Goal: Task Accomplishment & Management: Manage account settings

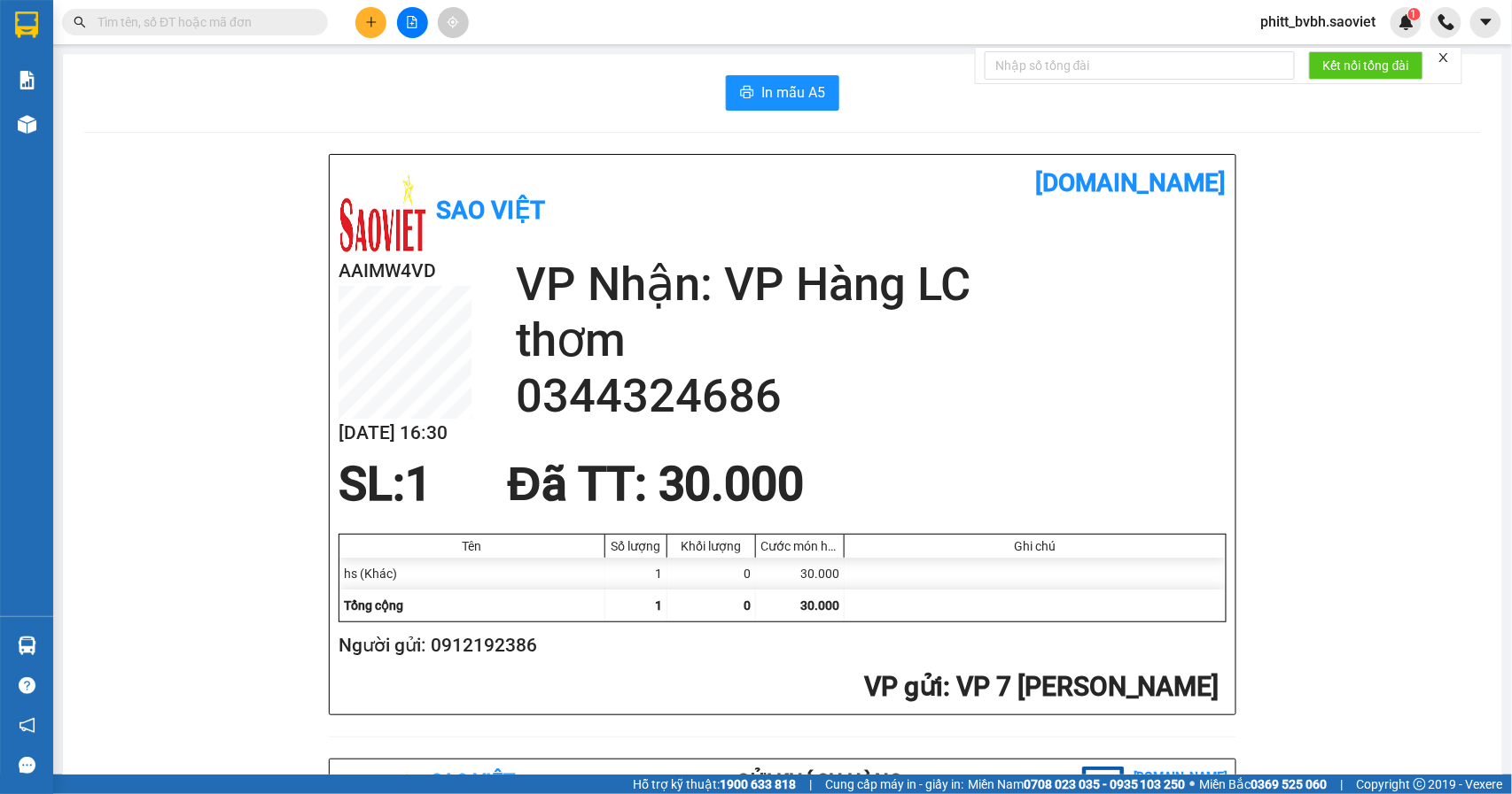
click at [1455, 565] on div "Sao Việt vexere.com AAIMW4VD 14/09 16:30 VP Nhận: VP Hàng LC thơm 0344324686 SL…" at bounding box center [783, 778] width 1397 height 1248
click at [221, 13] on input "text" at bounding box center [202, 22] width 209 height 19
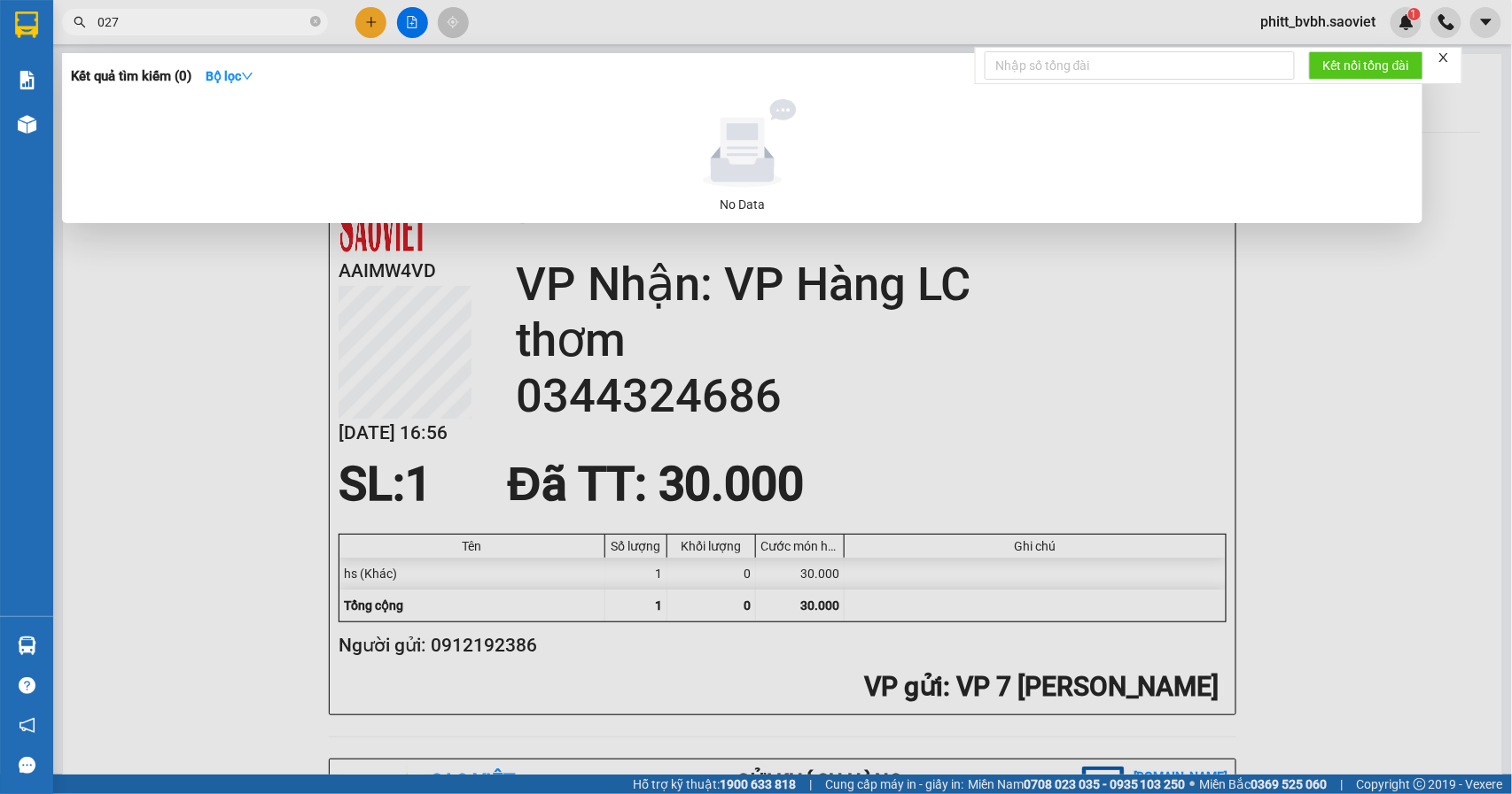
type input "0273"
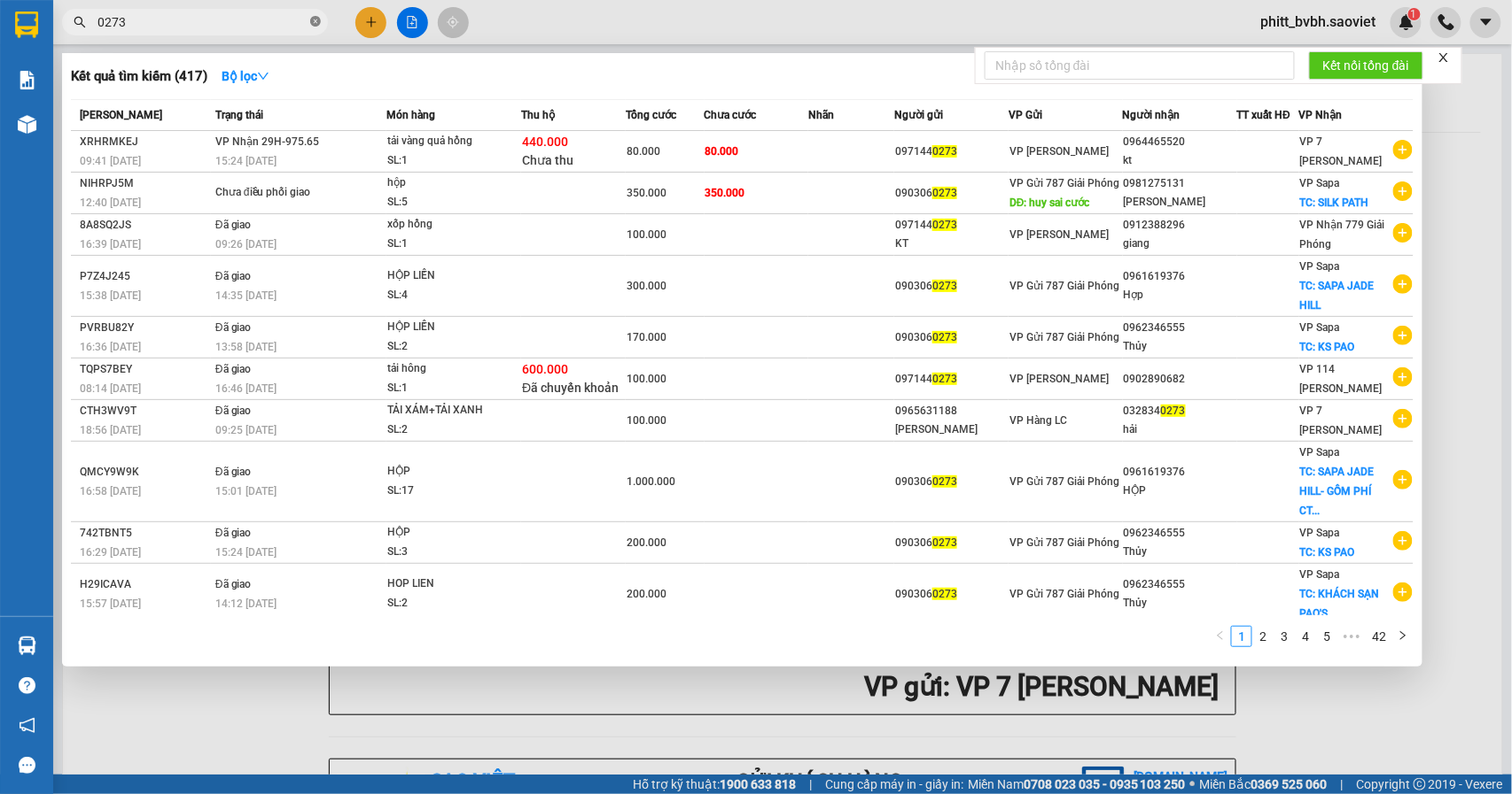
click at [319, 22] on icon "close-circle" at bounding box center [315, 21] width 11 height 11
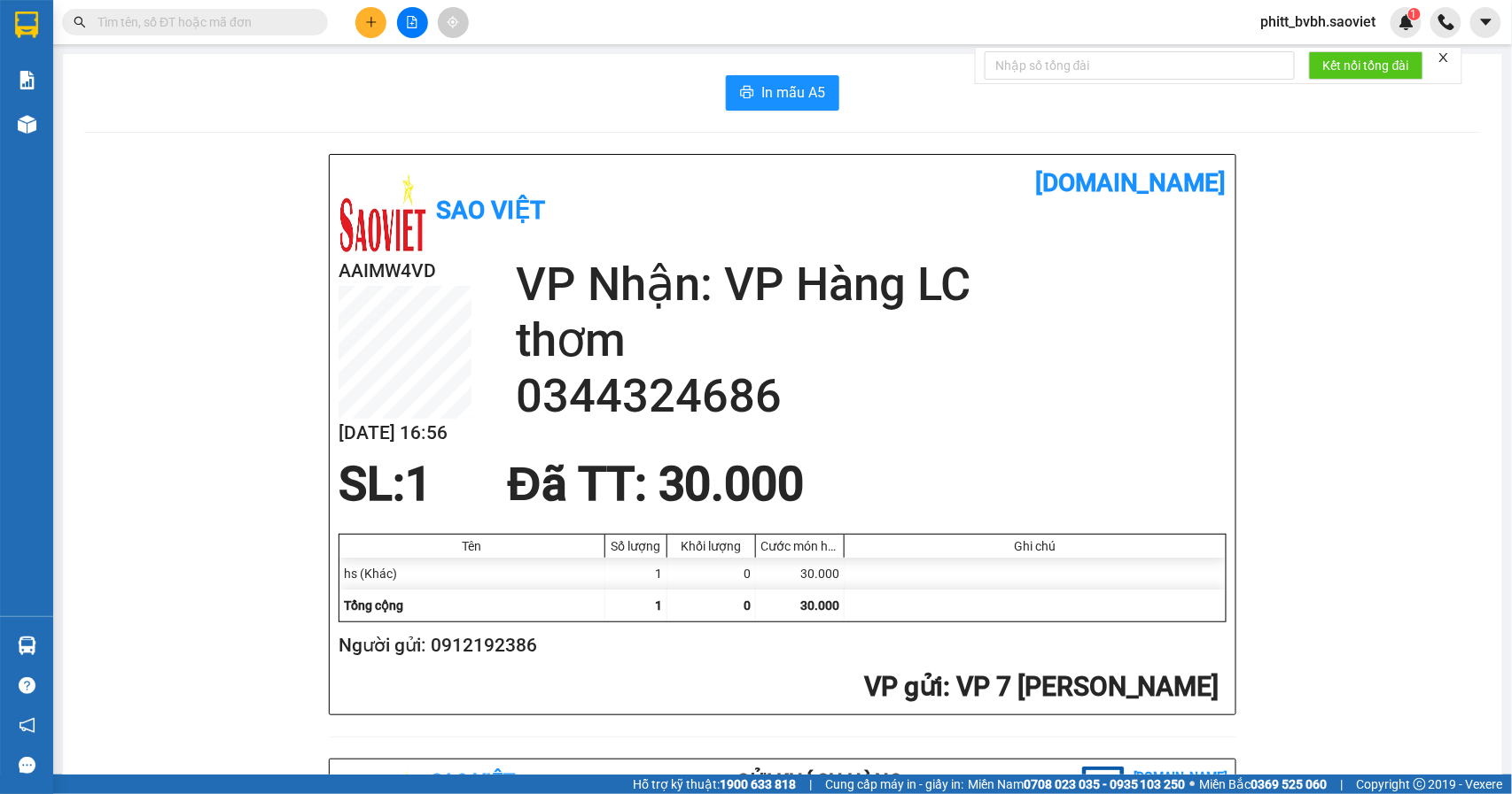
click at [263, 15] on input "text" at bounding box center [202, 22] width 209 height 19
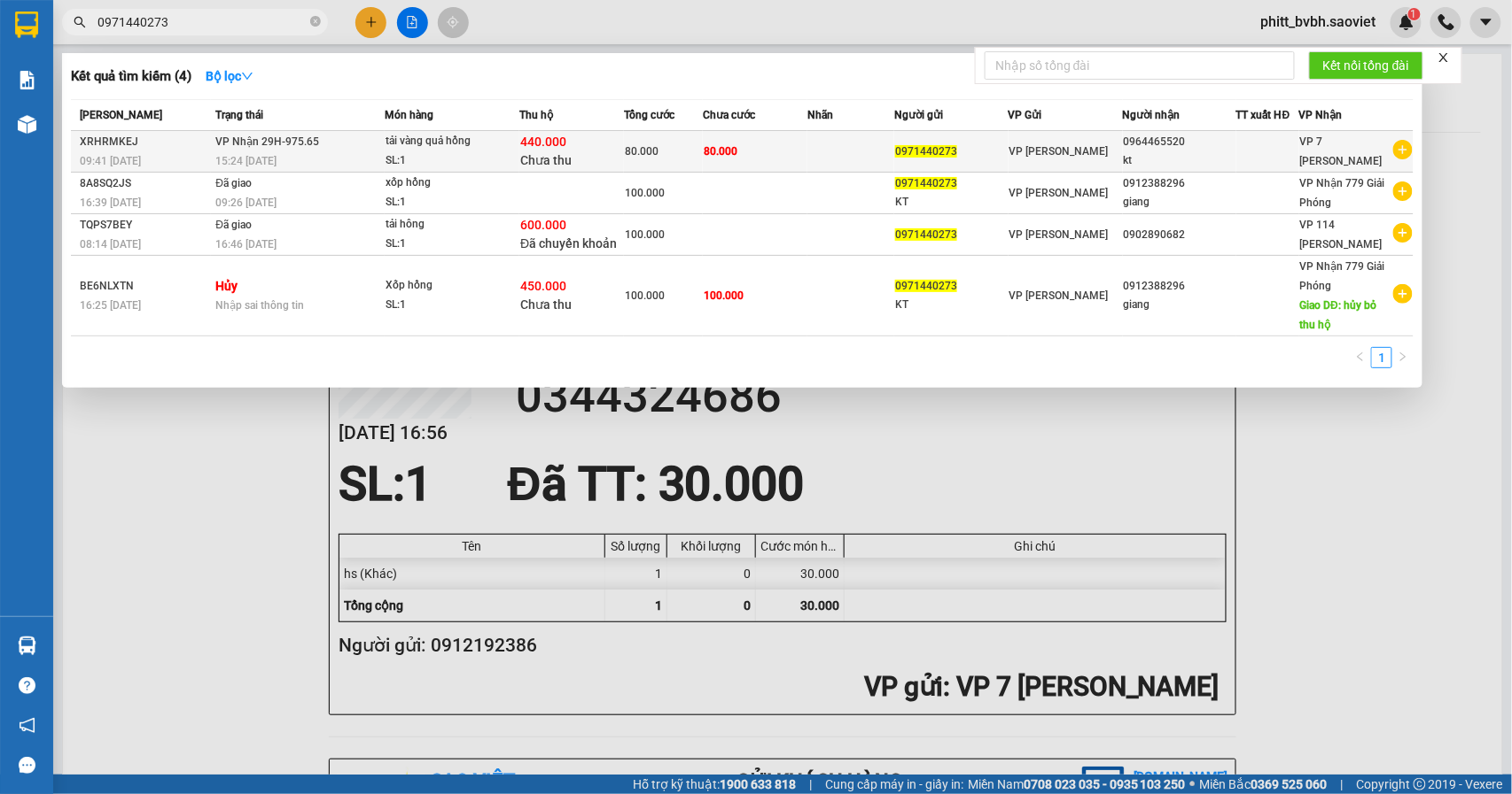
type input "0971440273"
click at [356, 154] on div "15:24 - 14/09" at bounding box center [300, 160] width 169 height 19
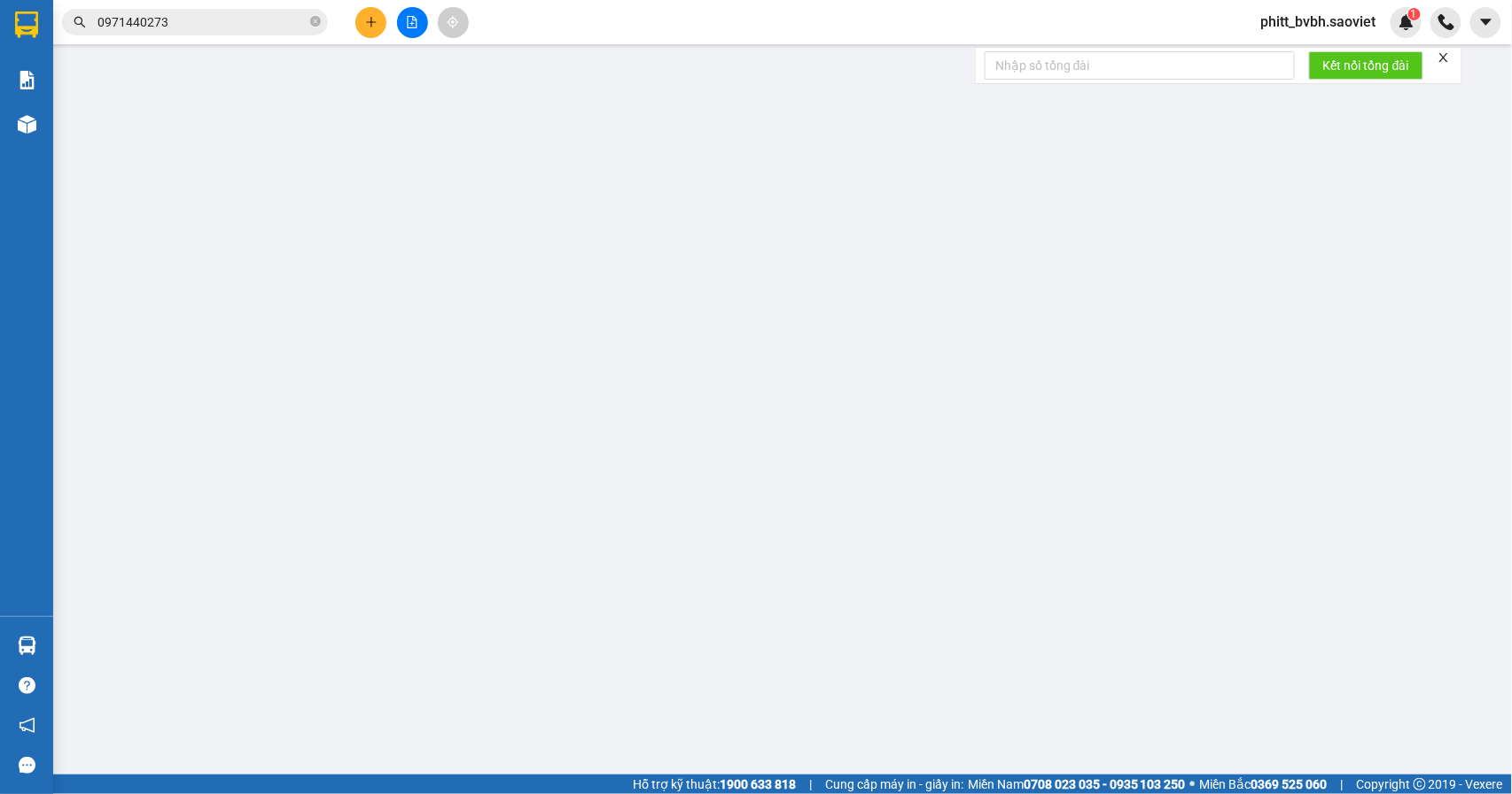
type input "0971440273"
type input "0964465520"
type input "kt"
type input "440.000"
type input "15.000"
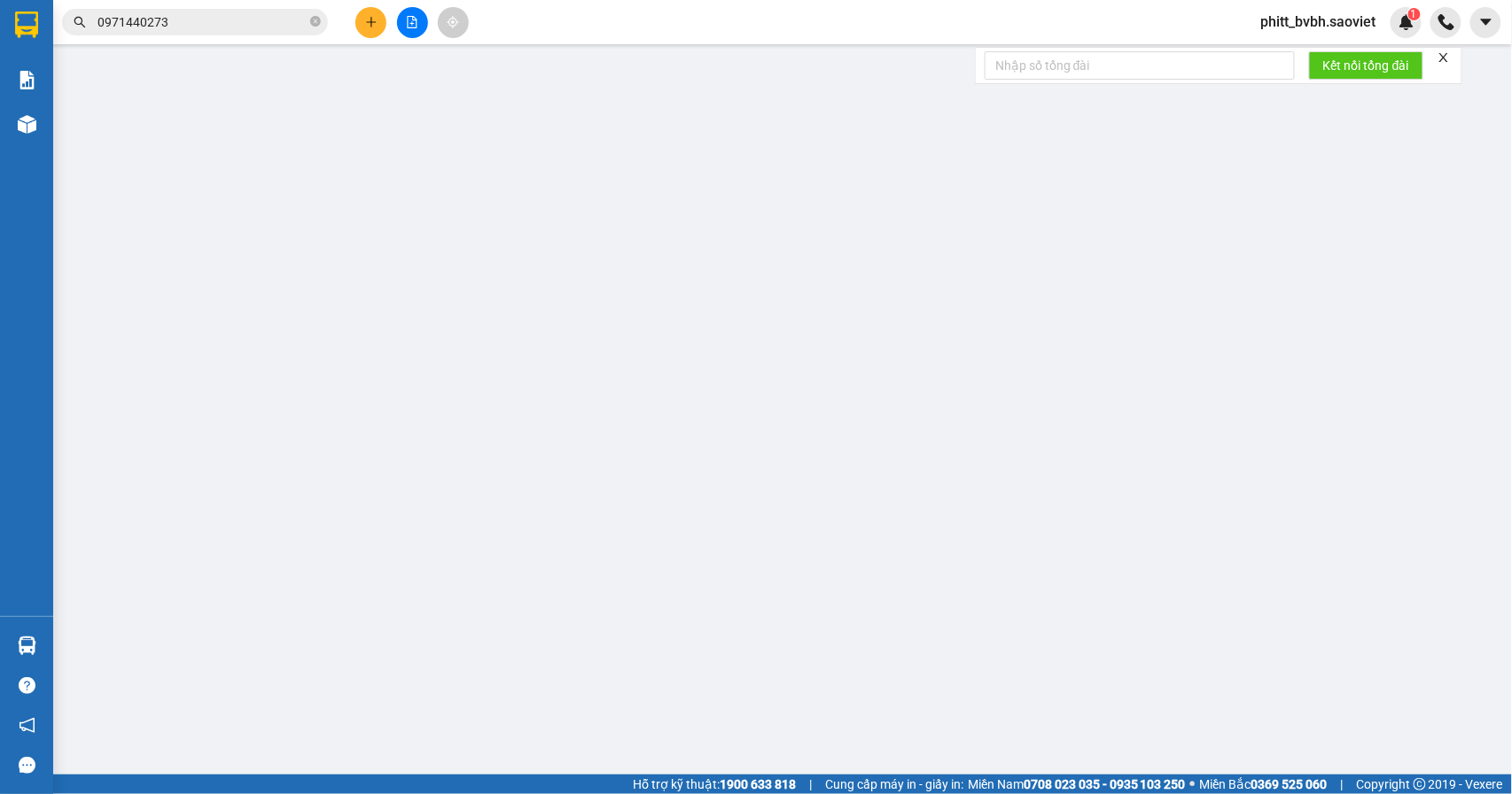
type input "80.000"
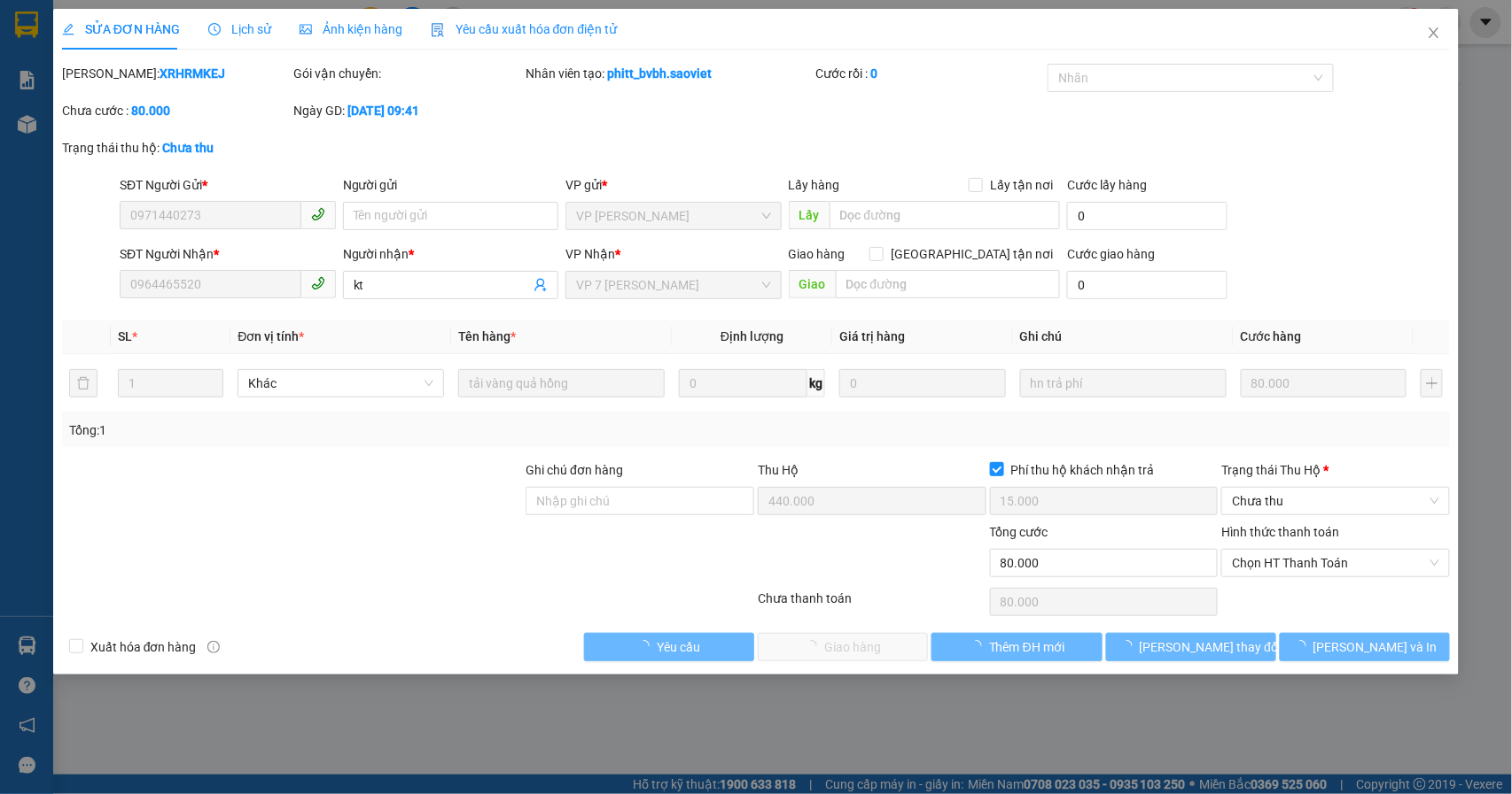
click at [253, 19] on div "Lịch sử" at bounding box center [239, 28] width 63 height 19
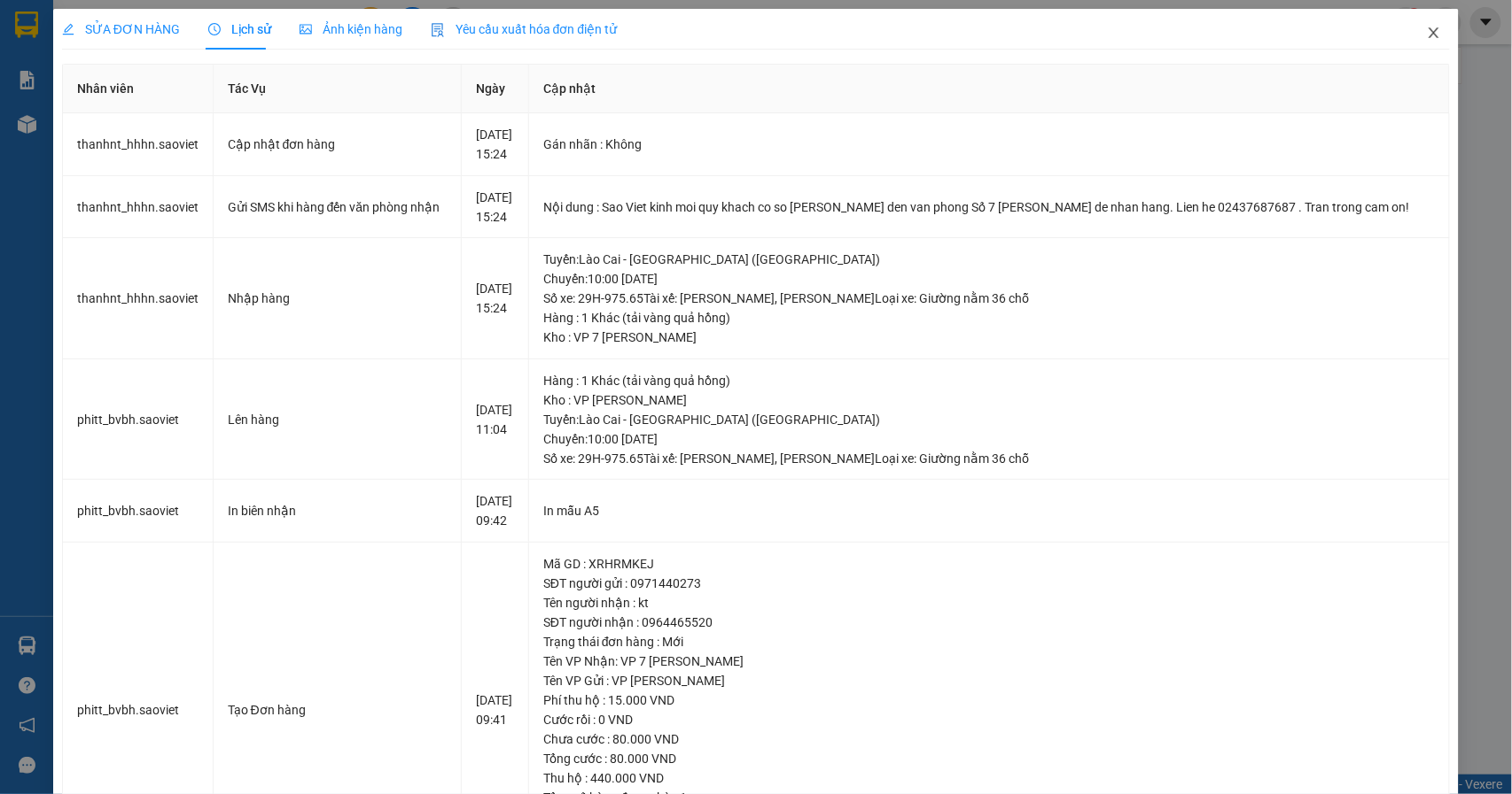
click at [1427, 38] on icon "close" at bounding box center [1433, 32] width 14 height 14
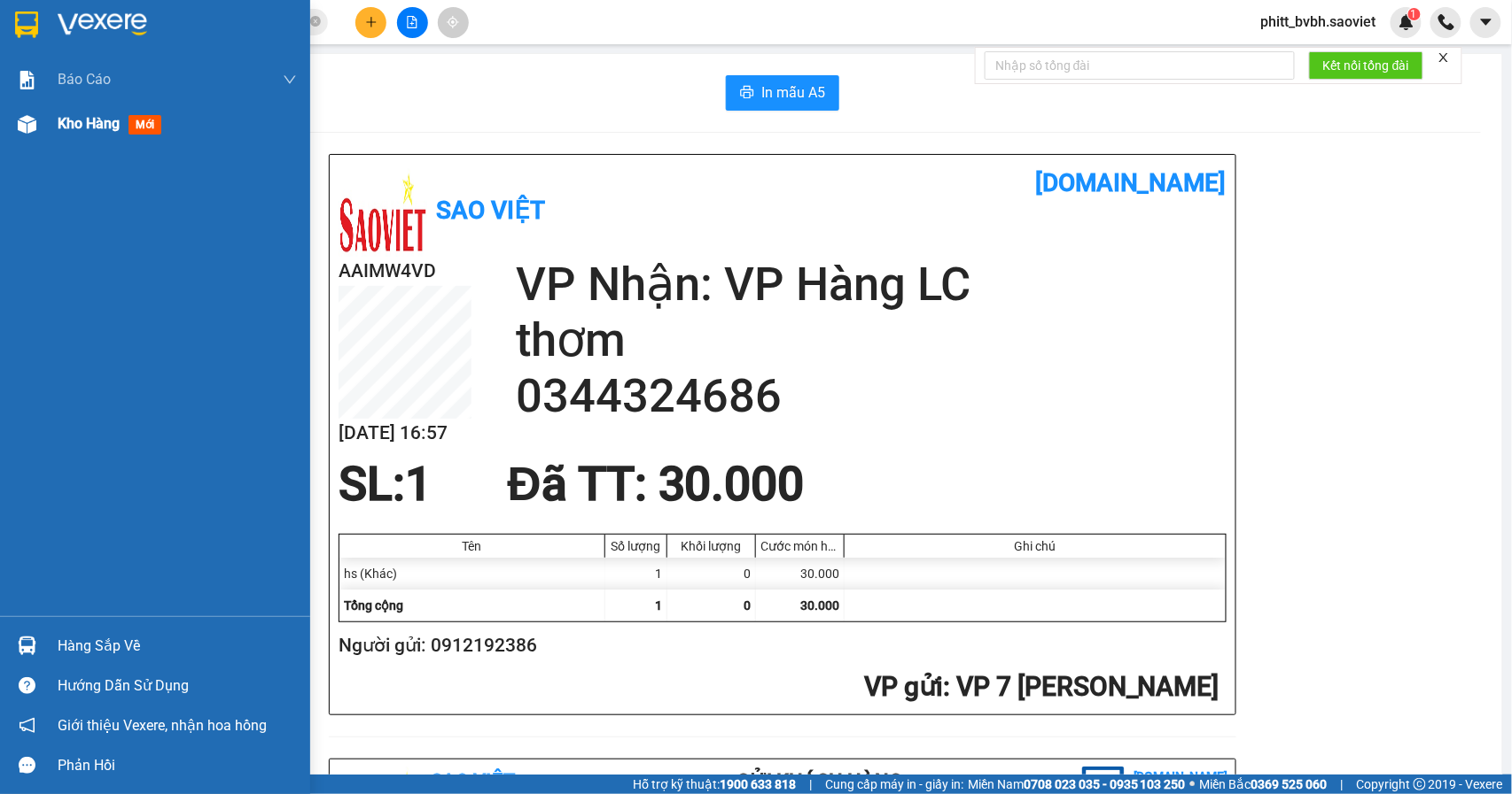
click at [33, 121] on img at bounding box center [27, 125] width 18 height 18
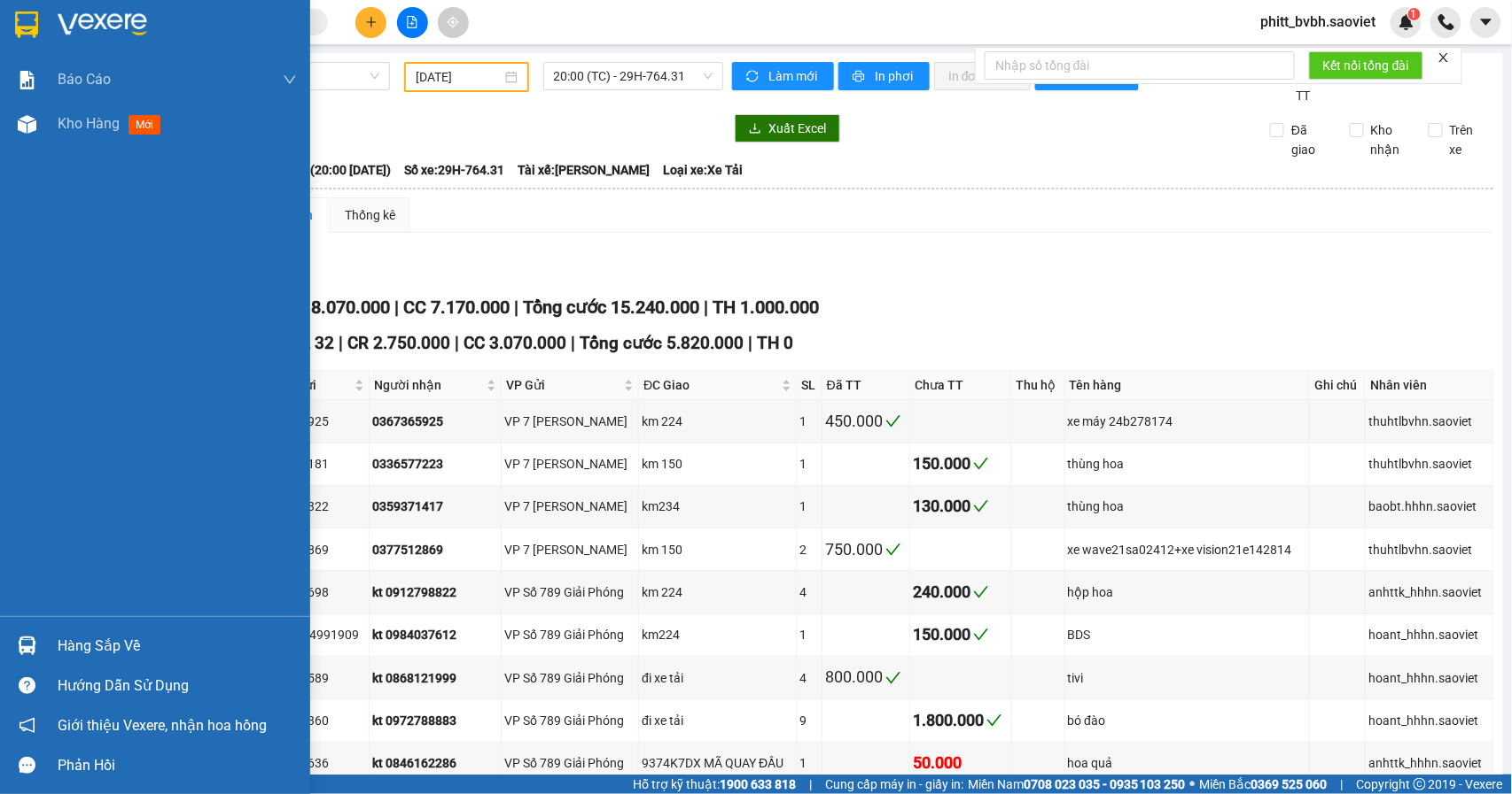
type input "18/01/2023"
click at [61, 128] on span "Kho hàng" at bounding box center [89, 124] width 62 height 16
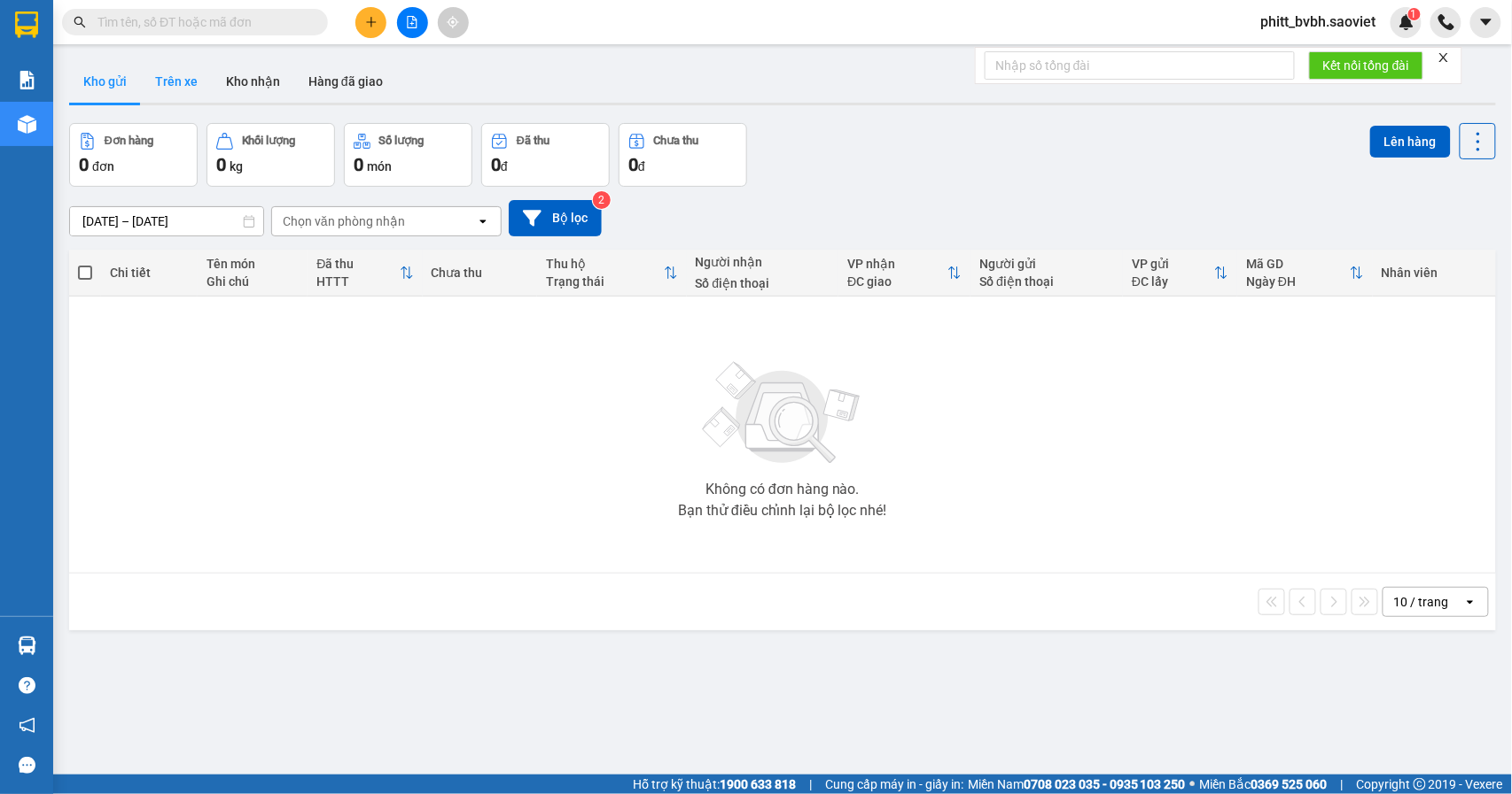
click at [181, 83] on button "Trên xe" at bounding box center [176, 82] width 71 height 42
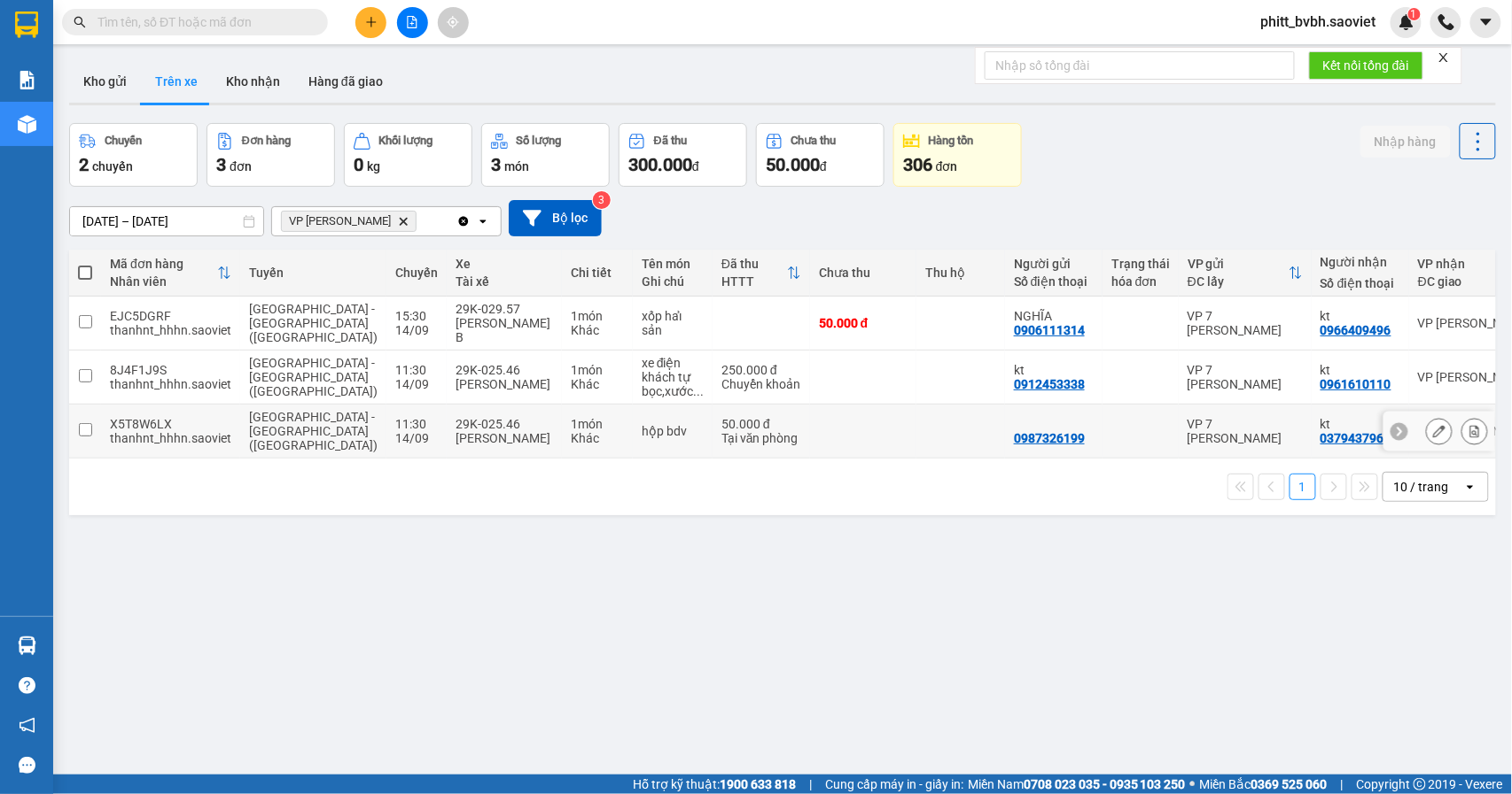
click at [838, 419] on td at bounding box center [863, 431] width 106 height 54
checkbox input "true"
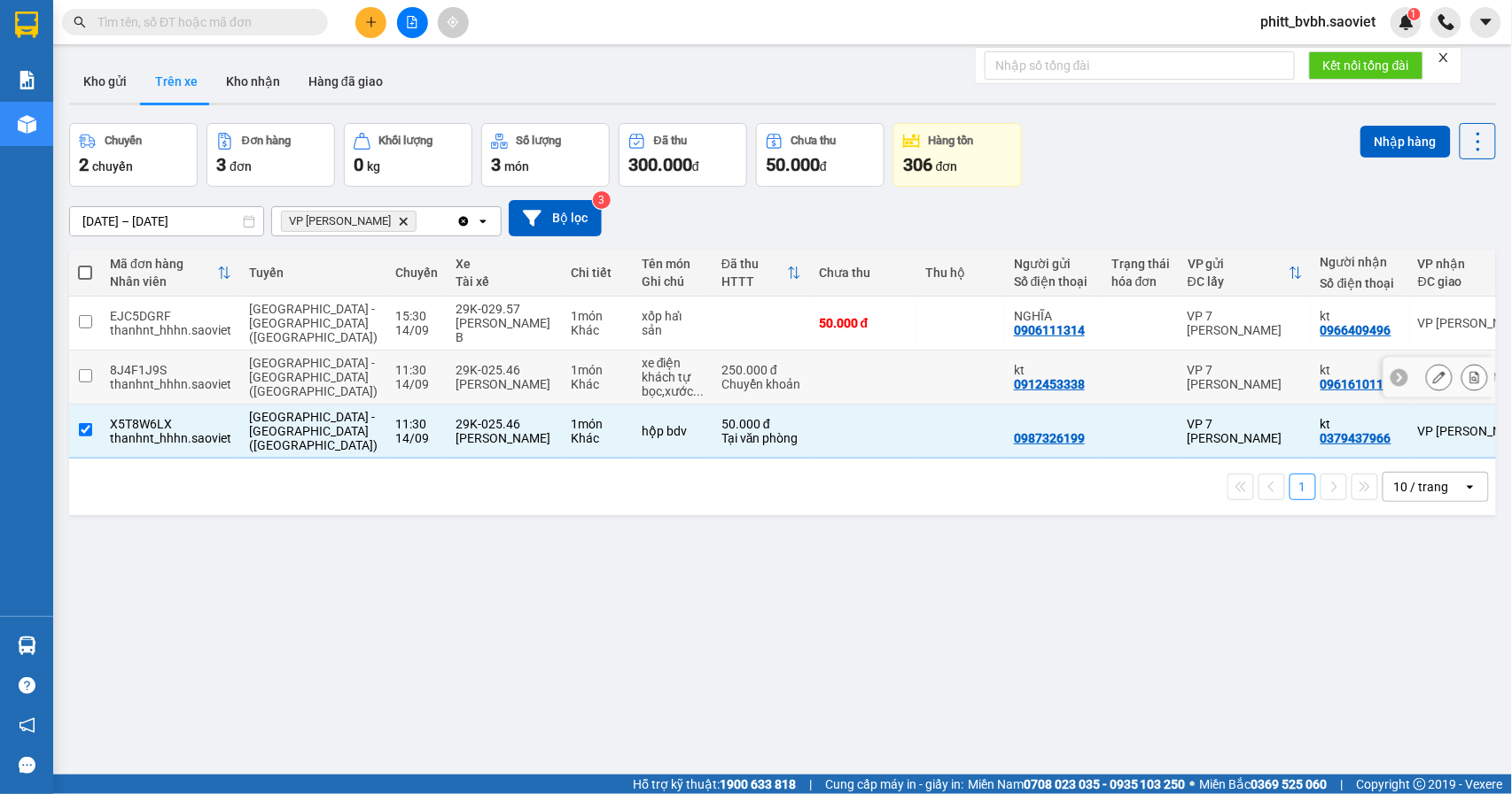
drag, startPoint x: 820, startPoint y: 376, endPoint x: 859, endPoint y: 353, distance: 45.3
click at [844, 394] on td at bounding box center [863, 377] width 106 height 54
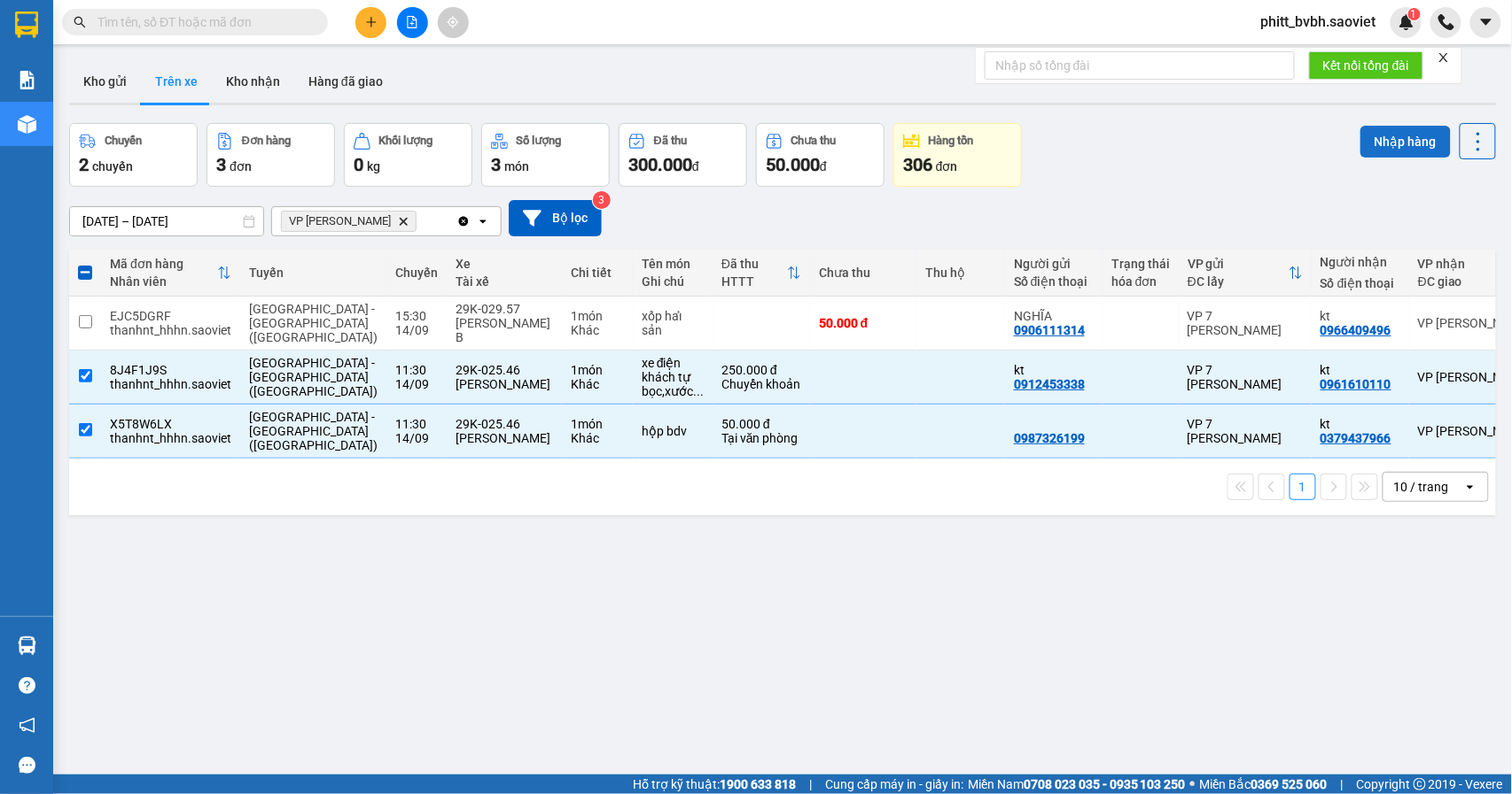
click at [1404, 146] on button "Nhập hàng" at bounding box center [1405, 141] width 91 height 32
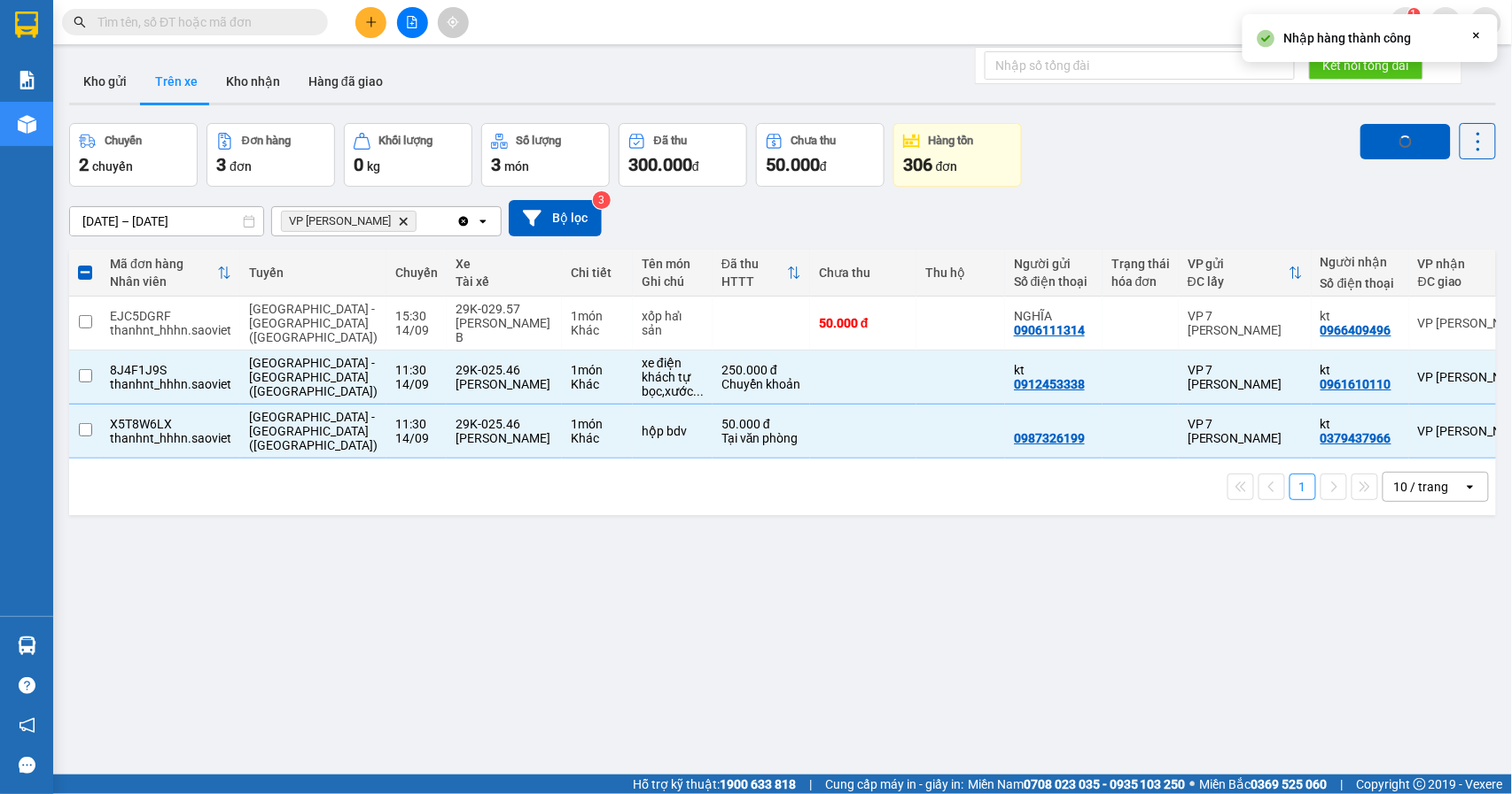
checkbox input "false"
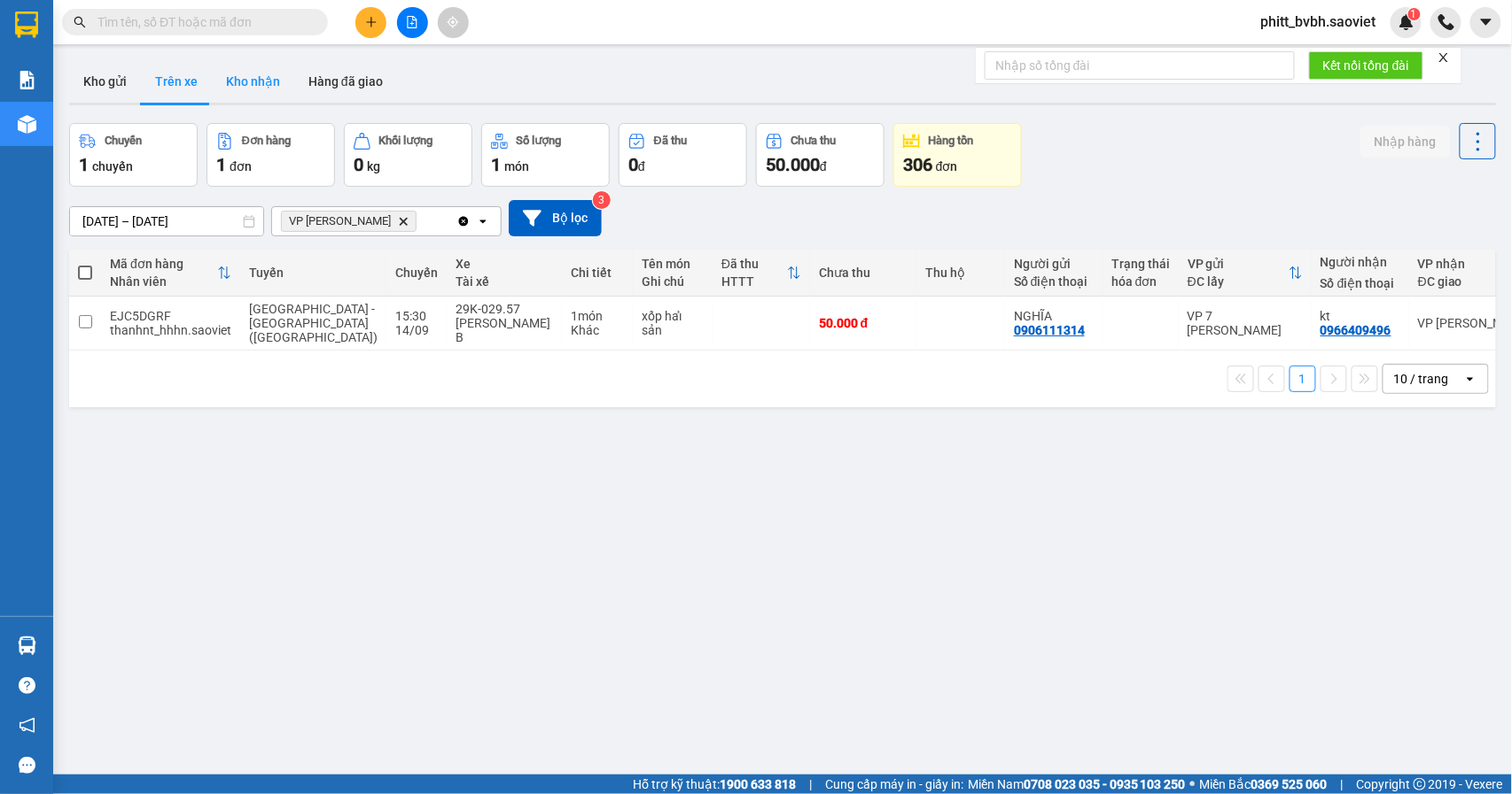
click at [247, 78] on button "Kho nhận" at bounding box center [253, 82] width 82 height 42
type input "01/08/2025 – 14/09/2025"
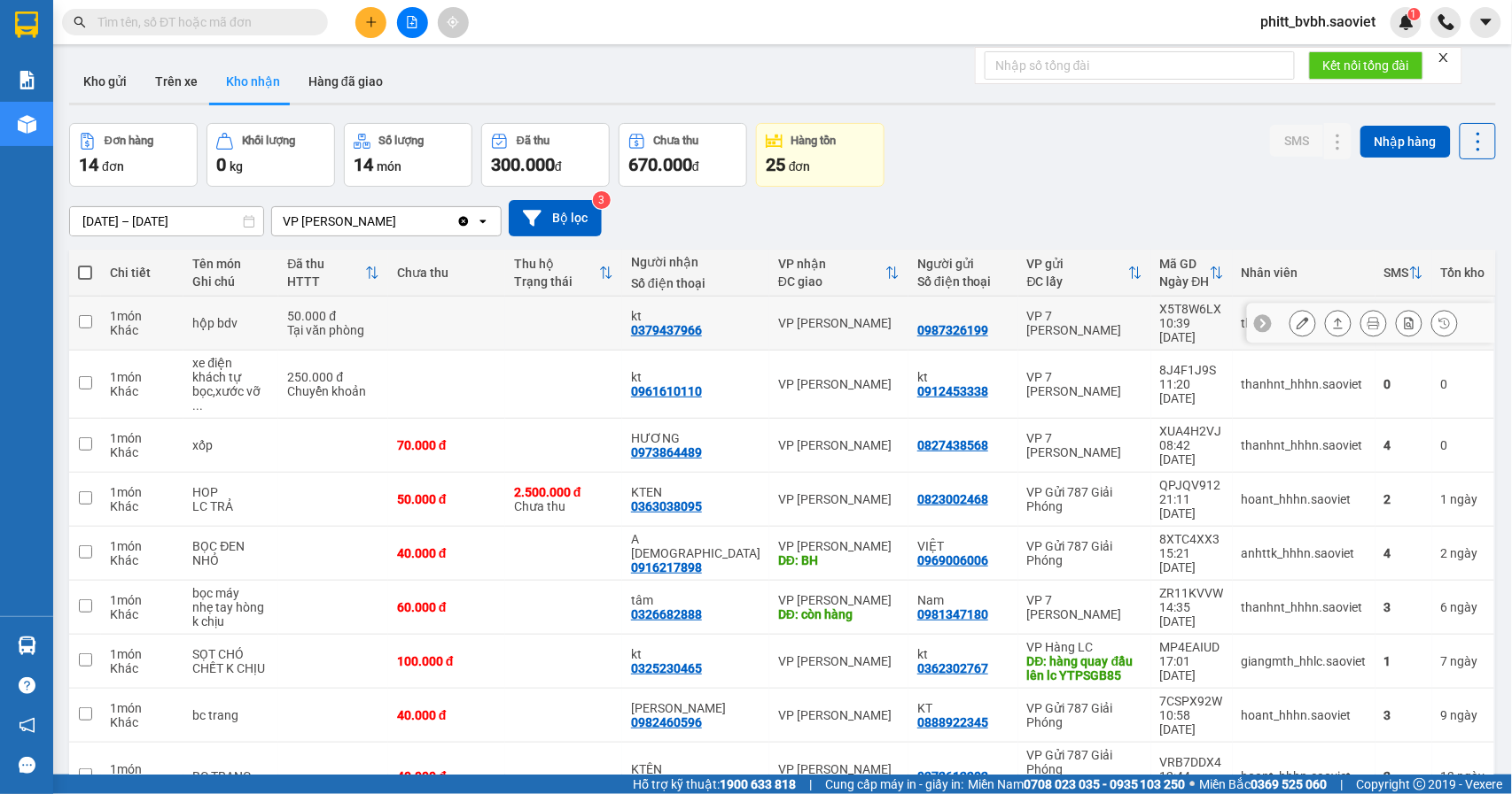
click at [451, 321] on td at bounding box center [447, 323] width 117 height 54
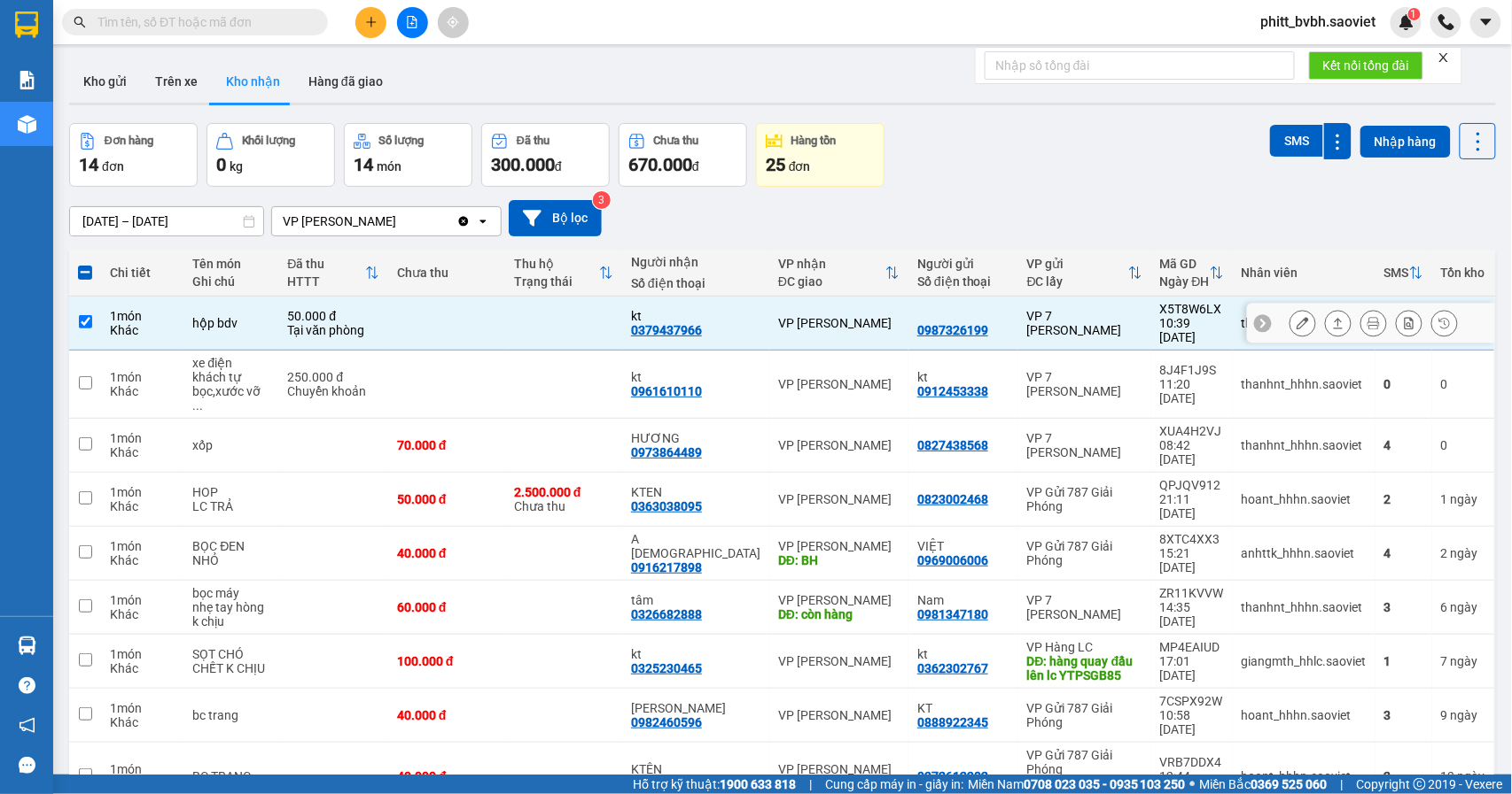
click at [472, 322] on td at bounding box center [447, 323] width 117 height 54
checkbox input "false"
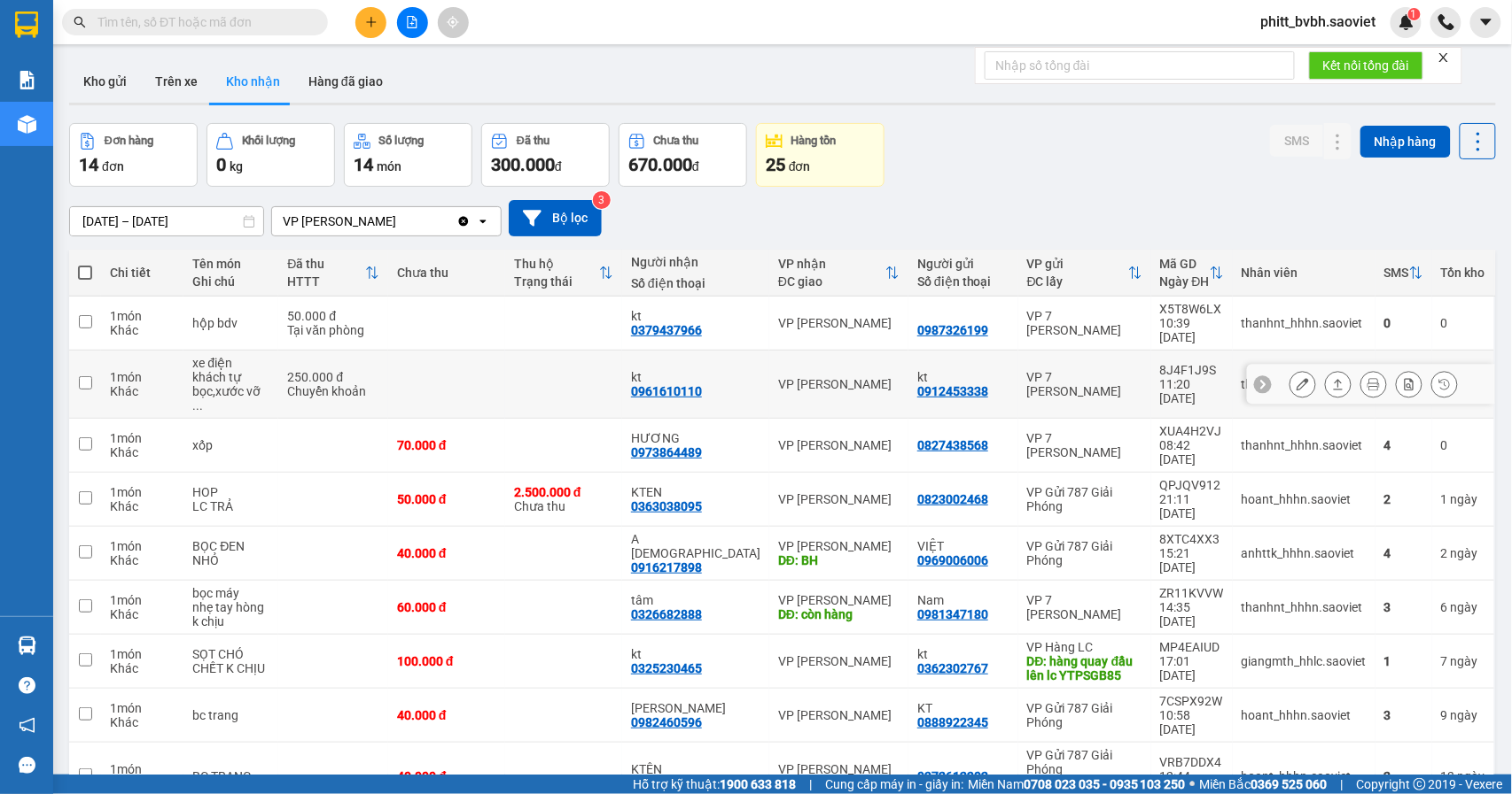
click at [494, 355] on td at bounding box center [447, 385] width 117 height 68
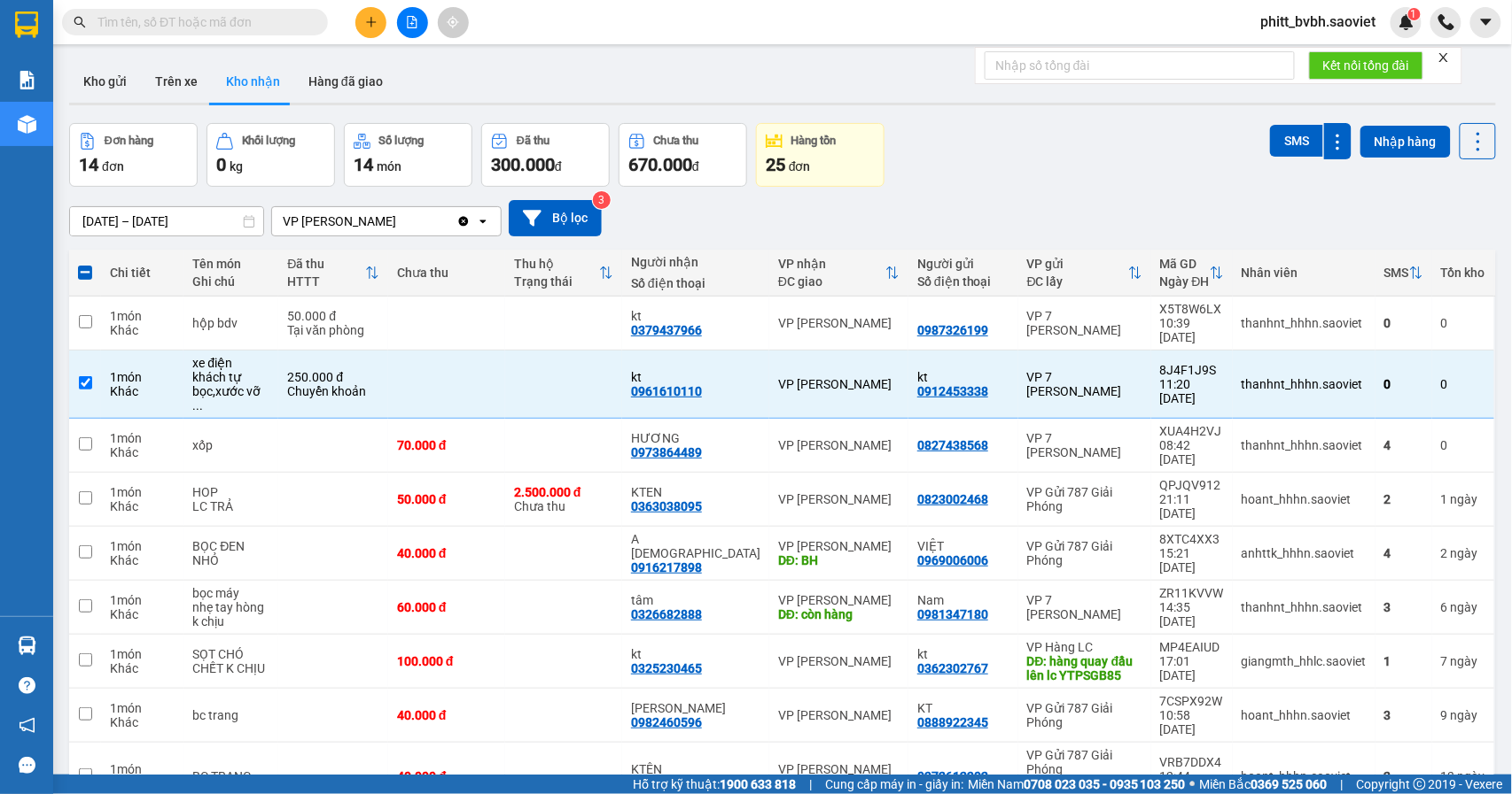
click at [1249, 139] on div "Đơn hàng 14 đơn Khối lượng 0 kg Số lượng 14 món Đã thu 300.000 đ Chưa thu 670.0…" at bounding box center [782, 155] width 1427 height 64
click at [1279, 139] on button "SMS" at bounding box center [1297, 140] width 53 height 32
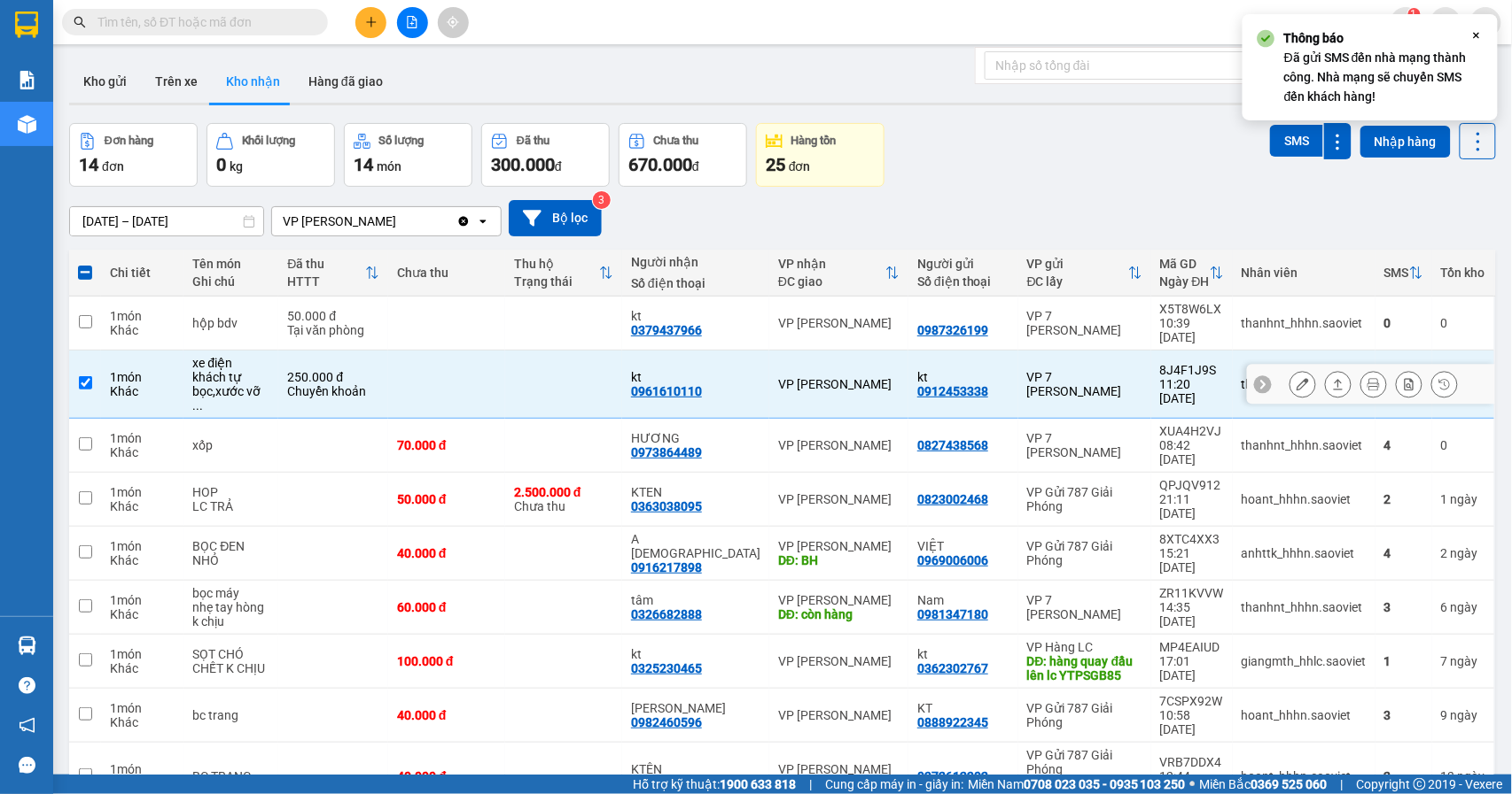
click at [525, 363] on td at bounding box center [564, 385] width 117 height 68
checkbox input "false"
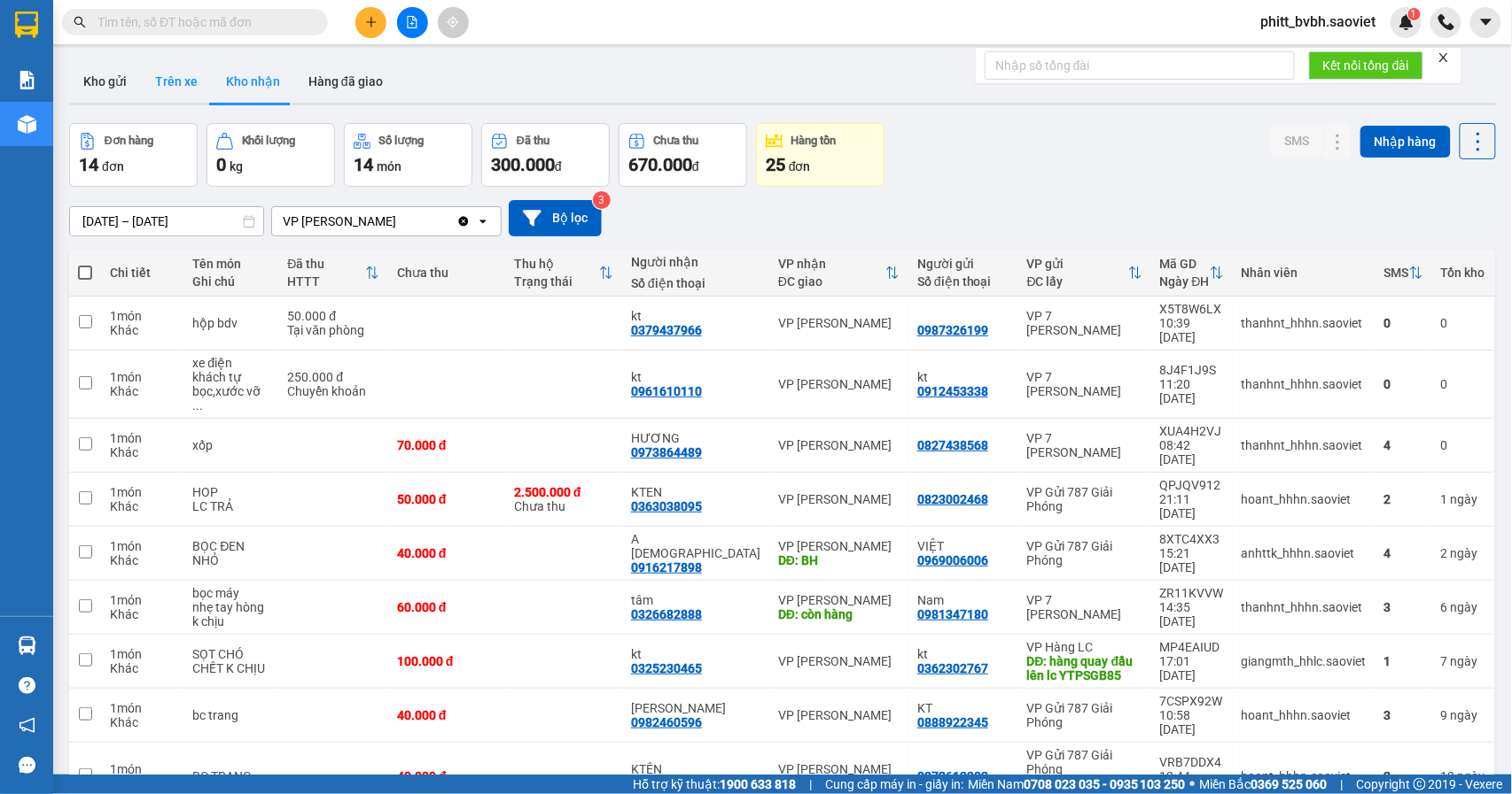
click at [184, 61] on button "Trên xe" at bounding box center [176, 82] width 71 height 42
type input "12/09/2025 – 14/09/2025"
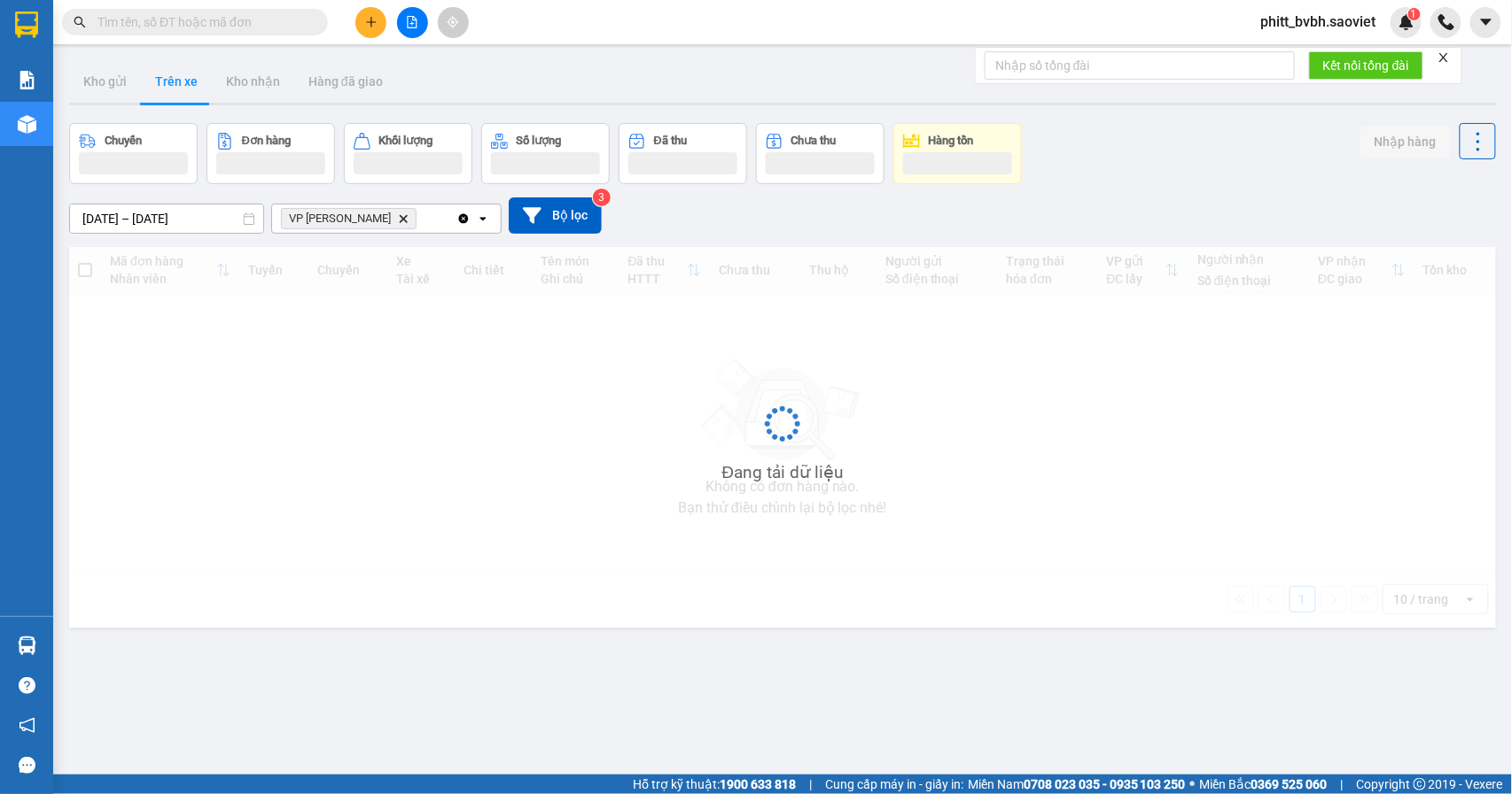
click at [182, 66] on button "Trên xe" at bounding box center [176, 82] width 71 height 42
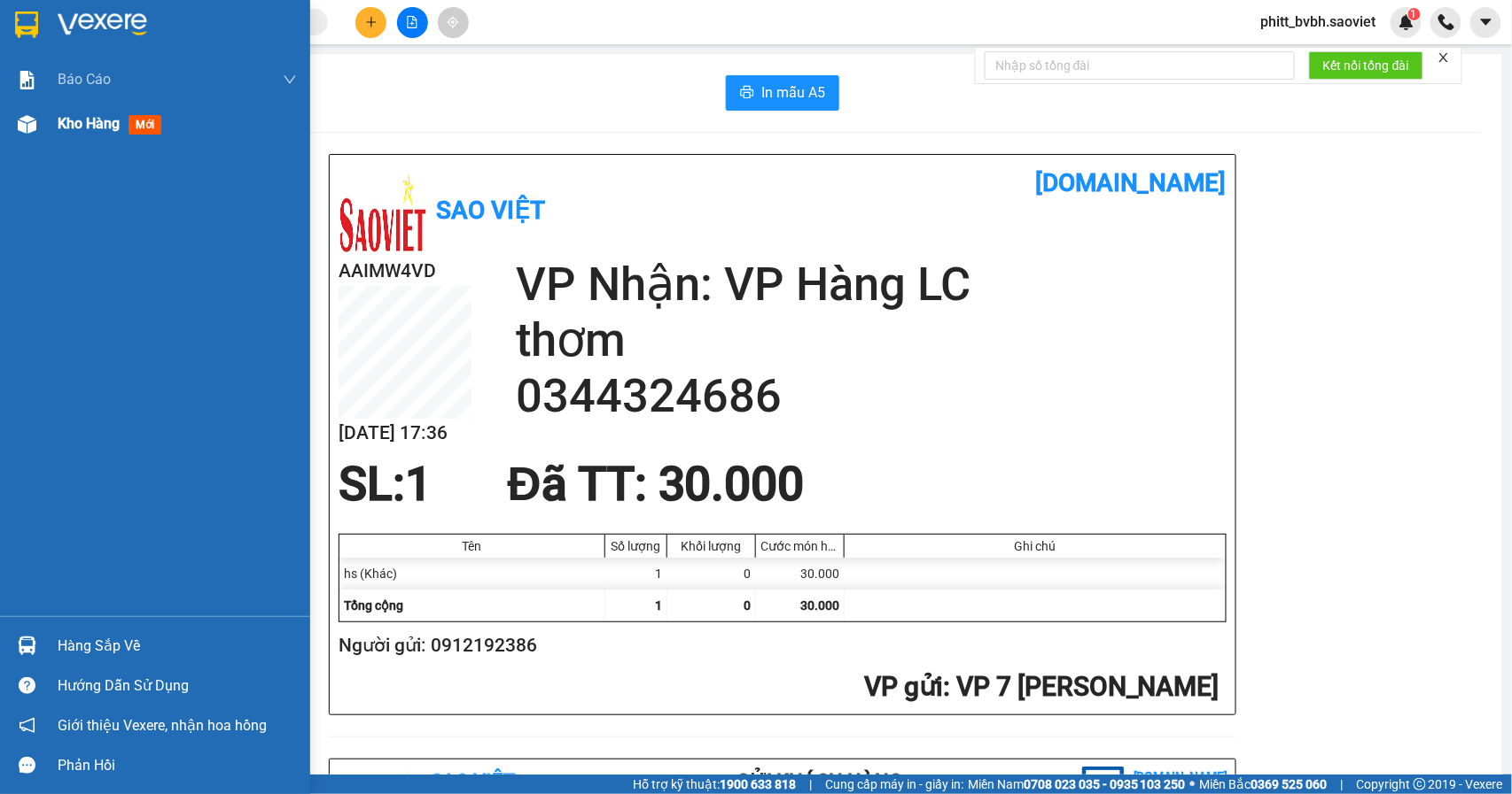
drag, startPoint x: 75, startPoint y: 125, endPoint x: 165, endPoint y: 125, distance: 90.0
click at [76, 125] on span "Kho hàng" at bounding box center [89, 124] width 62 height 16
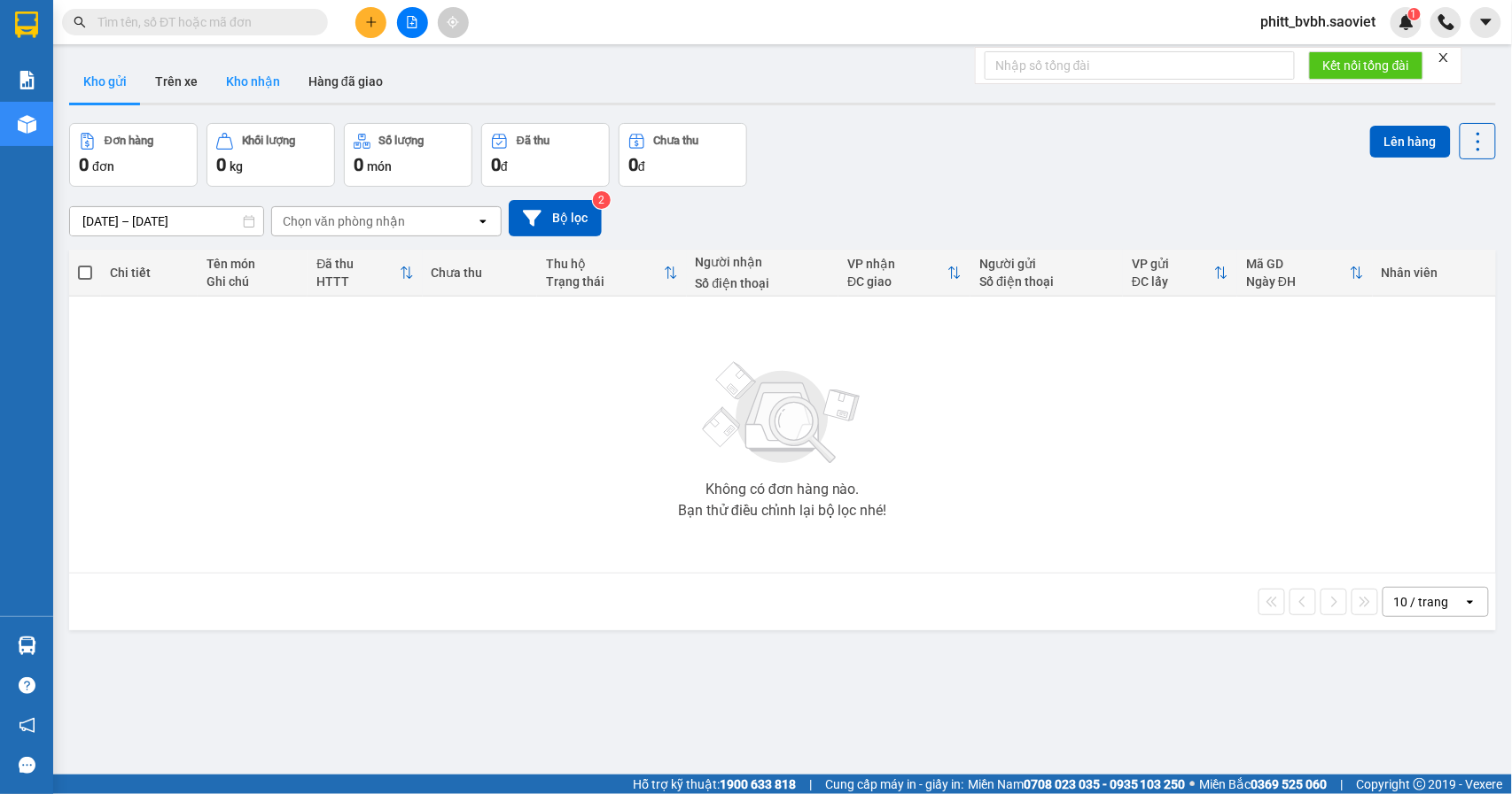
click at [247, 80] on button "Kho nhận" at bounding box center [253, 82] width 82 height 42
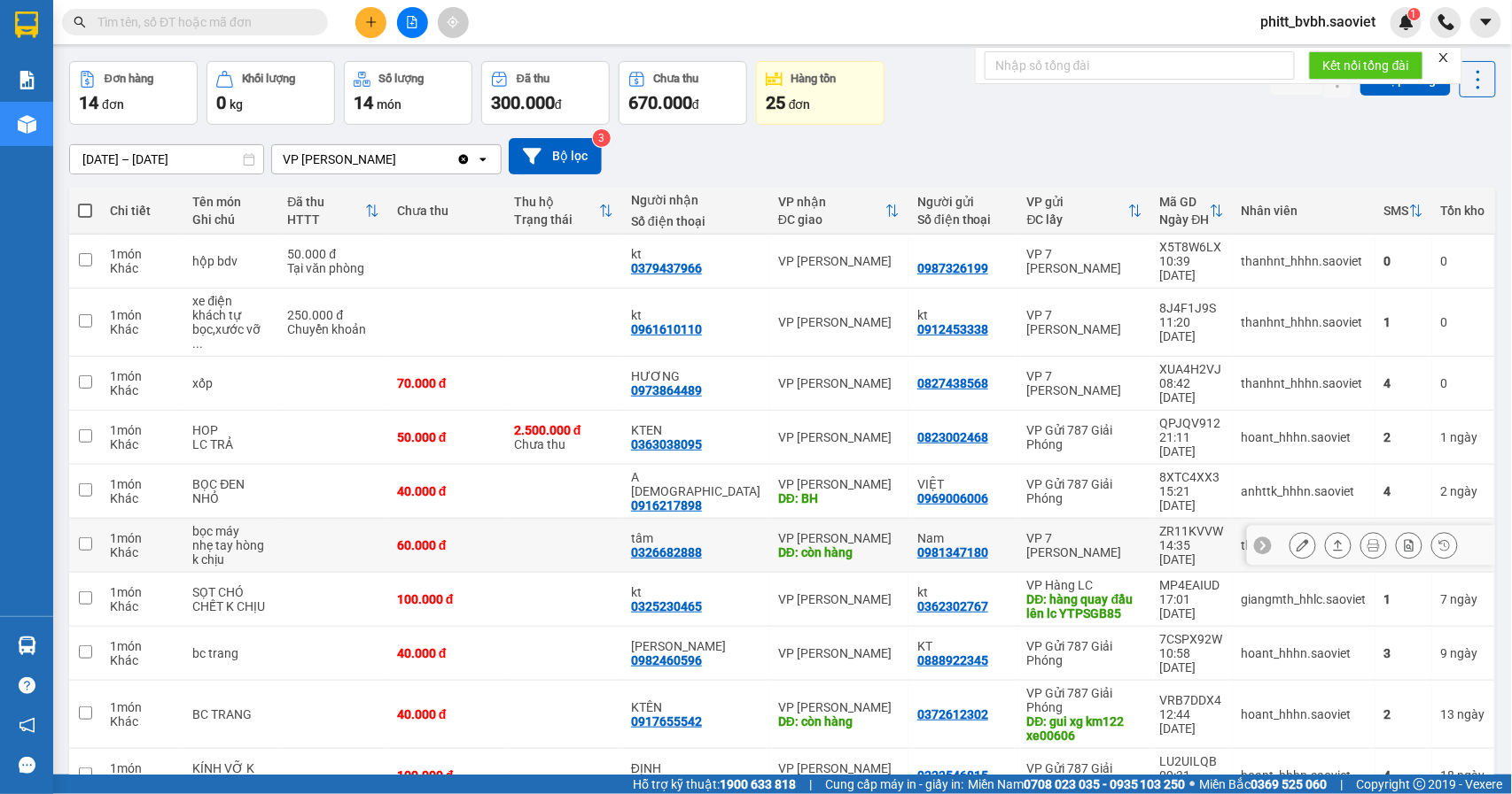
scroll to position [82, 0]
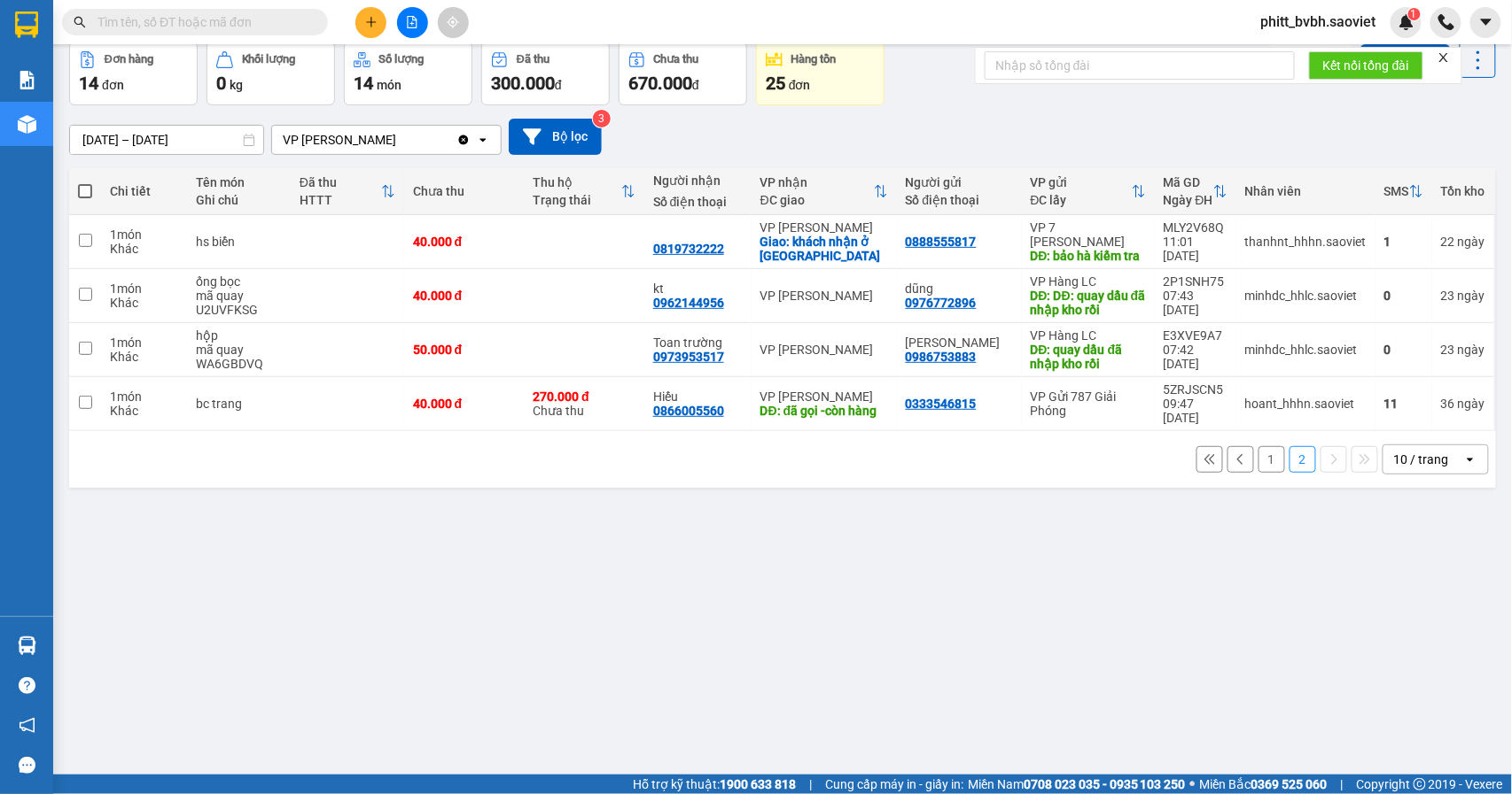
click at [1258, 471] on button "1" at bounding box center [1271, 459] width 27 height 27
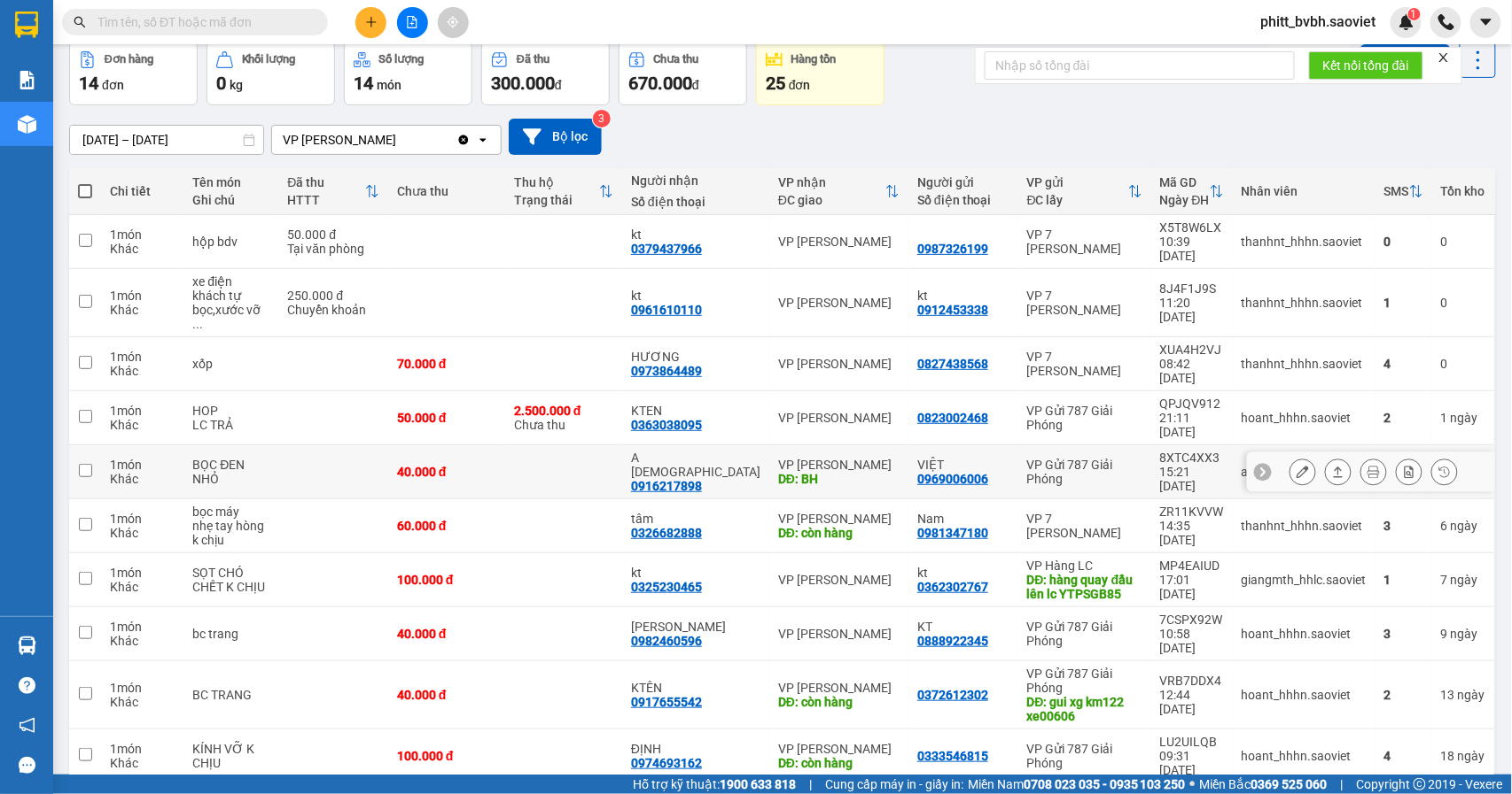
scroll to position [0, 0]
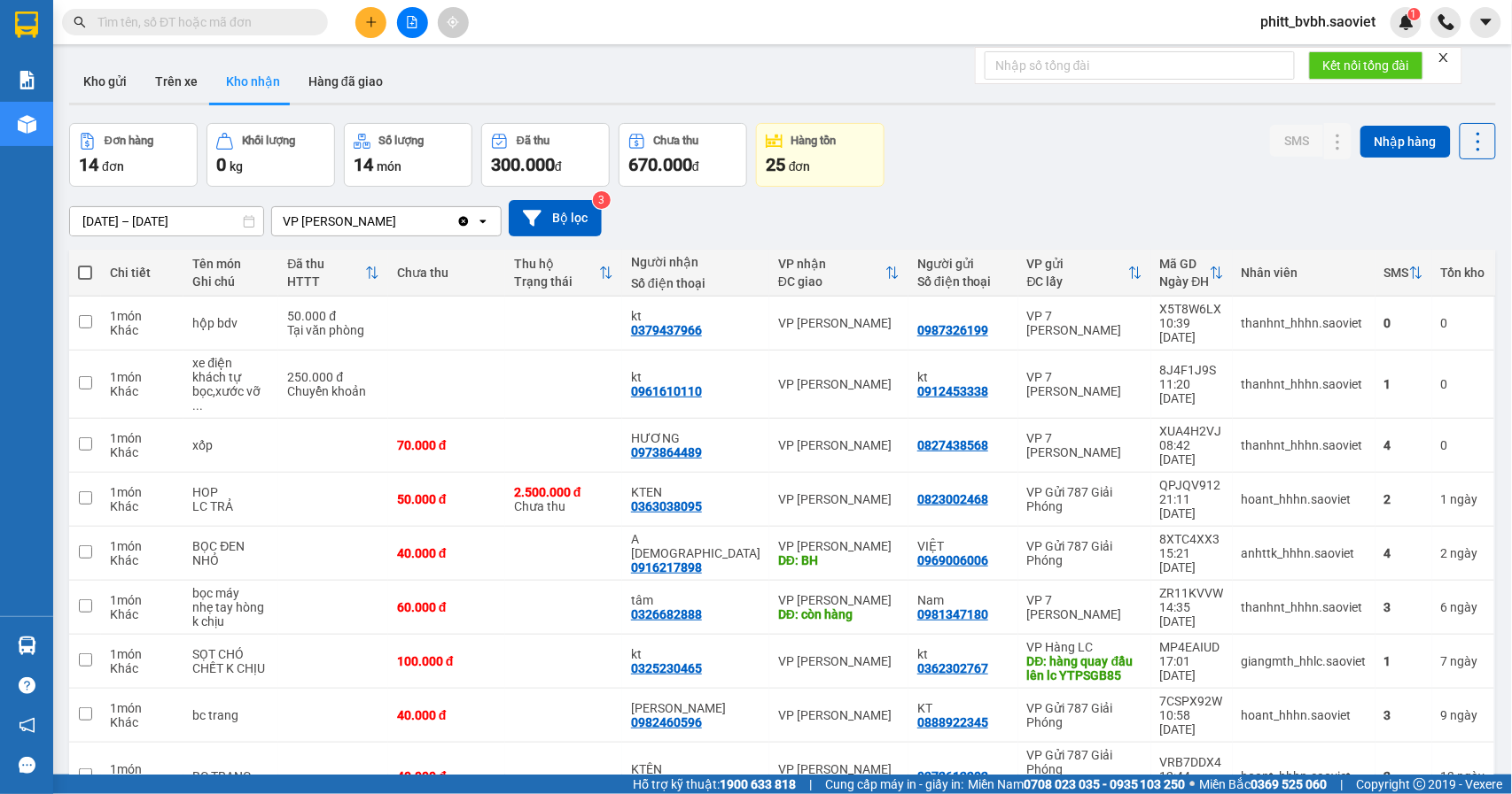
drag, startPoint x: 159, startPoint y: 83, endPoint x: 228, endPoint y: 121, distance: 78.8
click at [164, 83] on button "Trên xe" at bounding box center [176, 82] width 71 height 42
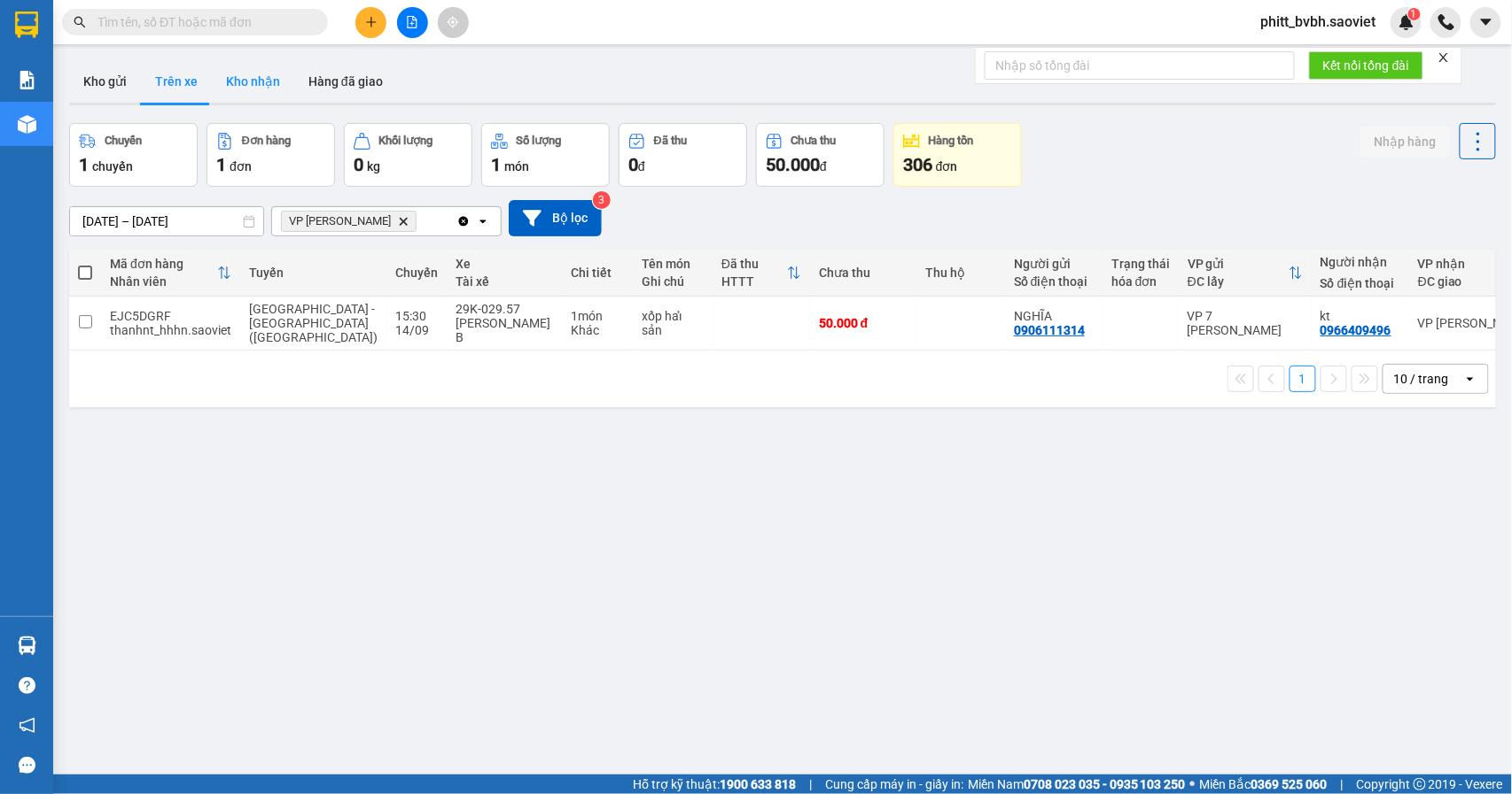
click at [274, 95] on button "Kho nhận" at bounding box center [253, 82] width 82 height 42
type input "[DATE] – [DATE]"
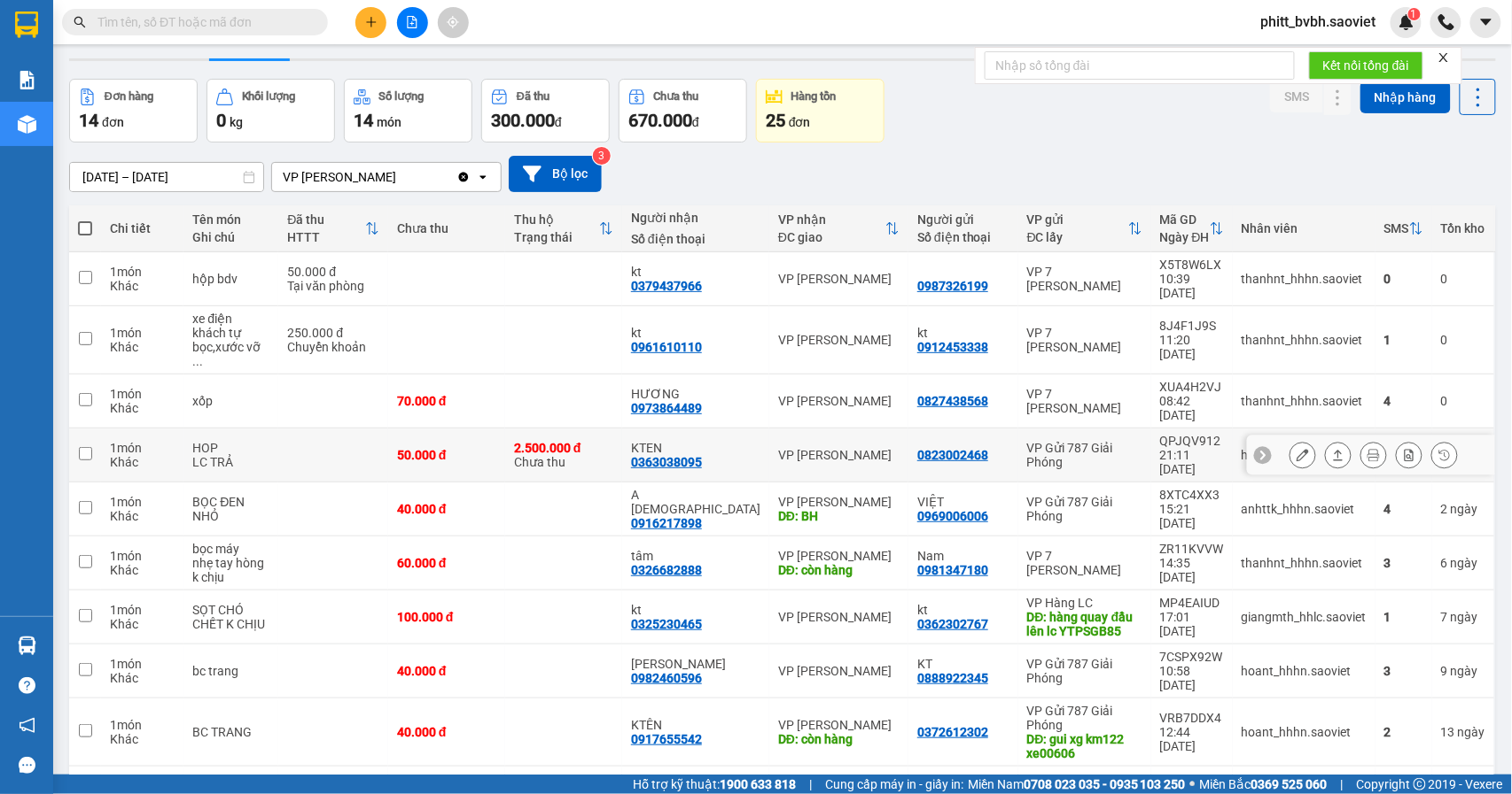
scroll to position [82, 0]
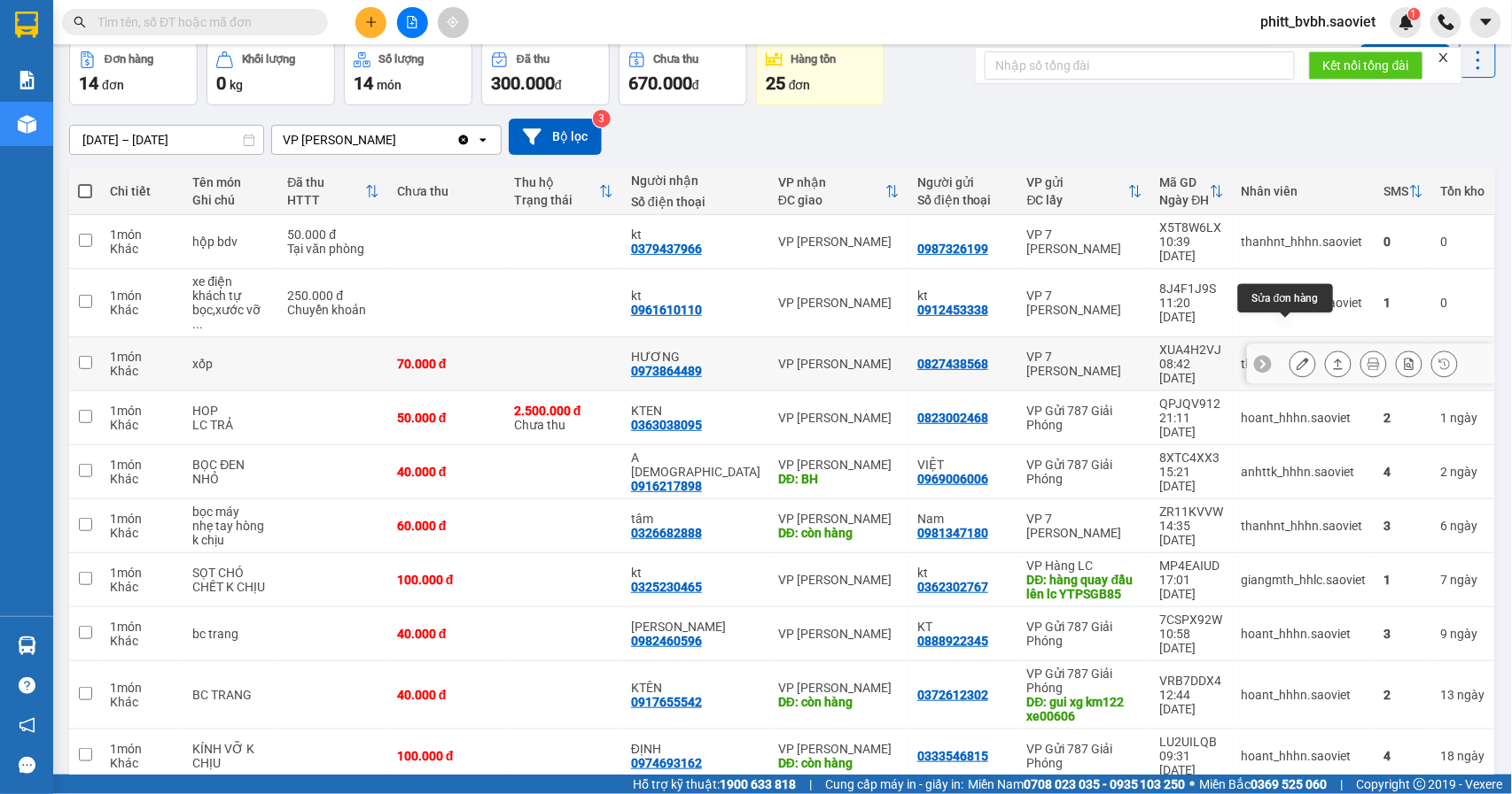
click at [1290, 349] on button at bounding box center [1302, 364] width 25 height 31
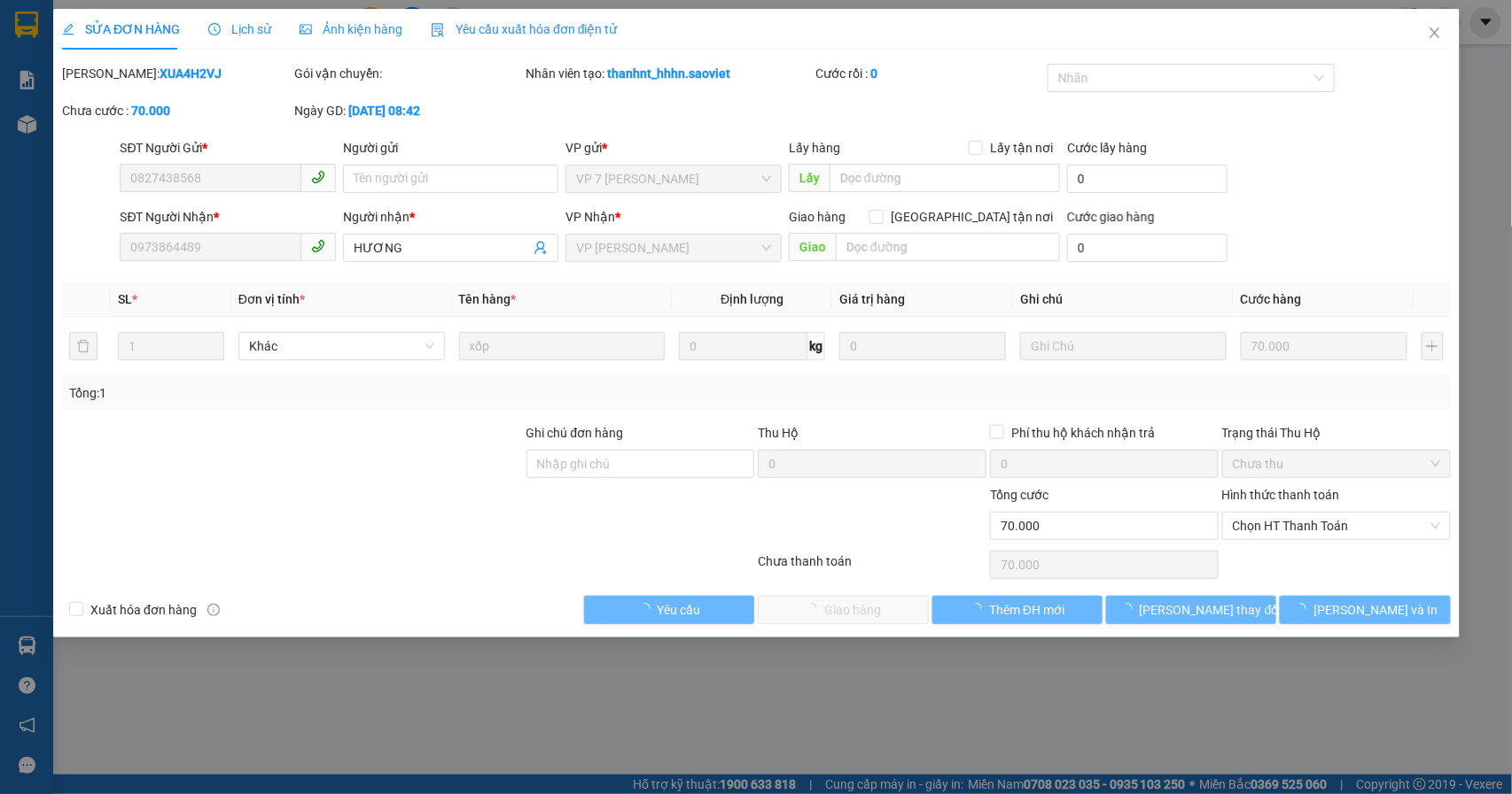
type input "0827438568"
type input "0973864489"
type input "HƯƠNG"
type input "70.000"
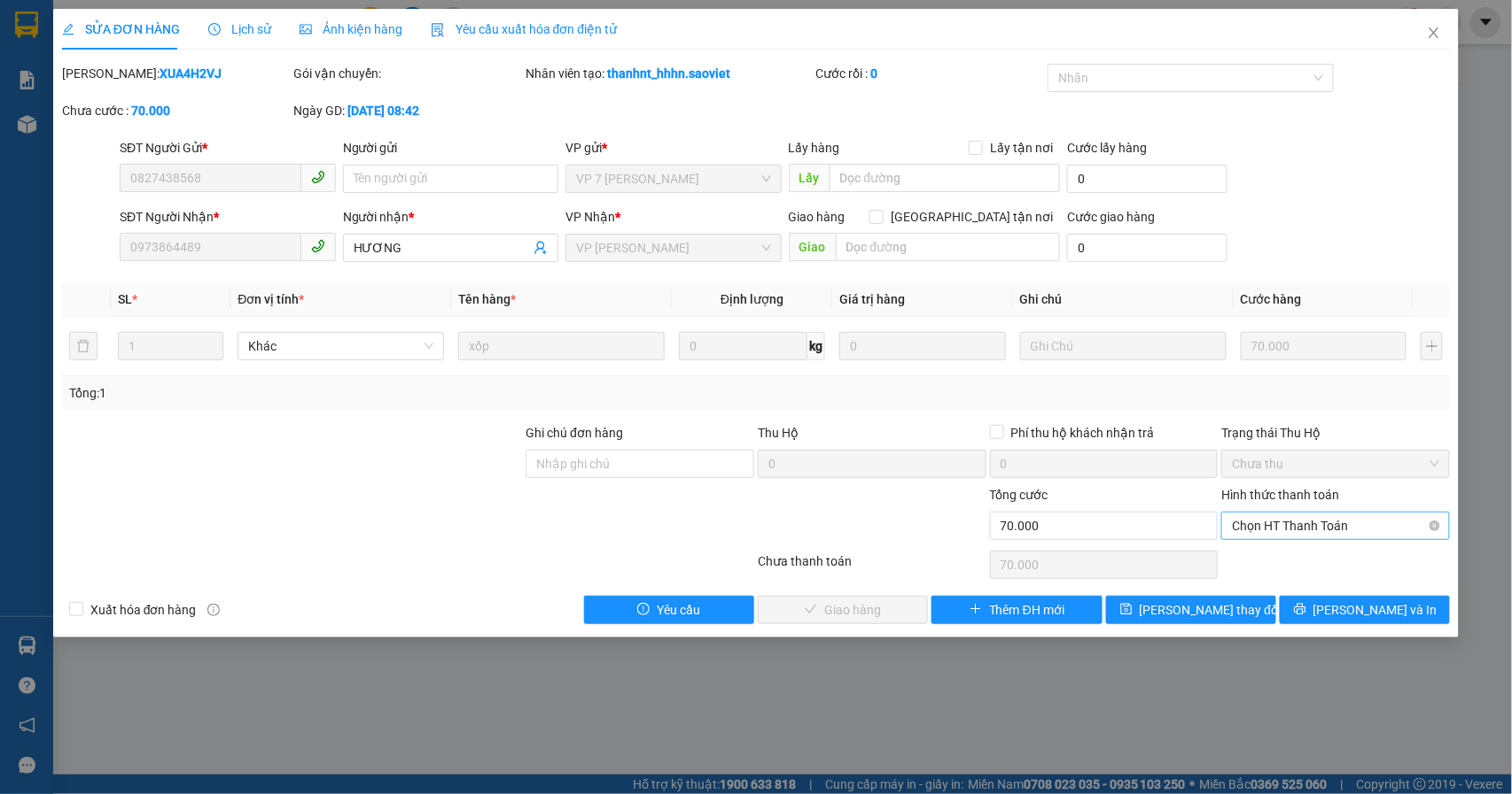
click at [1315, 532] on span "Chọn HT Thanh Toán" at bounding box center [1335, 526] width 207 height 27
click at [1308, 560] on div "Tại văn phòng" at bounding box center [1336, 562] width 207 height 19
type input "0"
click at [872, 615] on span "[PERSON_NAME] và Giao hàng" at bounding box center [877, 610] width 170 height 19
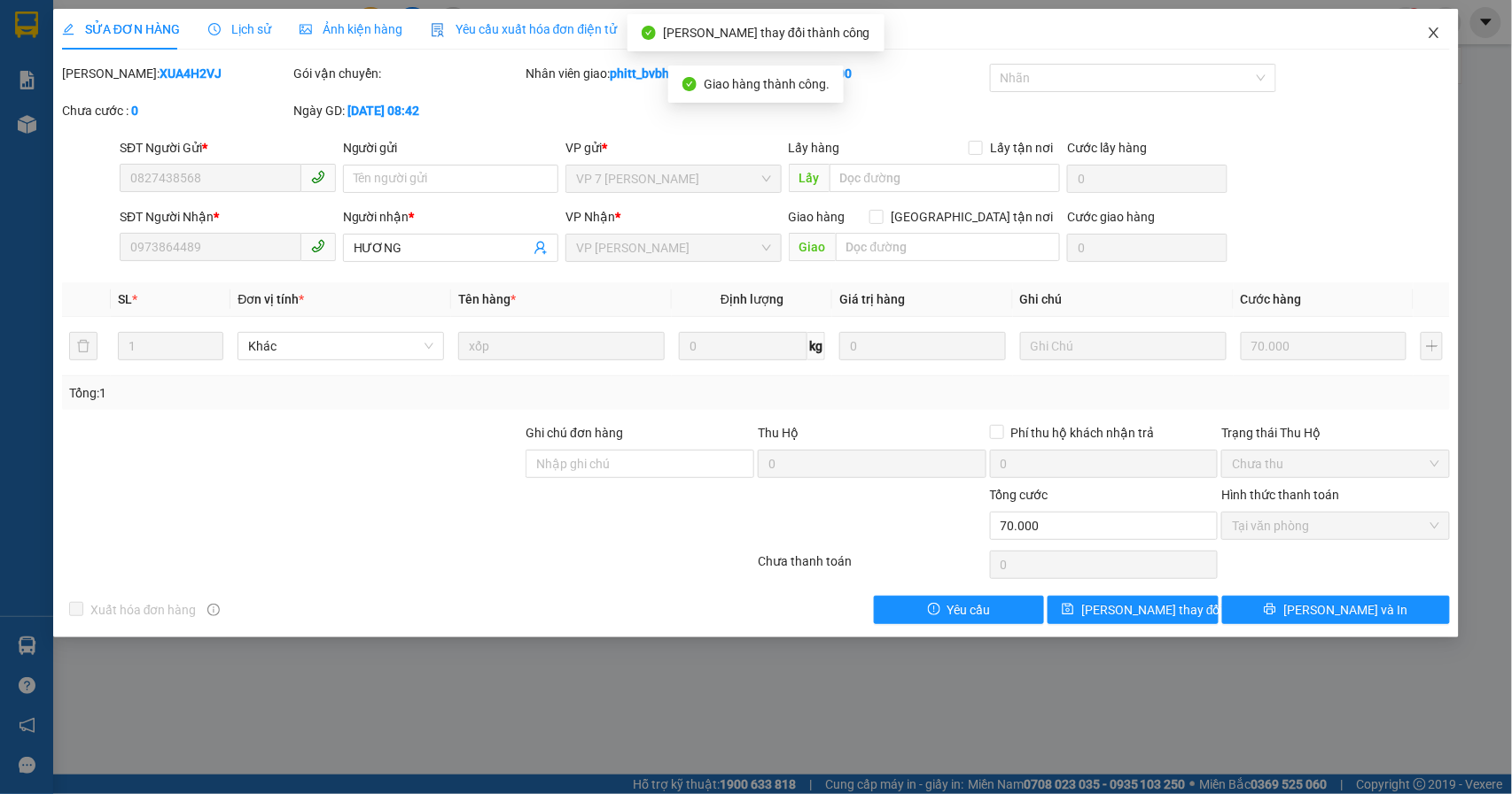
click at [1436, 34] on icon "close" at bounding box center [1433, 32] width 14 height 14
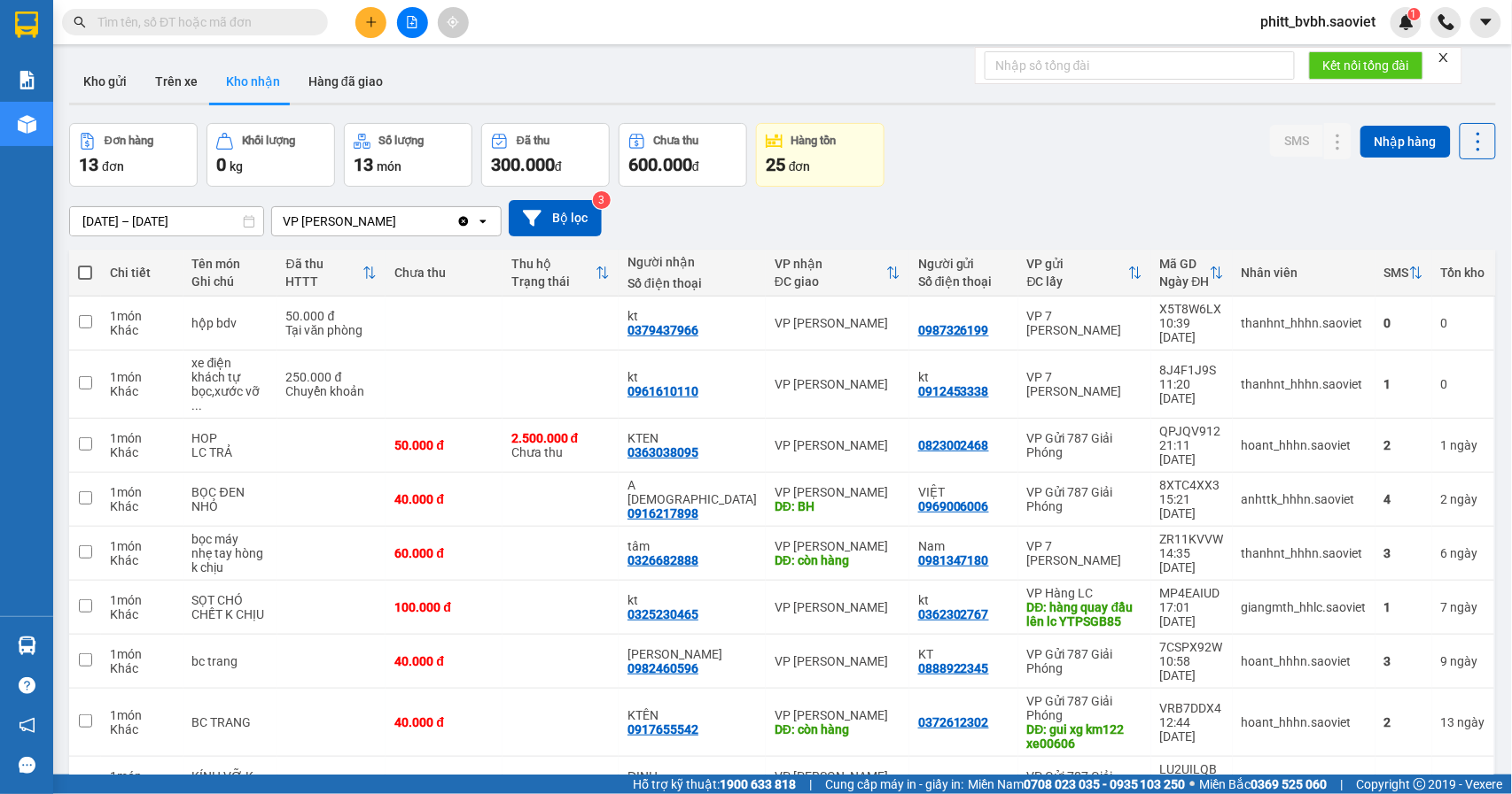
click at [193, 112] on div "ver 1.8.143 Kho gửi Trên xe Kho nhận Hàng đã giao Đơn hàng 13 đơn Khối lượng 0 …" at bounding box center [783, 491] width 1441 height 876
drag, startPoint x: 170, startPoint y: 78, endPoint x: 185, endPoint y: 87, distance: 17.5
click at [171, 80] on button "Trên xe" at bounding box center [176, 82] width 71 height 42
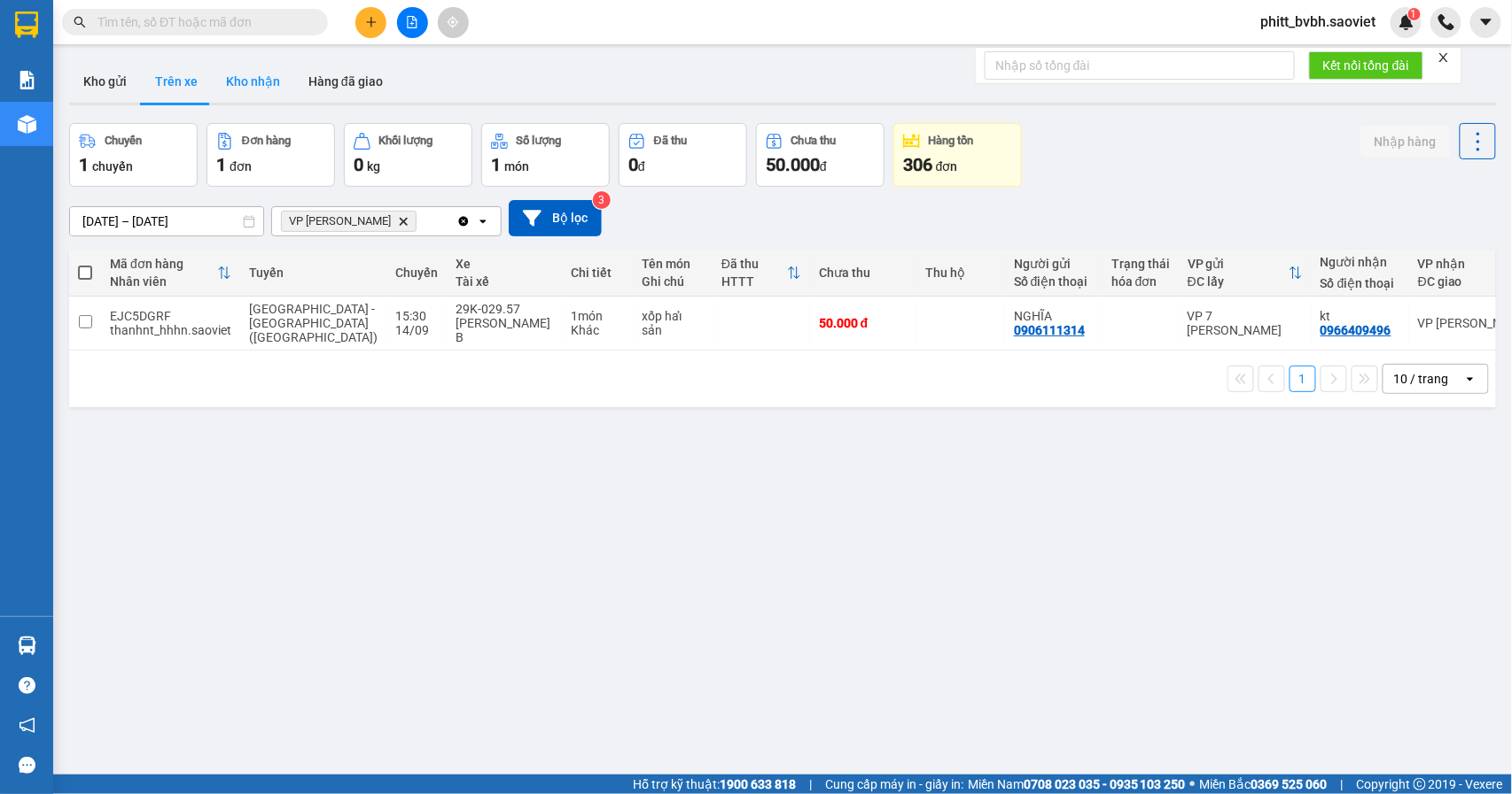
click at [270, 80] on button "Kho nhận" at bounding box center [253, 82] width 82 height 42
type input "[DATE] – [DATE]"
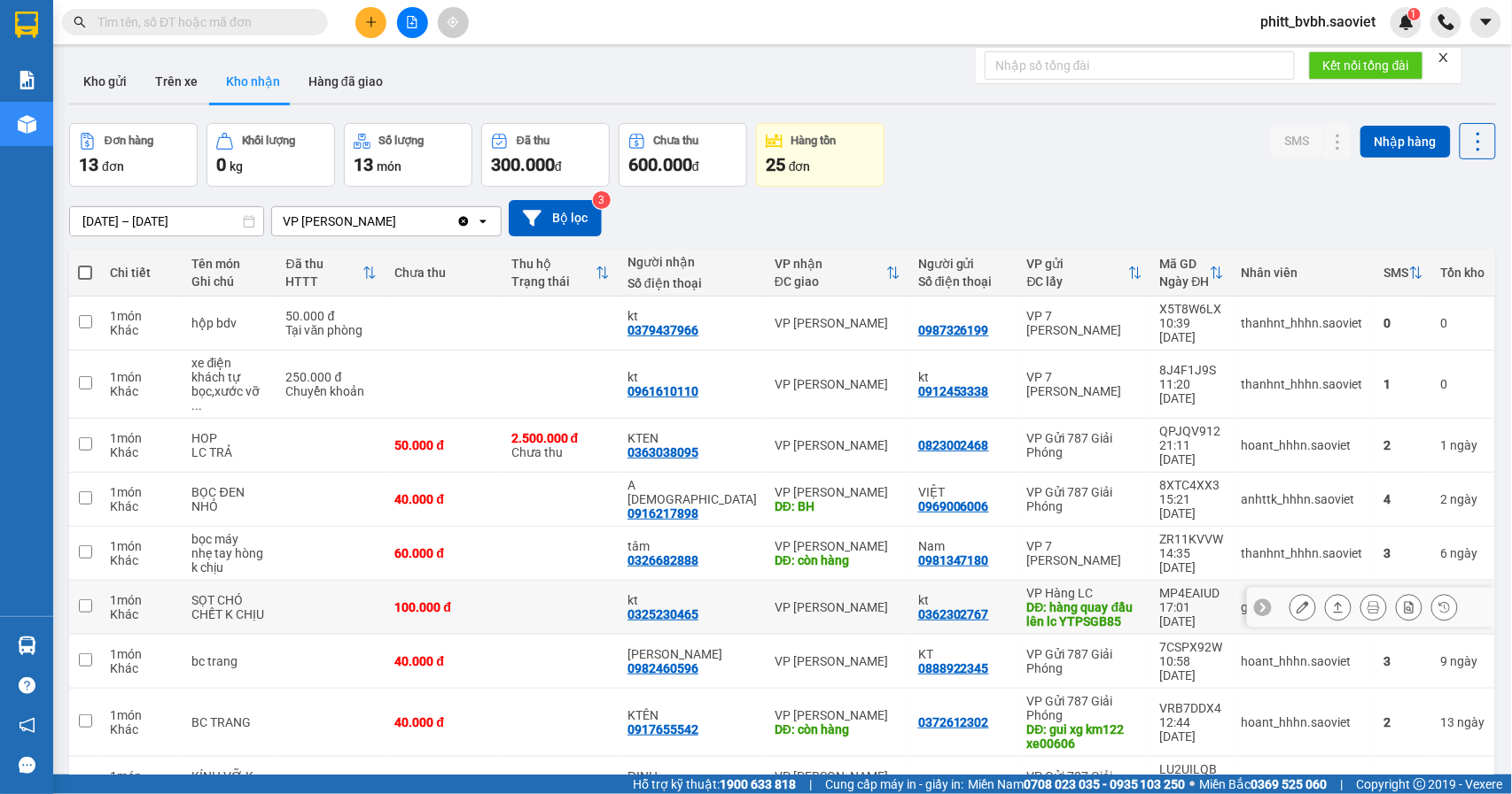
scroll to position [96, 0]
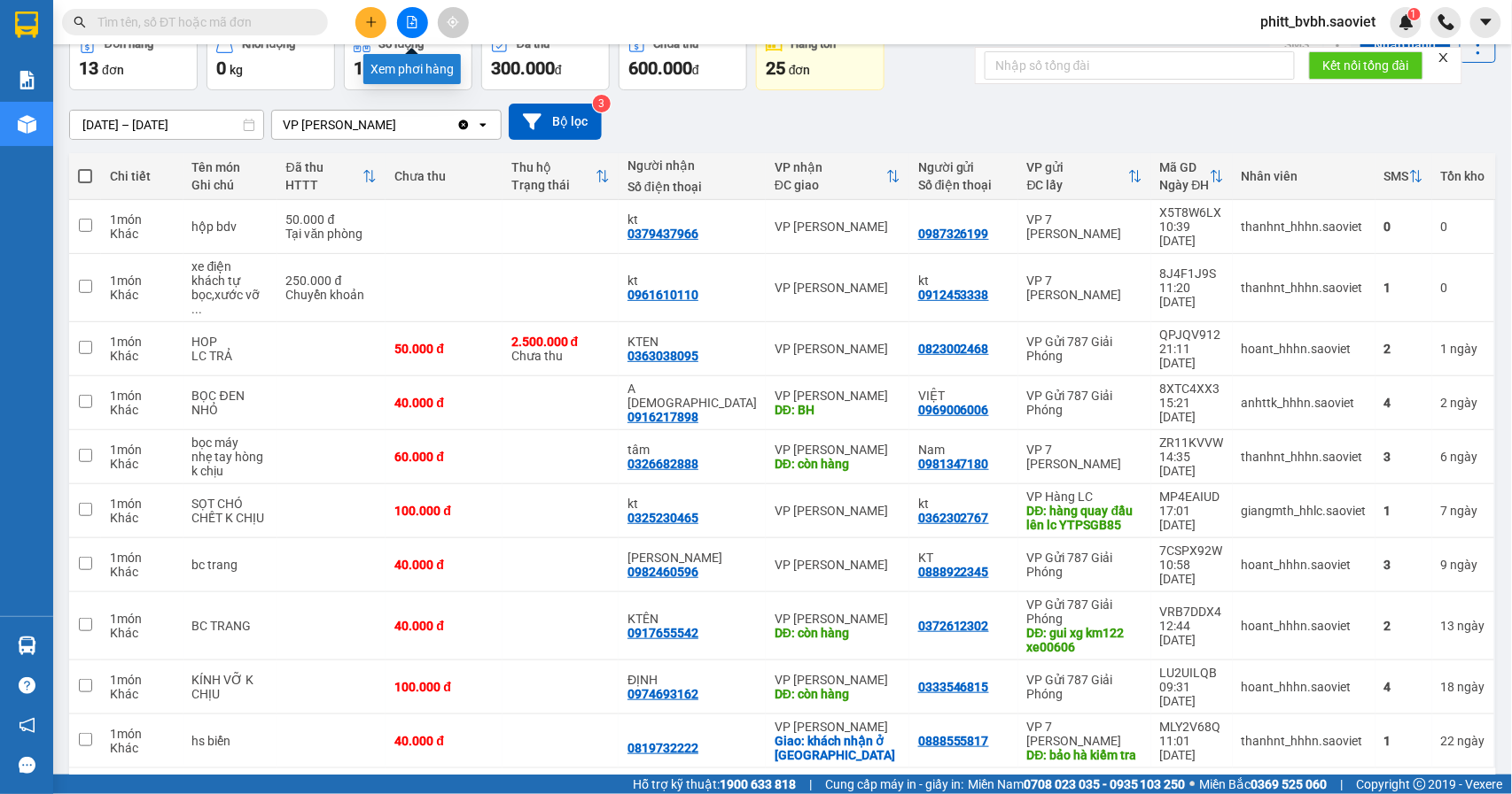
click at [411, 22] on icon "file-add" at bounding box center [412, 22] width 13 height 13
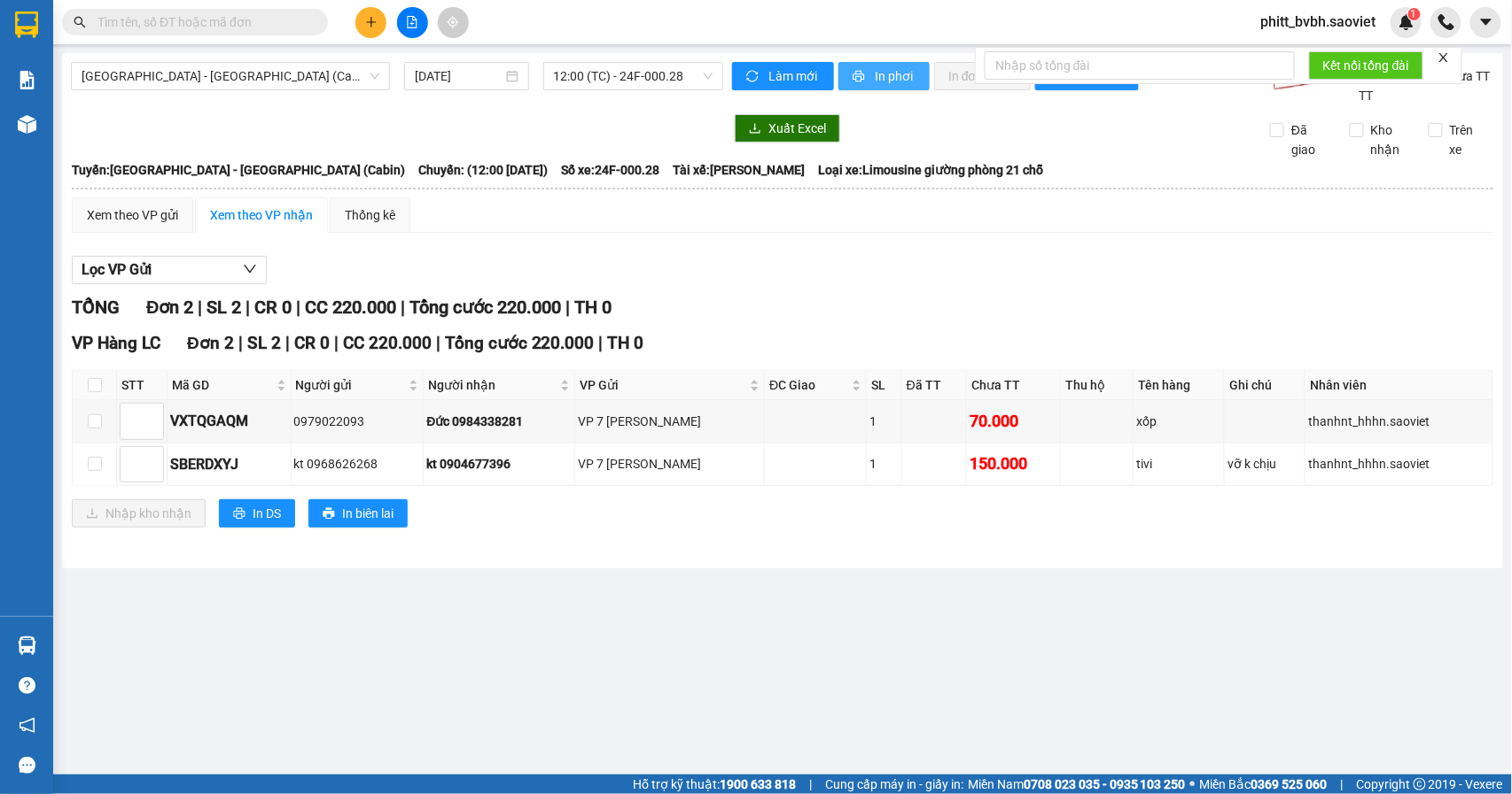
click at [887, 72] on span "In phơi" at bounding box center [894, 76] width 40 height 19
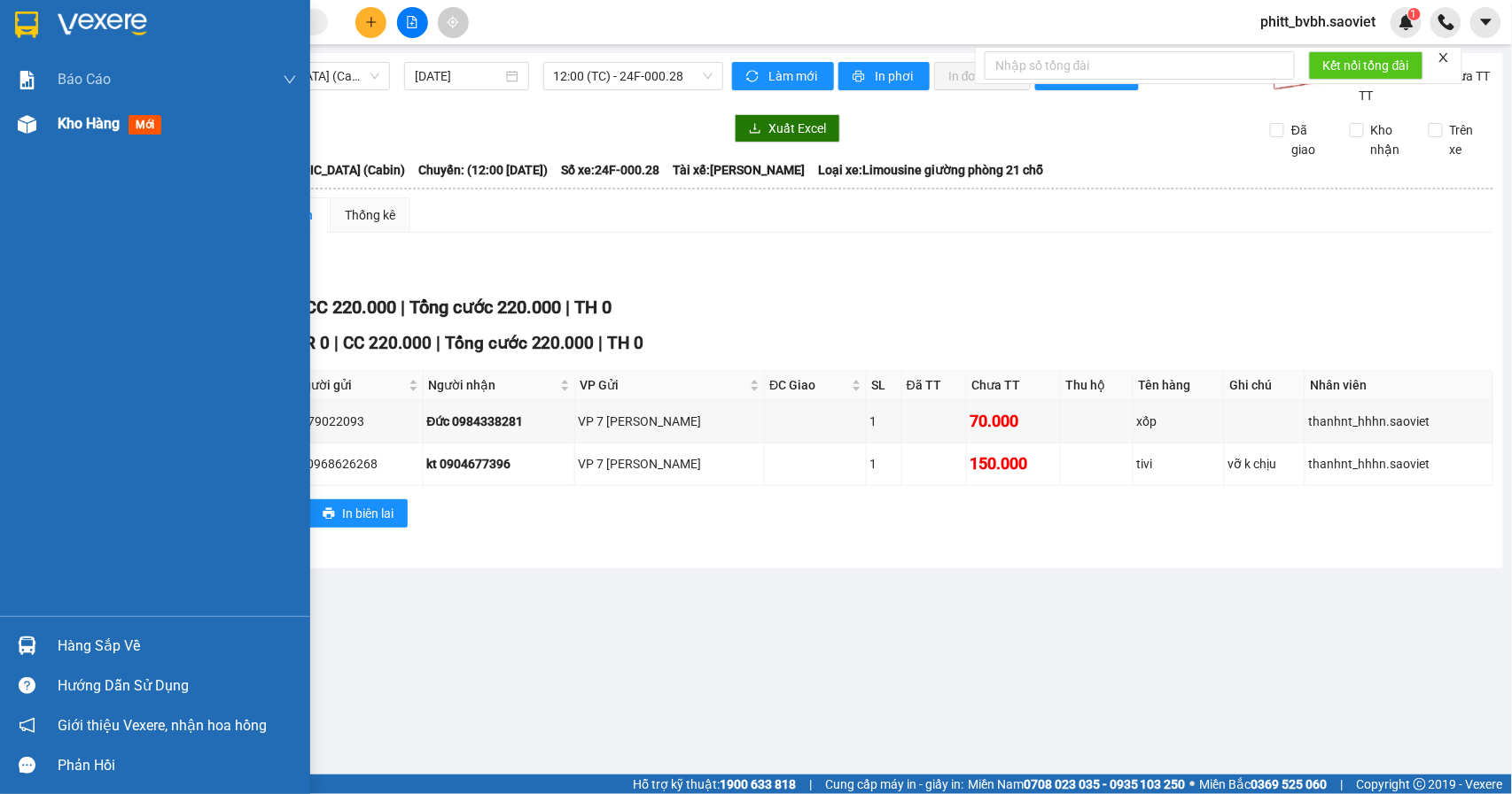
click at [74, 113] on div "Kho hàng mới" at bounding box center [113, 124] width 111 height 22
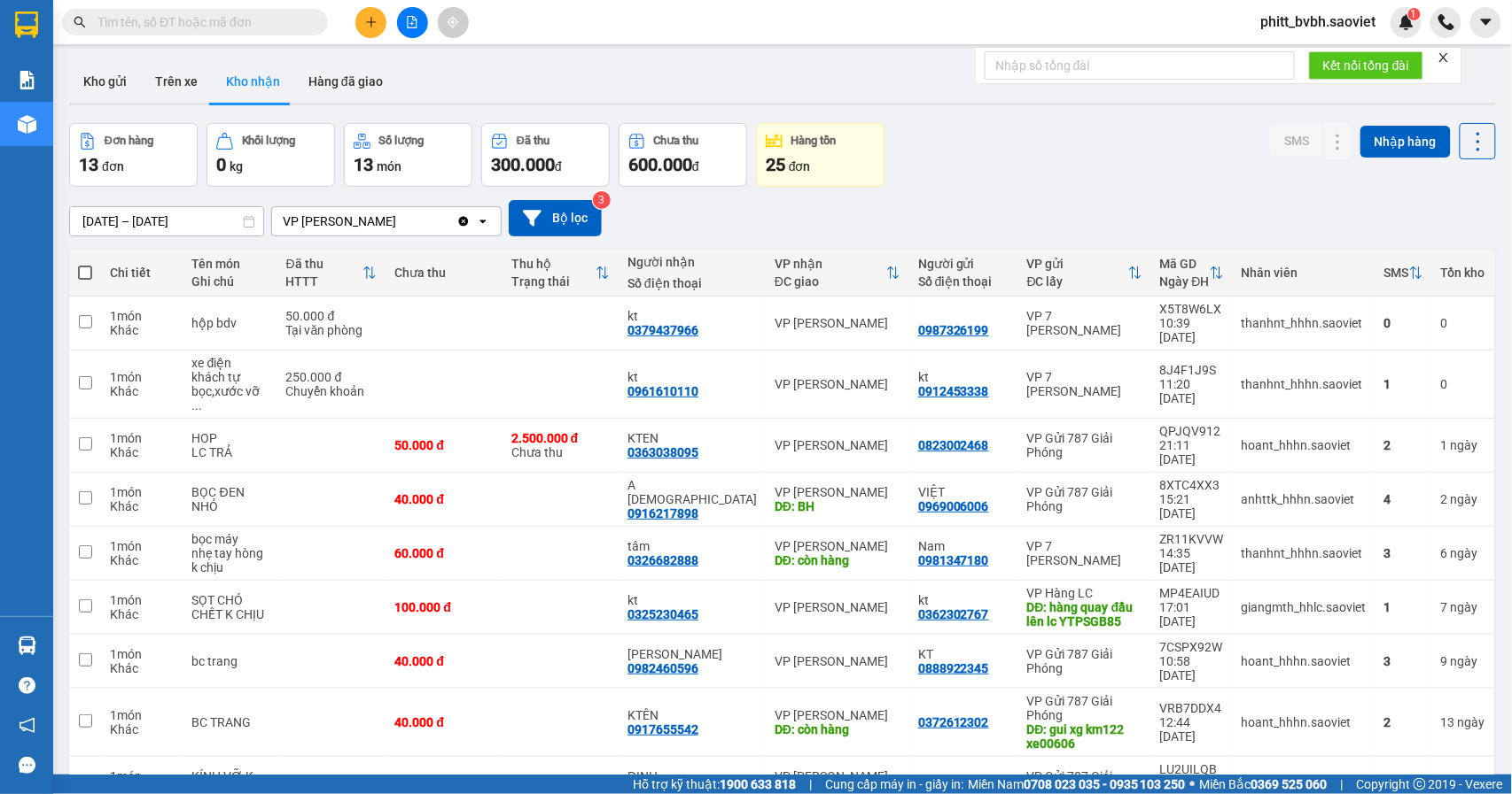
click at [410, 23] on icon "file-add" at bounding box center [412, 22] width 13 height 13
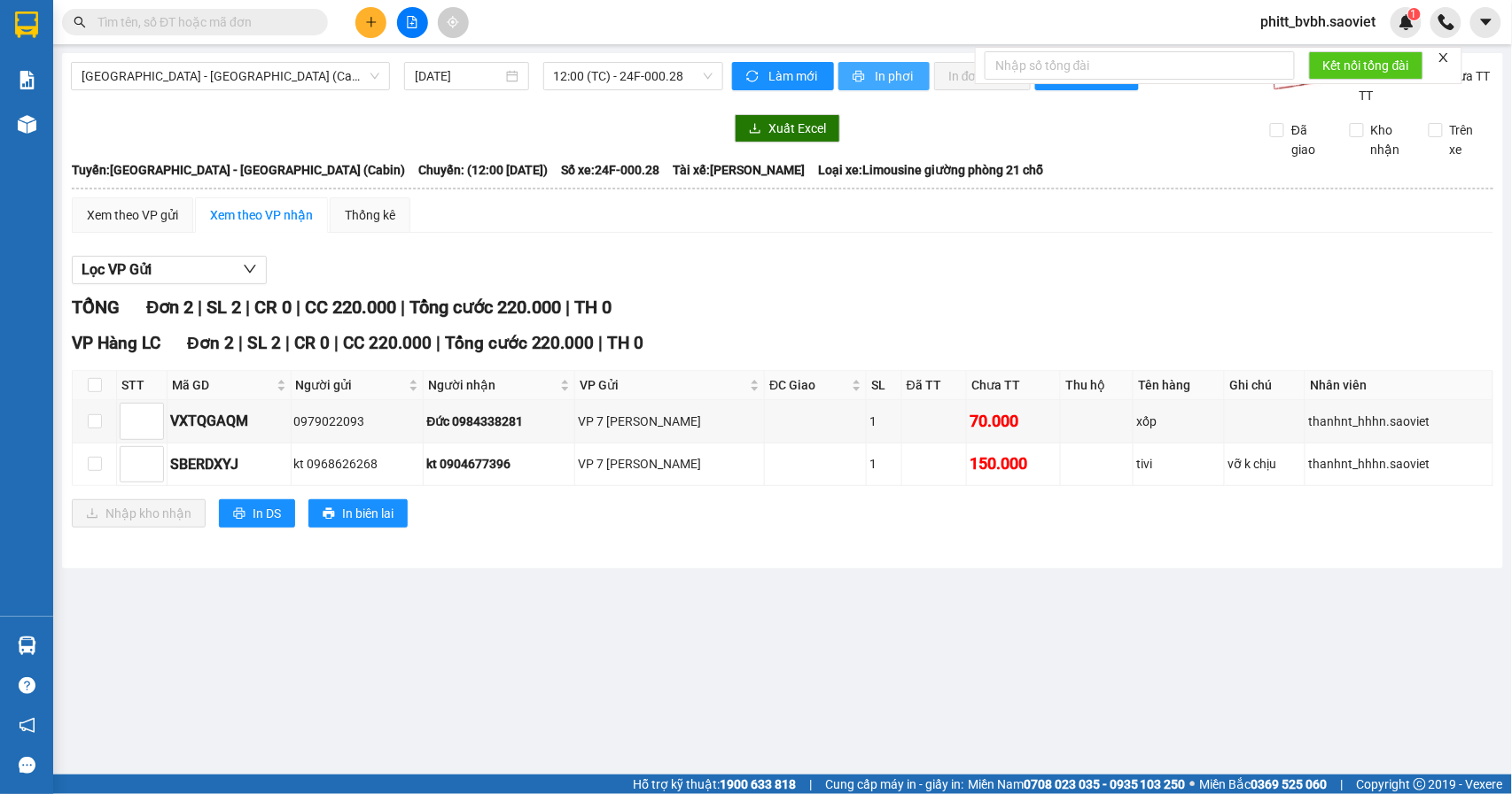
click at [887, 82] on span "In phơi" at bounding box center [894, 76] width 40 height 19
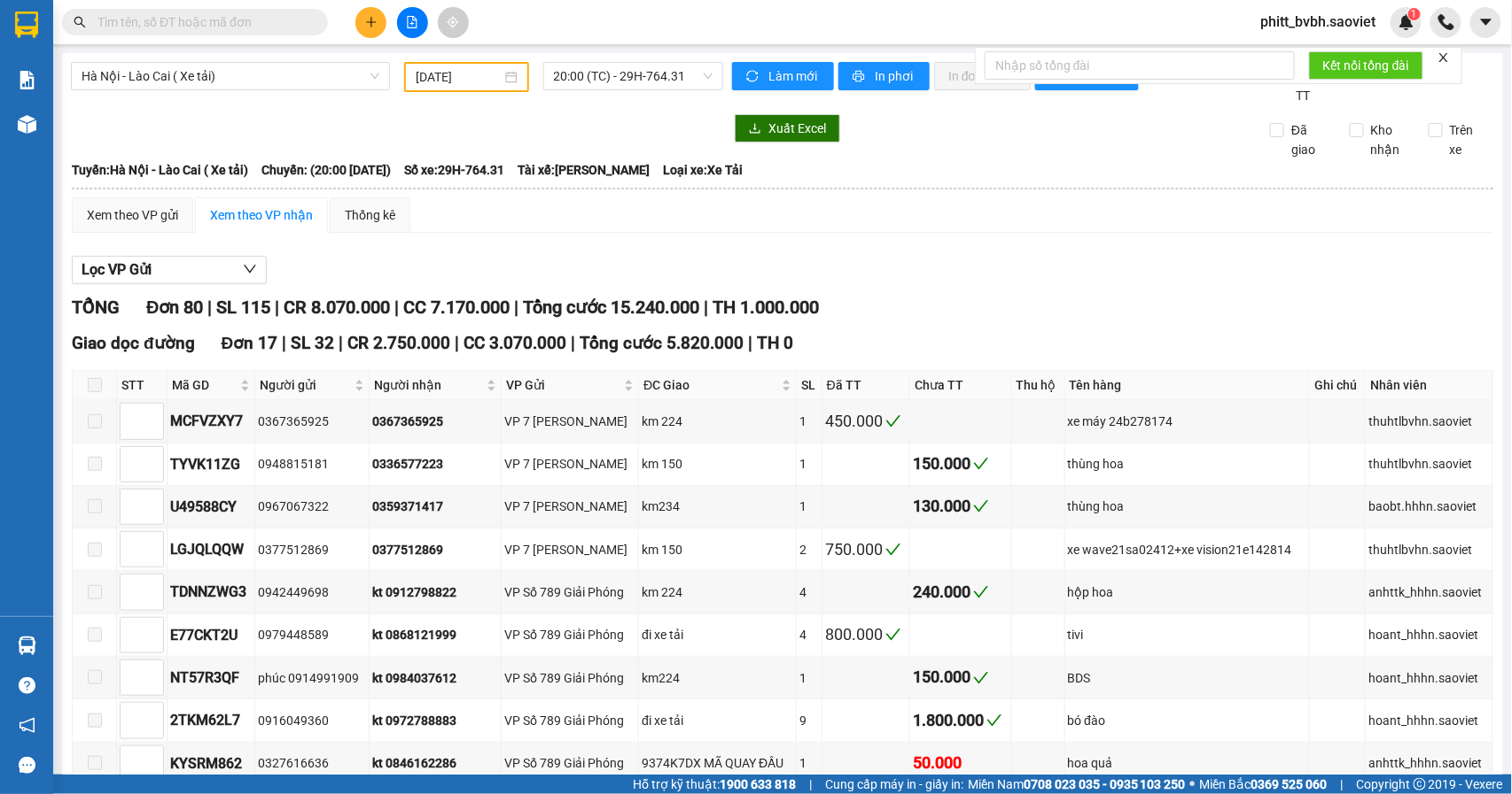
type input "[DATE]"
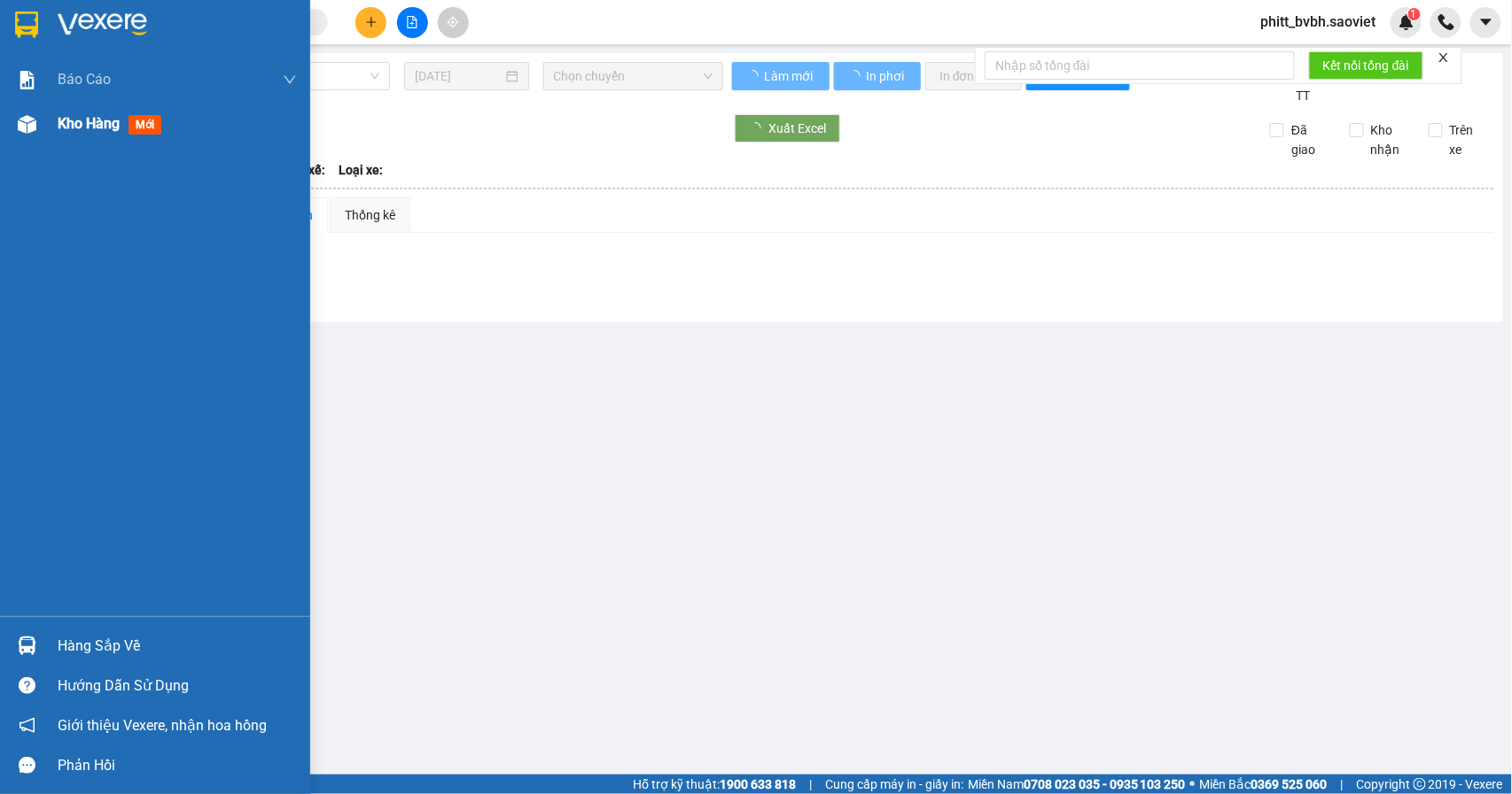
click at [65, 124] on span "Kho hàng" at bounding box center [89, 124] width 62 height 16
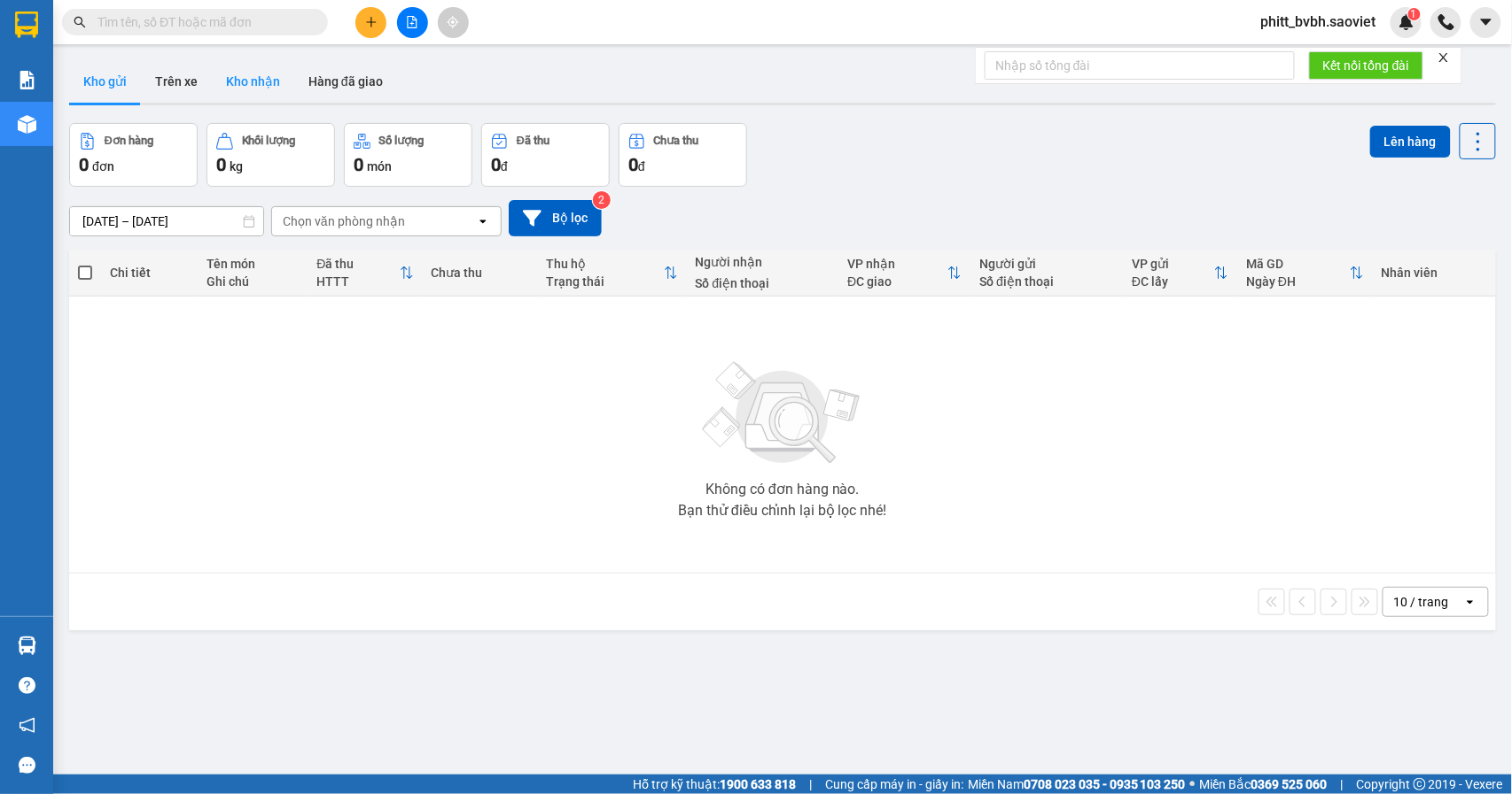
click at [253, 90] on button "Kho nhận" at bounding box center [253, 82] width 82 height 42
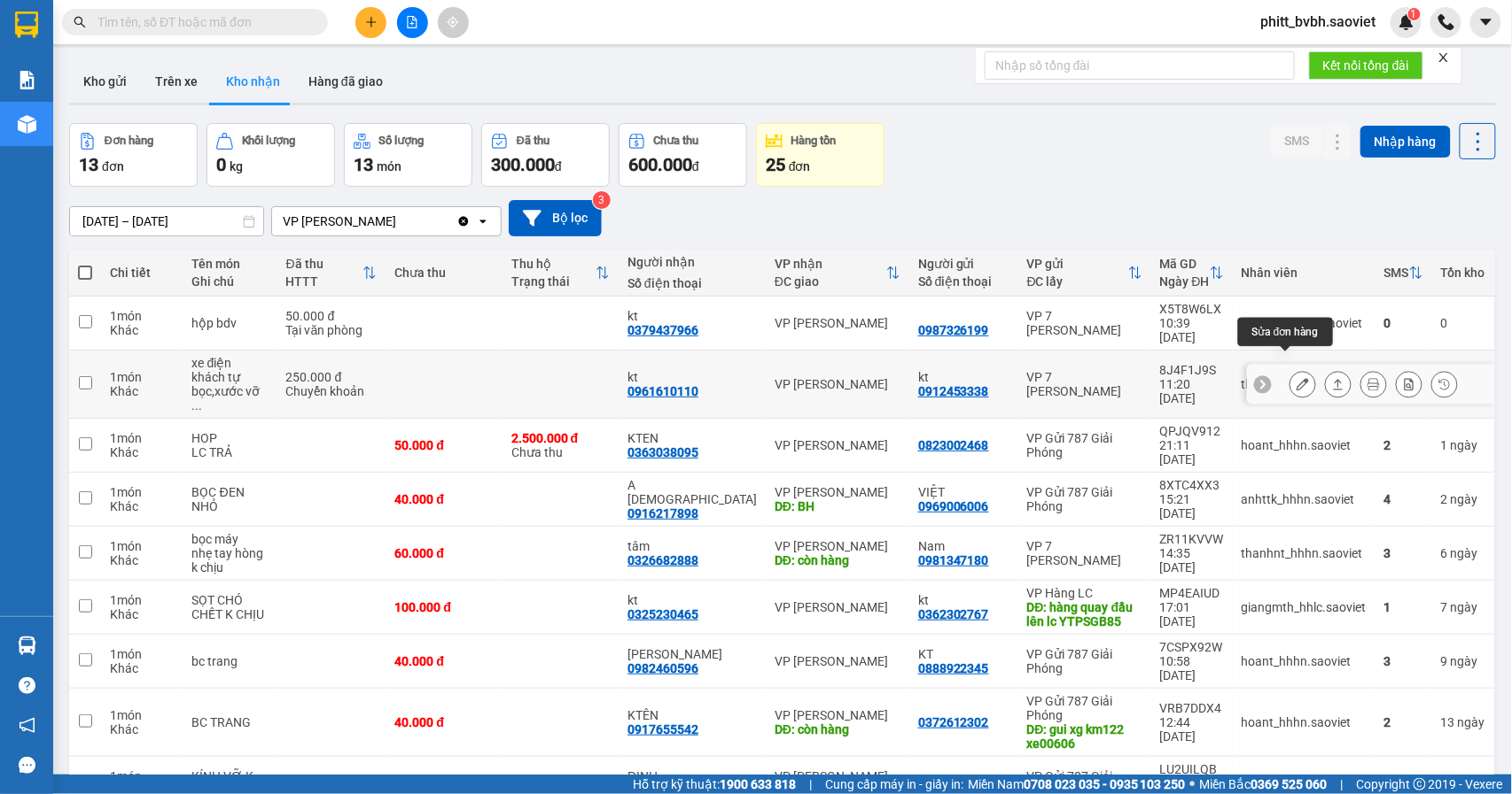
click at [1290, 369] on button at bounding box center [1302, 385] width 25 height 31
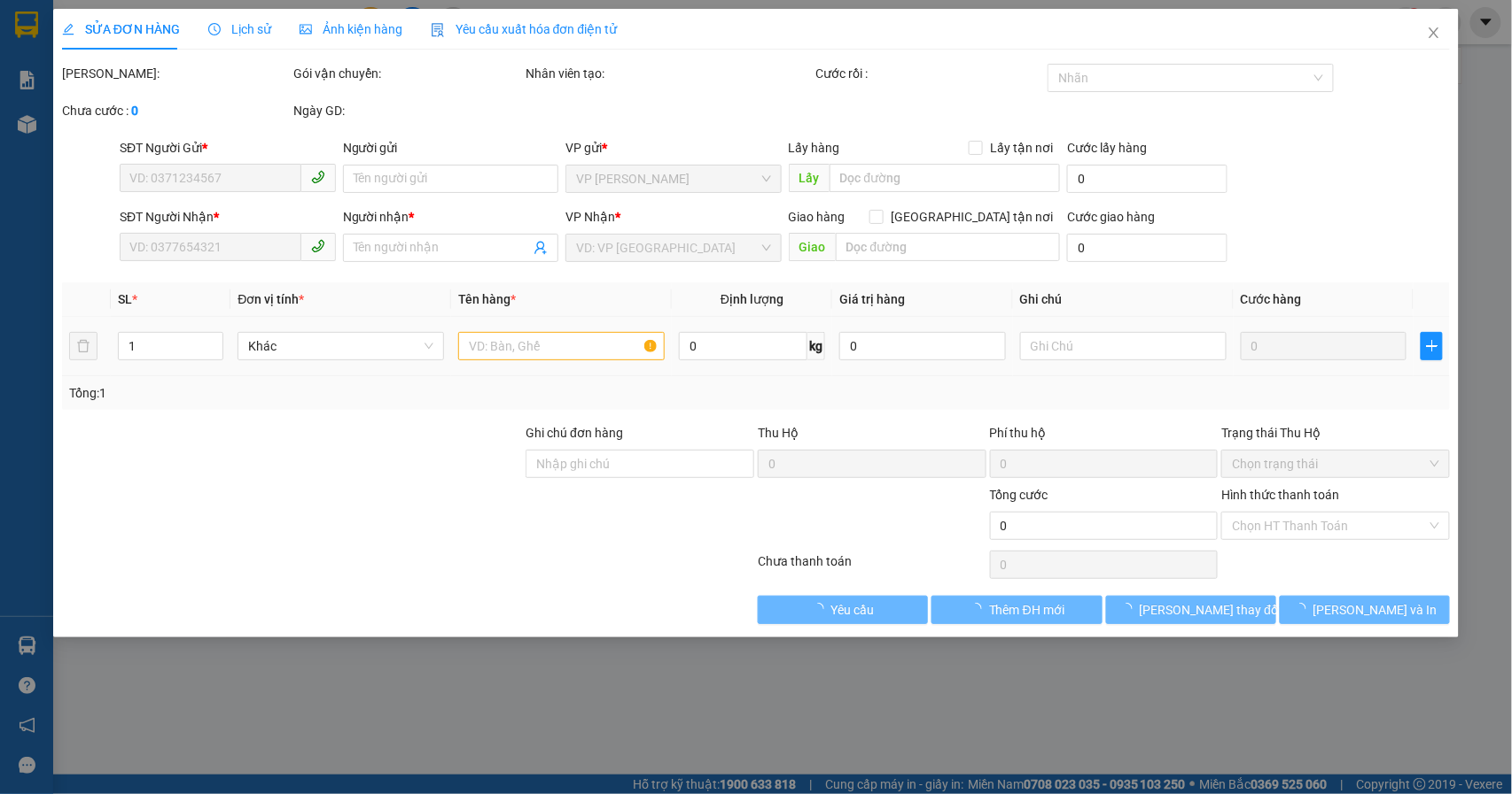
type input "0912453338"
type input "kt"
type input "0961610110"
type input "kt"
type input "250.000"
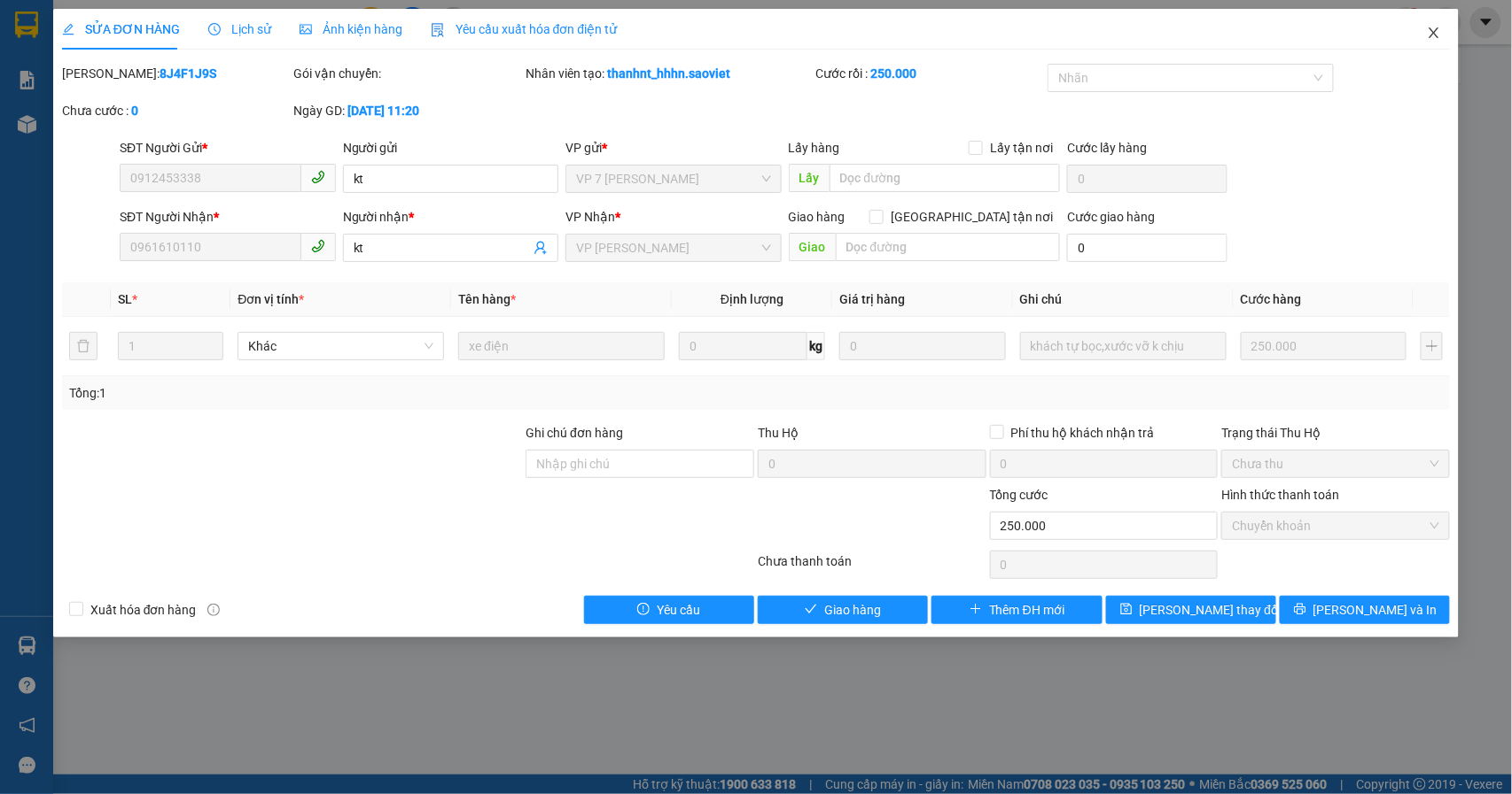
click at [1433, 30] on icon "close" at bounding box center [1433, 32] width 14 height 14
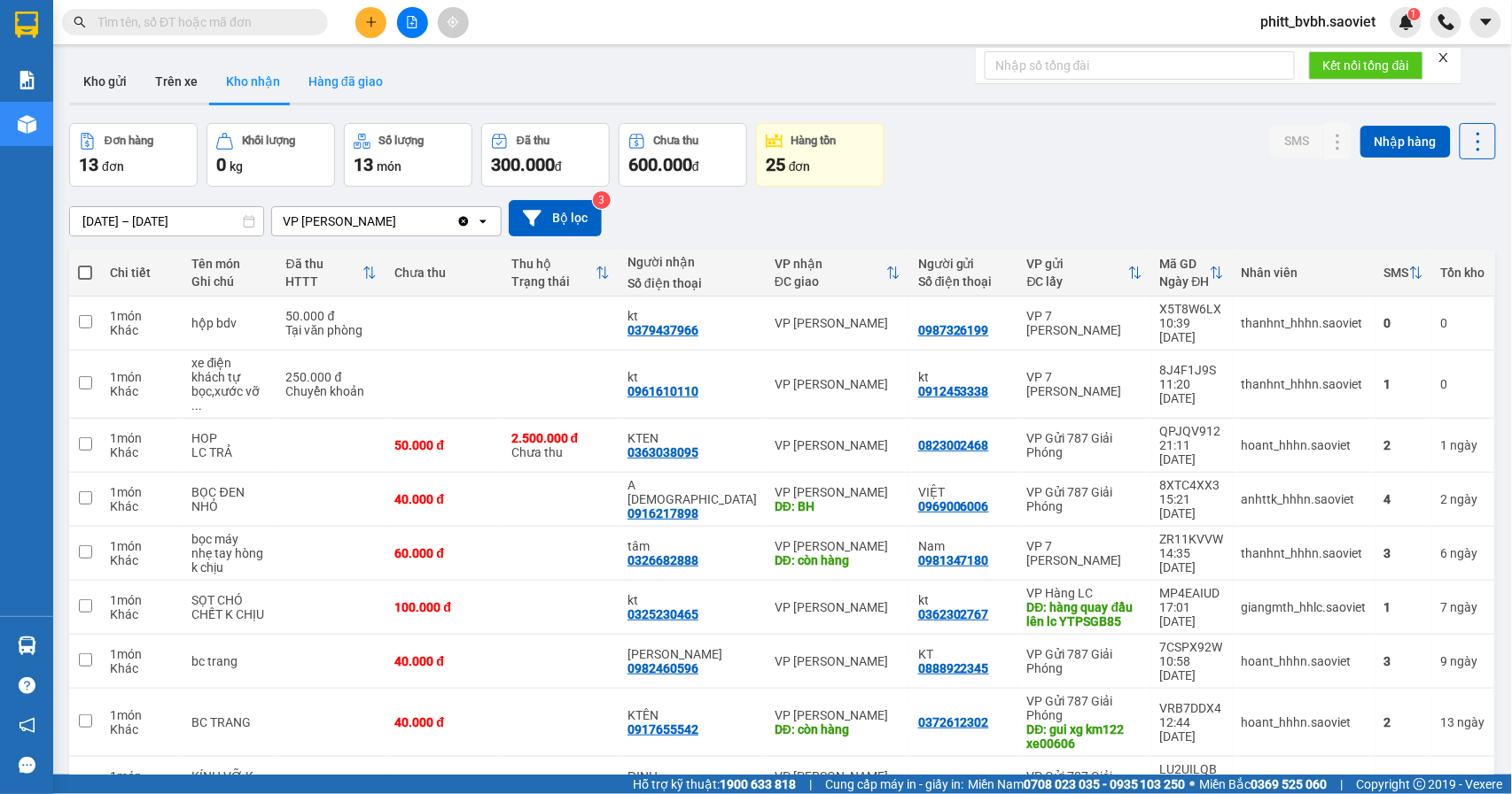
click at [355, 86] on button "Hàng đã giao" at bounding box center [345, 82] width 103 height 42
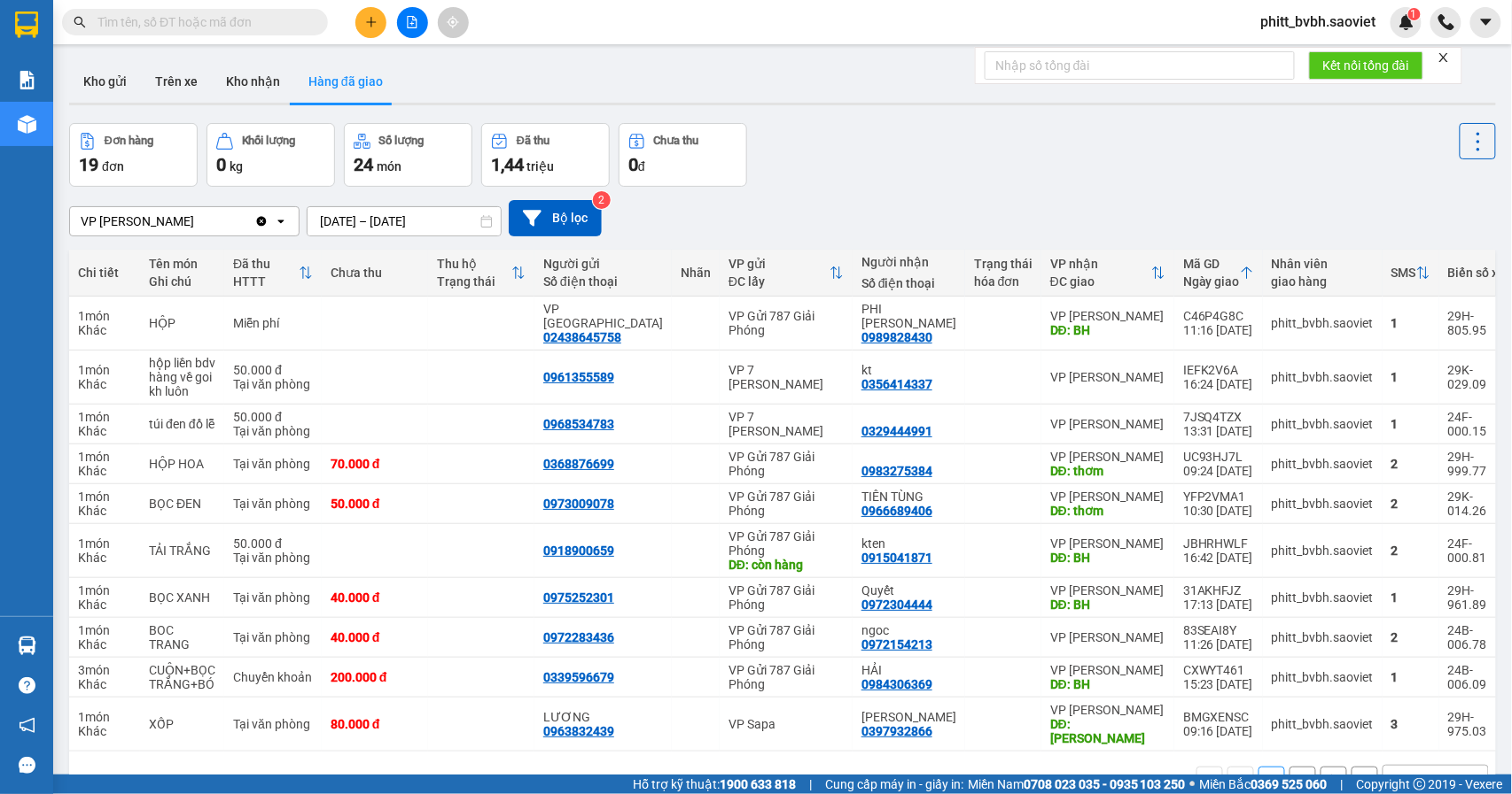
click at [363, 228] on input "[DATE] – [DATE]" at bounding box center [404, 221] width 193 height 28
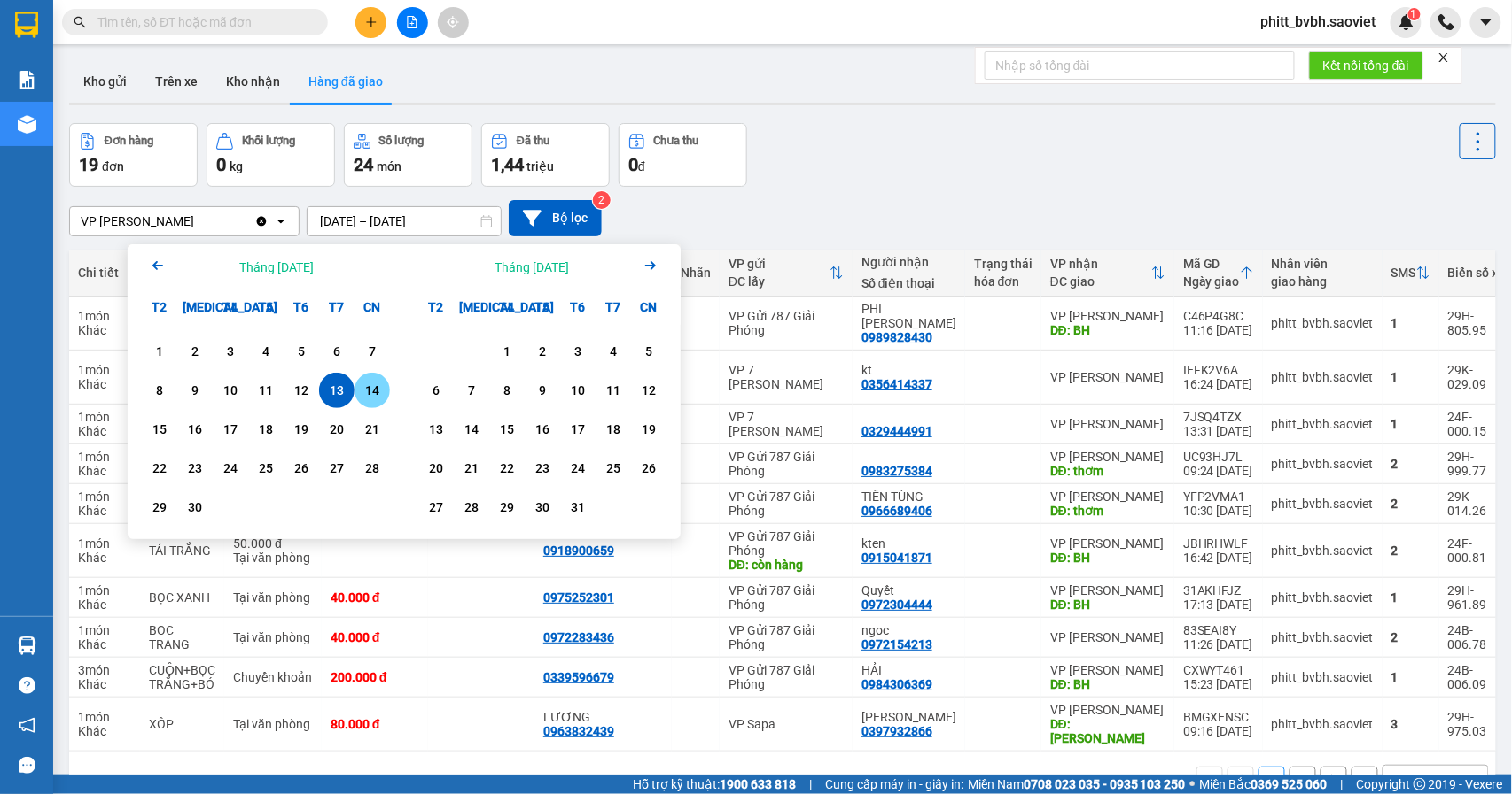
click at [384, 387] on div "14" at bounding box center [372, 390] width 25 height 21
type input "[DATE] – [DATE]"
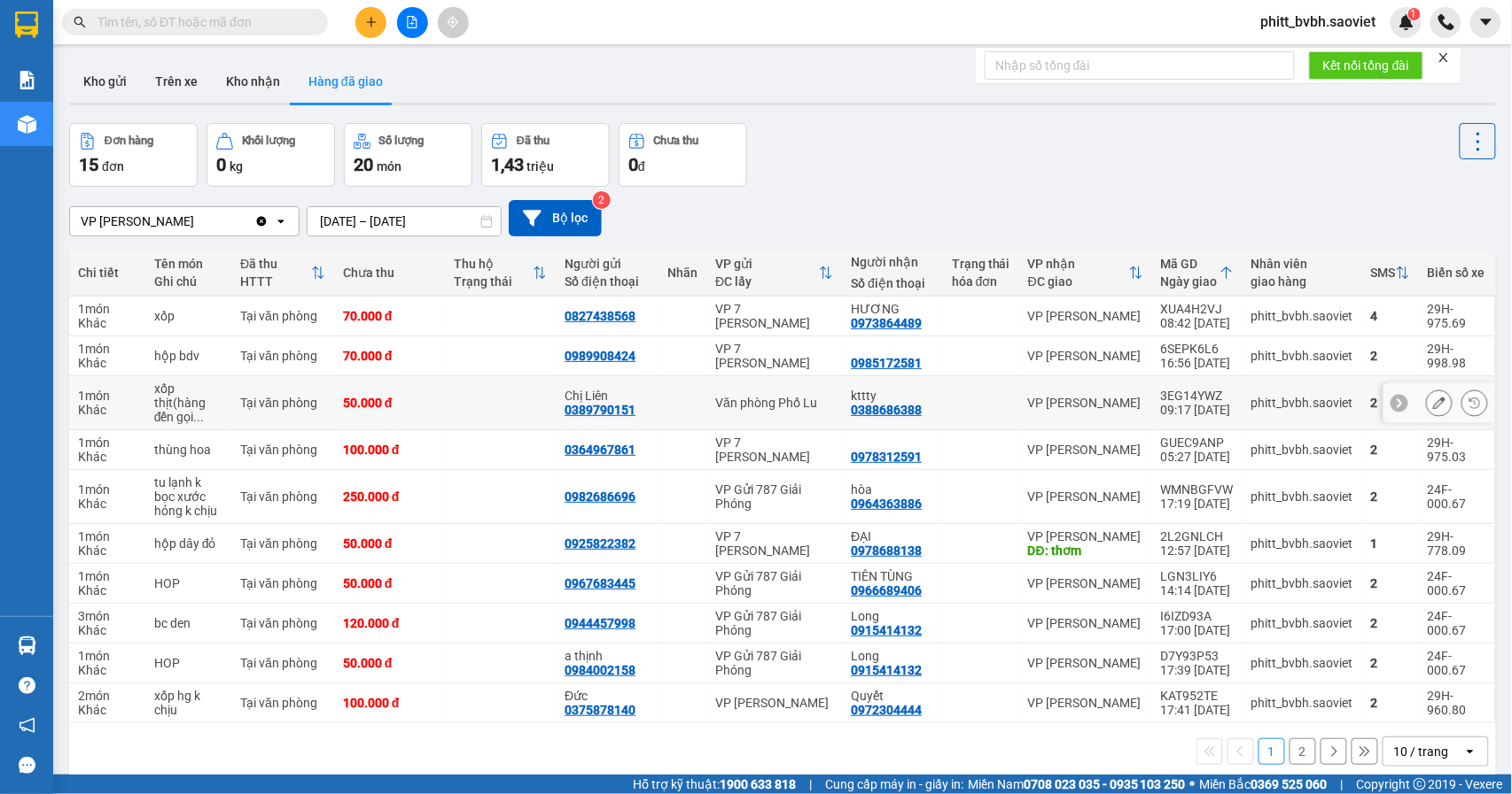
scroll to position [82, 0]
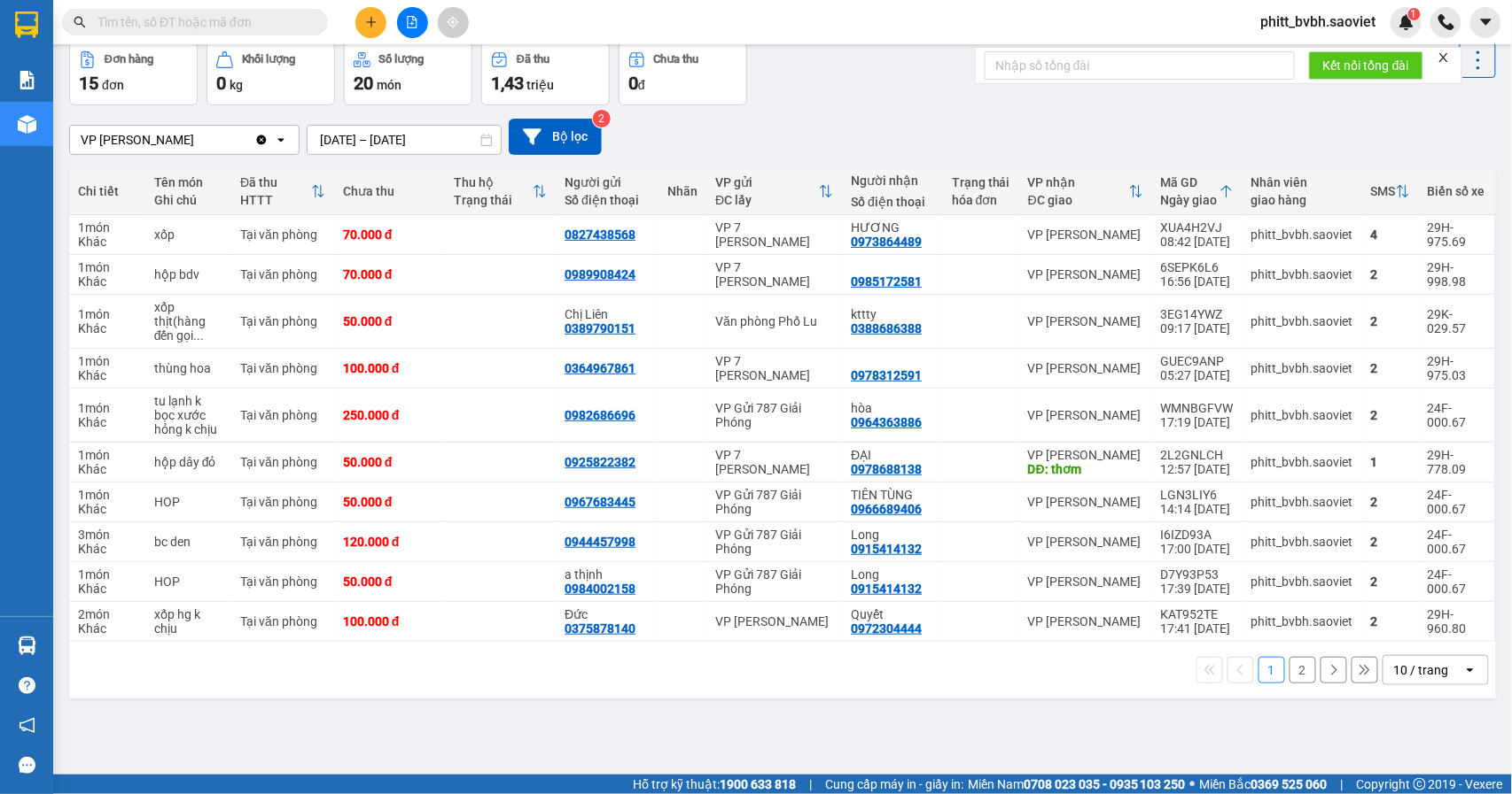
click at [1289, 675] on button "2" at bounding box center [1302, 670] width 27 height 27
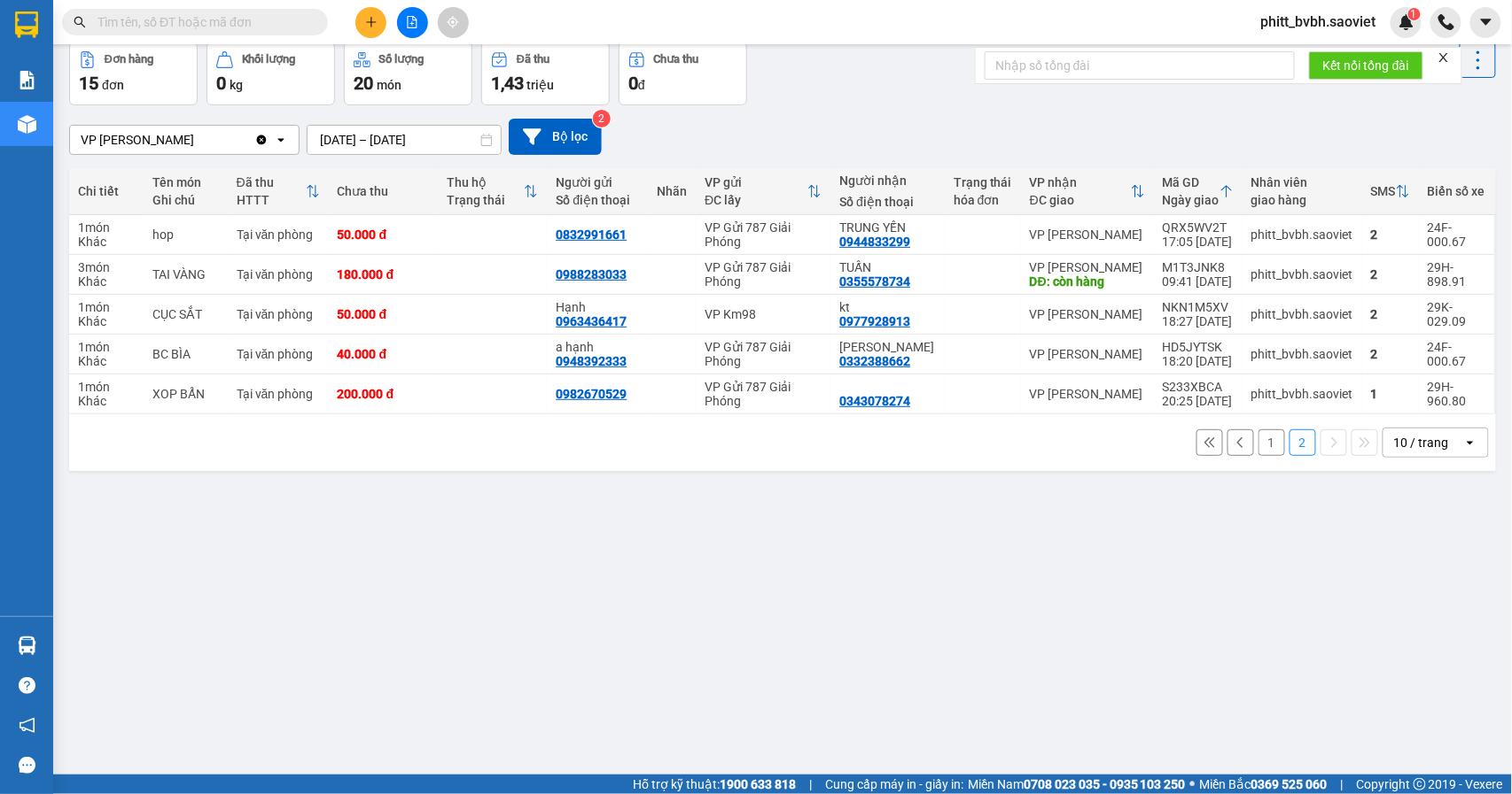
click at [1260, 447] on button "1" at bounding box center [1271, 442] width 27 height 27
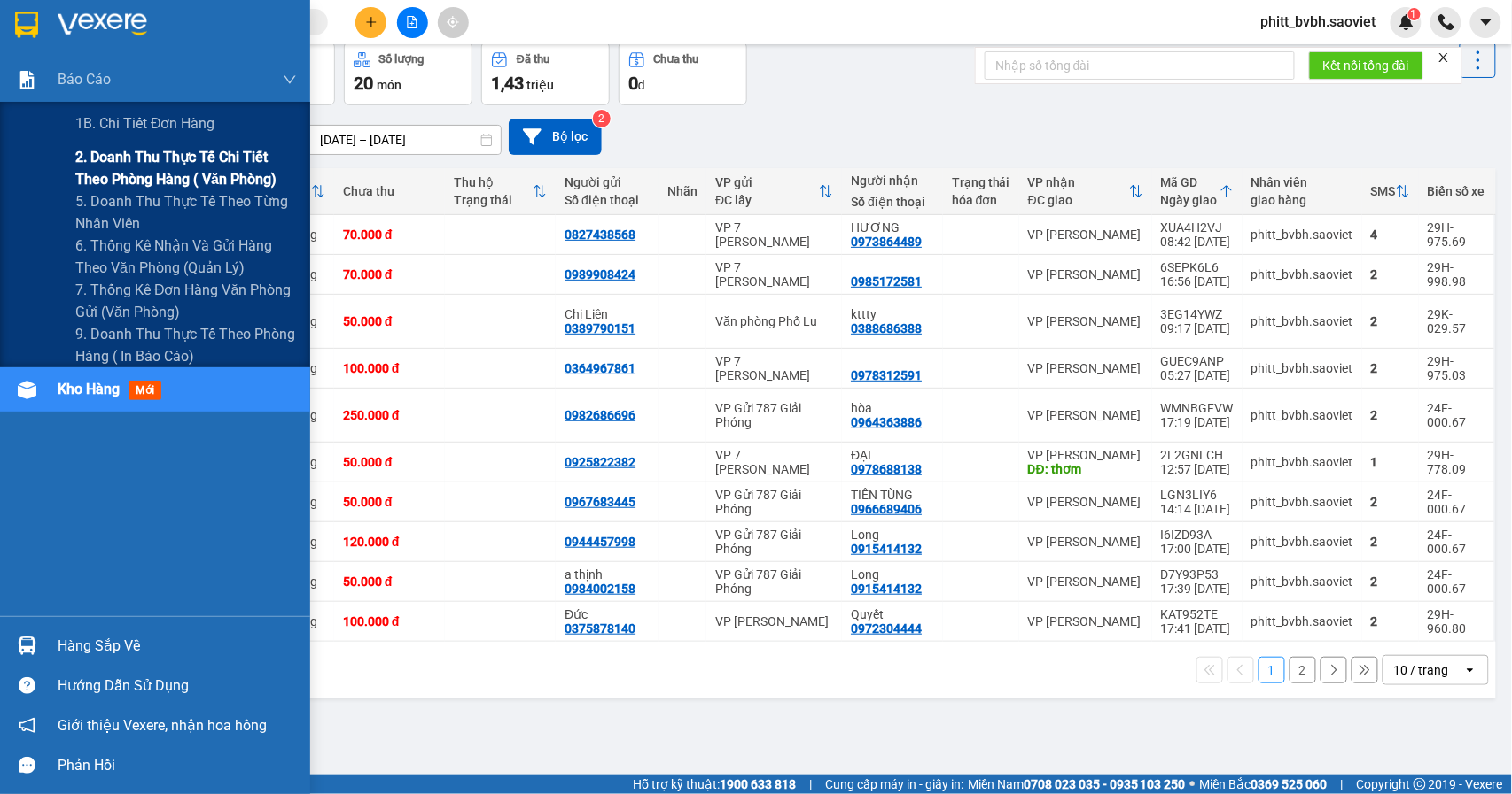
click at [122, 175] on span "2. Doanh thu thực tế chi tiết theo phòng hàng ( văn phòng)" at bounding box center [186, 169] width 222 height 44
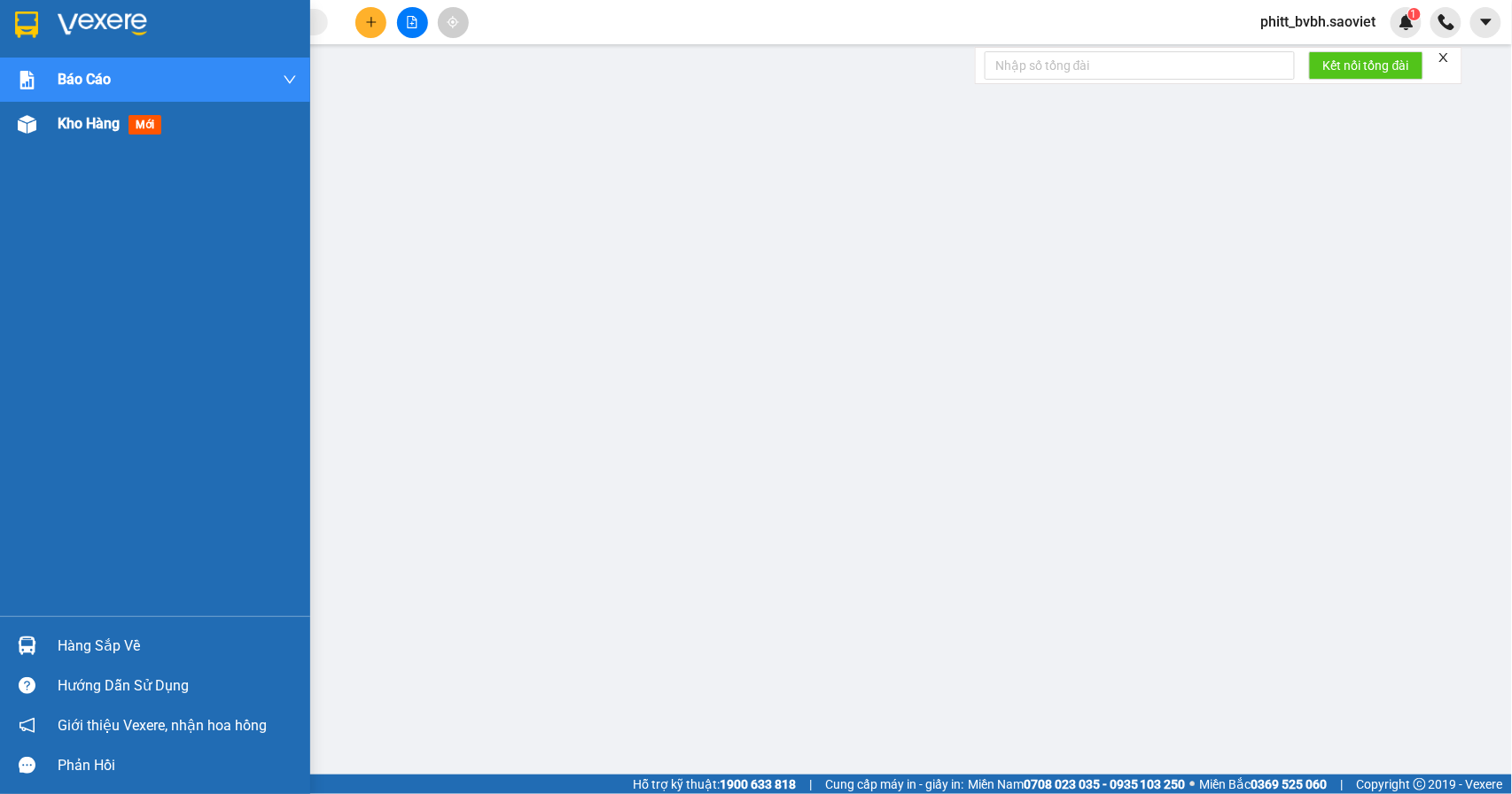
click at [75, 115] on span "Kho hàng" at bounding box center [89, 124] width 62 height 16
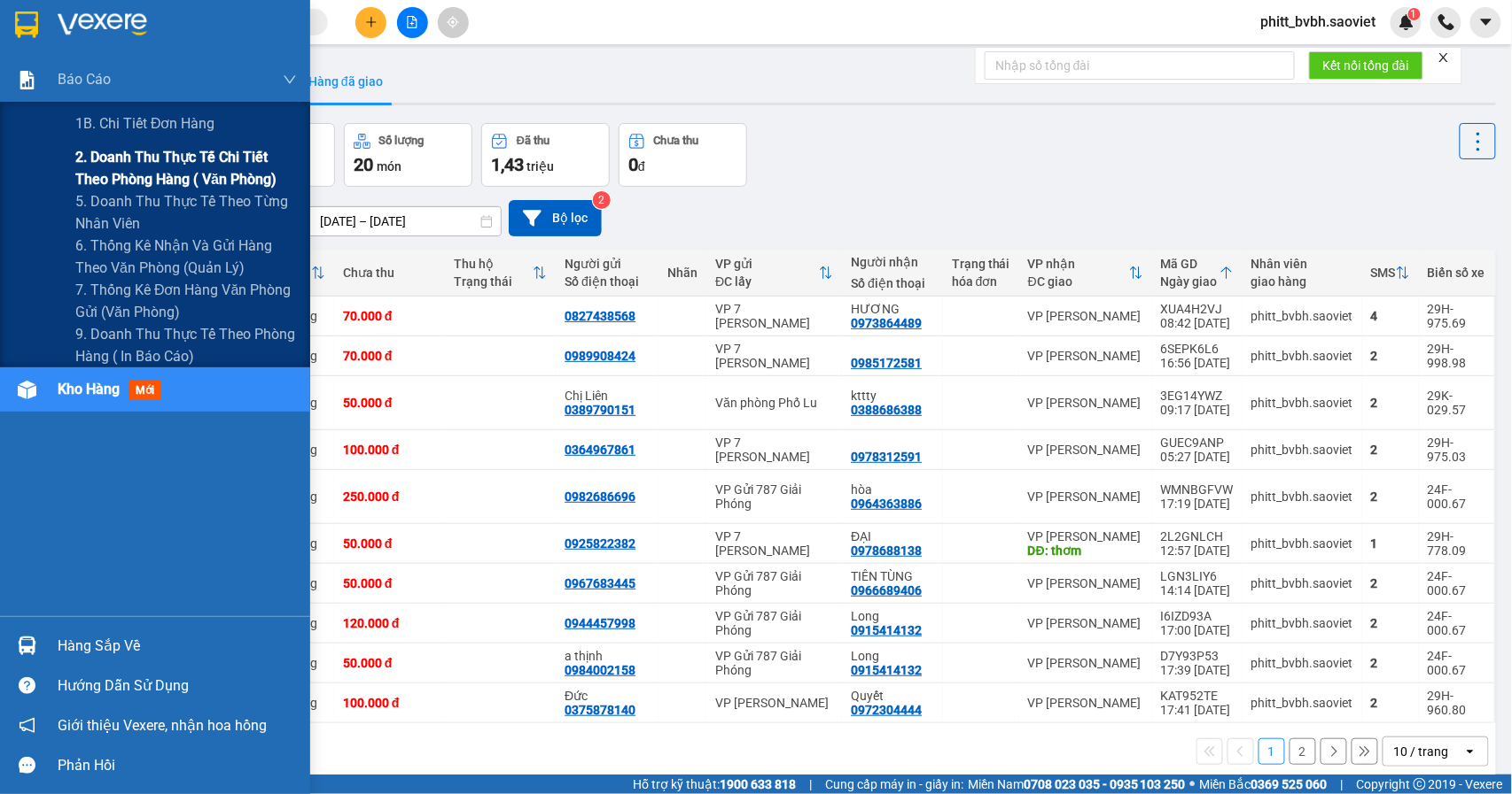
drag, startPoint x: 110, startPoint y: 135, endPoint x: 111, endPoint y: 174, distance: 39.0
click at [111, 189] on div "1B. Chi tiết đơn hàng 2. Doanh thu thực tế chi tiết theo phòng hàng ( văn phòng…" at bounding box center [155, 234] width 310 height 266
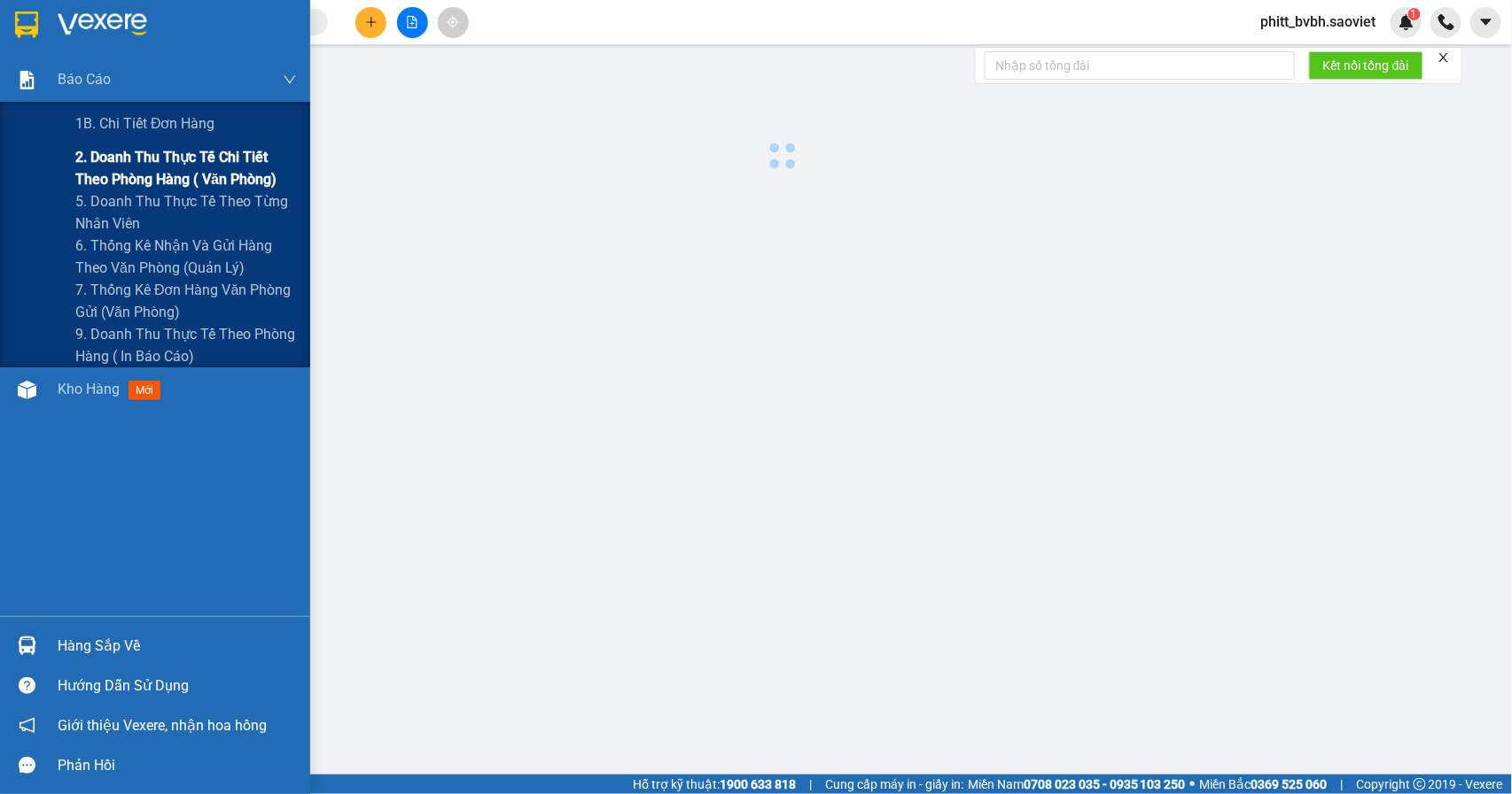
click at [111, 174] on span "2. Doanh thu thực tế chi tiết theo phòng hàng ( văn phòng)" at bounding box center [186, 169] width 222 height 44
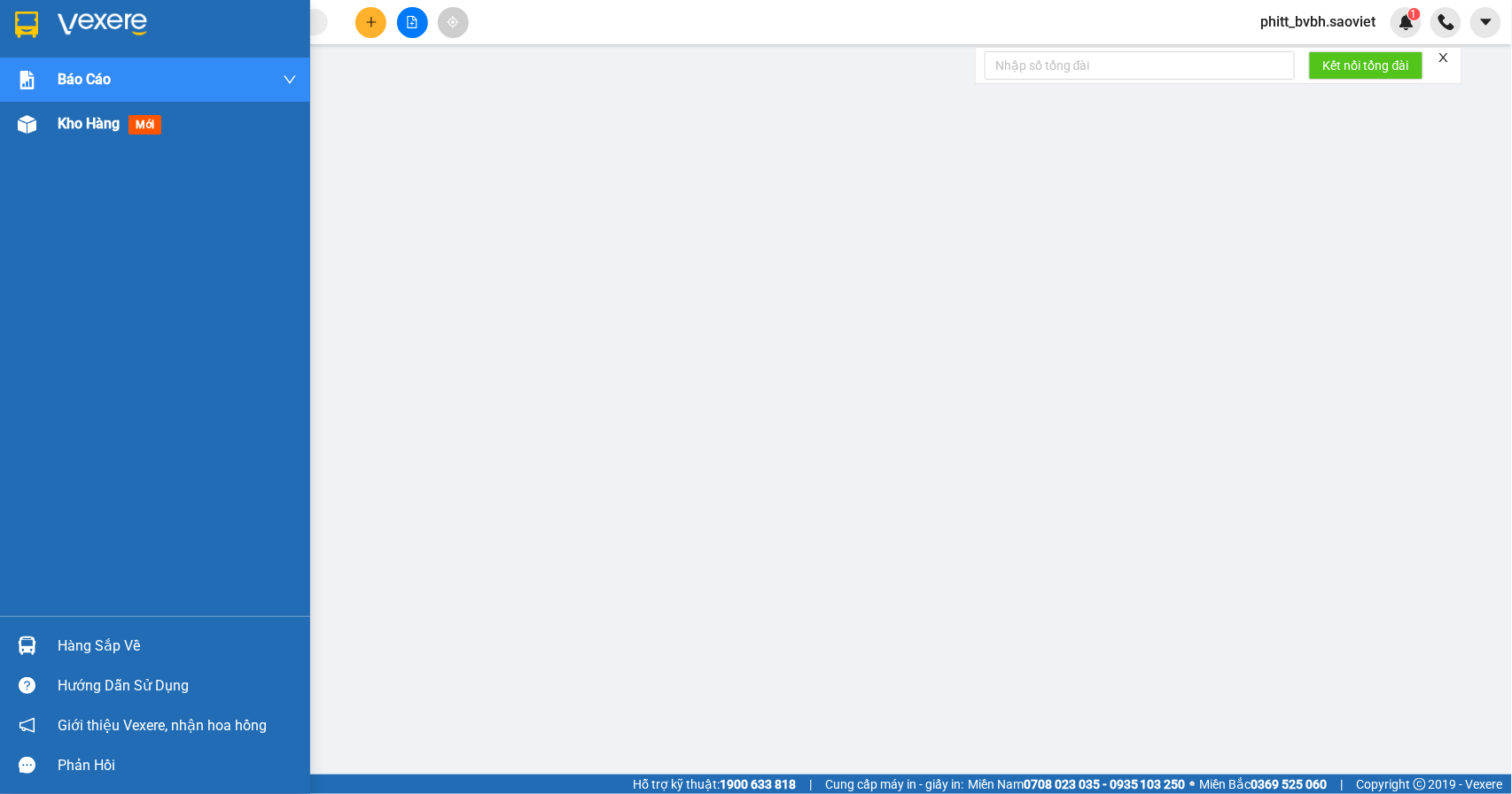
click at [128, 125] on div "Kho hàng mới" at bounding box center [113, 124] width 111 height 22
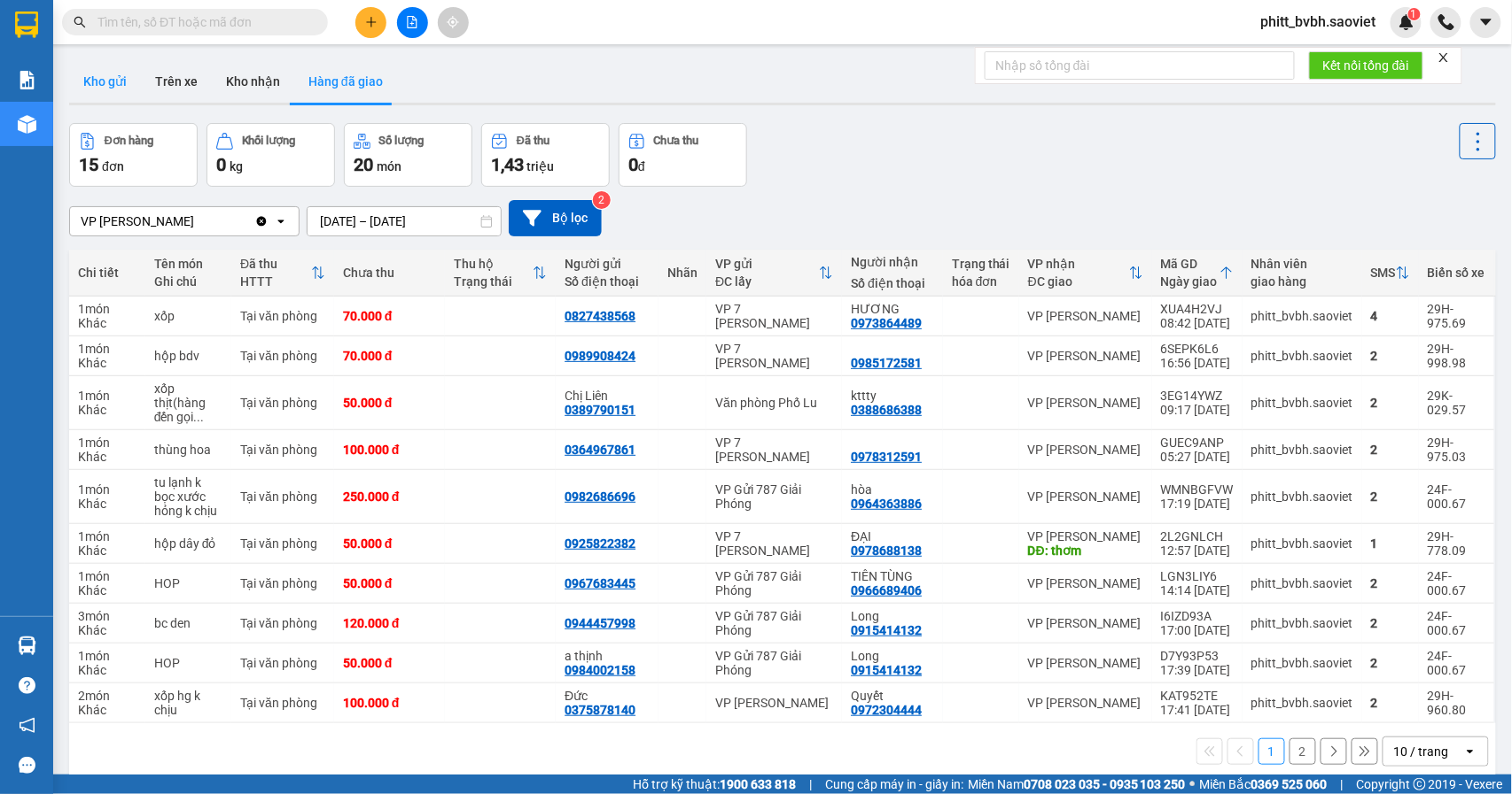
click at [119, 85] on button "Kho gửi" at bounding box center [104, 82] width 71 height 42
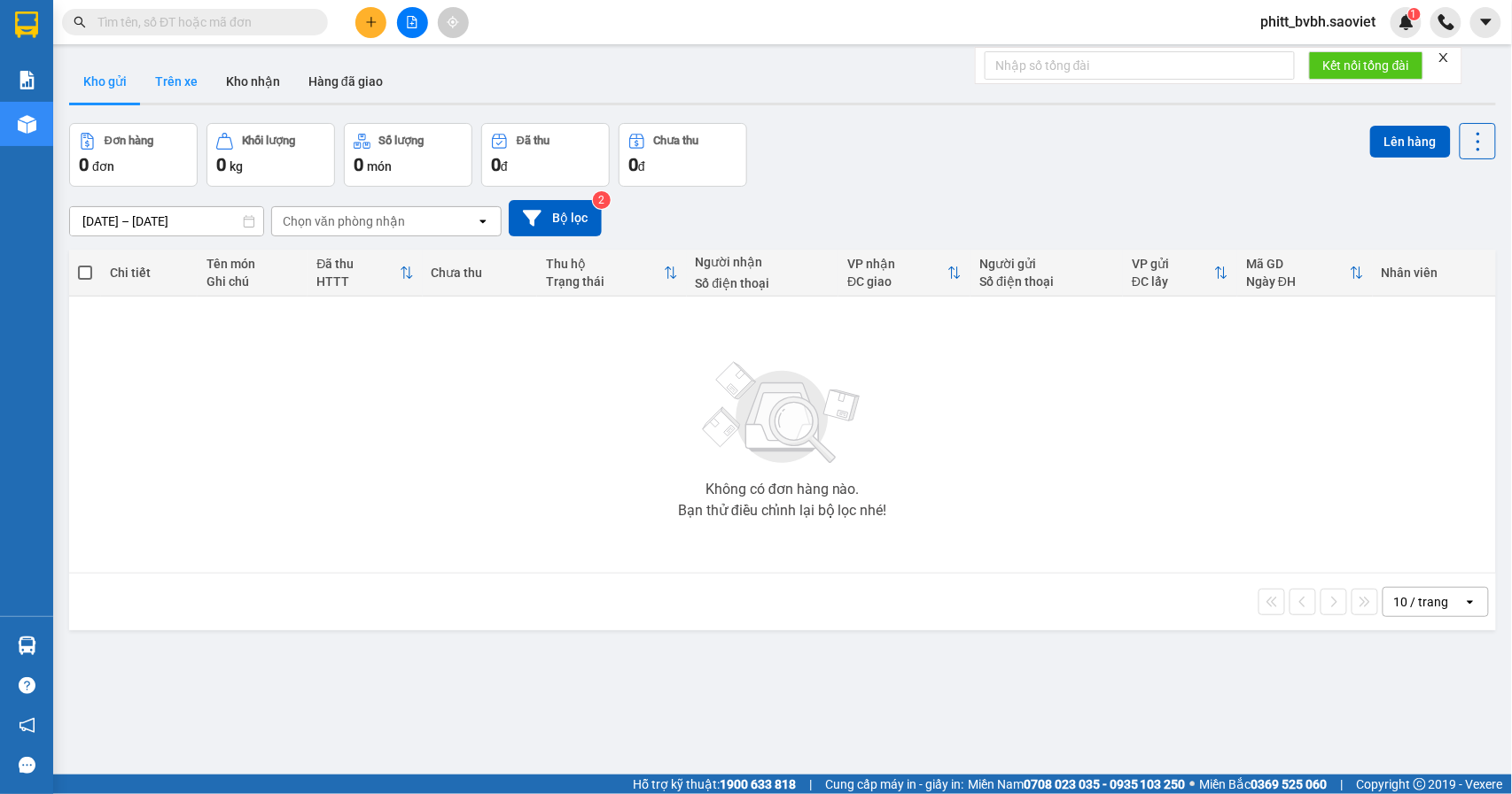
click at [181, 83] on button "Trên xe" at bounding box center [176, 82] width 71 height 42
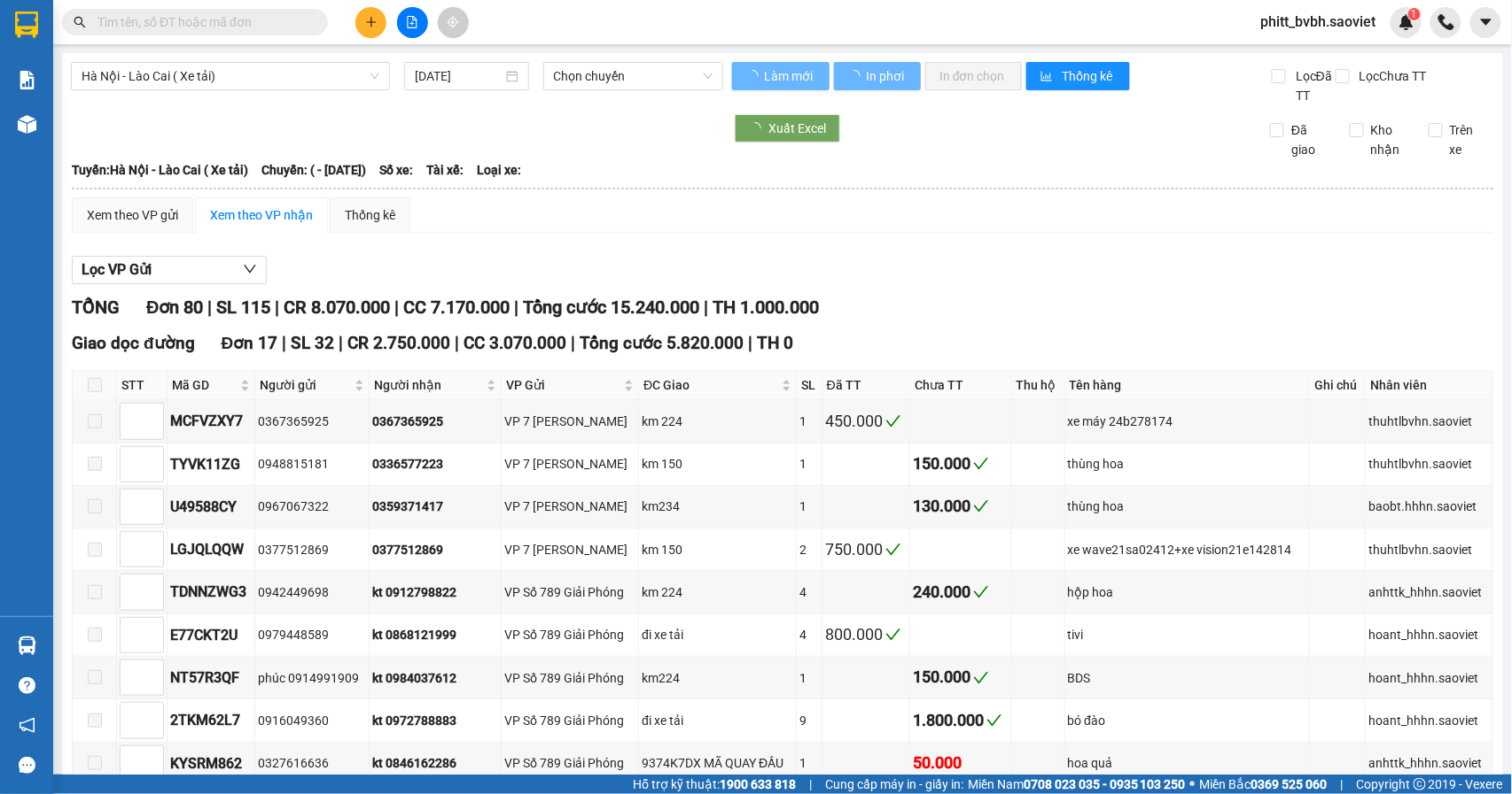
type input "[DATE]"
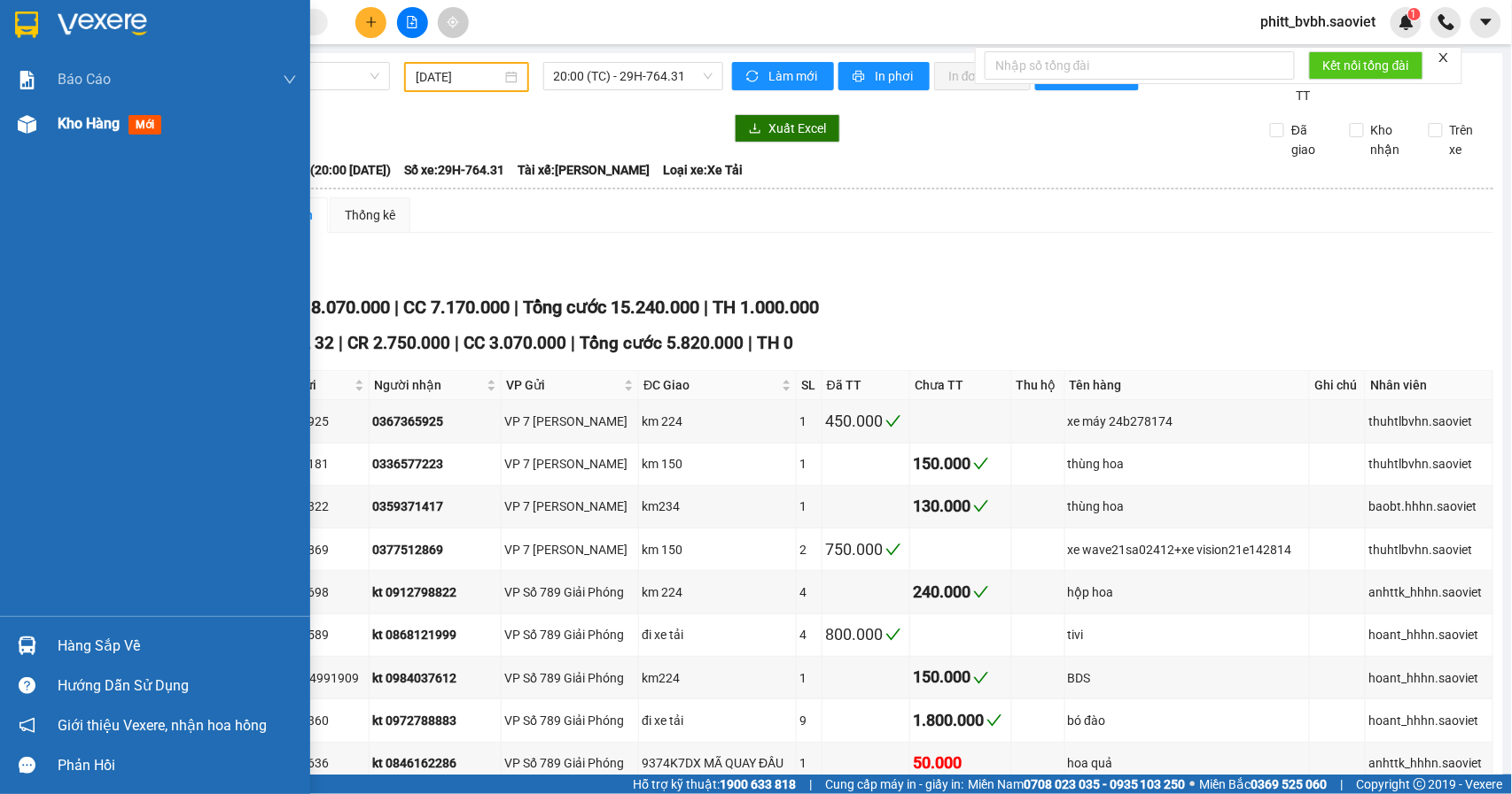
click at [43, 124] on div "Kho hàng mới" at bounding box center [155, 124] width 310 height 44
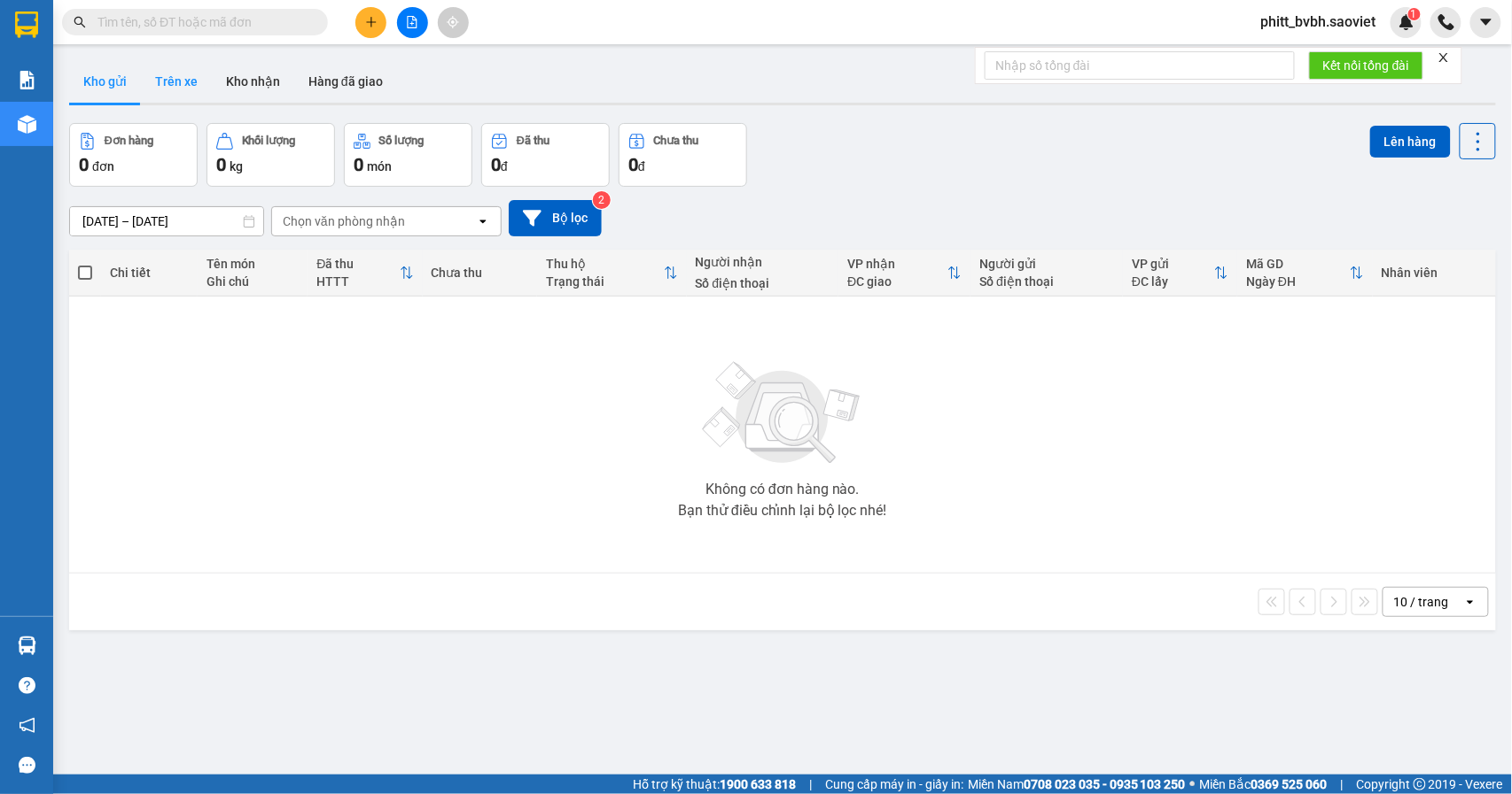
click at [193, 90] on button "Trên xe" at bounding box center [176, 82] width 71 height 42
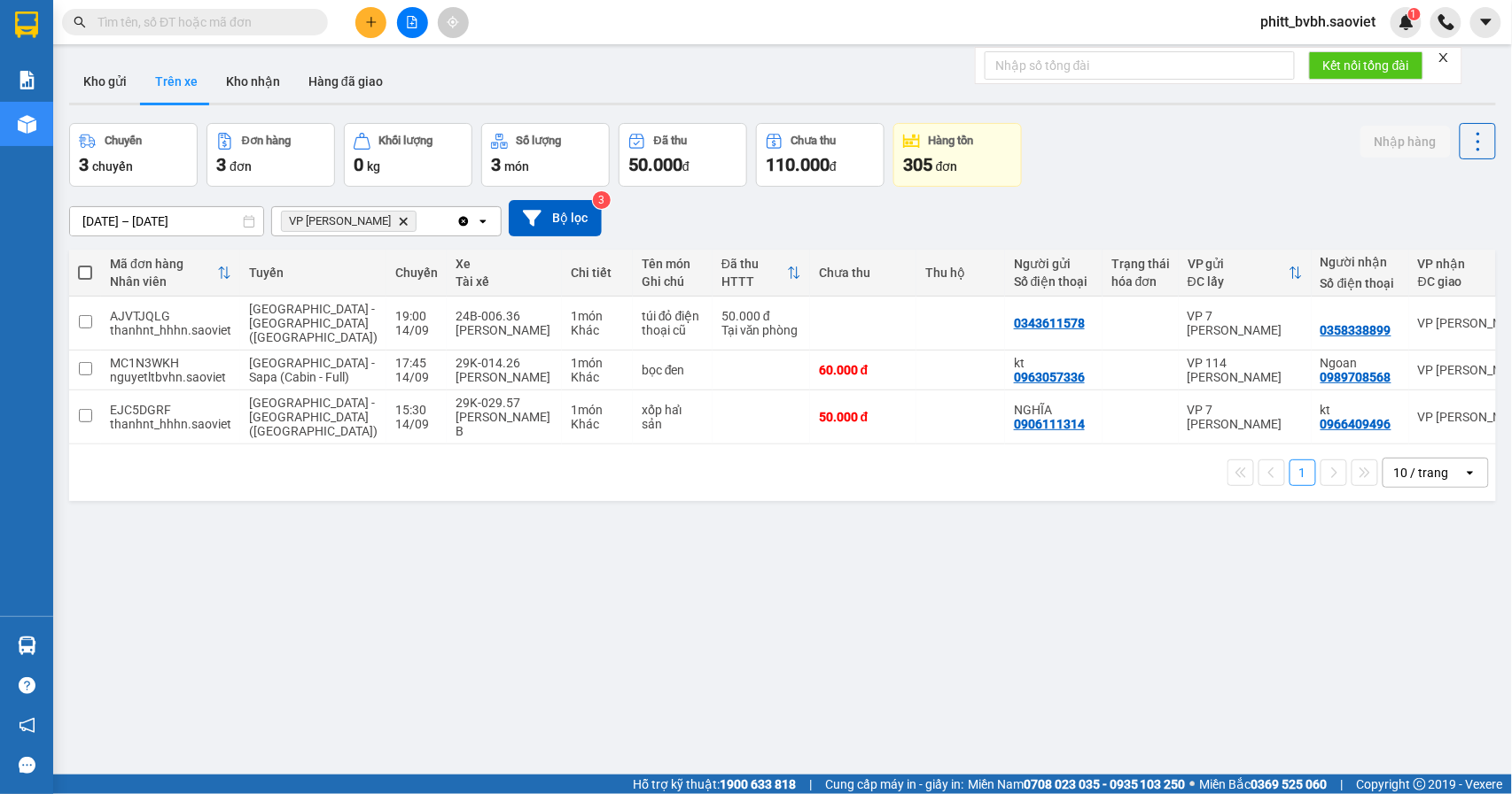
click at [221, 19] on input "text" at bounding box center [202, 22] width 209 height 19
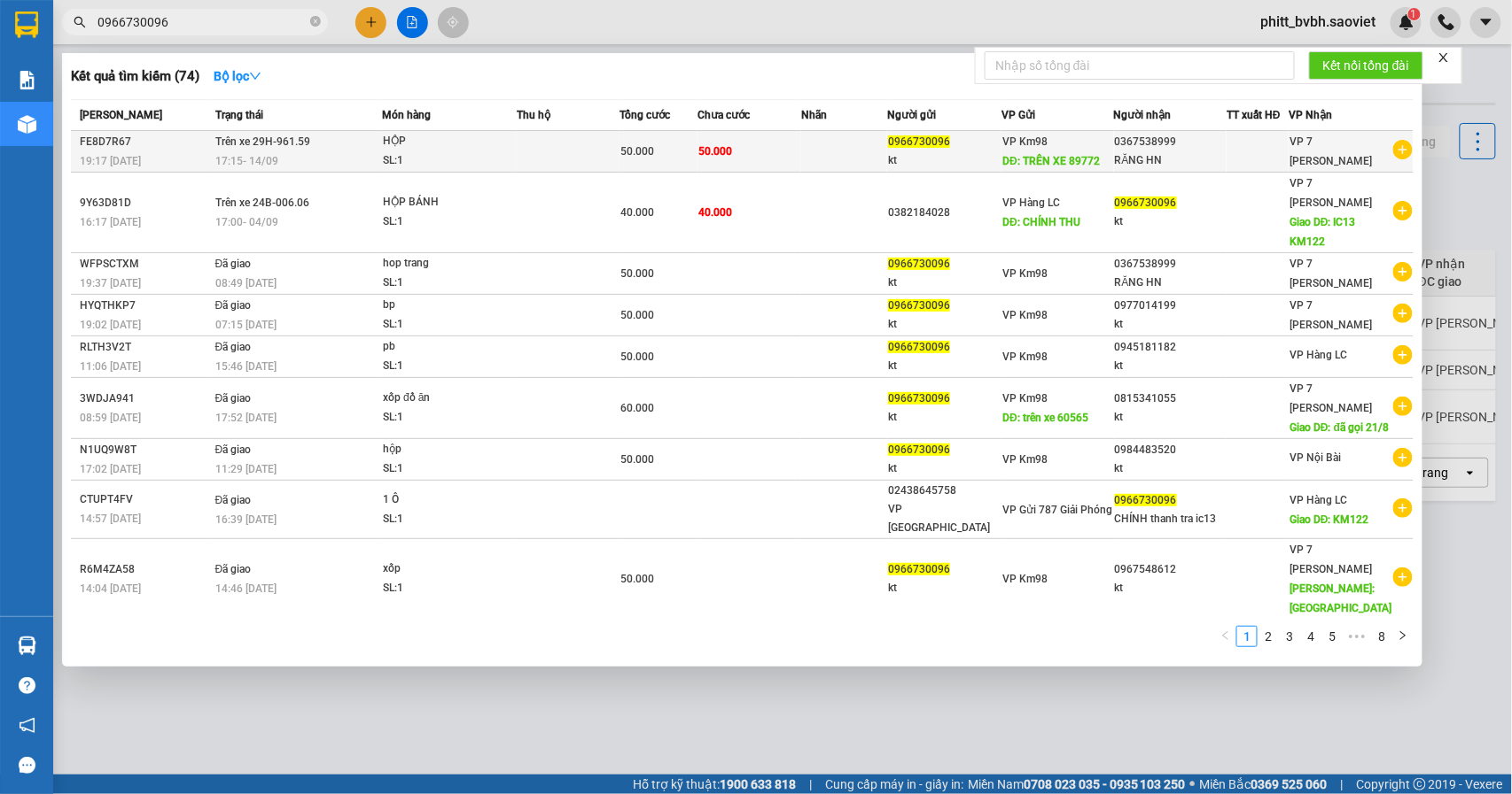
type input "0966730096"
click at [997, 148] on div "0966730096" at bounding box center [944, 142] width 113 height 18
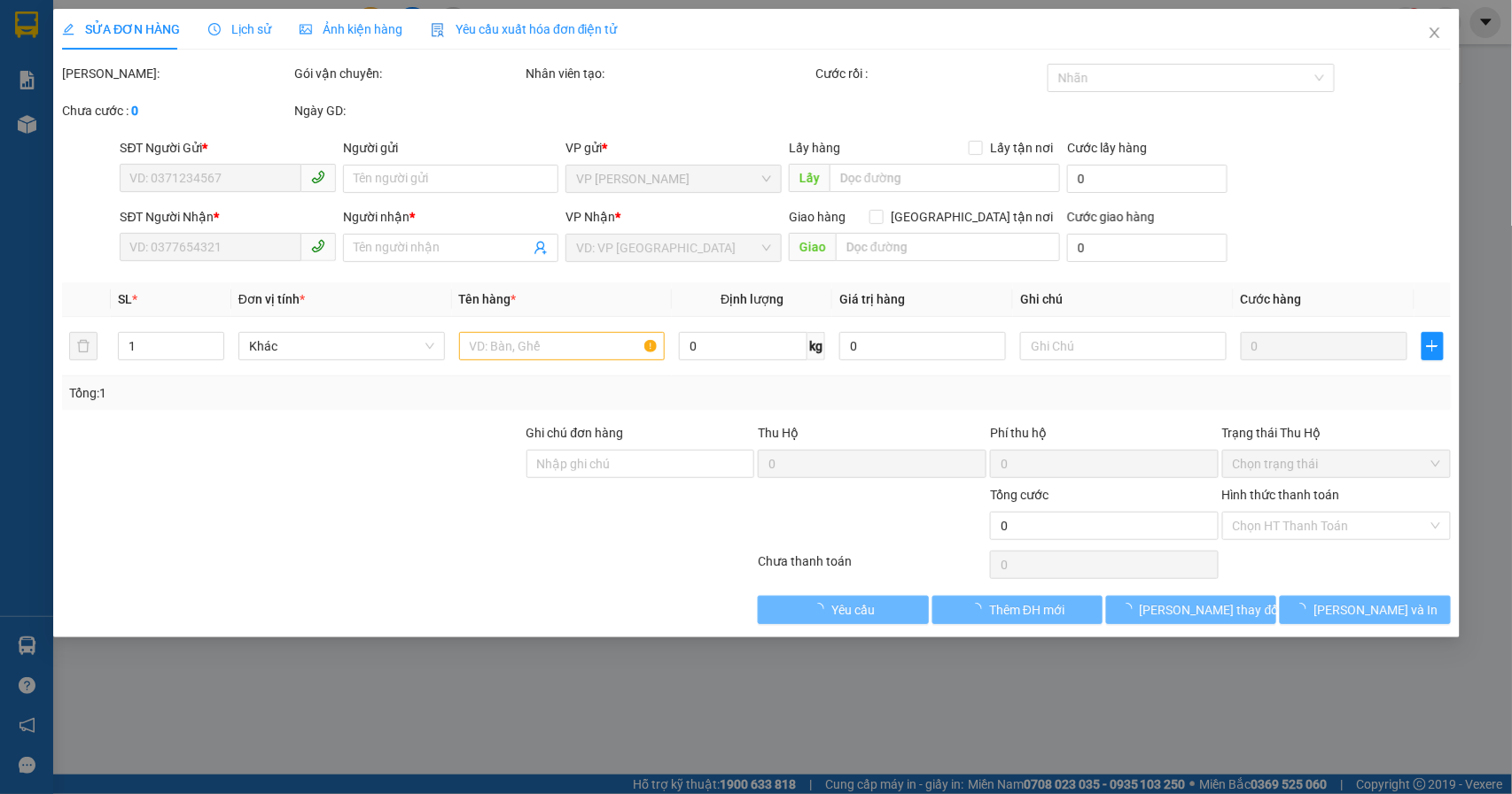
type input "0966730096"
type input "kt"
type input "TRÊN XE 89772"
type input "0367538999"
type input "RĂNG HN"
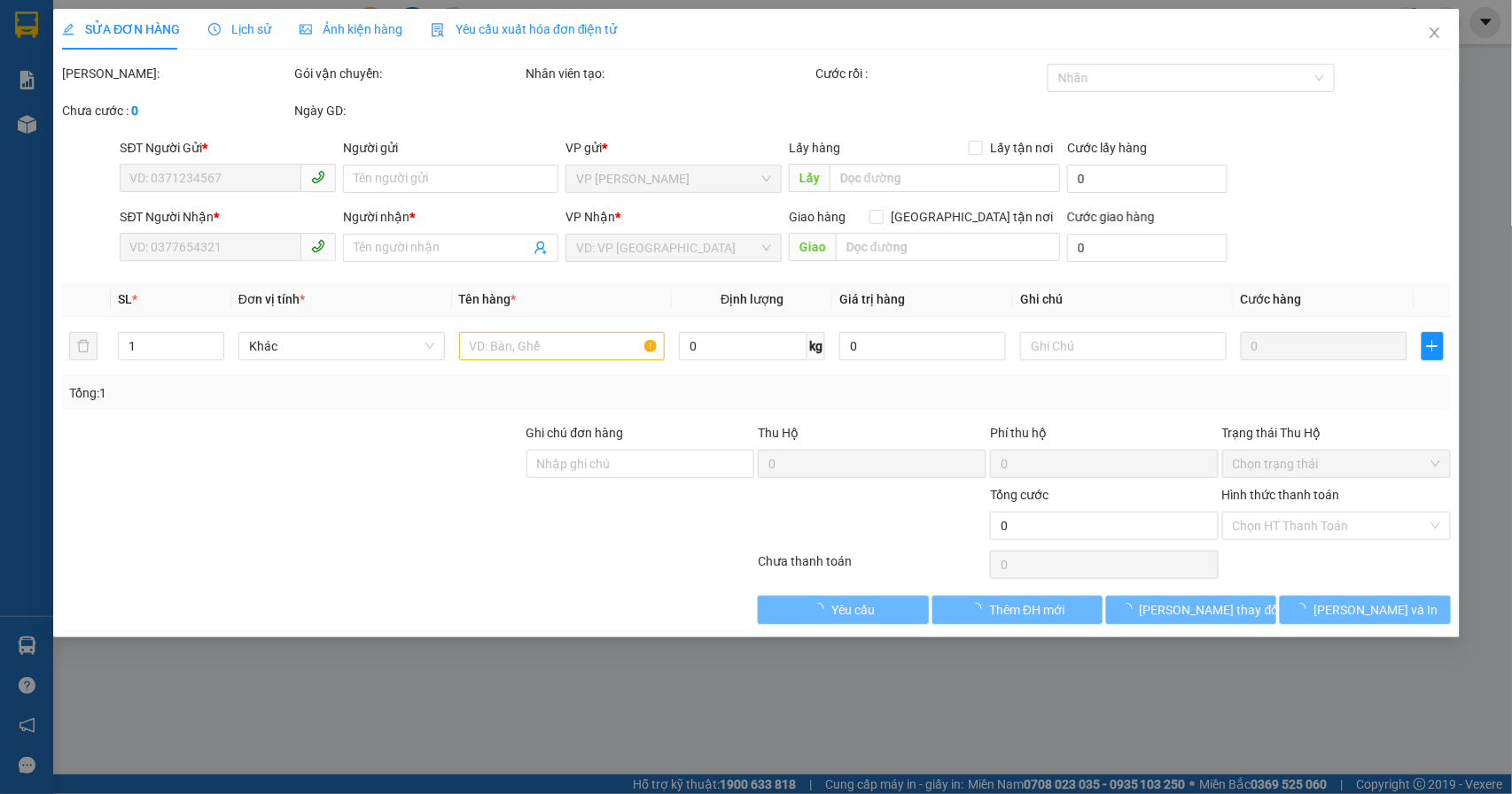
type input "50.000"
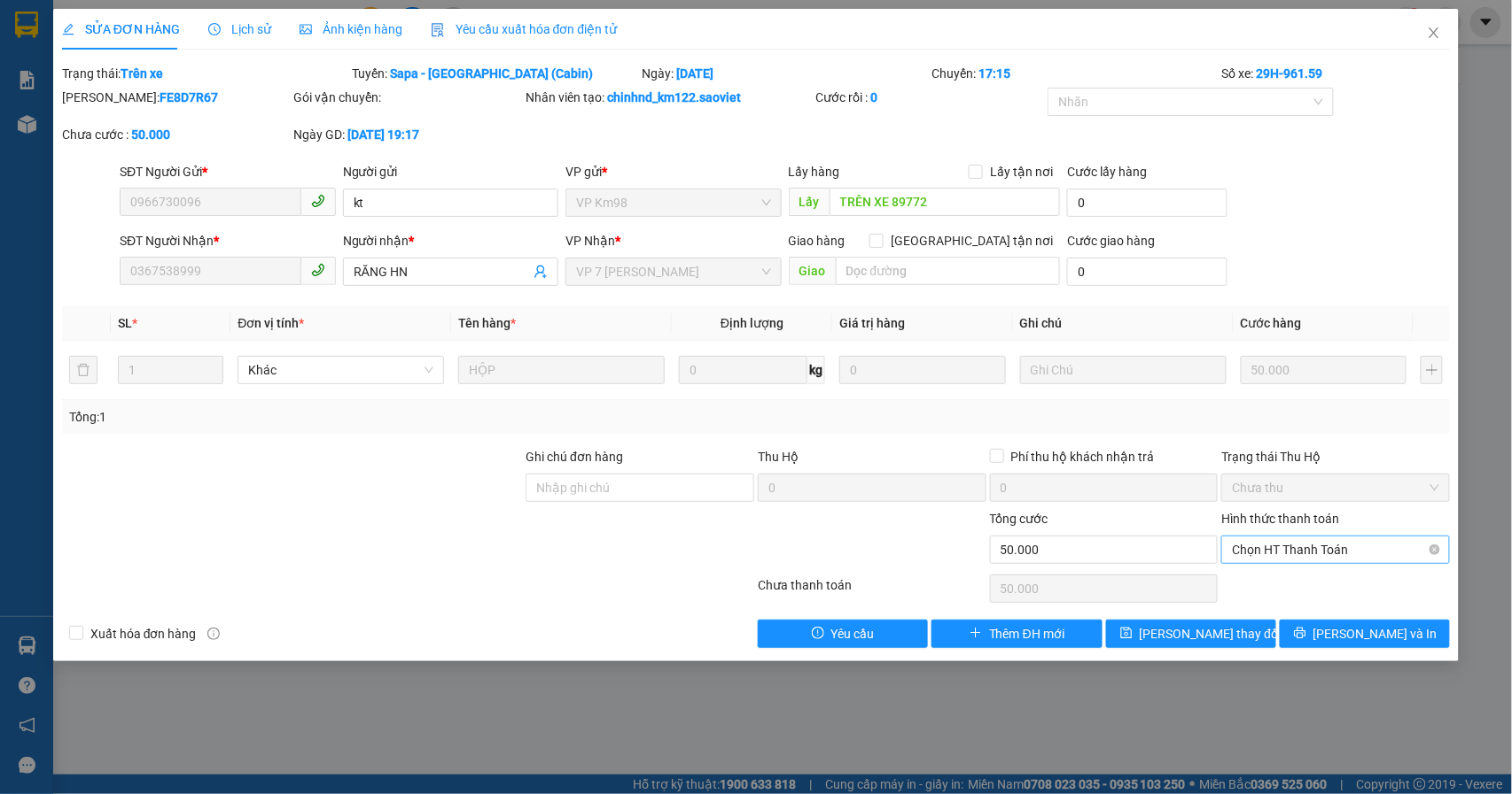
click at [1359, 540] on span "Chọn HT Thanh Toán" at bounding box center [1335, 549] width 207 height 27
click at [1301, 610] on div "Chuyển khoản" at bounding box center [1336, 615] width 207 height 19
type input "0"
click at [1341, 557] on span "Chuyển khoản" at bounding box center [1335, 549] width 207 height 27
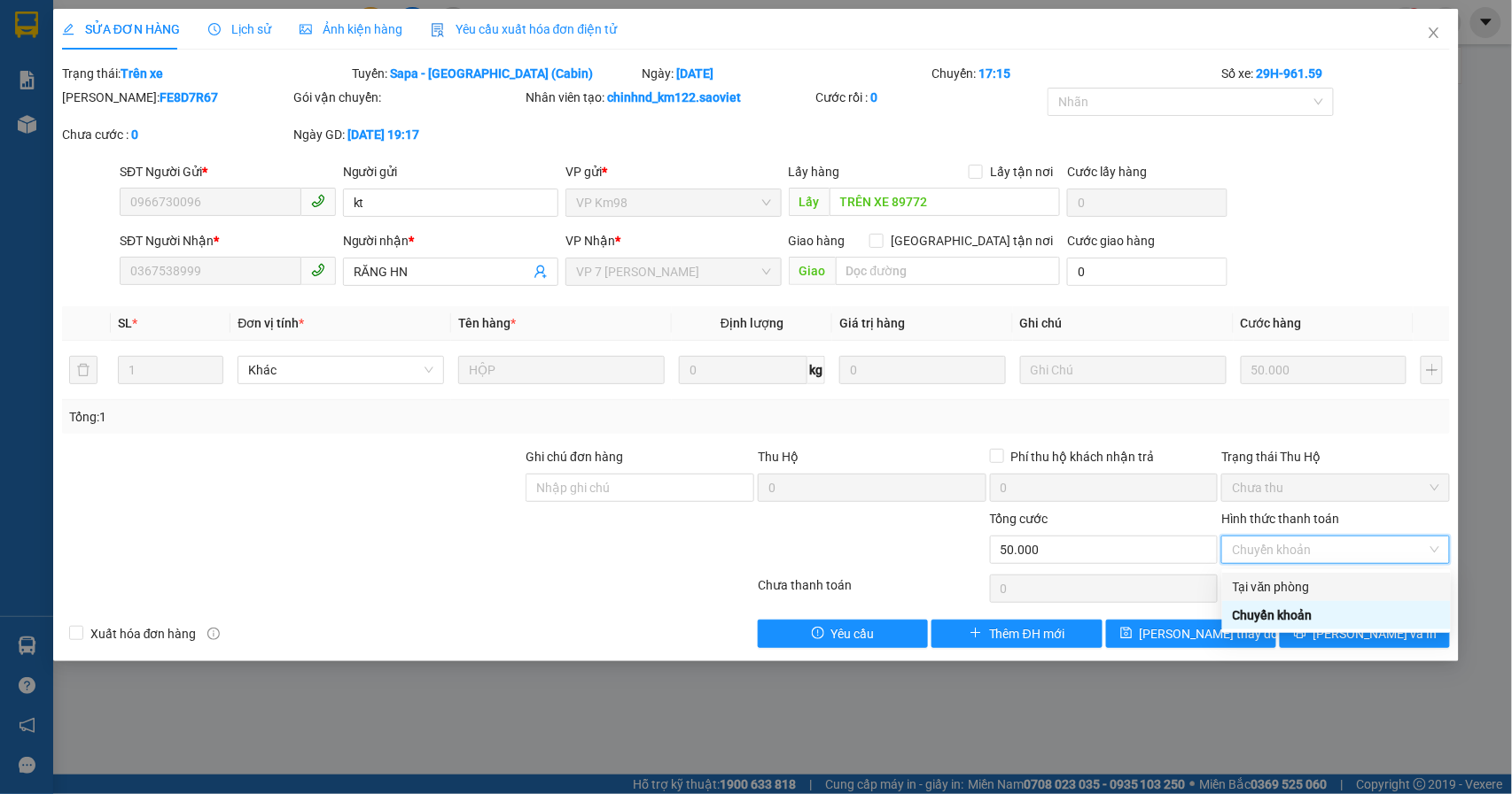
click at [1274, 579] on div "Tại văn phòng" at bounding box center [1336, 586] width 207 height 19
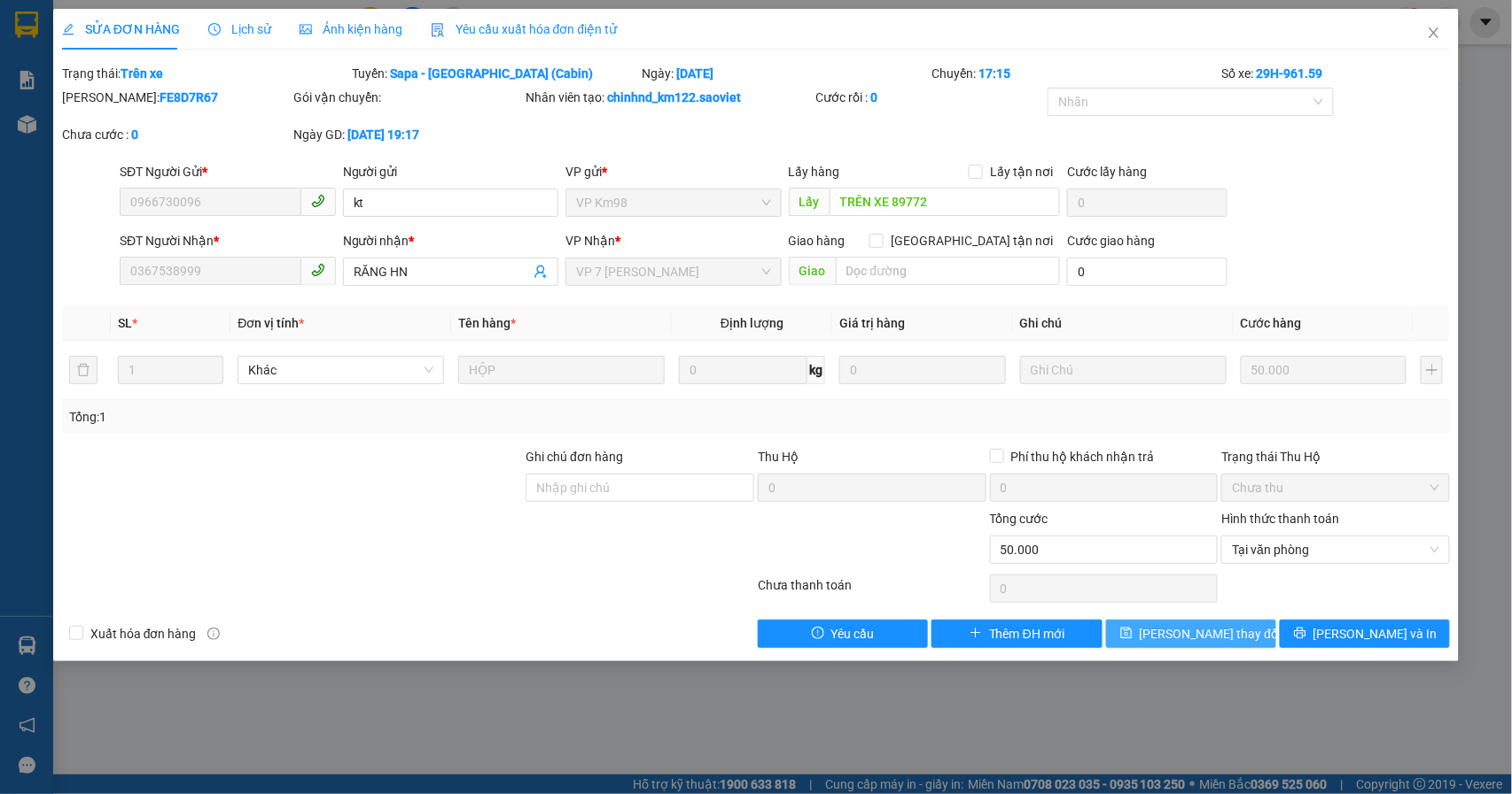
click at [1195, 639] on span "[PERSON_NAME] thay đổi" at bounding box center [1211, 634] width 142 height 19
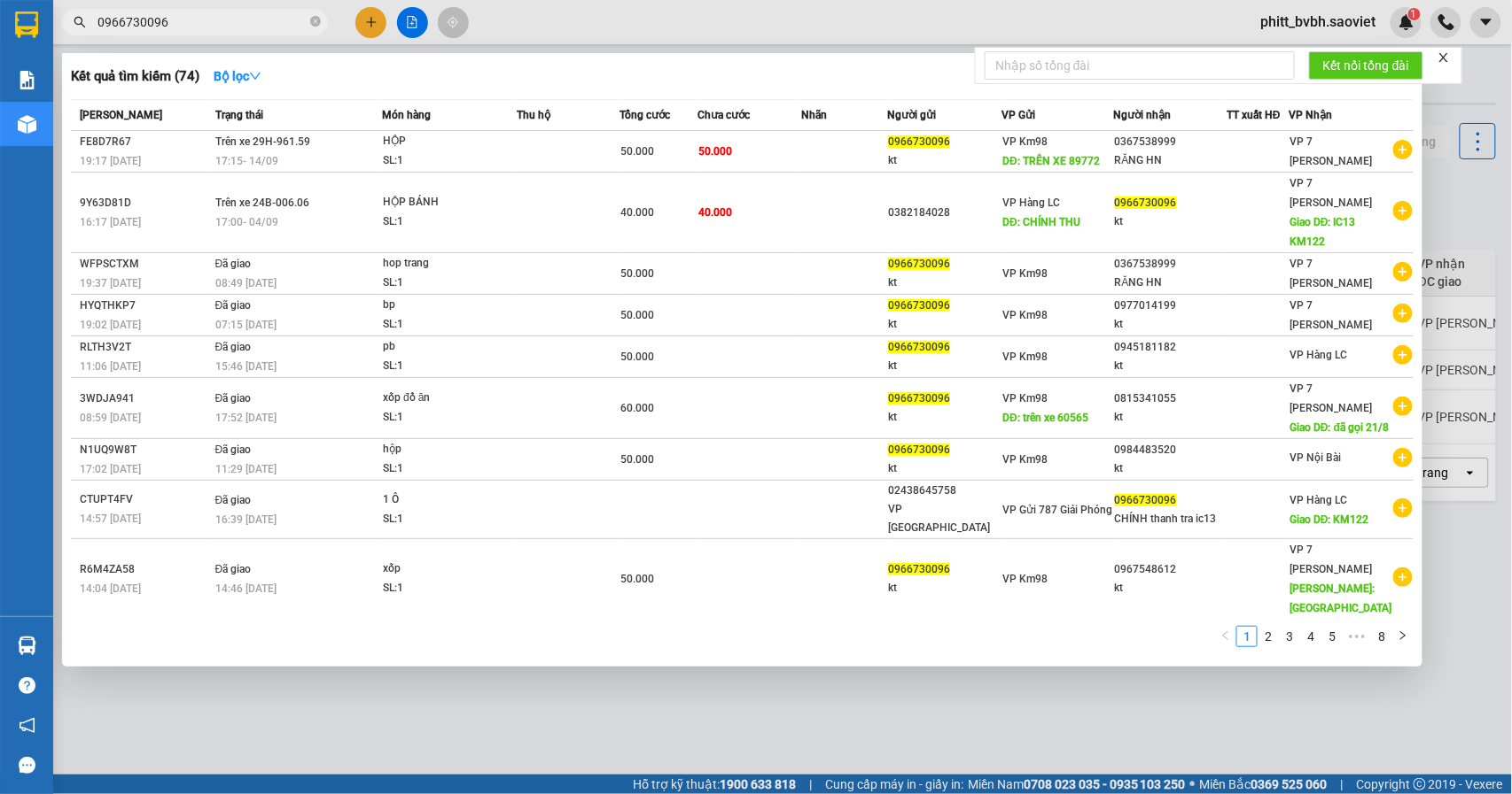
click at [222, 18] on input "0966730096" at bounding box center [202, 22] width 209 height 19
click at [239, 22] on input "0966730096" at bounding box center [202, 22] width 209 height 19
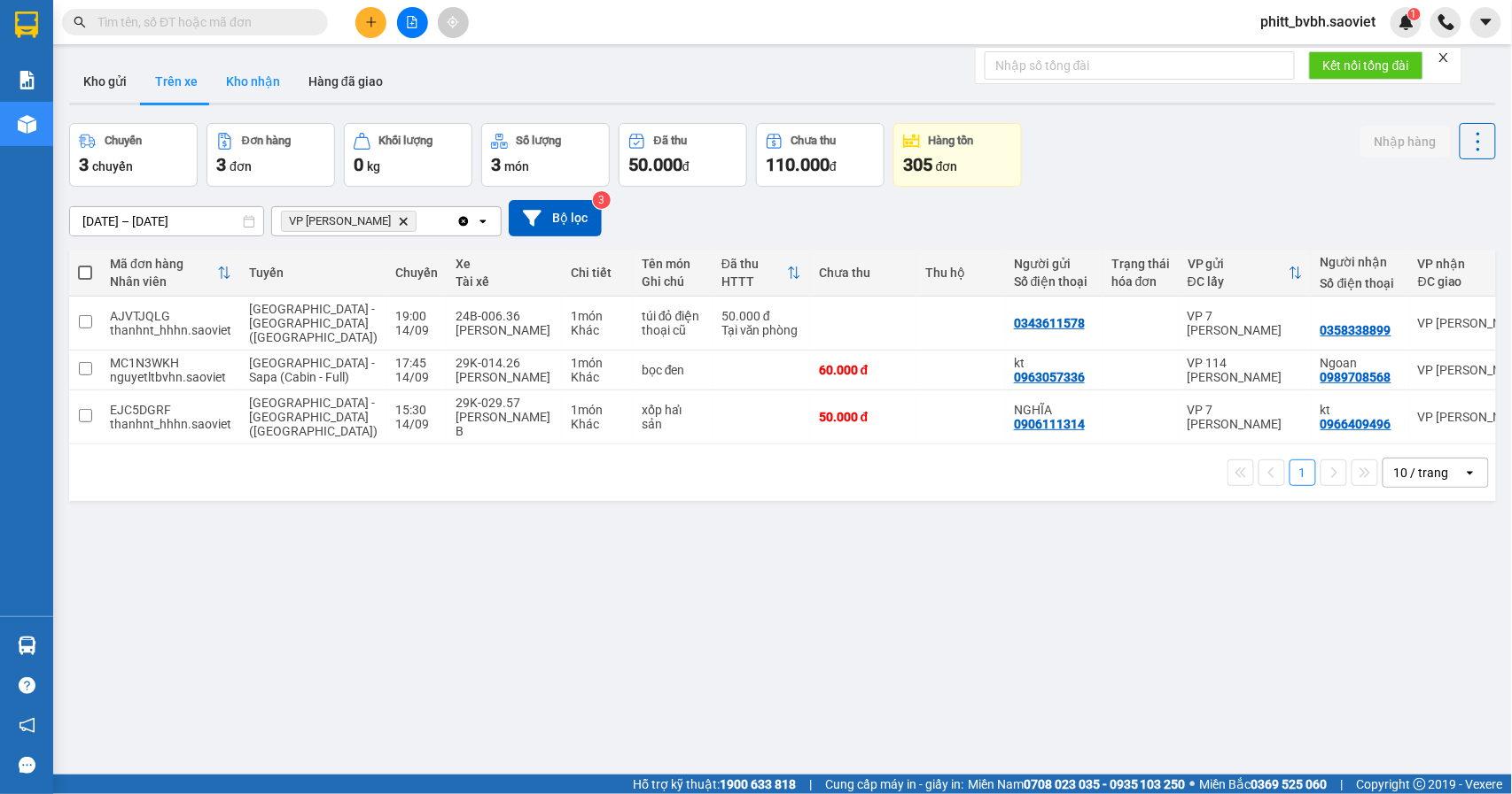
click at [257, 89] on button "Kho nhận" at bounding box center [253, 82] width 82 height 42
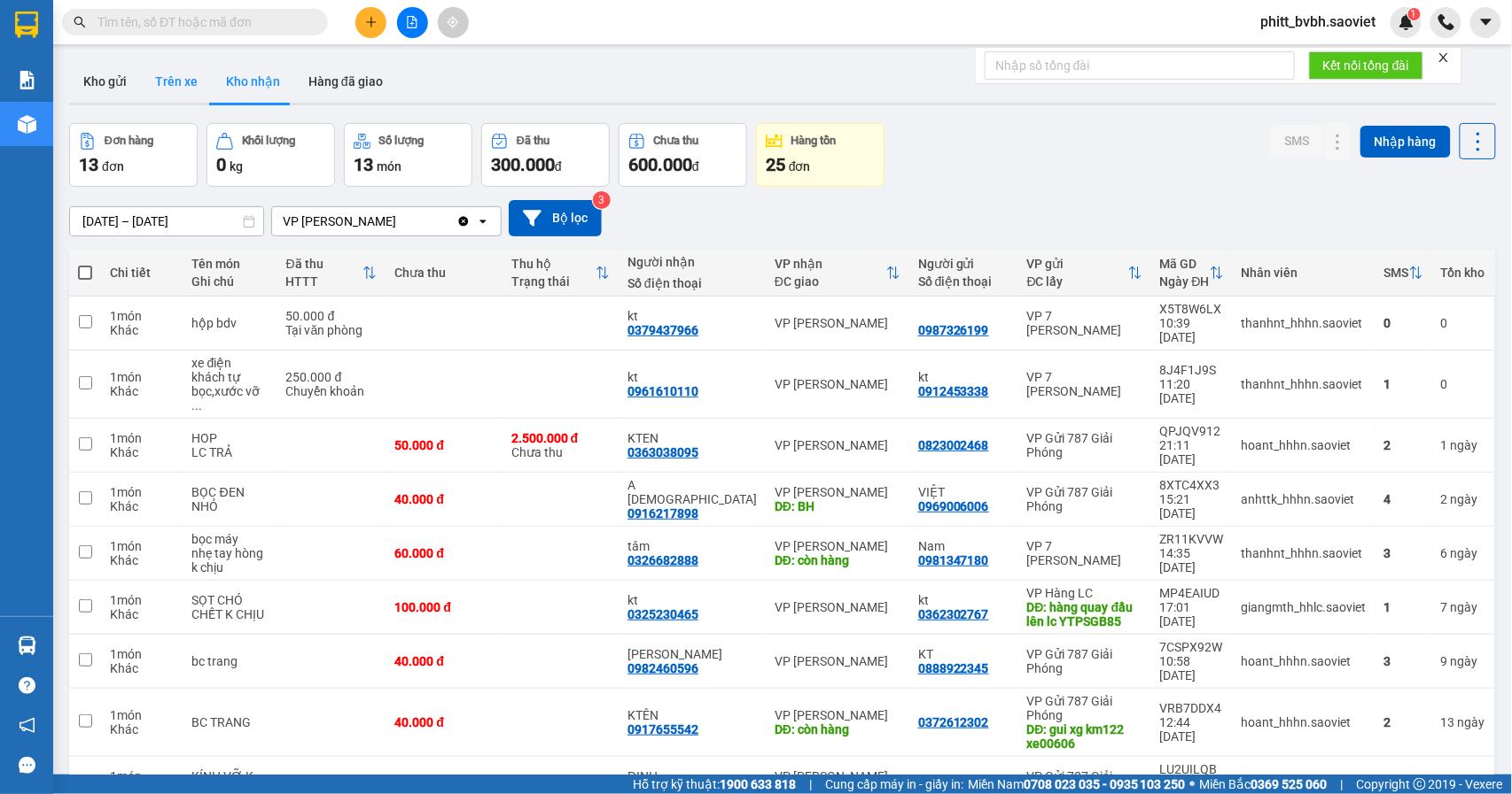
click at [174, 85] on button "Trên xe" at bounding box center [176, 82] width 71 height 42
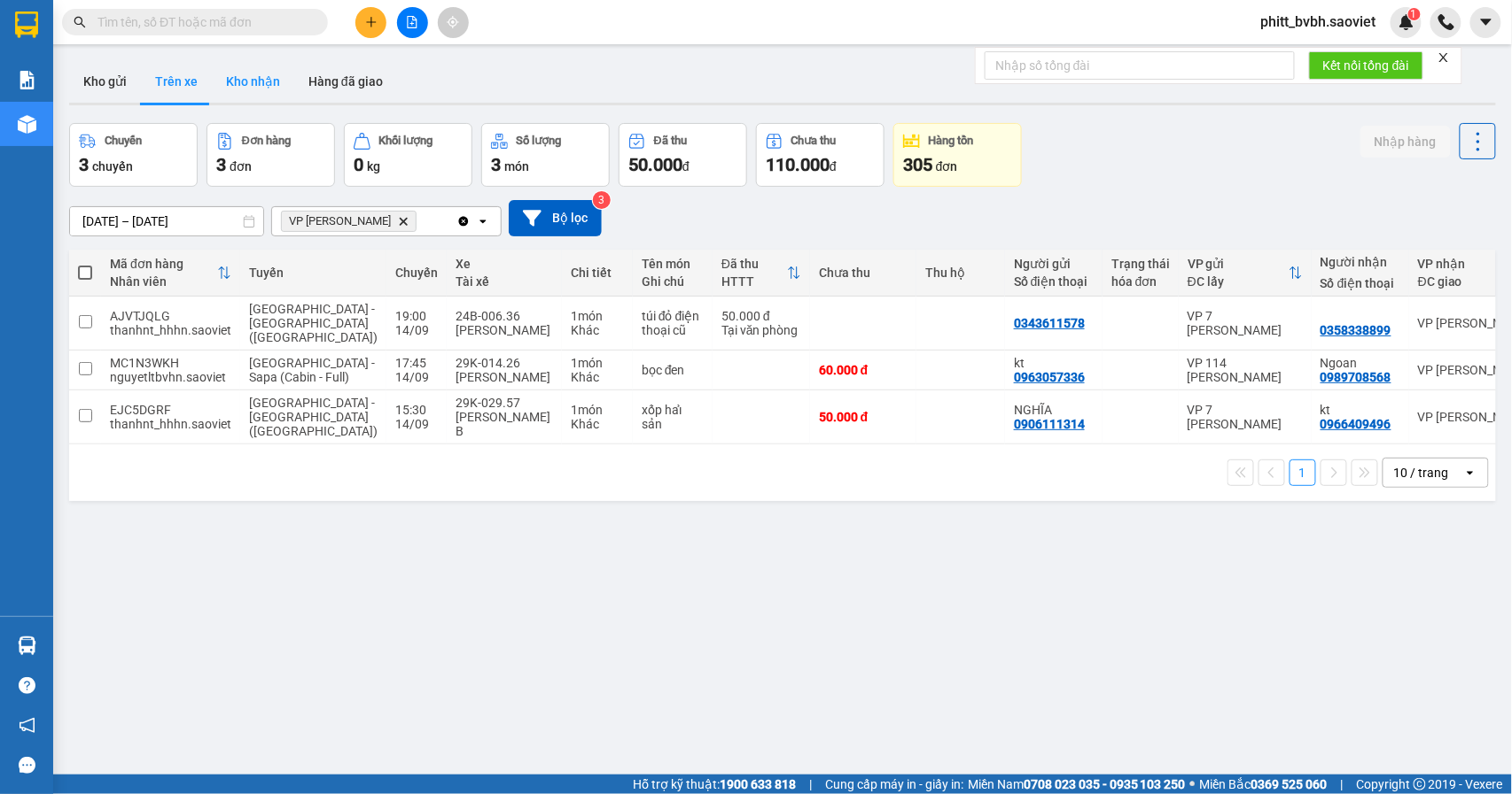
click at [218, 76] on button "Kho nhận" at bounding box center [253, 82] width 82 height 42
type input "[DATE] – [DATE]"
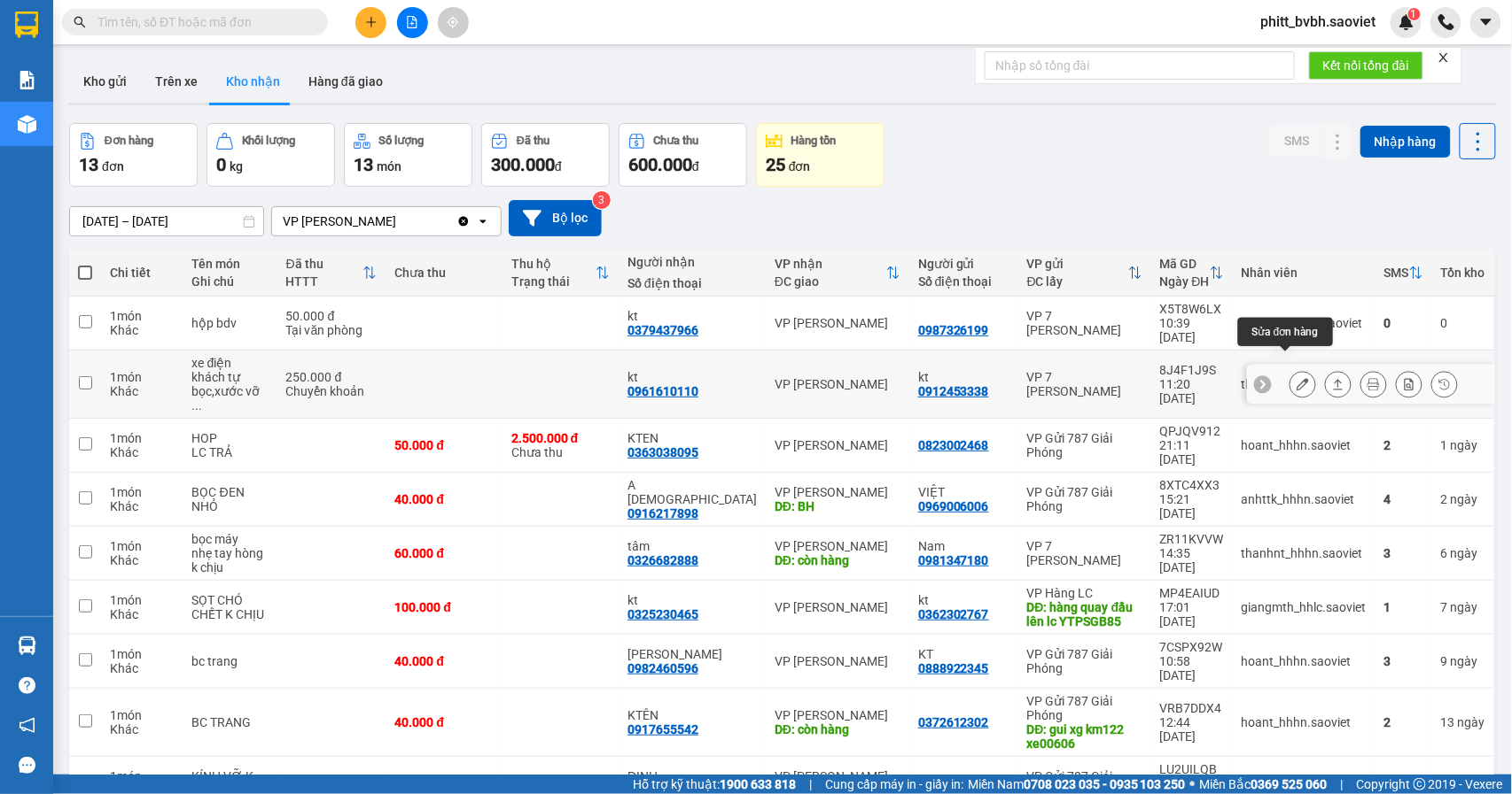
click at [1297, 378] on icon at bounding box center [1303, 385] width 13 height 13
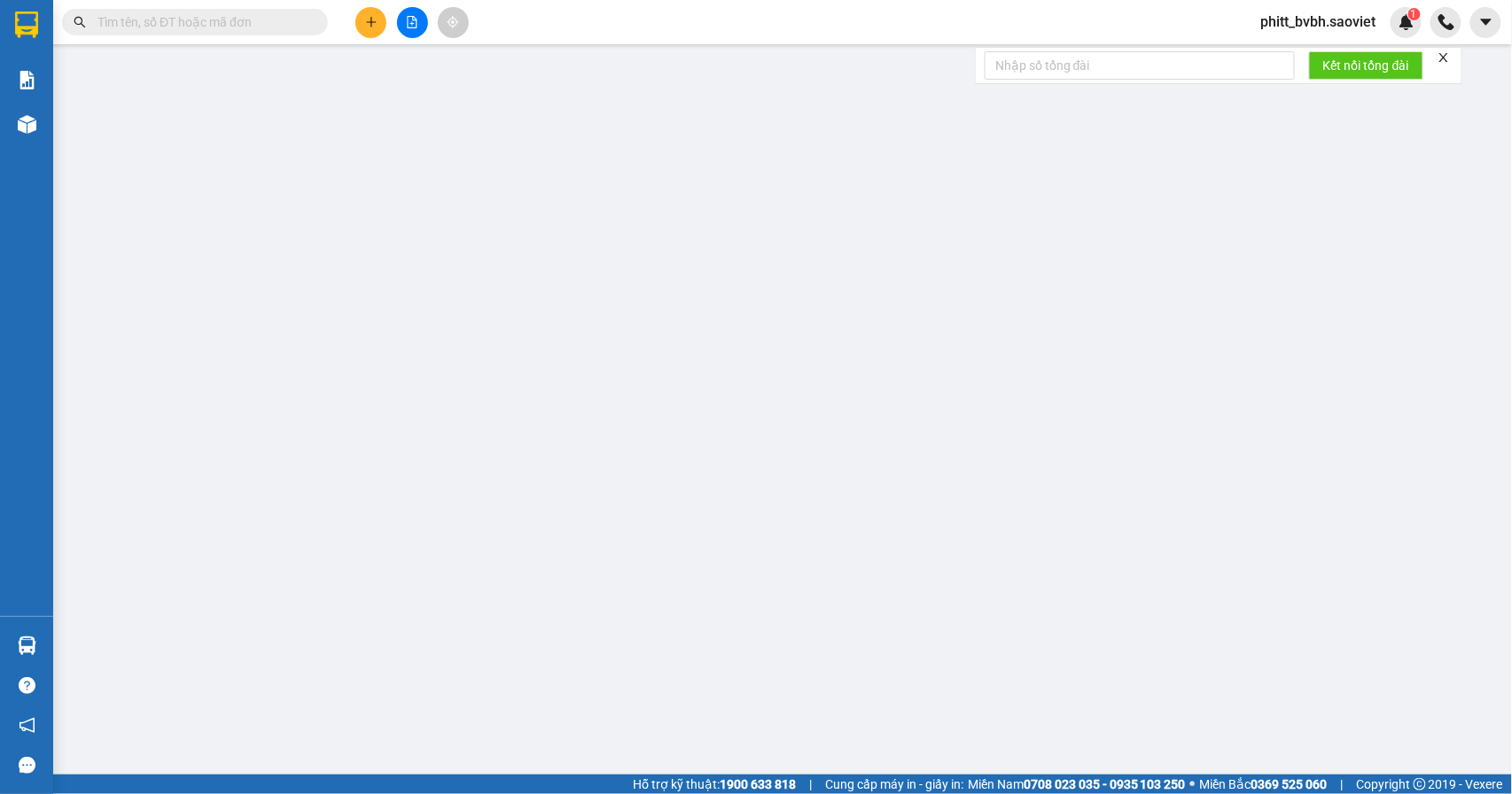
type input "0912453338"
type input "kt"
type input "0961610110"
type input "kt"
type input "250.000"
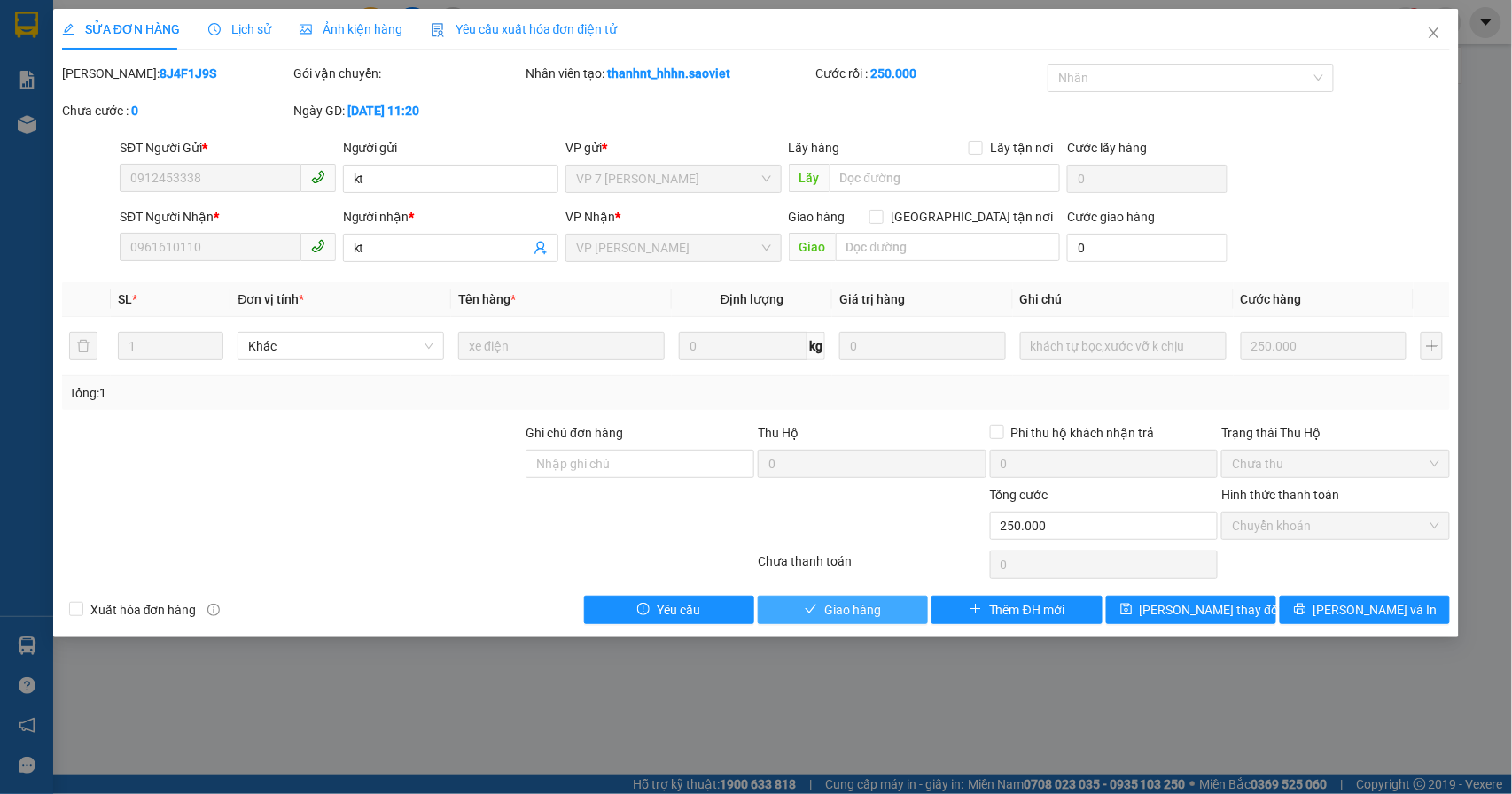
click at [845, 614] on span "Giao hàng" at bounding box center [852, 610] width 57 height 19
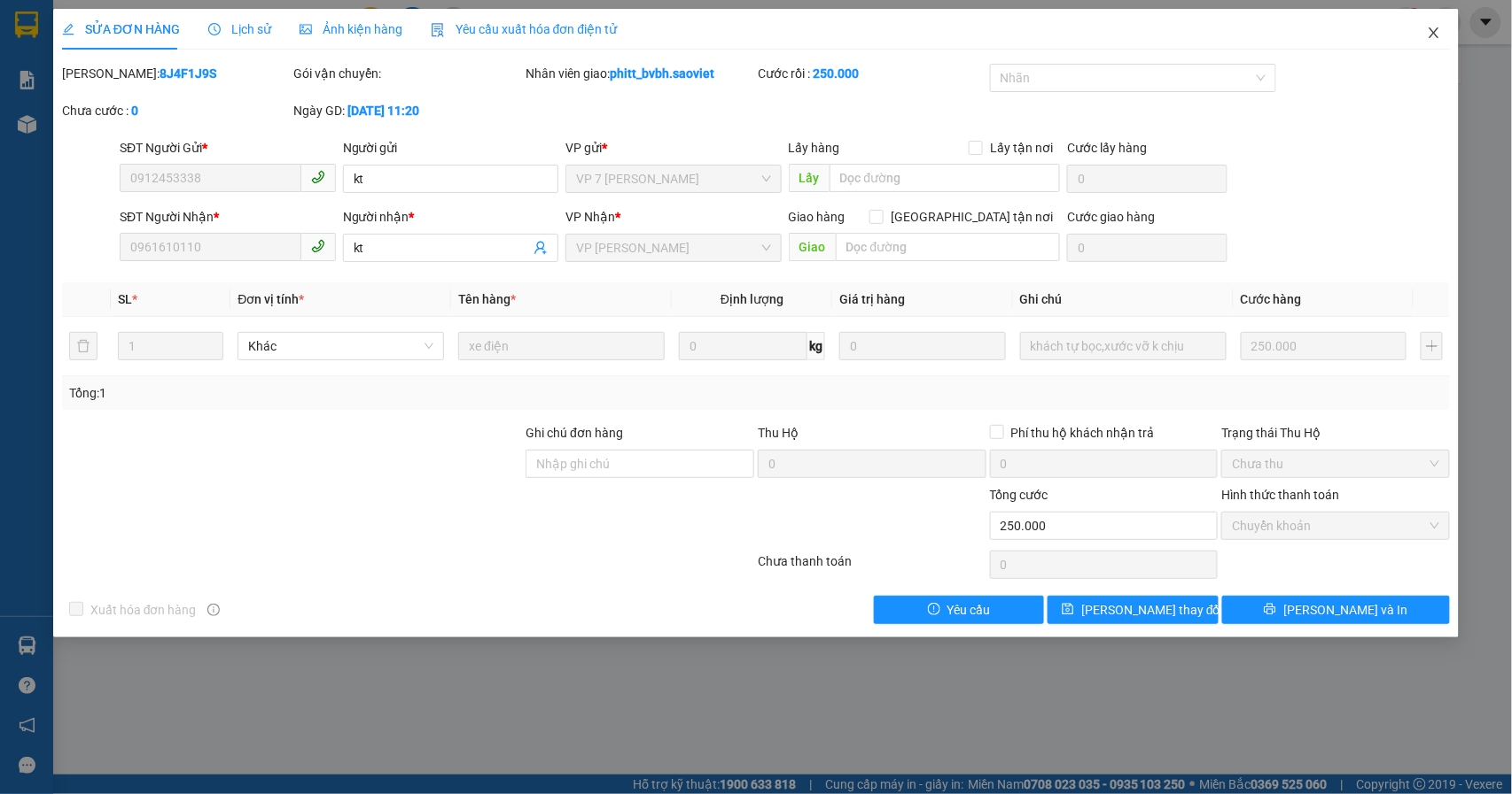
click at [1436, 36] on icon "close" at bounding box center [1434, 33] width 10 height 11
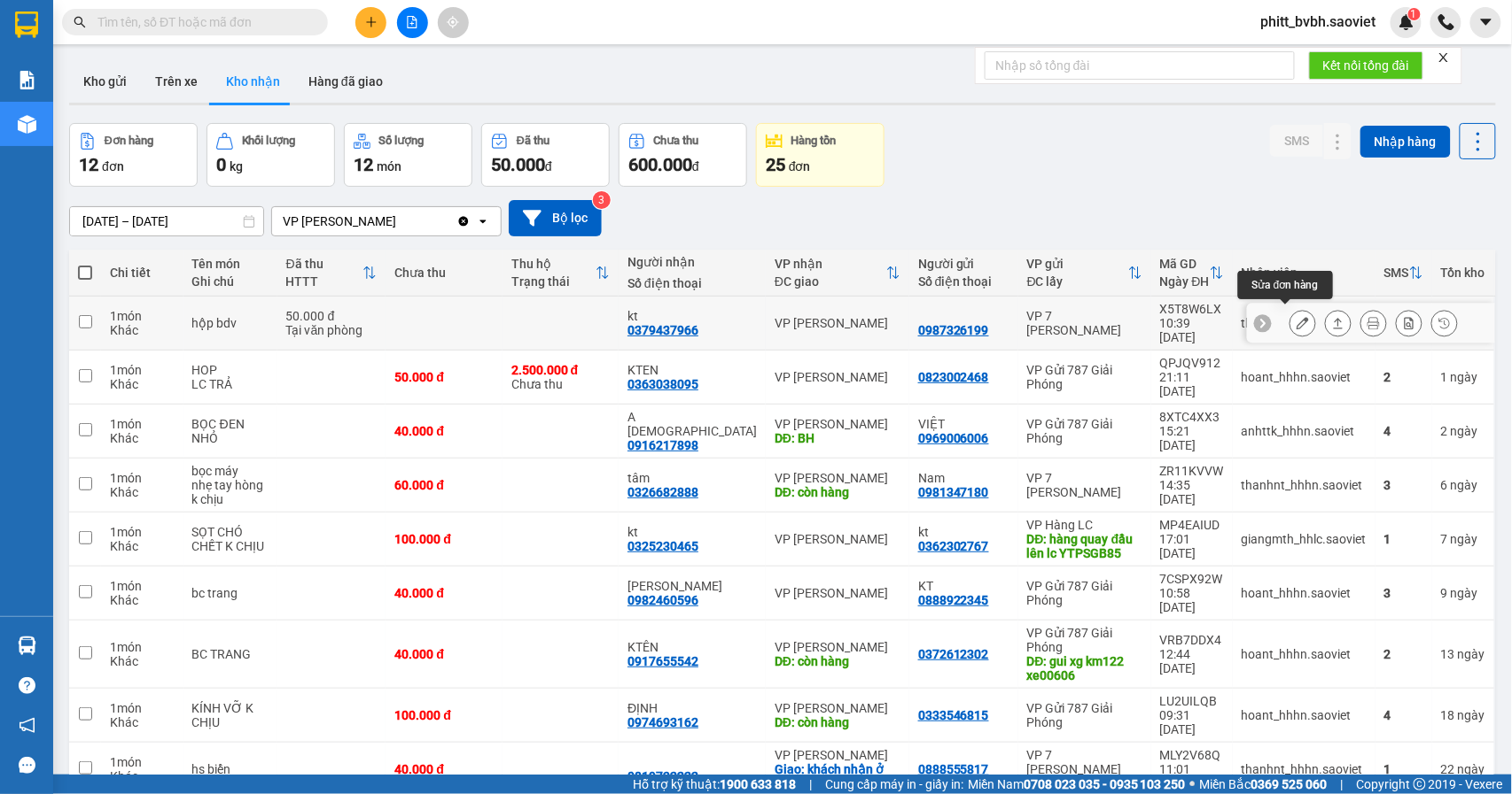
click at [1297, 317] on icon at bounding box center [1303, 323] width 13 height 13
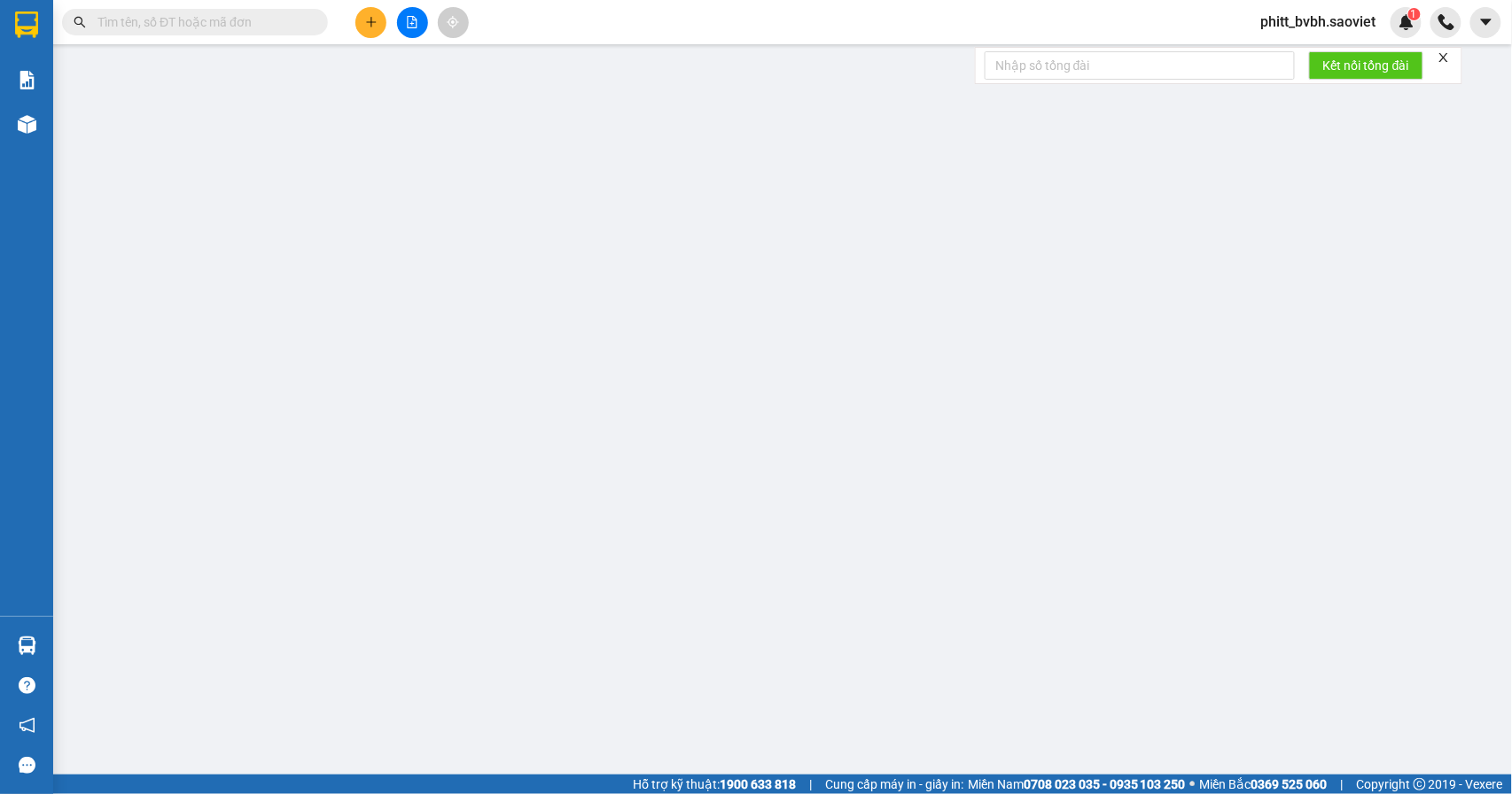
type input "0987326199"
type input "0379437966"
type input "kt"
type input "50.000"
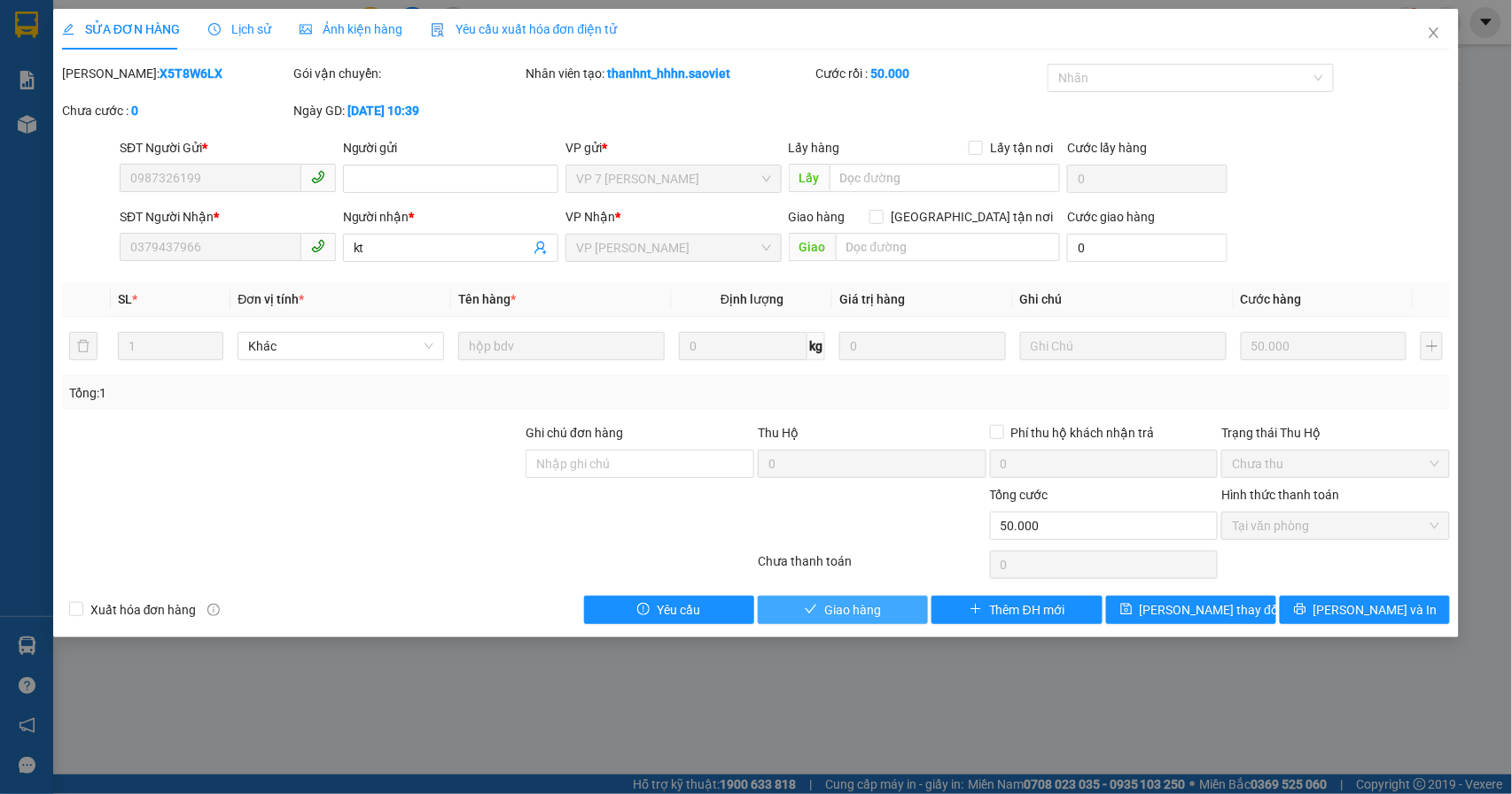
click at [845, 620] on span "Giao hàng" at bounding box center [852, 610] width 57 height 19
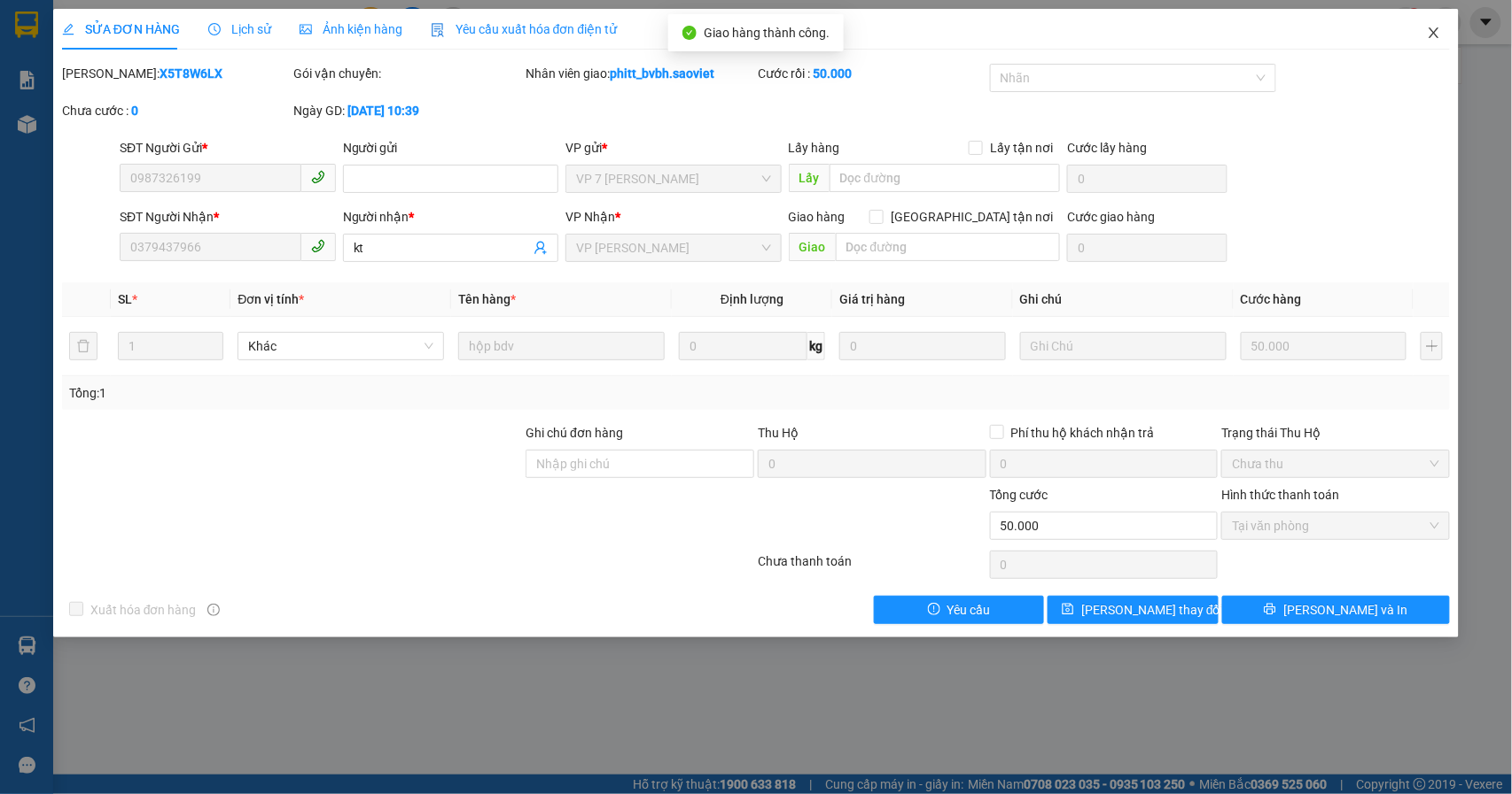
click at [1436, 38] on icon "close" at bounding box center [1433, 32] width 14 height 14
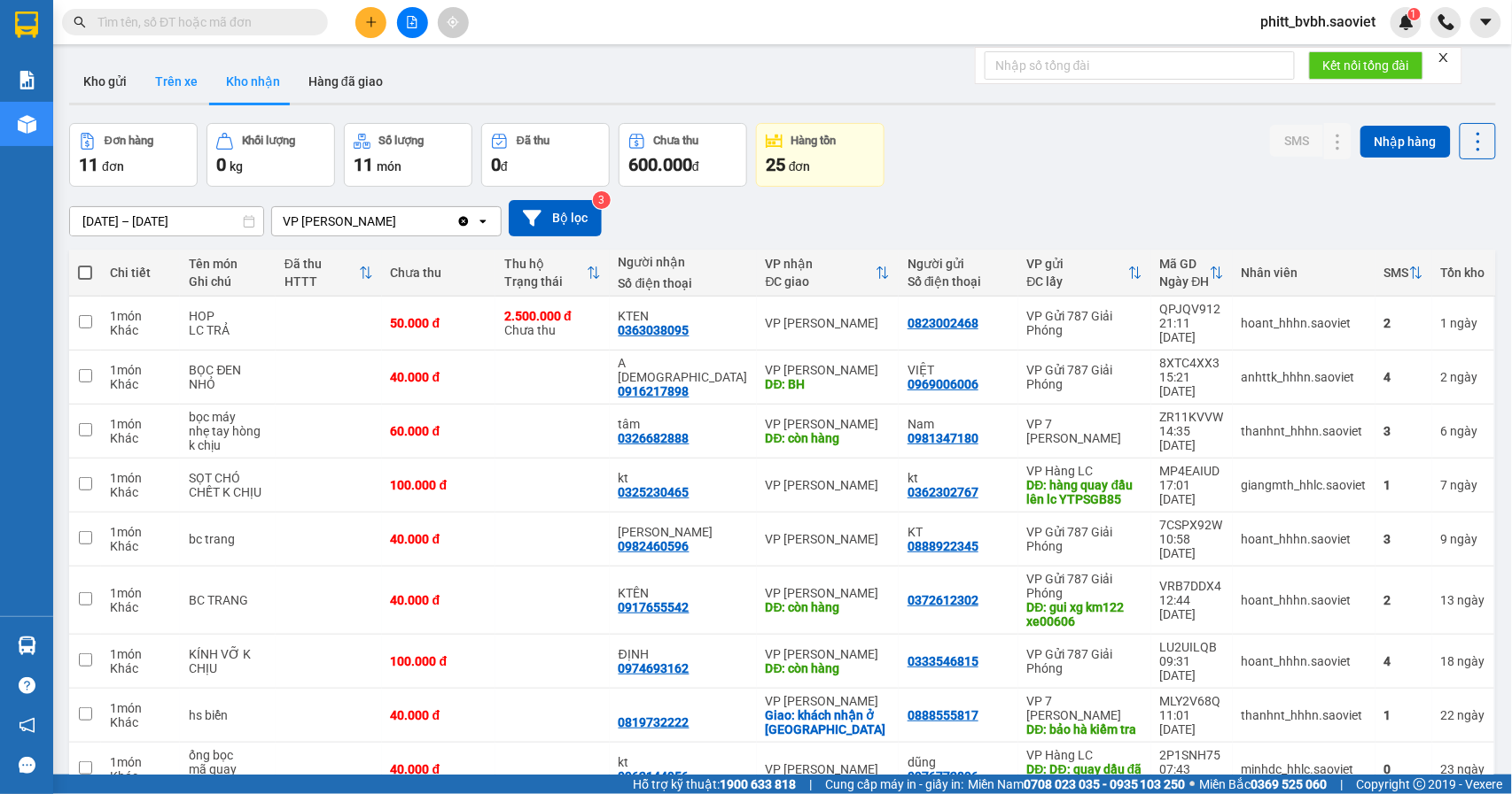
click at [165, 95] on button "Trên xe" at bounding box center [176, 82] width 71 height 42
type input "[DATE] – [DATE]"
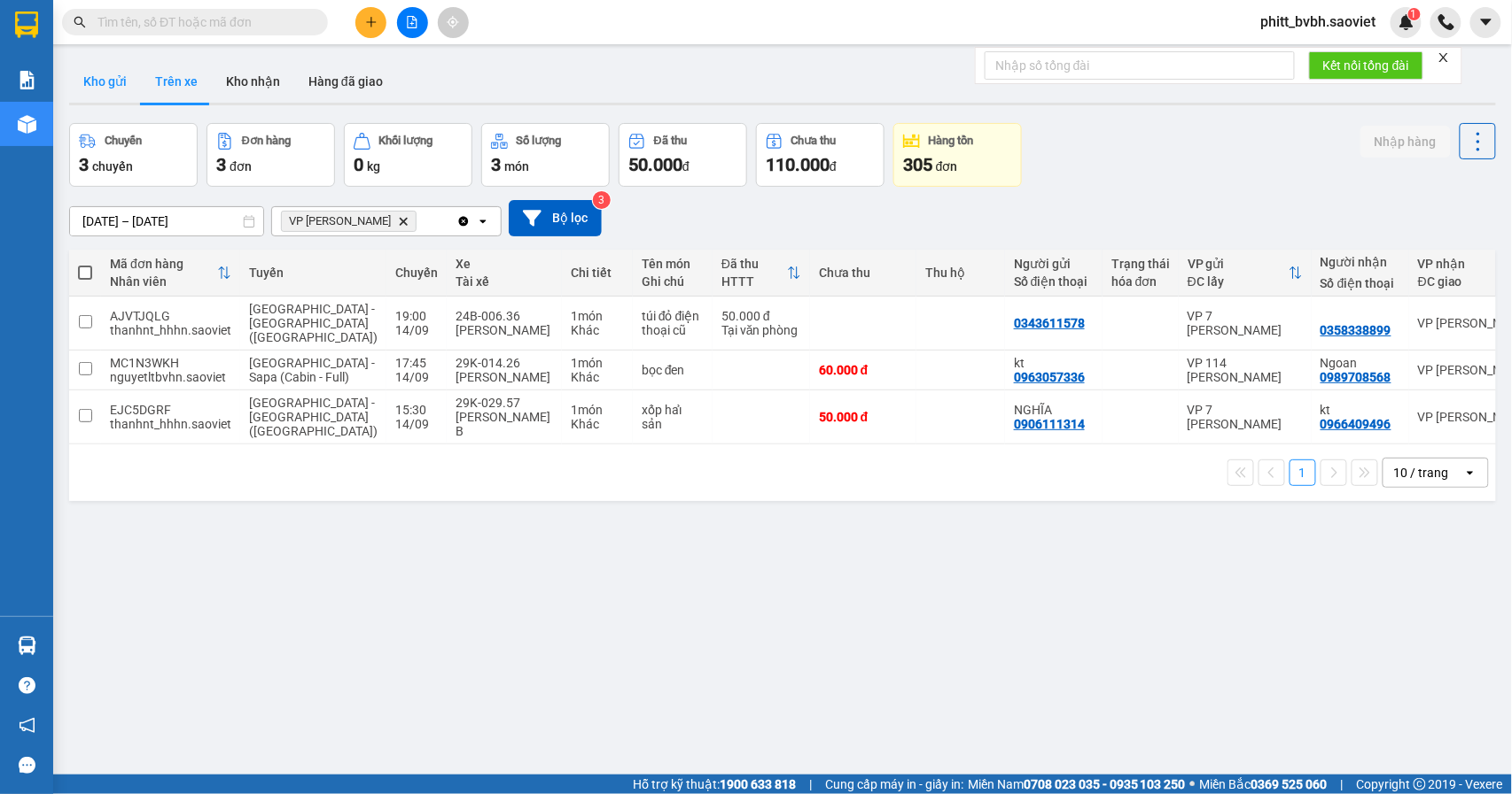
click at [114, 86] on button "Kho gửi" at bounding box center [104, 82] width 71 height 42
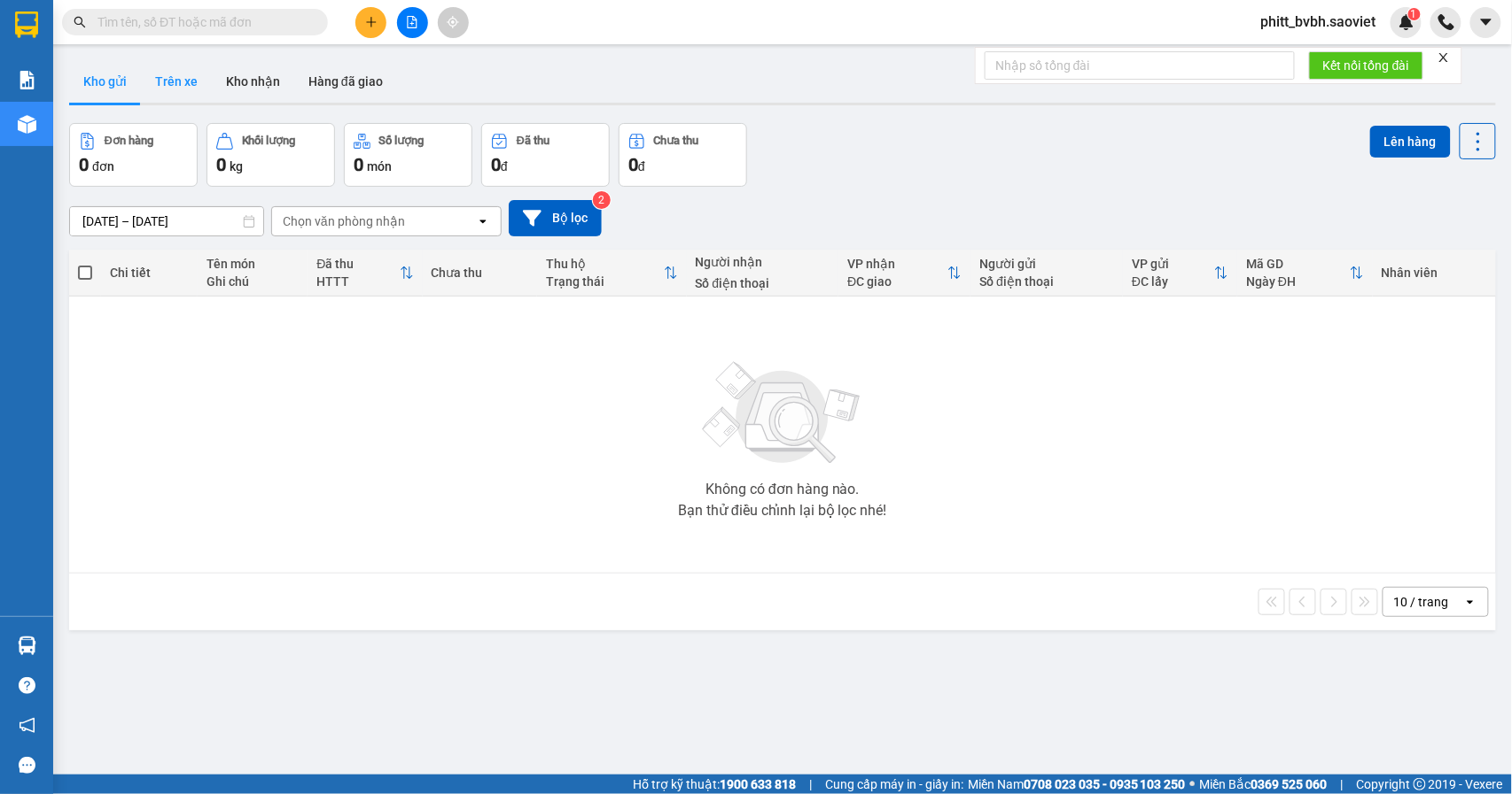
click at [158, 82] on button "Trên xe" at bounding box center [176, 82] width 71 height 42
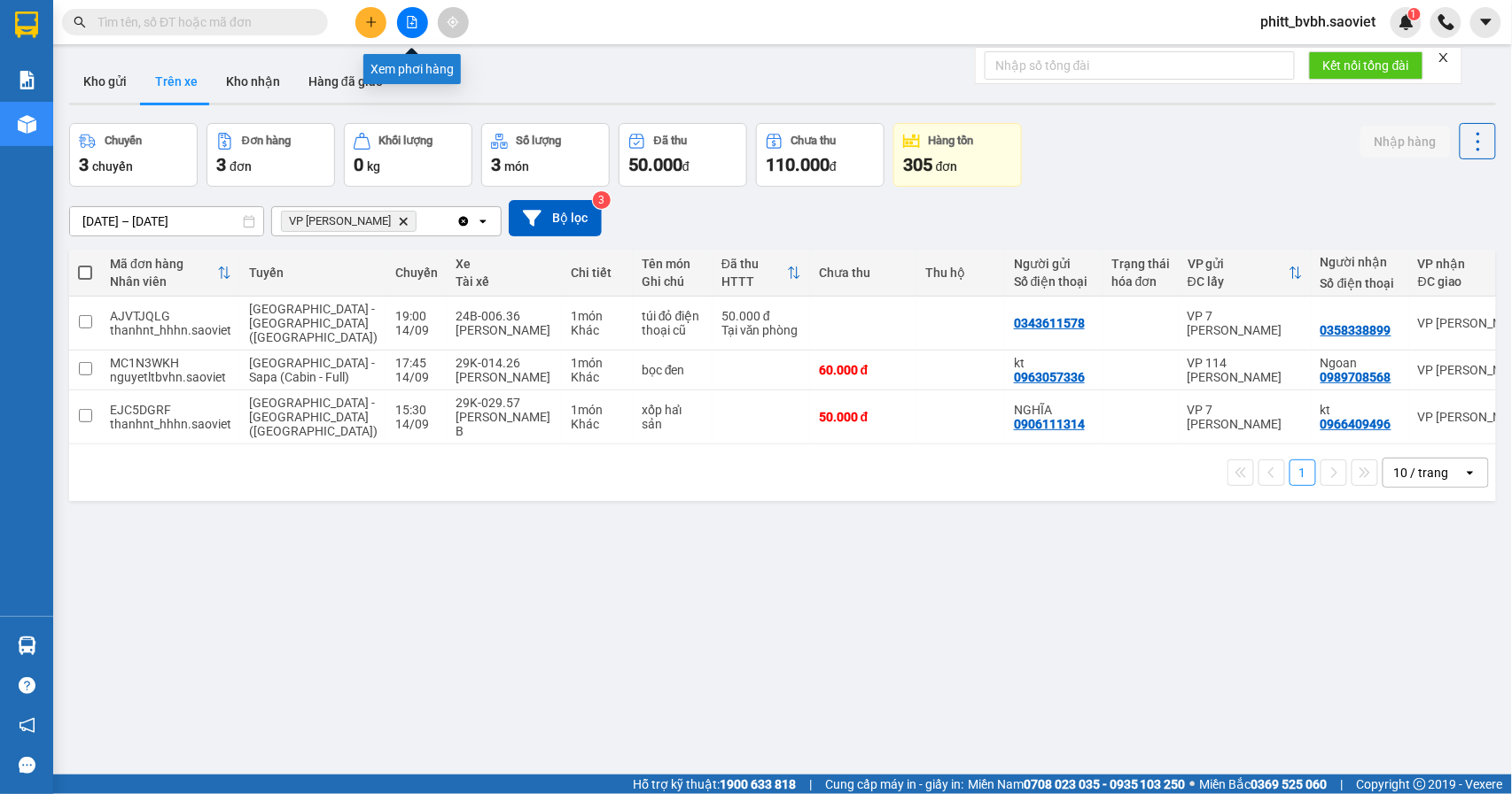
click at [401, 19] on button at bounding box center [412, 23] width 31 height 31
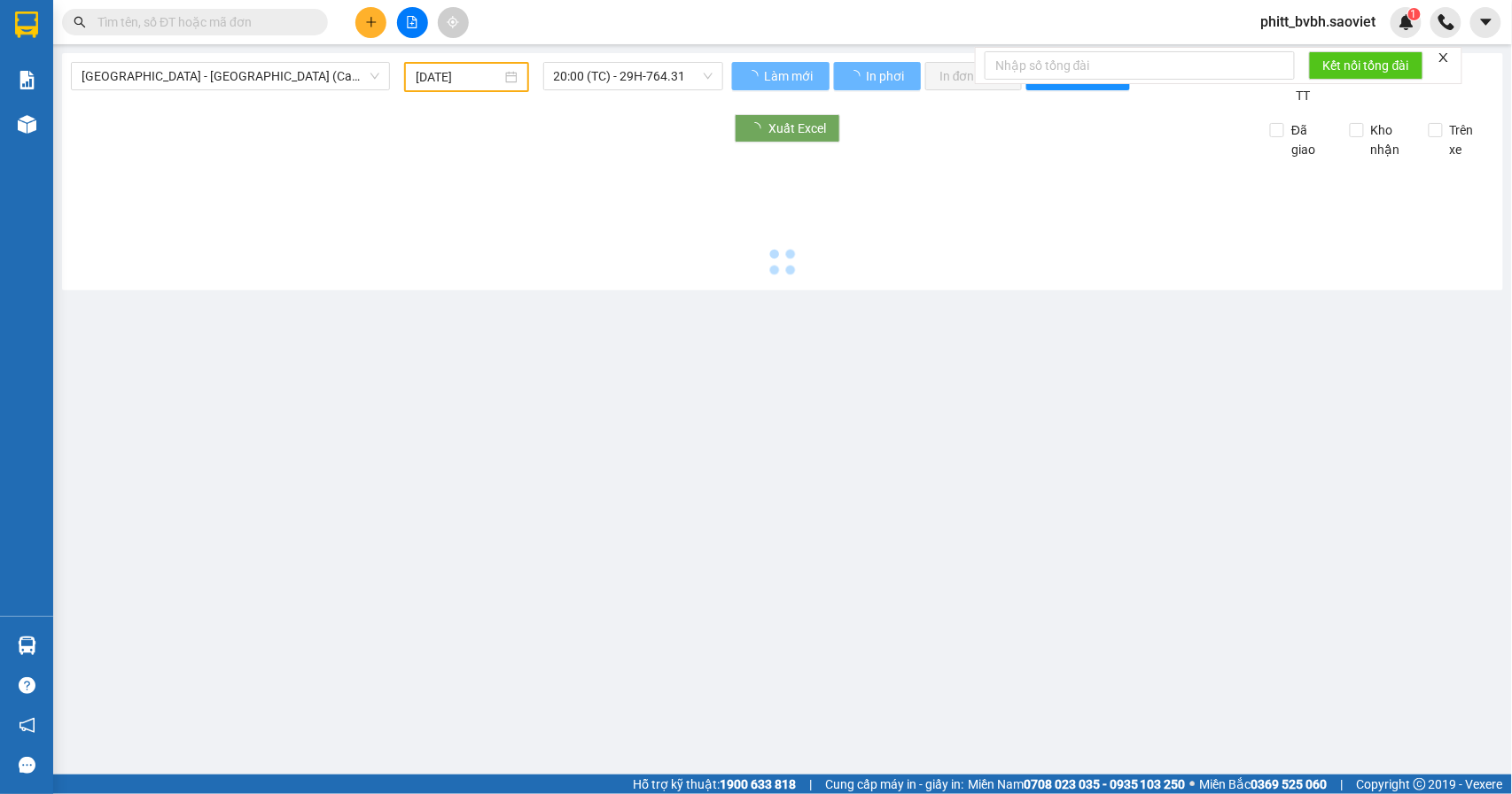
type input "14/09/2025"
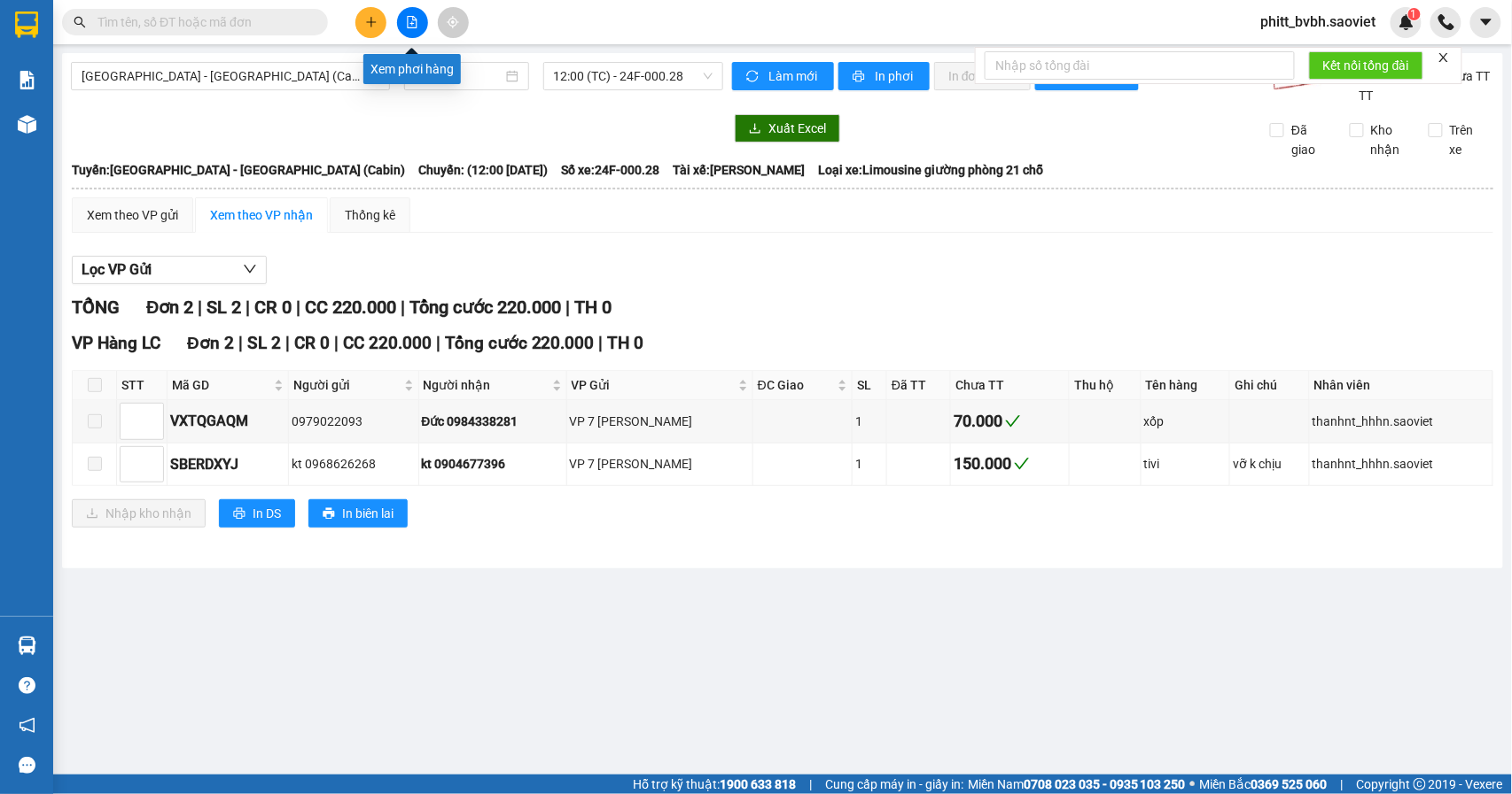
click at [409, 21] on icon "file-add" at bounding box center [412, 22] width 13 height 13
click at [252, 85] on span "Hà Nội - Lào Cai (Cabin)" at bounding box center [230, 76] width 298 height 27
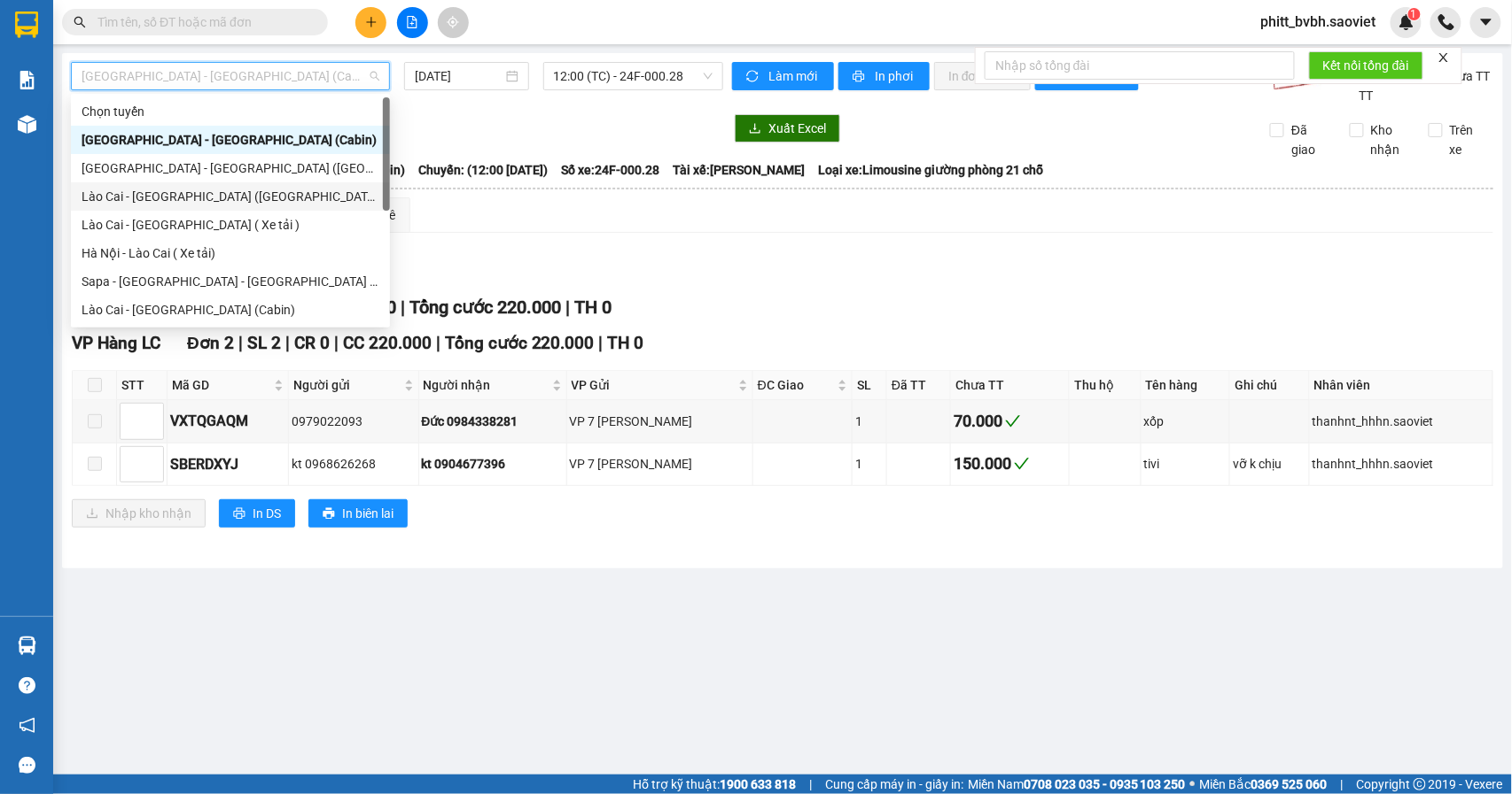
click at [186, 187] on div "Lào Cai - Hà Nội (Giường)" at bounding box center [230, 196] width 298 height 19
type input "14/09/2025"
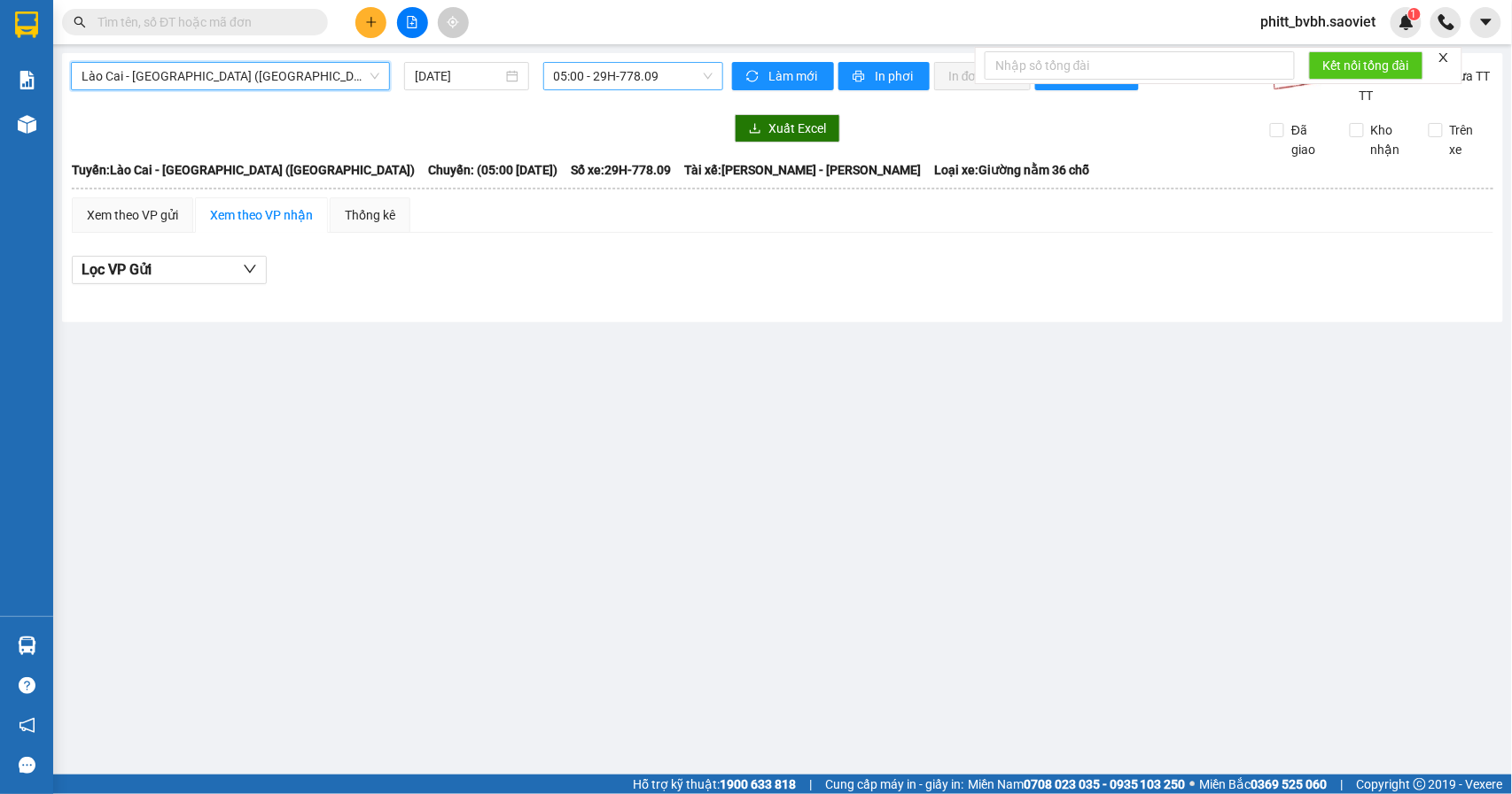
click at [613, 74] on span "05:00 - 29H-778.09" at bounding box center [632, 76] width 159 height 27
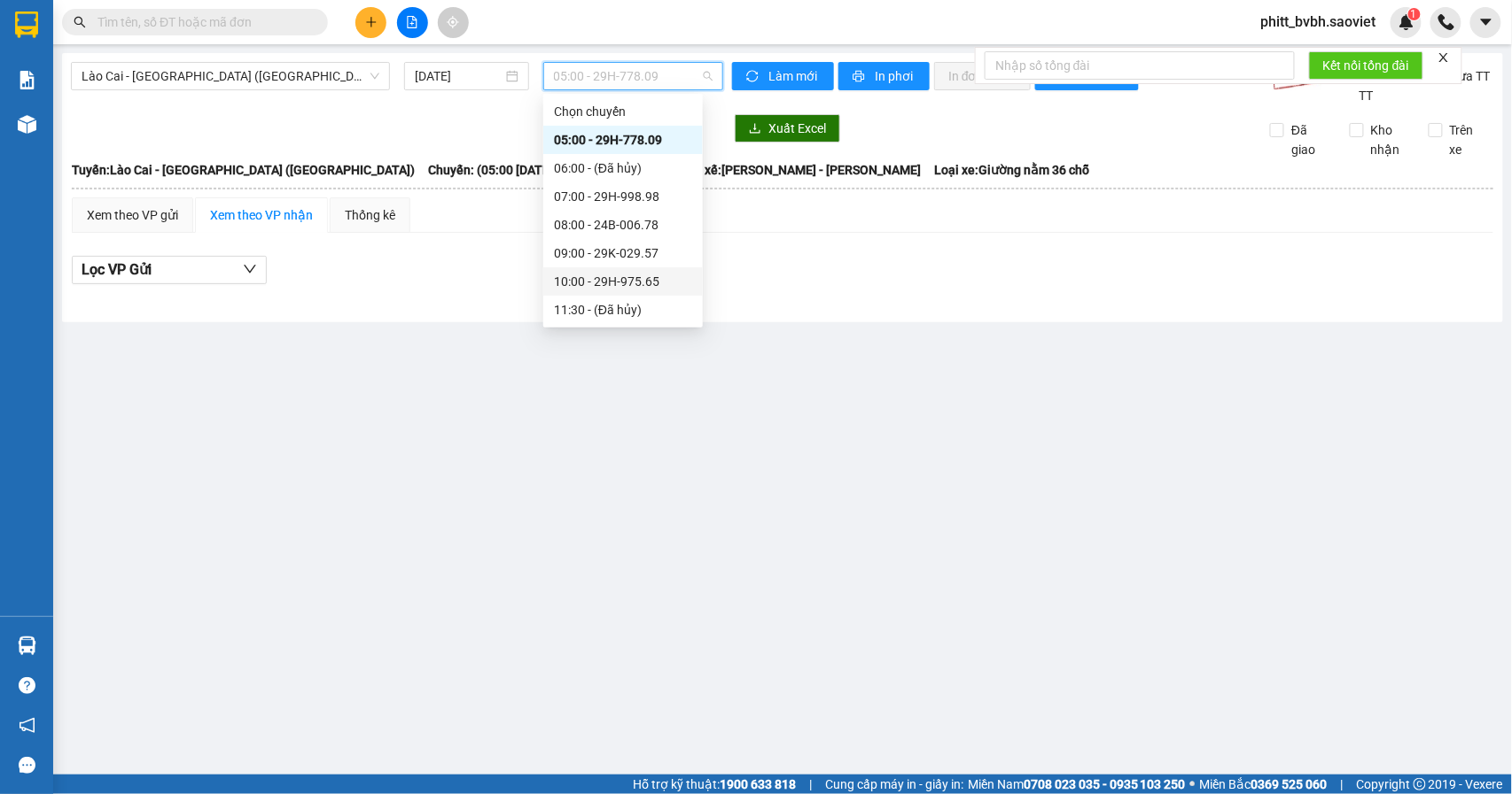
click at [628, 267] on div "10:00 - 29H-975.65" at bounding box center [623, 281] width 159 height 28
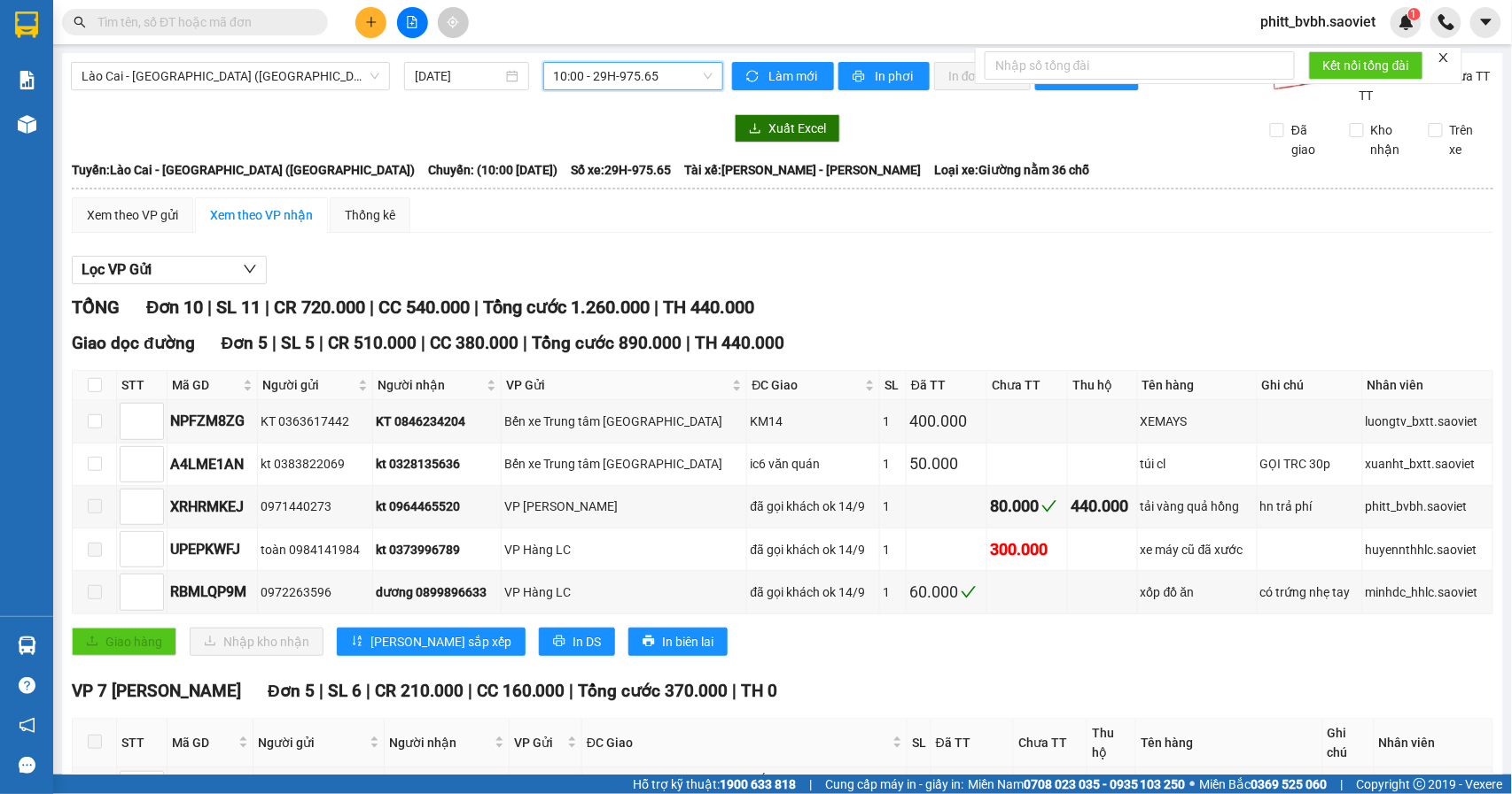
click at [672, 76] on span "10:00 - 29H-975.65" at bounding box center [632, 76] width 159 height 27
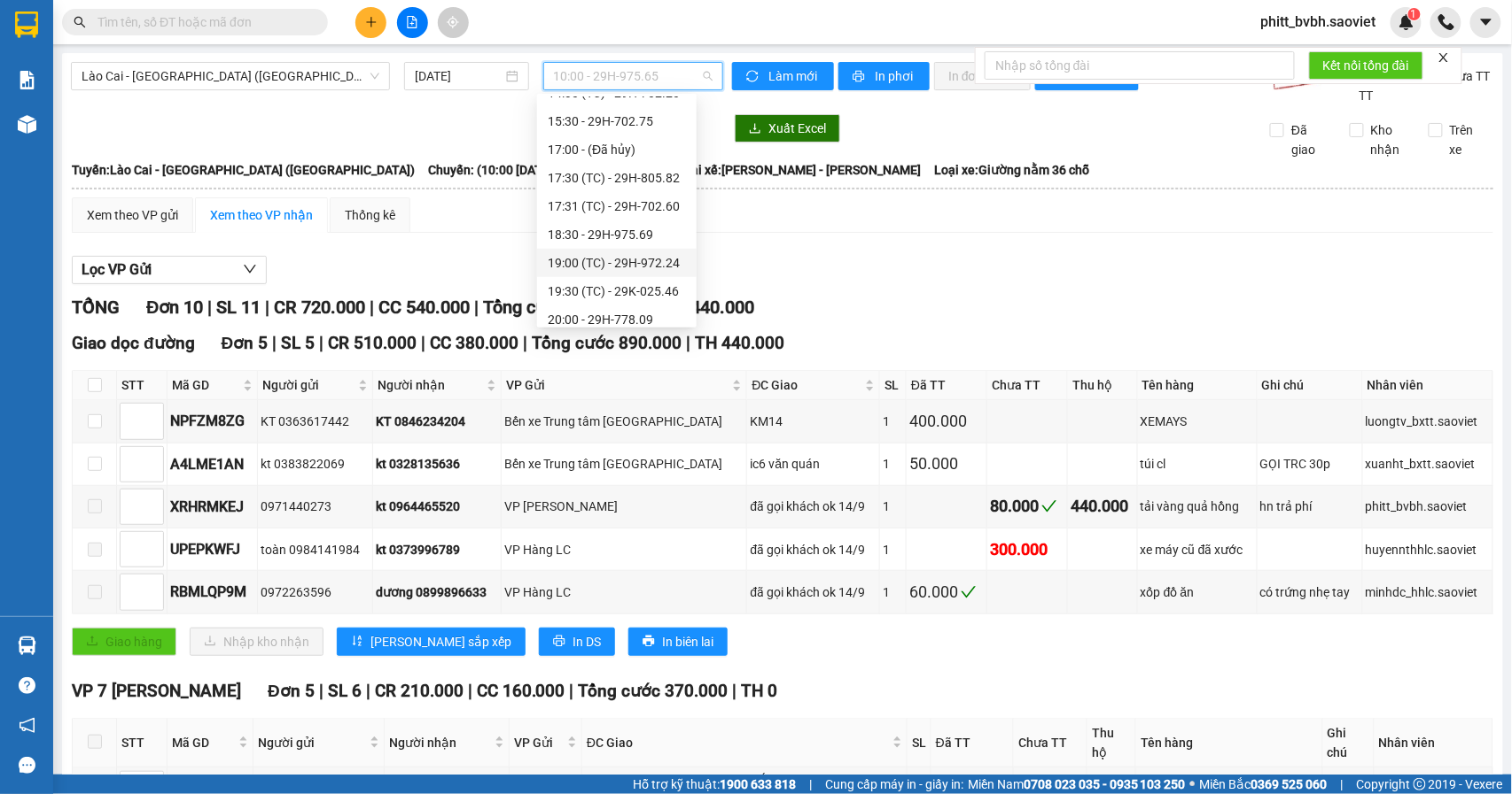
scroll to position [283, 0]
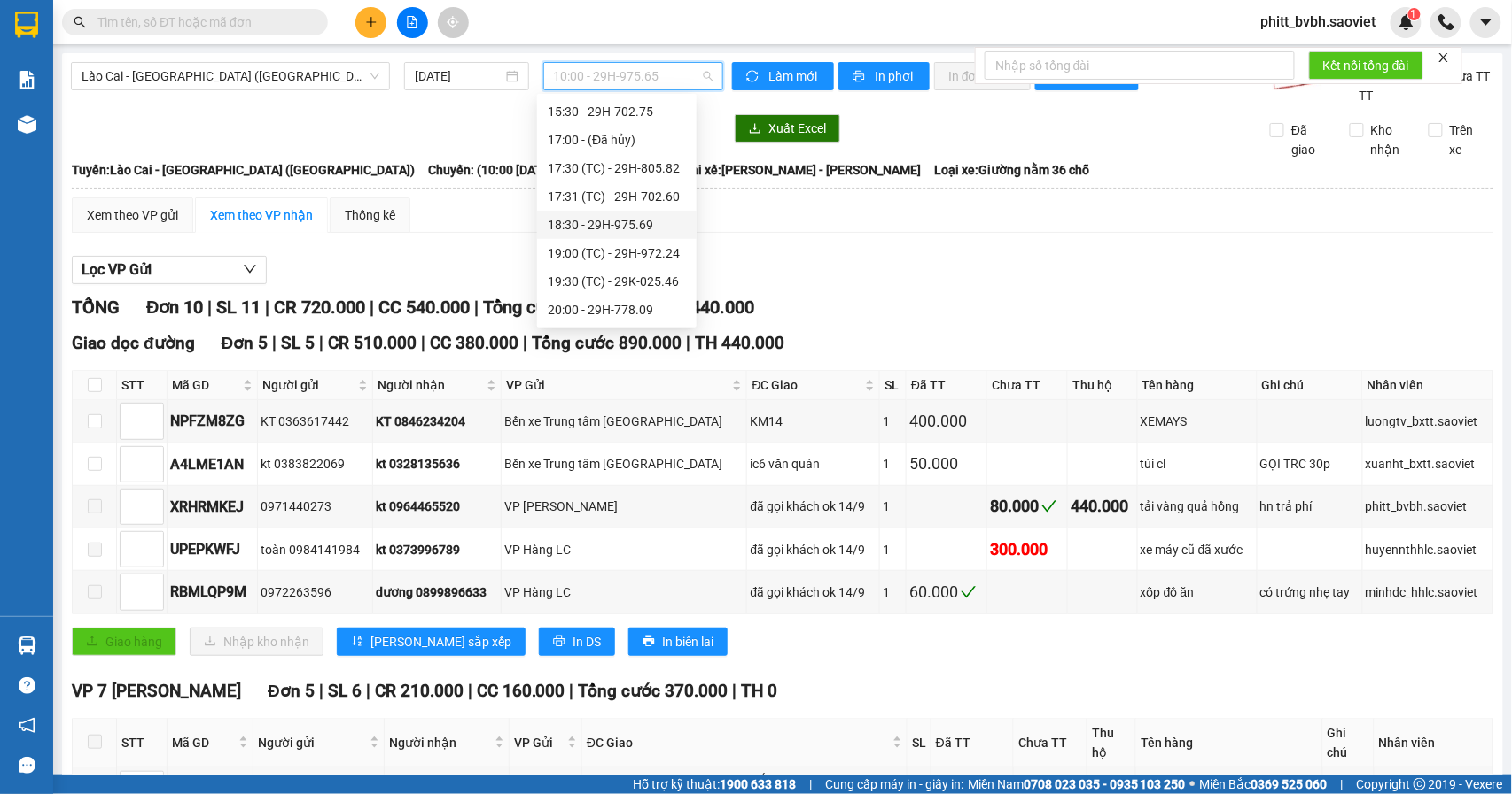
click at [636, 217] on div "18:30 - 29H-975.69" at bounding box center [617, 224] width 138 height 19
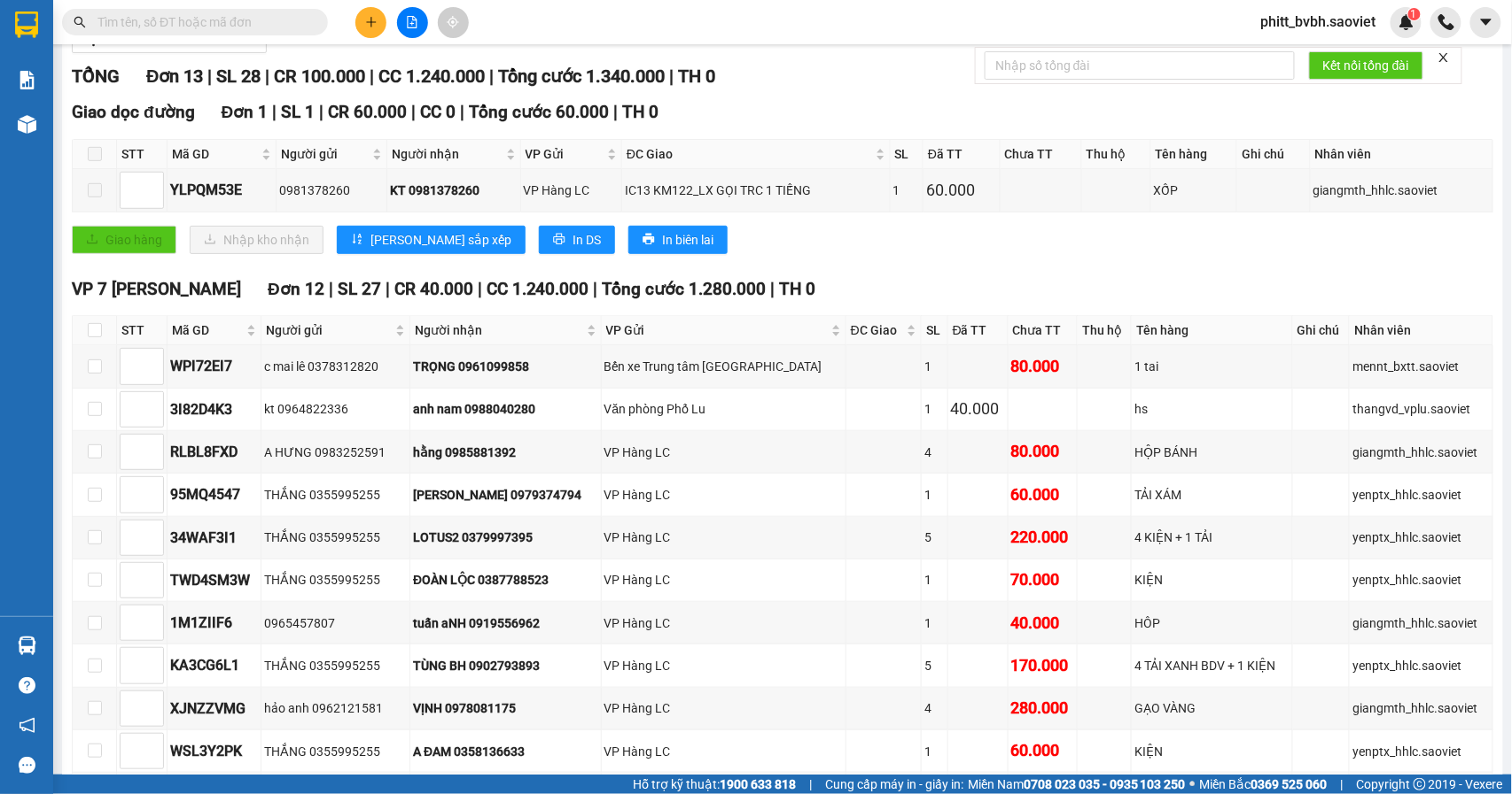
scroll to position [419, 0]
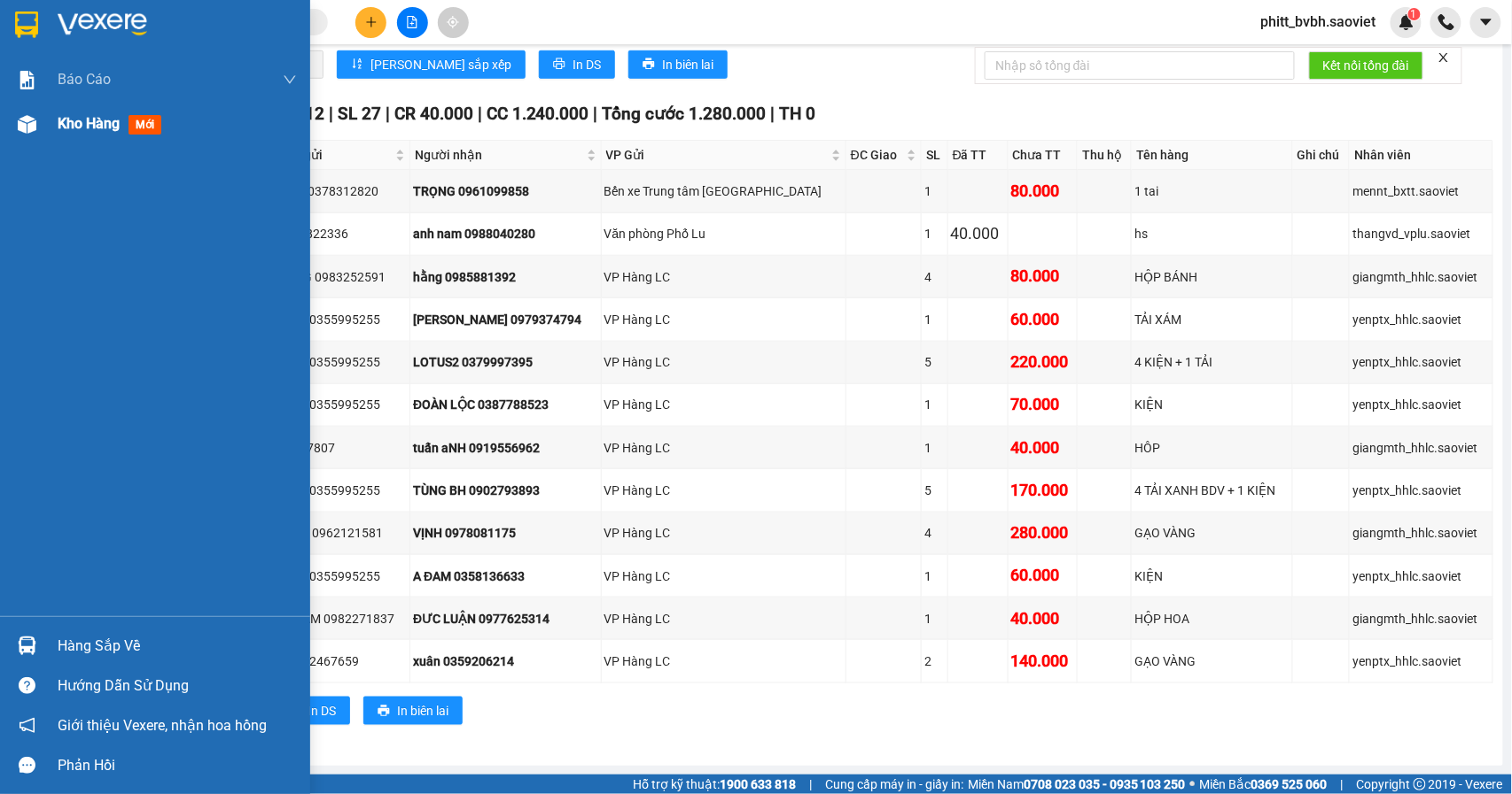
click at [74, 118] on span "Kho hàng" at bounding box center [89, 124] width 62 height 16
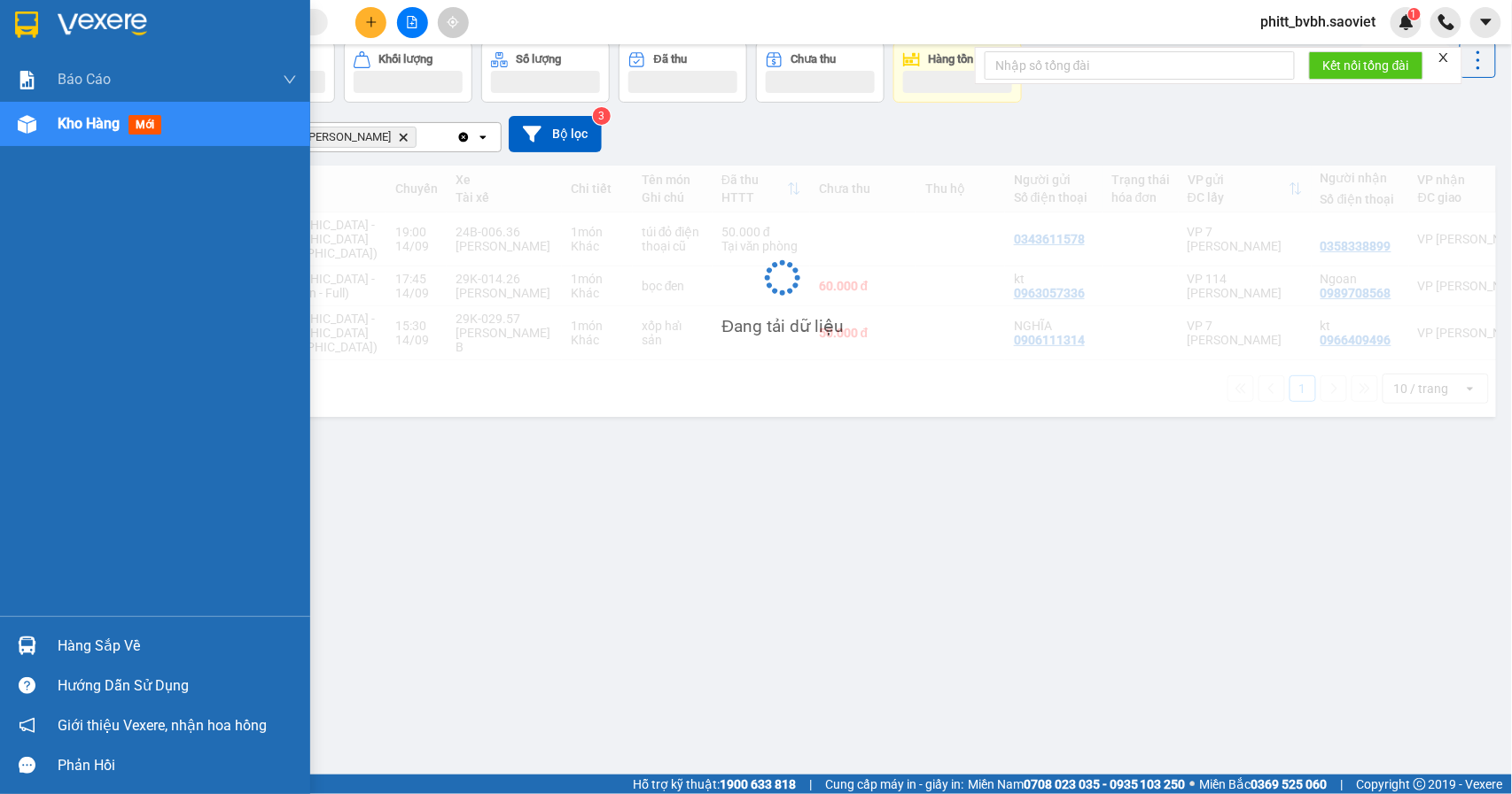
scroll to position [82, 0]
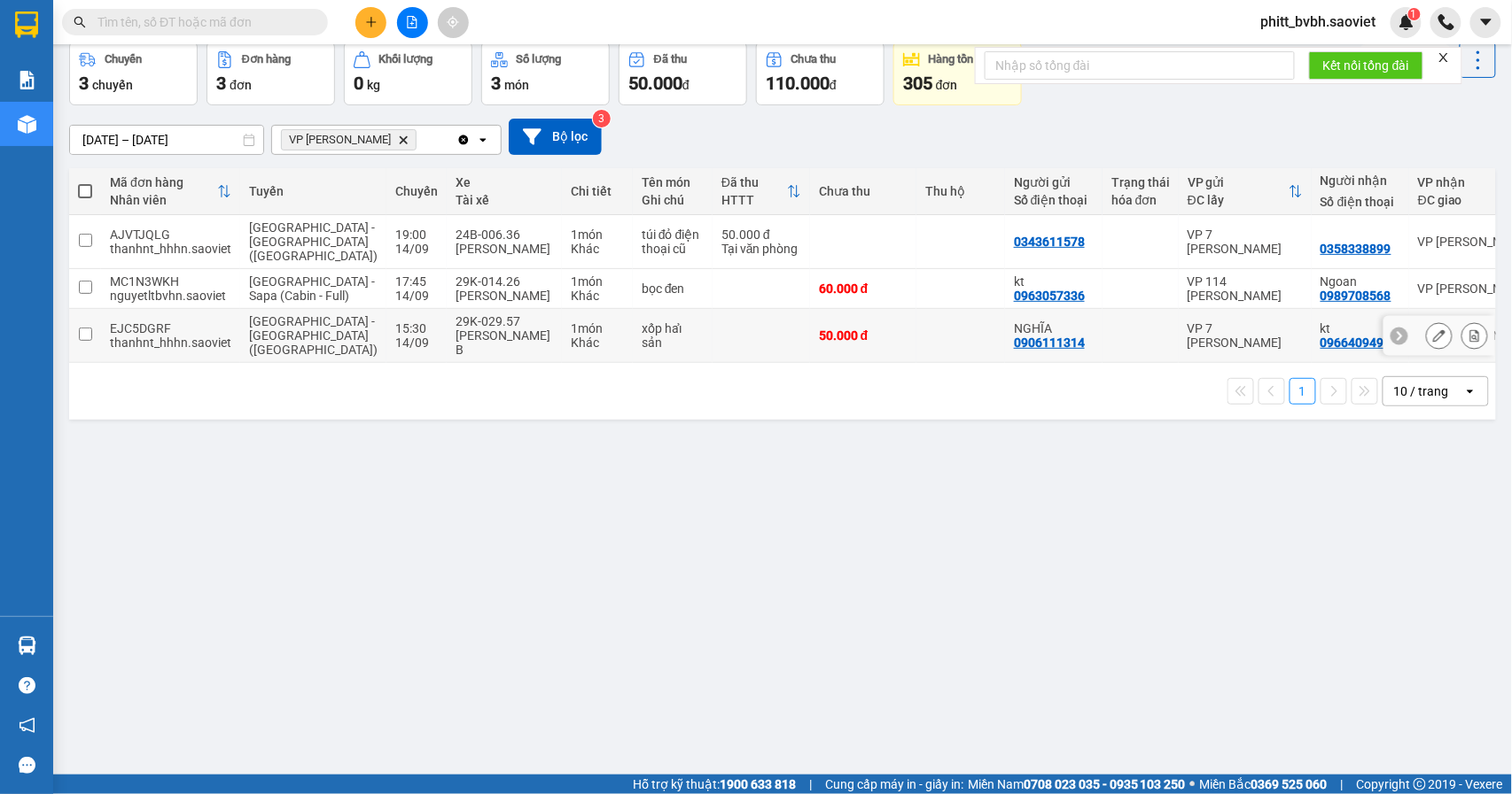
drag, startPoint x: 909, startPoint y: 343, endPoint x: 944, endPoint y: 316, distance: 44.2
click at [916, 343] on td at bounding box center [960, 335] width 89 height 54
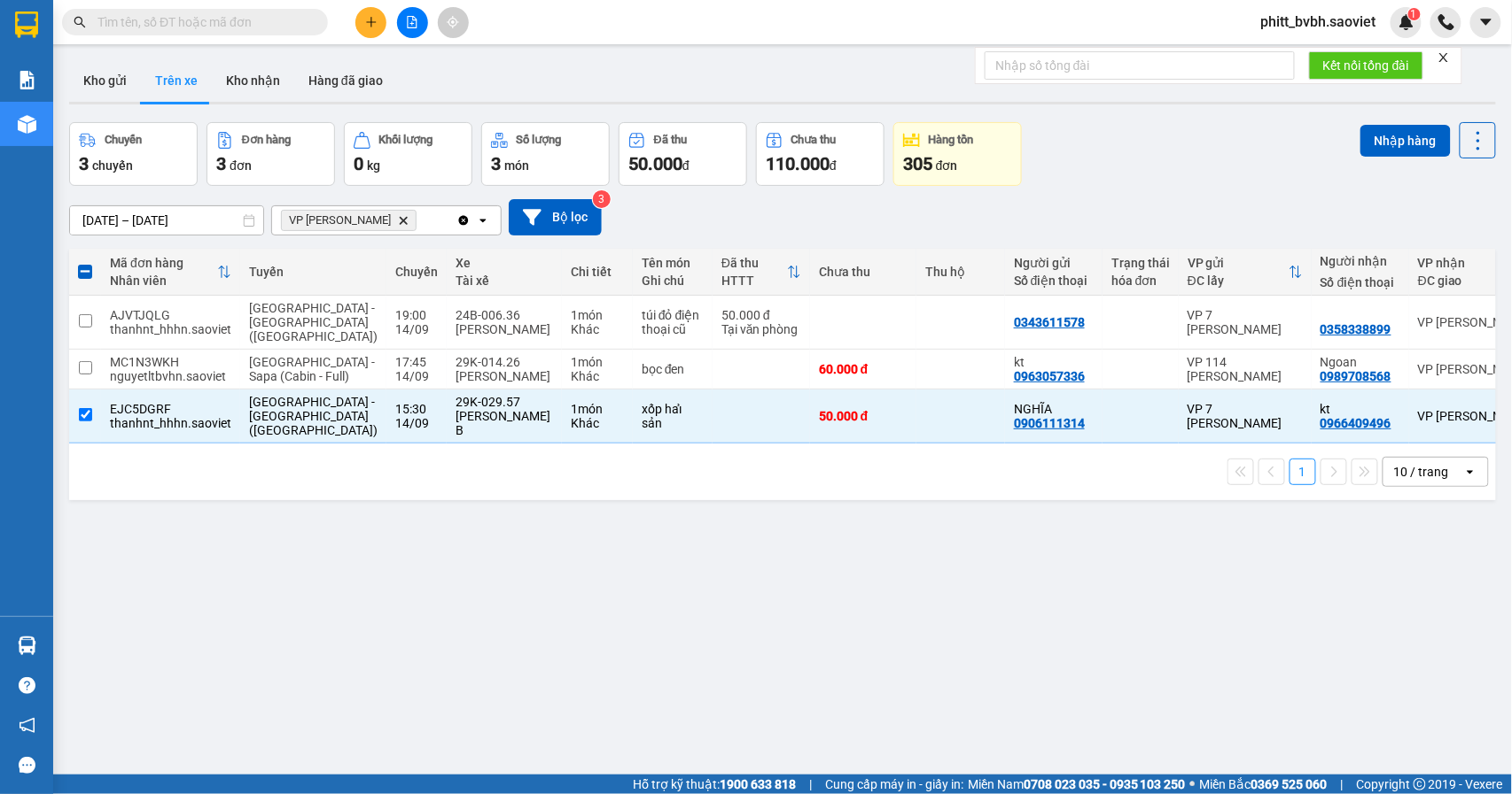
scroll to position [0, 0]
click at [1361, 136] on button "Nhập hàng" at bounding box center [1405, 141] width 91 height 32
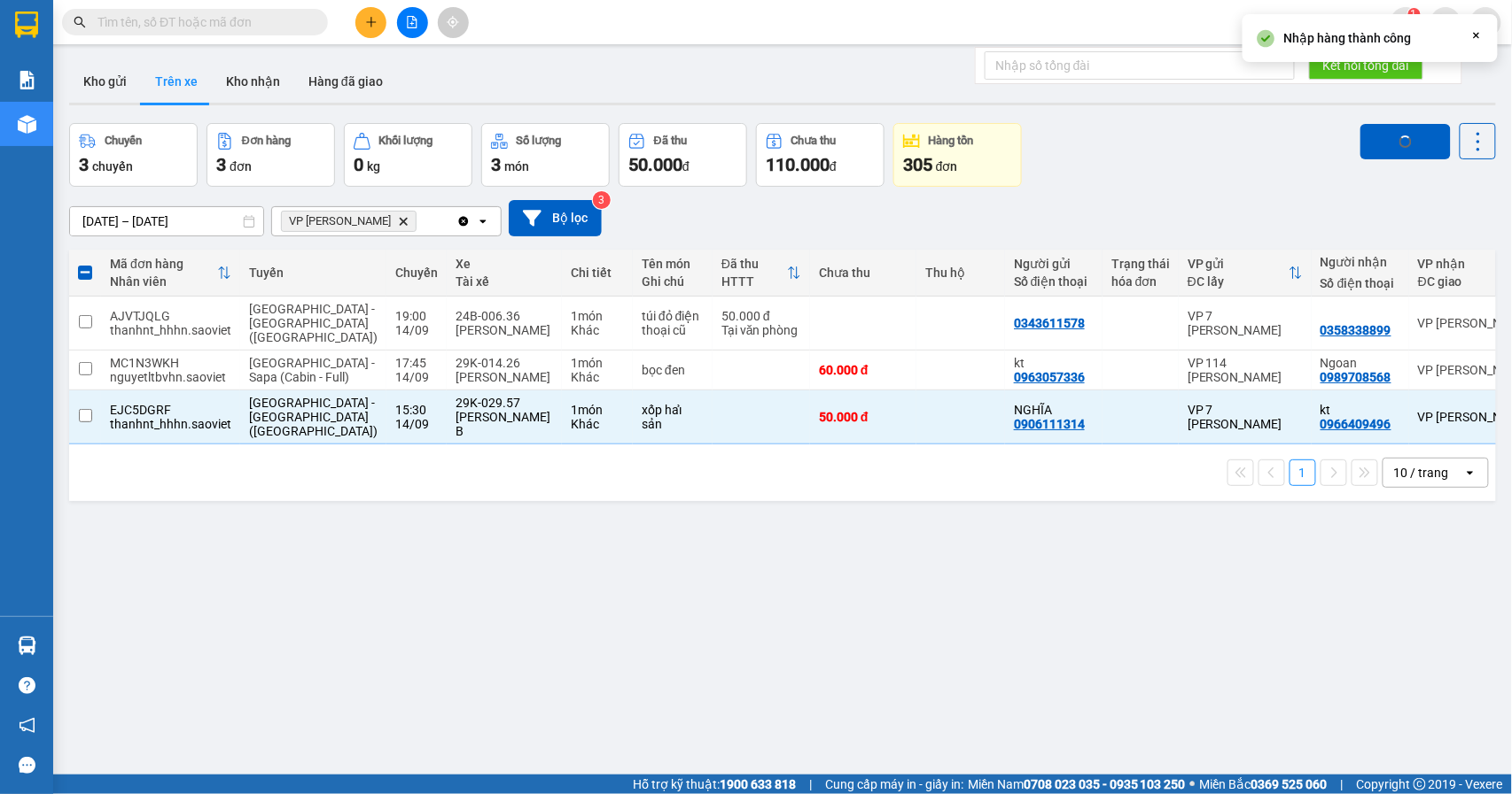
checkbox input "false"
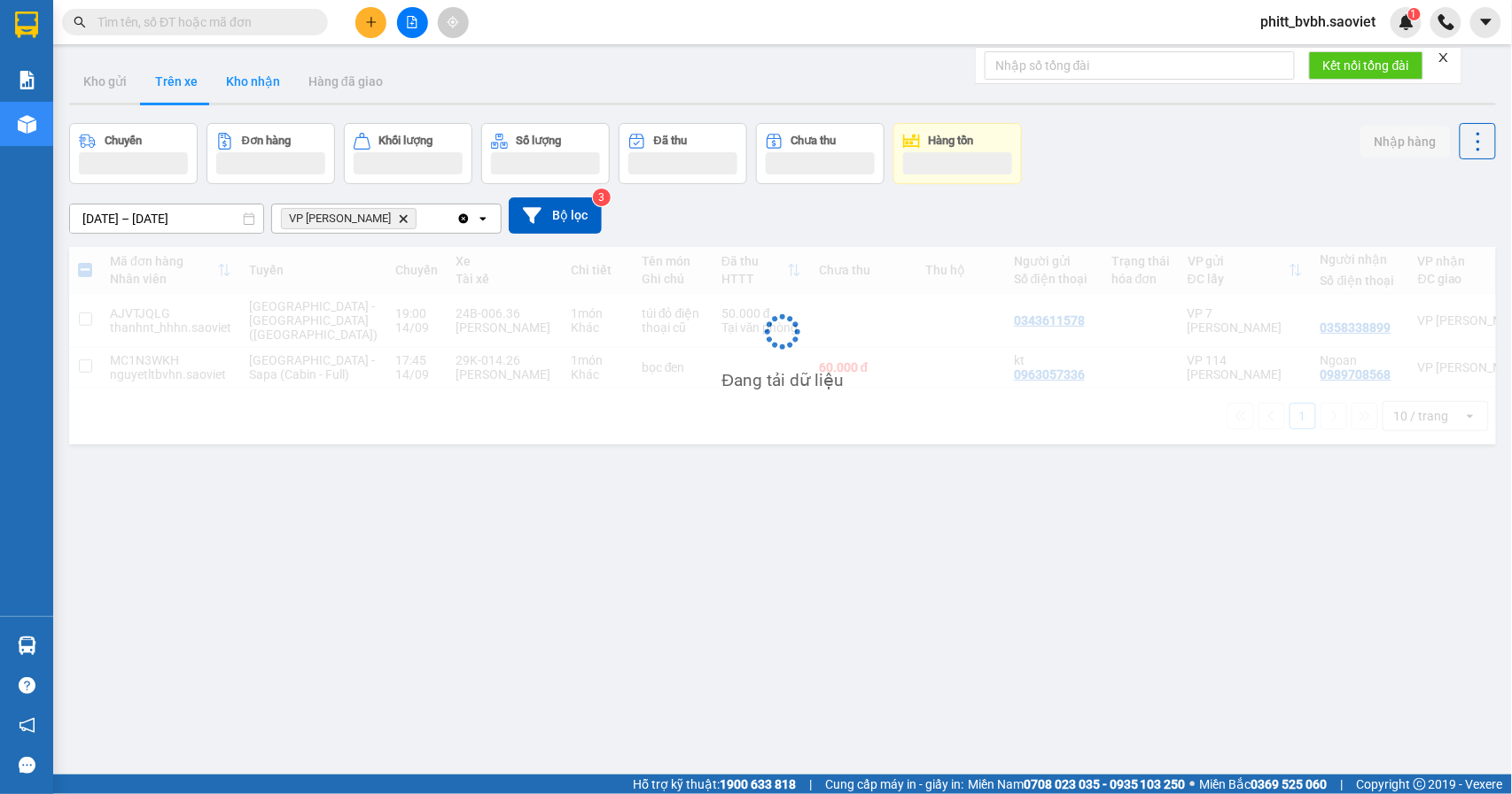
click at [243, 75] on button "Kho nhận" at bounding box center [253, 82] width 82 height 42
type input "01/08/2025 – 14/09/2025"
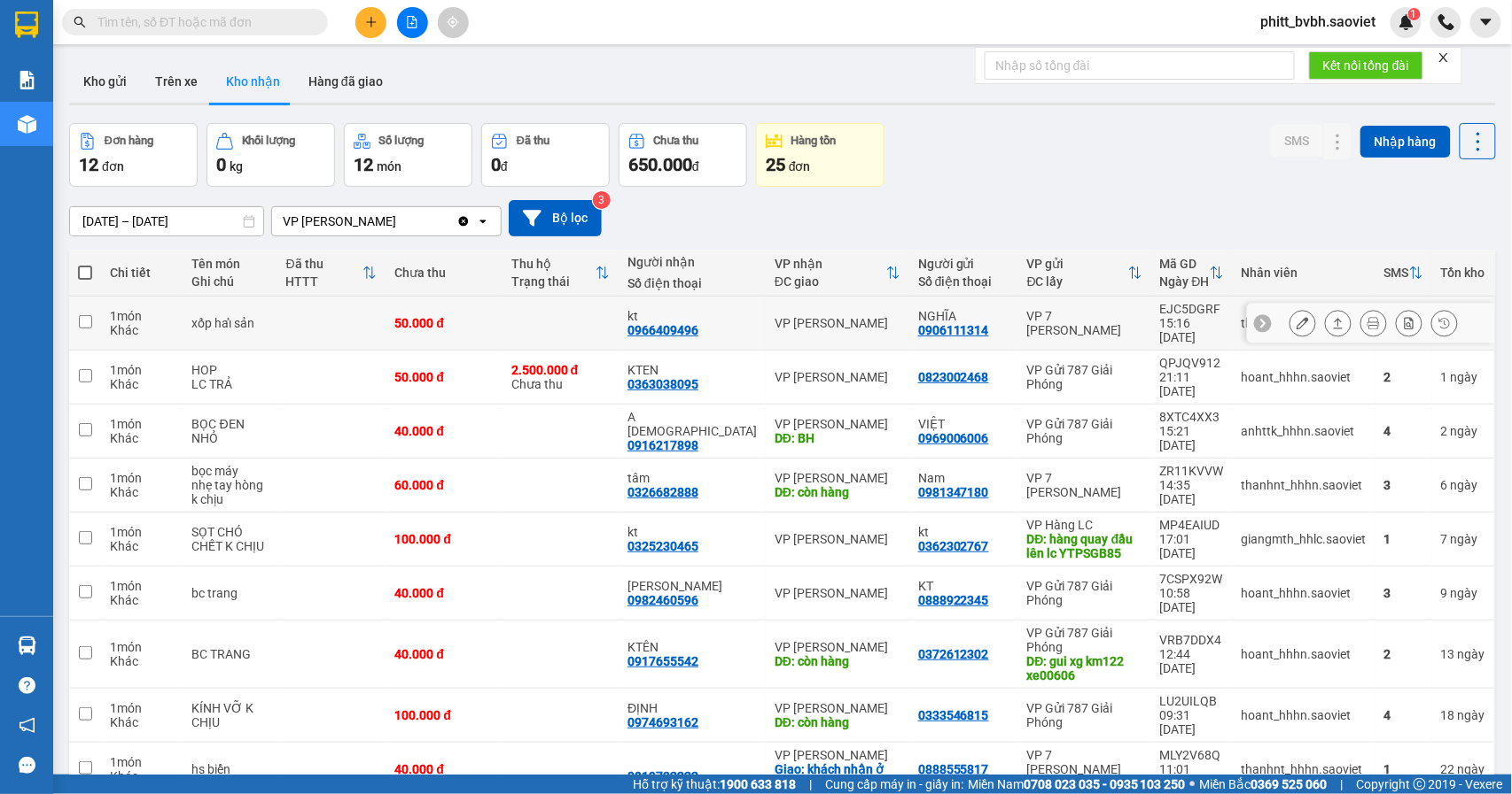
click at [522, 310] on td at bounding box center [560, 323] width 116 height 54
checkbox input "true"
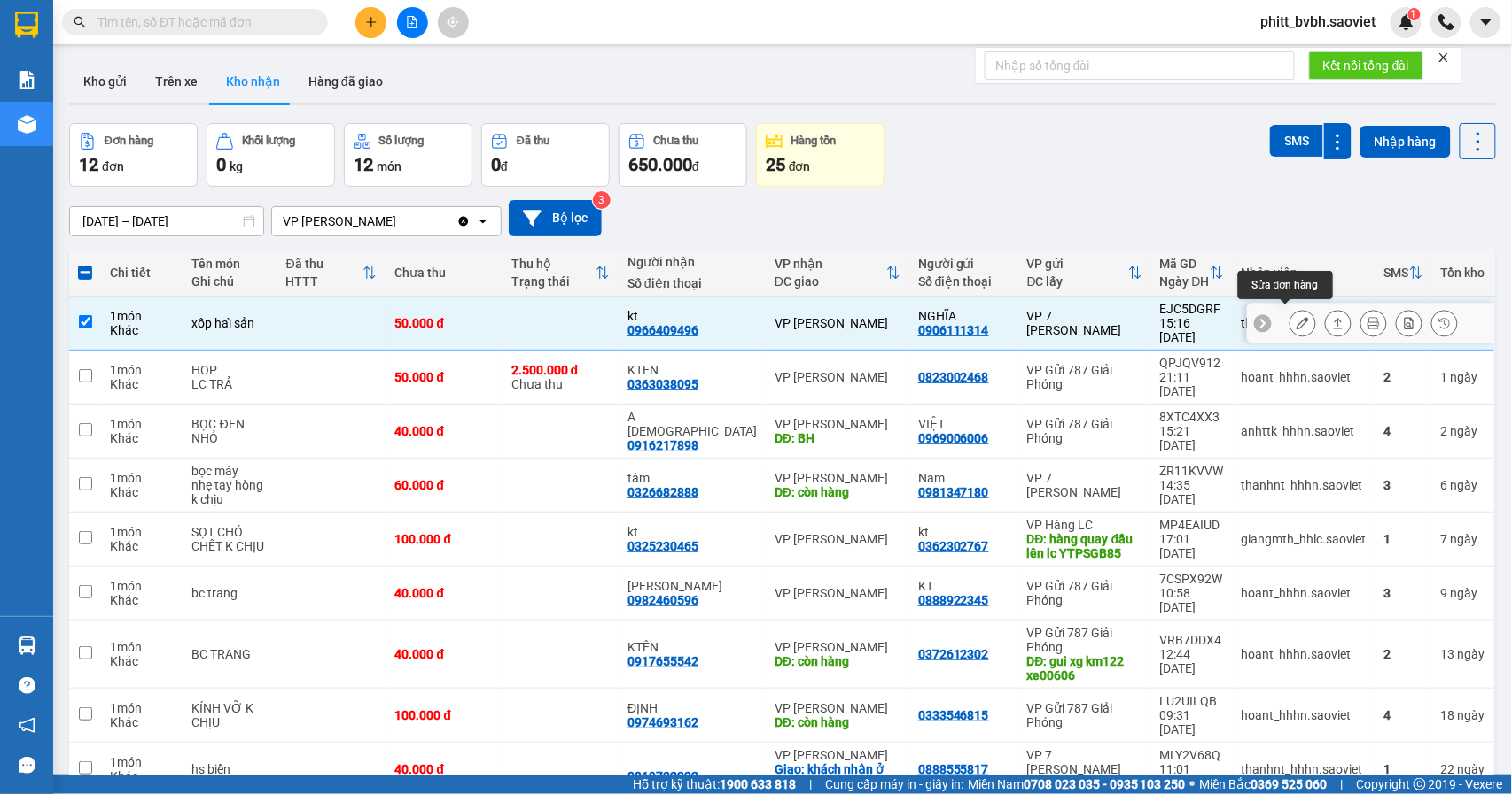
click at [1297, 321] on icon at bounding box center [1303, 323] width 13 height 13
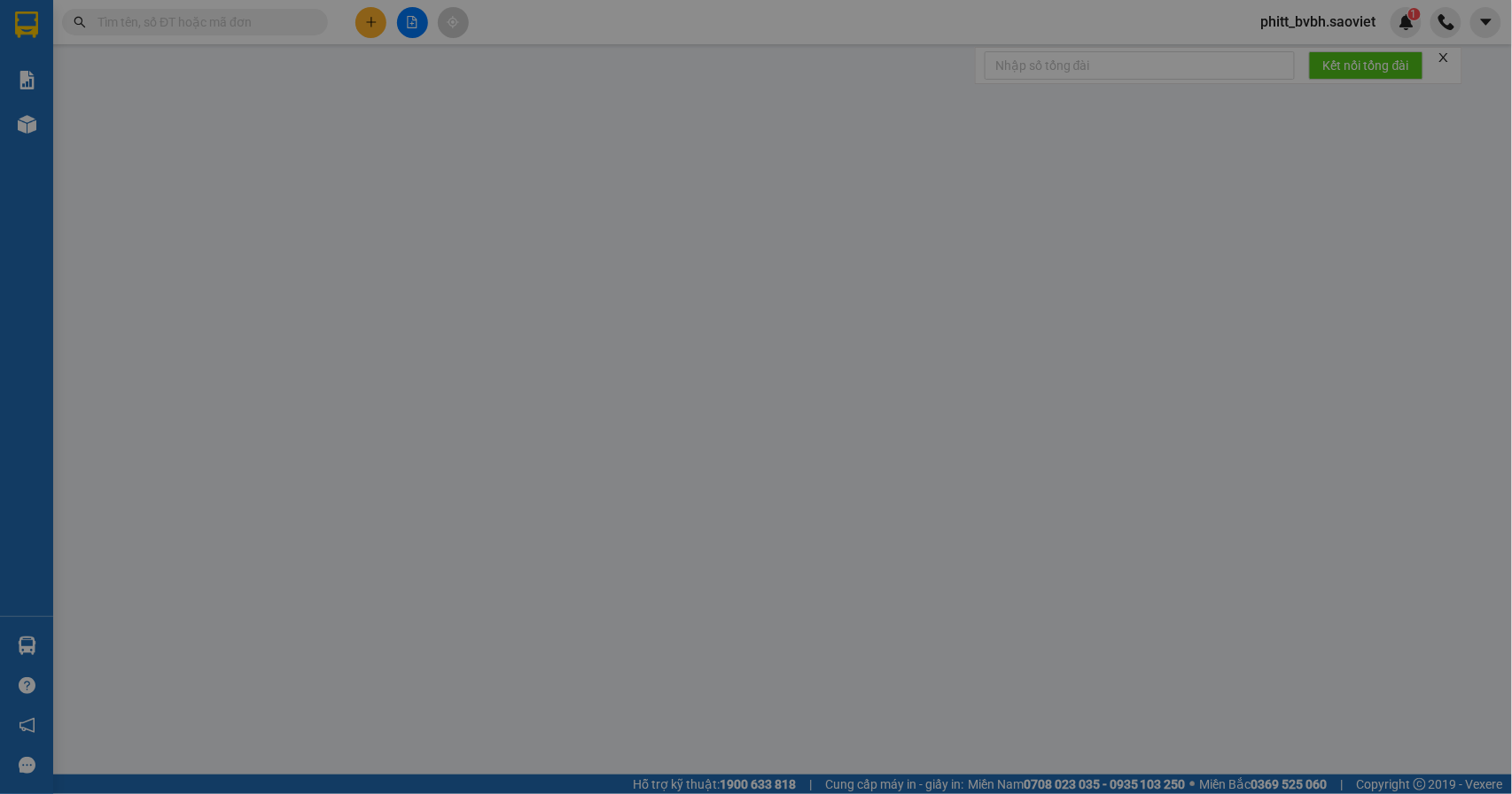
type input "0906111314"
type input "NGHĨA"
type input "0966409496"
type input "kt"
type input "50.000"
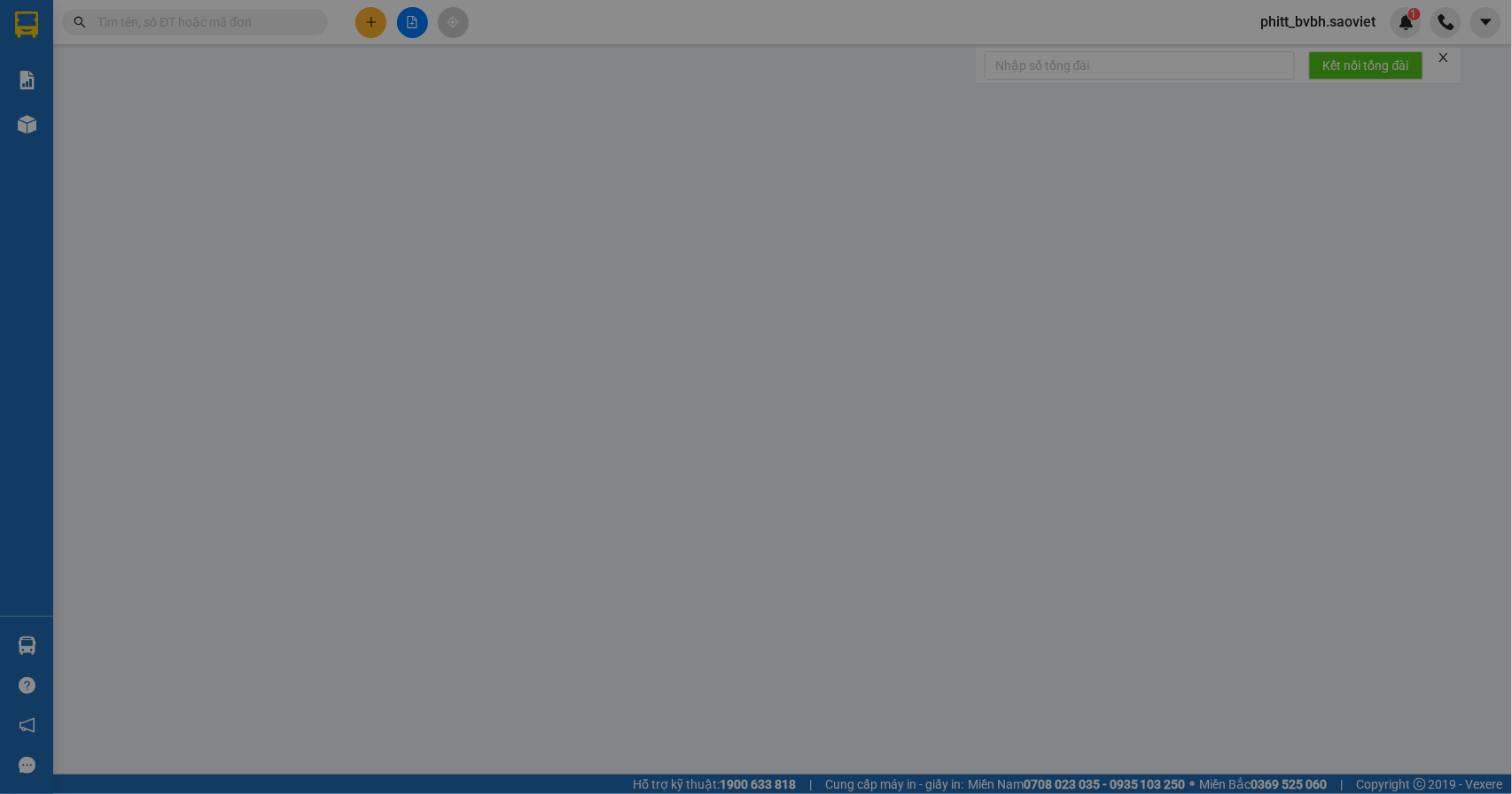
type input "50.000"
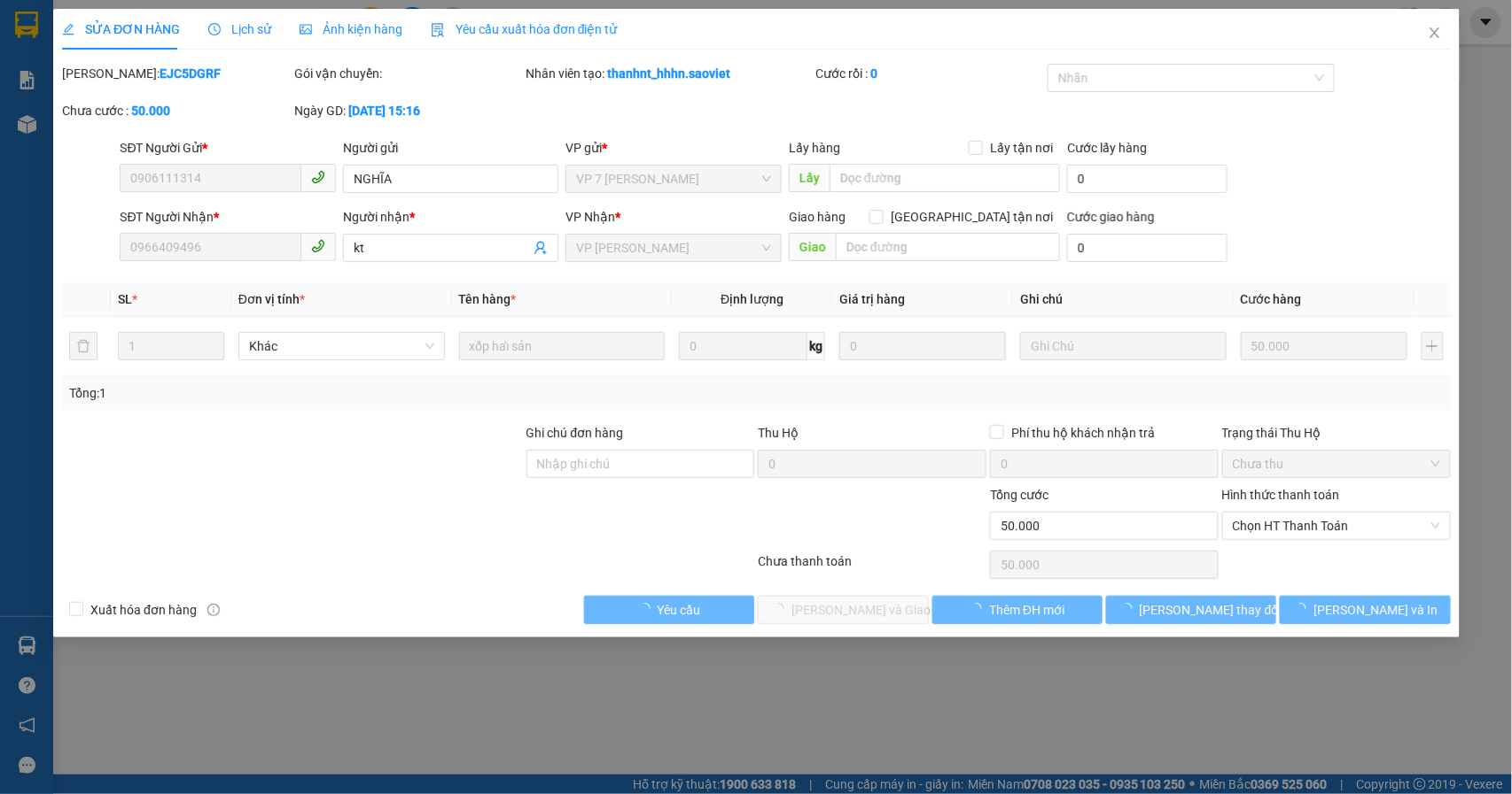
click at [899, 245] on div "SỬA ĐƠN HÀNG Lịch sử Ảnh kiện hàng Yêu cầu xuất hóa đơn điện tử Total Paid Fee …" at bounding box center [756, 397] width 1512 height 794
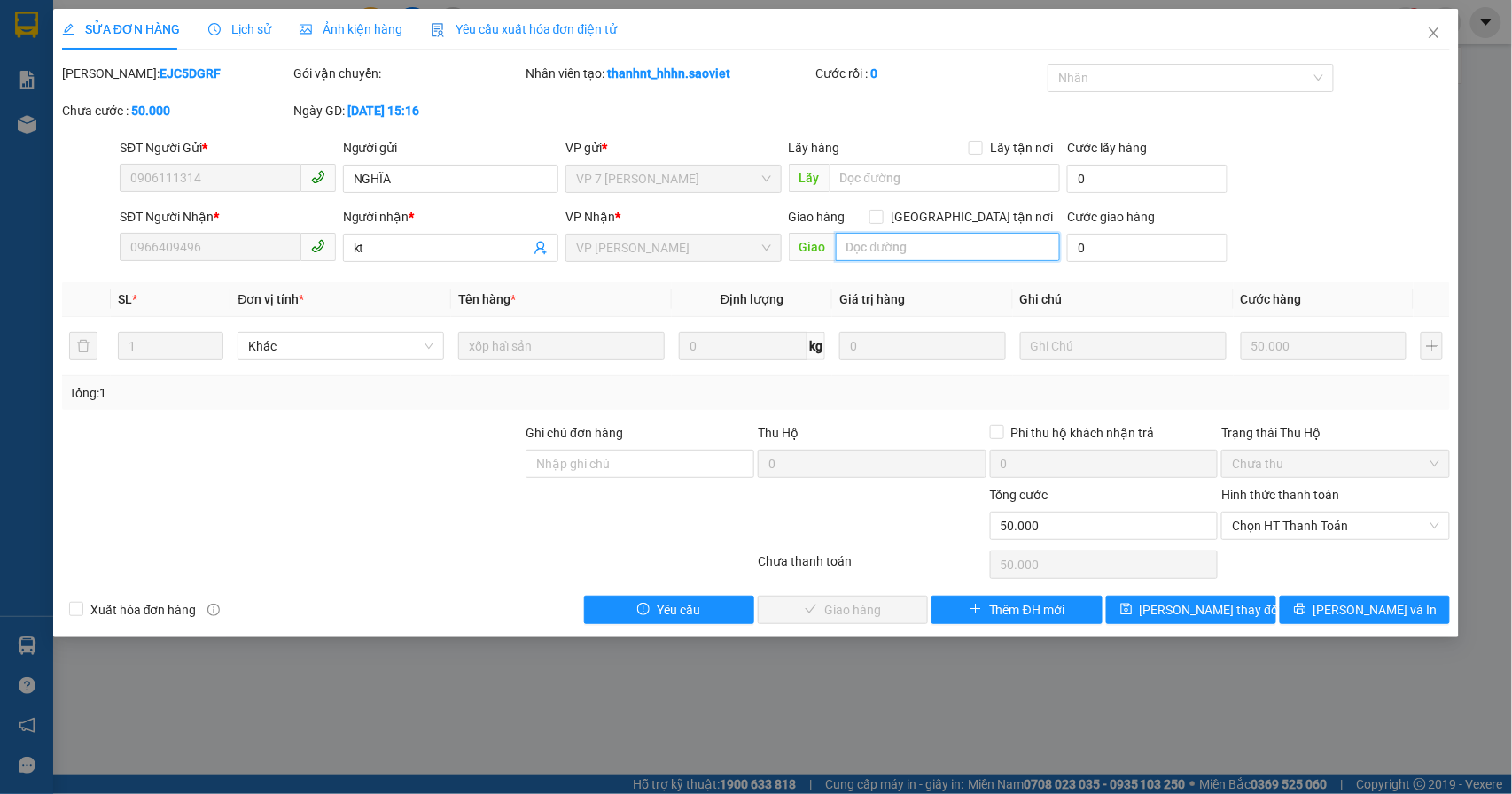
click at [907, 239] on input "text" at bounding box center [948, 246] width 225 height 28
type input "thowm"
click at [1217, 625] on button "Lưu thay đổi" at bounding box center [1191, 610] width 170 height 28
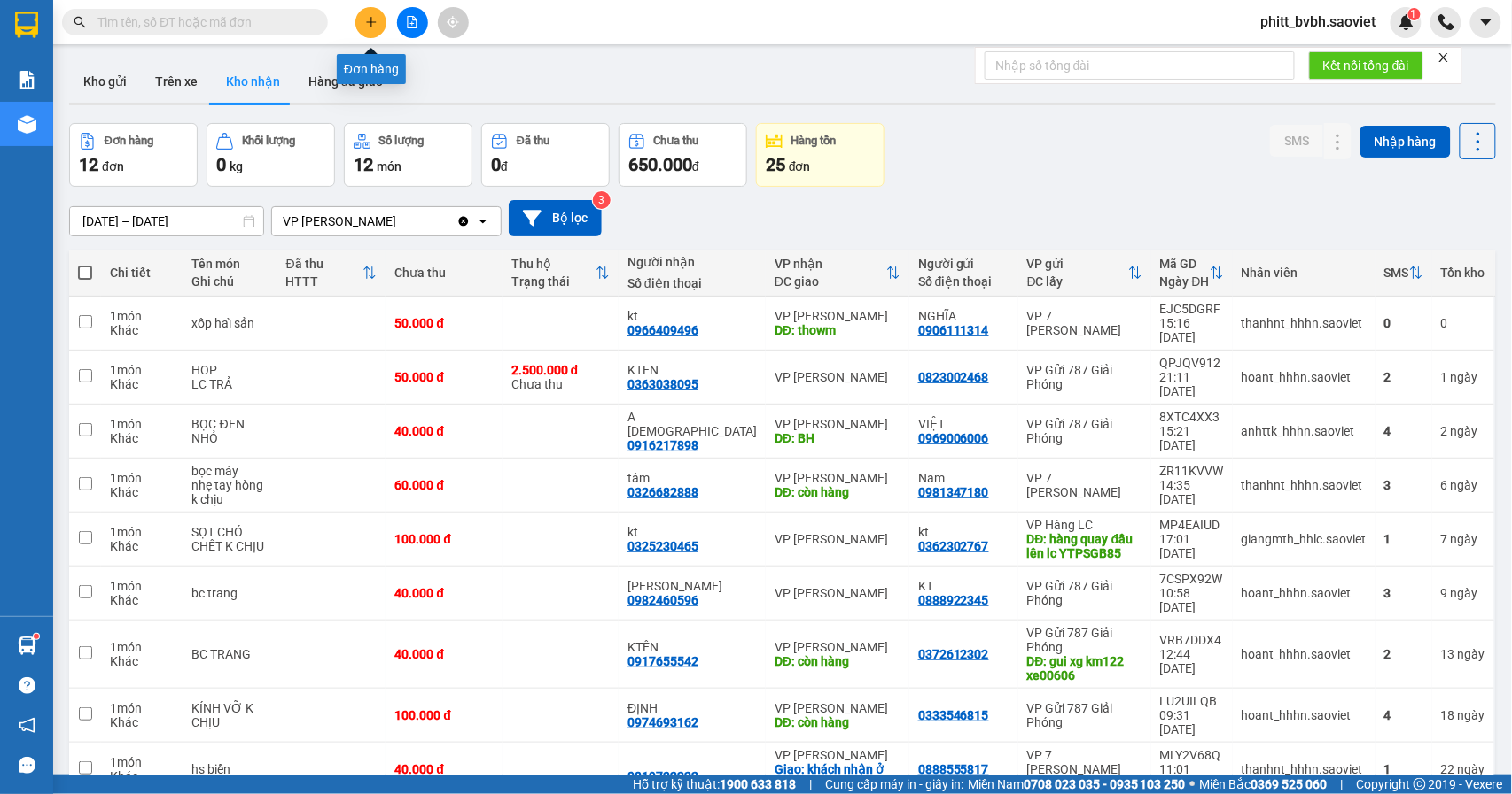
click at [368, 26] on icon "plus" at bounding box center [371, 22] width 13 height 13
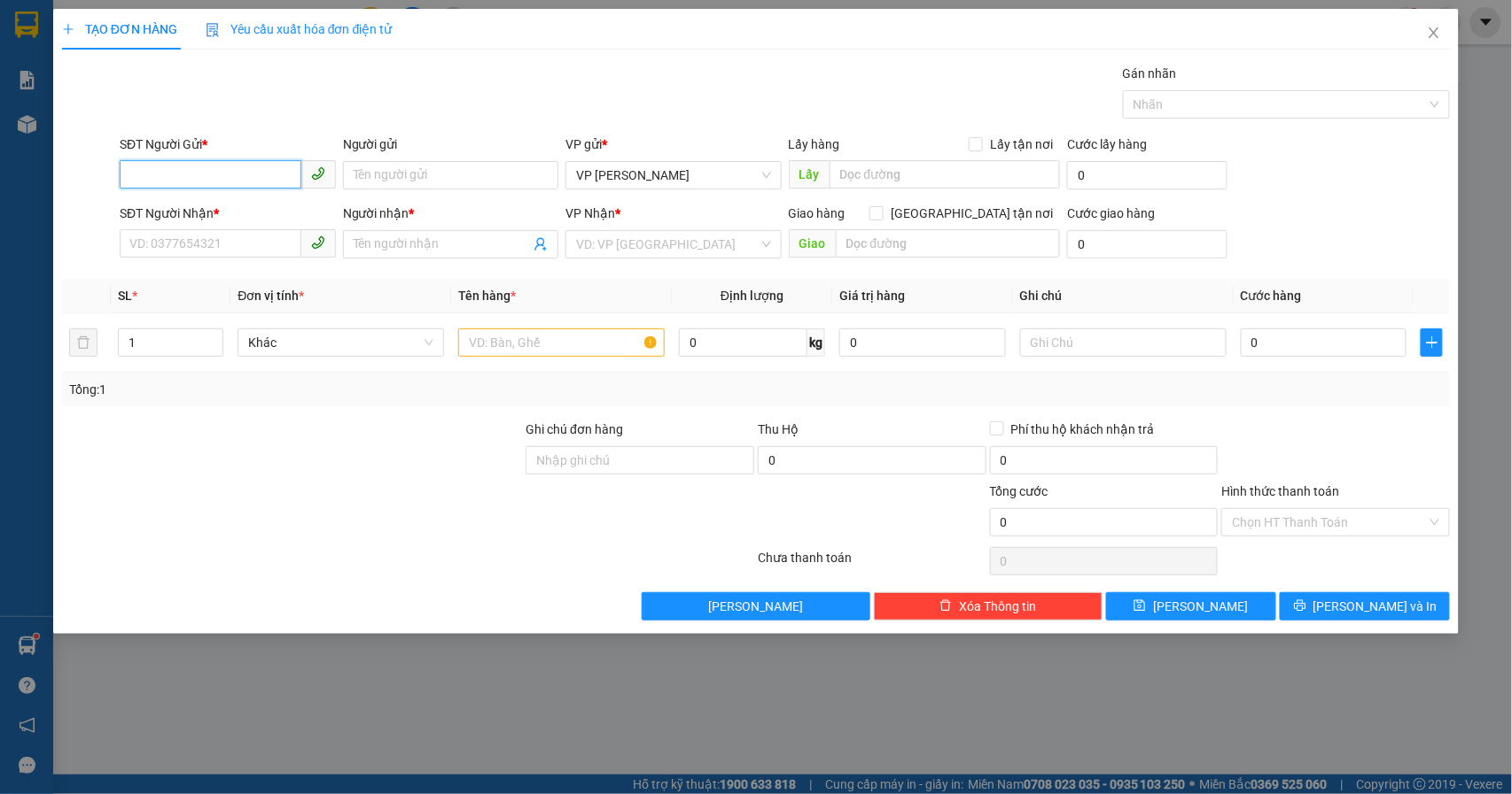
click at [222, 174] on input "SĐT Người Gửi *" at bounding box center [211, 174] width 181 height 28
click at [224, 180] on input "SĐT Người Gửi *" at bounding box center [211, 174] width 181 height 28
type input "0357337961"
click at [235, 209] on div "0357337961" at bounding box center [227, 211] width 195 height 19
type input "0984253010"
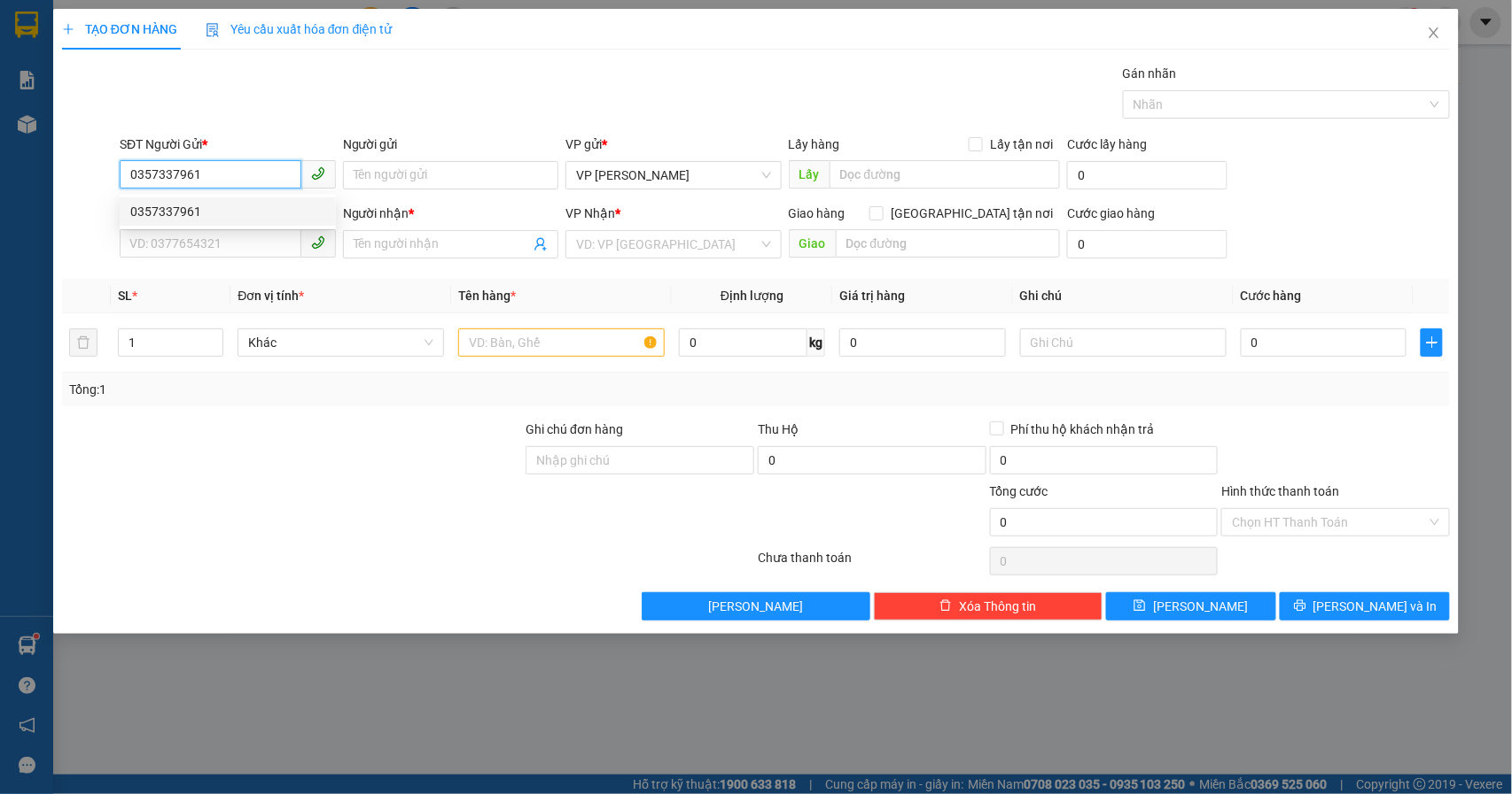
type input "chị"
type input "0357337961"
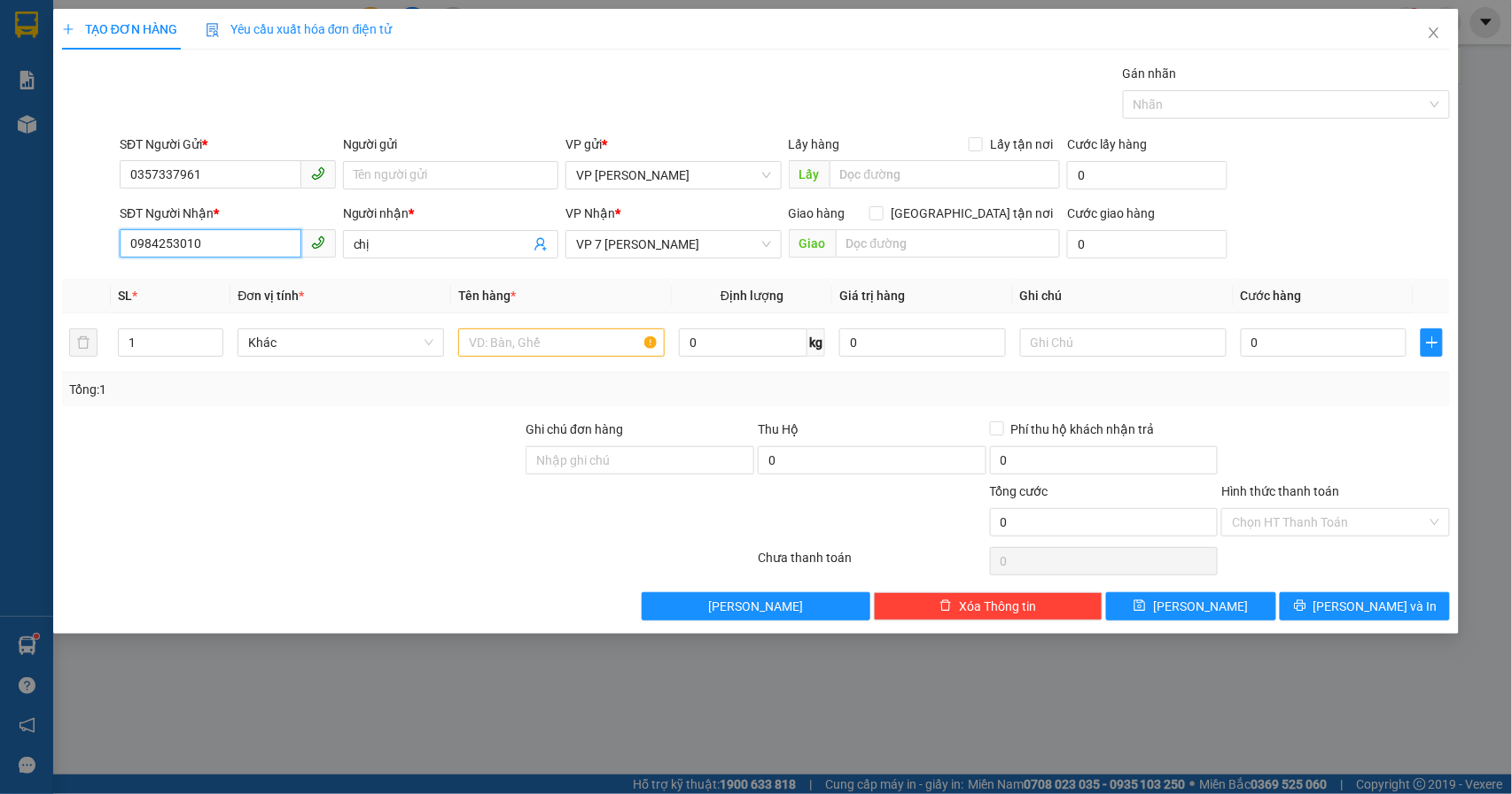
click at [248, 248] on input "0984253010" at bounding box center [211, 243] width 181 height 28
click at [250, 422] on div at bounding box center [292, 451] width 465 height 62
click at [181, 343] on input "1" at bounding box center [171, 343] width 104 height 27
type input "2"
click at [525, 342] on input "text" at bounding box center [561, 343] width 206 height 28
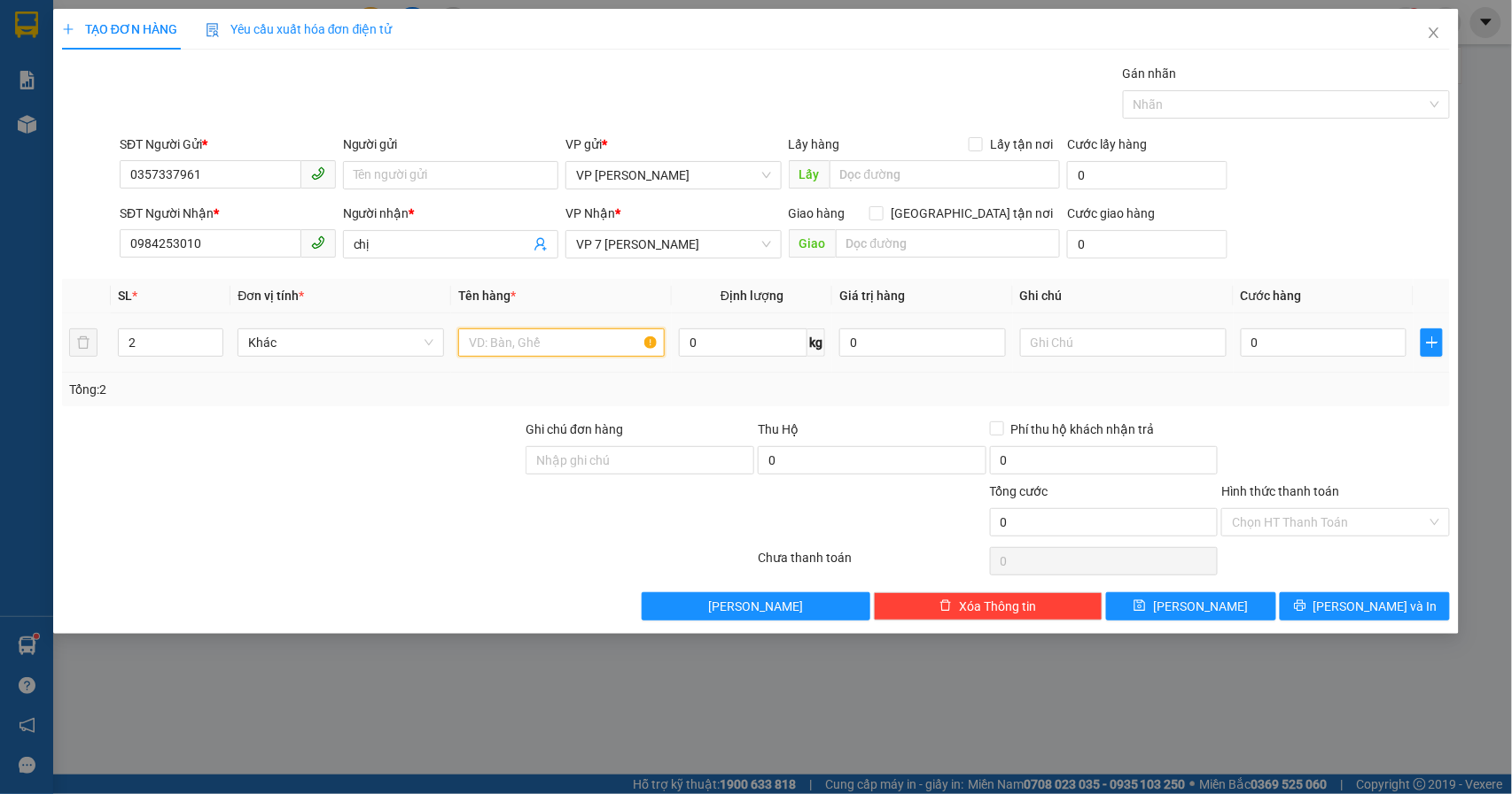
click at [525, 342] on input "text" at bounding box center [561, 343] width 206 height 28
type input "x"
type input "xop hong"
click at [1283, 341] on input "0" at bounding box center [1324, 343] width 167 height 28
type input "25"
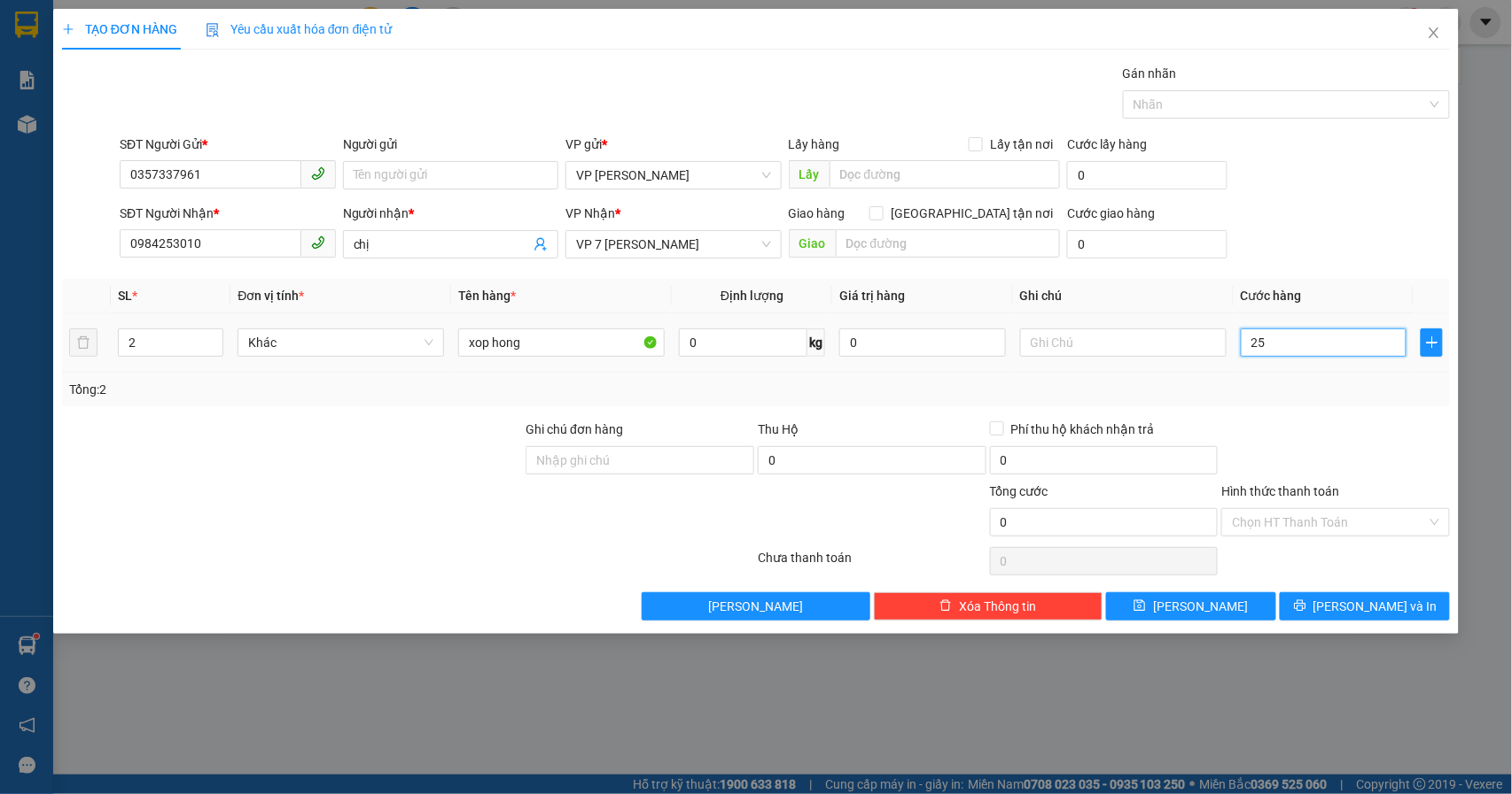
type input "25"
type input "250"
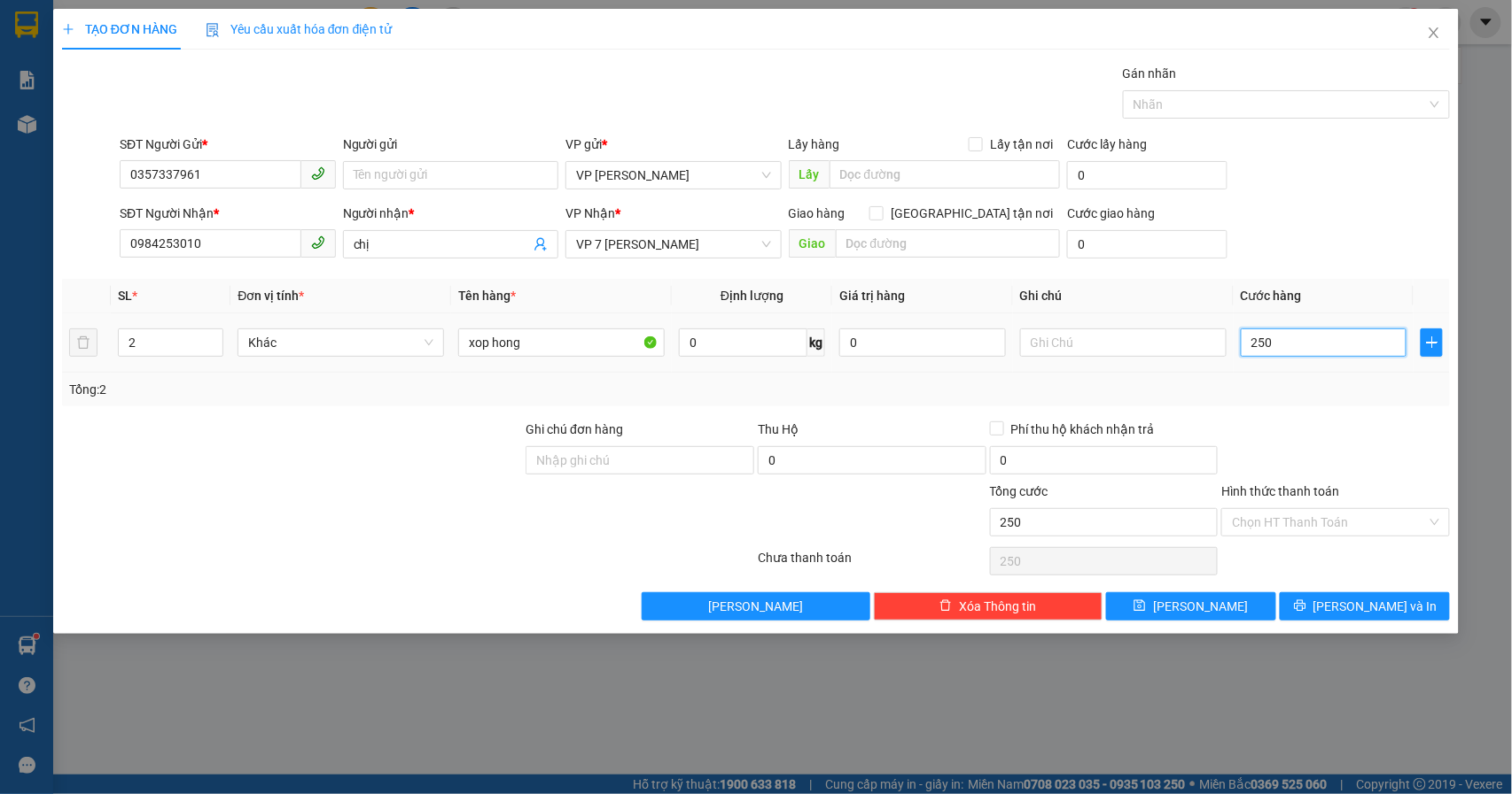
type input "2.500"
type input "250"
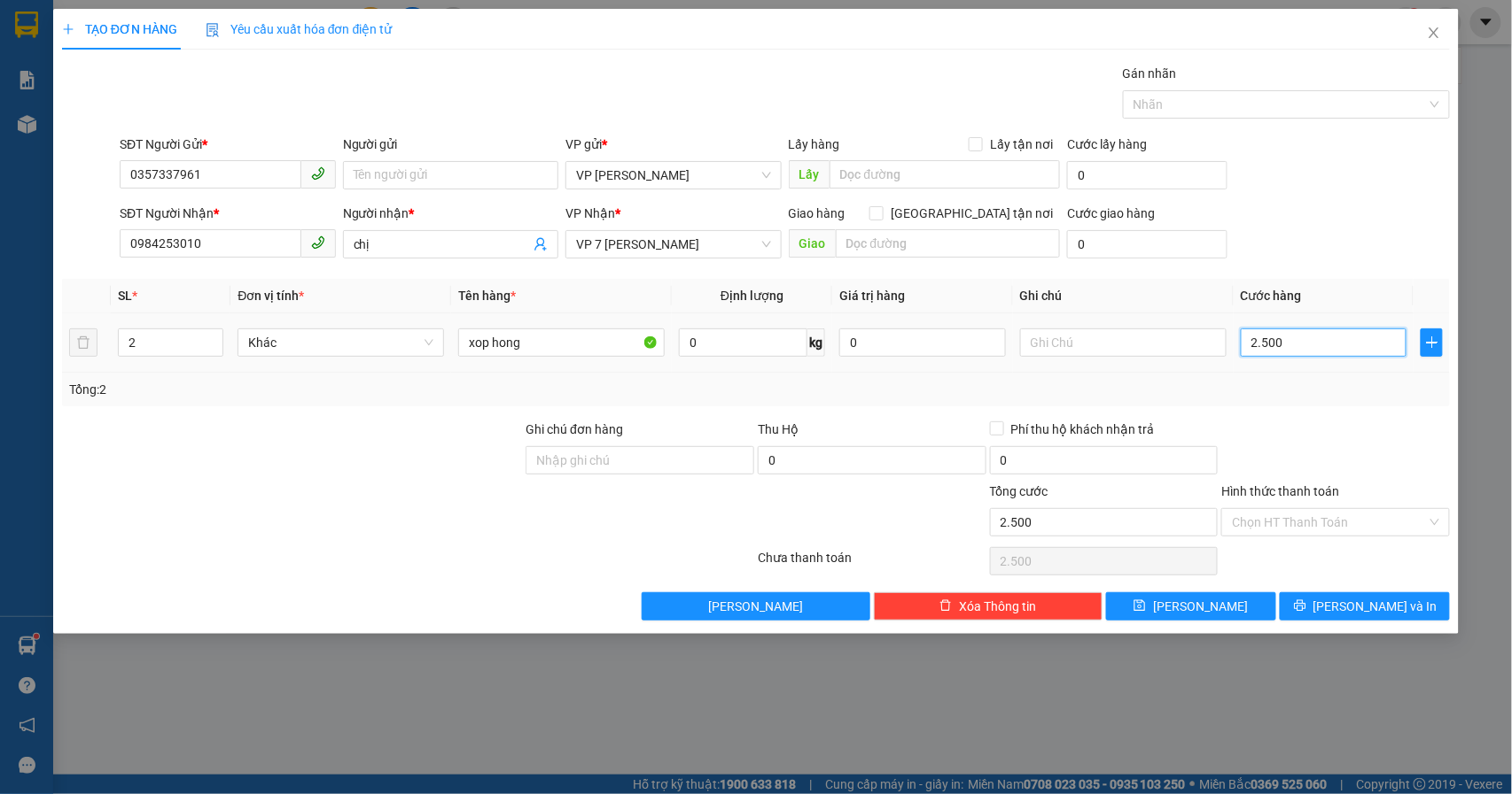
type input "250"
type input "25"
type input "2"
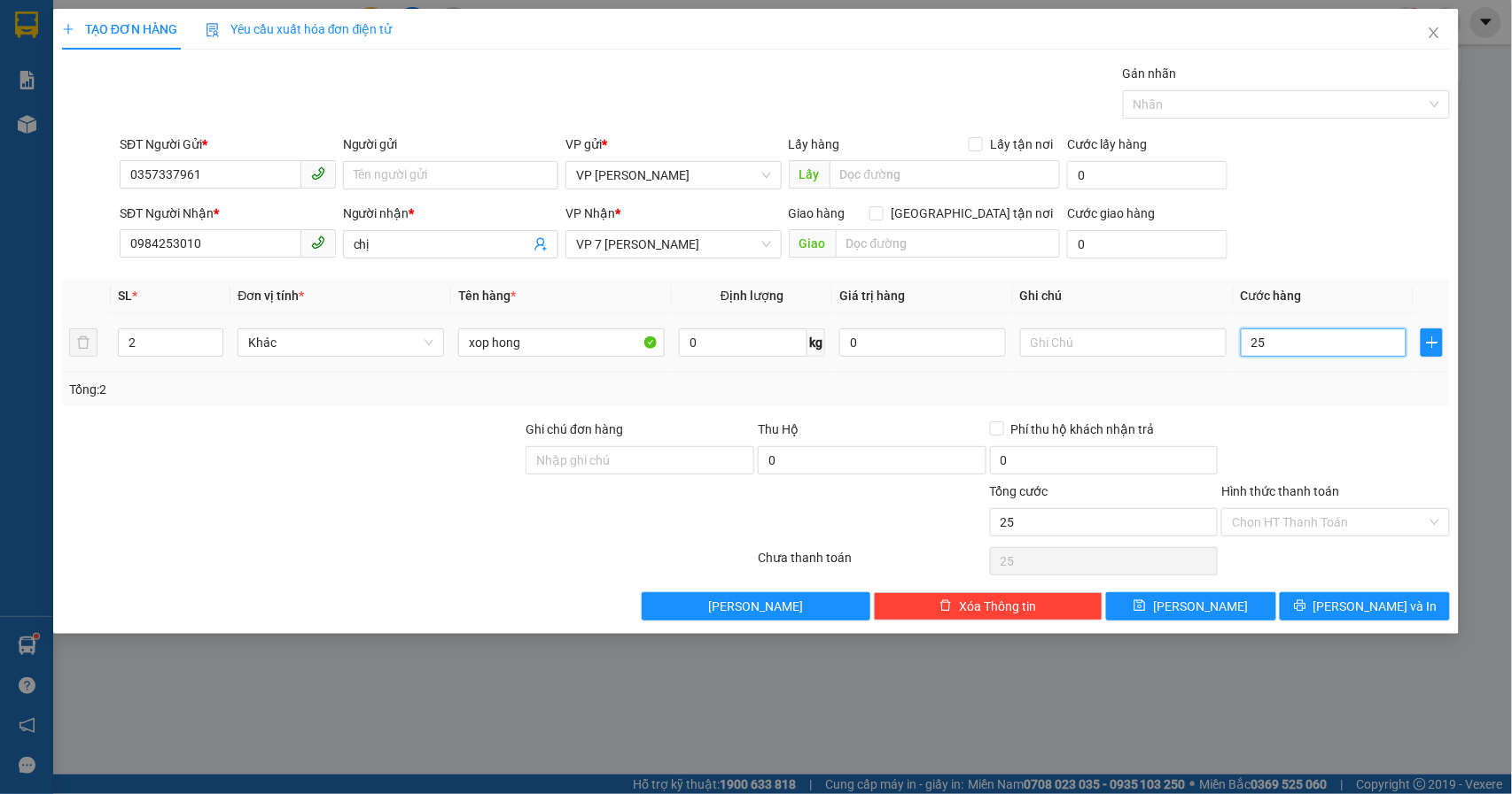
type input "2"
type input "20"
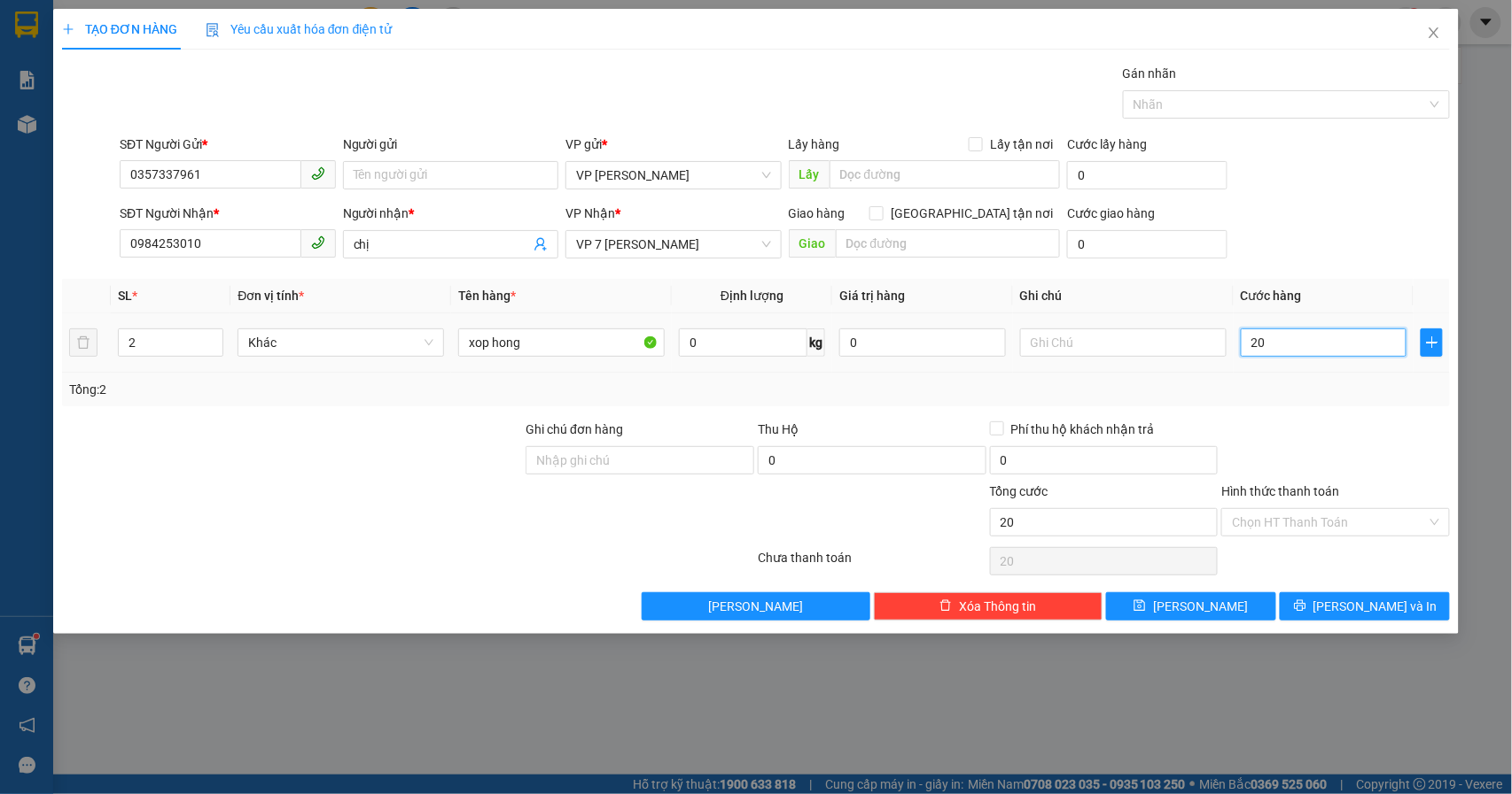
type input "200"
type input "200.000"
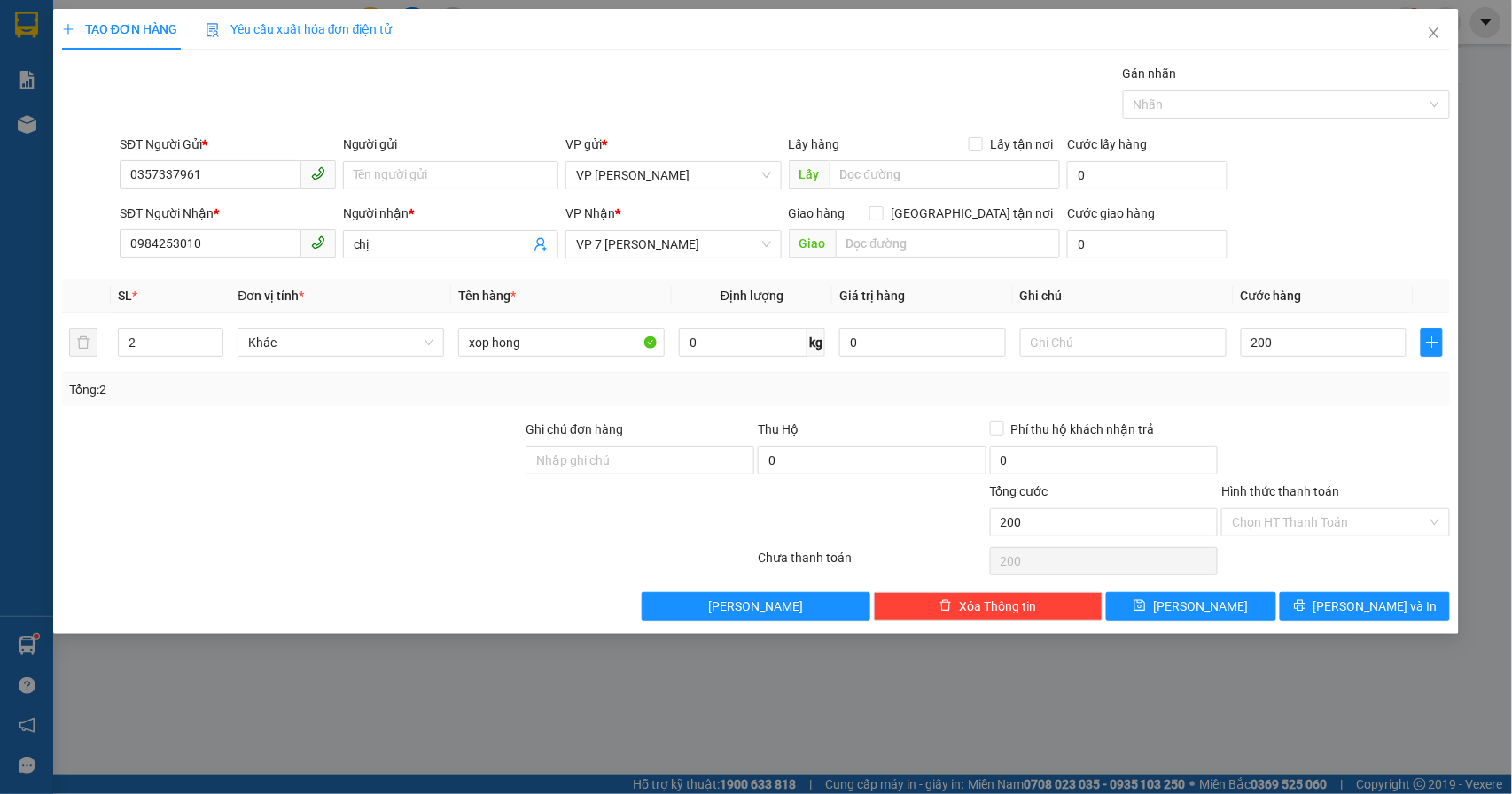
type input "200.000"
click at [1333, 199] on form "SĐT Người Gửi * 0357337961 Người gửi Tên người gửi VP gửi * VP Bảo Hà Lấy hàng …" at bounding box center [756, 200] width 1388 height 131
click at [1370, 611] on span "Lưu và In" at bounding box center [1375, 606] width 124 height 19
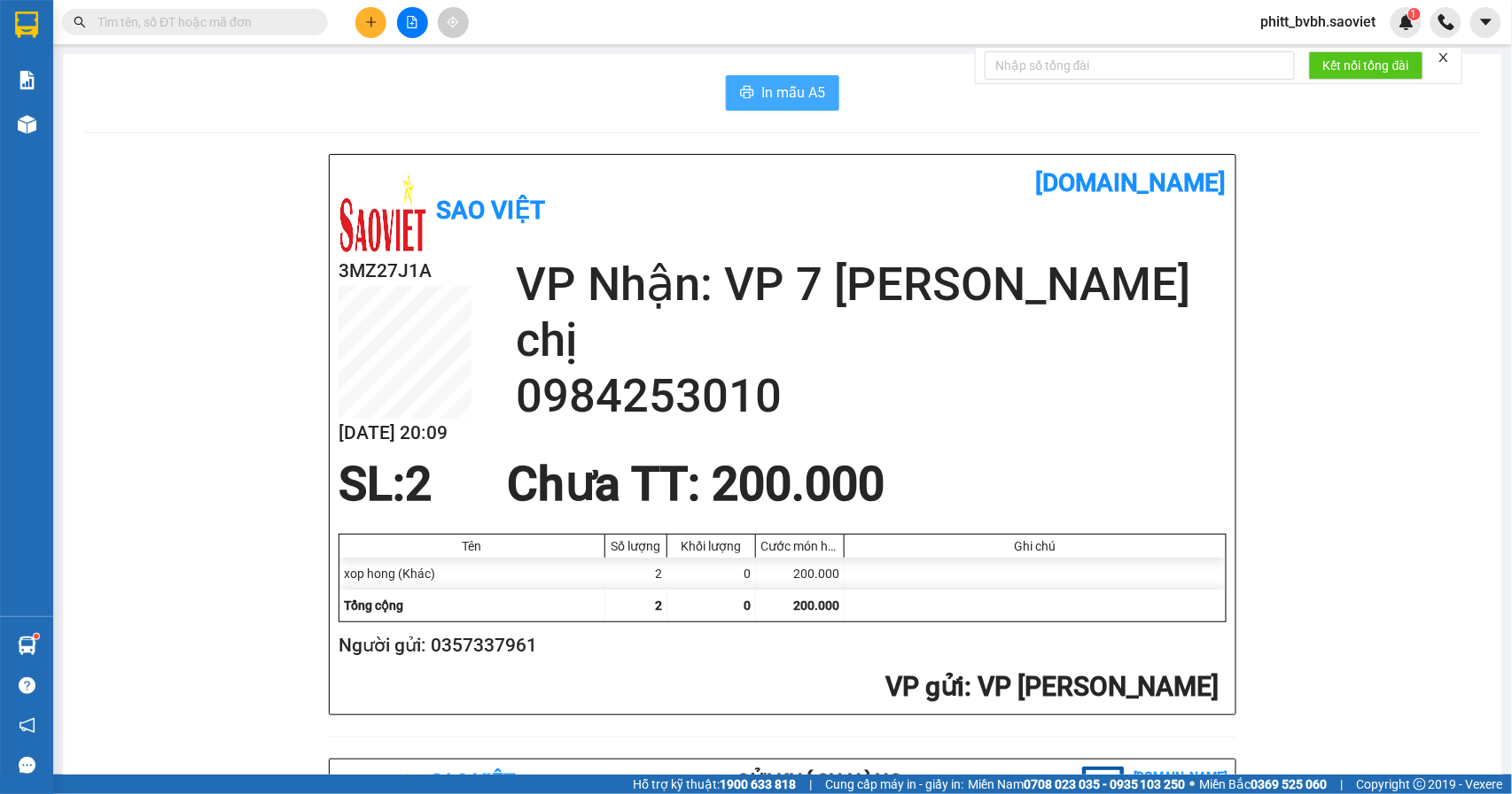
click at [810, 89] on span "In mẫu A5" at bounding box center [794, 92] width 64 height 22
click at [789, 97] on span "In mẫu A5" at bounding box center [794, 92] width 64 height 22
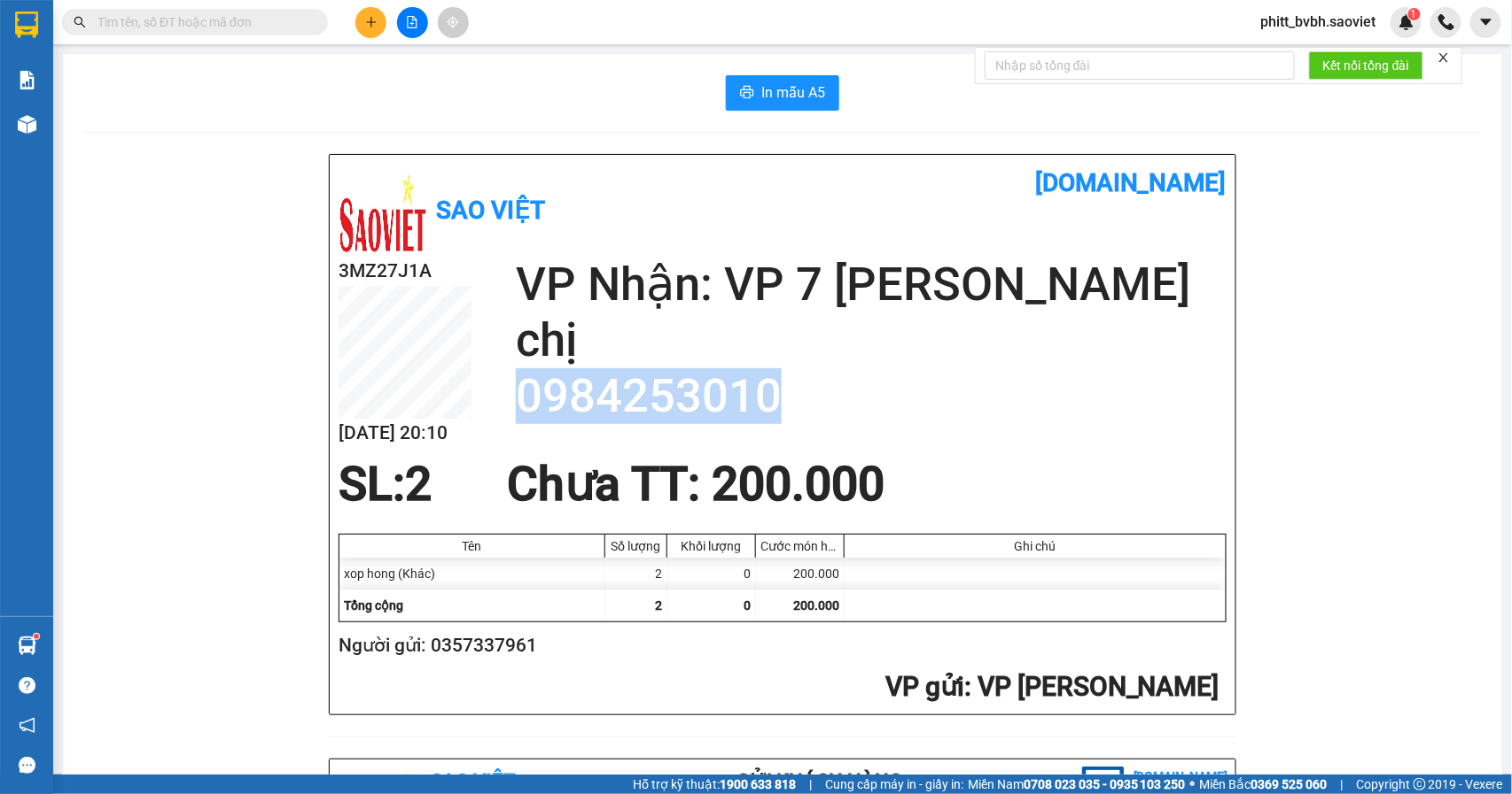
drag, startPoint x: 822, startPoint y: 398, endPoint x: 509, endPoint y: 402, distance: 313.0
click at [516, 402] on h2 "0984253010" at bounding box center [871, 396] width 711 height 56
copy h2 "0984253010"
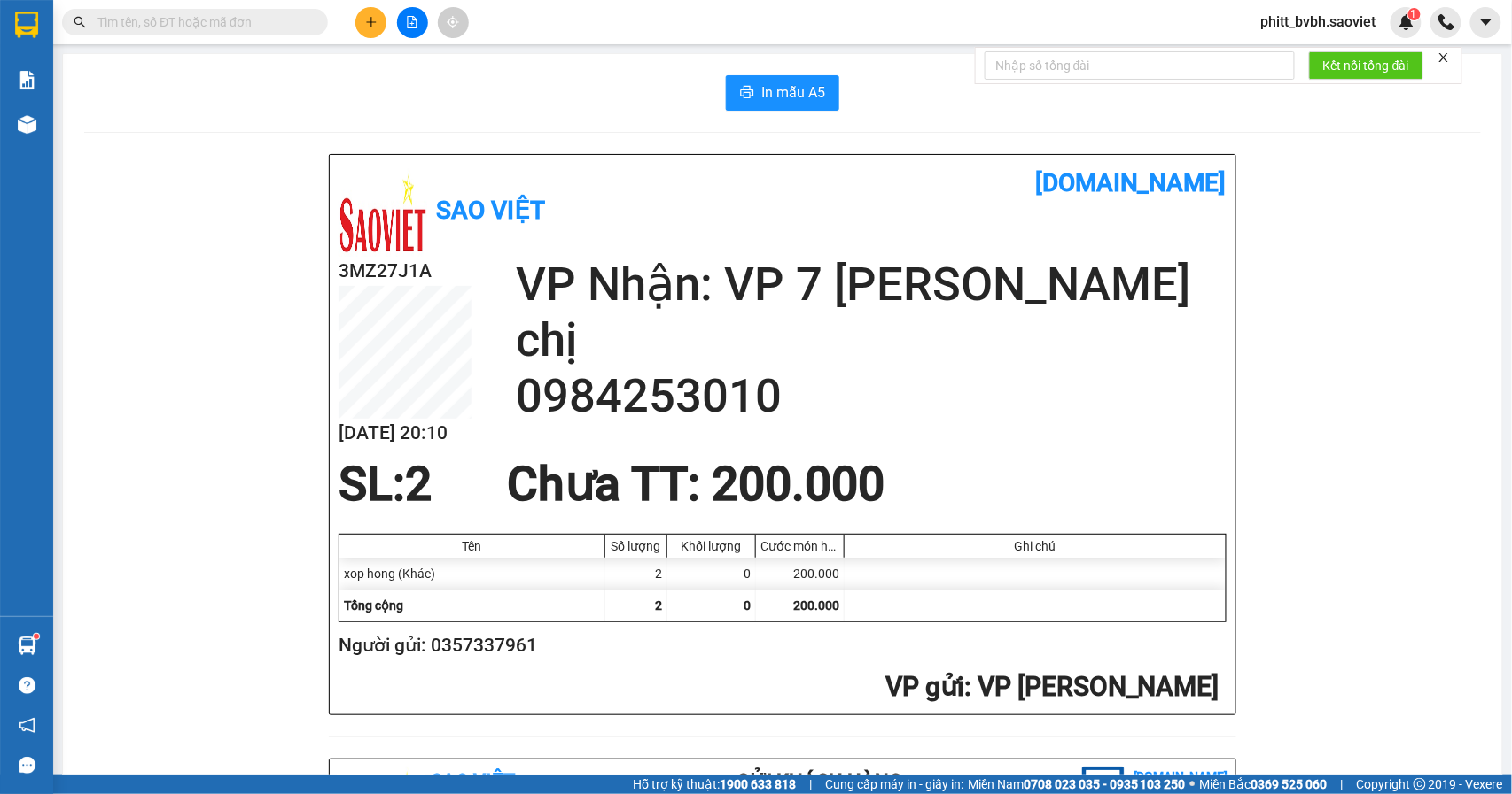
click at [245, 18] on input "text" at bounding box center [202, 22] width 209 height 19
paste input "0984253010"
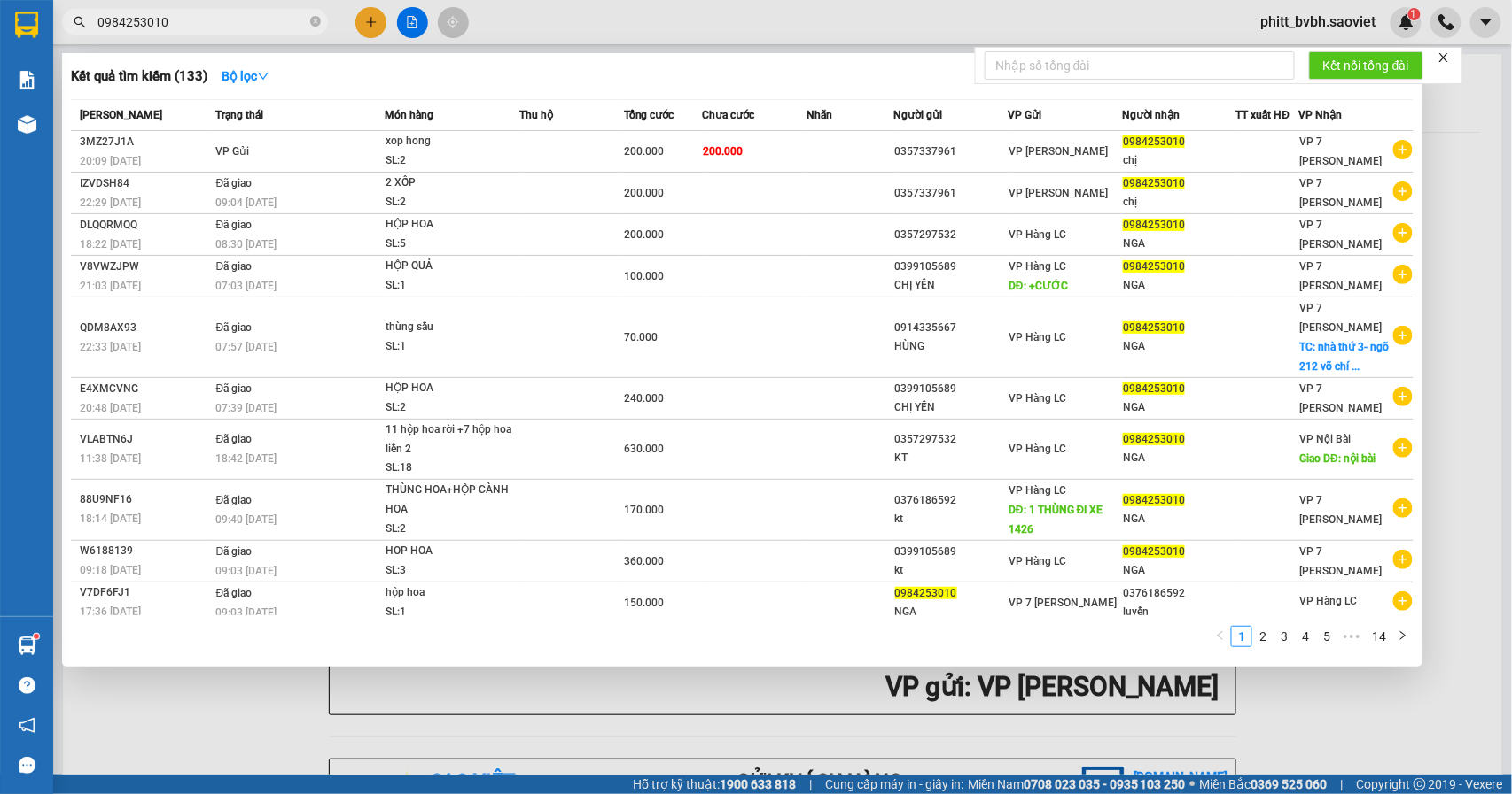
type input "0984253010"
click at [638, 699] on div at bounding box center [756, 397] width 1512 height 794
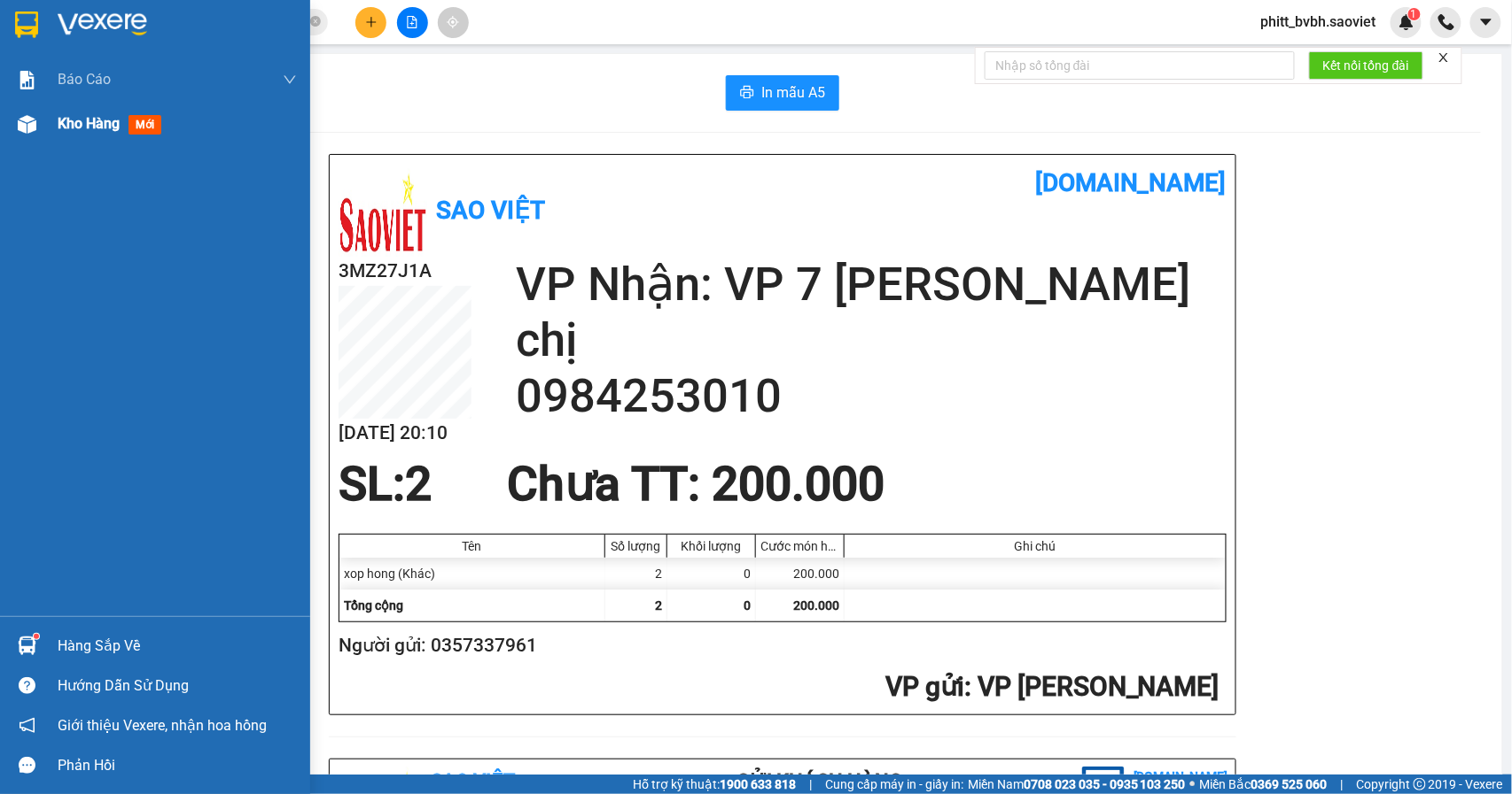
click at [79, 129] on span "Kho hàng" at bounding box center [89, 124] width 62 height 16
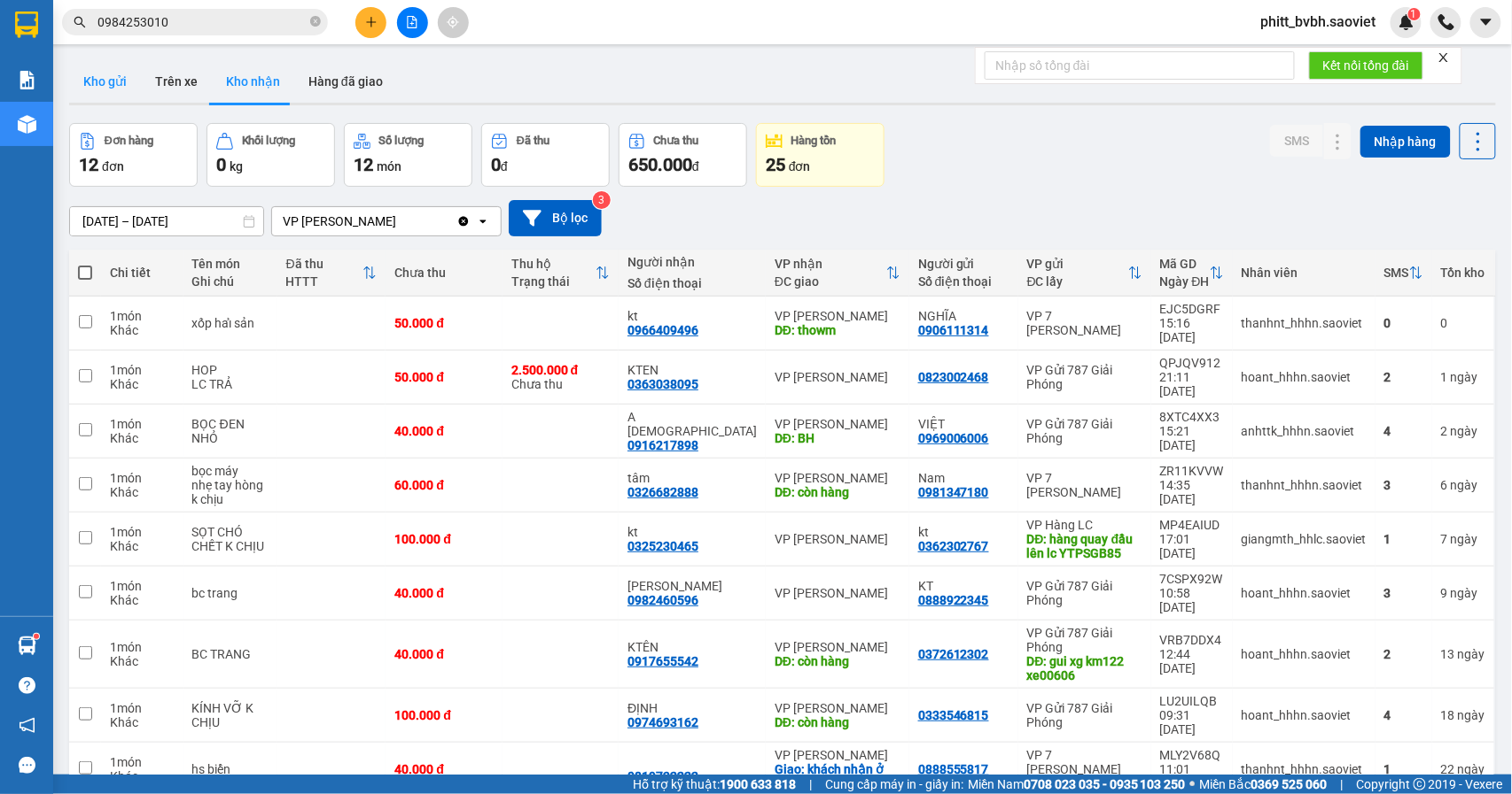
click at [106, 79] on button "Kho gửi" at bounding box center [104, 82] width 71 height 42
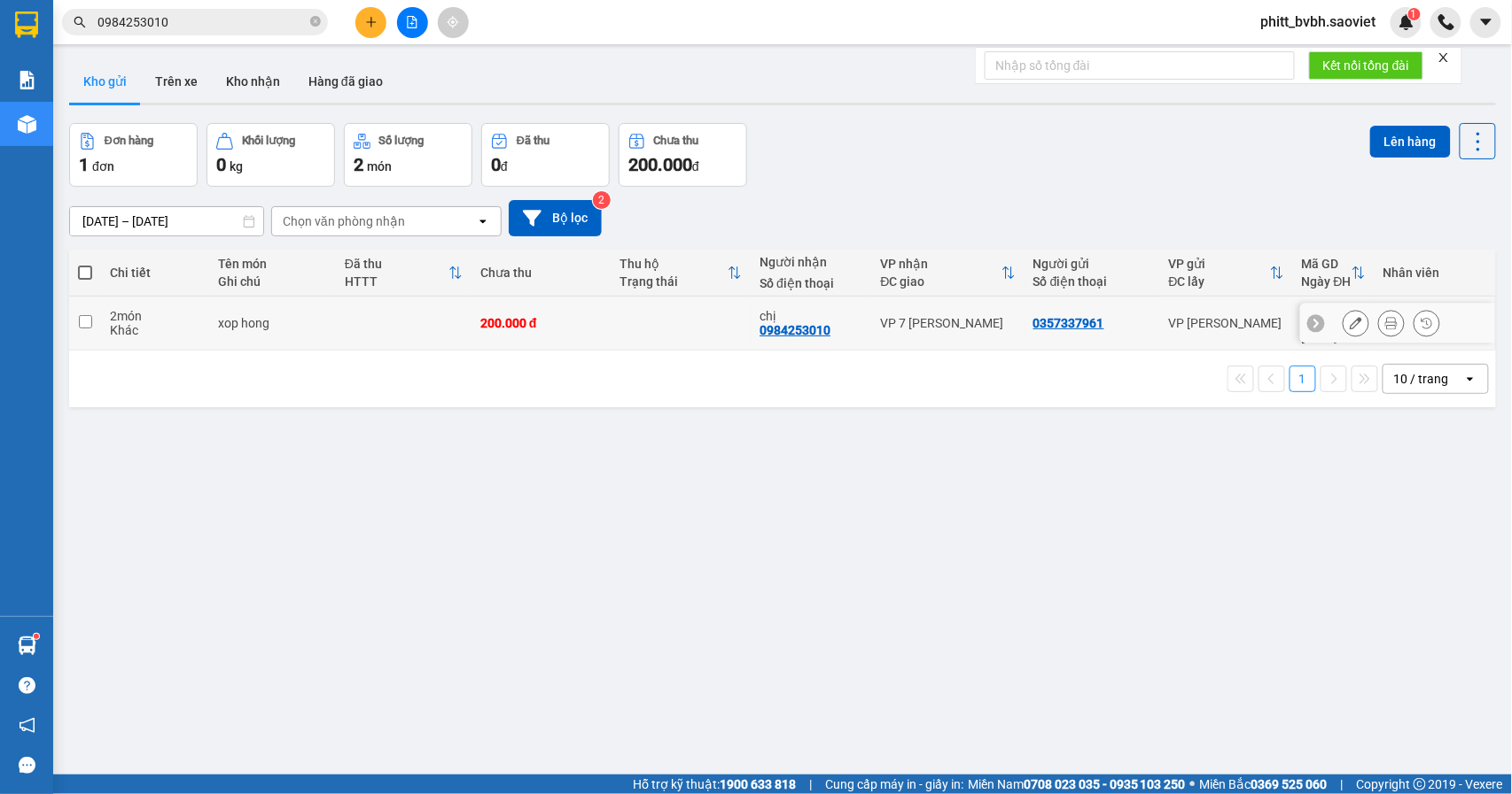
click at [573, 334] on td "200.000 đ" at bounding box center [541, 323] width 140 height 54
checkbox input "true"
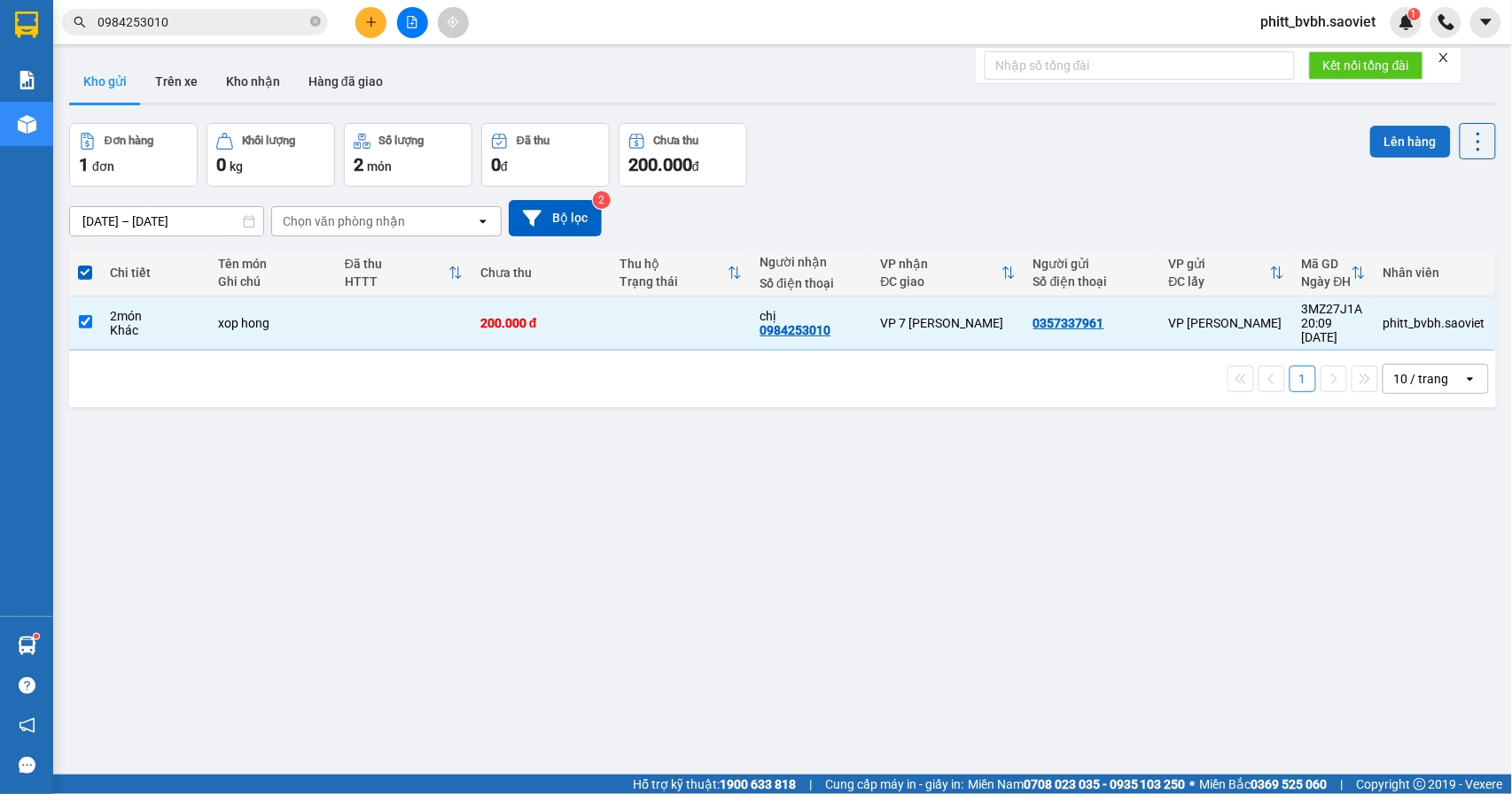
click at [1380, 143] on button "Lên hàng" at bounding box center [1410, 141] width 81 height 32
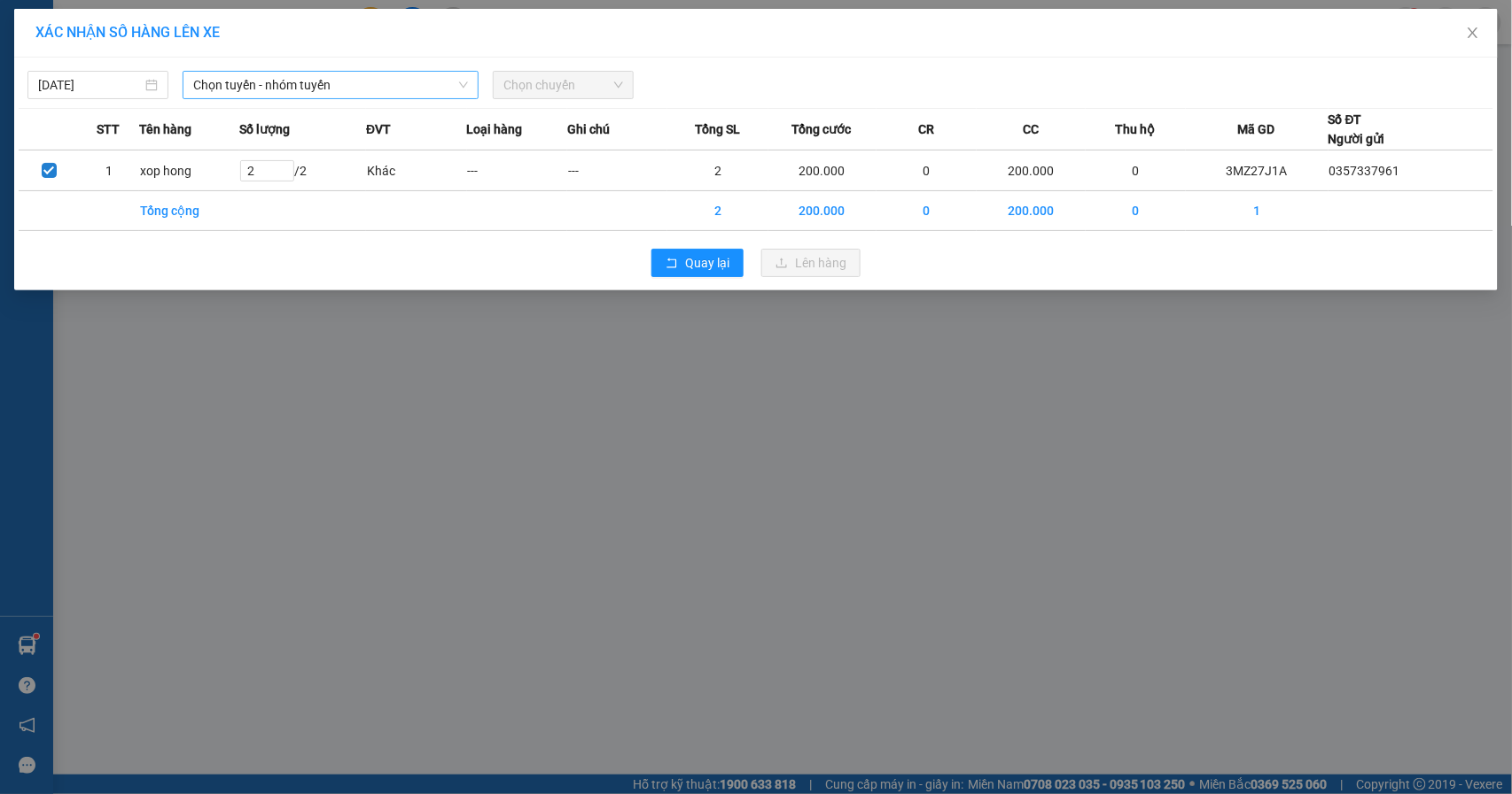
click at [324, 82] on span "Chọn tuyến - nhóm tuyến" at bounding box center [331, 84] width 275 height 27
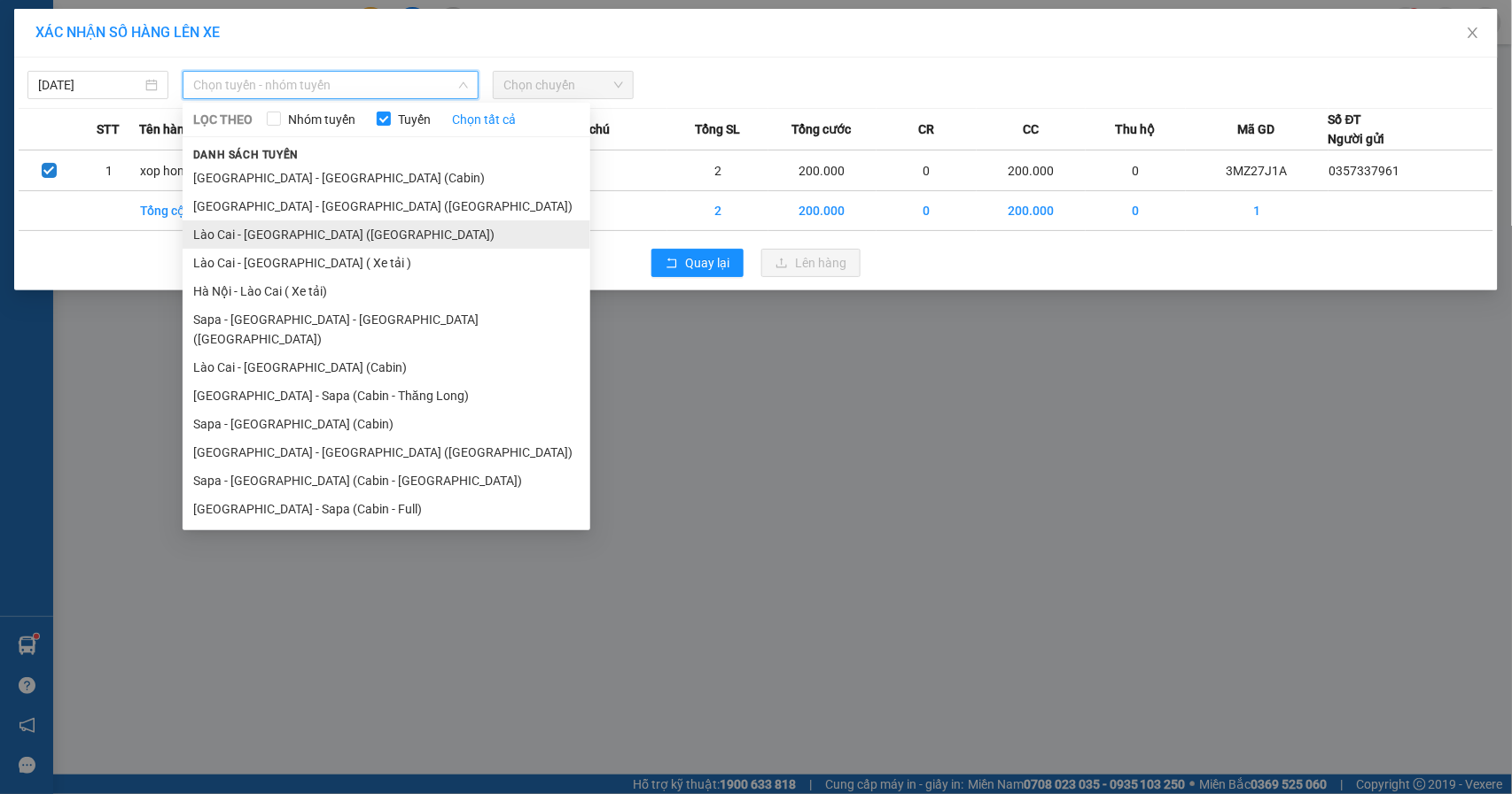
click at [373, 231] on li "Lào Cai - Hà Nội (Giường)" at bounding box center [386, 234] width 408 height 28
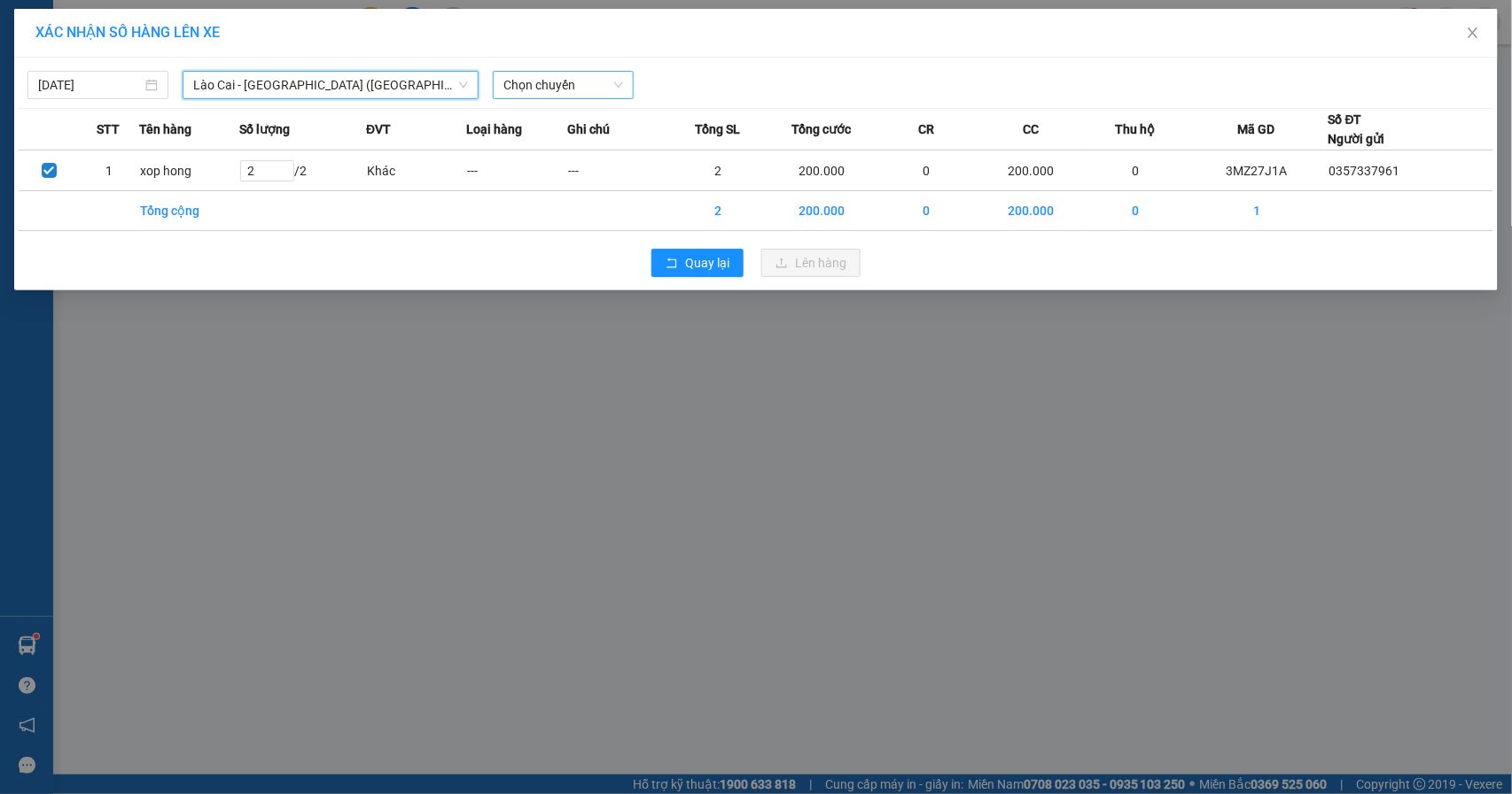
click at [567, 82] on span "Chọn chuyến" at bounding box center [563, 84] width 120 height 27
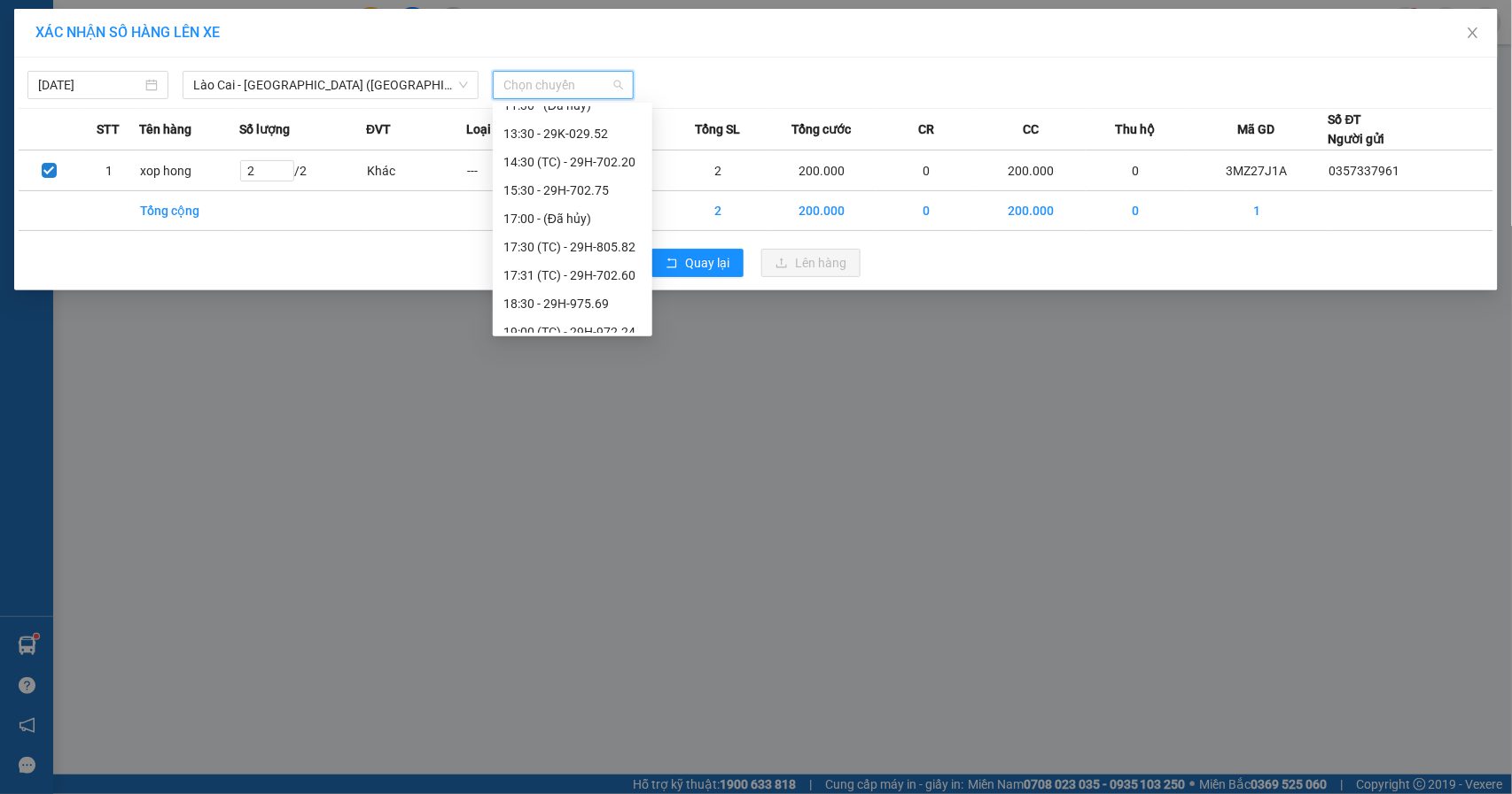
scroll to position [283, 0]
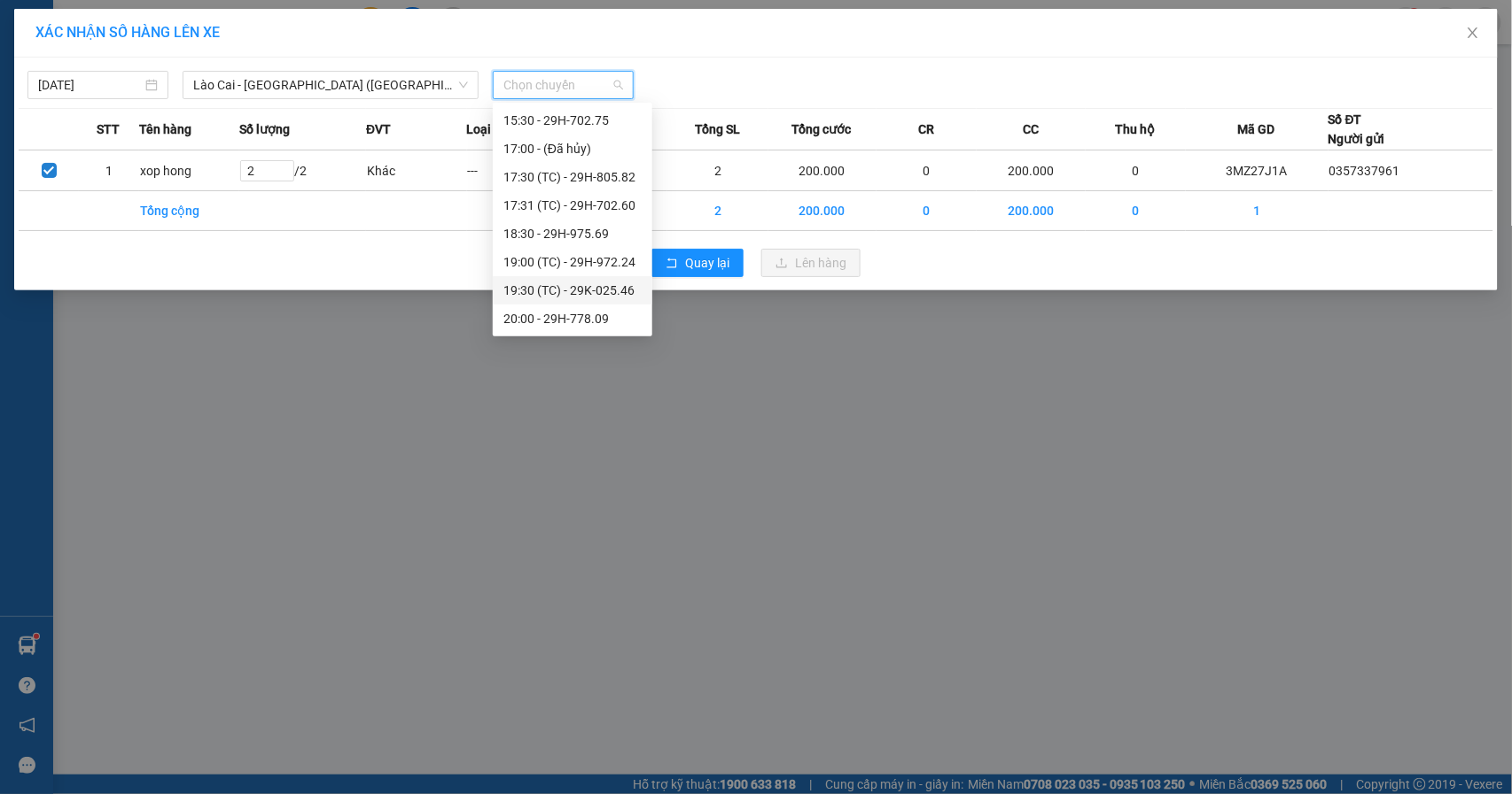
click at [535, 285] on div "19:30 (TC) - 29K-025.46" at bounding box center [572, 290] width 138 height 19
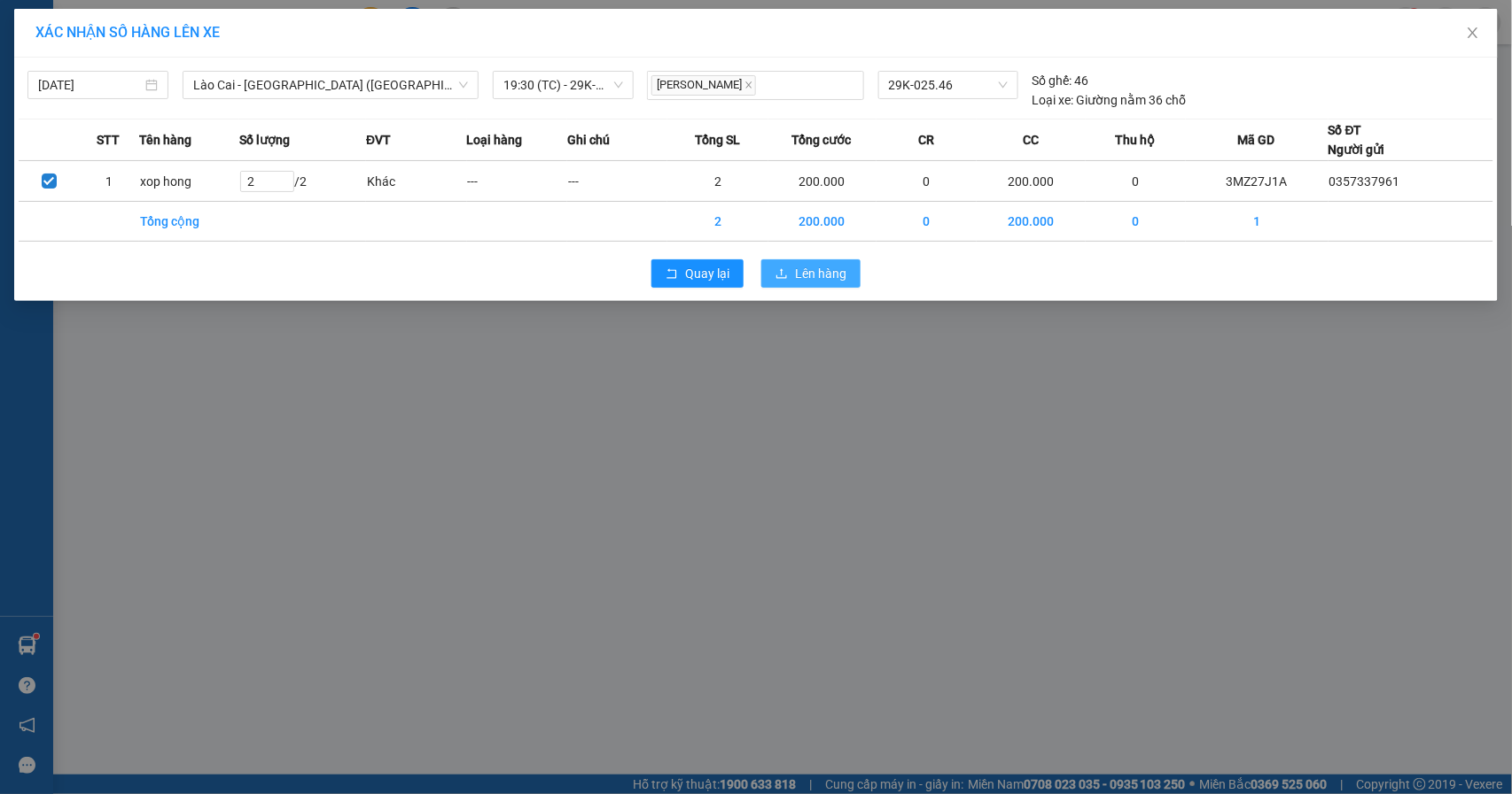
click at [794, 271] on button "Lên hàng" at bounding box center [811, 273] width 99 height 28
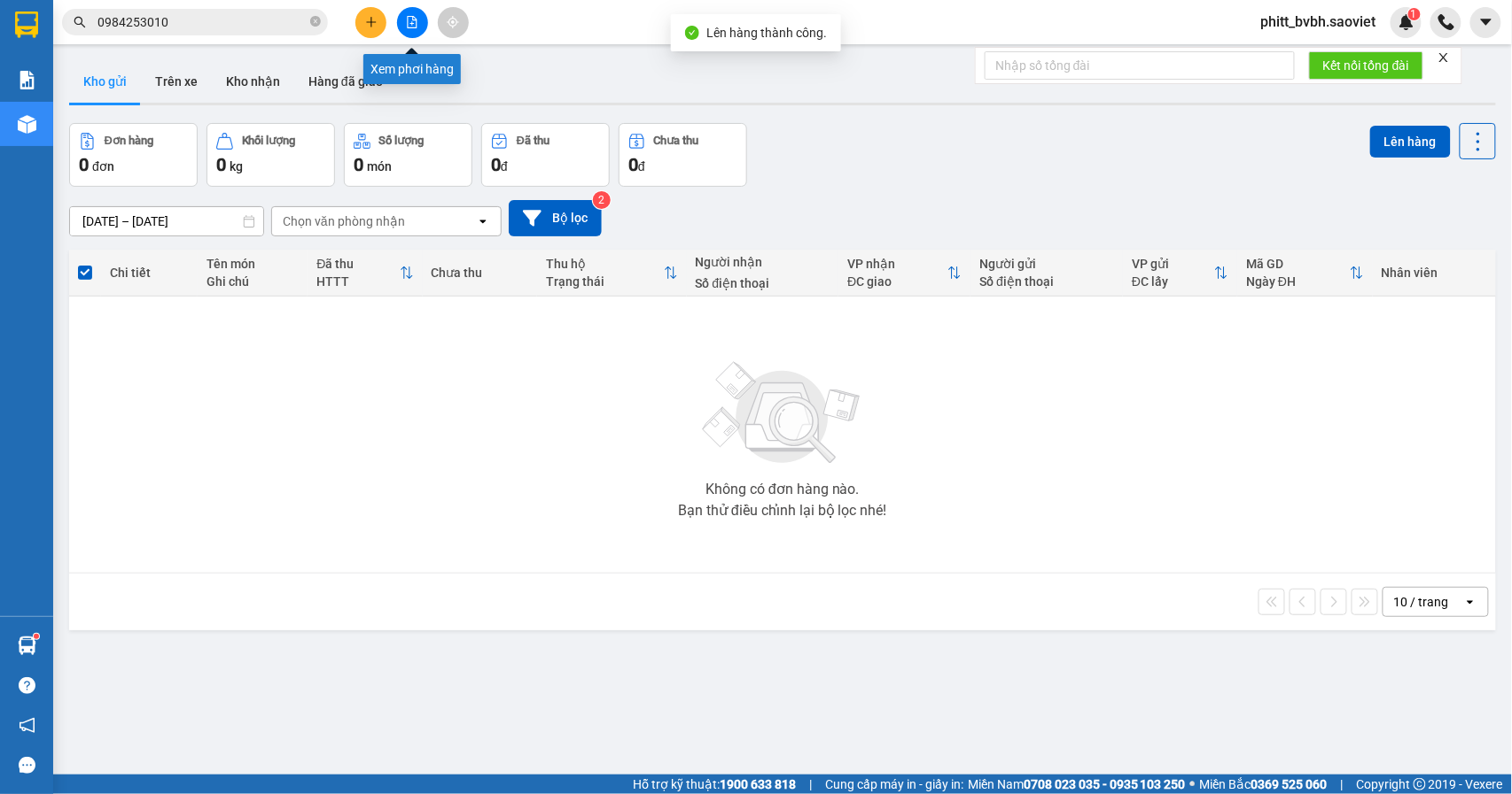
click at [420, 27] on button at bounding box center [412, 23] width 31 height 31
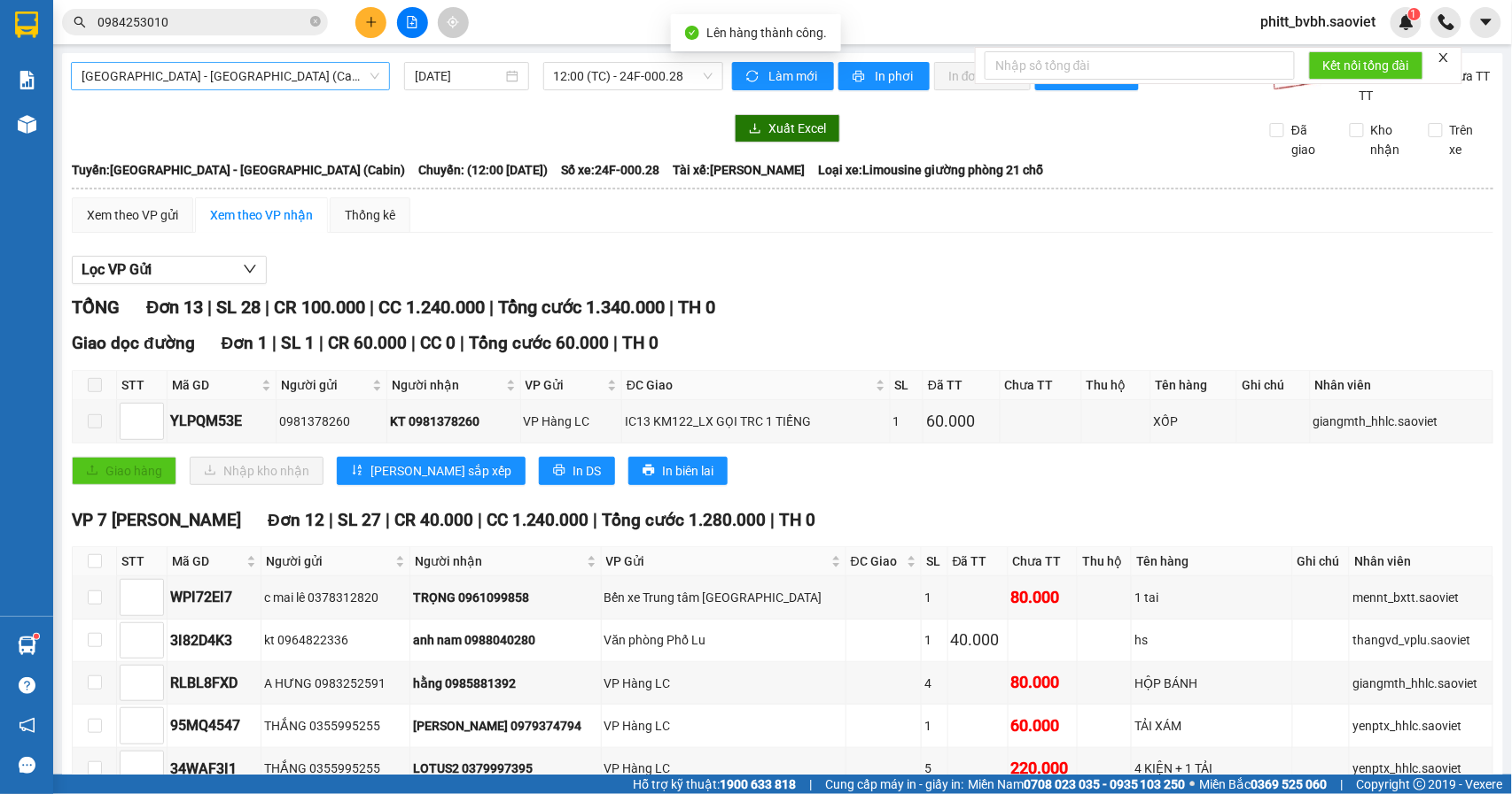
click at [260, 79] on span "Hà Nội - Lào Cai (Cabin)" at bounding box center [230, 76] width 298 height 27
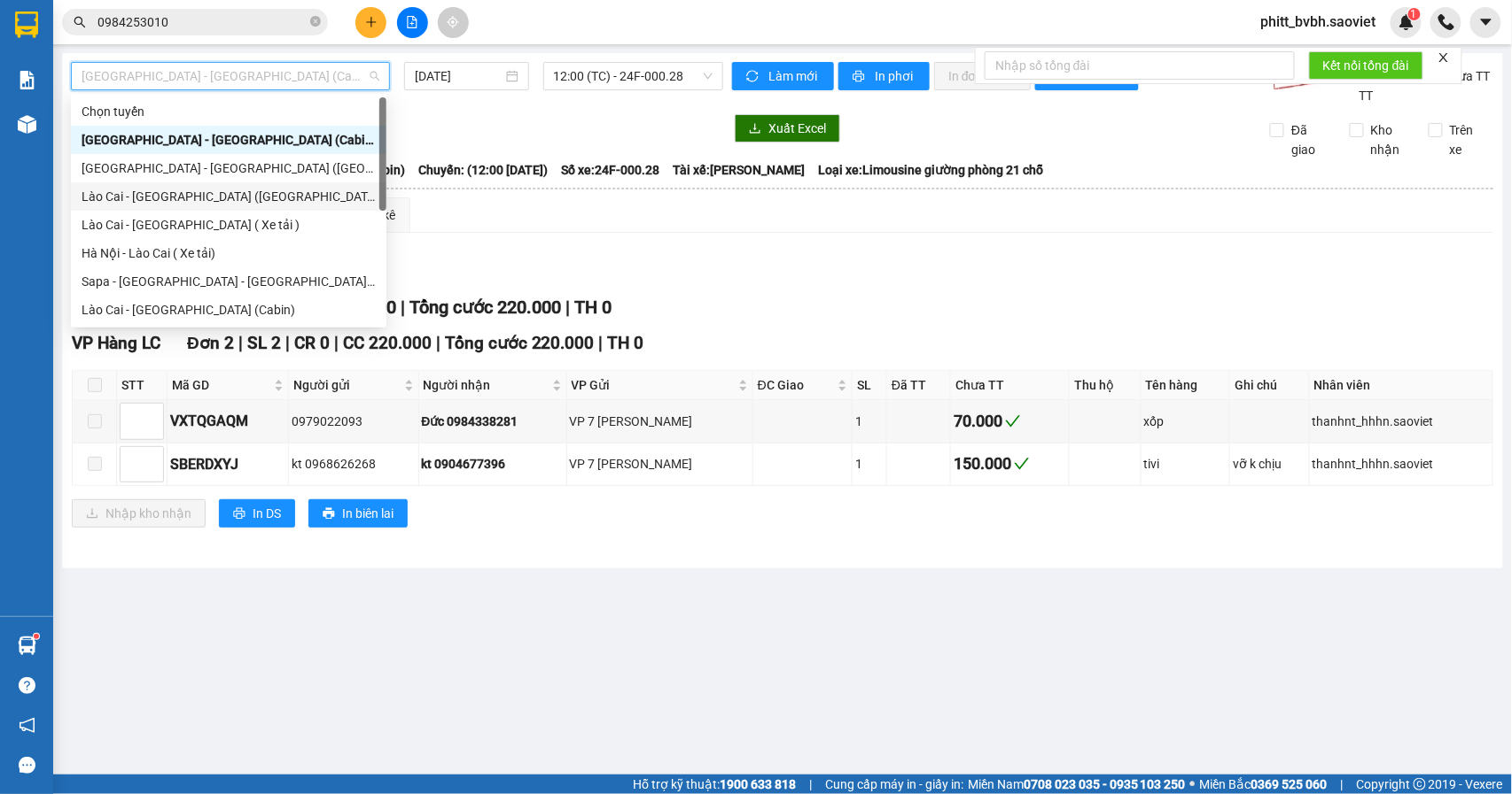
click at [228, 200] on div "Lào Cai - Hà Nội (Giường)" at bounding box center [228, 196] width 294 height 19
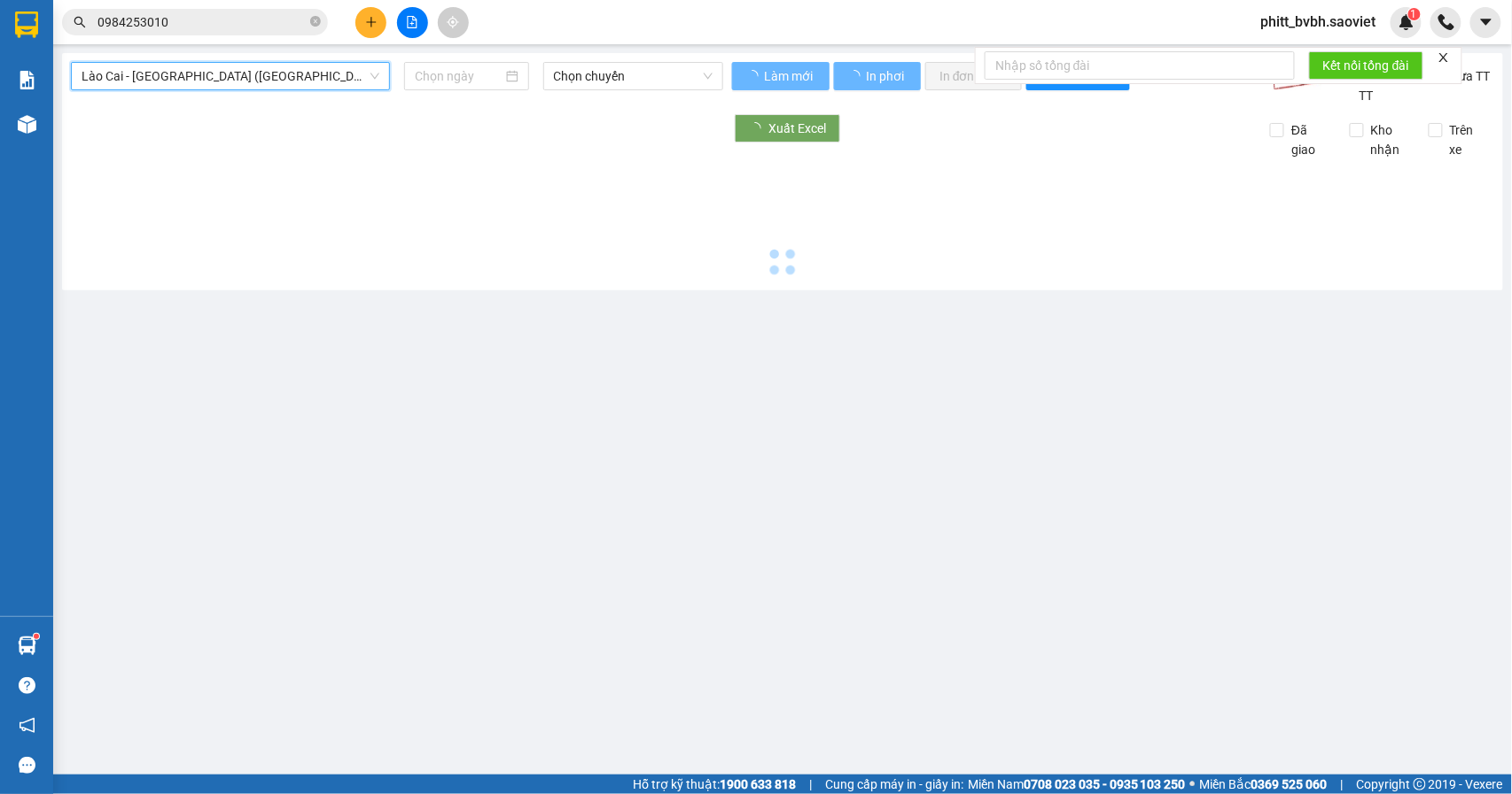
type input "14/09/2025"
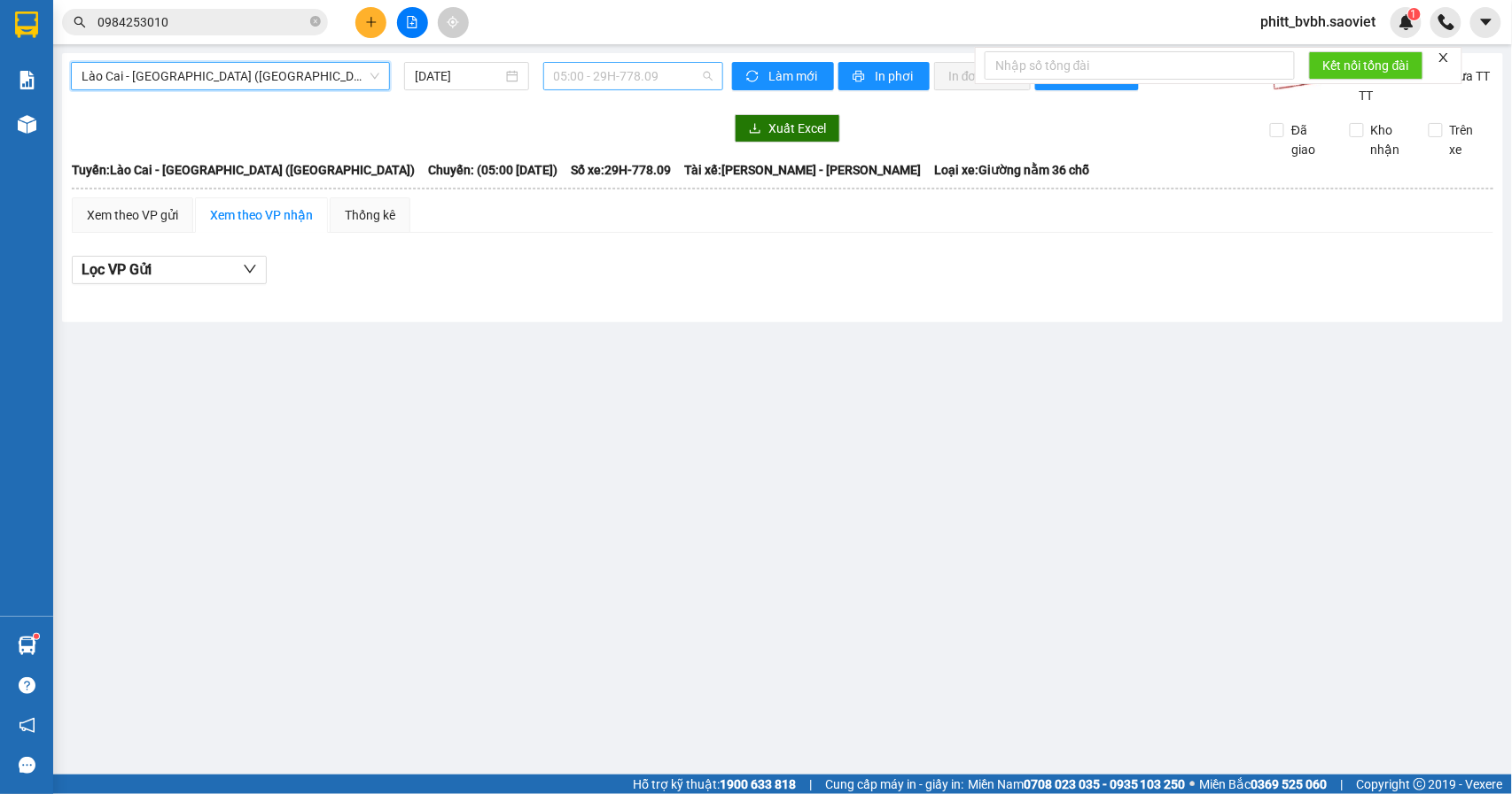
click at [674, 79] on span "05:00 - 29H-778.09" at bounding box center [632, 76] width 159 height 27
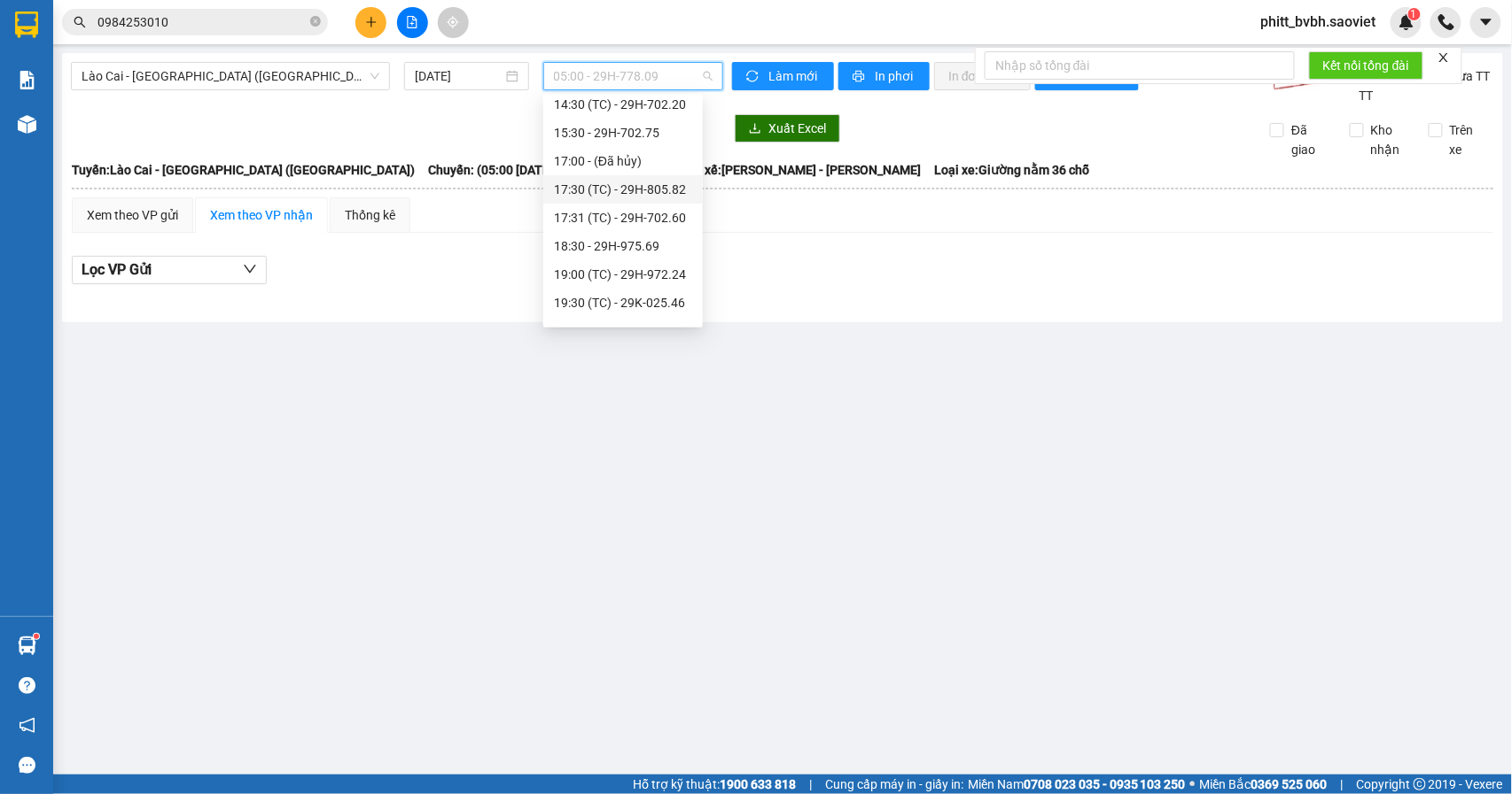
scroll to position [283, 0]
click at [581, 282] on div "19:30 (TC) - 29K-025.46" at bounding box center [622, 281] width 138 height 19
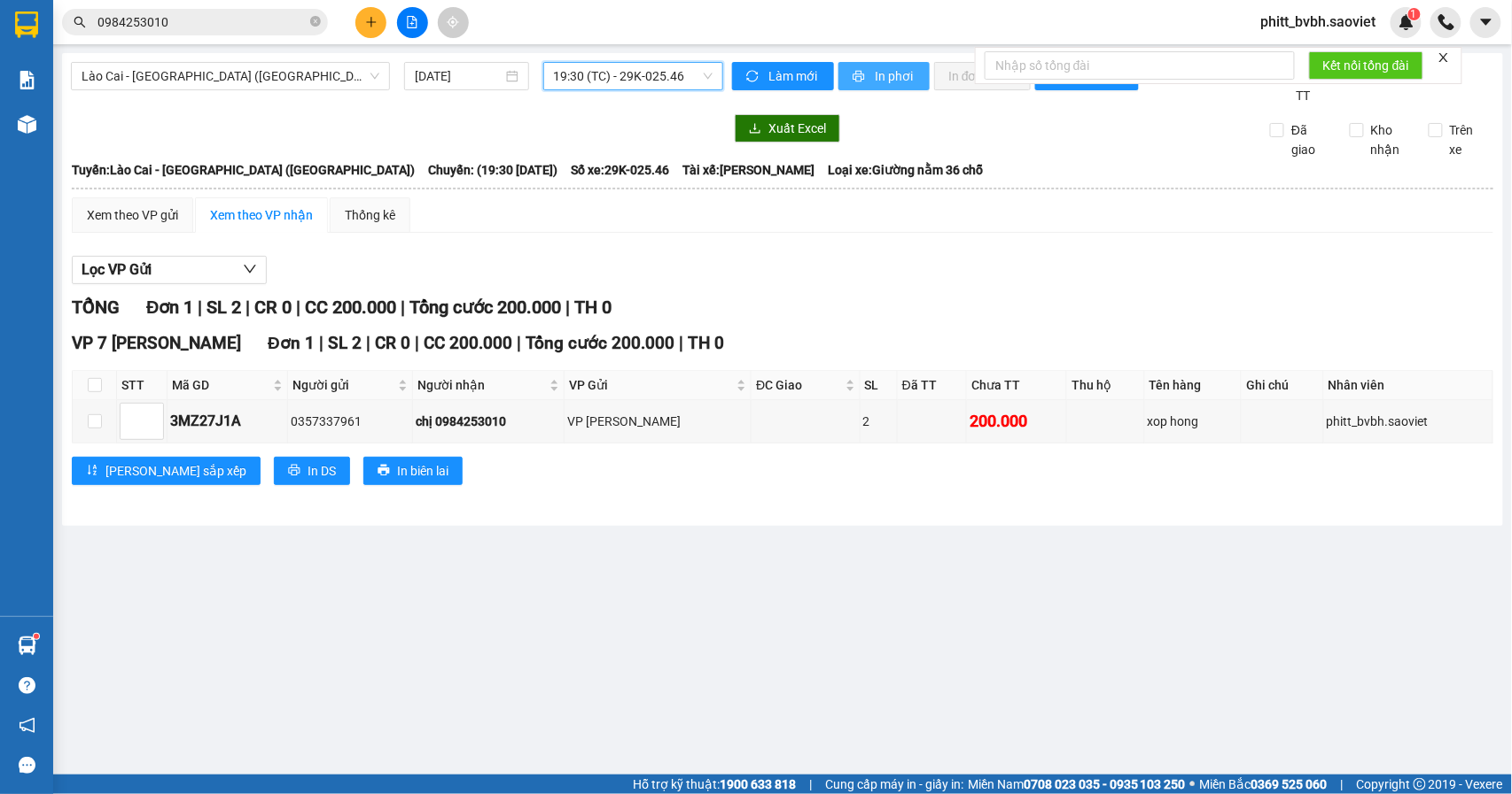
click at [870, 75] on button "In phơi" at bounding box center [884, 76] width 92 height 28
click at [389, 207] on div "Xem theo VP gửi Xem theo VP nhận Thống kê" at bounding box center [240, 215] width 338 height 36
click at [377, 22] on icon "plus" at bounding box center [371, 22] width 13 height 13
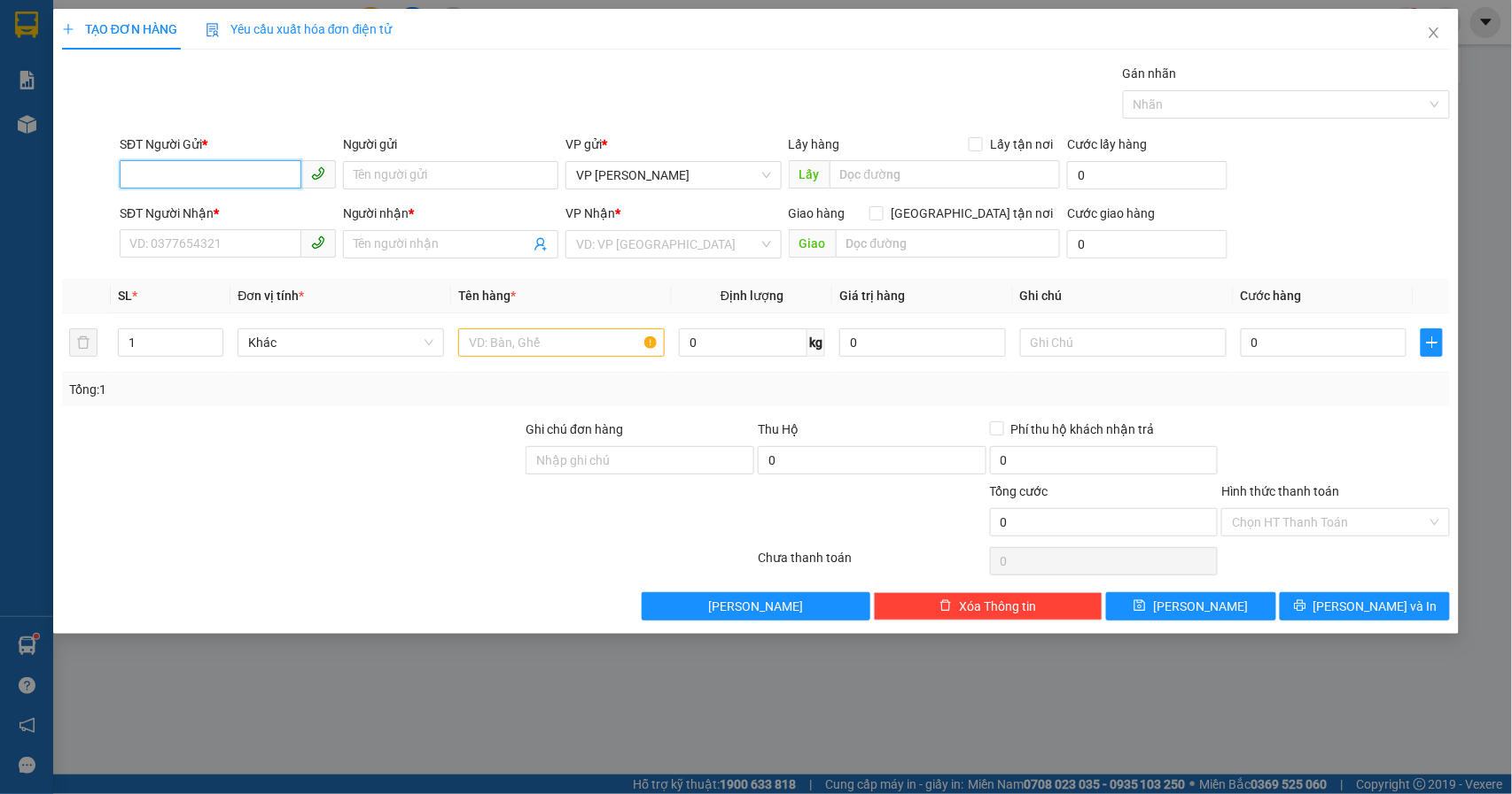
click at [231, 174] on input "SĐT Người Gửi *" at bounding box center [211, 174] width 181 height 28
type input "0836454555"
click at [214, 238] on input "SĐT Người Nhận *" at bounding box center [211, 243] width 181 height 28
type input "0916348686"
click at [391, 249] on input "Người nhận *" at bounding box center [442, 244] width 177 height 19
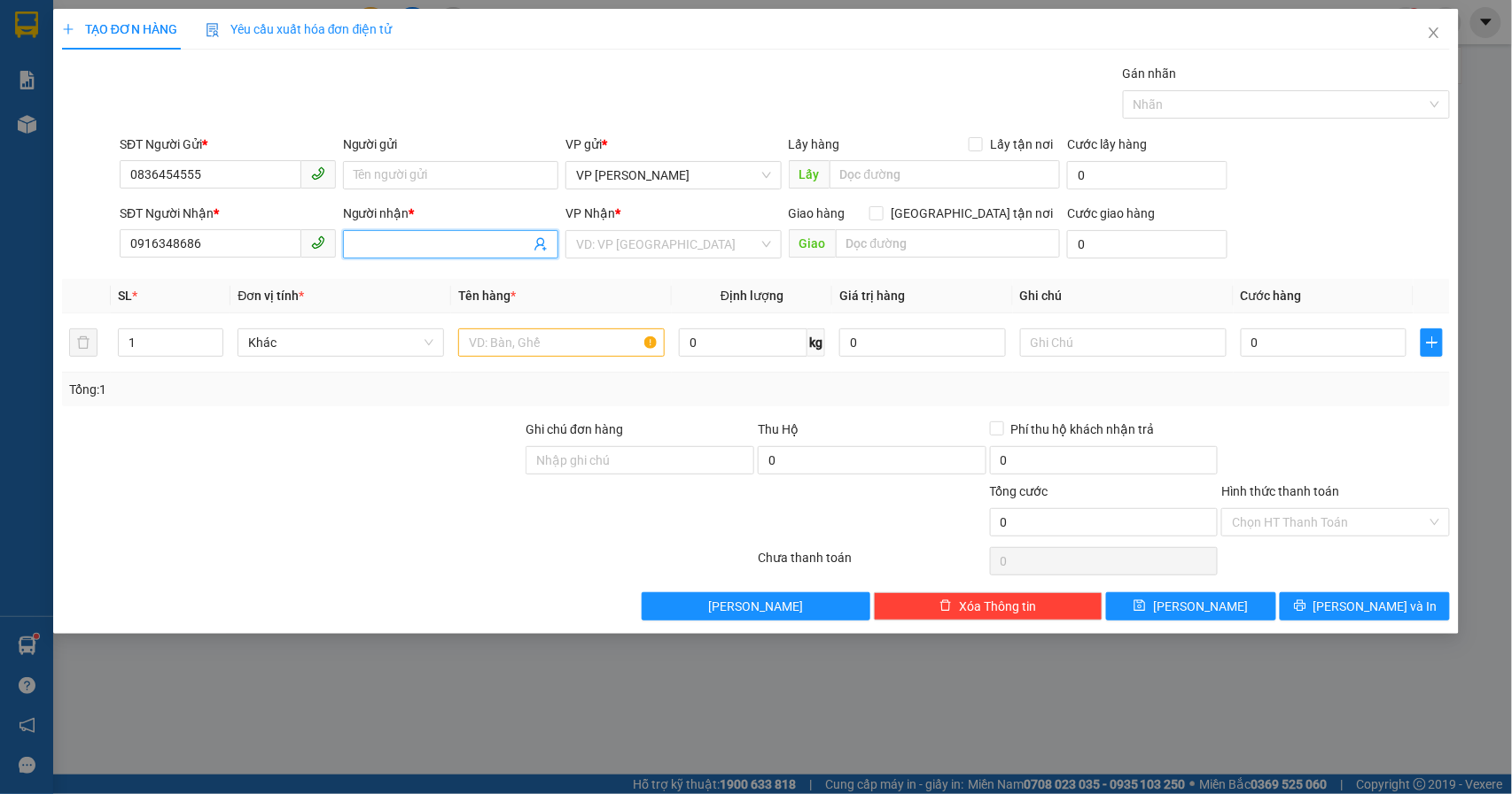
click at [391, 249] on input "Người nhận *" at bounding box center [442, 244] width 177 height 19
type input "h"
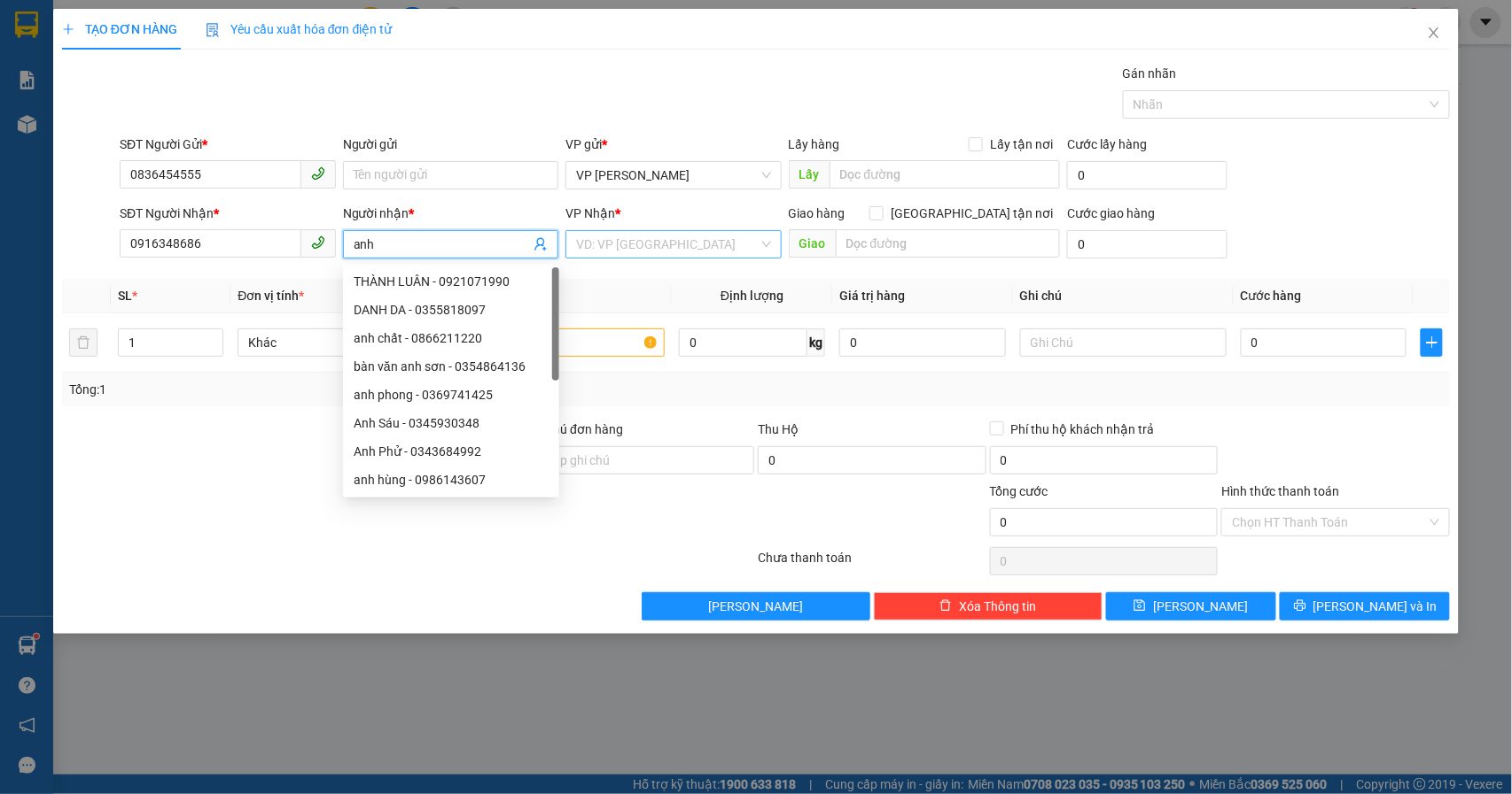
type input "anh"
click at [667, 245] on input "search" at bounding box center [667, 244] width 182 height 27
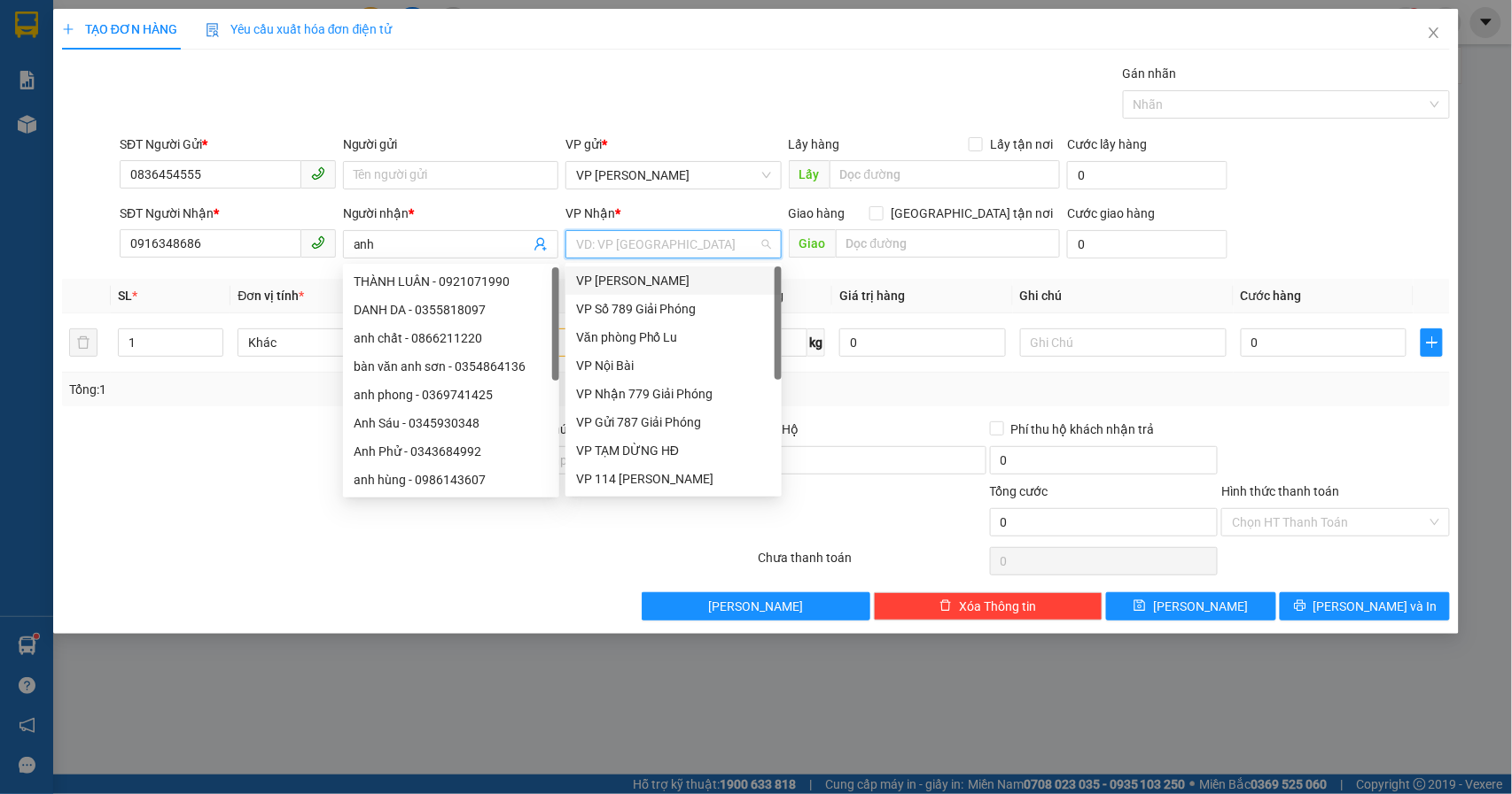
click at [667, 245] on input "search" at bounding box center [667, 244] width 182 height 27
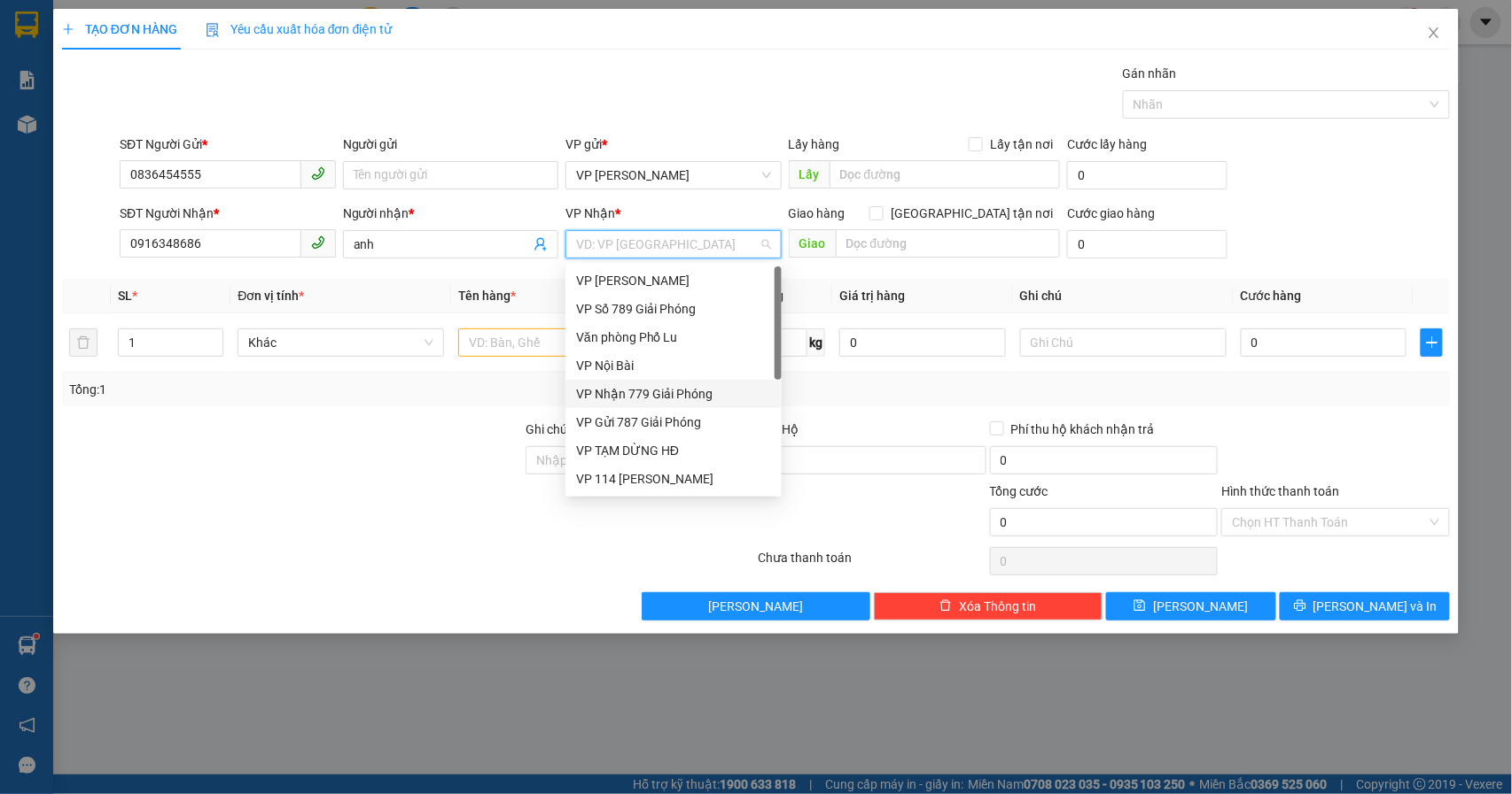
click at [672, 385] on div "VP Nhận 779 Giải Phóng" at bounding box center [674, 394] width 195 height 19
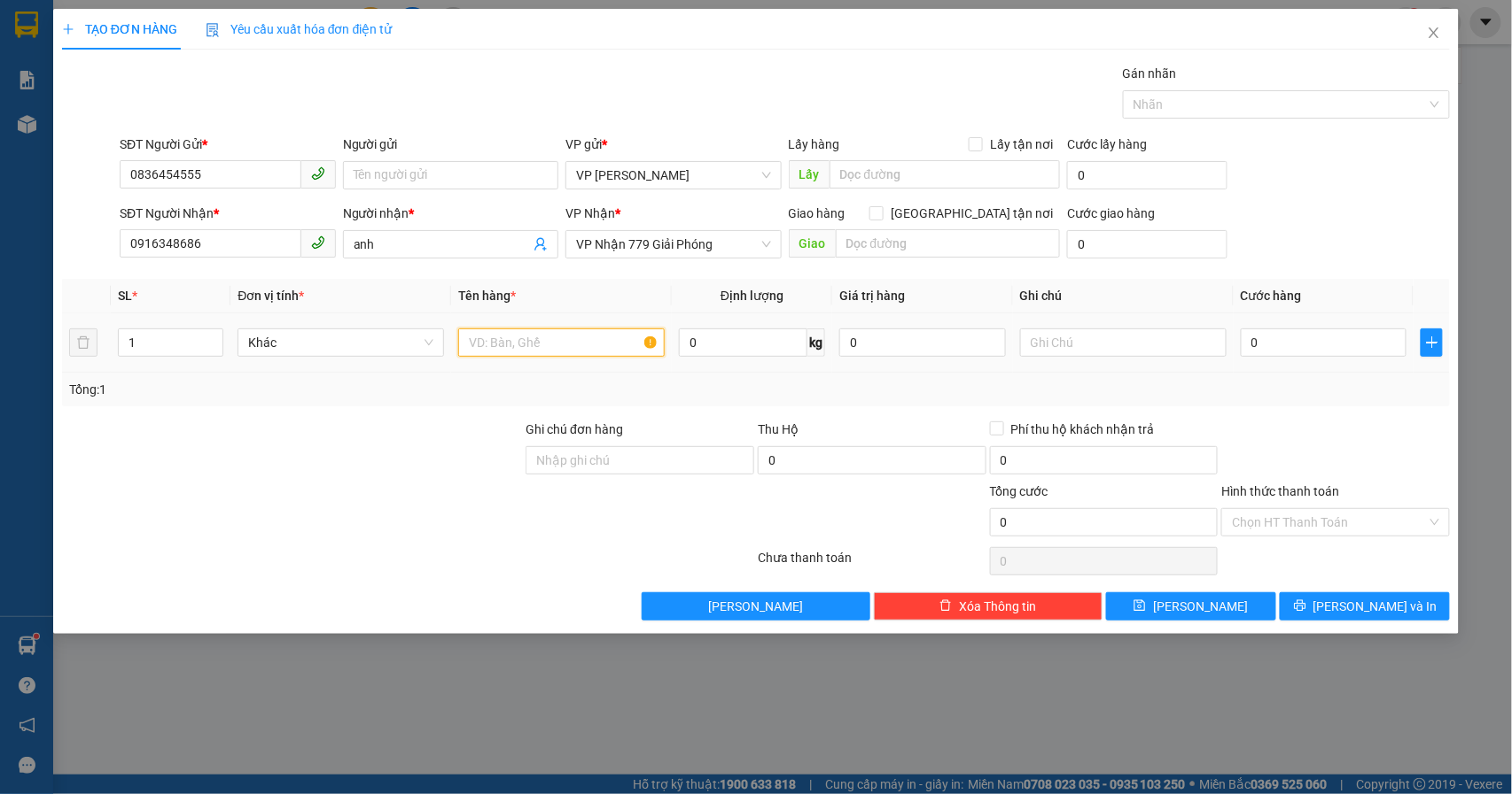
click at [543, 342] on input "text" at bounding box center [561, 343] width 206 height 28
type input "b"
click at [551, 348] on input "text" at bounding box center [561, 343] width 206 height 28
type input "boc trang man hinh may suc"
click at [1326, 343] on input "0" at bounding box center [1324, 343] width 167 height 28
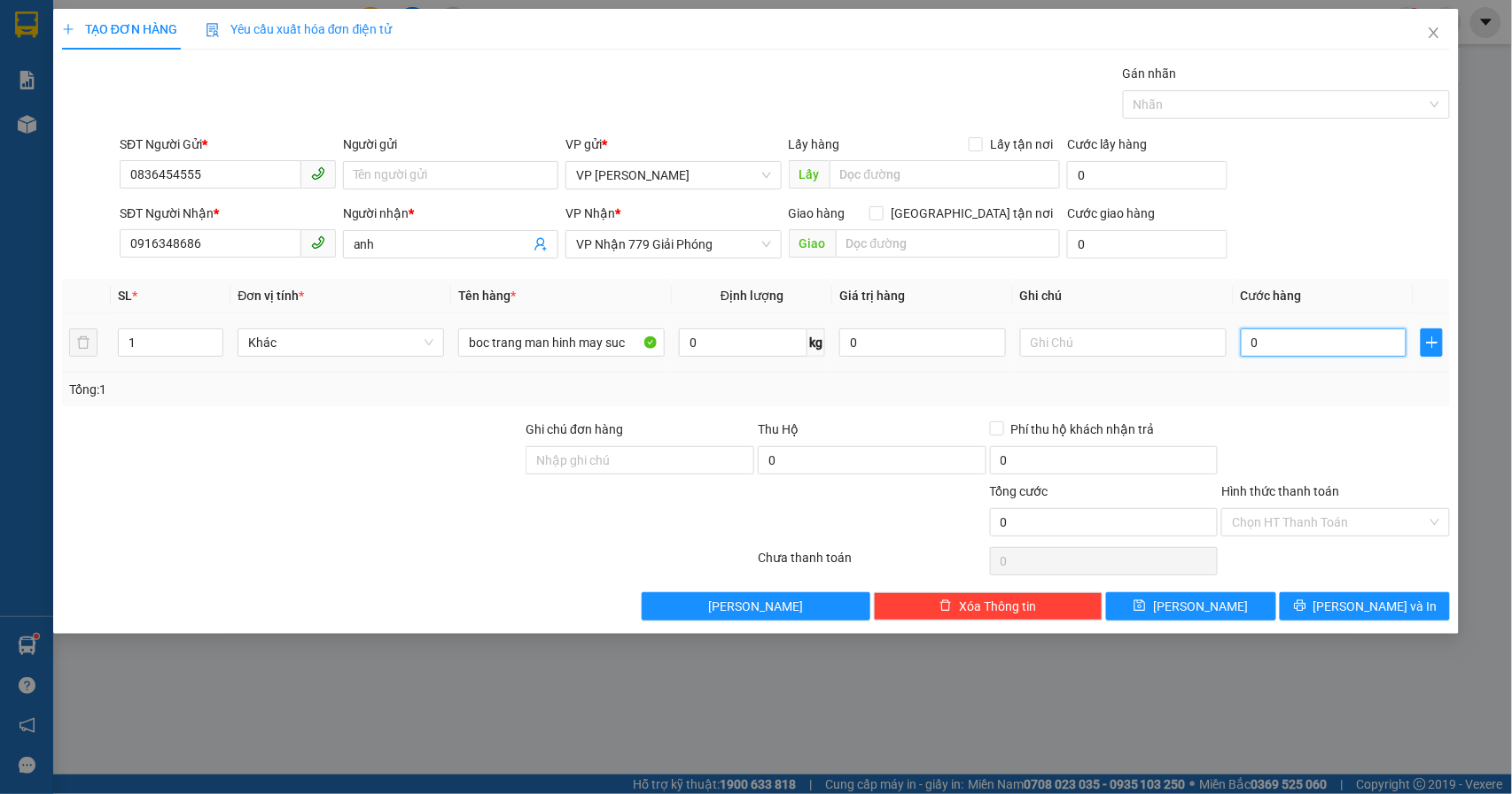
type input "5"
type input "50"
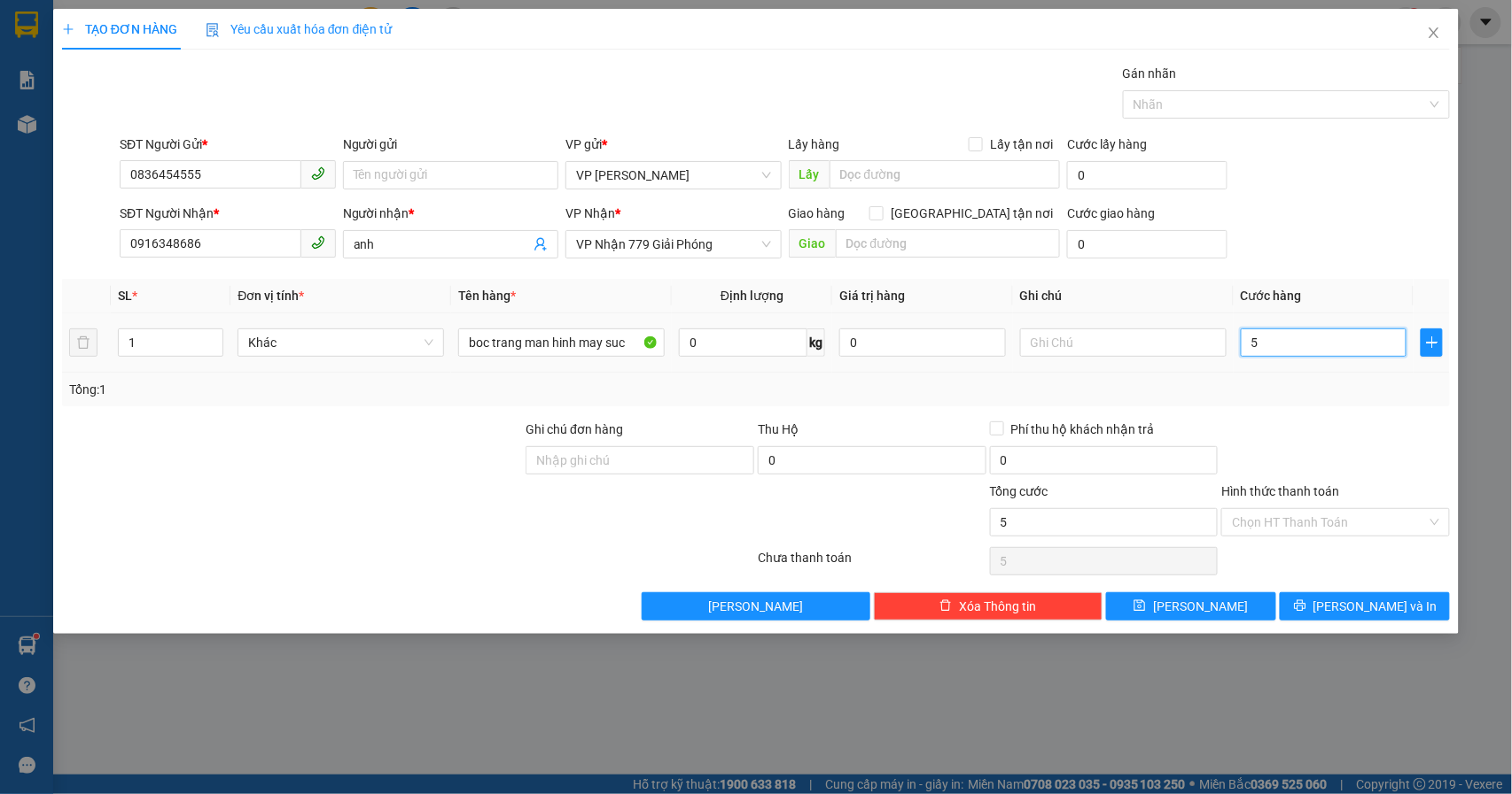
type input "50"
type input "50.000"
click at [1120, 343] on input "text" at bounding box center [1123, 343] width 206 height 28
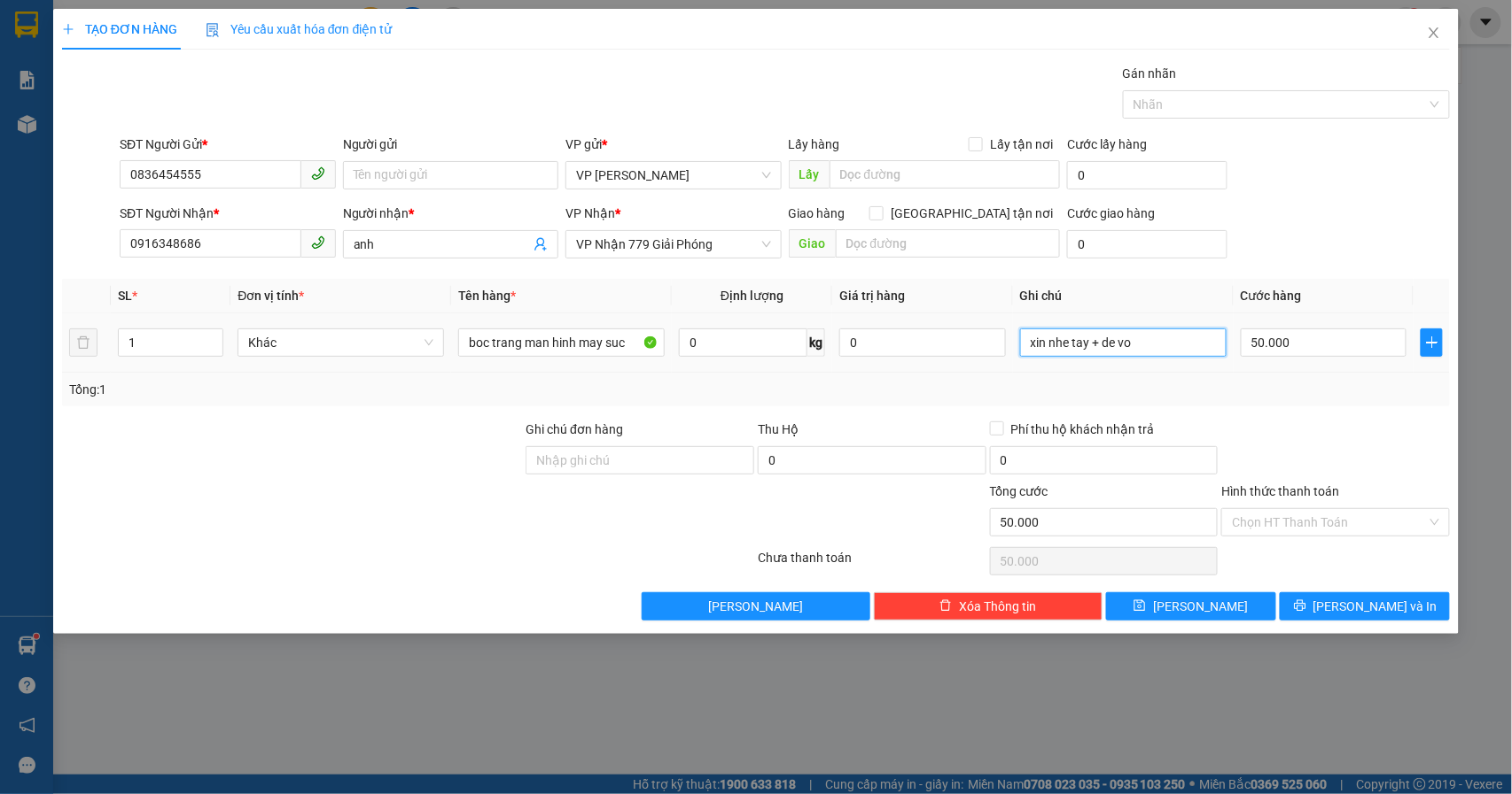
type input "xin nhe tay + de vo"
click at [1299, 227] on div "SĐT Người Nhận * 0916348686 Người nhận * anh VP Nhận * VP Nhận 779 Giải Phóng G…" at bounding box center [784, 234] width 1337 height 62
click at [1323, 525] on input "Hình thức thanh toán" at bounding box center [1329, 522] width 195 height 27
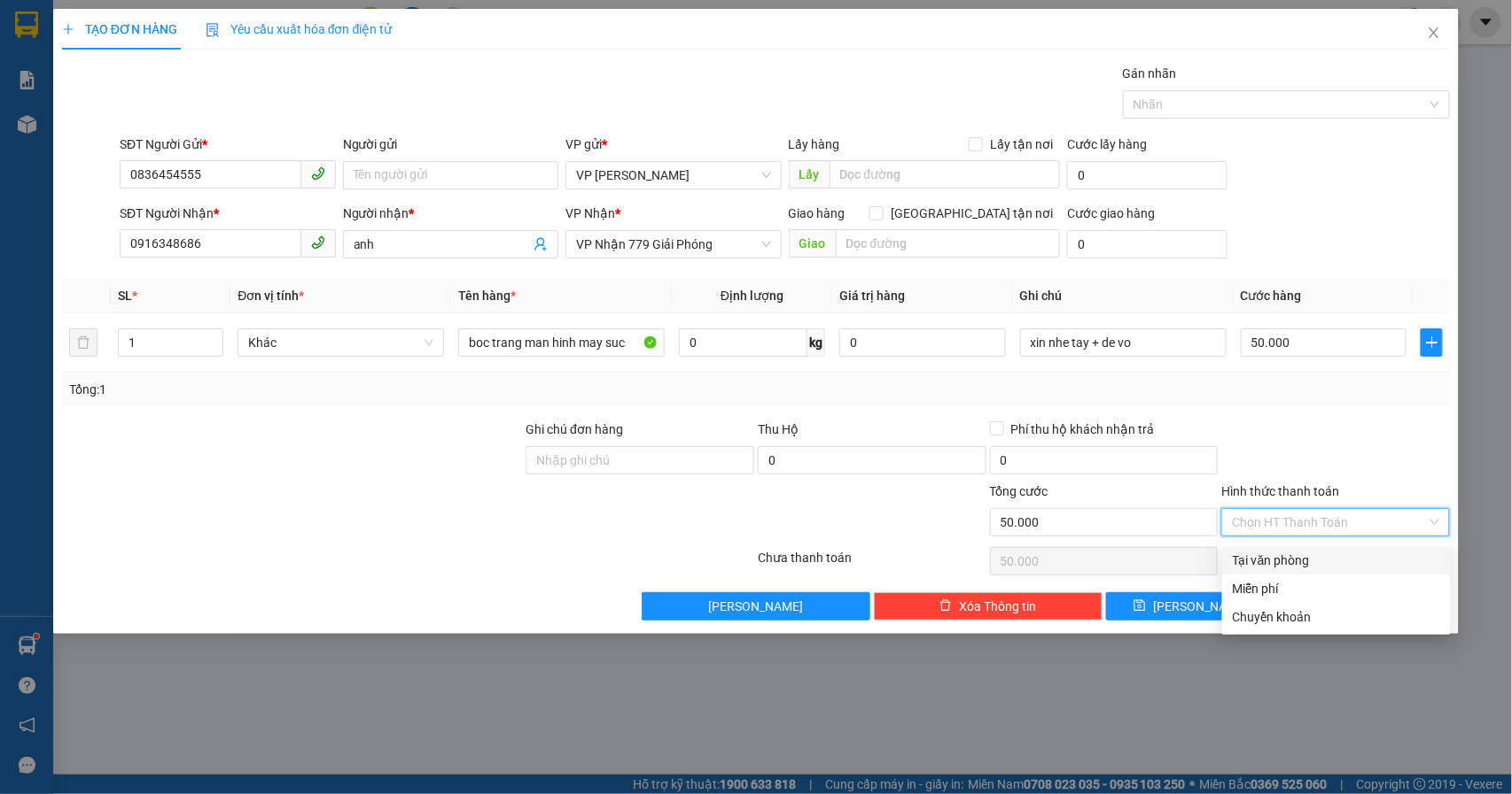
click at [1315, 550] on div "Tại văn phòng" at bounding box center [1336, 560] width 207 height 19
type input "0"
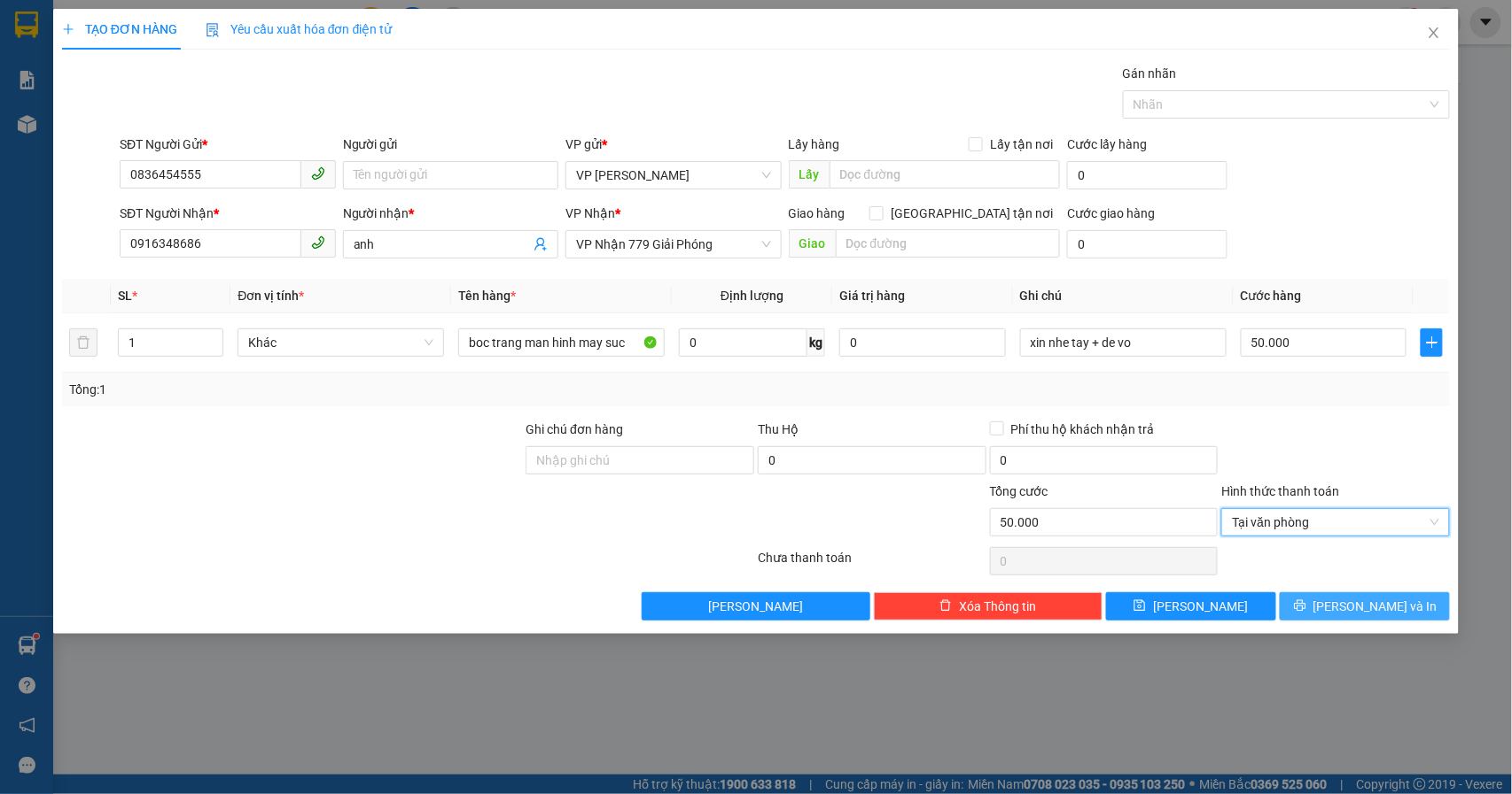
click at [1334, 603] on button "Lưu và In" at bounding box center [1364, 606] width 170 height 28
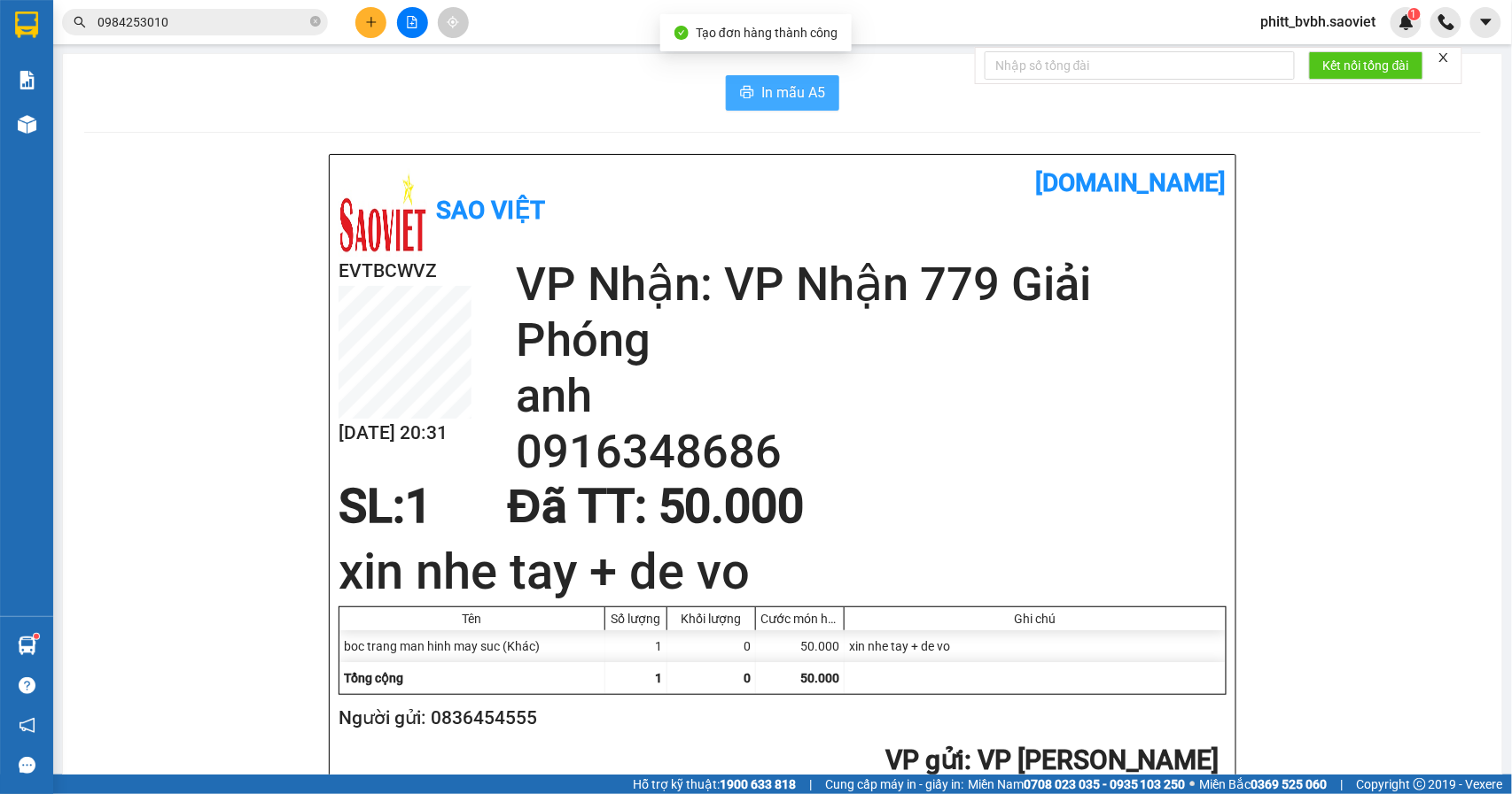
click at [787, 107] on button "In mẫu A5" at bounding box center [783, 92] width 114 height 36
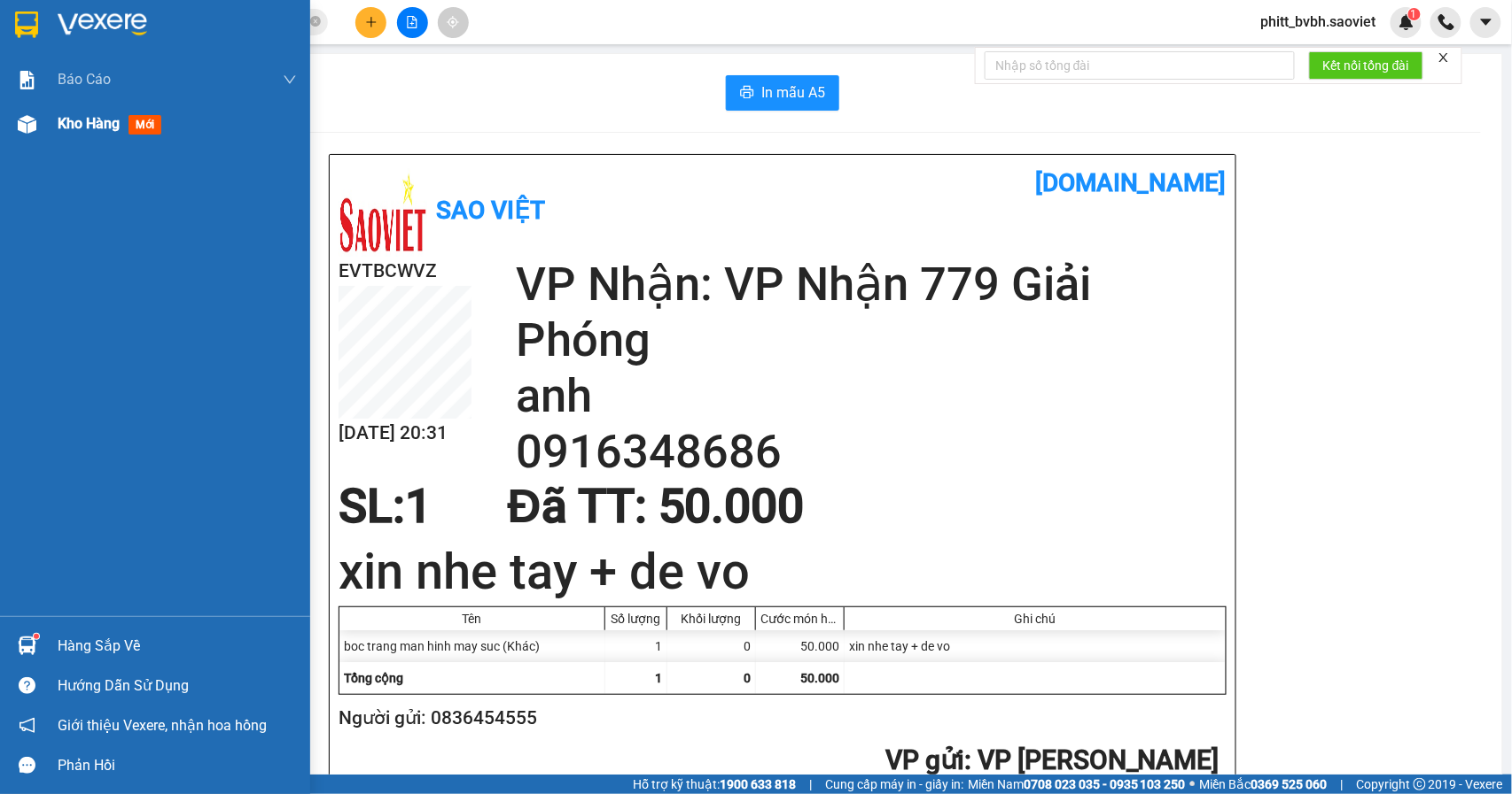
click at [44, 135] on div "Kho hàng mới" at bounding box center [155, 124] width 310 height 44
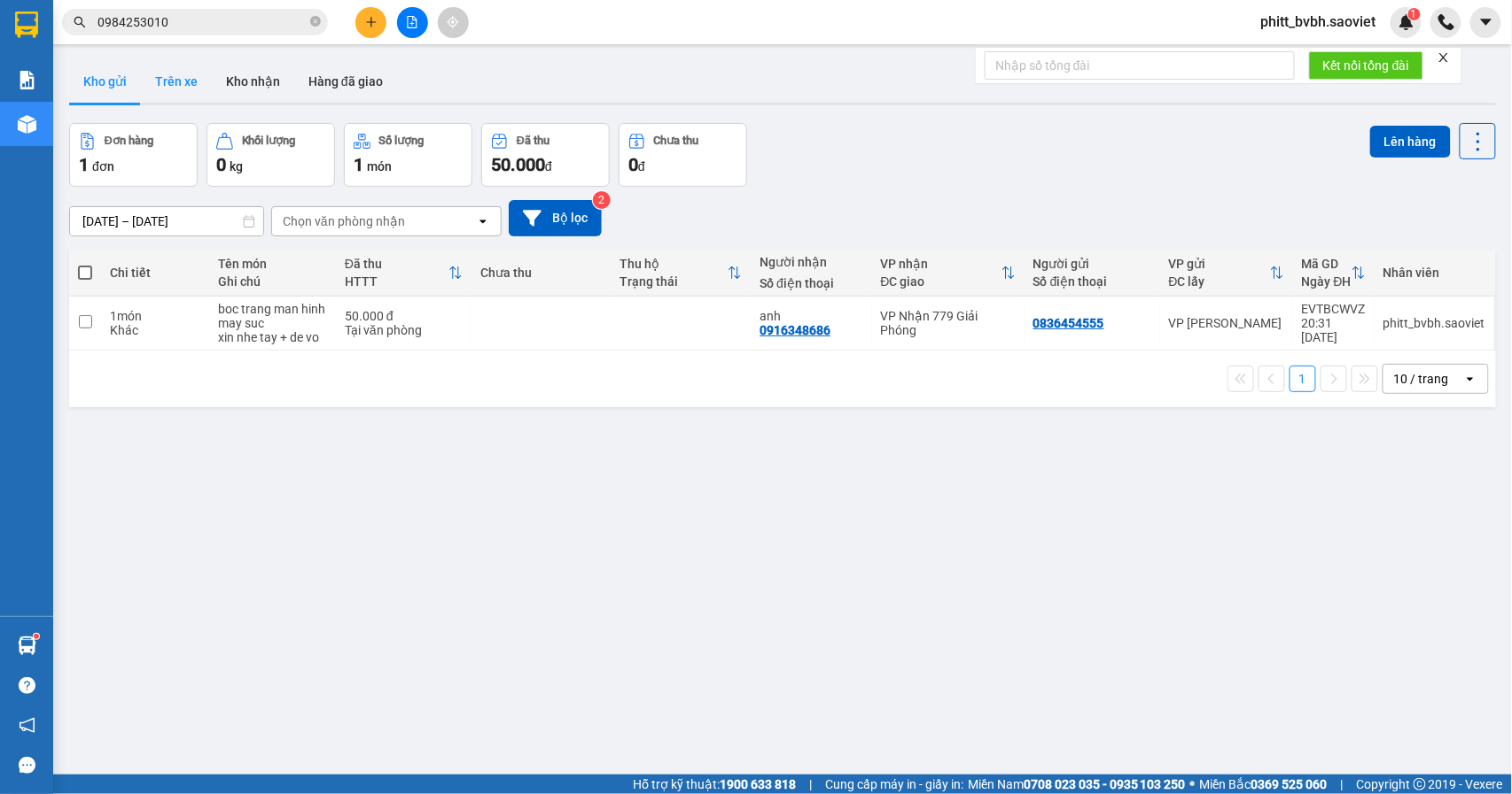
click at [184, 87] on button "Trên xe" at bounding box center [176, 82] width 71 height 42
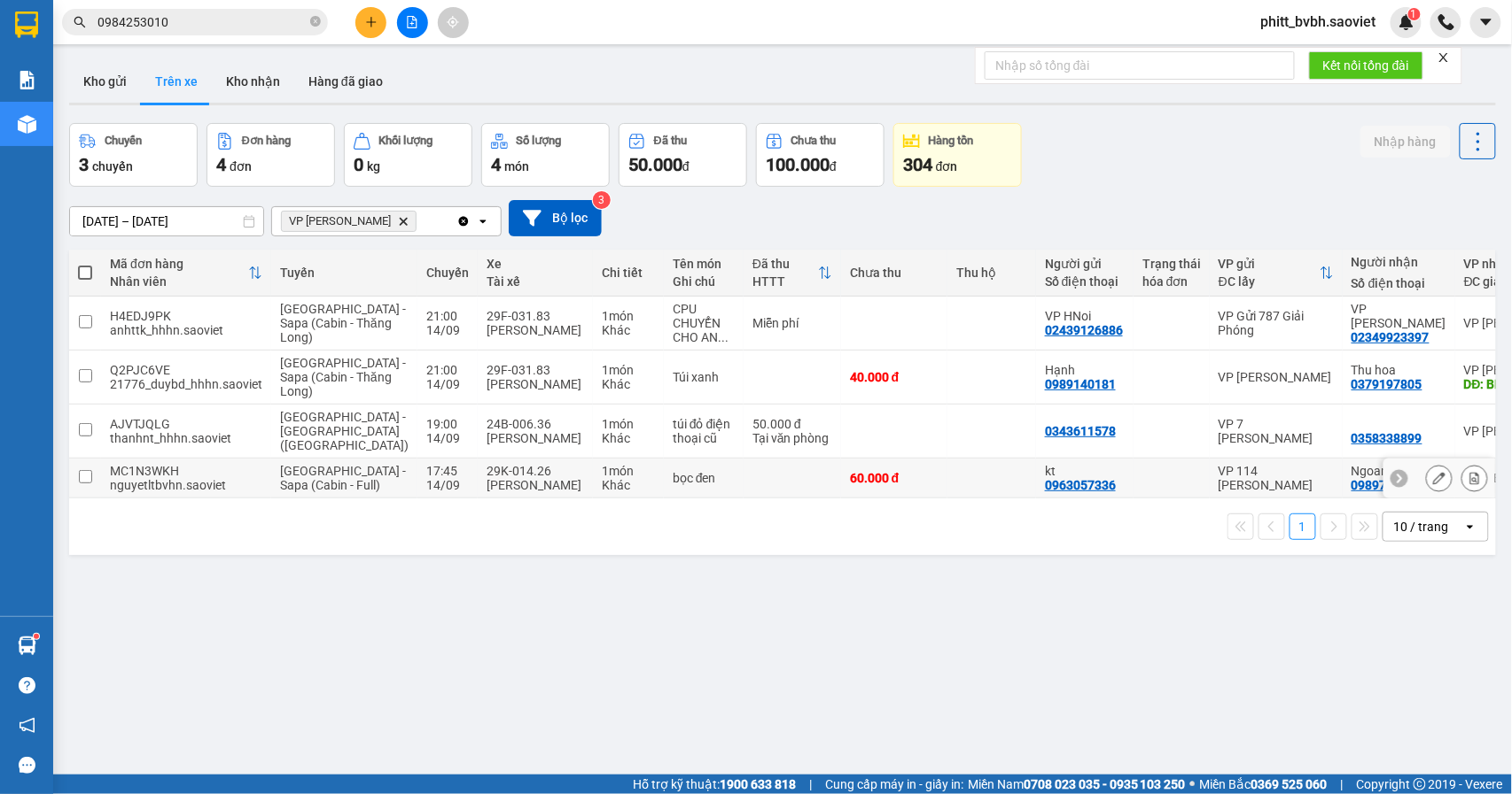
click at [602, 478] on div "1 món" at bounding box center [629, 471] width 53 height 14
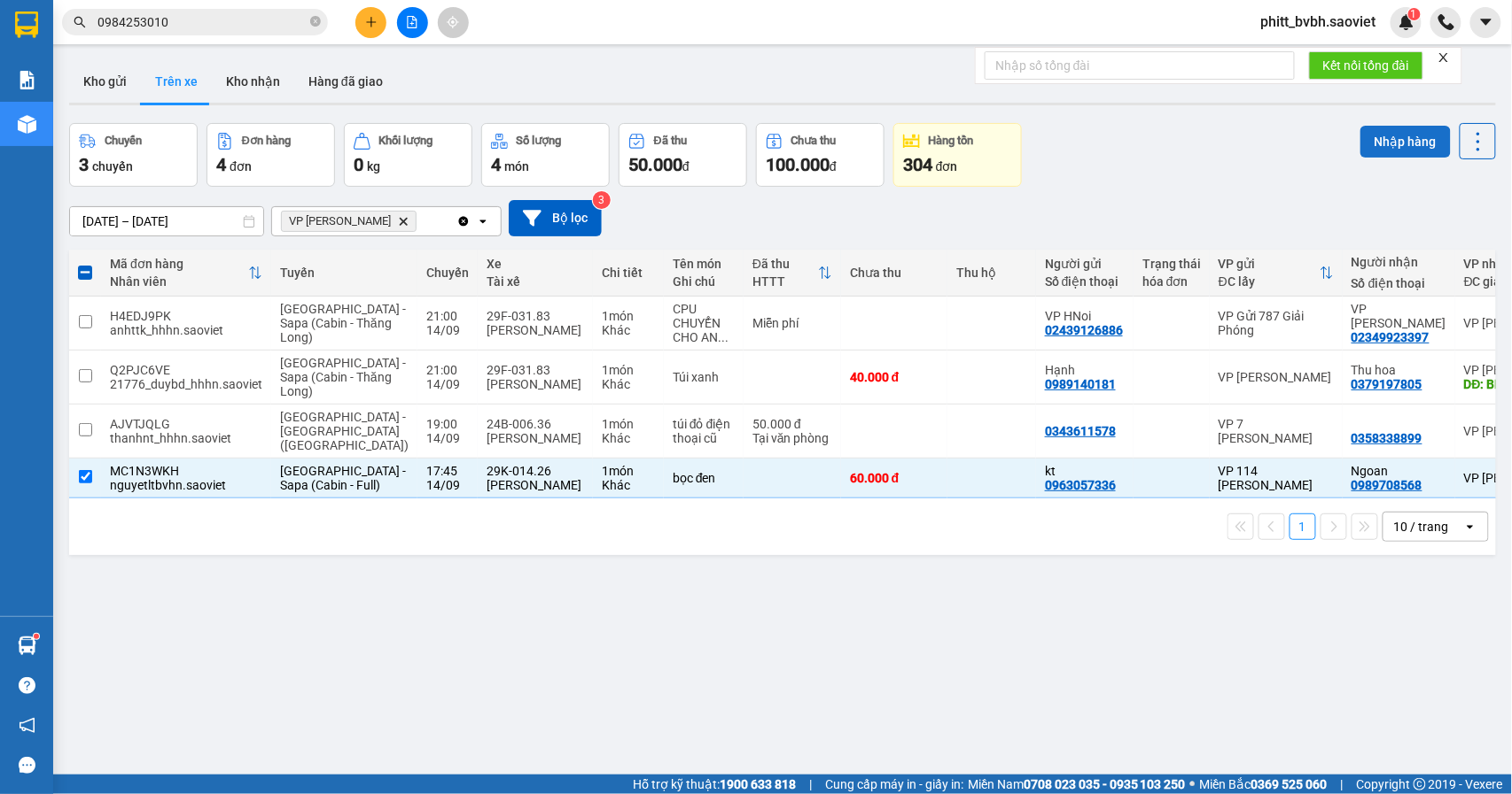
click at [1375, 131] on button "Nhập hàng" at bounding box center [1405, 141] width 91 height 32
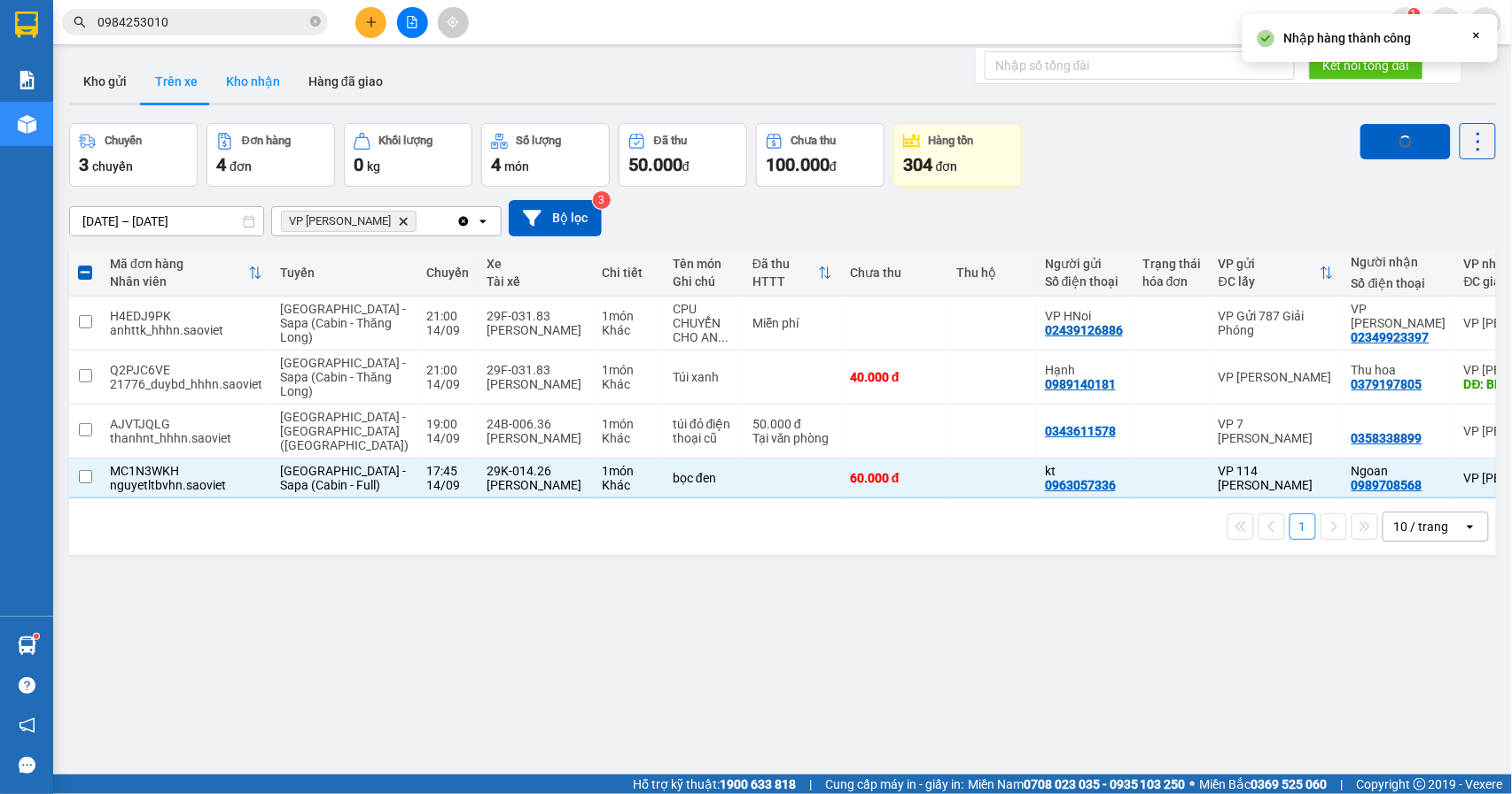
checkbox input "false"
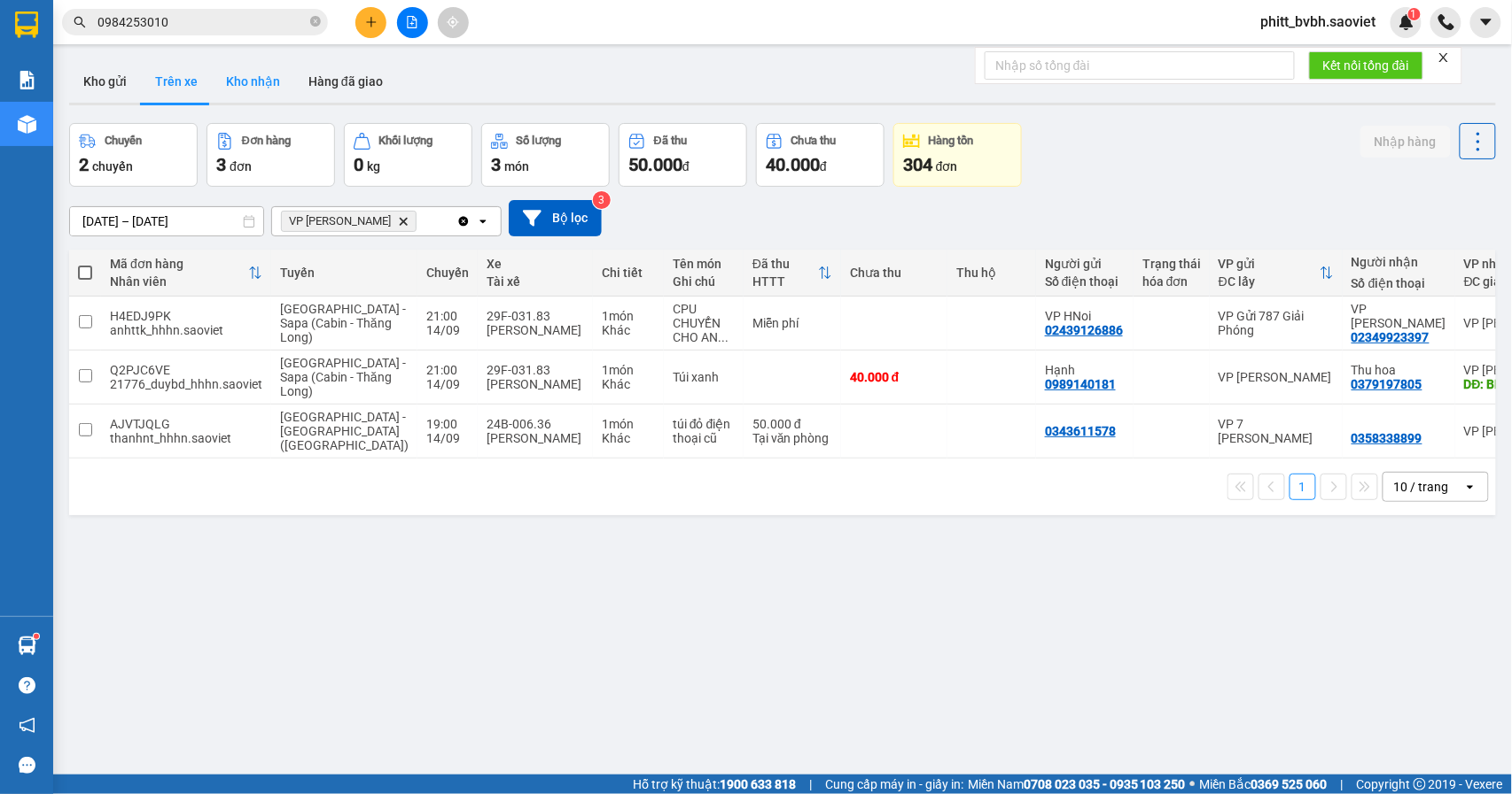
click at [258, 78] on button "Kho nhận" at bounding box center [253, 82] width 82 height 42
type input "01/08/2025 – 14/09/2025"
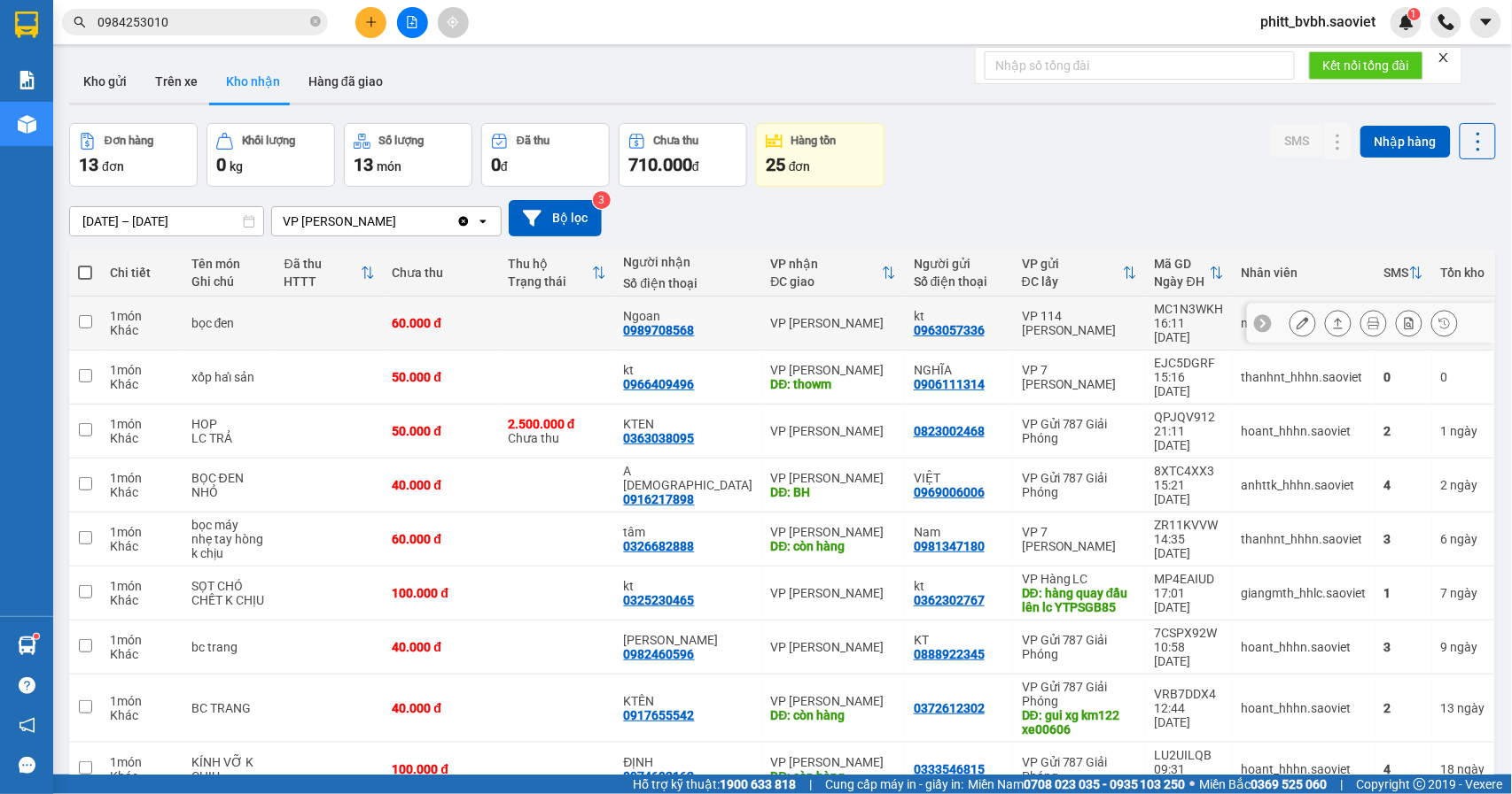
click at [471, 322] on div "60.000 đ" at bounding box center [441, 322] width 98 height 14
checkbox input "true"
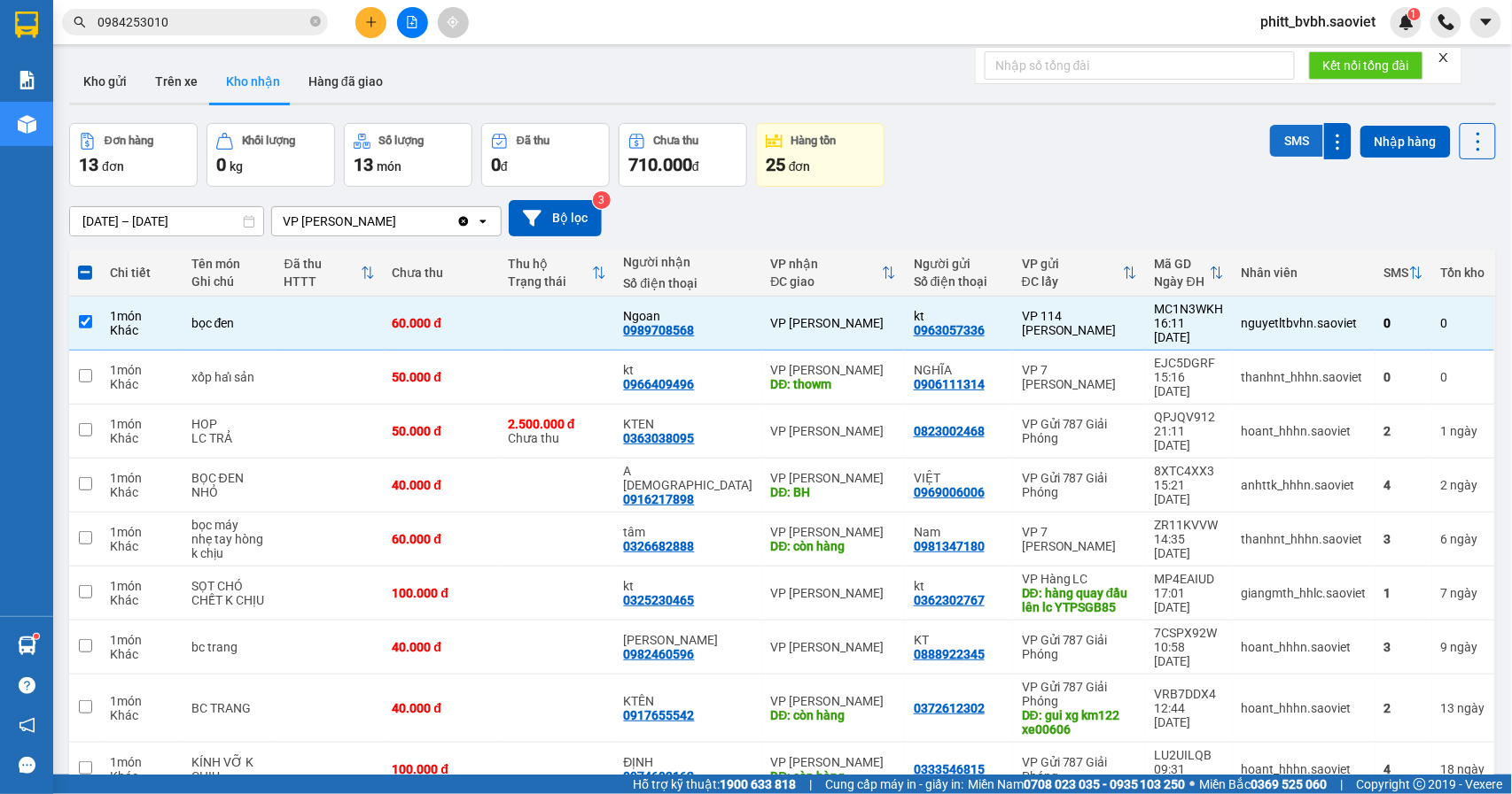
click at [1279, 136] on button "SMS" at bounding box center [1297, 140] width 53 height 32
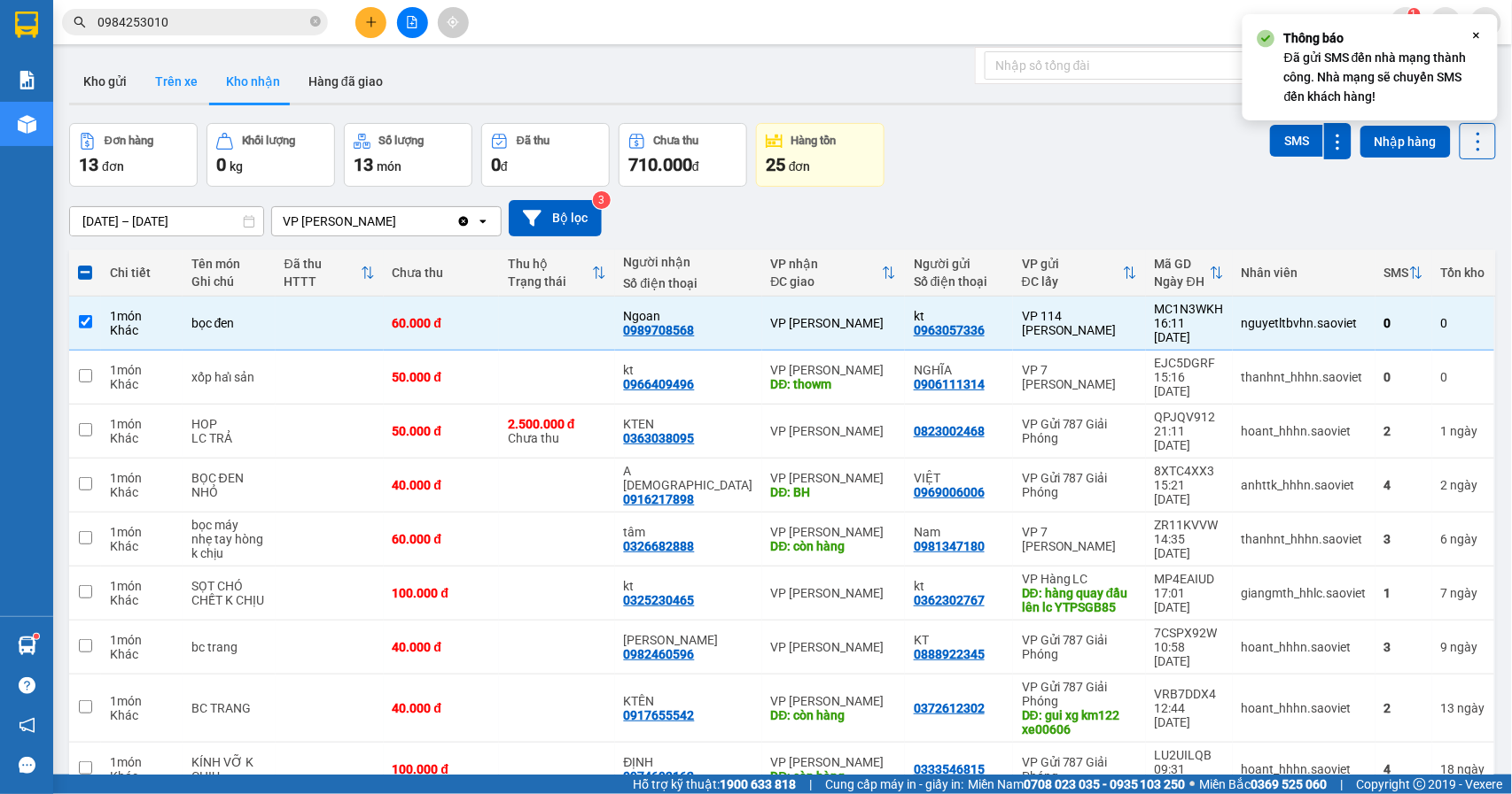
click at [179, 85] on button "Trên xe" at bounding box center [176, 82] width 71 height 42
type input "12/09/2025 – 14/09/2025"
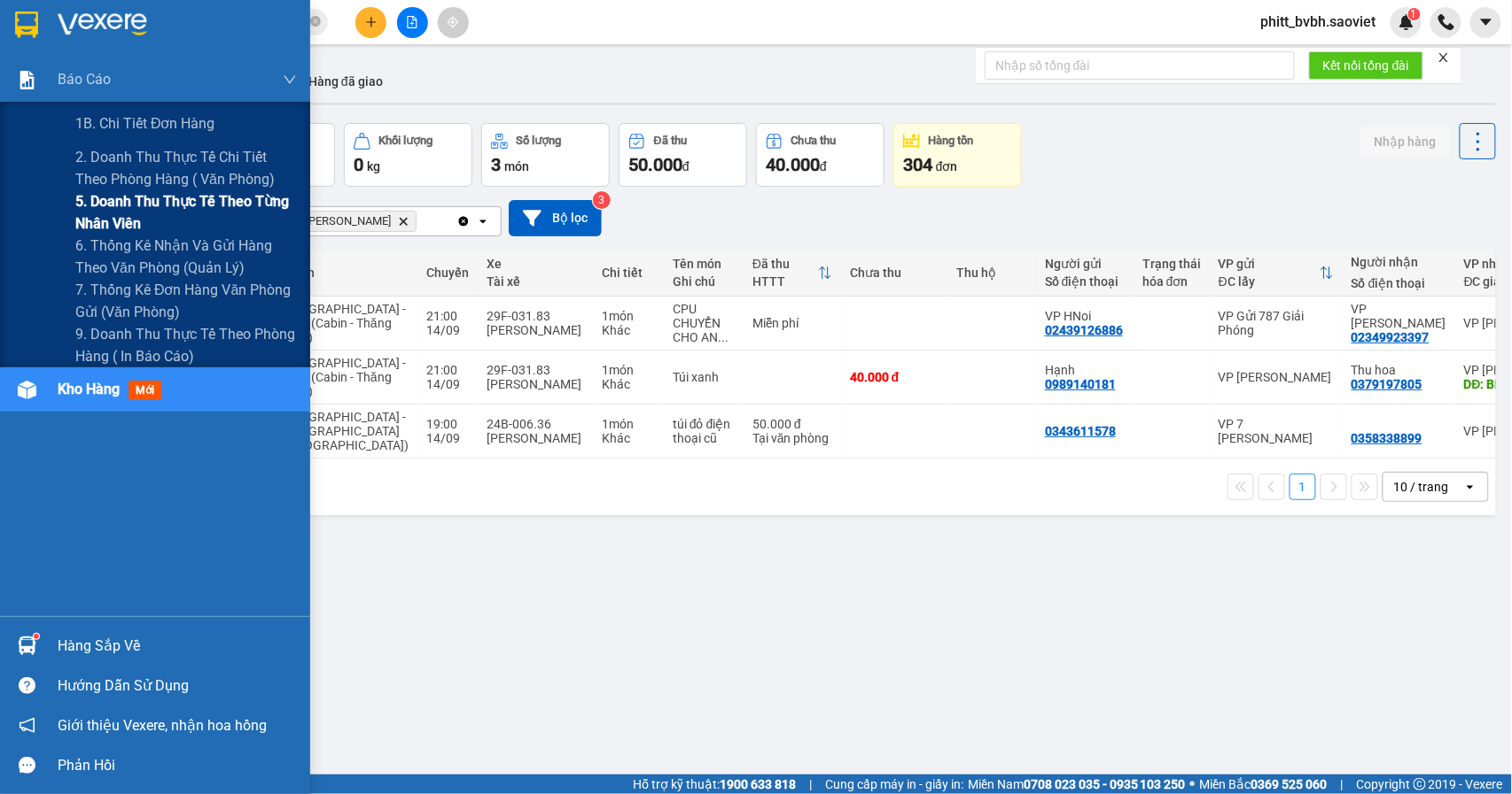
click at [190, 191] on span "5. Doanh thu thực tế theo từng nhân viên" at bounding box center [186, 212] width 222 height 44
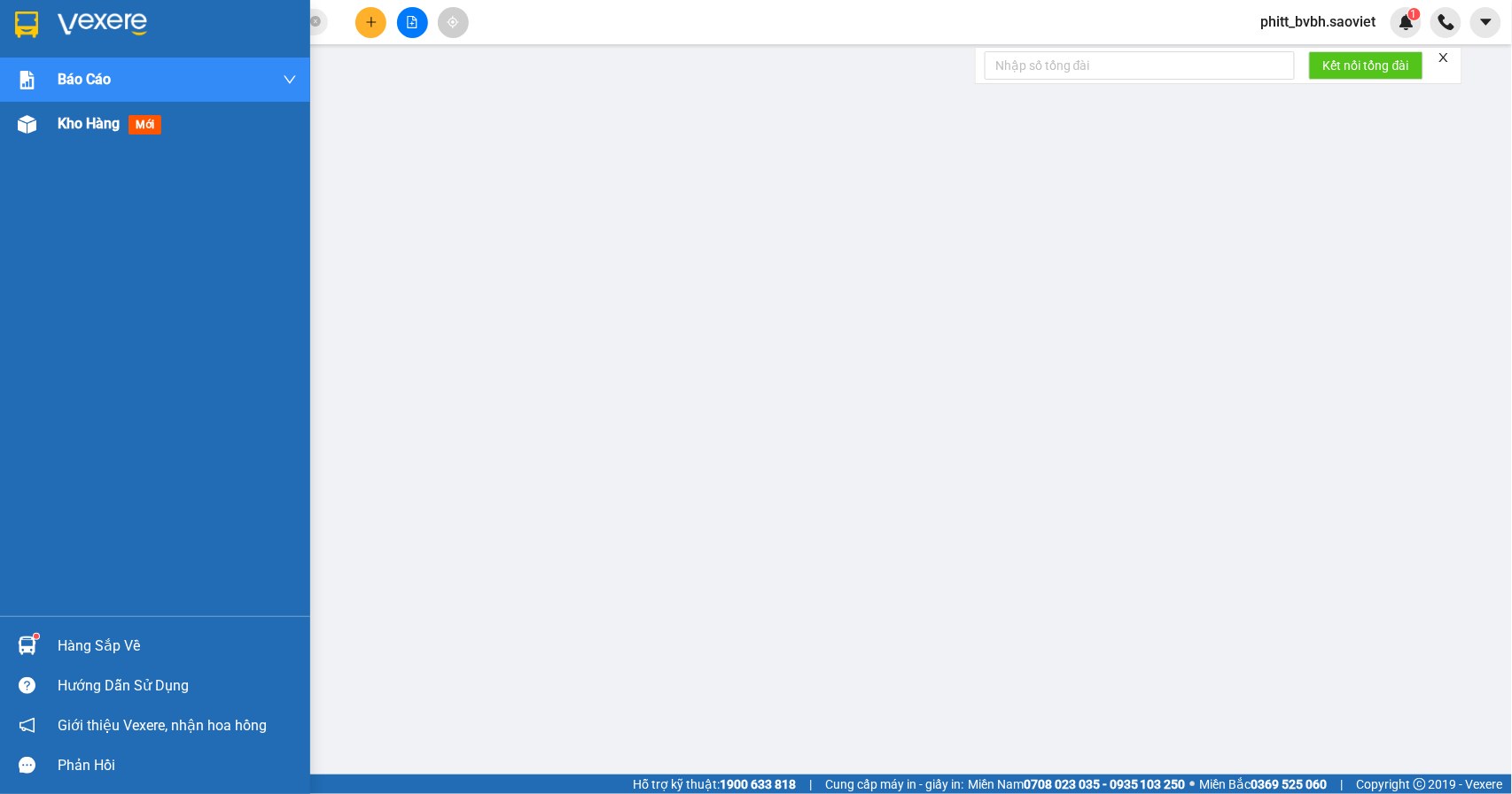
click at [120, 115] on span "Kho hàng" at bounding box center [89, 124] width 62 height 16
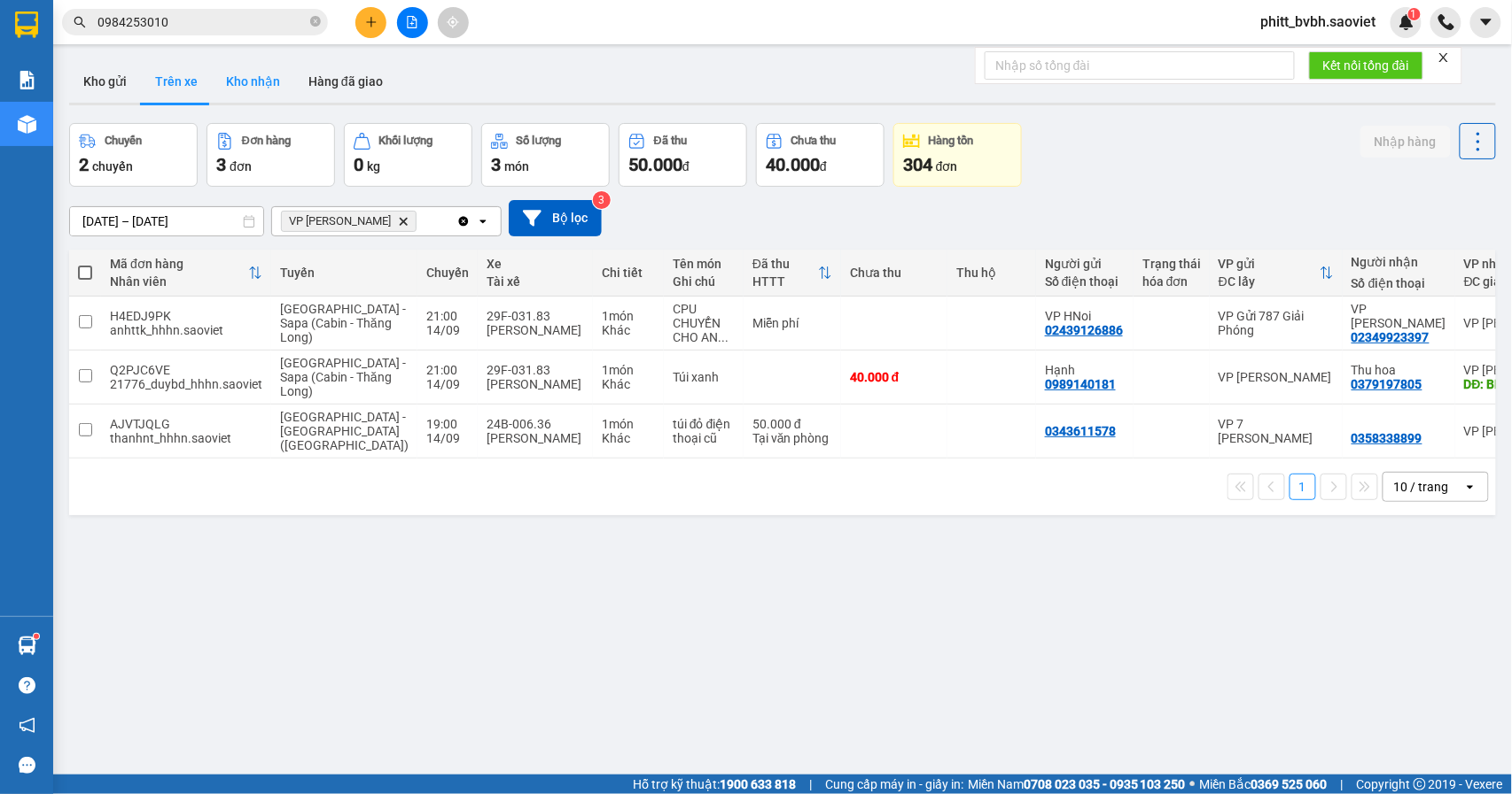
click at [252, 78] on button "Kho nhận" at bounding box center [253, 82] width 82 height 42
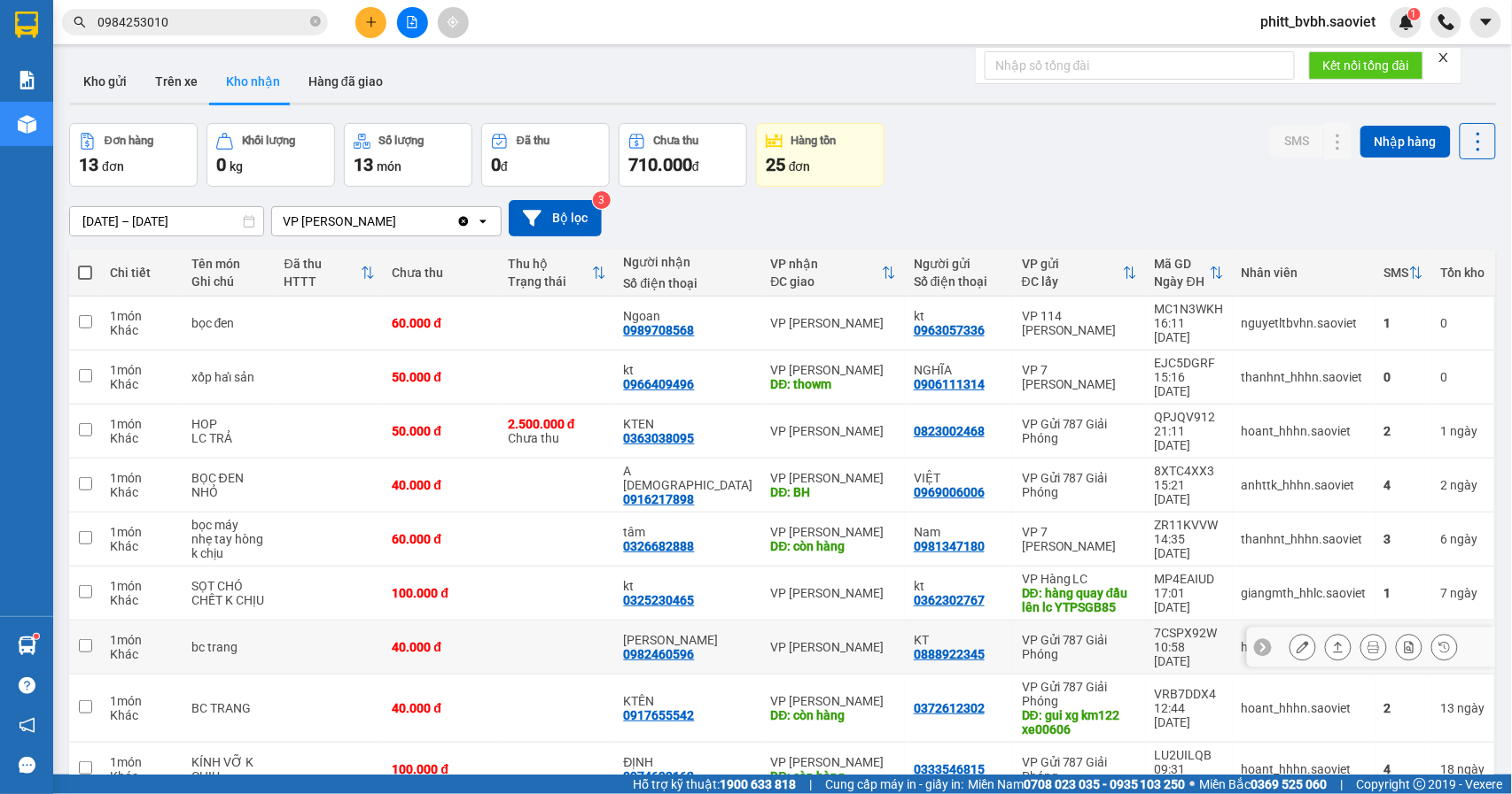
scroll to position [82, 0]
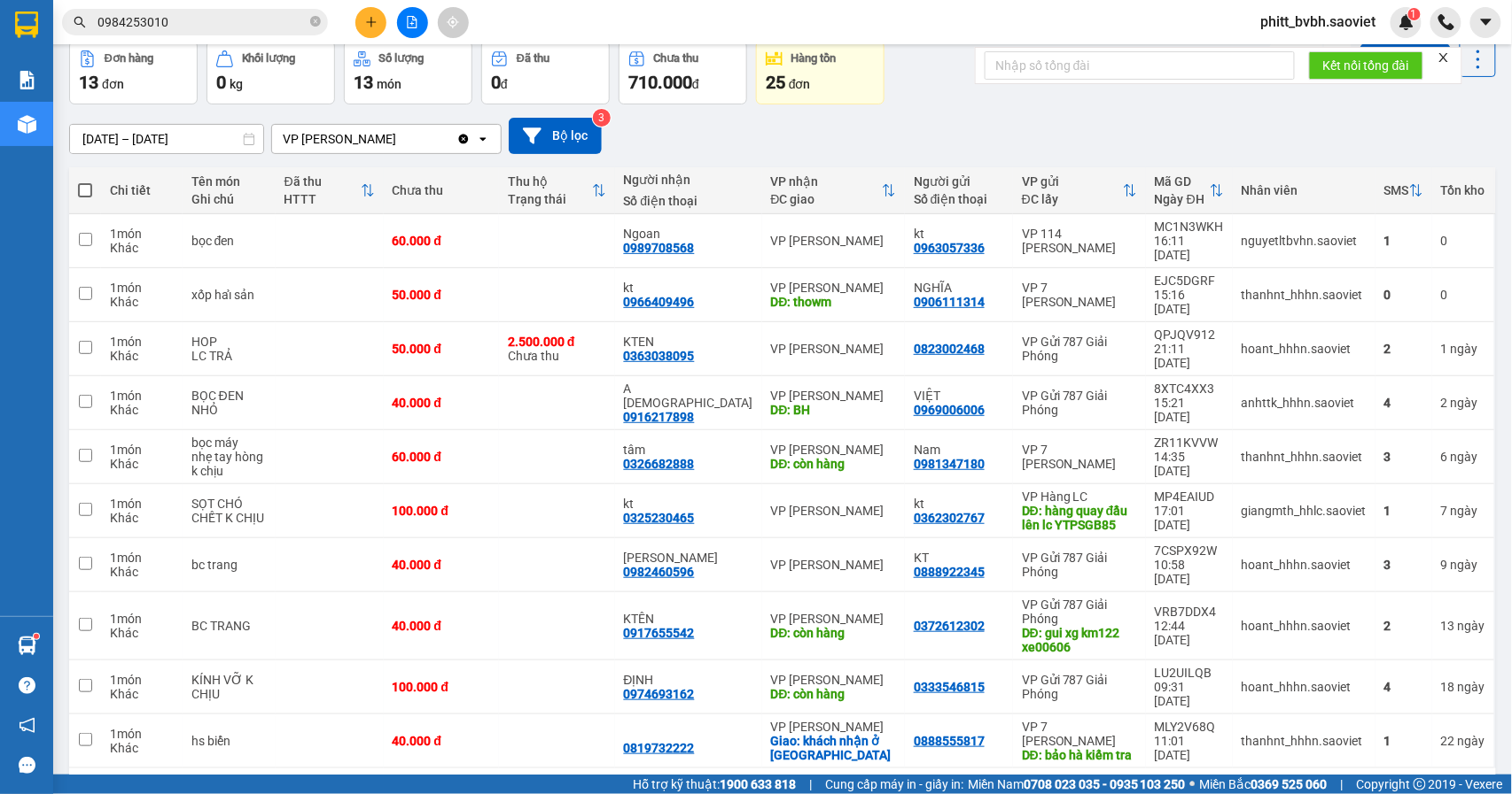
click at [1289, 754] on button "2" at bounding box center [1302, 797] width 27 height 27
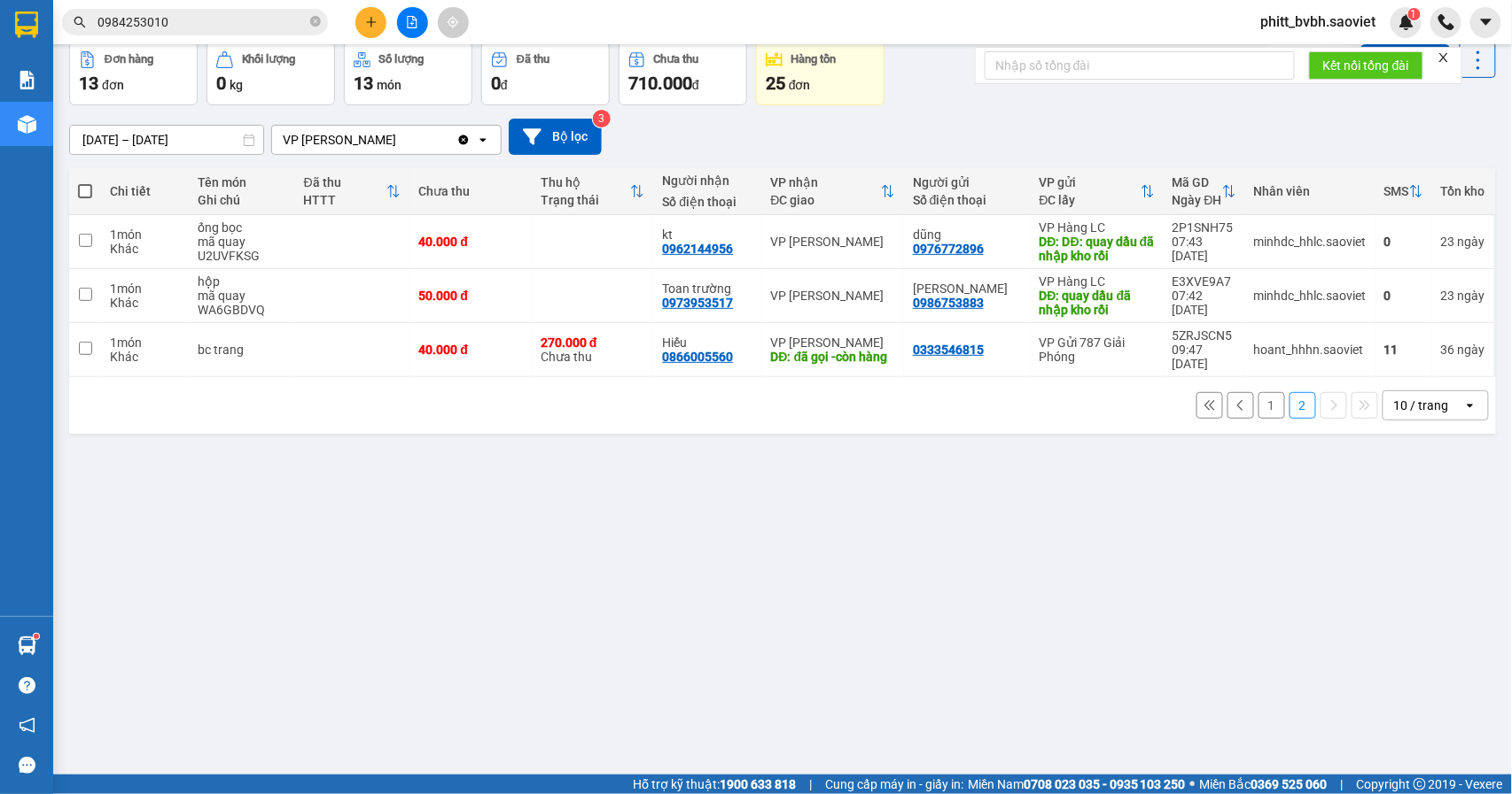
click at [1234, 412] on icon at bounding box center [1241, 406] width 13 height 13
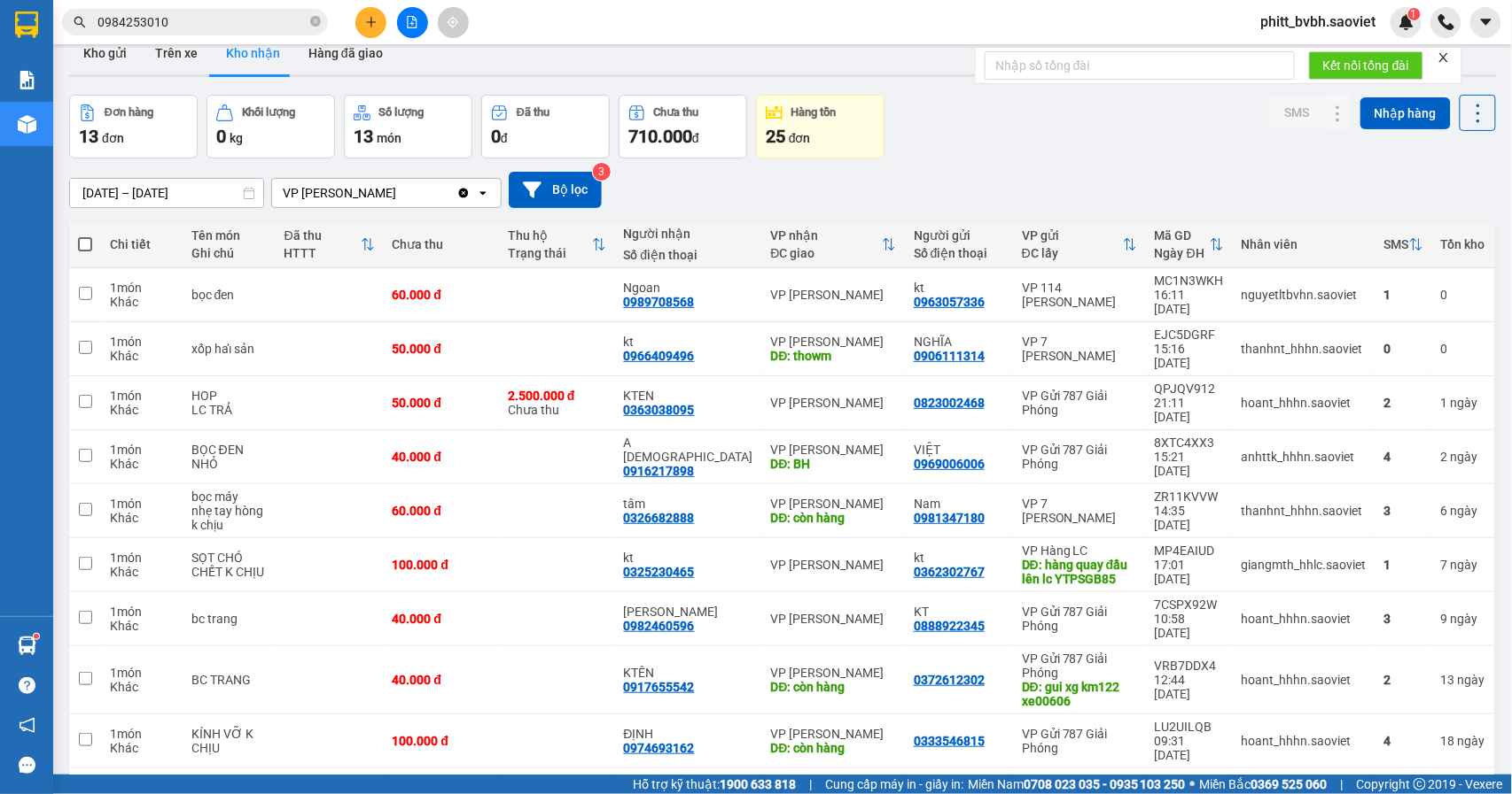
scroll to position [0, 0]
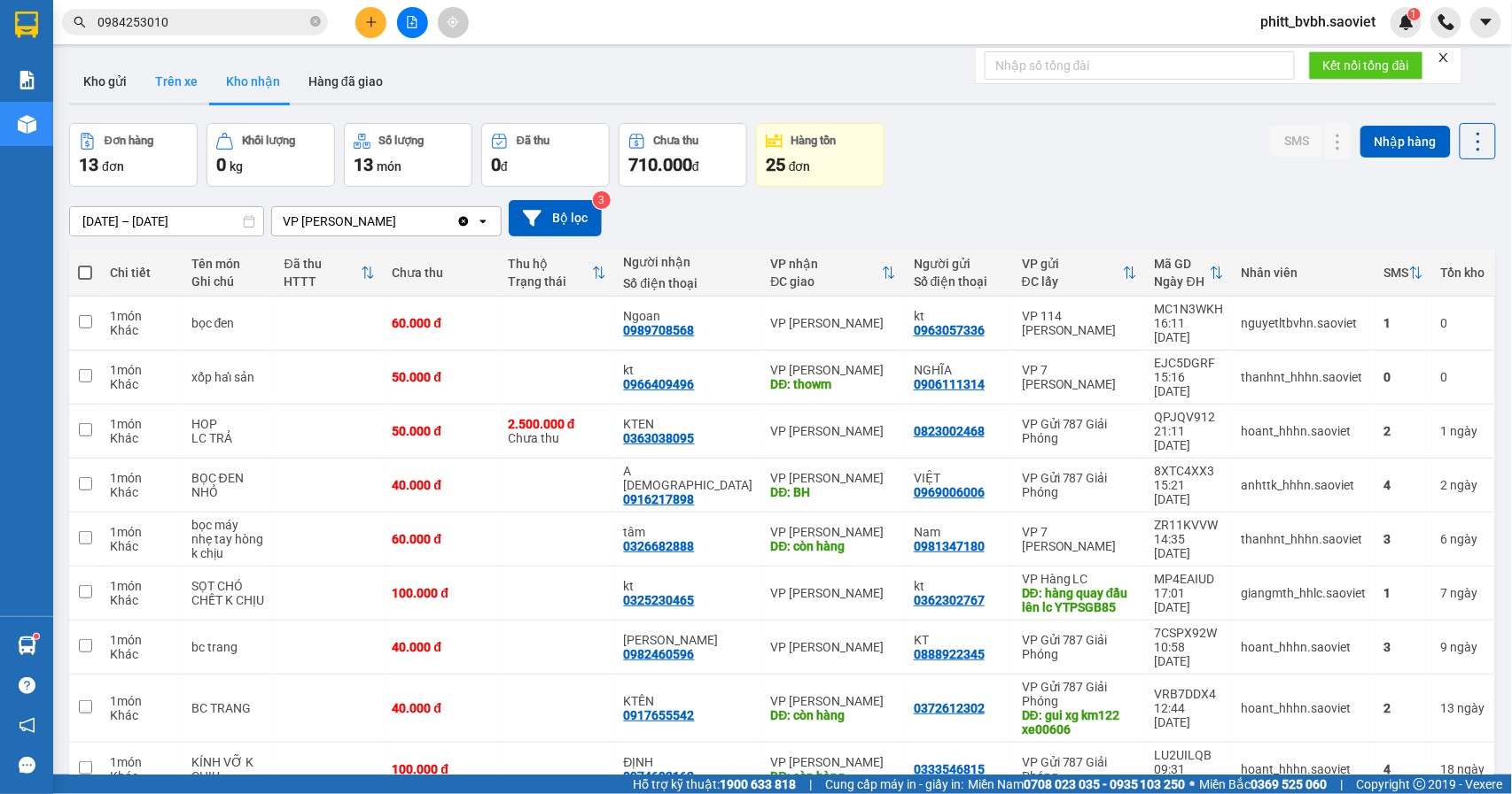
click at [172, 78] on button "Trên xe" at bounding box center [176, 82] width 71 height 42
type input "12/09/2025 – 14/09/2025"
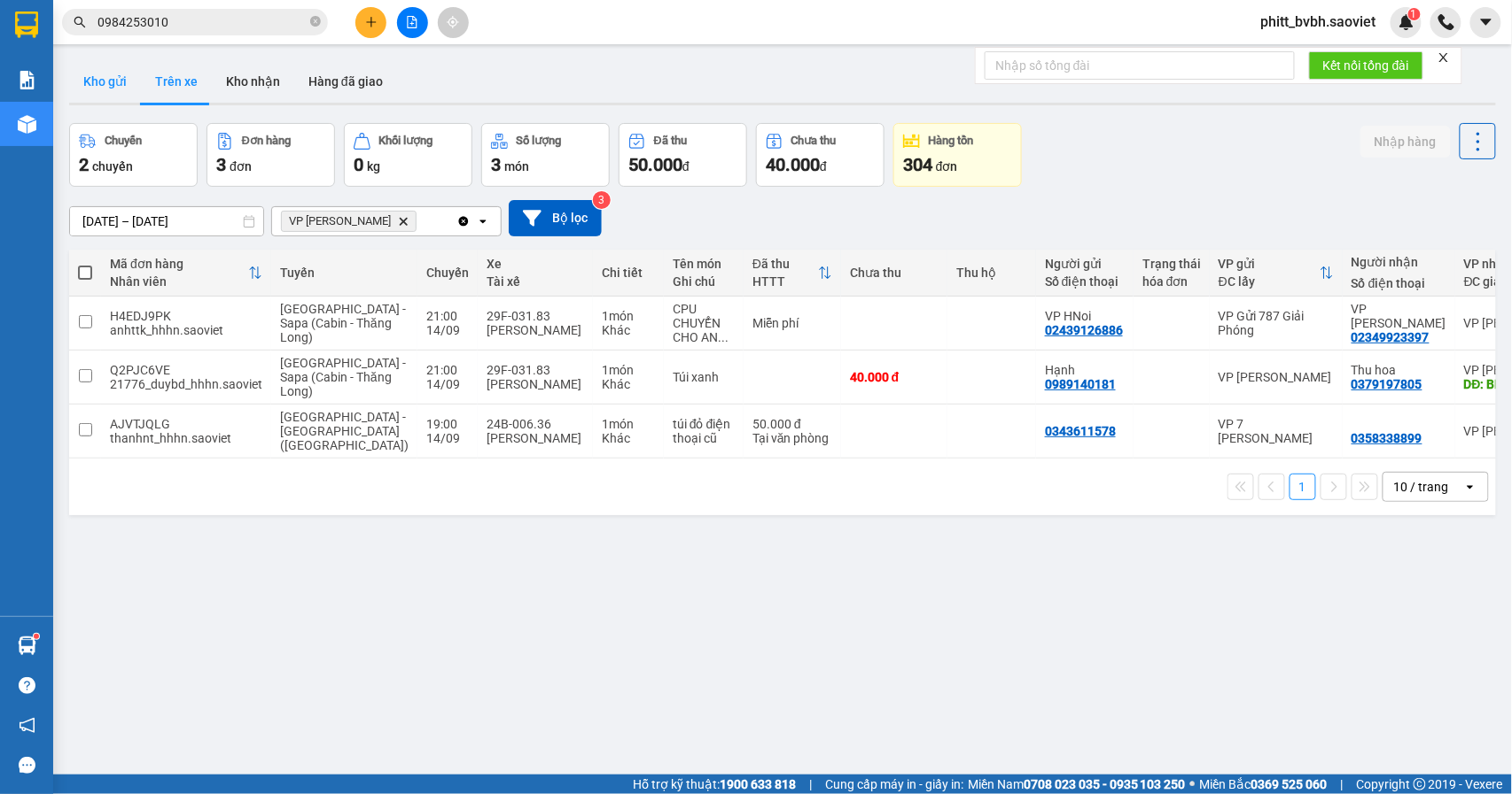
click at [104, 86] on button "Kho gửi" at bounding box center [104, 82] width 71 height 42
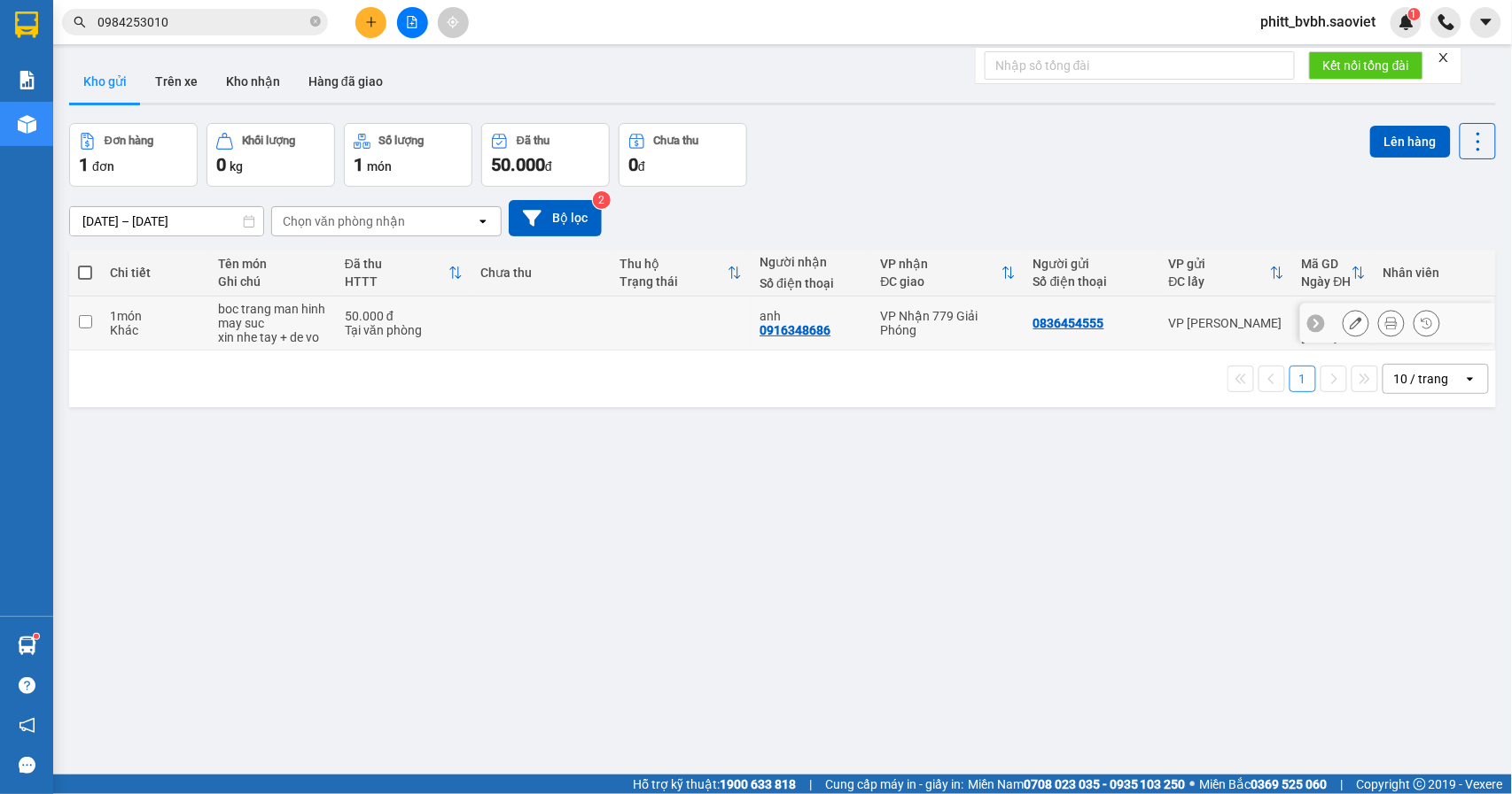
click at [451, 330] on div "Tại văn phòng" at bounding box center [403, 330] width 118 height 14
checkbox input "true"
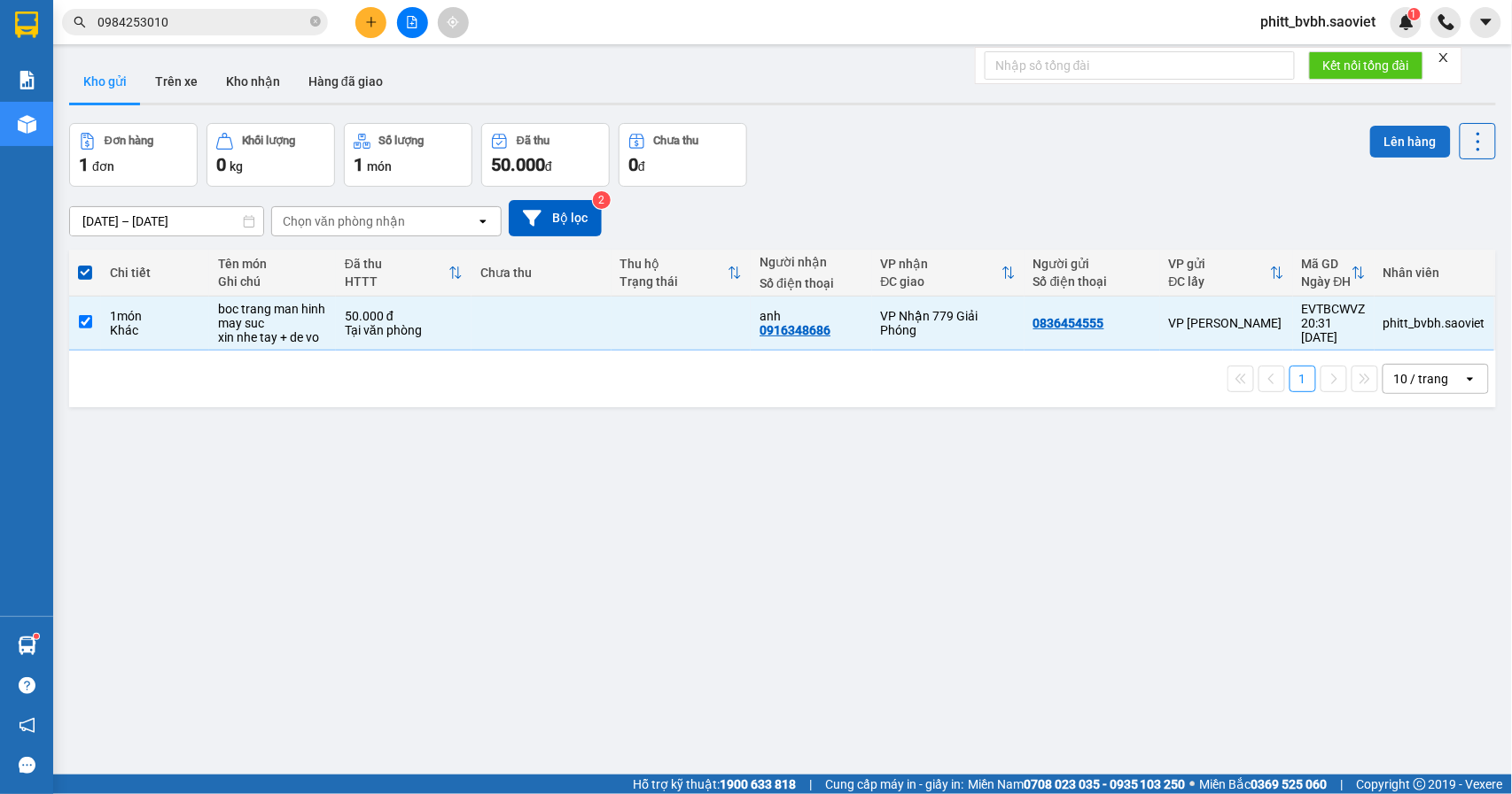
click at [1383, 150] on button "Lên hàng" at bounding box center [1410, 141] width 81 height 32
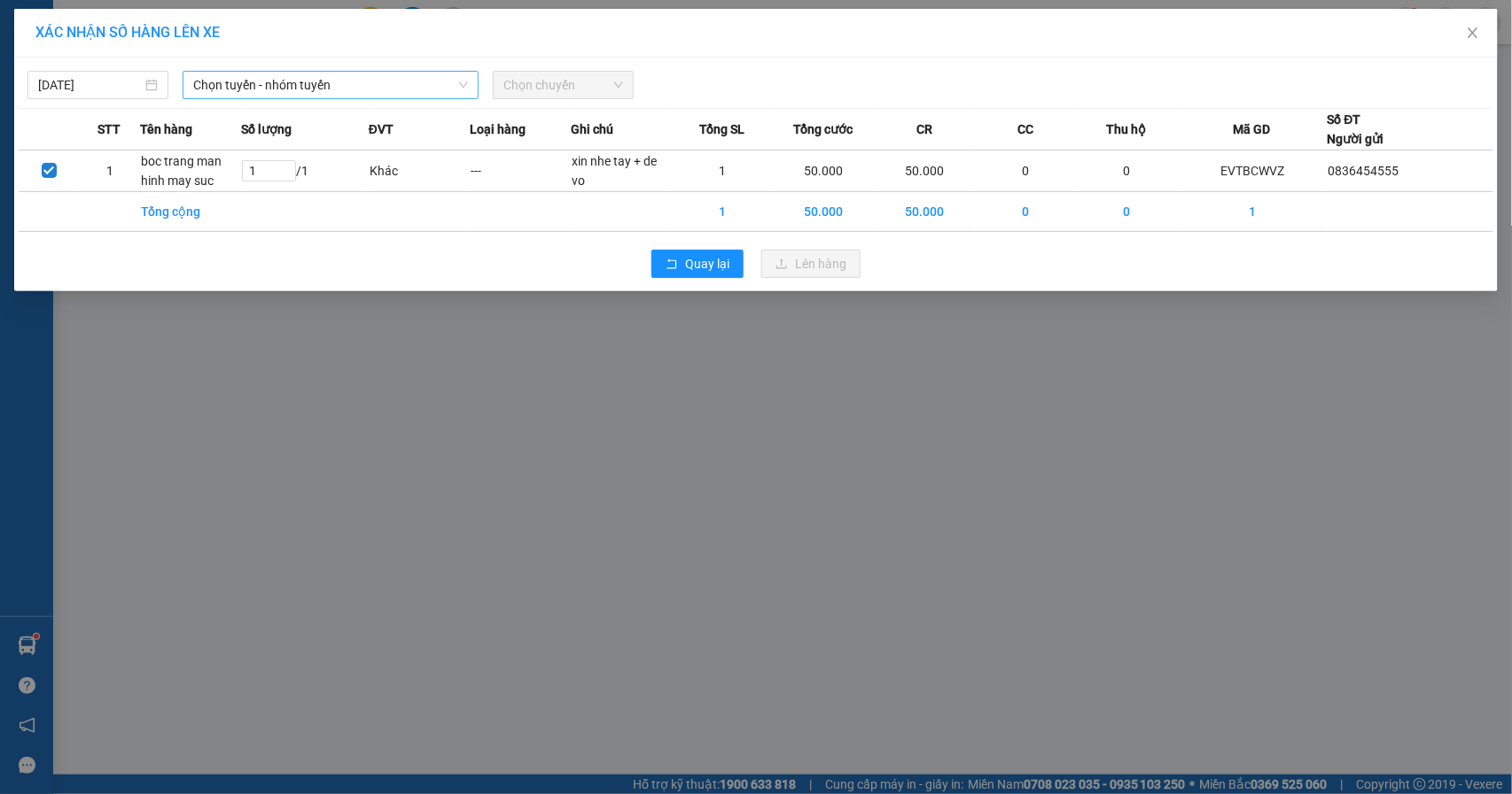
click at [399, 90] on span "Chọn tuyến - nhóm tuyến" at bounding box center [331, 84] width 275 height 27
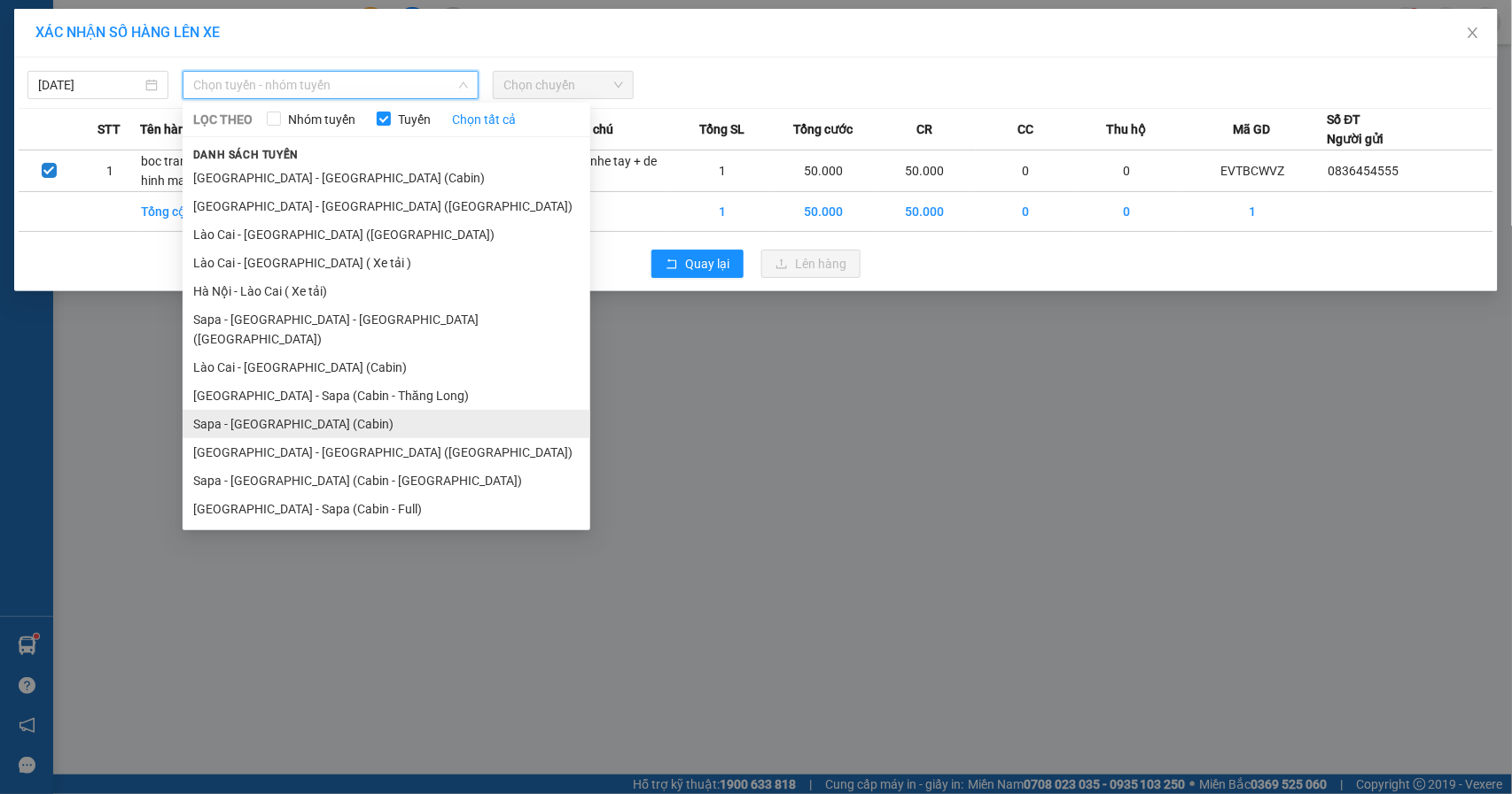
click at [298, 410] on li "Sapa - [GEOGRAPHIC_DATA] (Cabin)" at bounding box center [386, 424] width 408 height 28
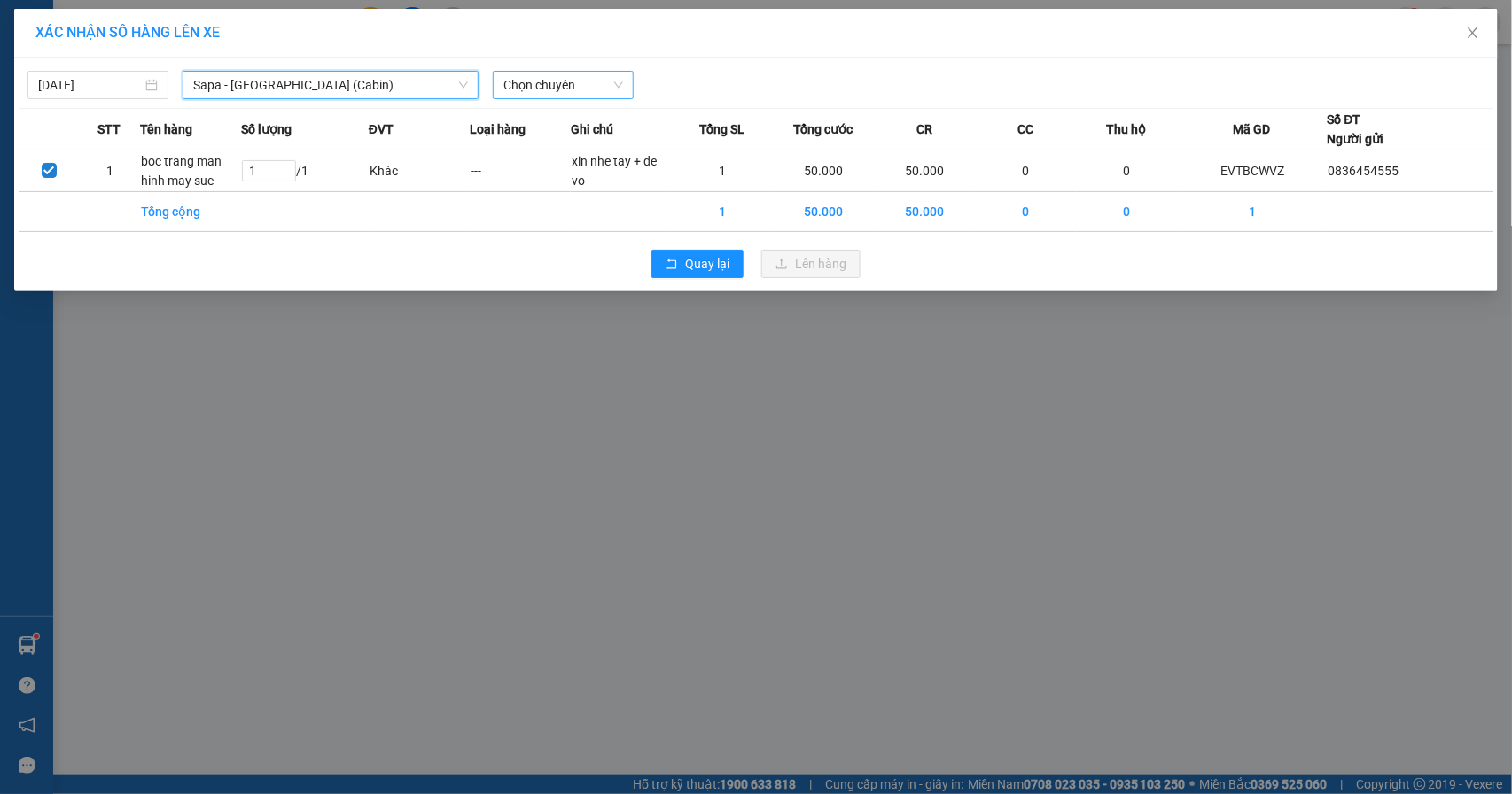
click at [569, 83] on span "Chọn chuyến" at bounding box center [563, 84] width 120 height 27
click at [562, 82] on span "Chọn chuyến" at bounding box center [563, 84] width 120 height 27
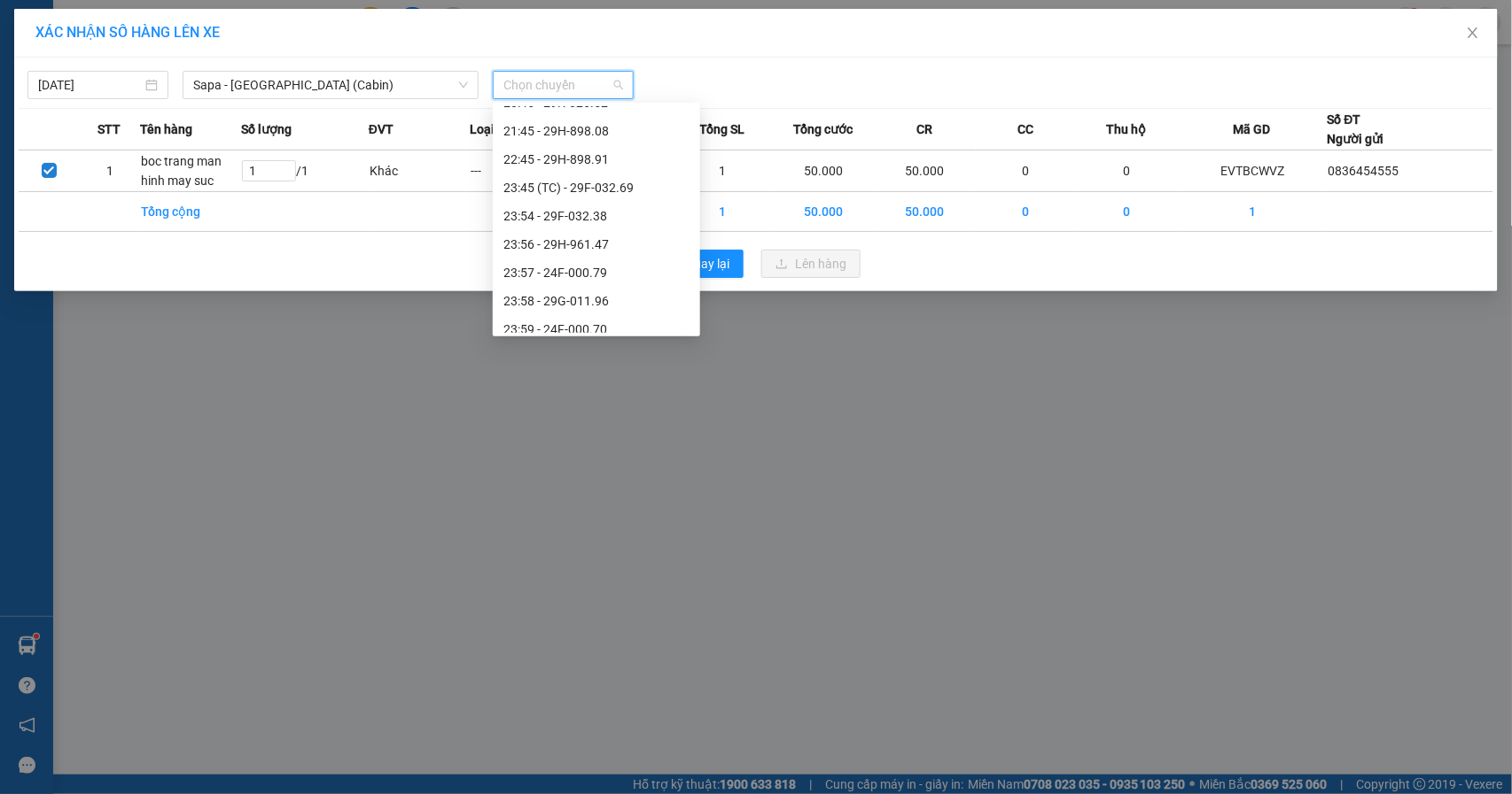
scroll to position [850, 0]
click at [625, 122] on div "21:45 - 29H-898.08" at bounding box center [596, 120] width 186 height 19
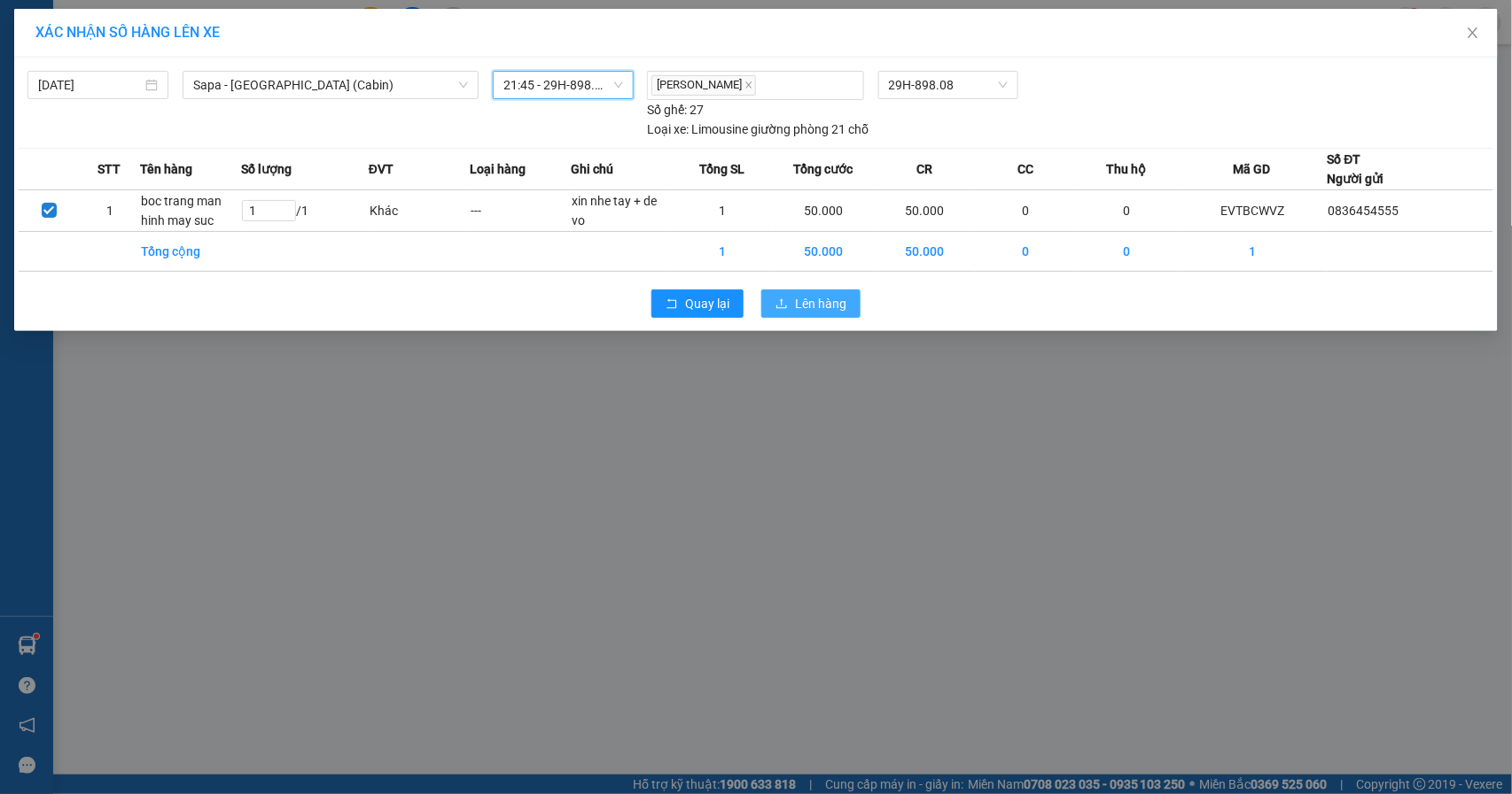
click at [827, 299] on span "Lên hàng" at bounding box center [820, 303] width 51 height 19
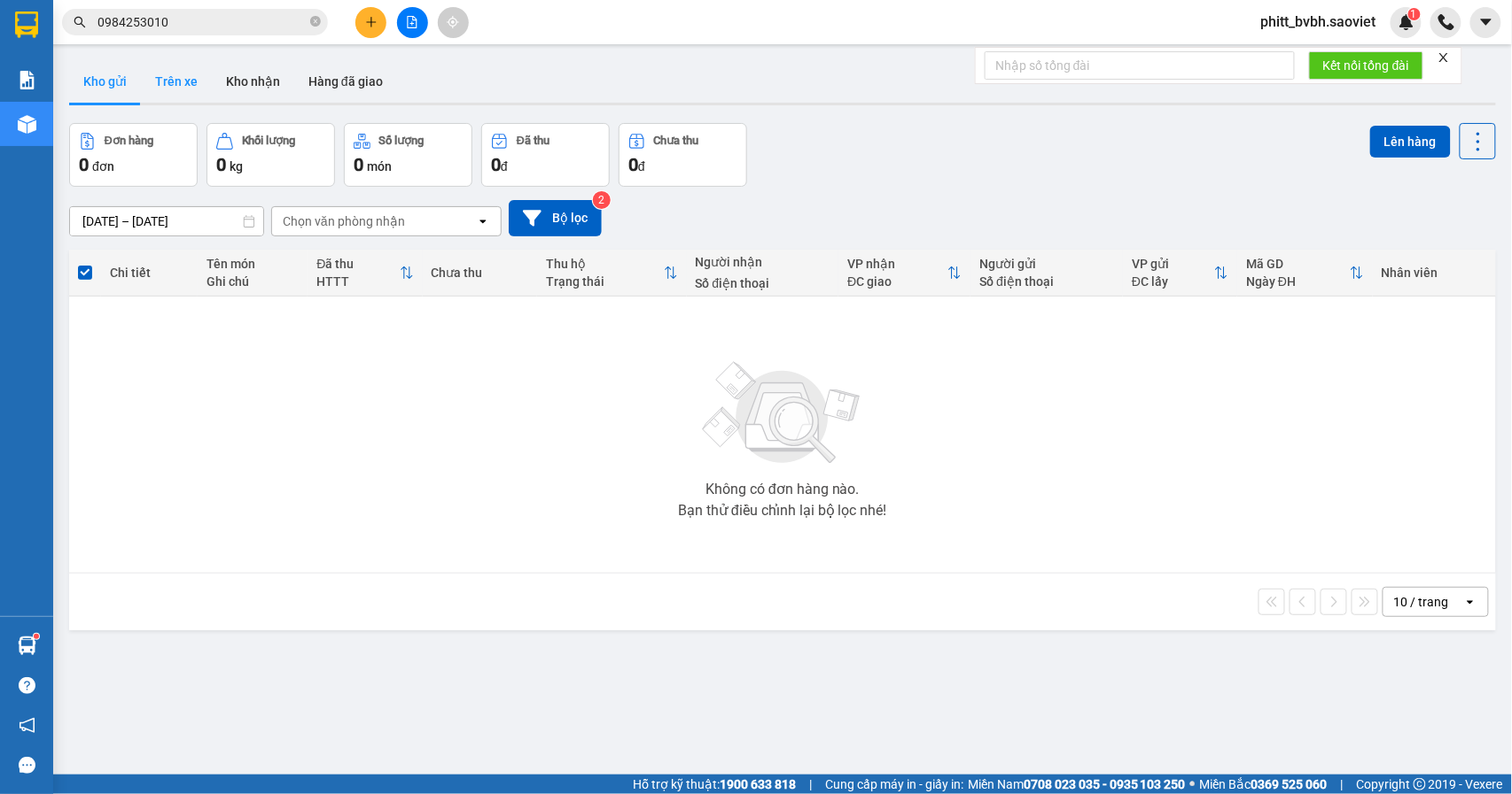
click at [182, 78] on button "Trên xe" at bounding box center [176, 82] width 71 height 42
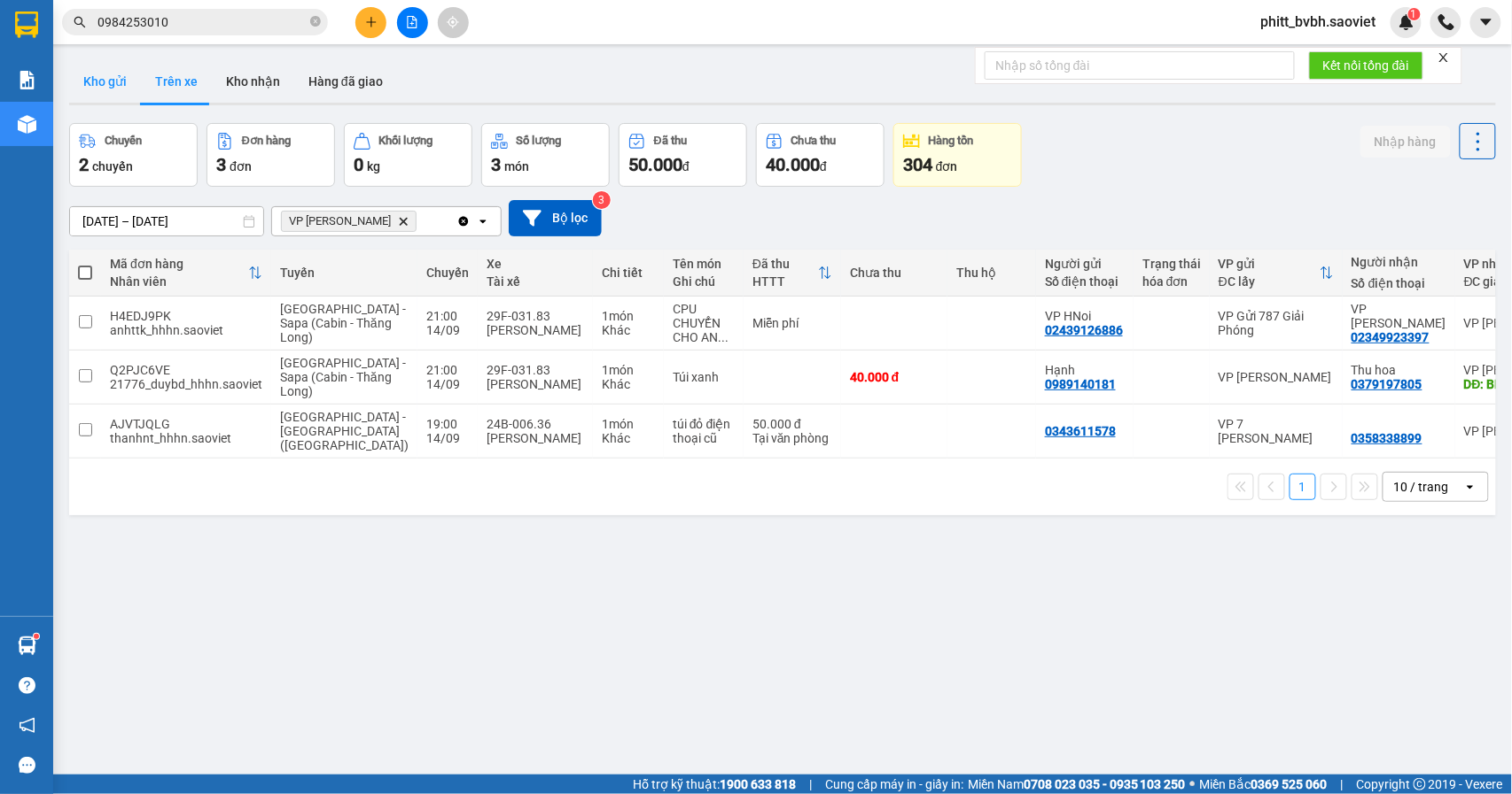
click at [125, 80] on button "Kho gửi" at bounding box center [104, 82] width 71 height 42
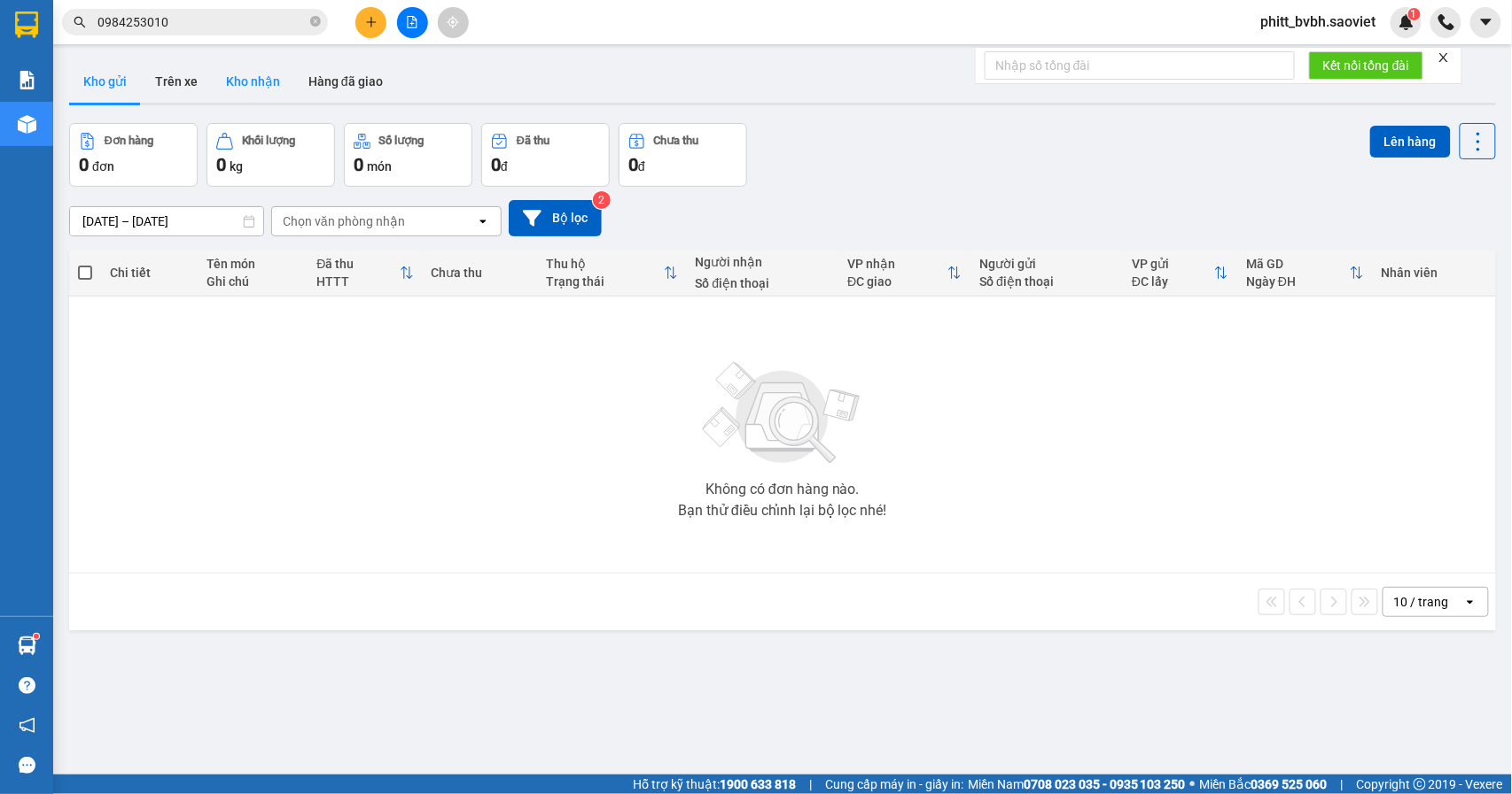
click at [248, 92] on button "Kho nhận" at bounding box center [253, 82] width 82 height 42
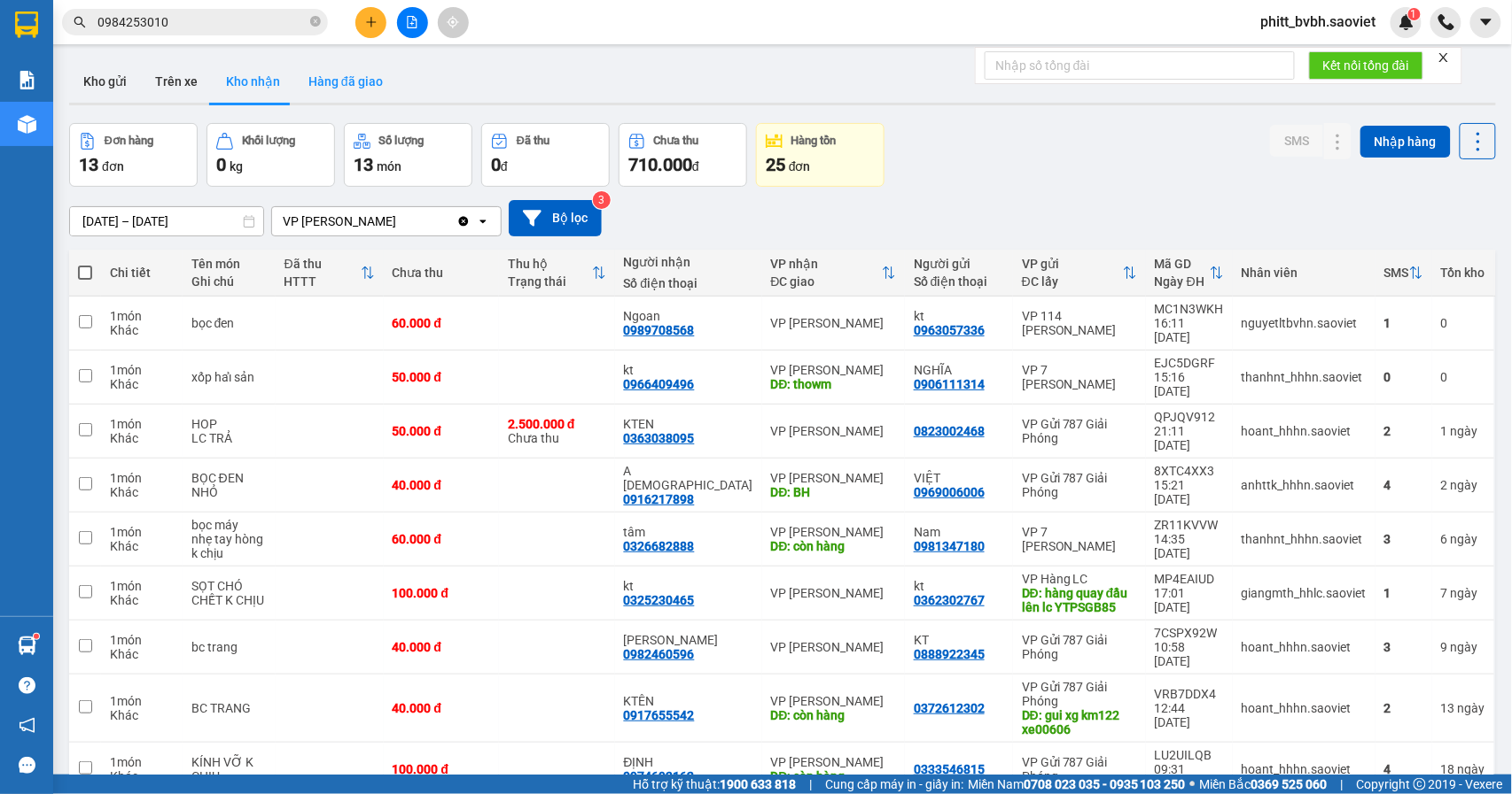
click at [326, 78] on button "Hàng đã giao" at bounding box center [345, 82] width 103 height 42
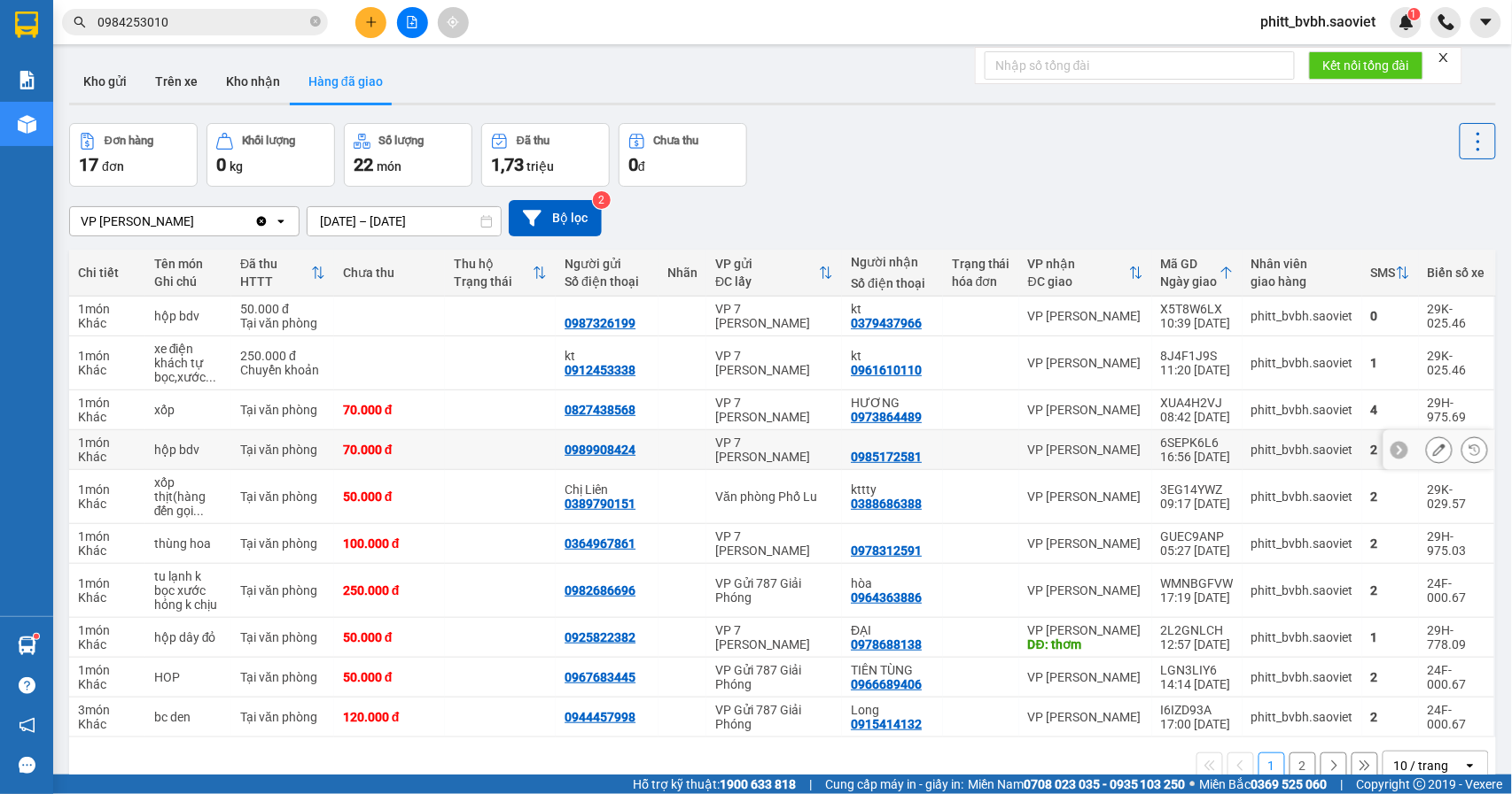
click at [762, 441] on td "VP 7 [PERSON_NAME]" at bounding box center [774, 451] width 136 height 40
click at [1433, 454] on icon at bounding box center [1440, 450] width 13 height 13
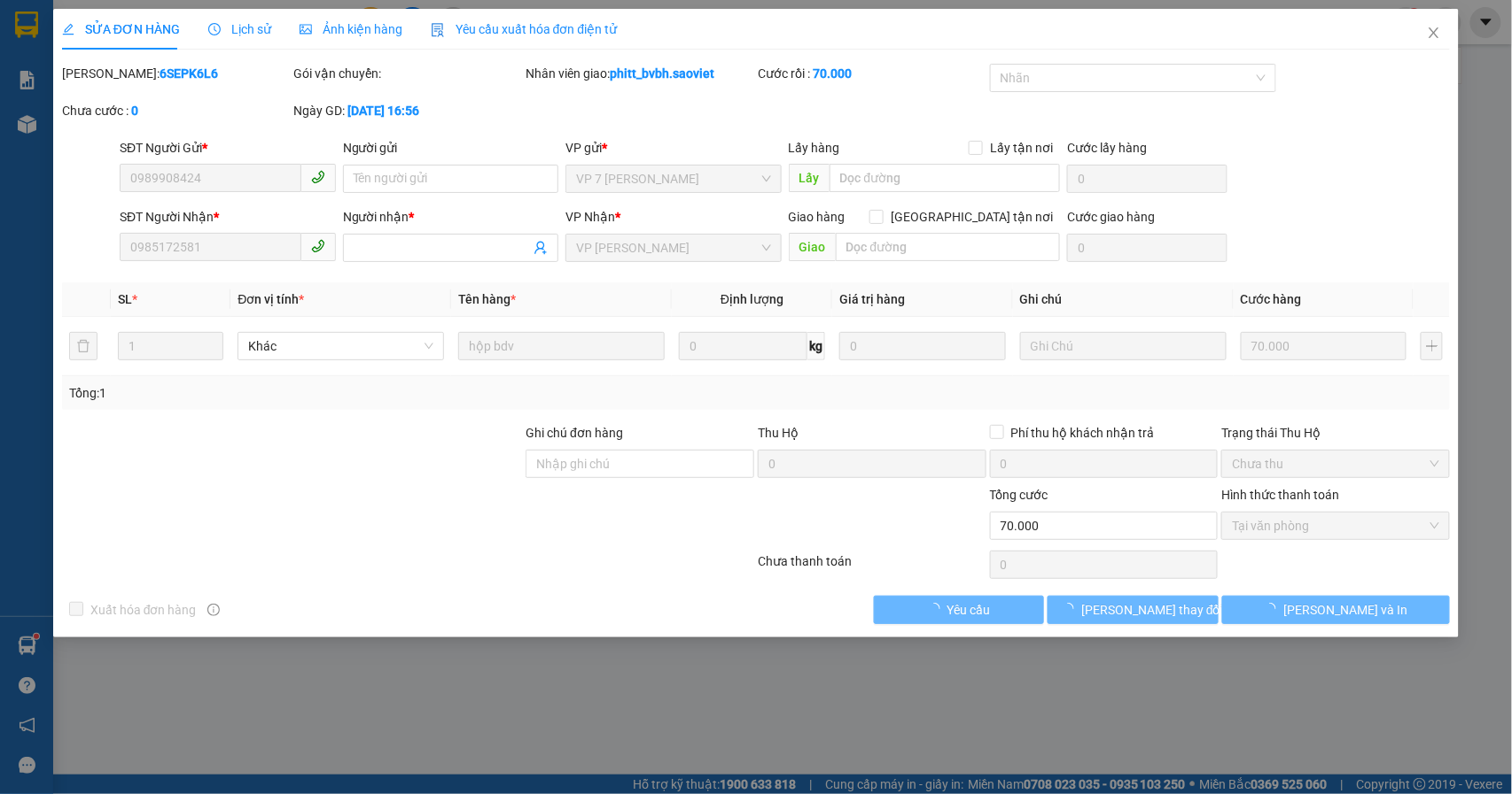
type input "0989908424"
type input "0985172581"
type input "70.000"
click at [238, 28] on span "Lịch sử" at bounding box center [239, 28] width 63 height 14
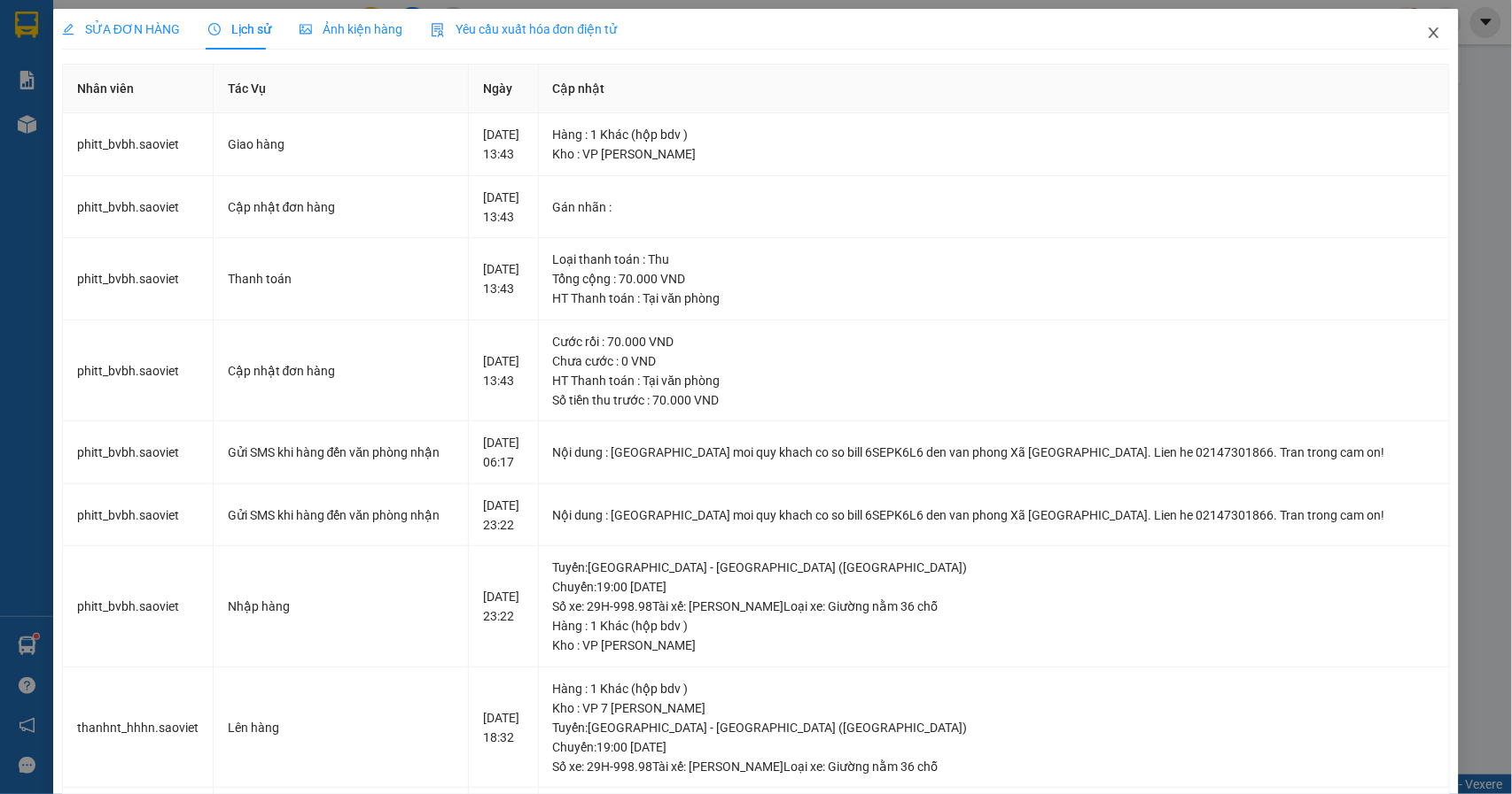
click at [1422, 26] on span "Close" at bounding box center [1434, 34] width 49 height 49
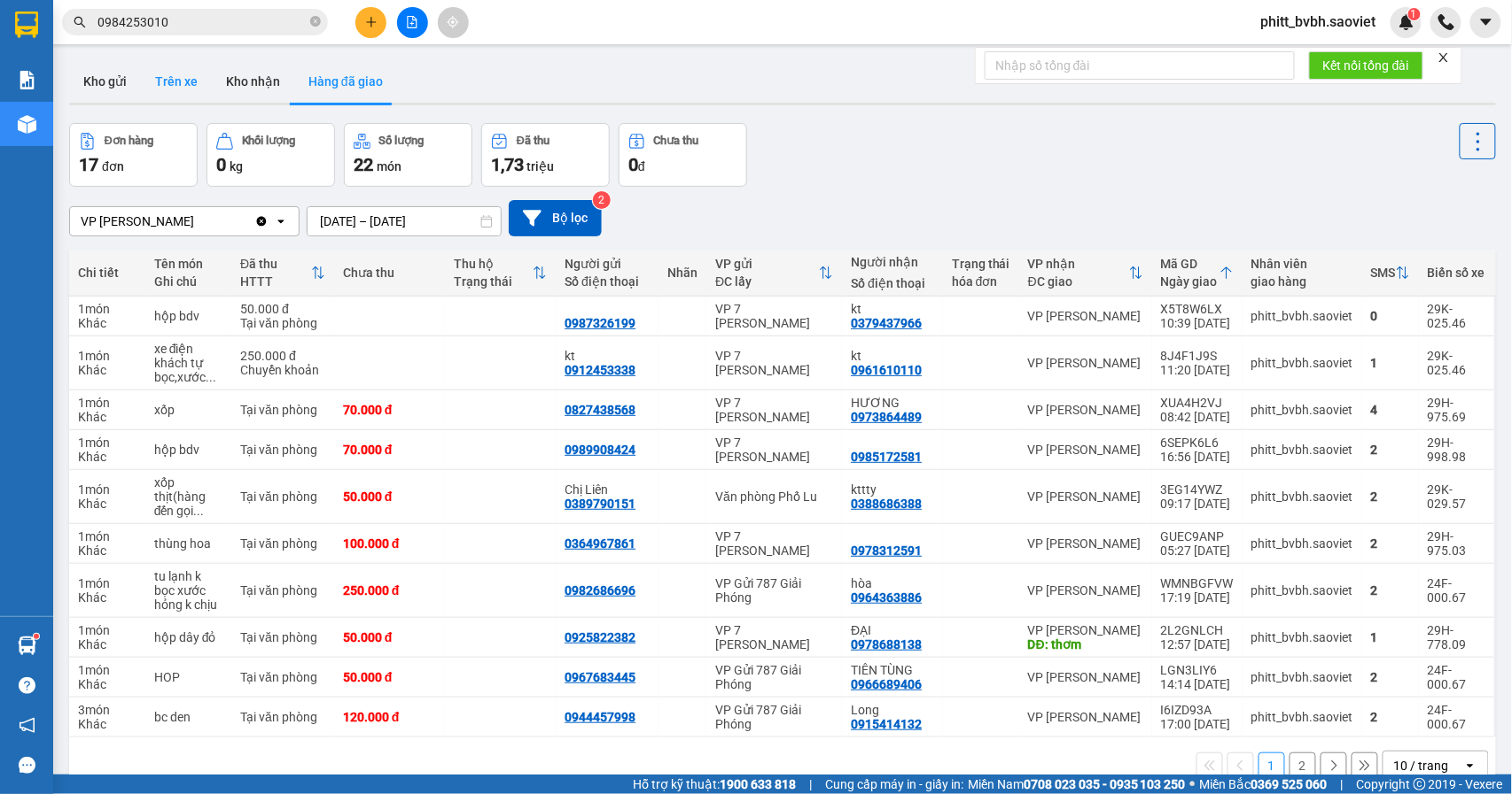
click at [161, 76] on button "Trên xe" at bounding box center [176, 82] width 71 height 42
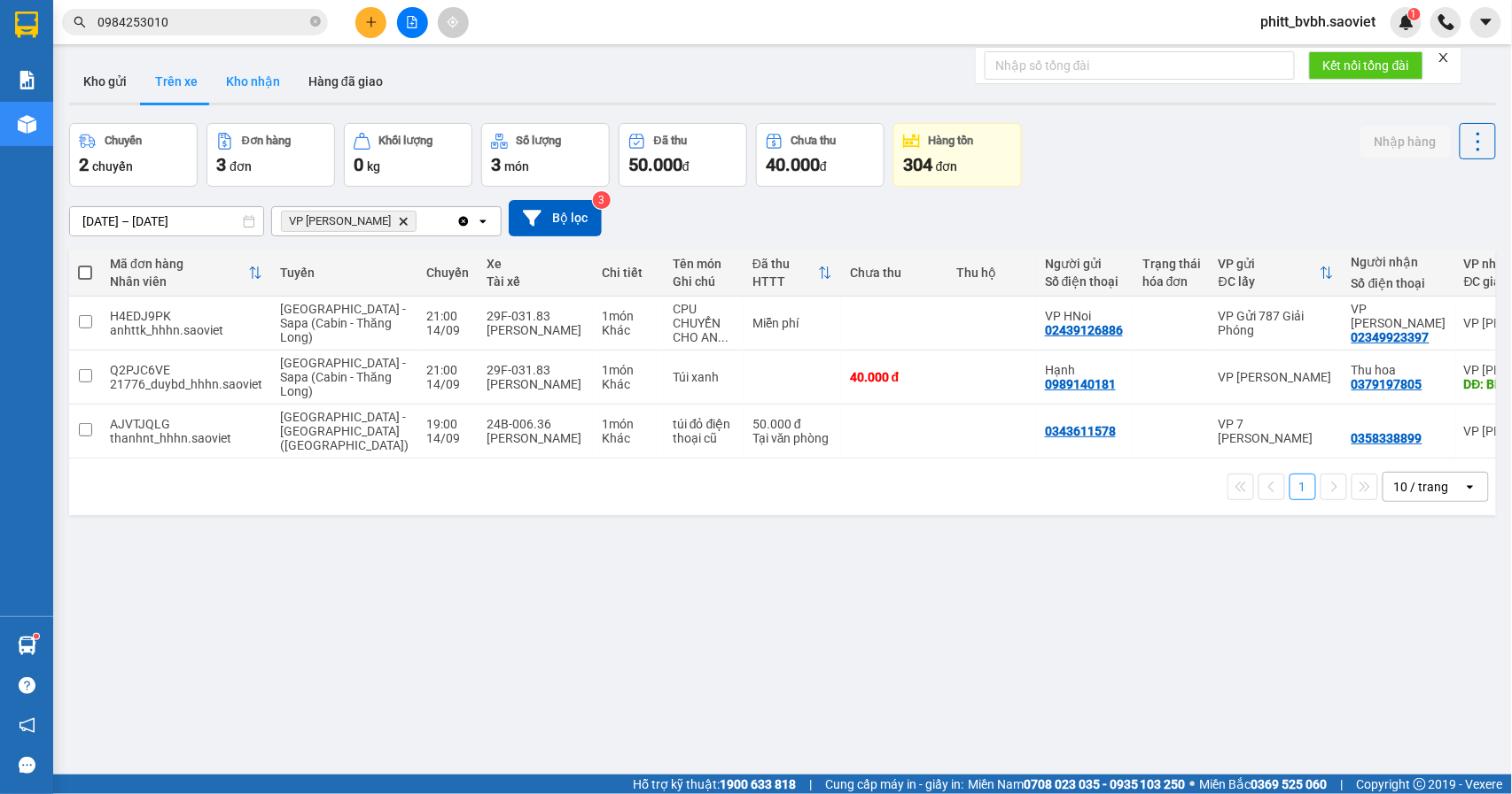
click at [247, 86] on button "Kho nhận" at bounding box center [253, 82] width 82 height 42
type input "01/08/2025 – 14/09/2025"
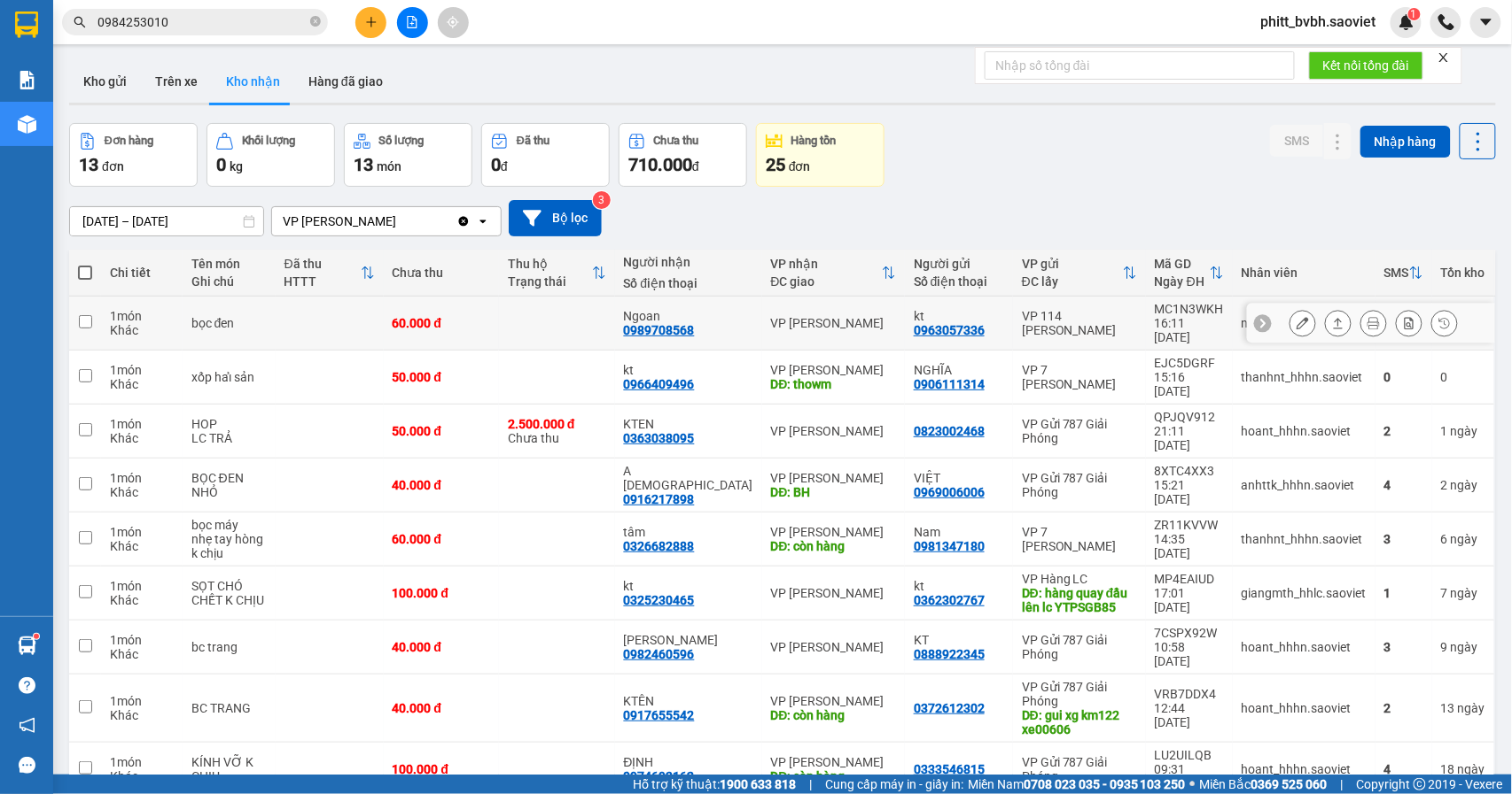
click at [230, 316] on div "bọc đen" at bounding box center [229, 322] width 75 height 14
checkbox input "true"
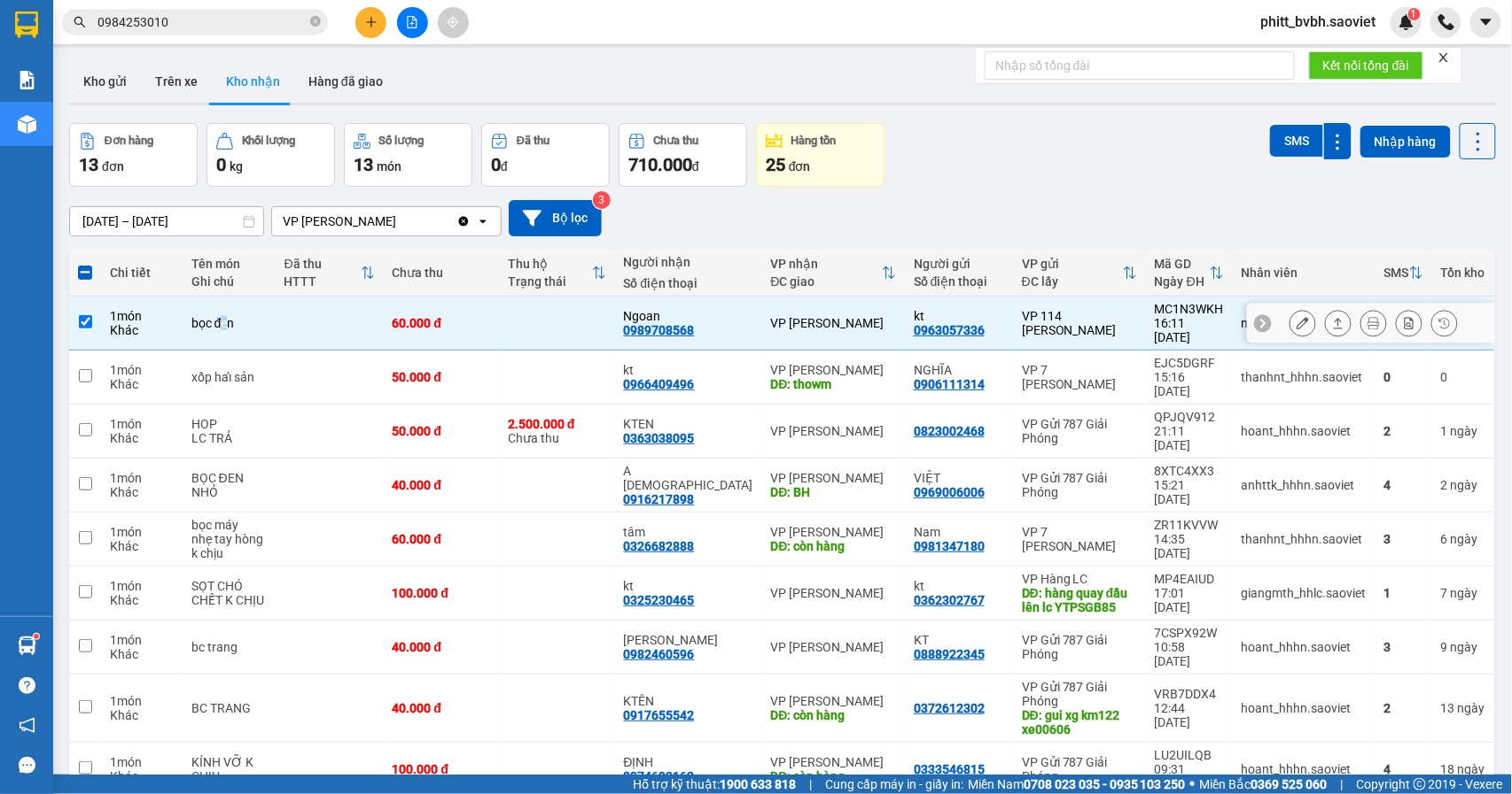
click at [1297, 317] on icon at bounding box center [1303, 323] width 13 height 13
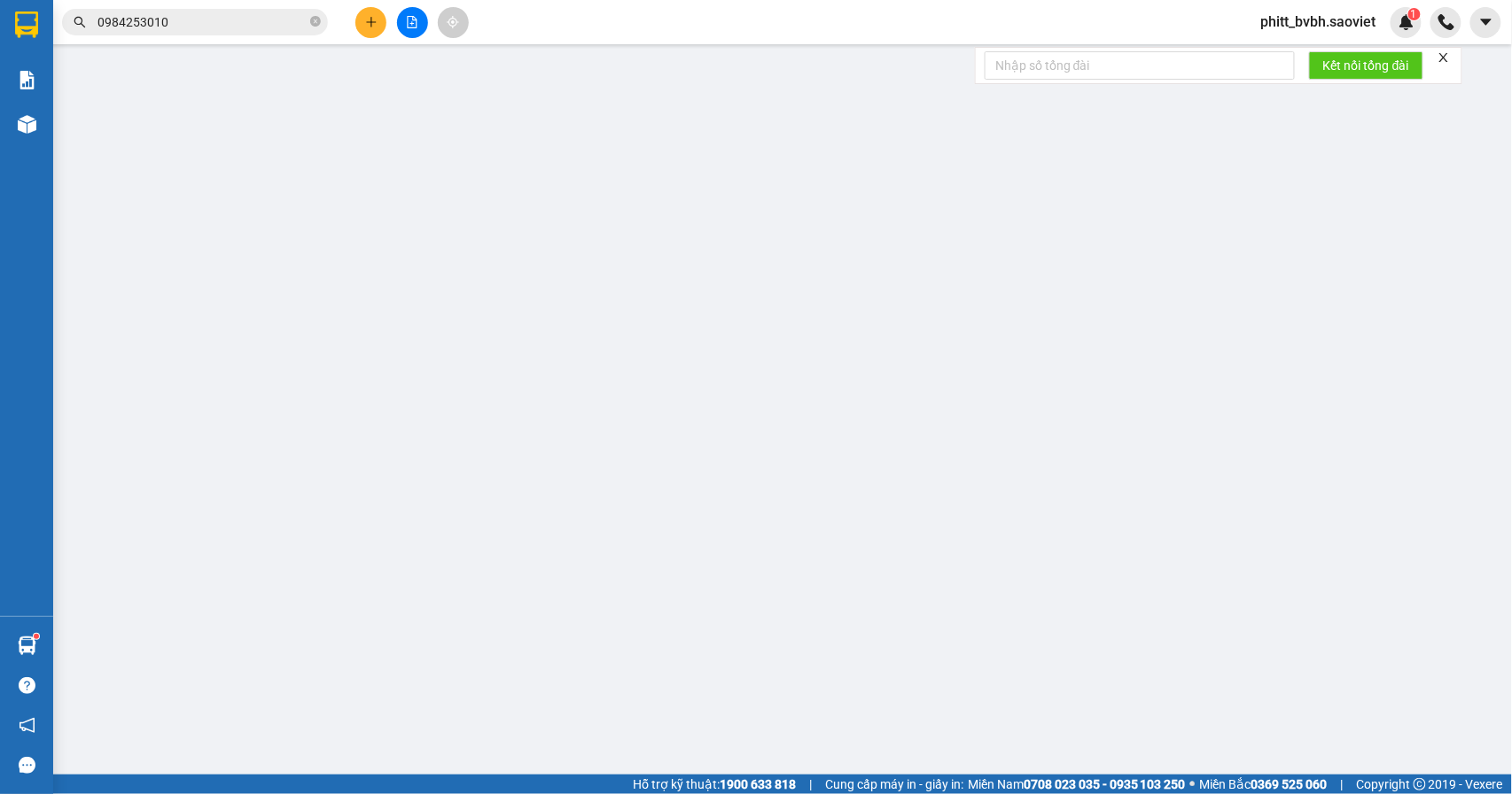
type input "0963057336"
type input "kt"
type input "0989708568"
type input "Ngoan"
type input "60.000"
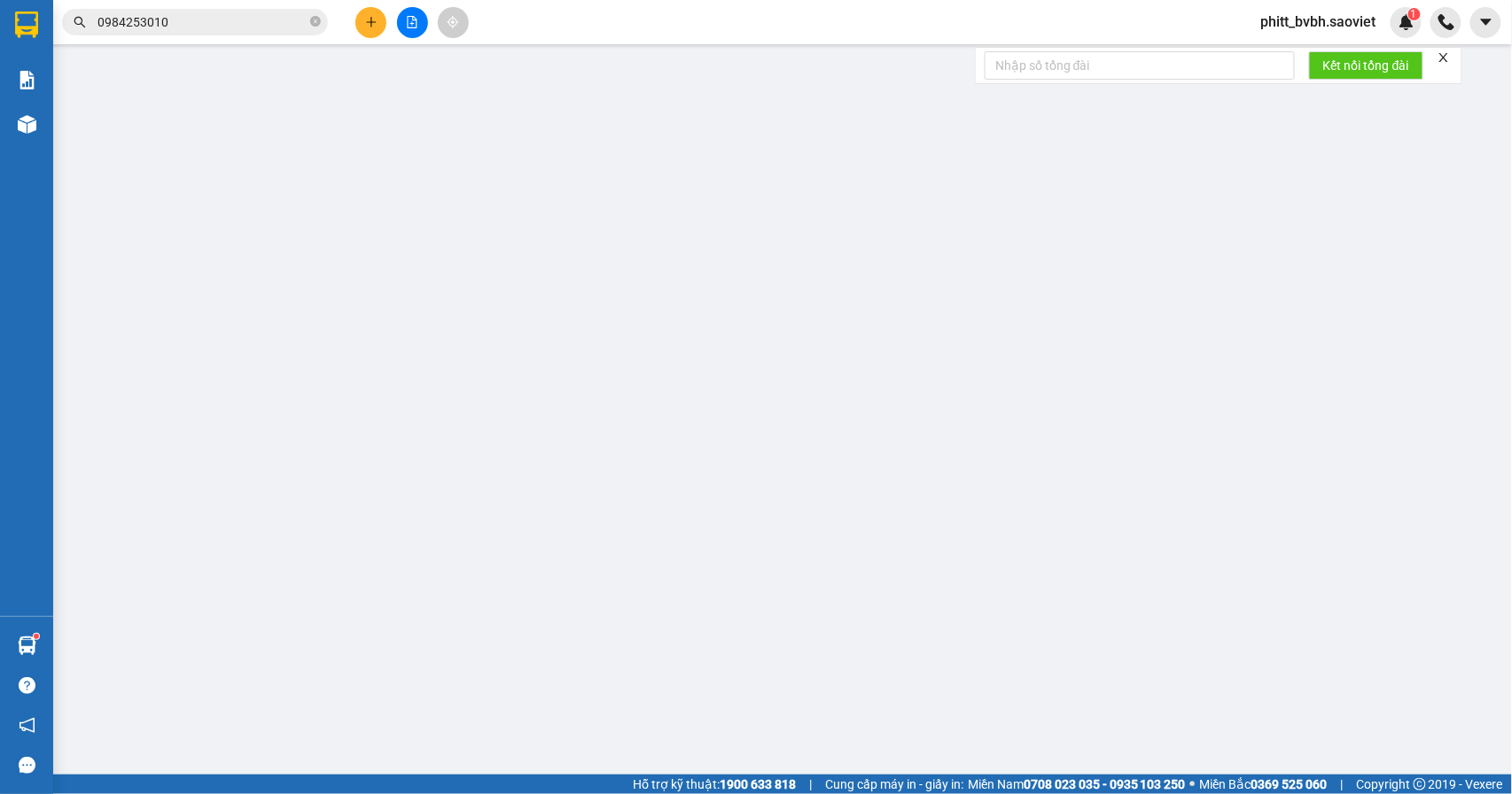
type input "60.000"
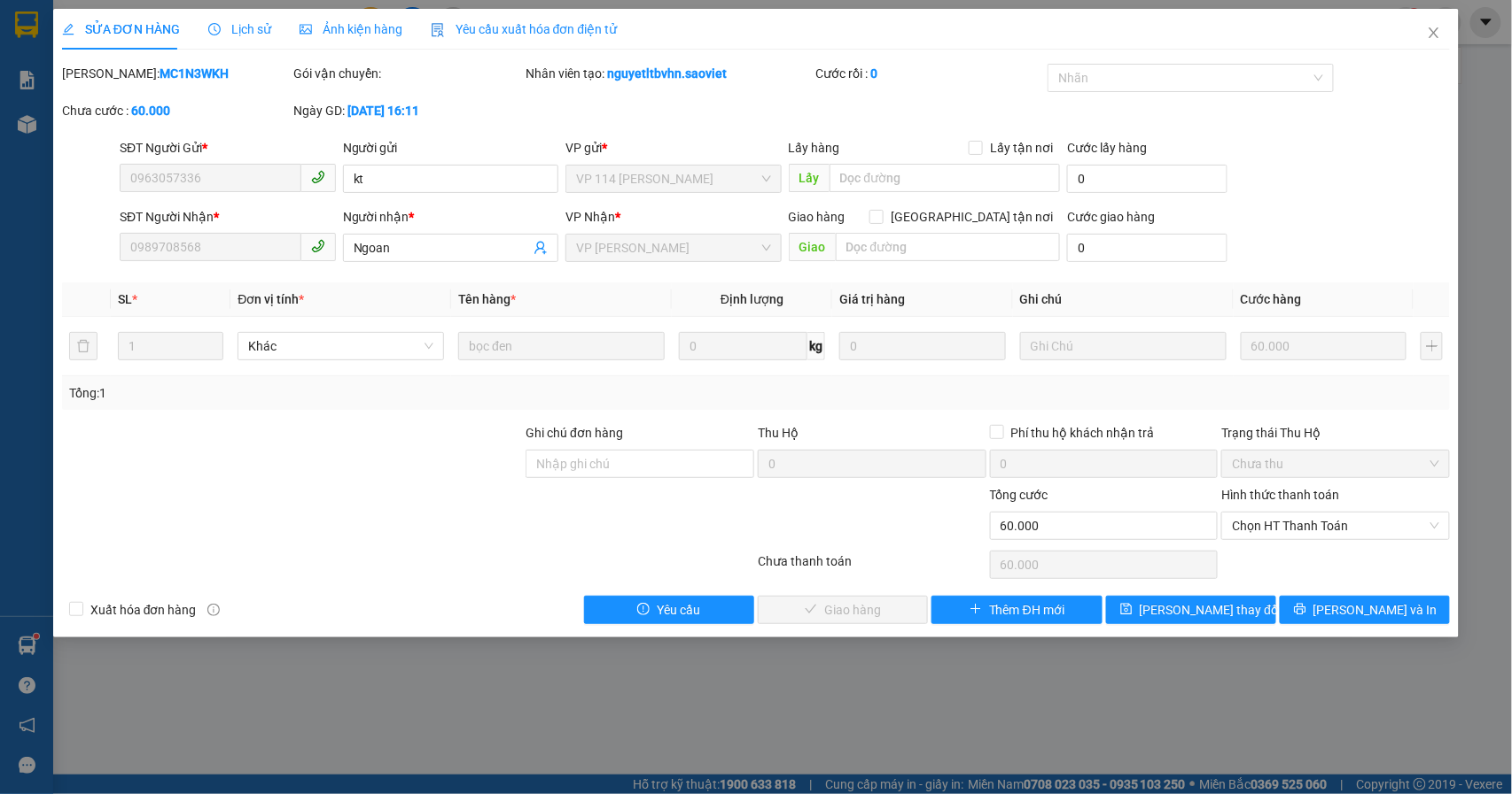
click at [241, 30] on span "Lịch sử" at bounding box center [239, 28] width 63 height 14
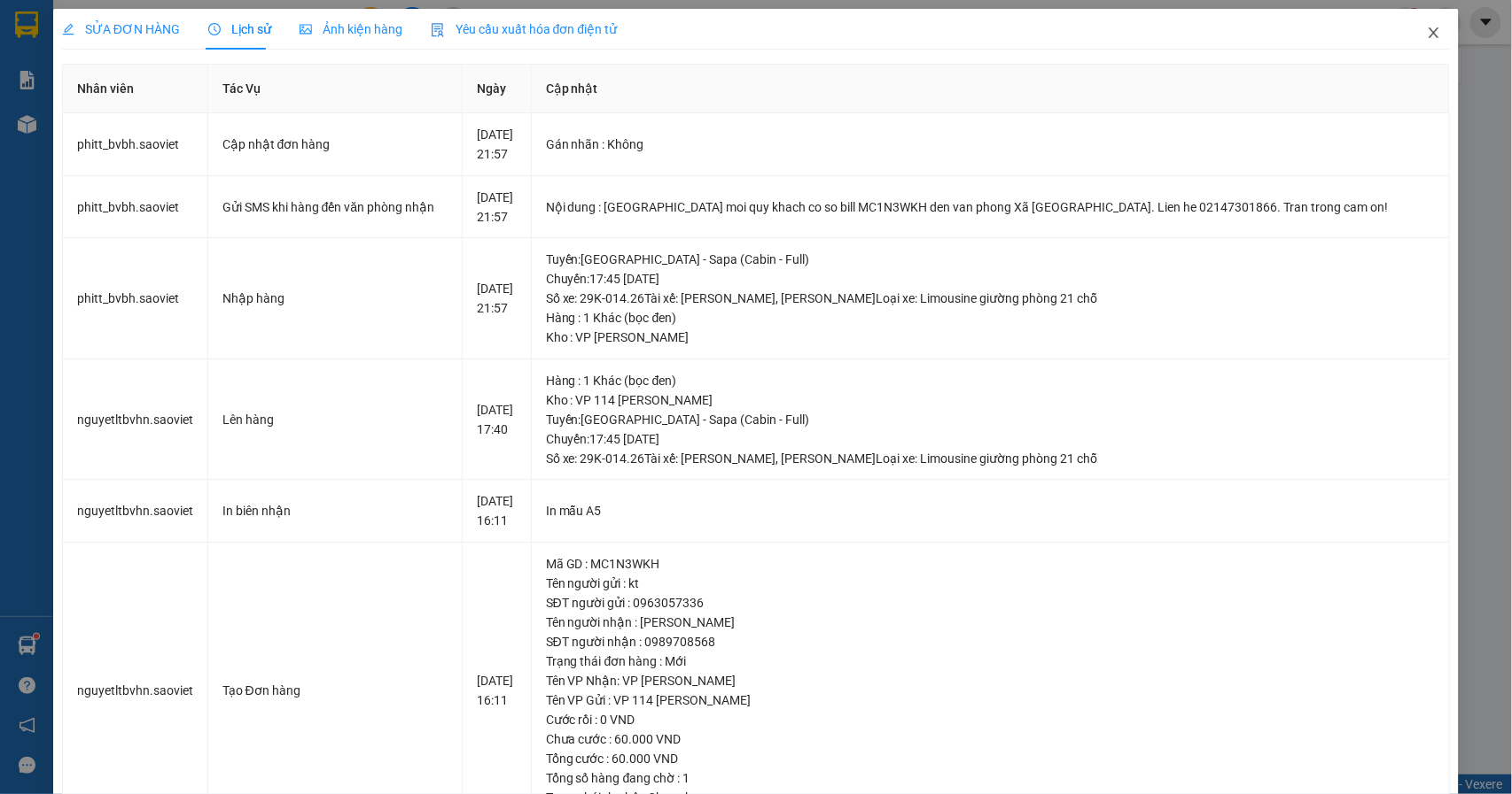
click at [1427, 32] on icon "close" at bounding box center [1433, 32] width 14 height 14
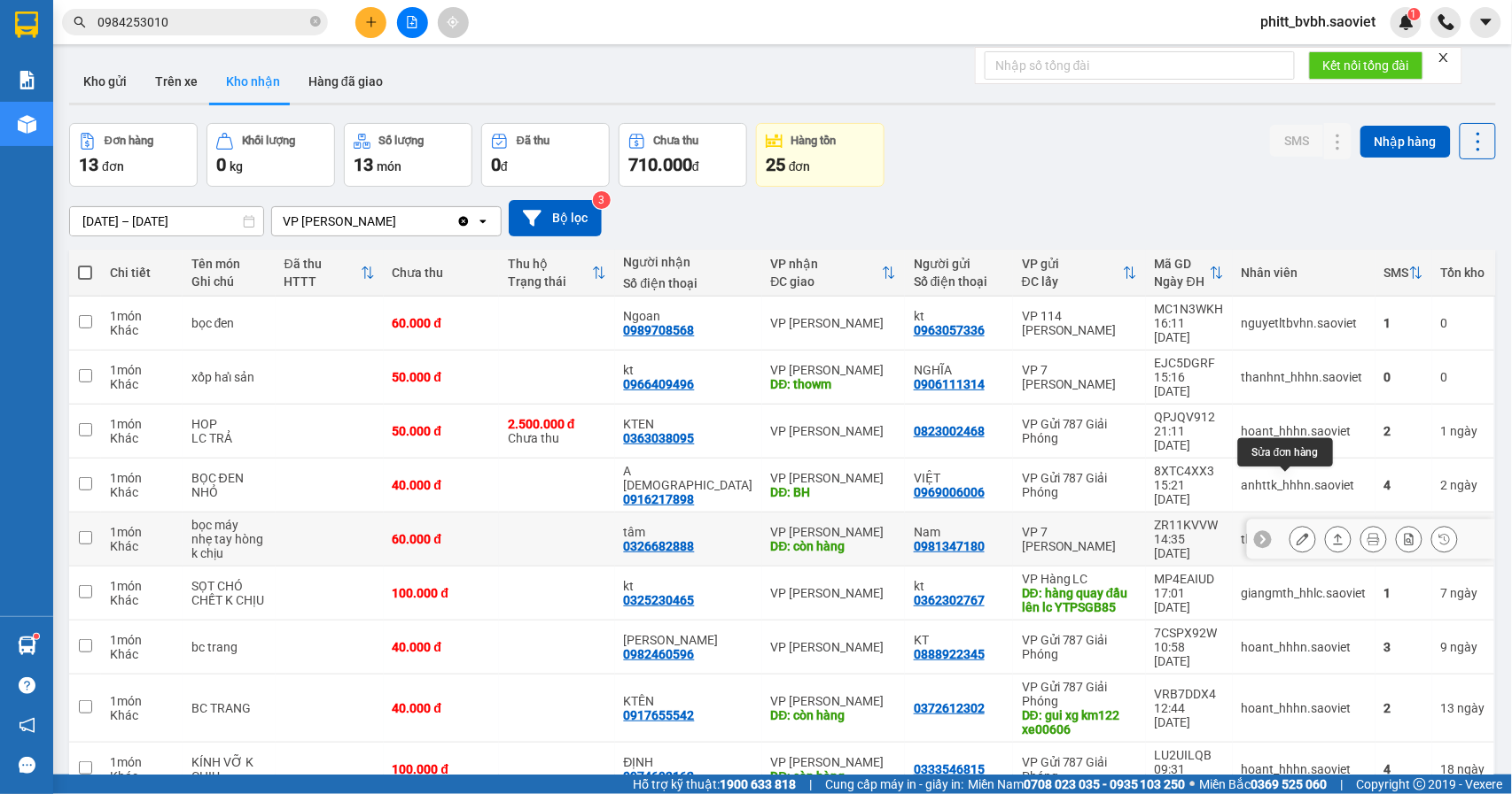
click at [1290, 524] on button at bounding box center [1302, 539] width 25 height 31
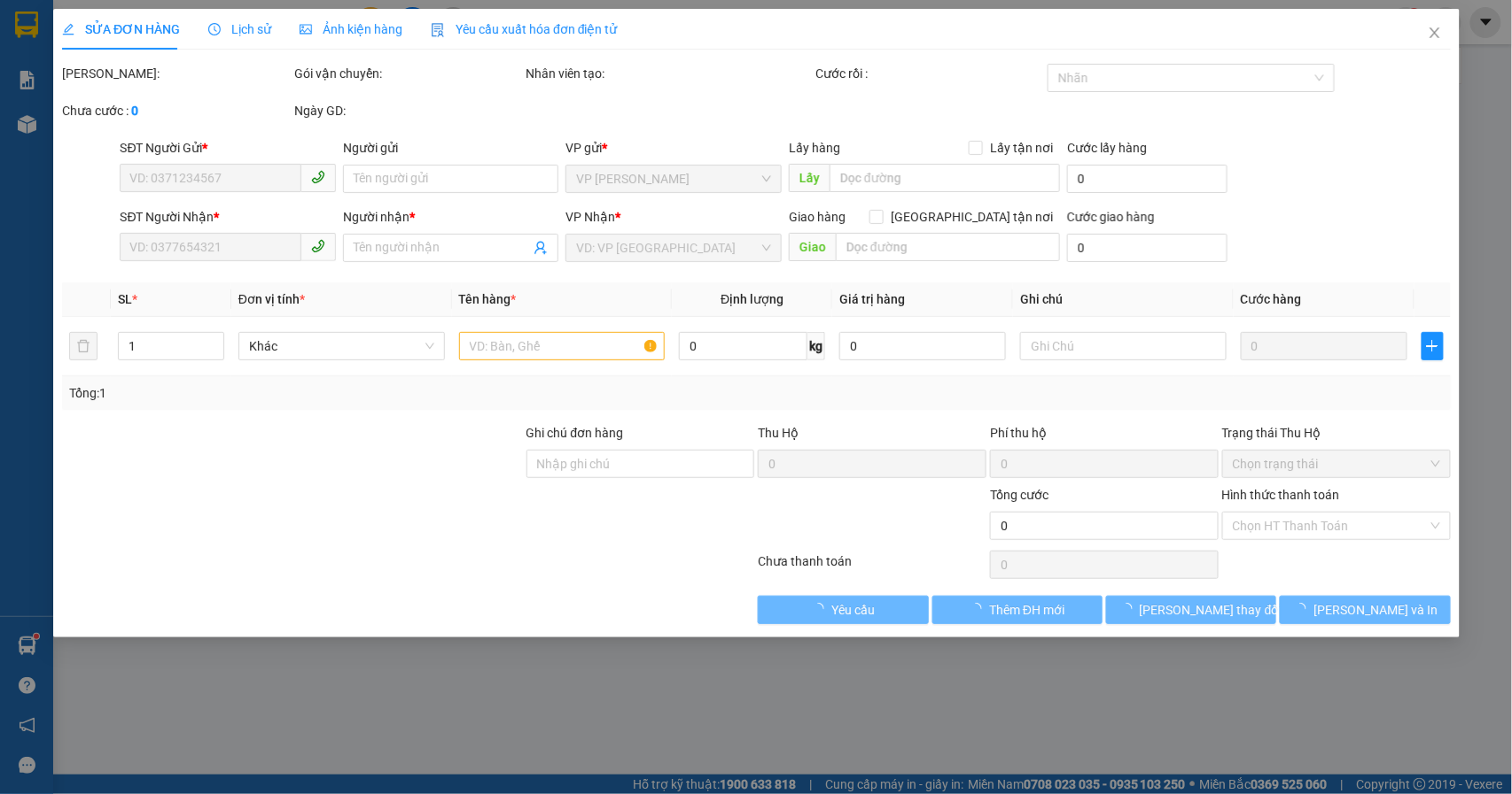
type input "0981347180"
type input "Nam"
type input "0326682888"
type input "tâm"
type input "còn hàng"
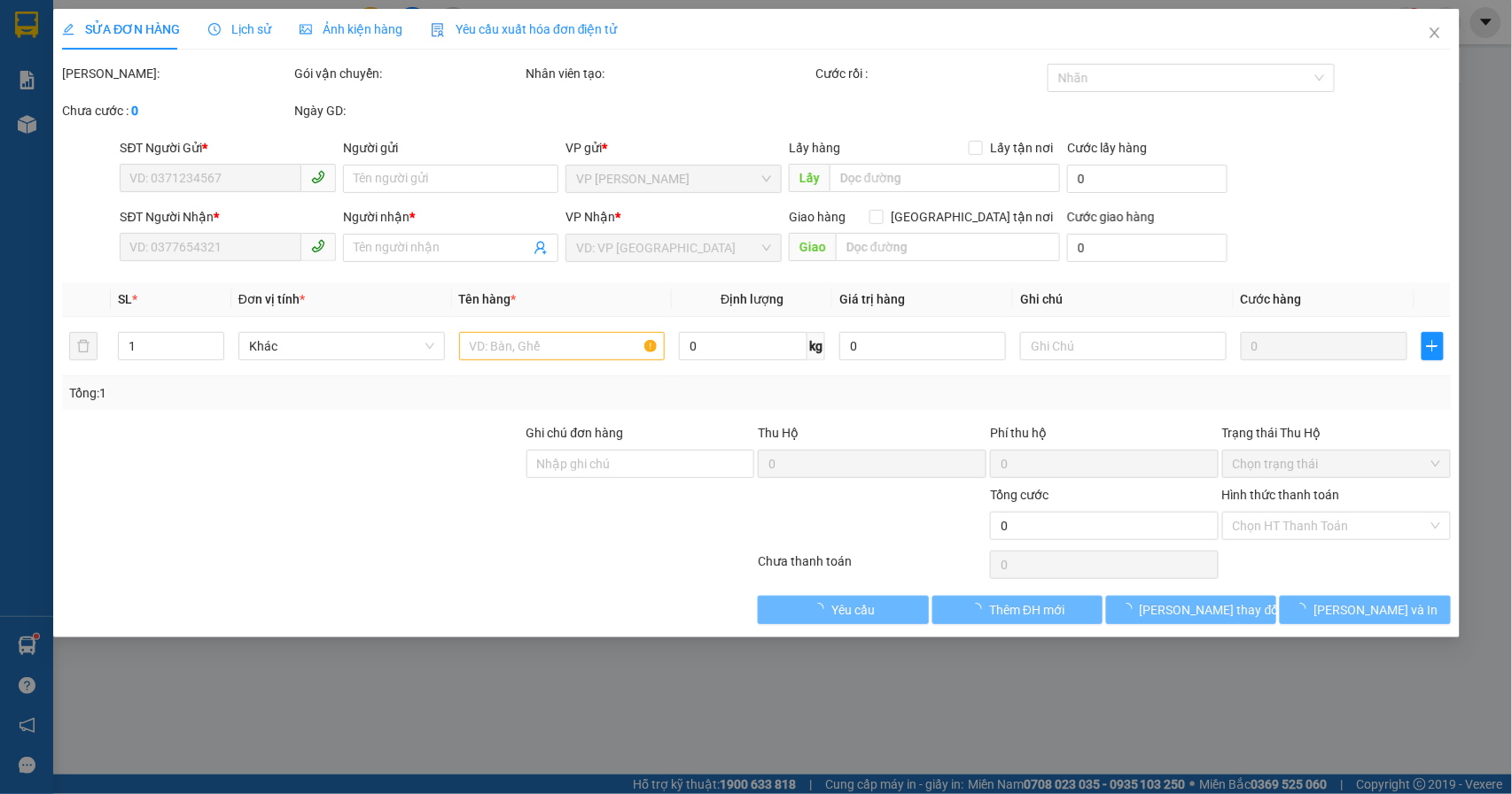
type input "60.000"
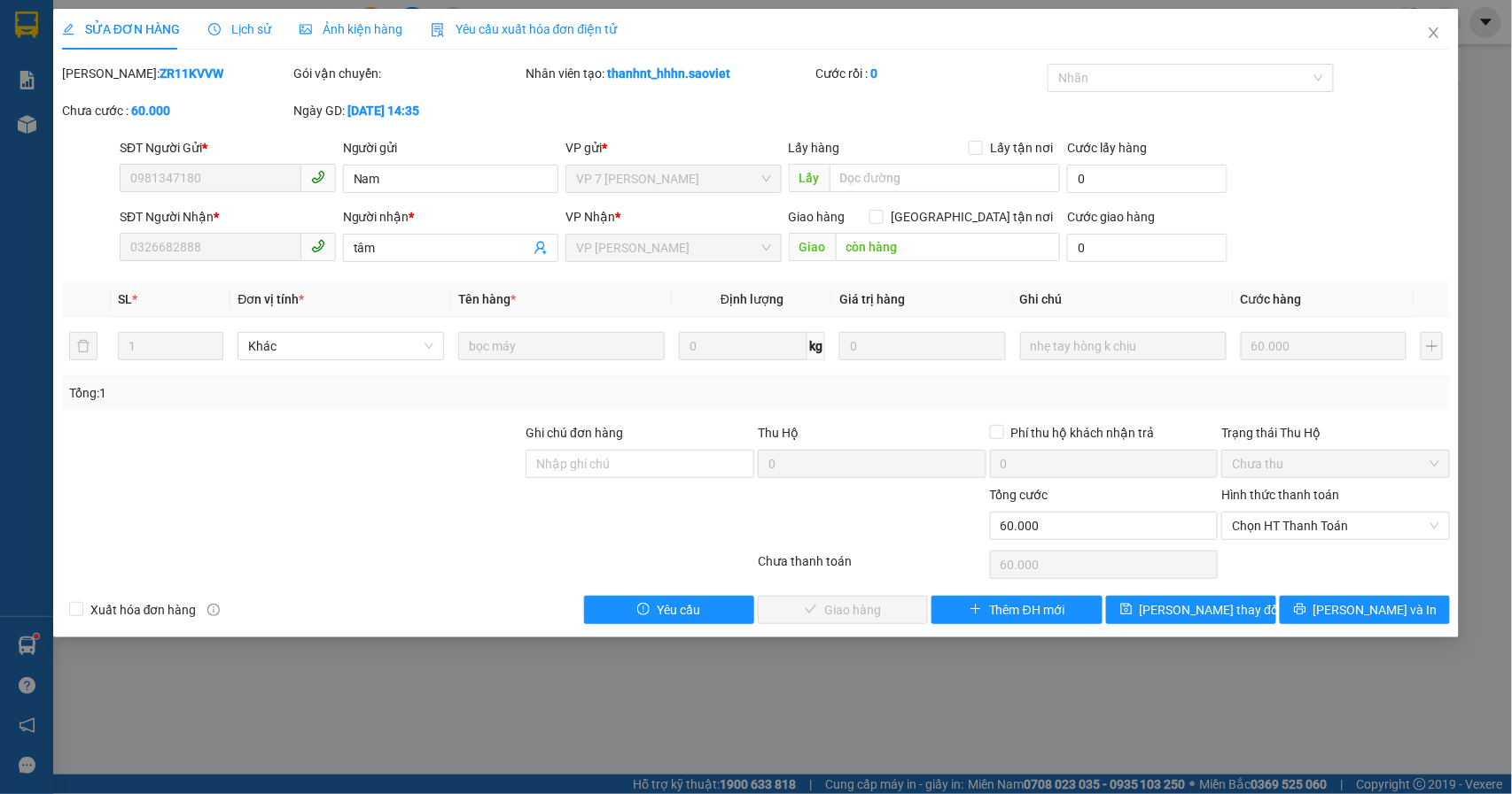
click at [246, 30] on span "Lịch sử" at bounding box center [239, 28] width 63 height 14
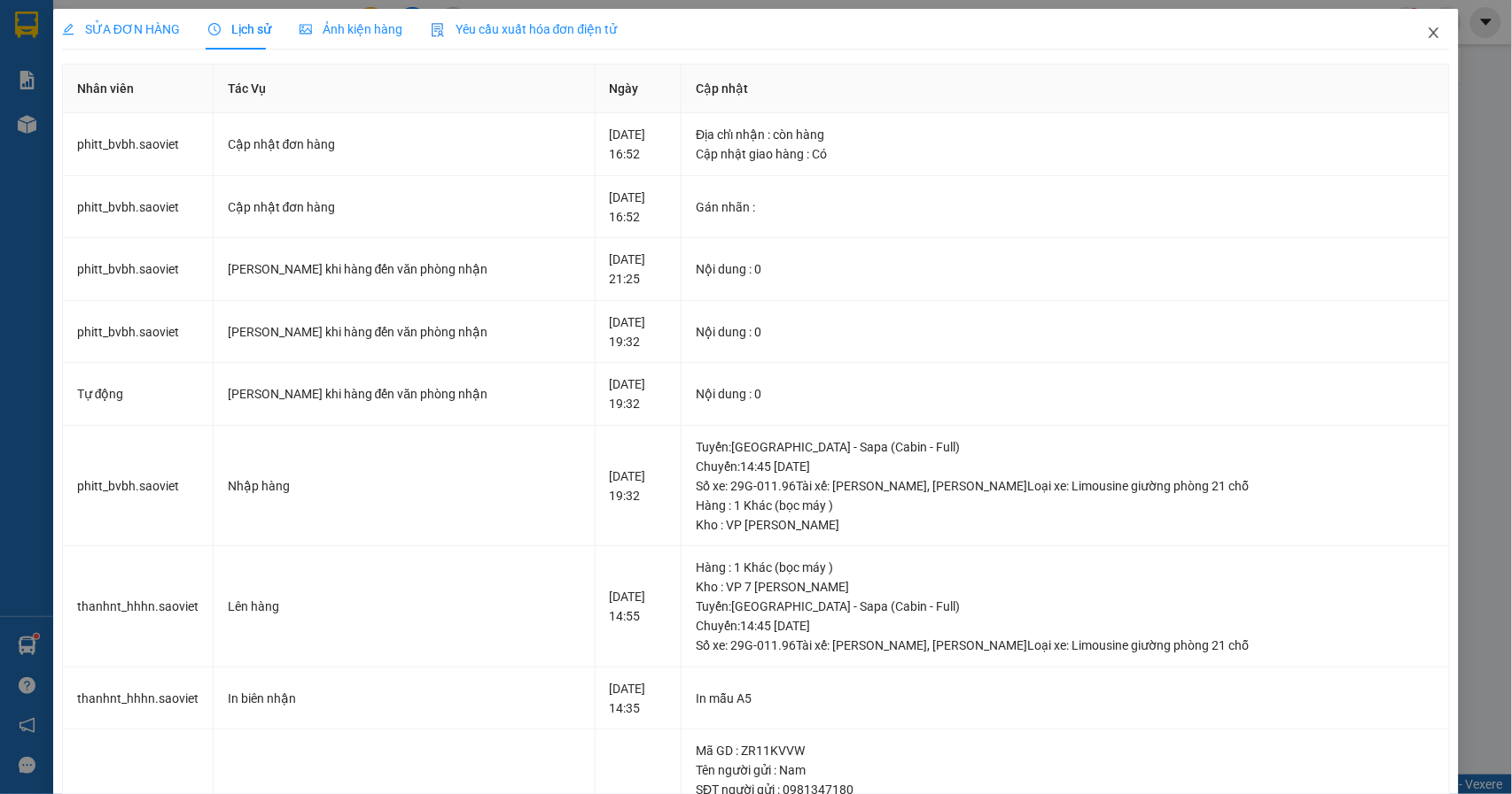
click at [1430, 30] on icon "close" at bounding box center [1434, 33] width 10 height 11
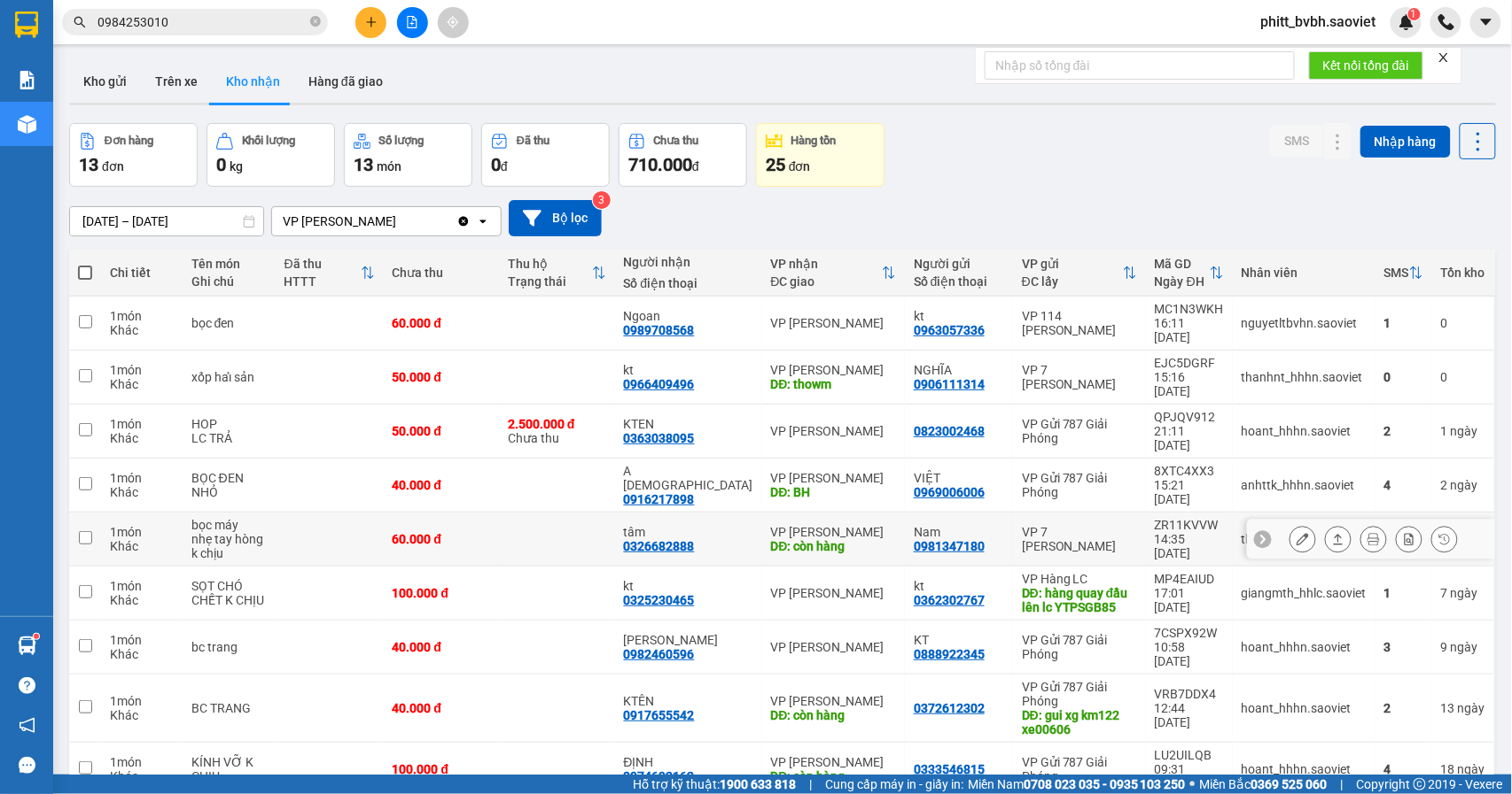
click at [406, 532] on div "60.000 đ" at bounding box center [441, 538] width 98 height 14
checkbox input "true"
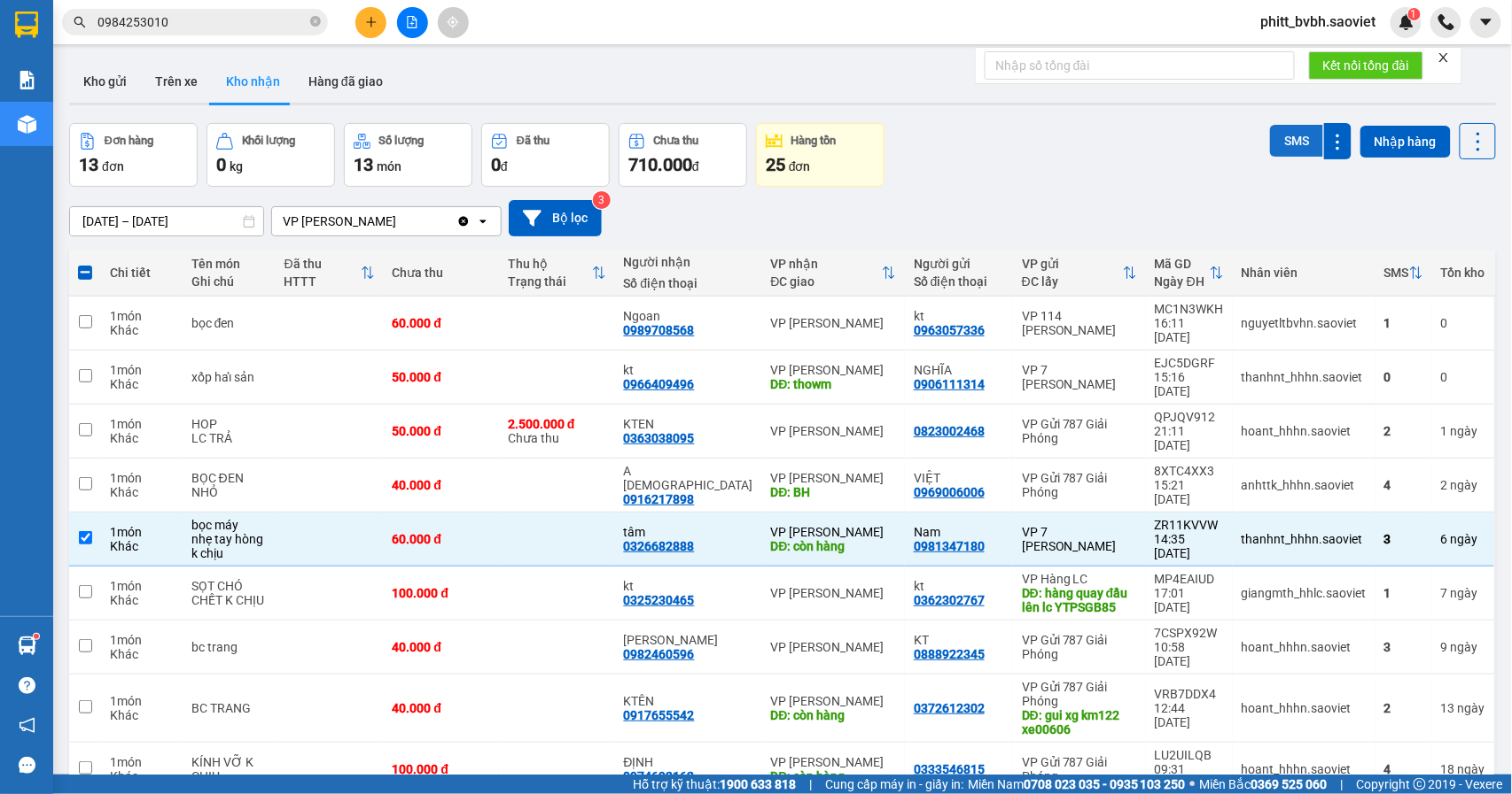
click at [1276, 139] on button "SMS" at bounding box center [1297, 140] width 53 height 32
click at [1297, 533] on icon at bounding box center [1303, 539] width 13 height 13
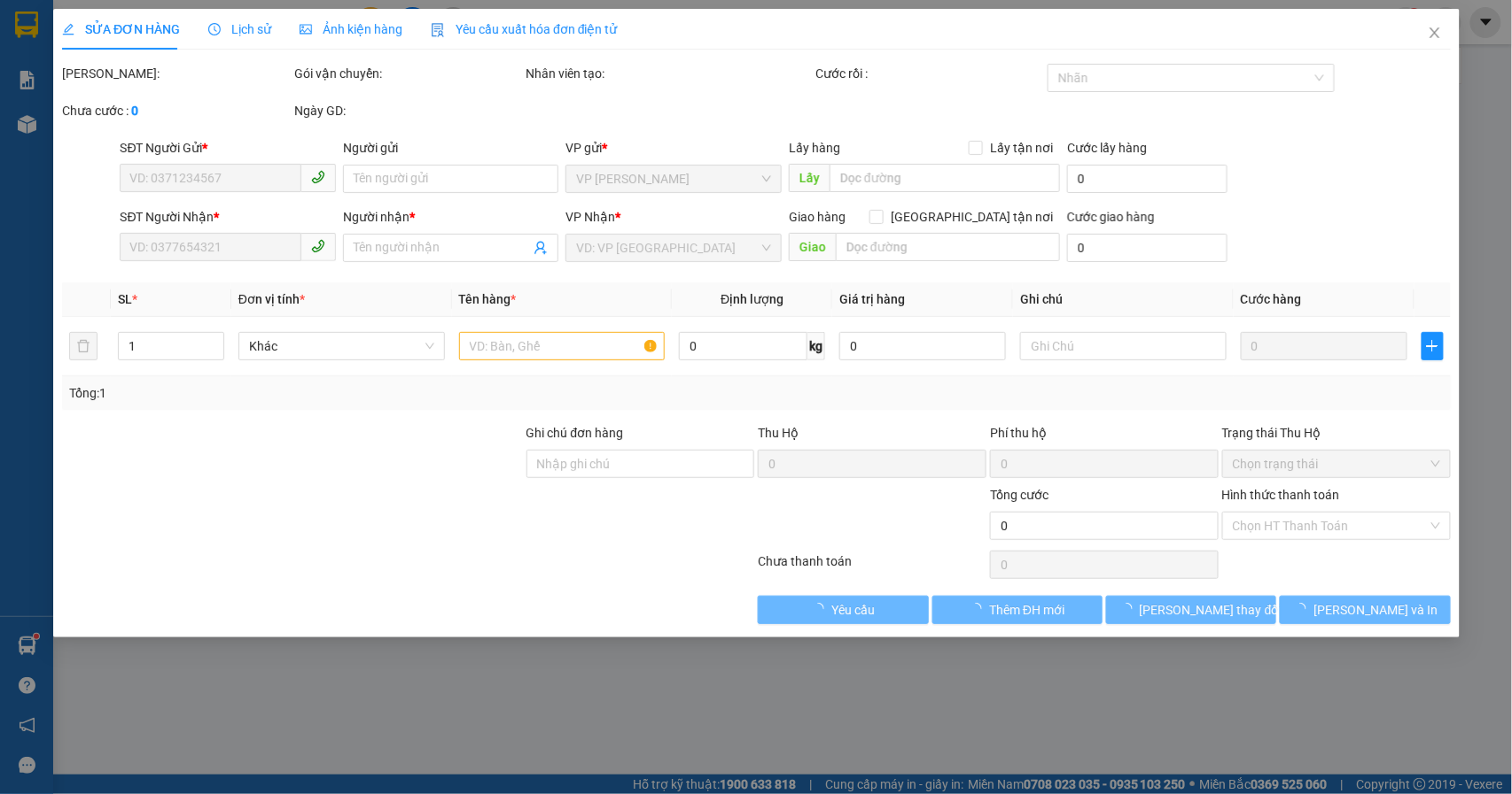
type input "0981347180"
type input "Nam"
type input "0326682888"
type input "tâm"
type input "còn hàng"
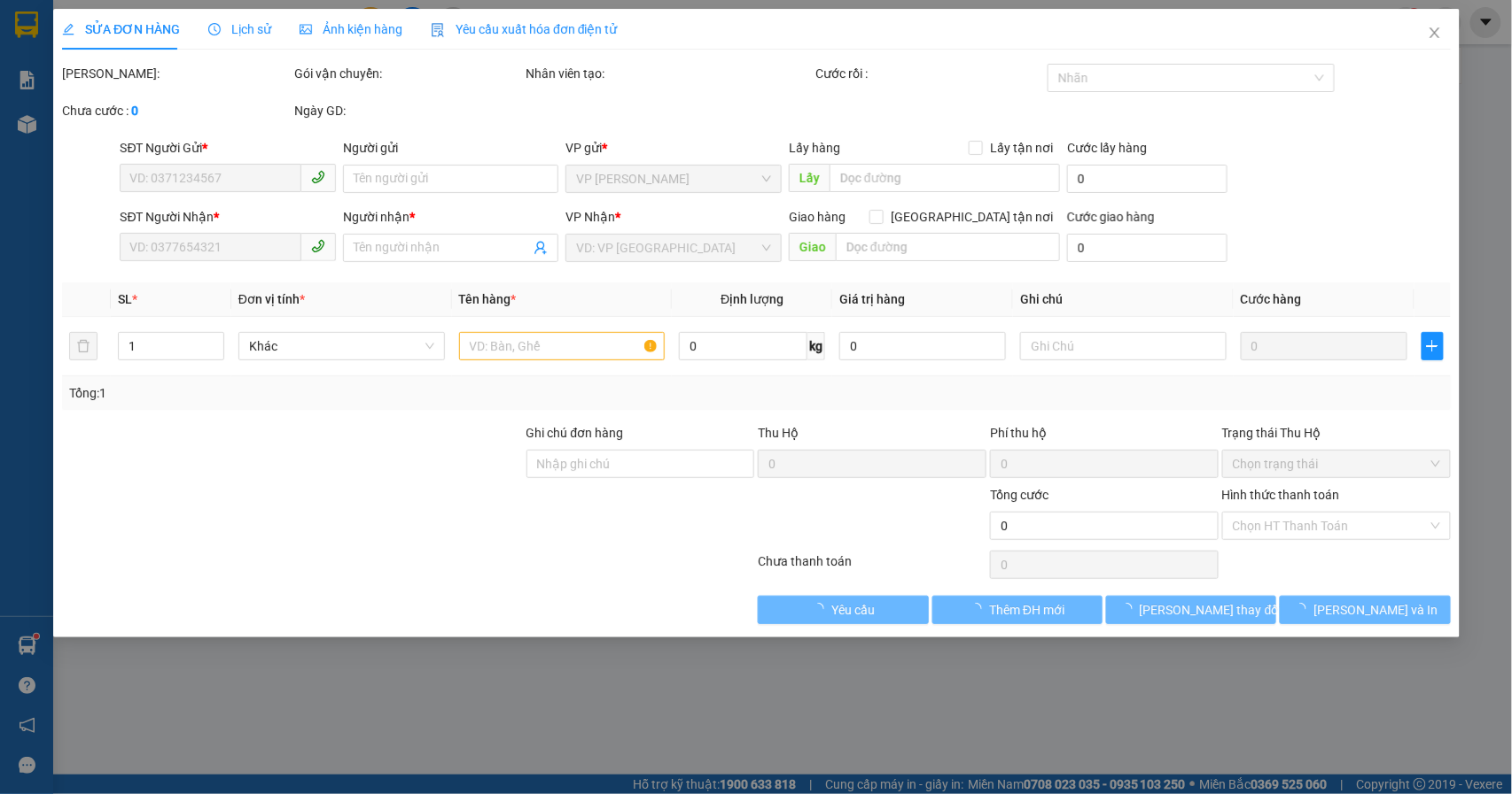
type input "60.000"
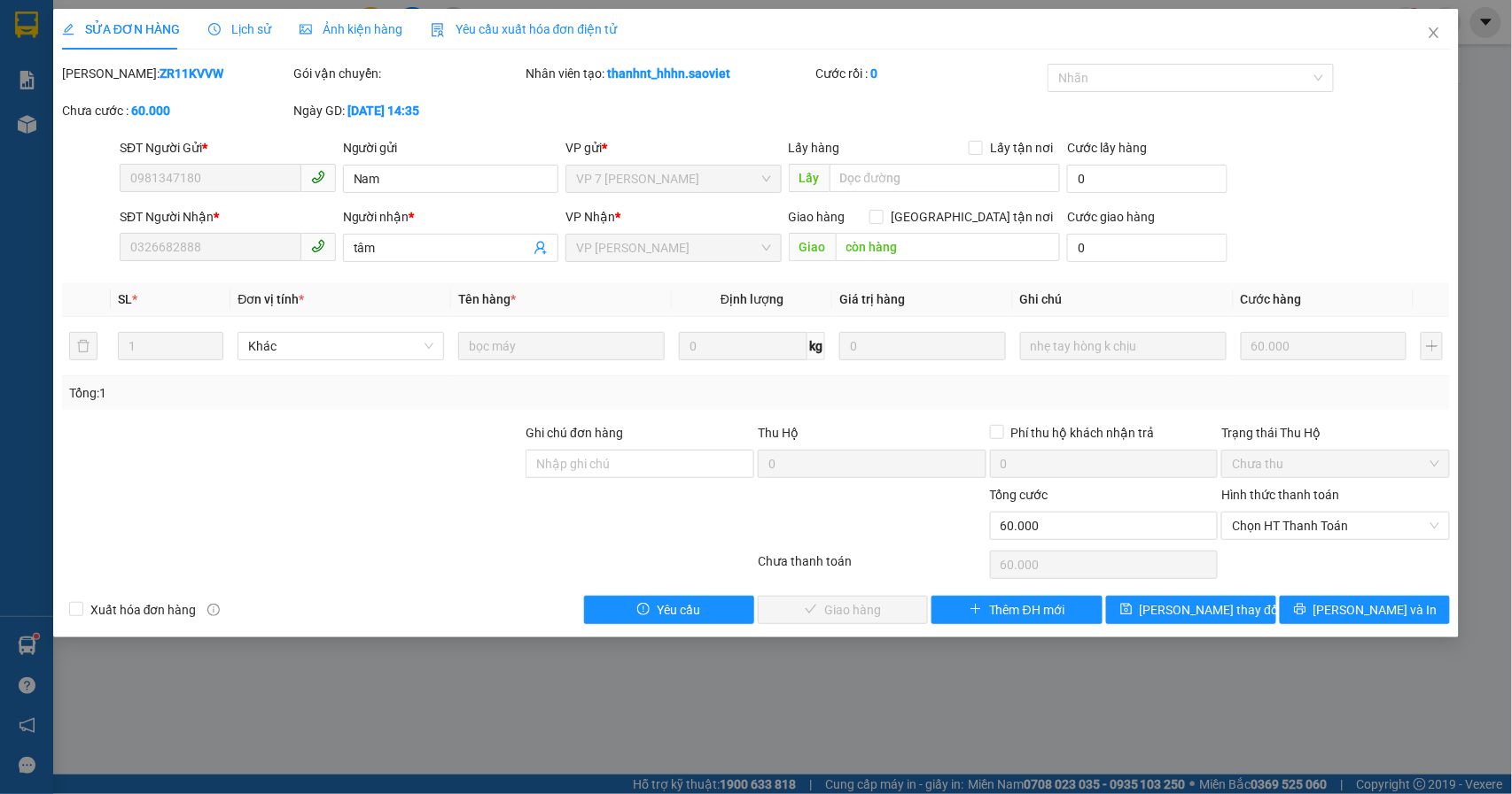
click at [241, 26] on span "Lịch sử" at bounding box center [239, 28] width 63 height 14
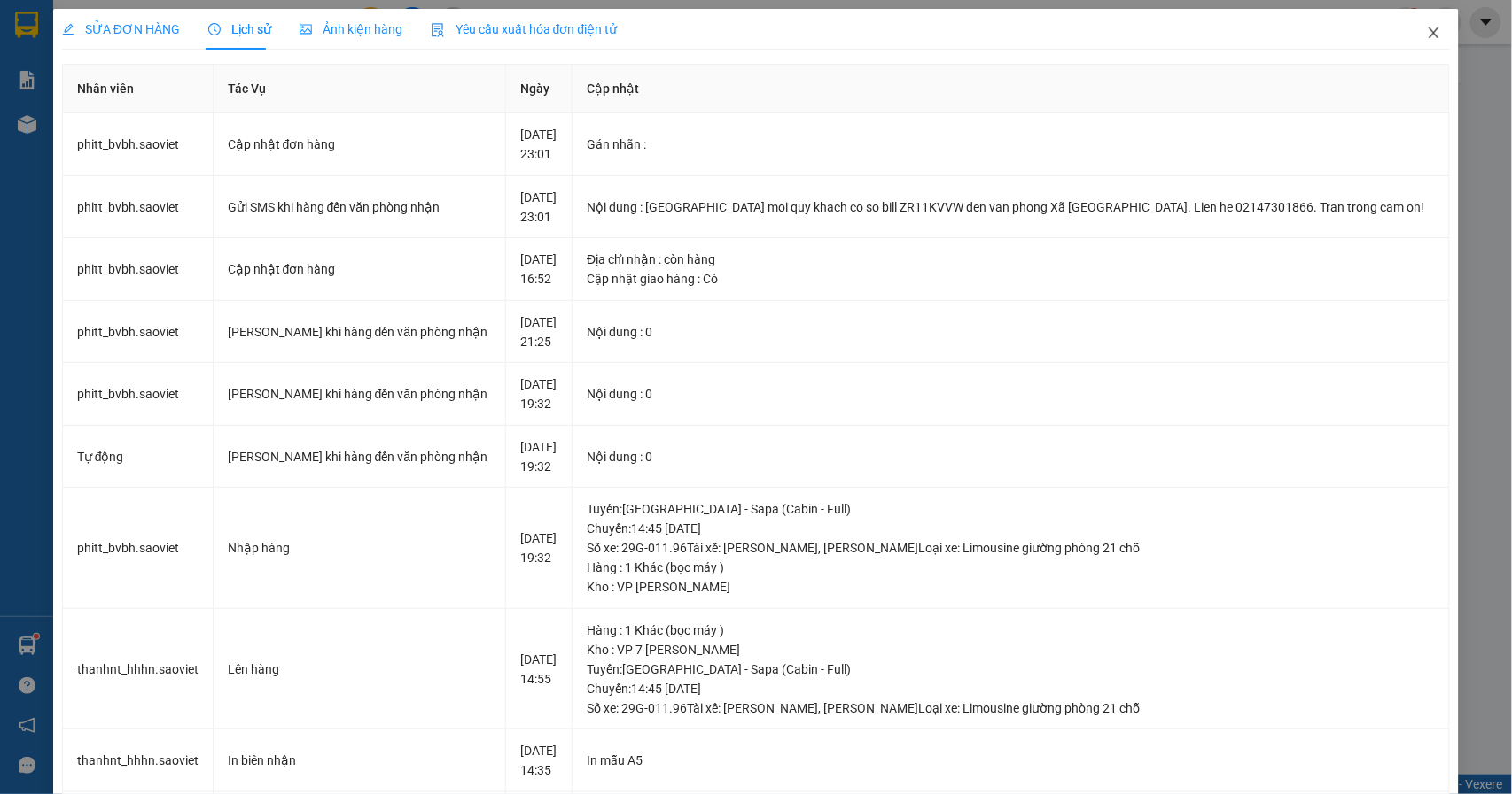
click at [1427, 36] on icon "close" at bounding box center [1433, 32] width 14 height 14
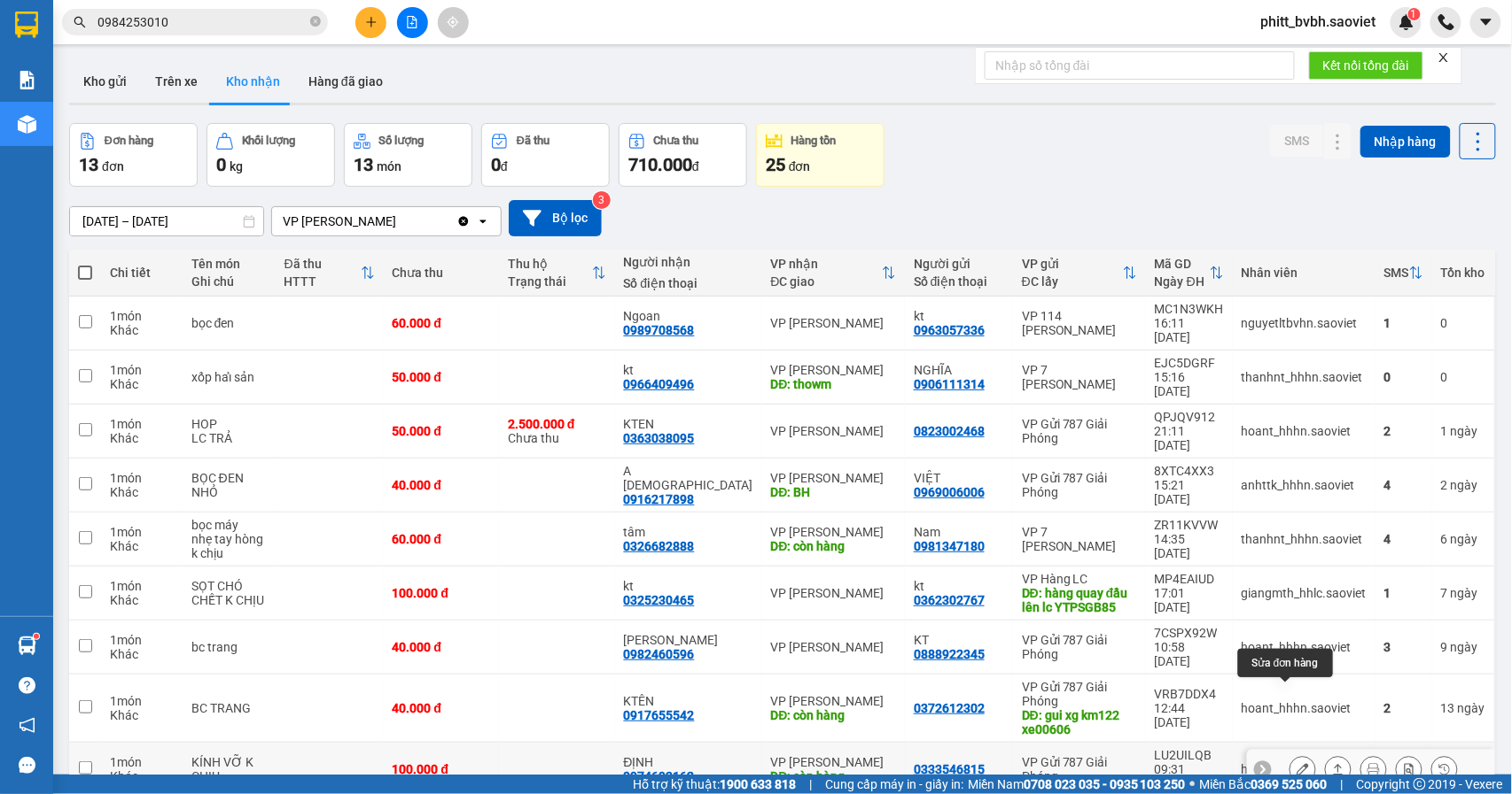
click at [1297, 754] on icon at bounding box center [1303, 770] width 13 height 13
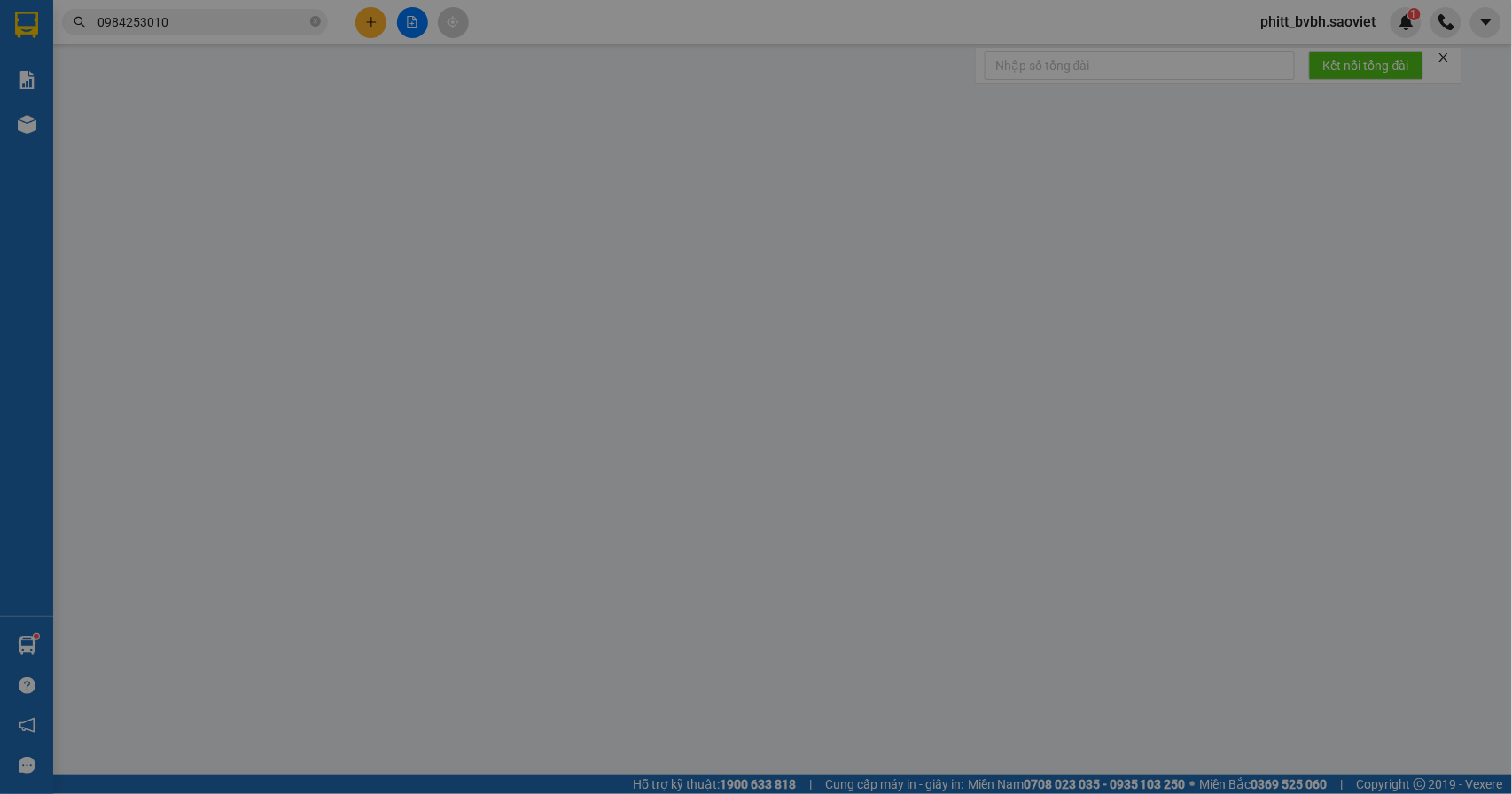
type input "0333546815"
type input "0974693162"
type input "ĐỊNH"
type input "còn hàng"
type input "100.000"
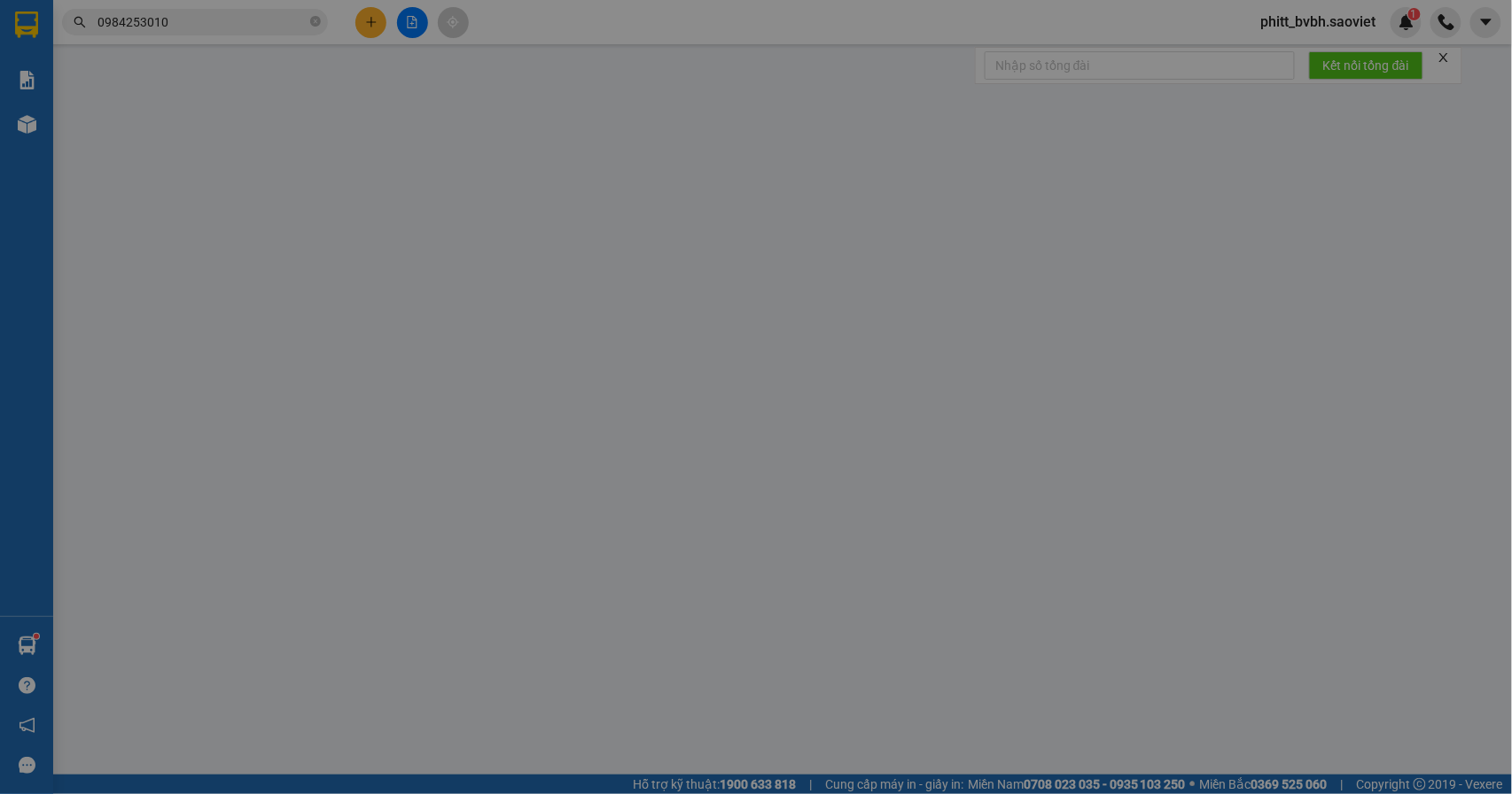
type input "100.000"
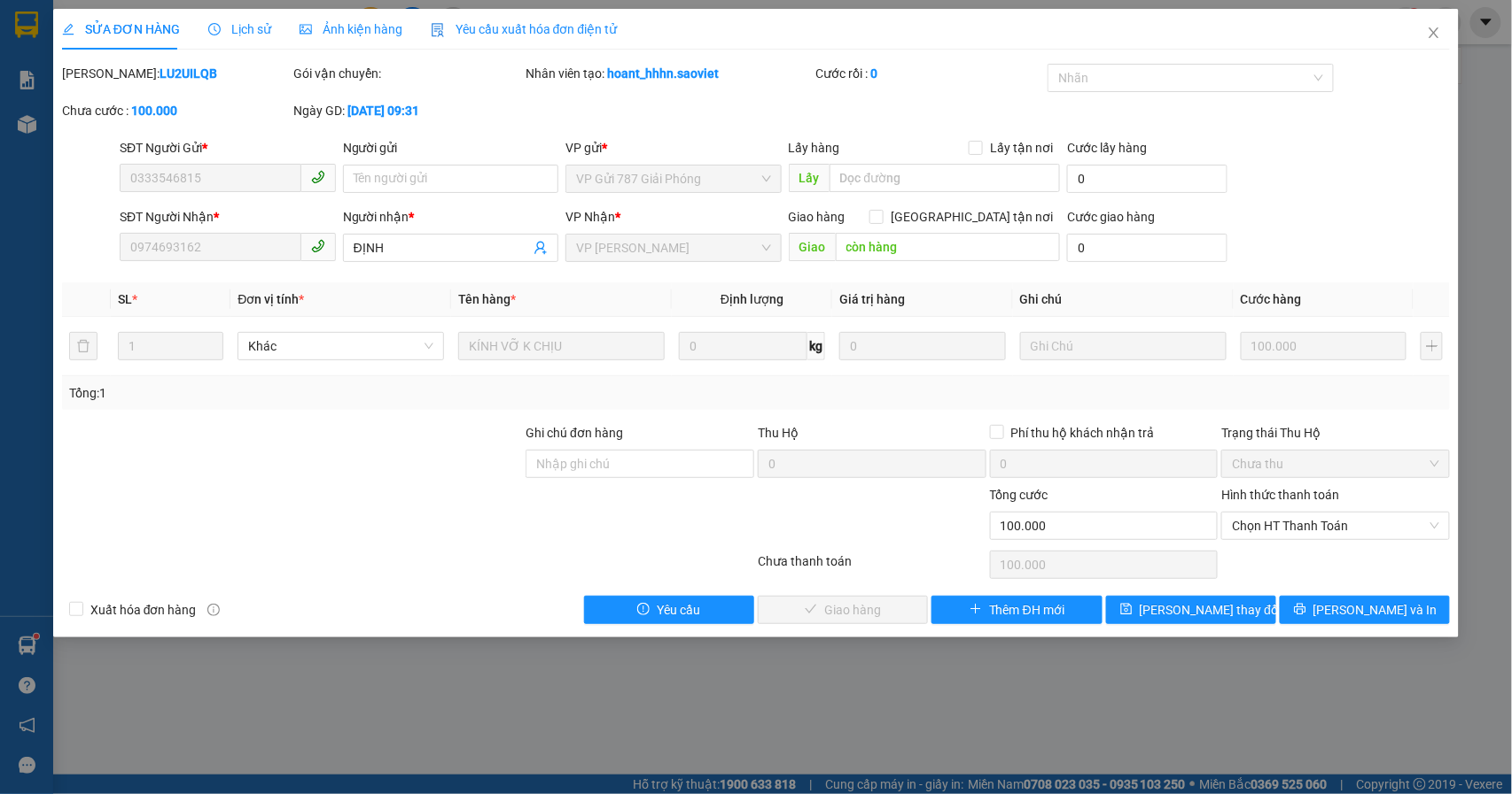
click at [255, 27] on span "Lịch sử" at bounding box center [239, 28] width 63 height 14
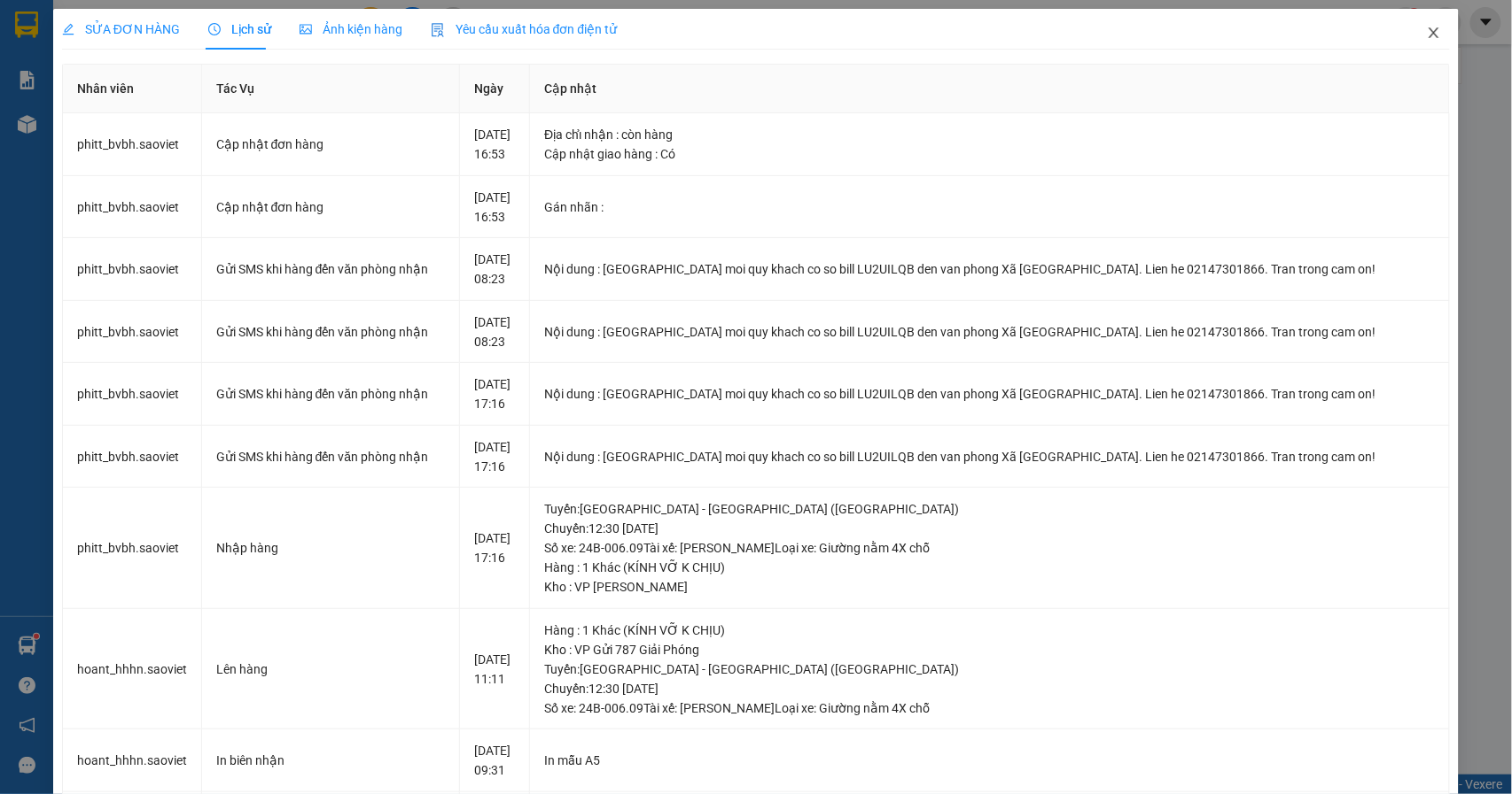
click at [1427, 30] on icon "close" at bounding box center [1433, 32] width 14 height 14
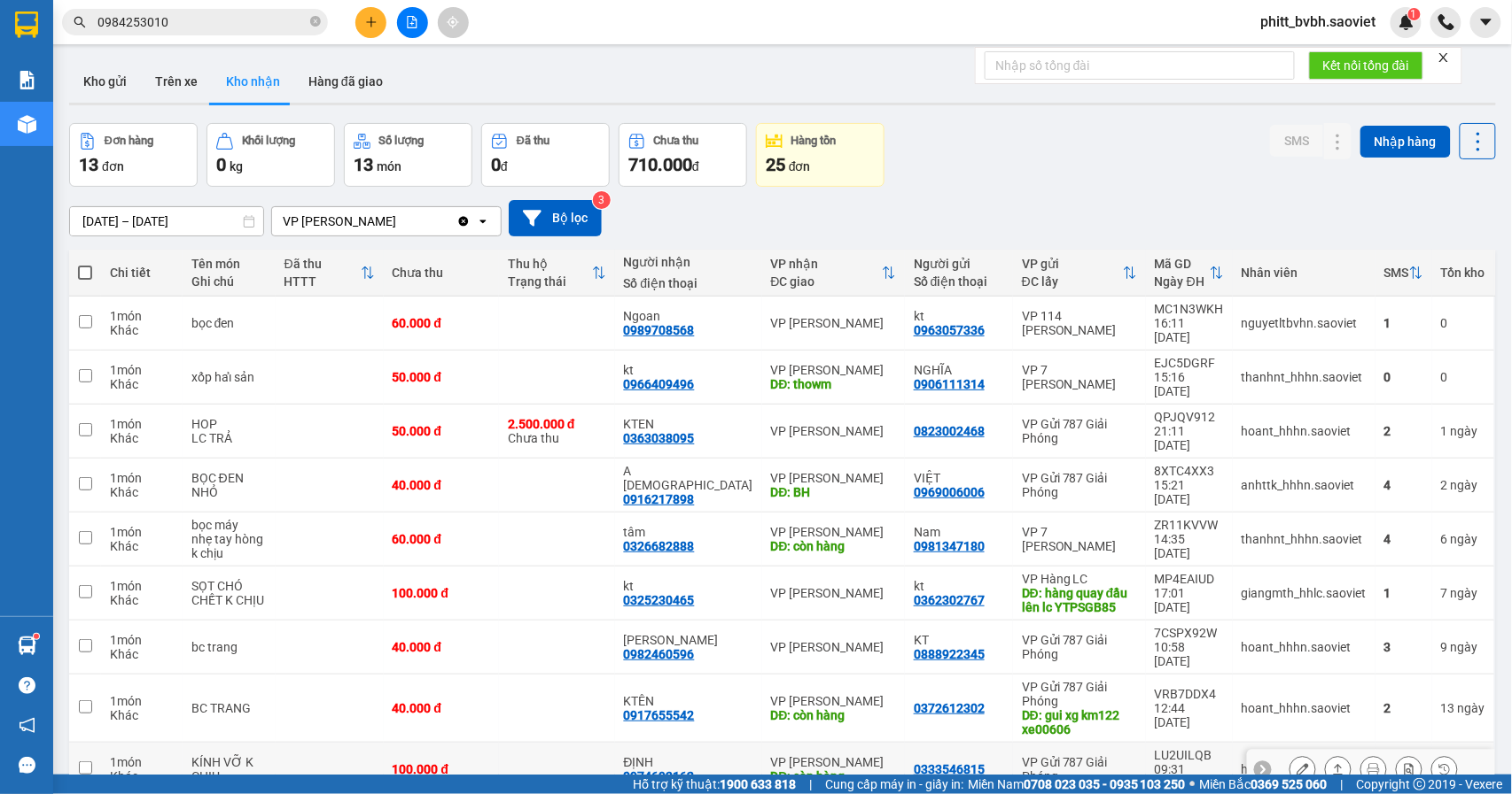
click at [599, 743] on td at bounding box center [556, 769] width 116 height 54
checkbox input "true"
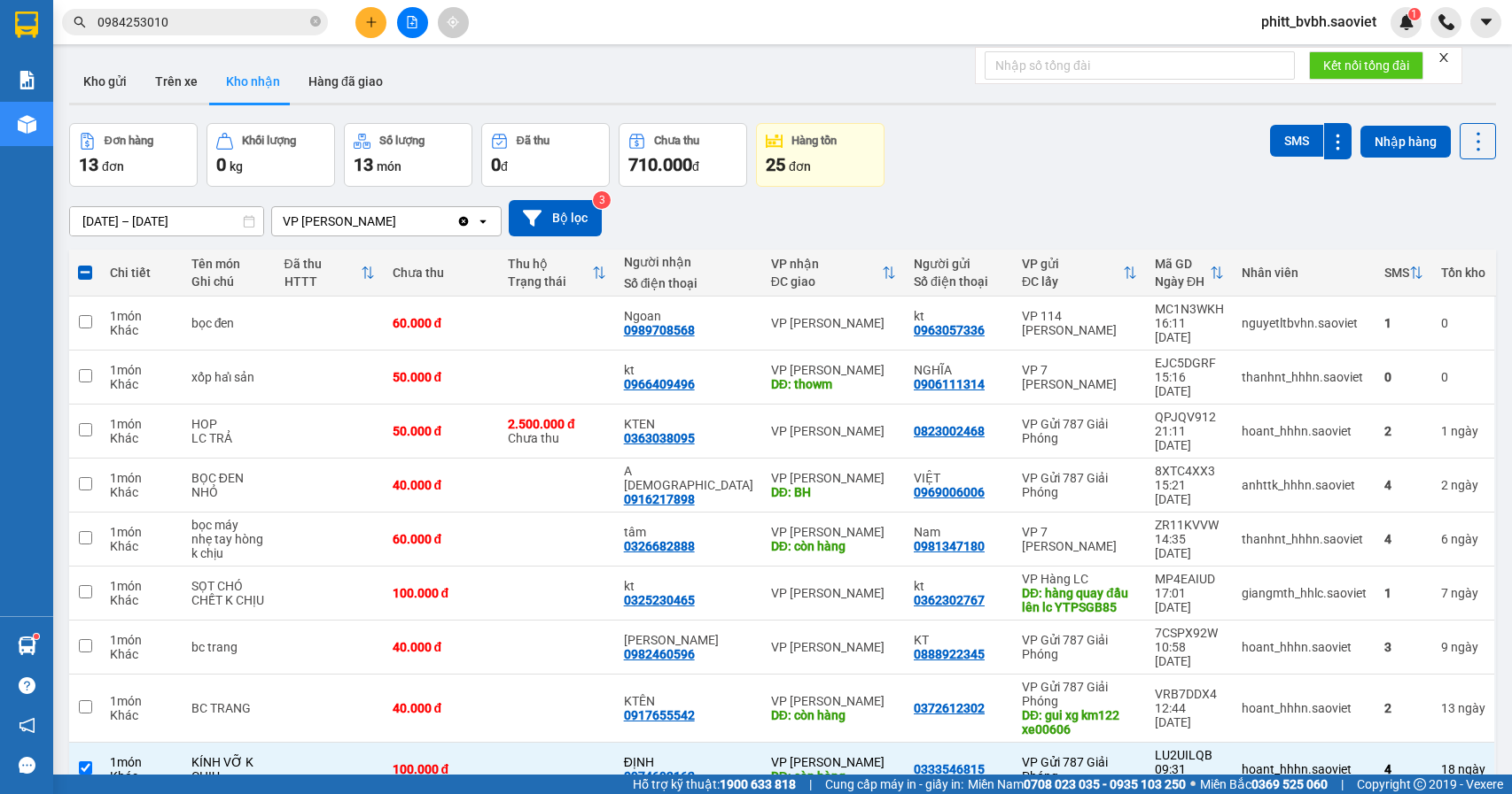
click at [1302, 139] on button "SMS" at bounding box center [1297, 140] width 53 height 32
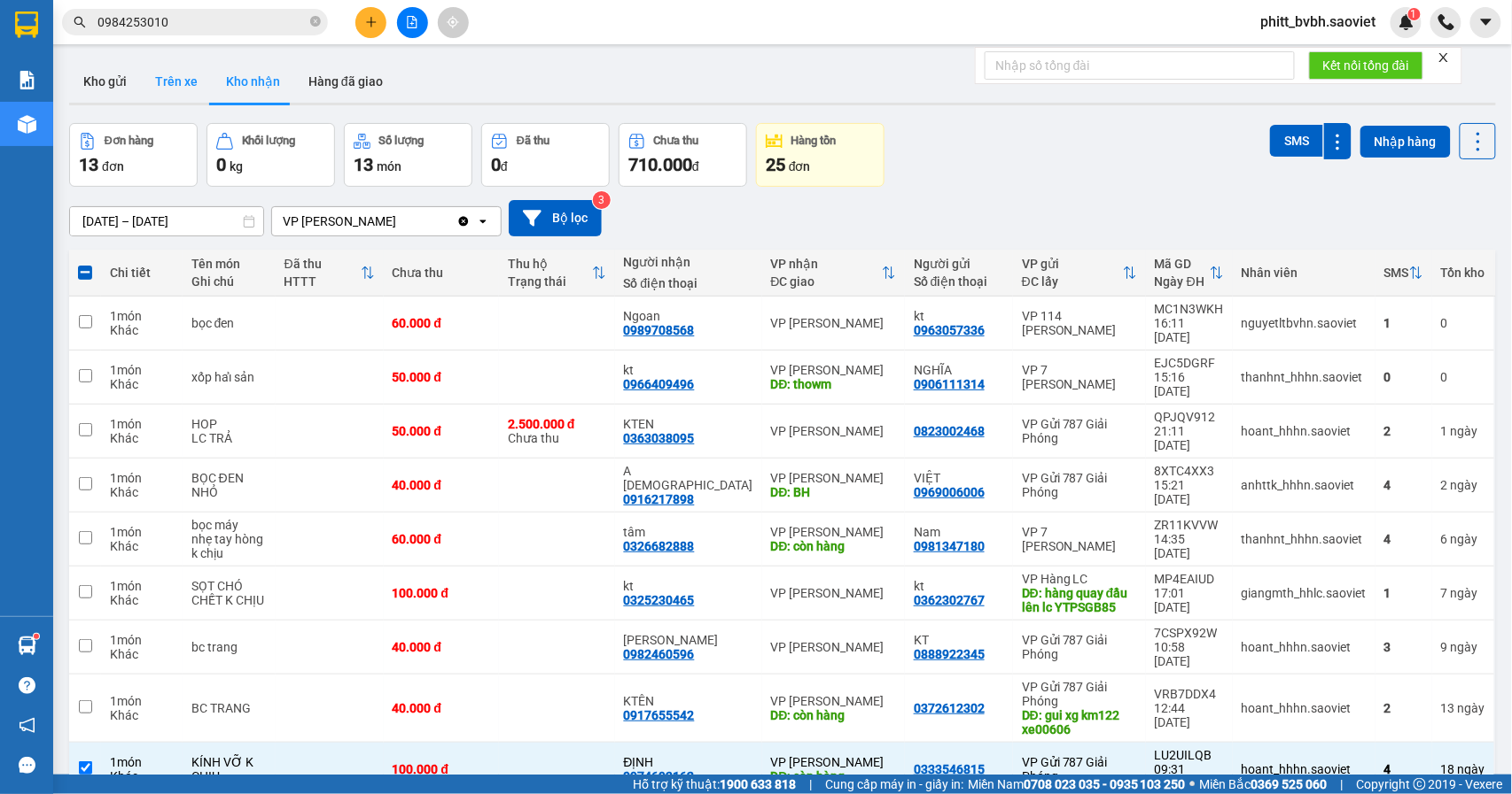
click at [182, 75] on button "Trên xe" at bounding box center [176, 82] width 71 height 42
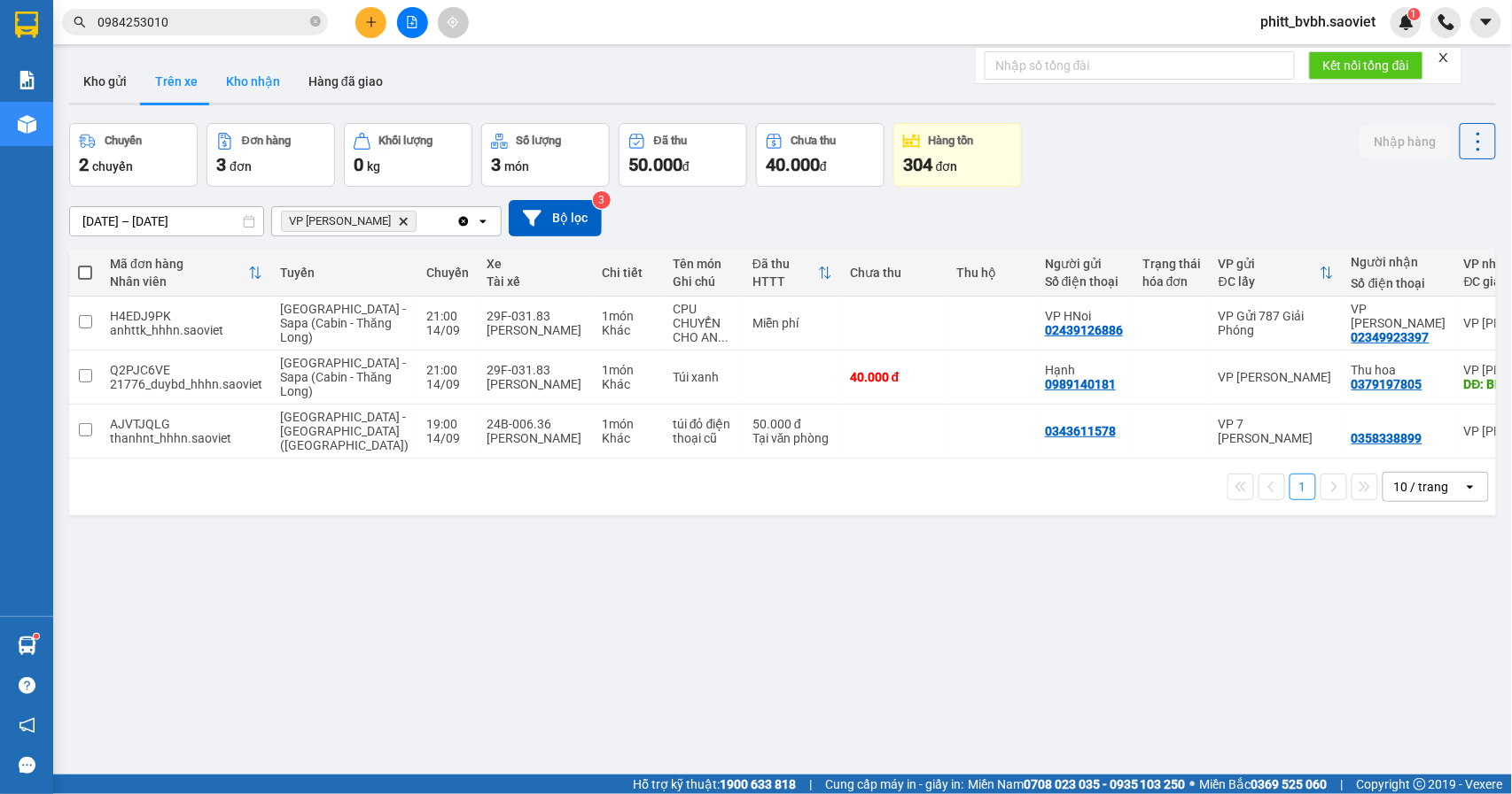
click at [246, 82] on button "Kho nhận" at bounding box center [253, 82] width 82 height 42
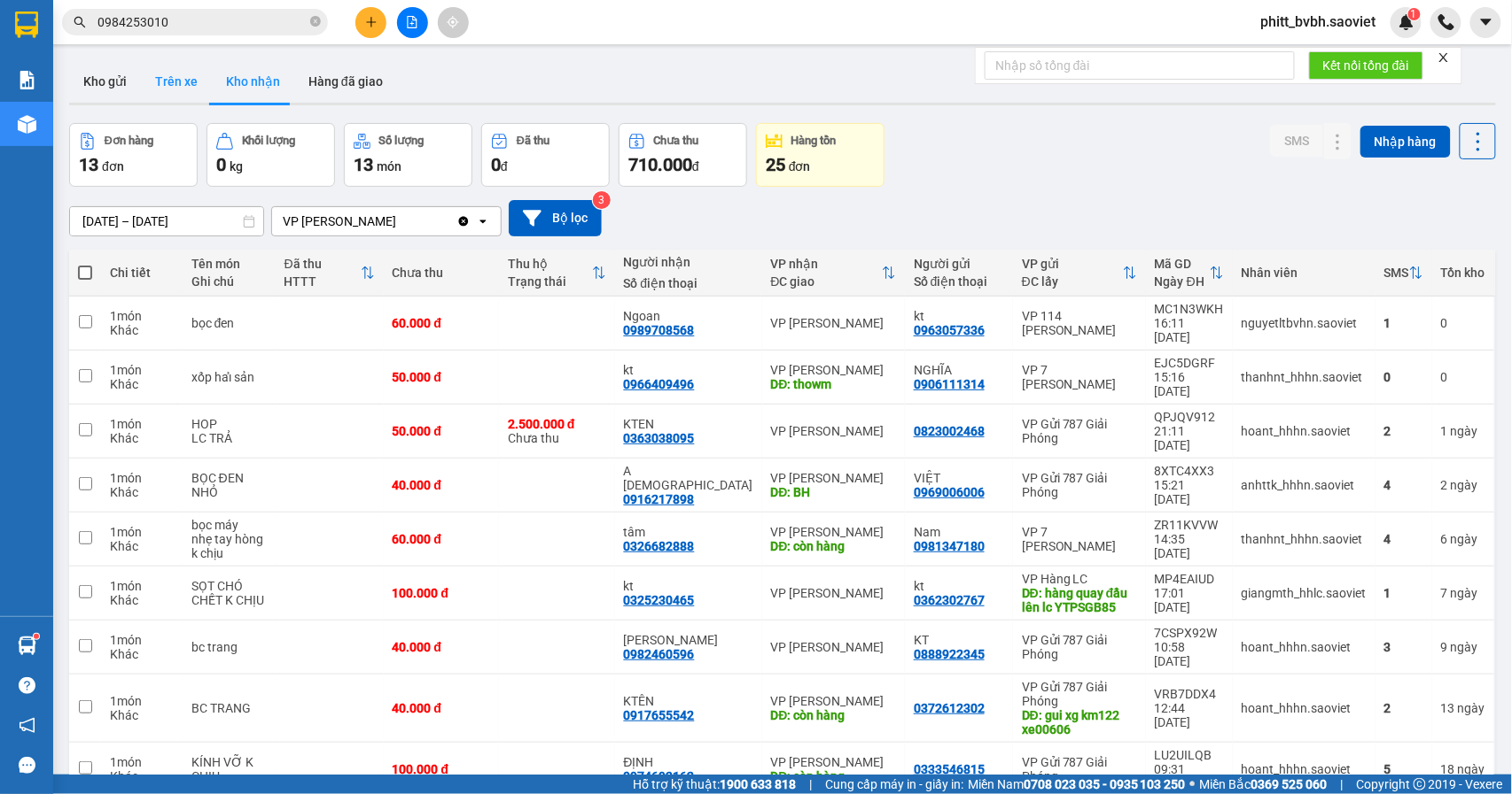
drag, startPoint x: 169, startPoint y: 90, endPoint x: 192, endPoint y: 86, distance: 23.3
click at [177, 87] on button "Trên xe" at bounding box center [176, 82] width 71 height 42
type input "12/09/2025 – 14/09/2025"
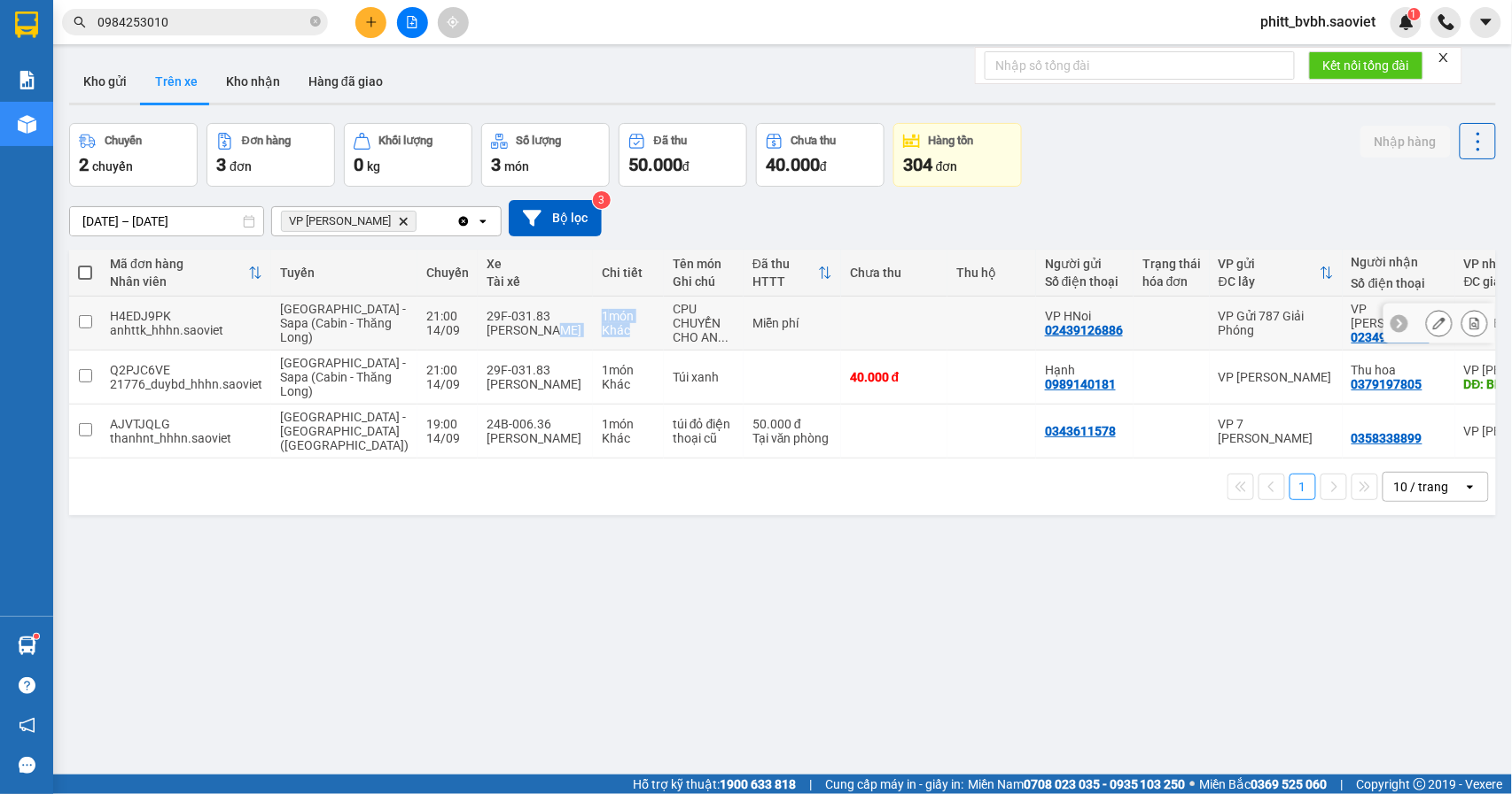
drag, startPoint x: 498, startPoint y: 352, endPoint x: 689, endPoint y: 373, distance: 192.2
click at [610, 351] on tr "H4EDJ9PK anhttk_hhhn.saoviet Hà Nội - Sapa (Cabin - Thăng Long) 21:00 14/09 29F…" at bounding box center [860, 323] width 1583 height 54
checkbox input "true"
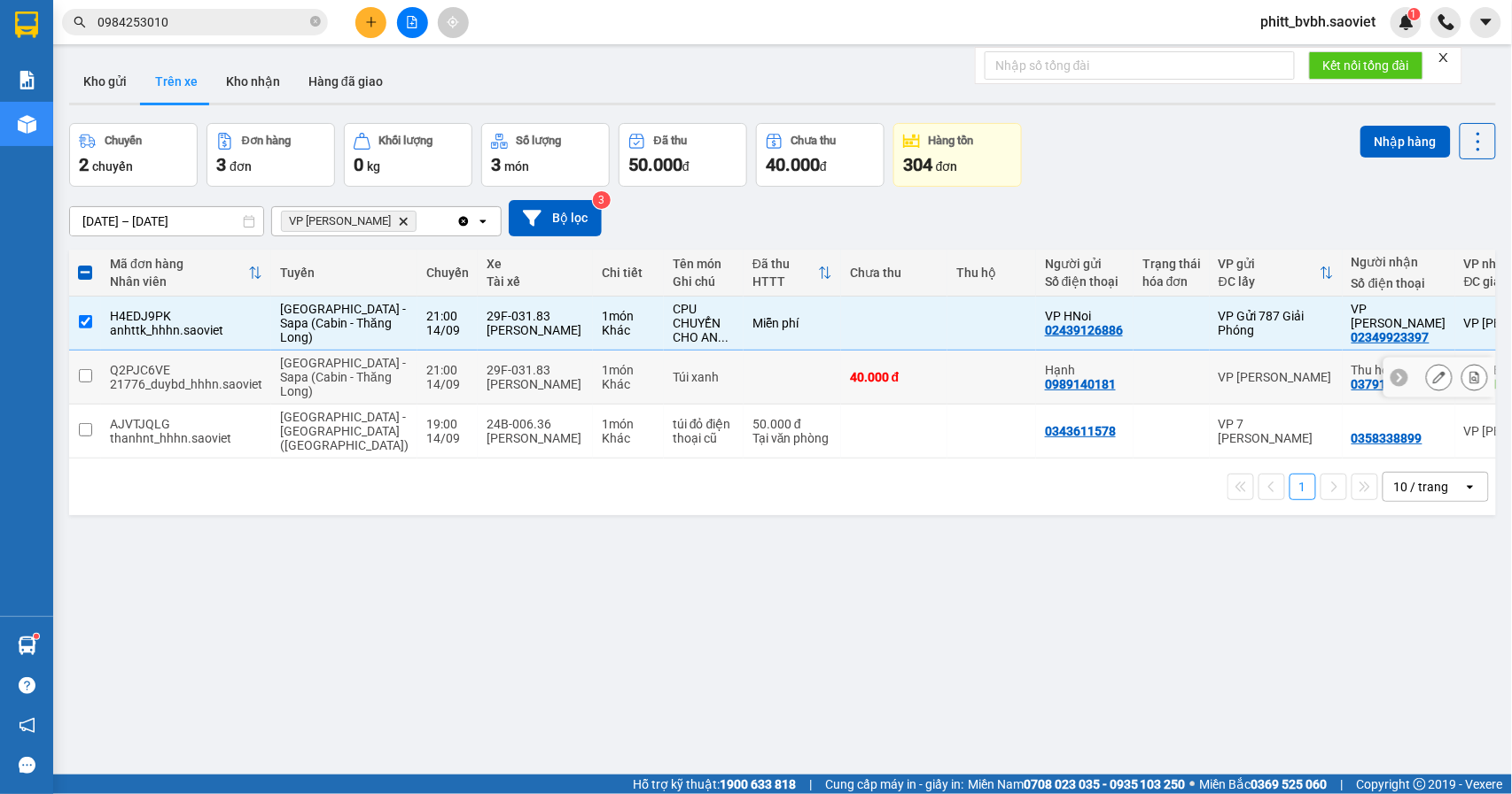
click at [849, 385] on div "40.000 đ" at bounding box center [893, 376] width 89 height 14
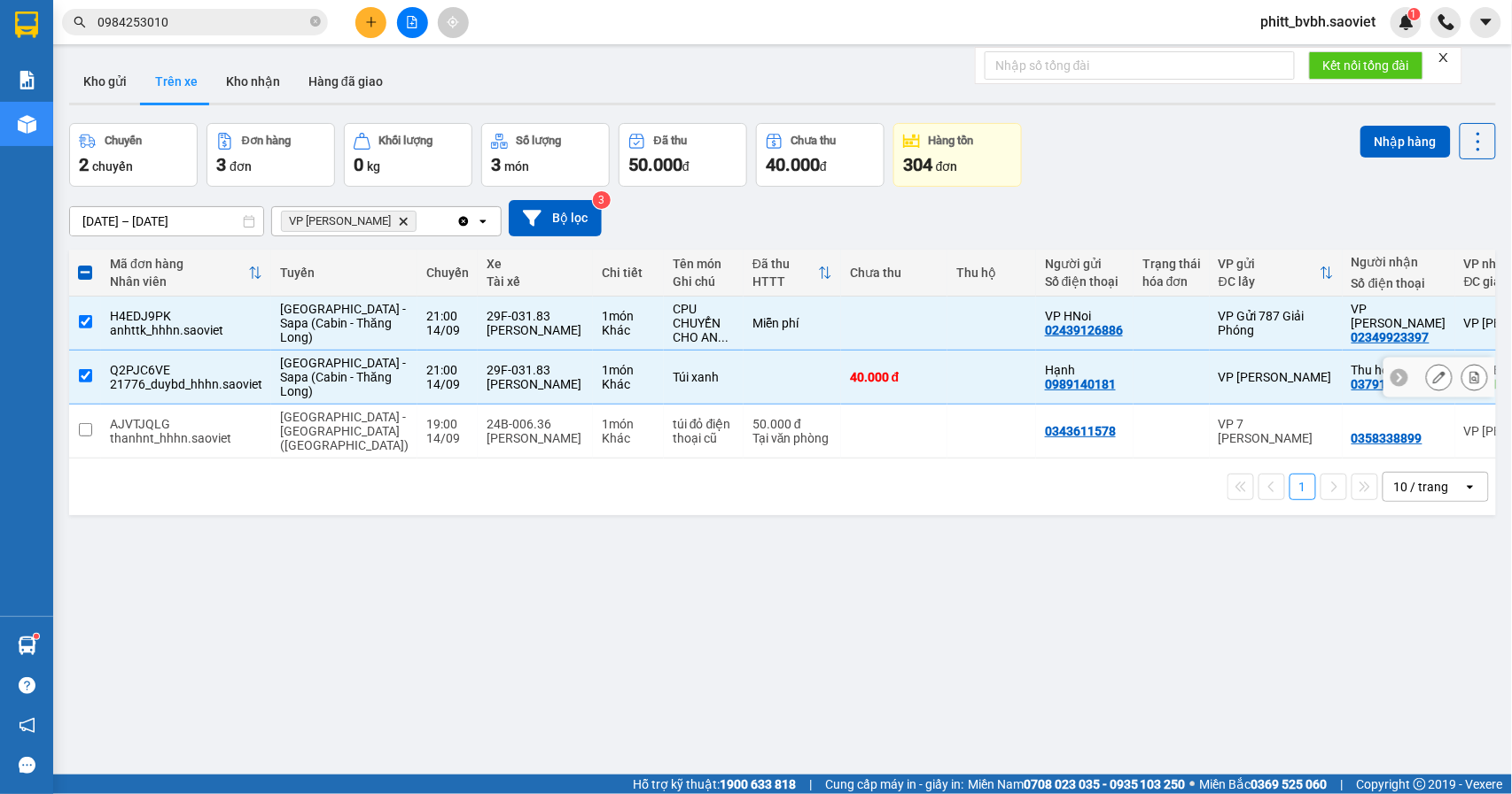
drag, startPoint x: 80, startPoint y: 397, endPoint x: 87, endPoint y: 379, distance: 19.3
click at [82, 383] on input "checkbox" at bounding box center [85, 375] width 14 height 14
checkbox input "false"
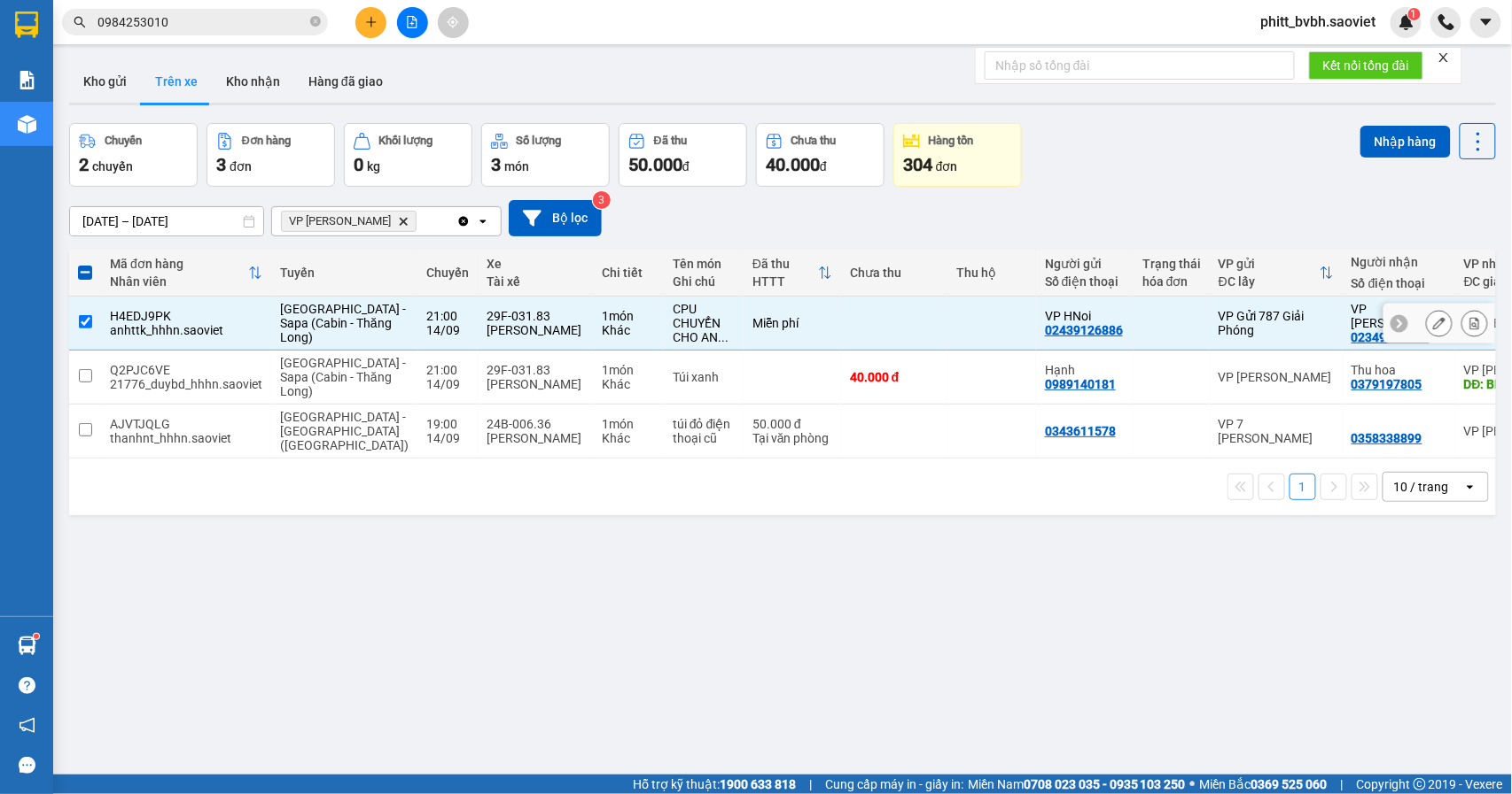
click at [83, 327] on input "checkbox" at bounding box center [85, 321] width 14 height 14
checkbox input "false"
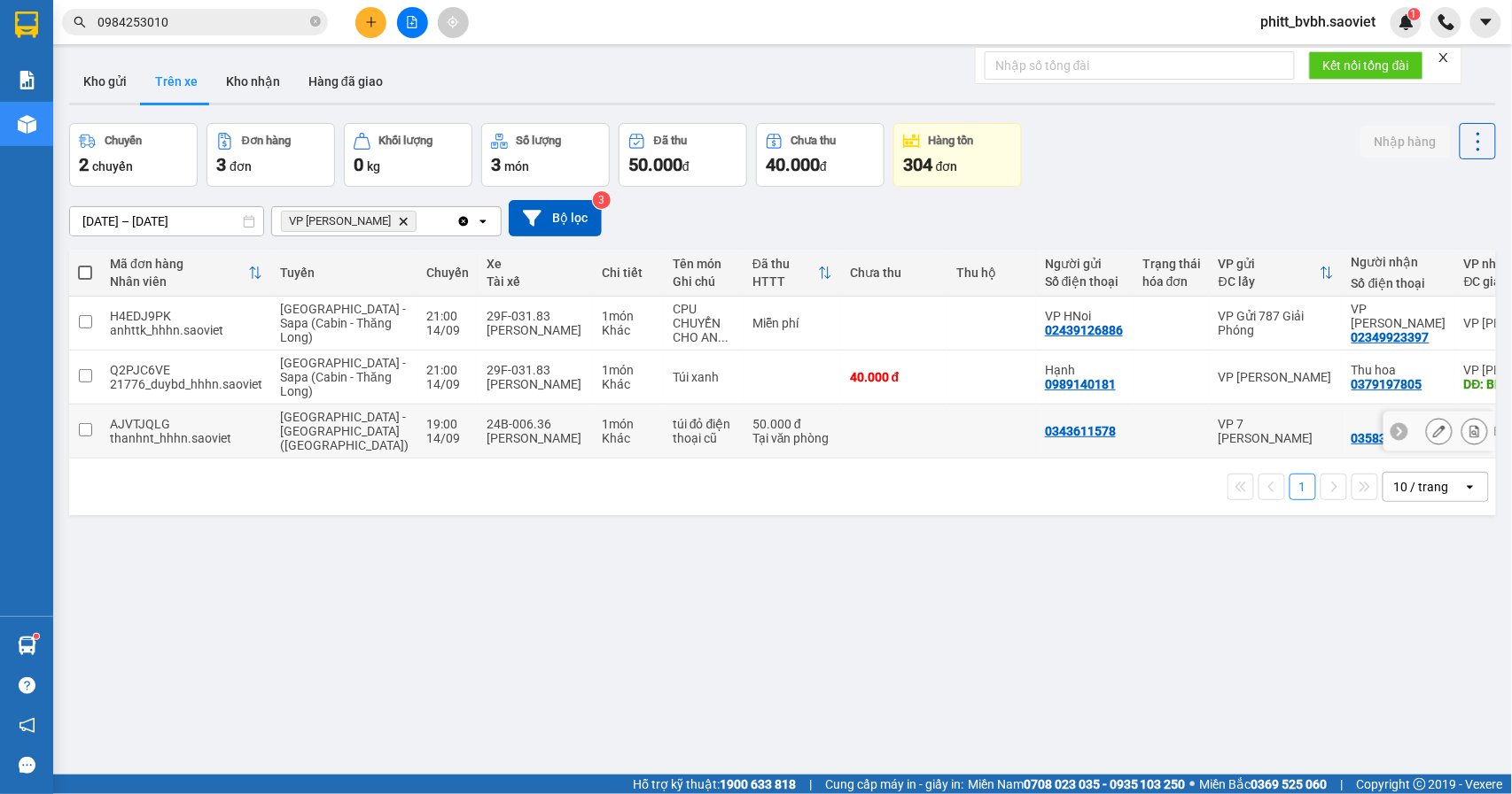
click at [83, 437] on input "checkbox" at bounding box center [85, 430] width 14 height 14
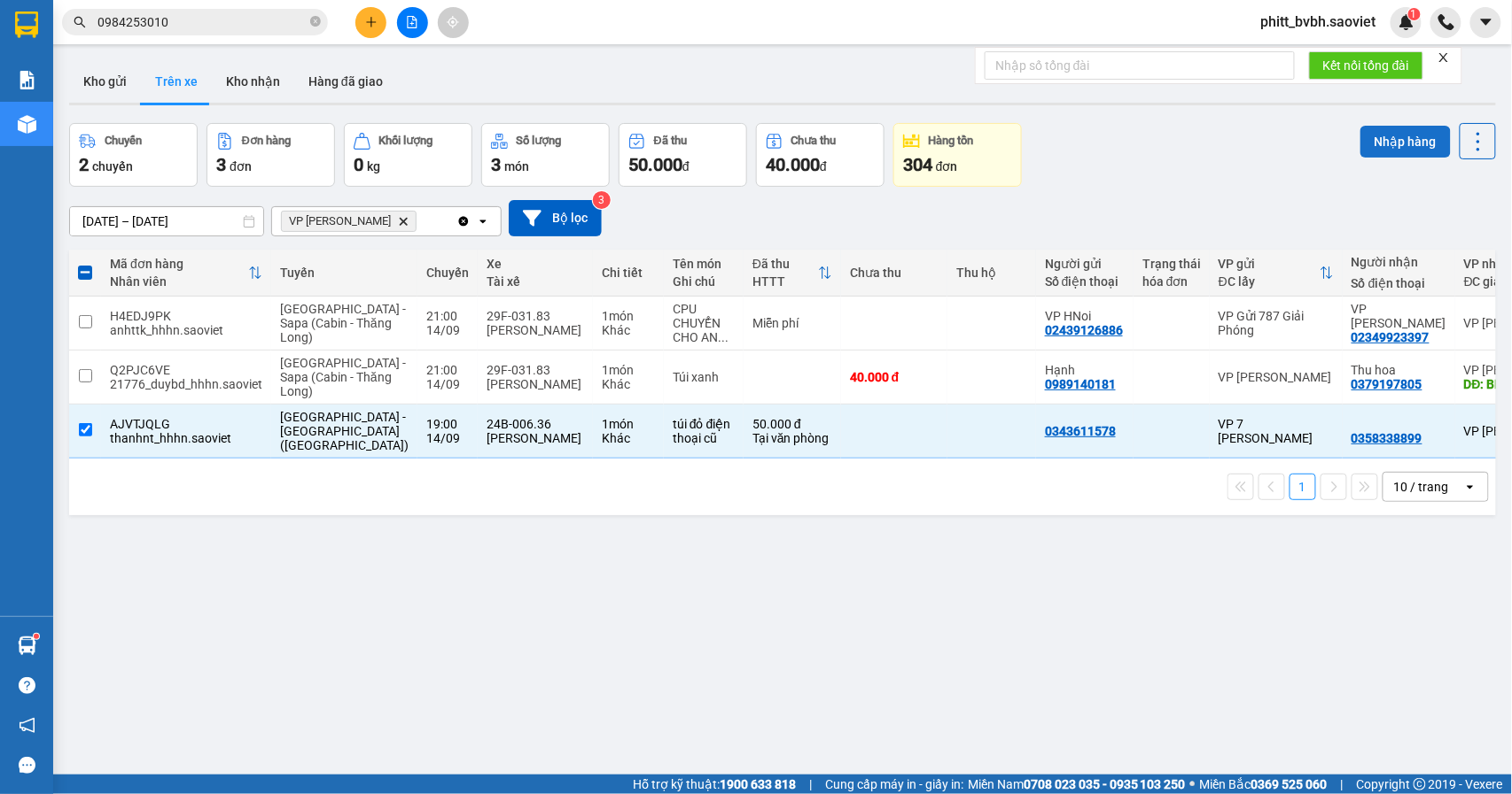
click at [1397, 136] on button "Nhập hàng" at bounding box center [1405, 141] width 91 height 32
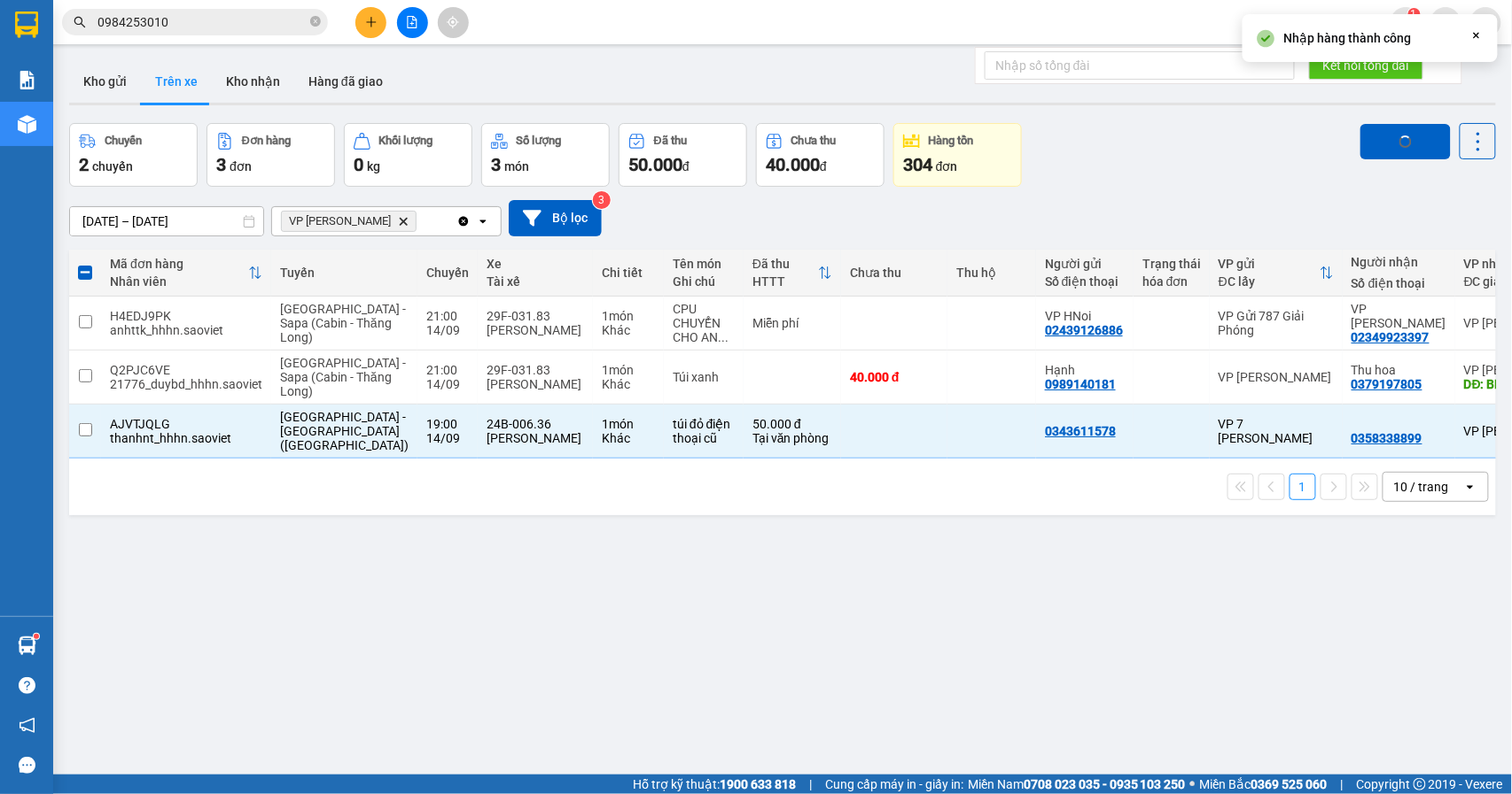
checkbox input "false"
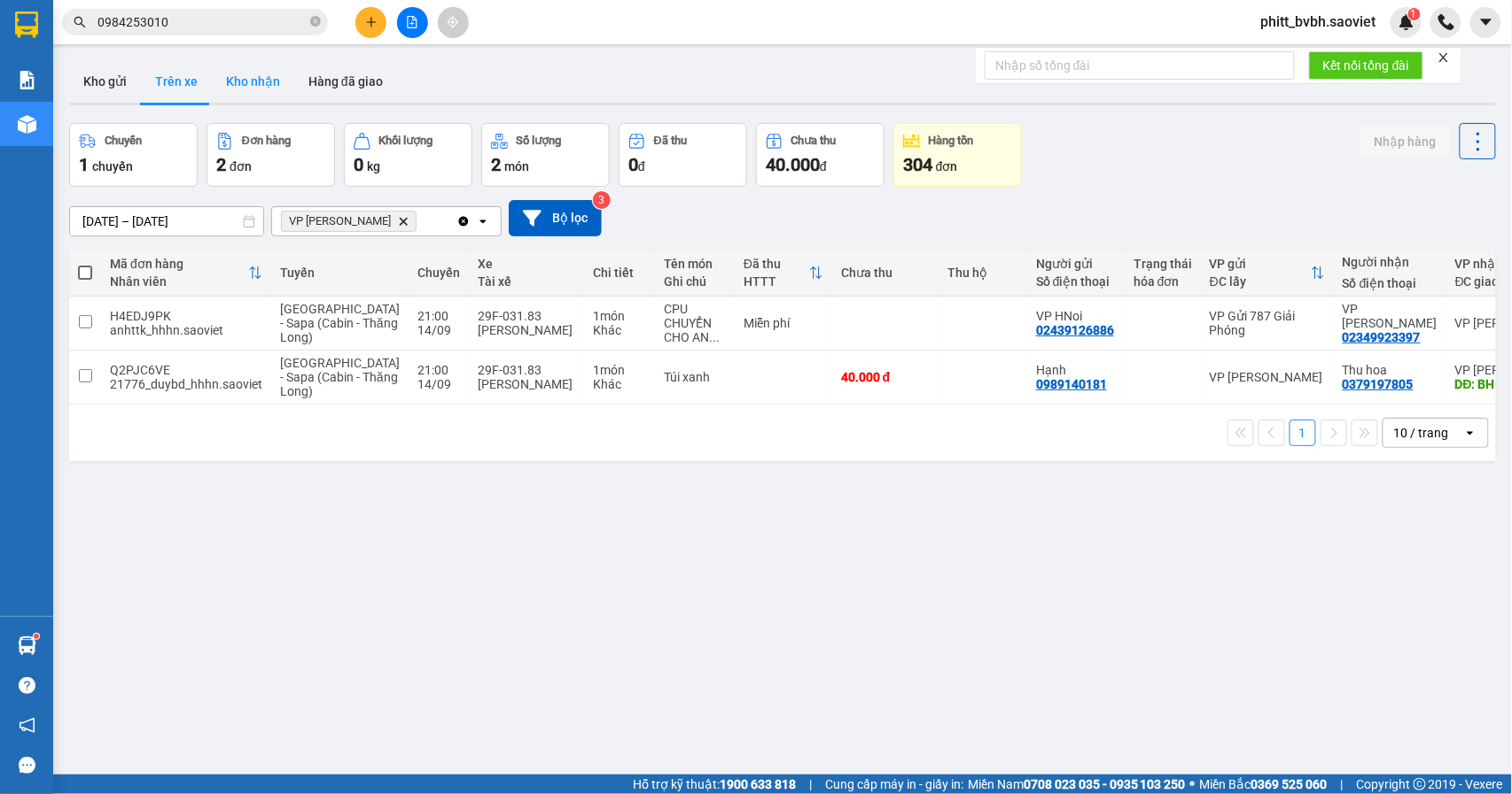
click at [258, 91] on button "Kho nhận" at bounding box center [253, 82] width 82 height 42
type input "01/08/2025 – 14/09/2025"
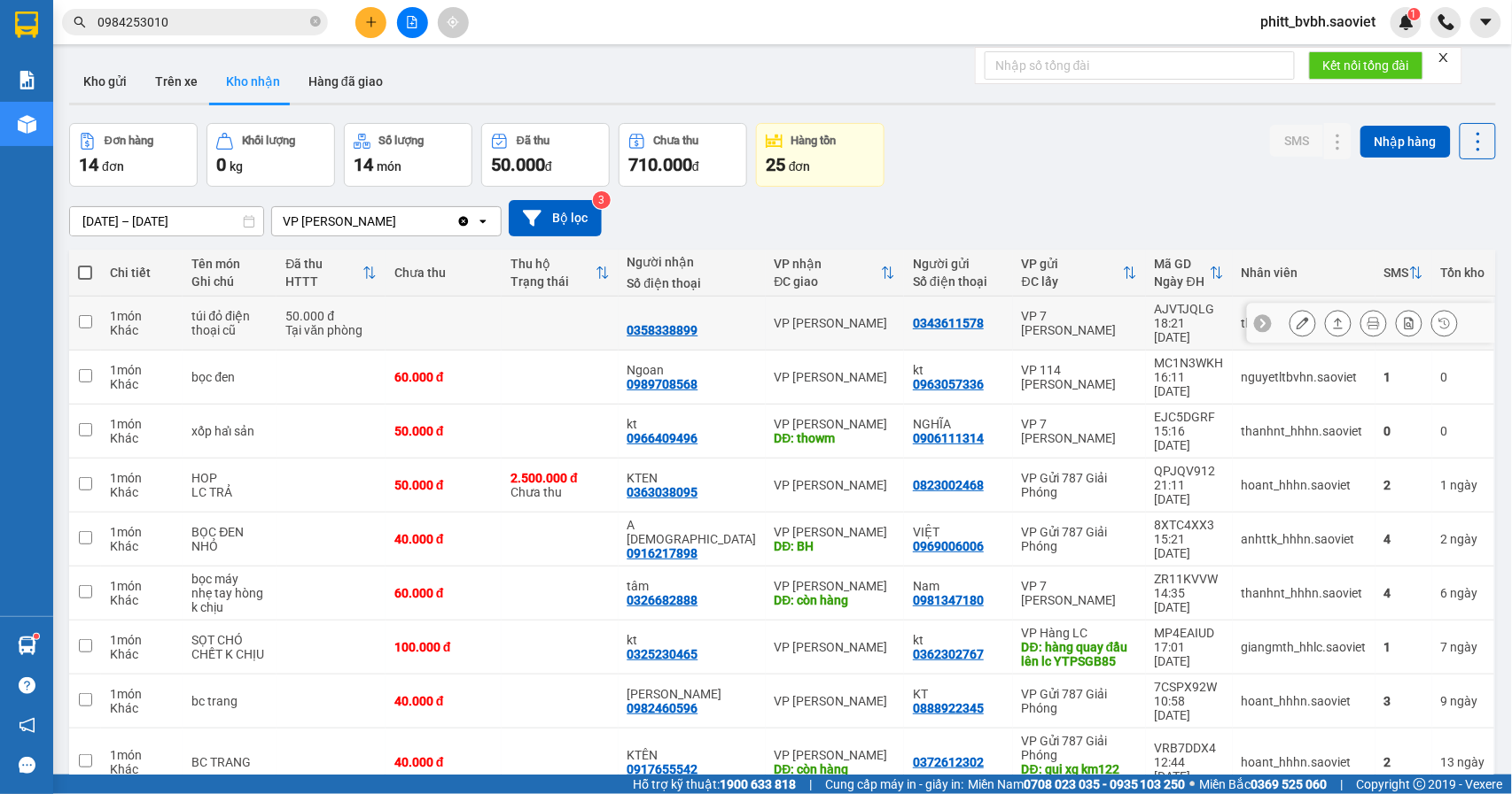
click at [90, 320] on input "checkbox" at bounding box center [85, 321] width 14 height 14
checkbox input "true"
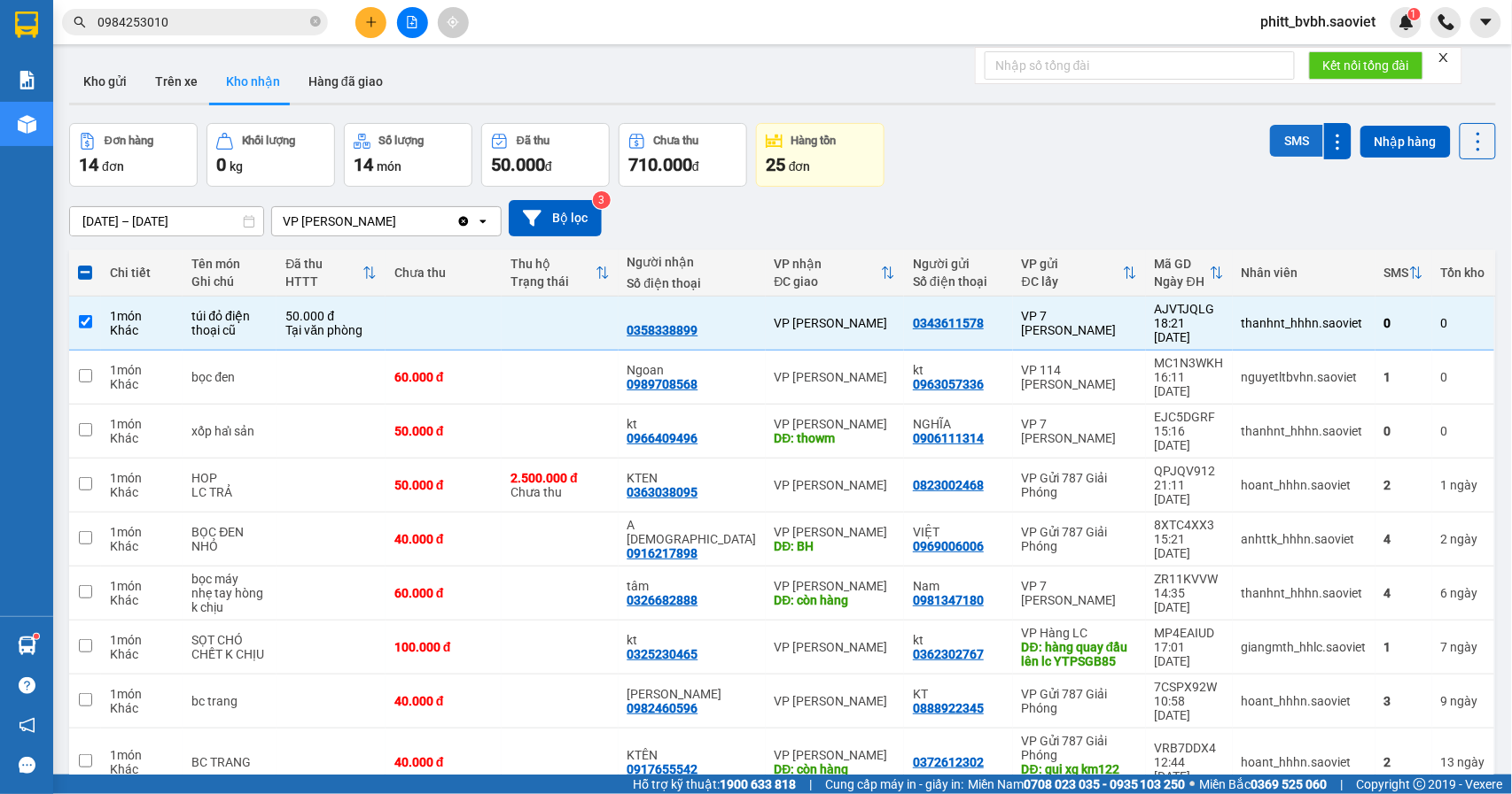
click at [1270, 144] on button "SMS" at bounding box center [1297, 140] width 53 height 32
click at [175, 71] on button "Trên xe" at bounding box center [176, 82] width 71 height 42
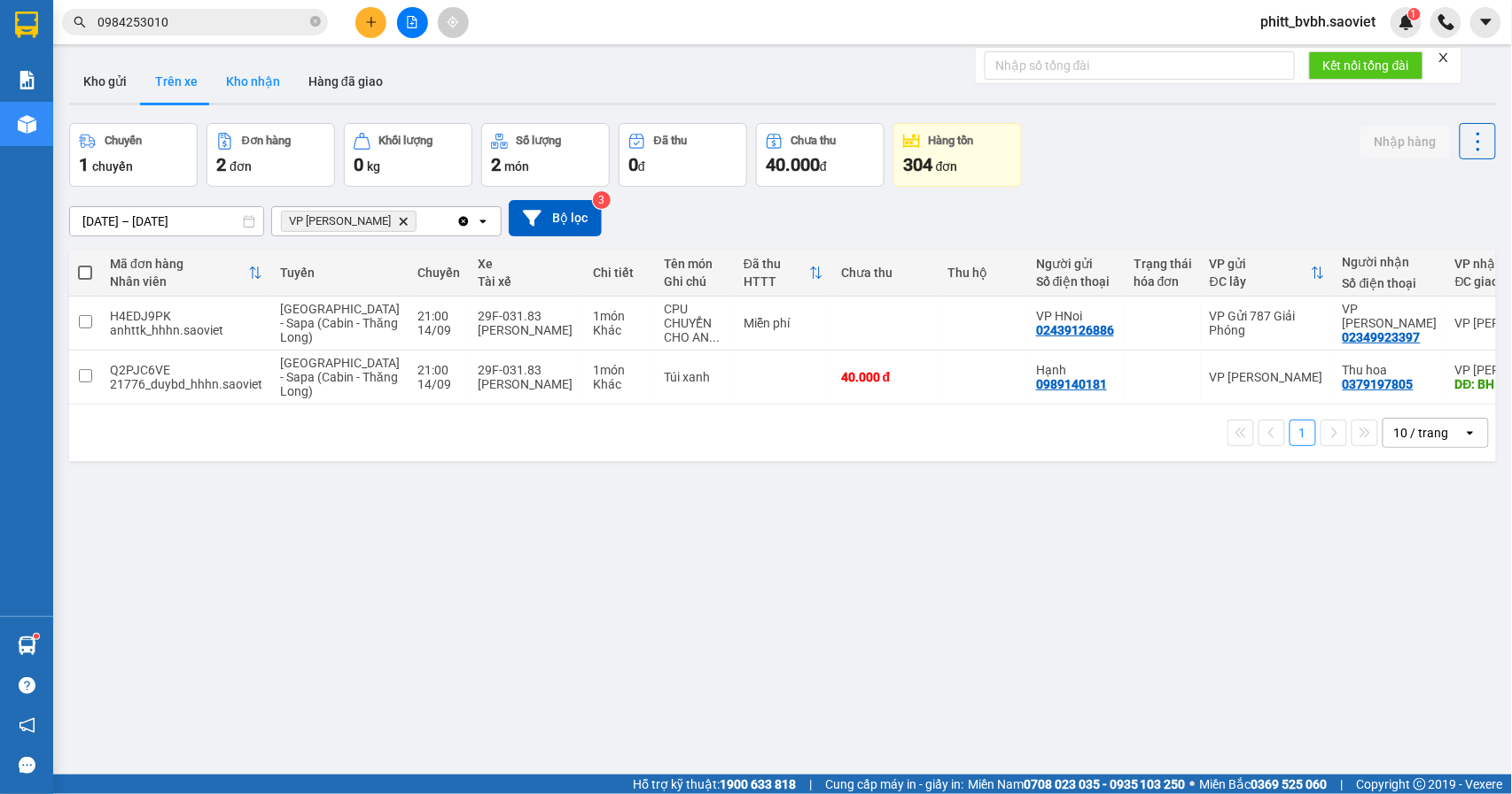
click at [246, 89] on button "Kho nhận" at bounding box center [253, 82] width 82 height 42
type input "01/08/2025 – 14/09/2025"
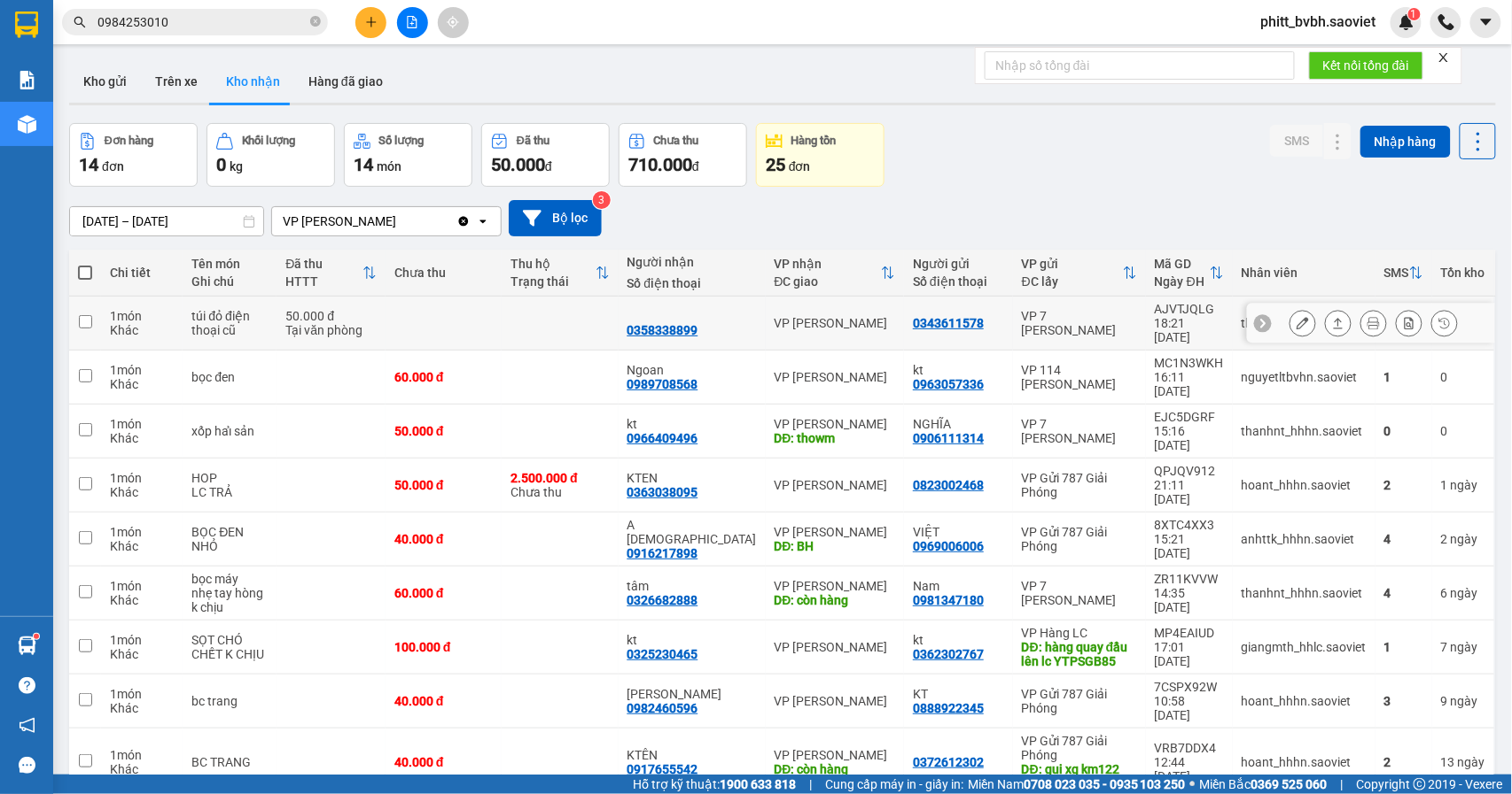
click at [406, 309] on td at bounding box center [444, 323] width 116 height 54
checkbox input "true"
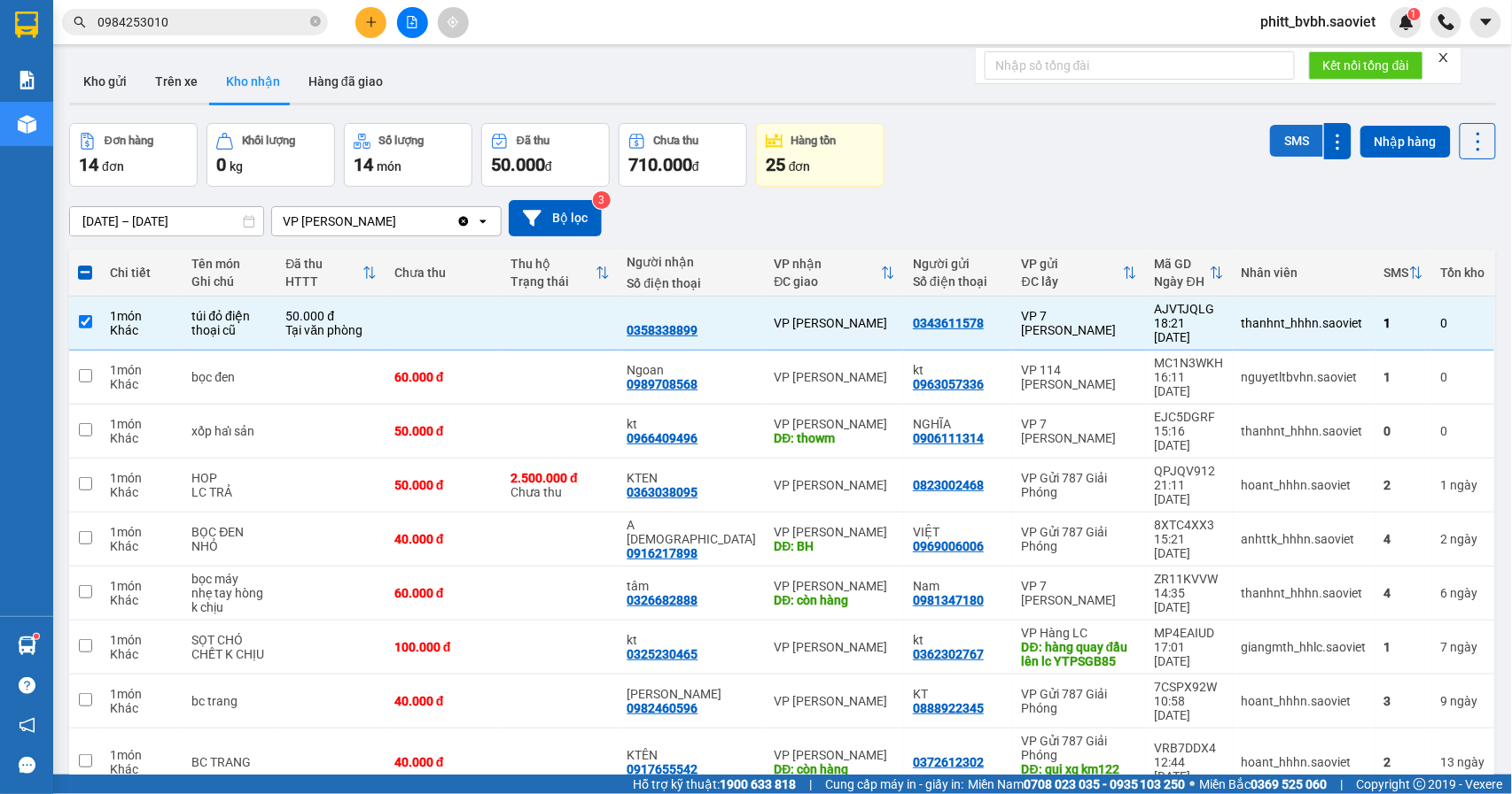
click at [1275, 129] on button "SMS" at bounding box center [1297, 140] width 53 height 32
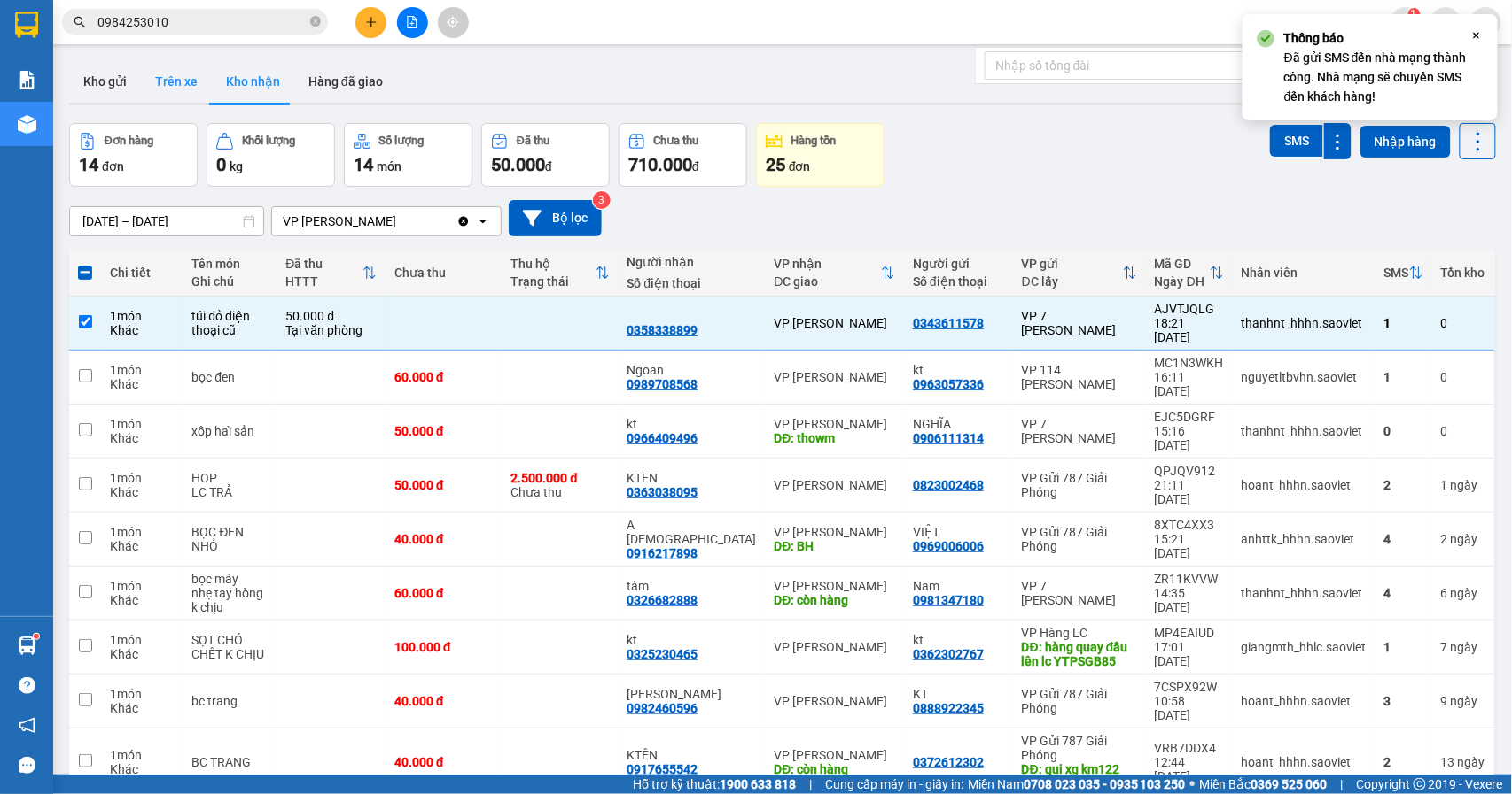
click at [169, 66] on button "Trên xe" at bounding box center [176, 82] width 71 height 42
type input "12/09/2025 – 14/09/2025"
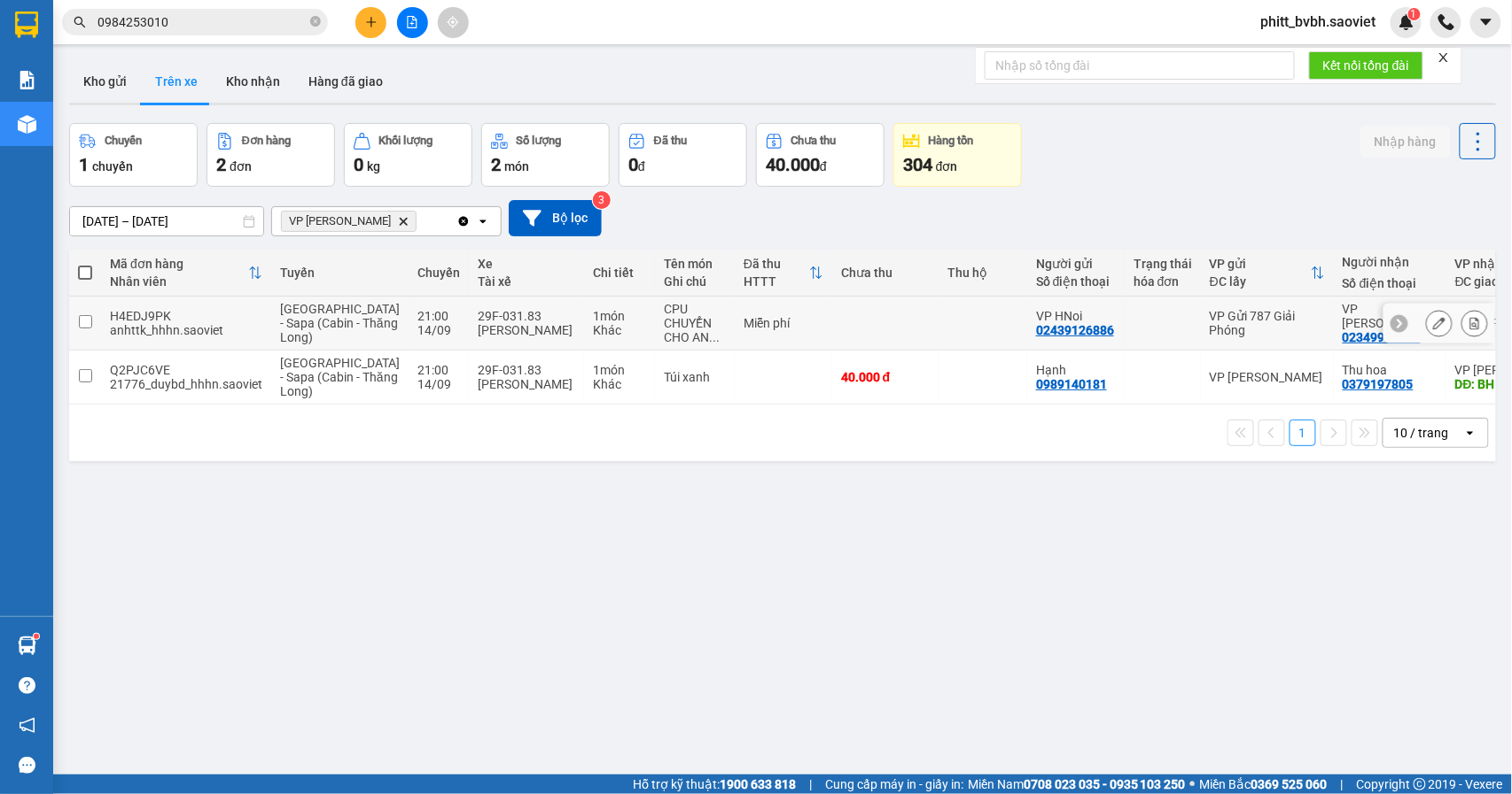
click at [477, 323] on div "29F-031.83" at bounding box center [526, 315] width 97 height 14
checkbox input "true"
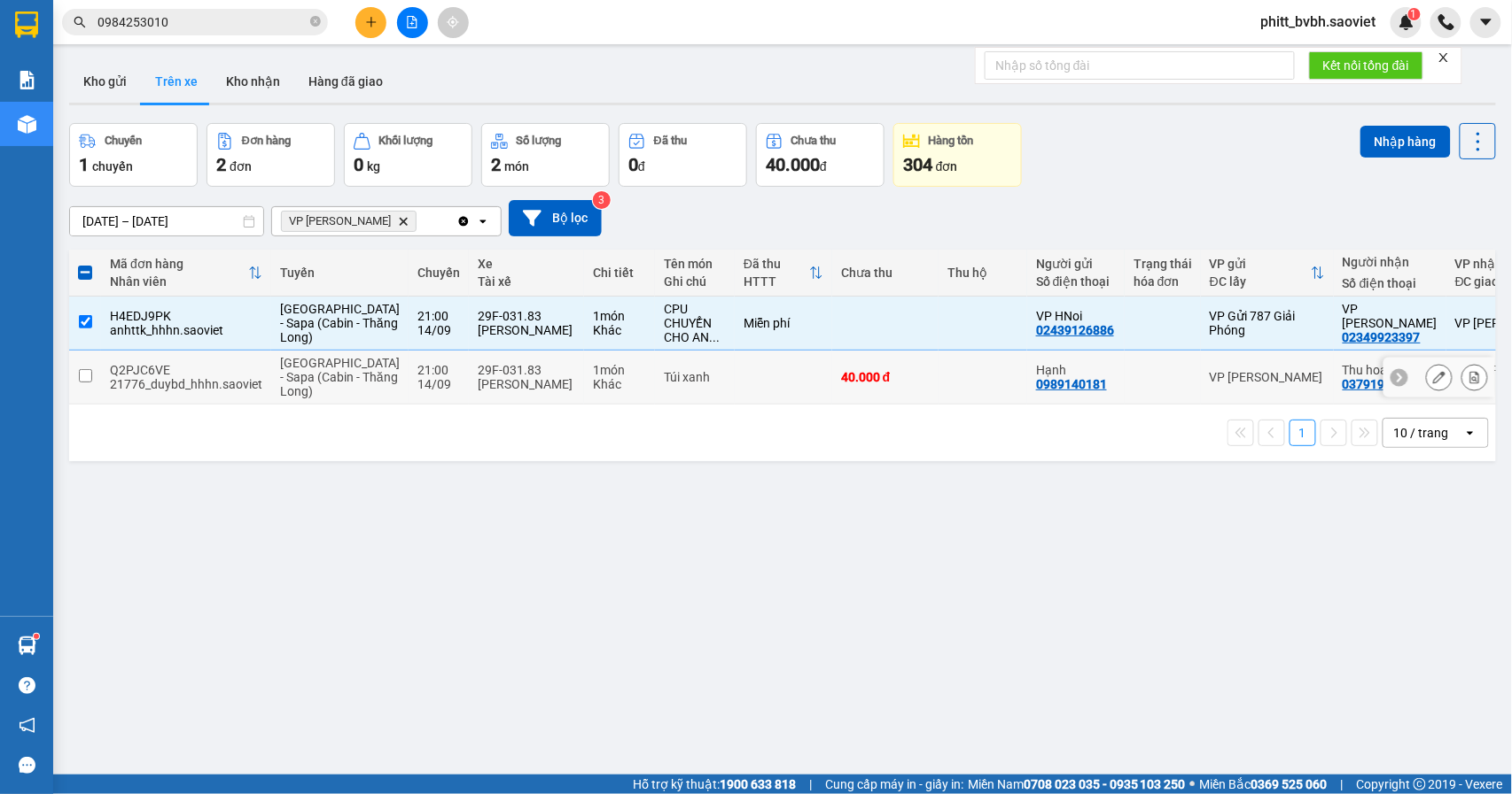
drag, startPoint x: 512, startPoint y: 405, endPoint x: 525, endPoint y: 398, distance: 14.8
click at [511, 391] on div "Hà Mạnh Thìn" at bounding box center [526, 384] width 97 height 14
checkbox input "true"
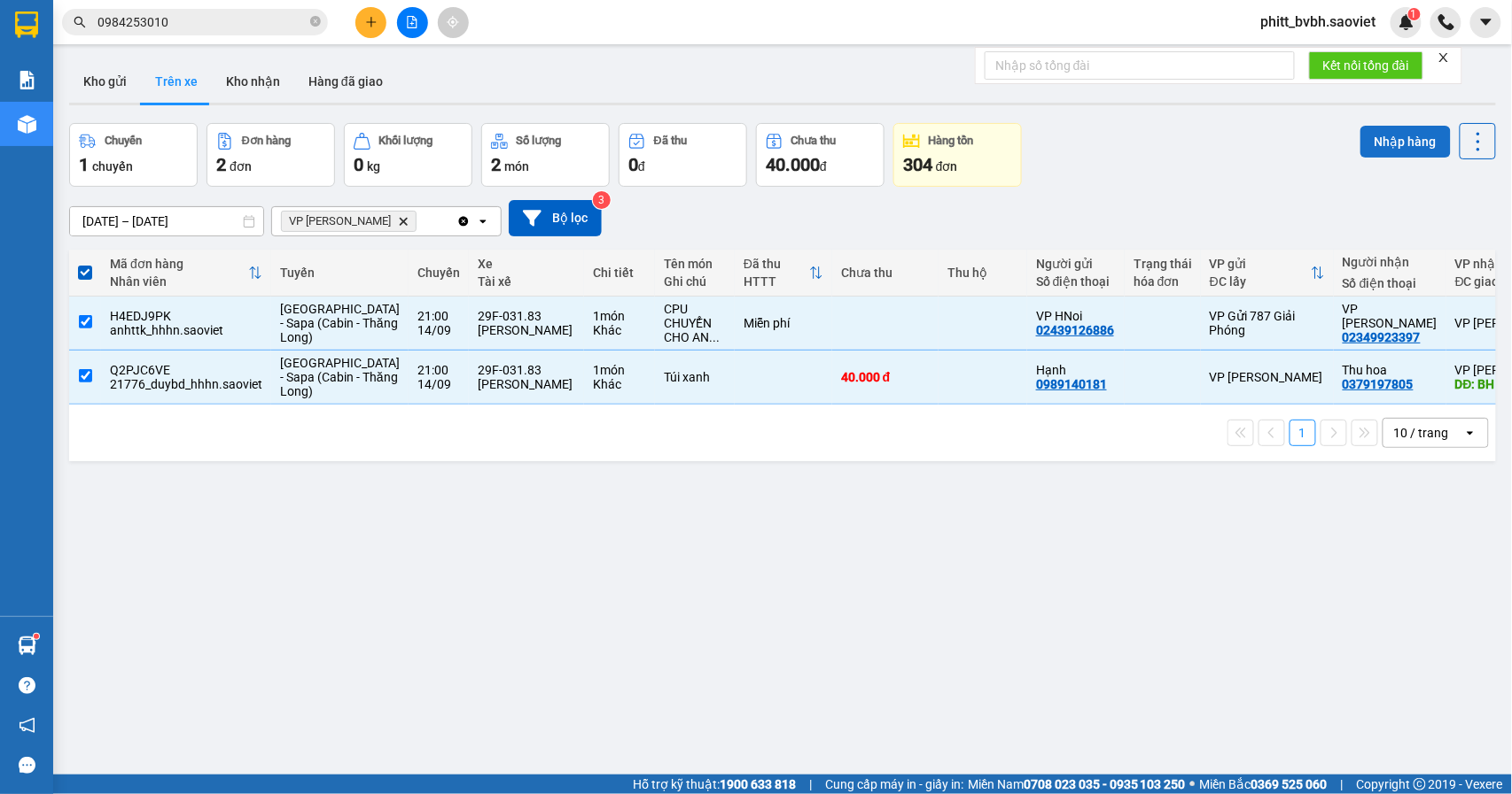
click at [1397, 133] on button "Nhập hàng" at bounding box center [1405, 141] width 91 height 32
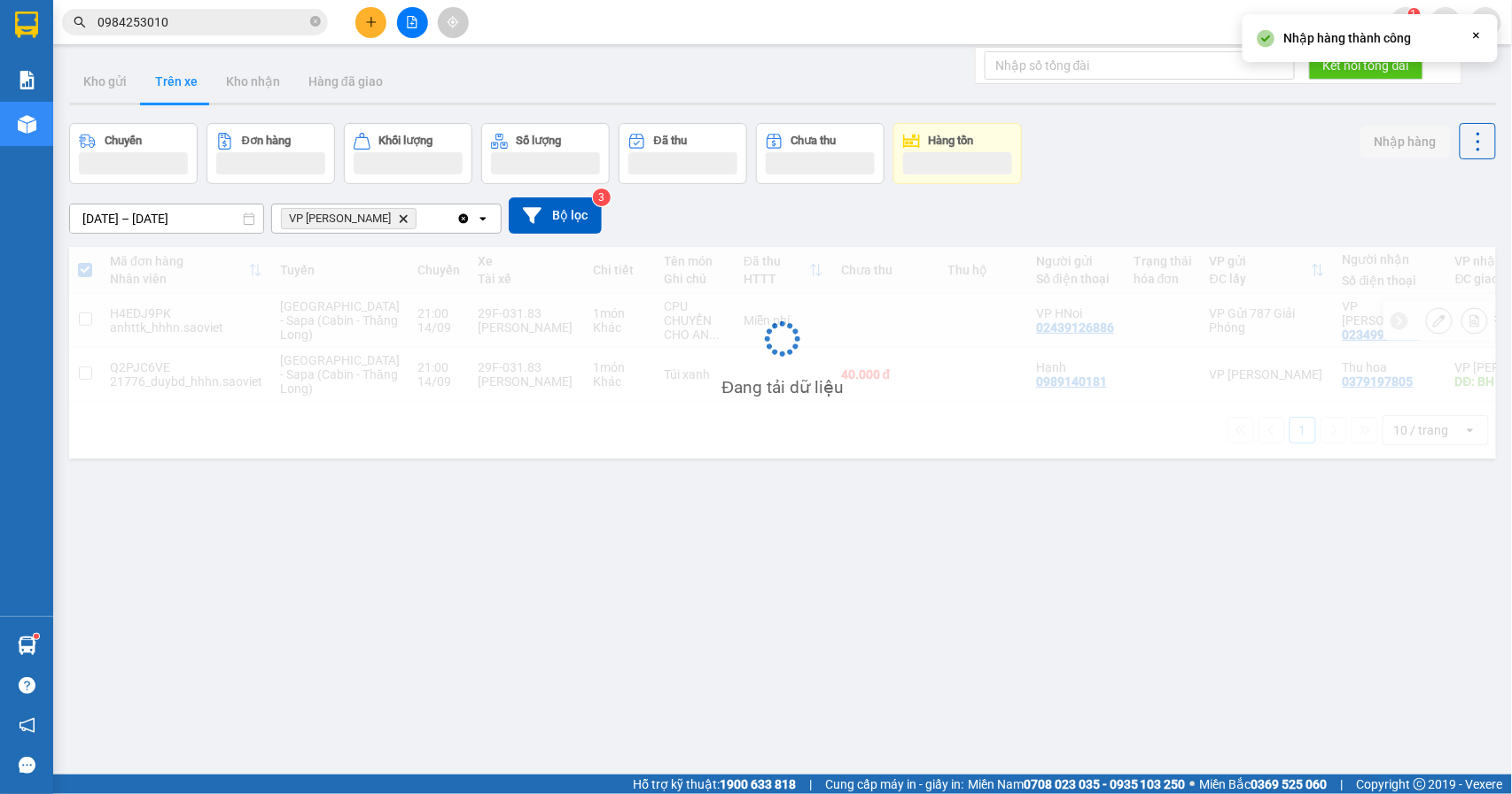
checkbox input "false"
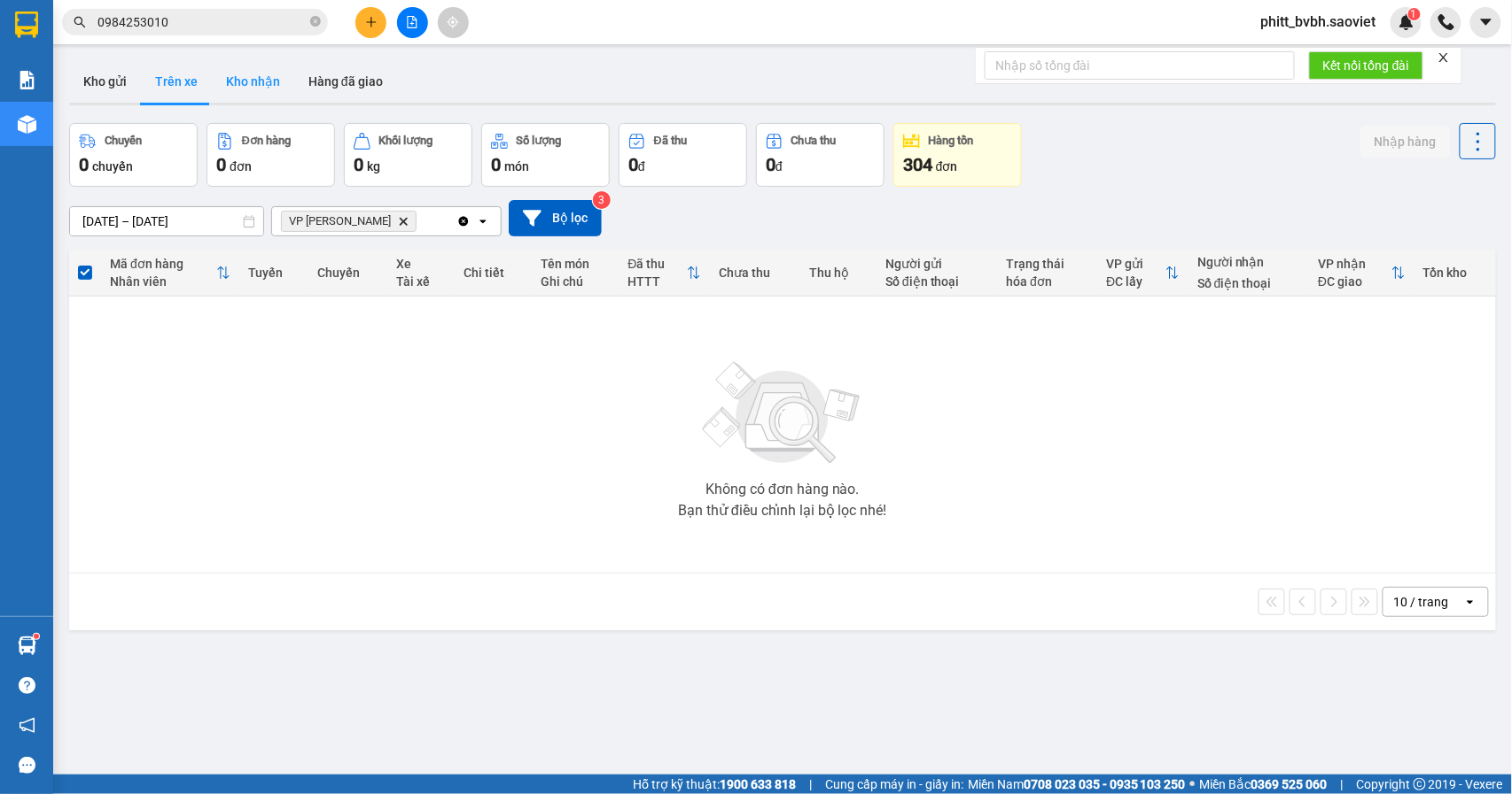
click at [250, 78] on button "Kho nhận" at bounding box center [253, 82] width 82 height 42
type input "01/08/2025 – 14/09/2025"
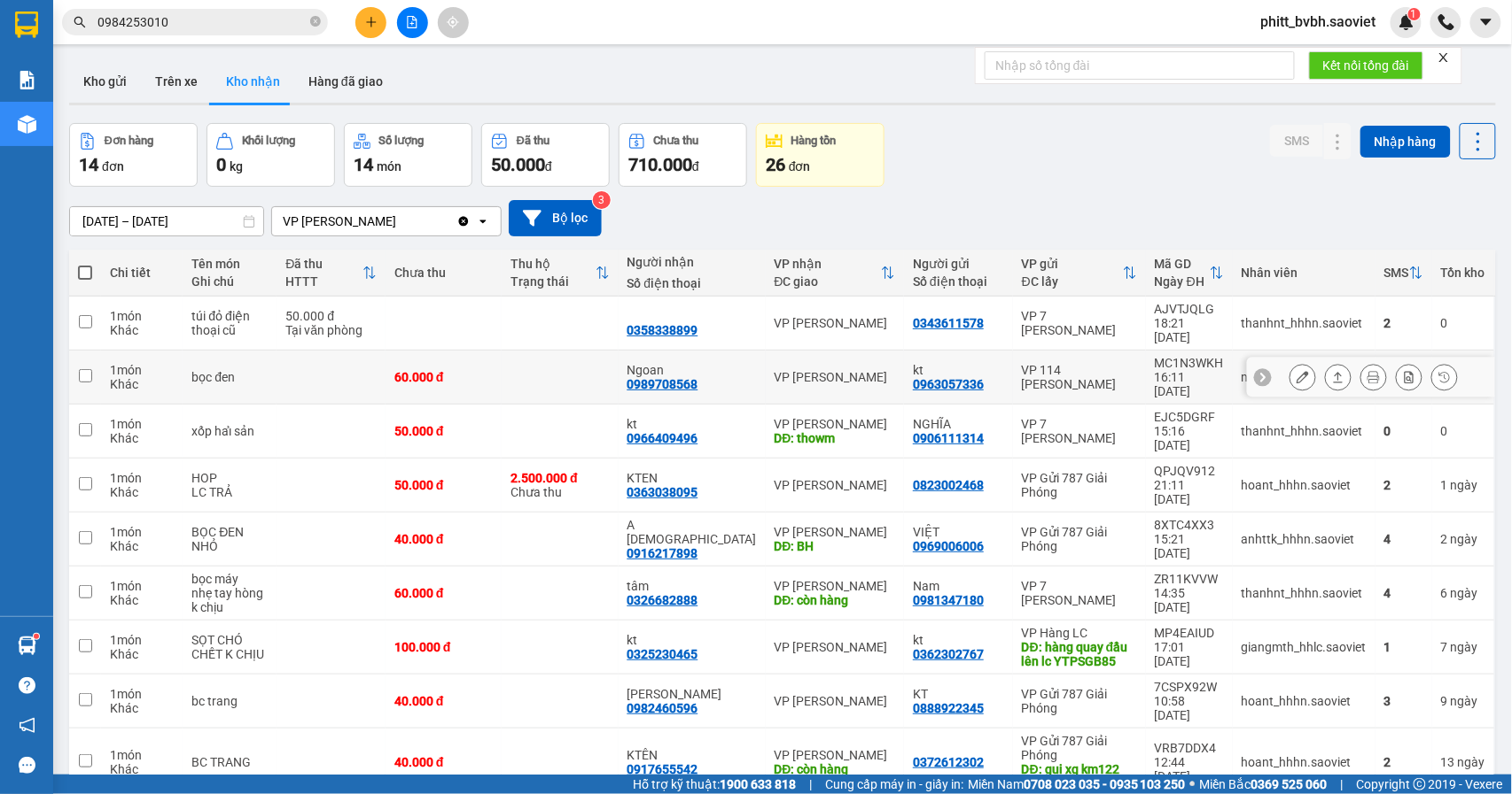
click at [501, 352] on td "60.000 đ" at bounding box center [444, 377] width 116 height 54
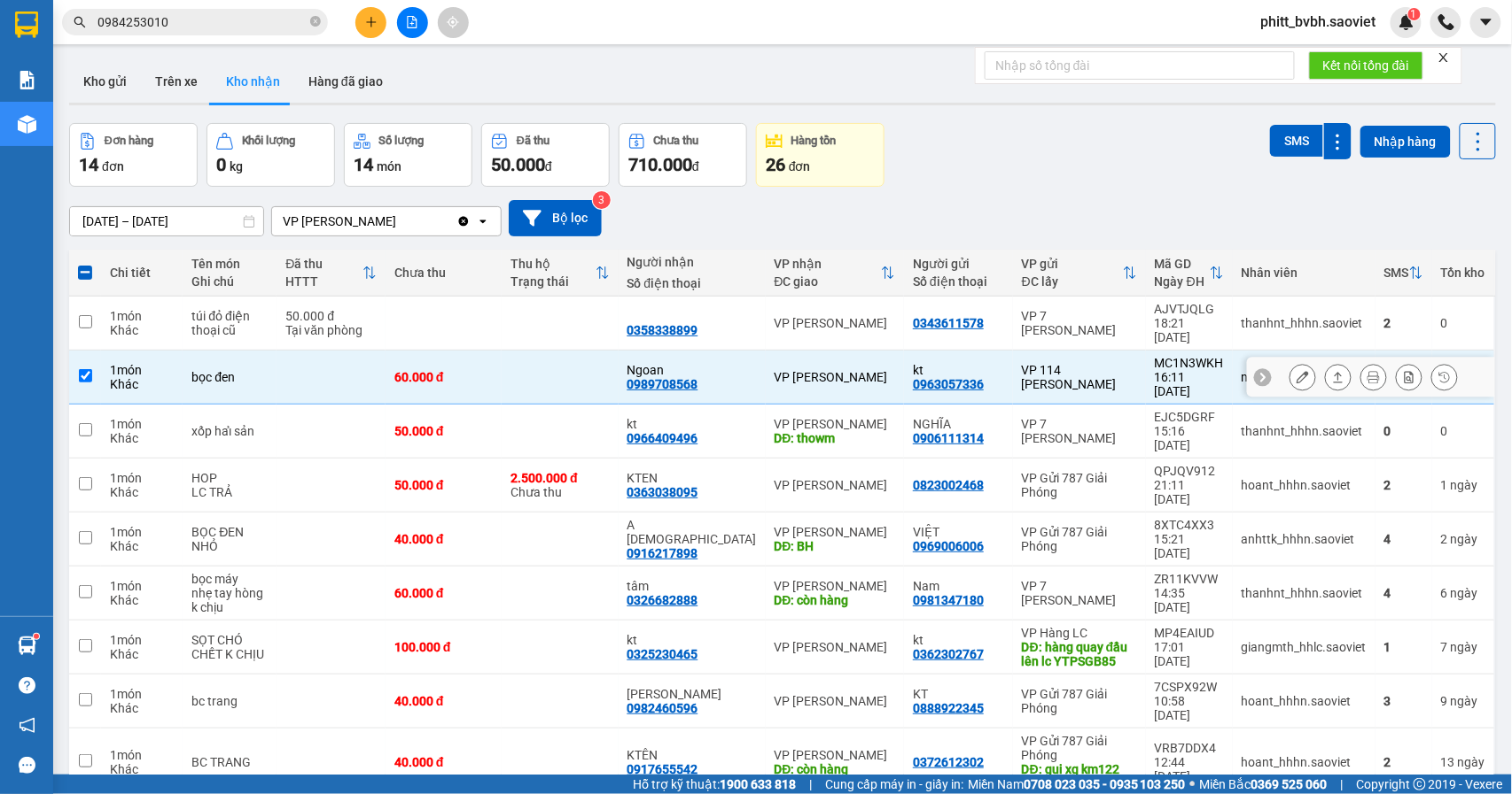
click at [493, 370] on div "60.000 đ" at bounding box center [443, 376] width 98 height 14
checkbox input "false"
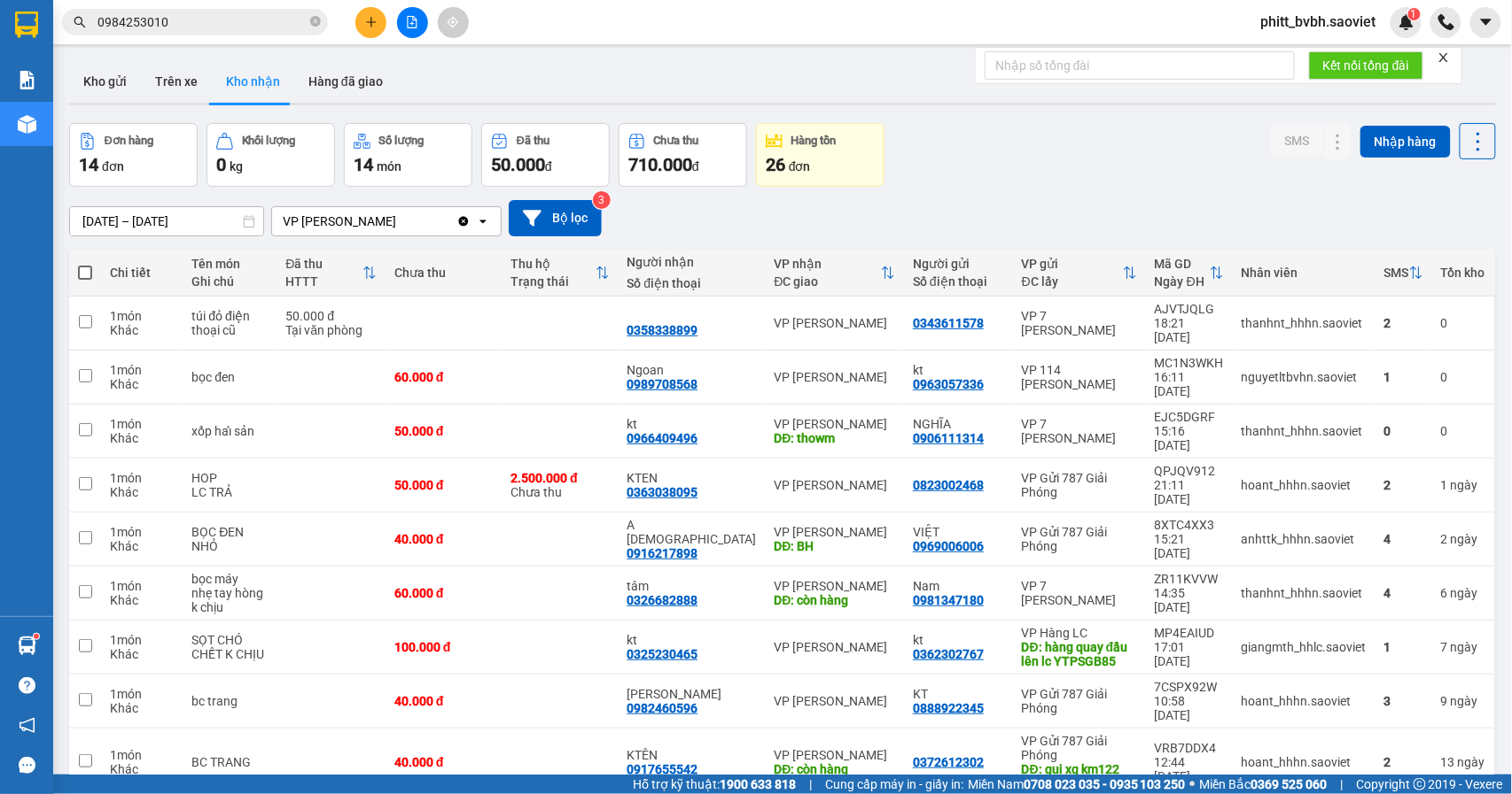
click at [224, 222] on input "01/08/2025 – 14/09/2025" at bounding box center [166, 221] width 193 height 28
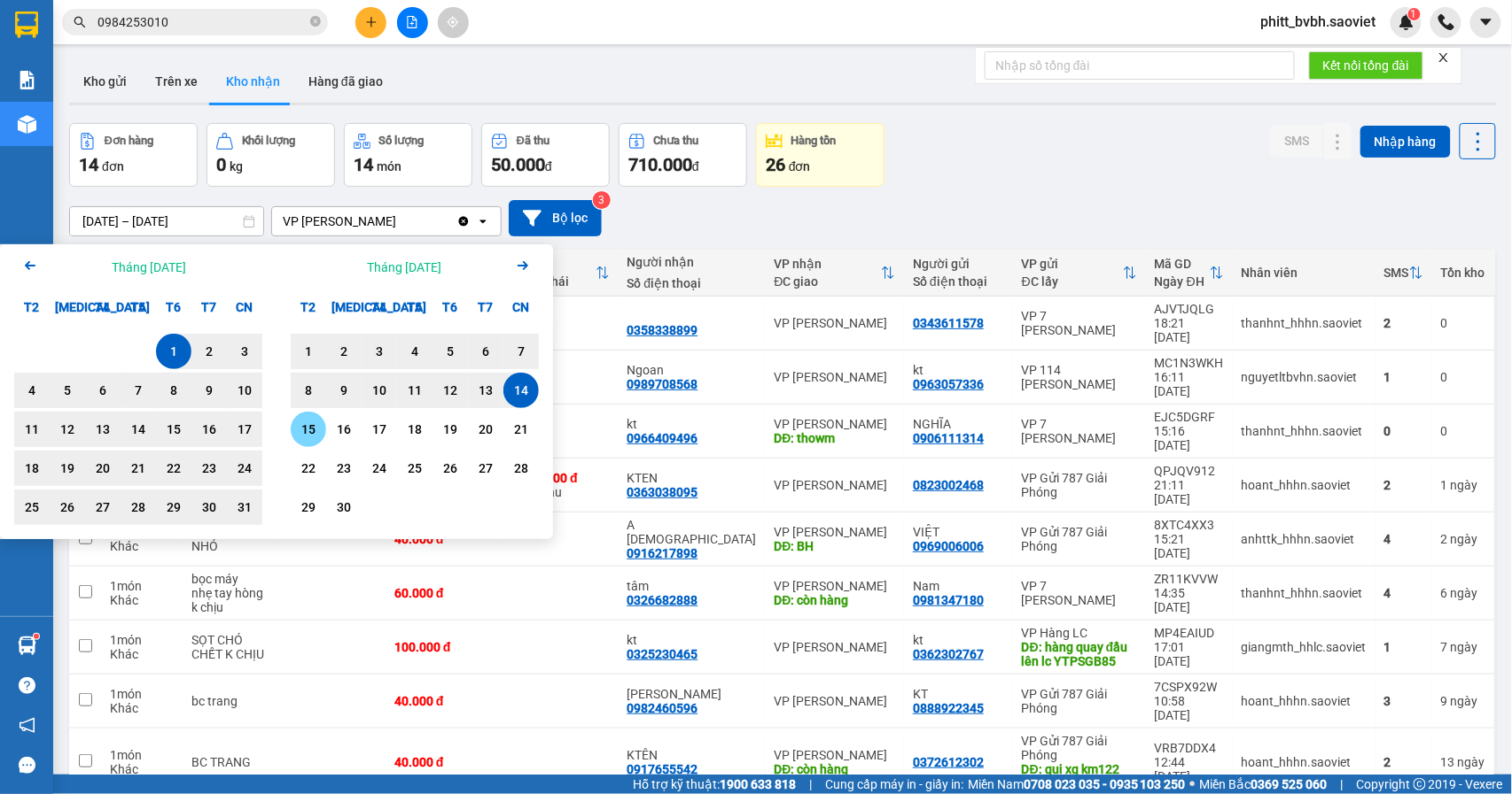
click at [306, 426] on div "15" at bounding box center [308, 429] width 25 height 21
click at [170, 341] on div "1" at bounding box center [173, 351] width 25 height 21
type input "01/08/2025 – 15/09/2025"
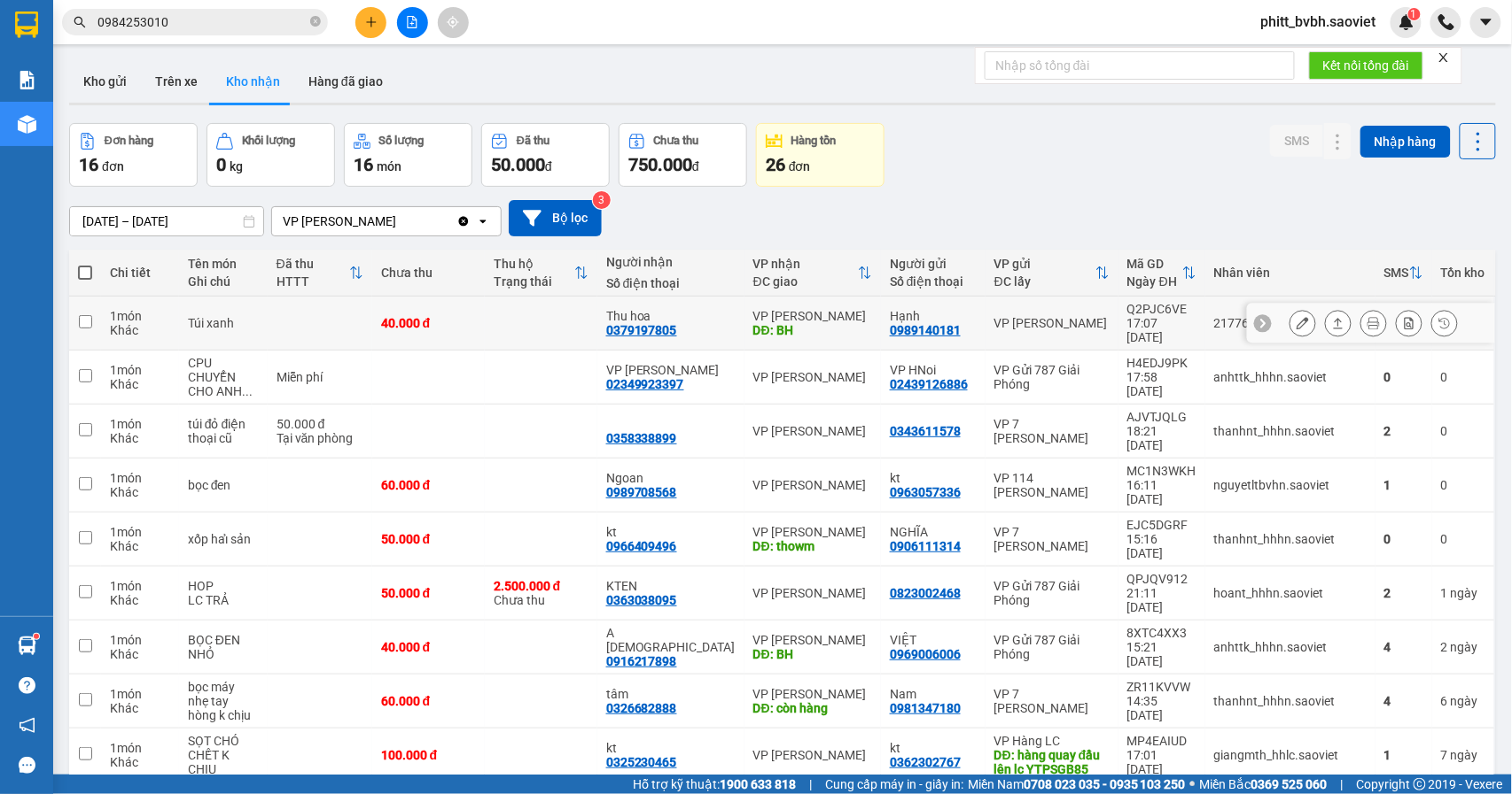
click at [485, 303] on td "40.000 đ" at bounding box center [428, 323] width 113 height 54
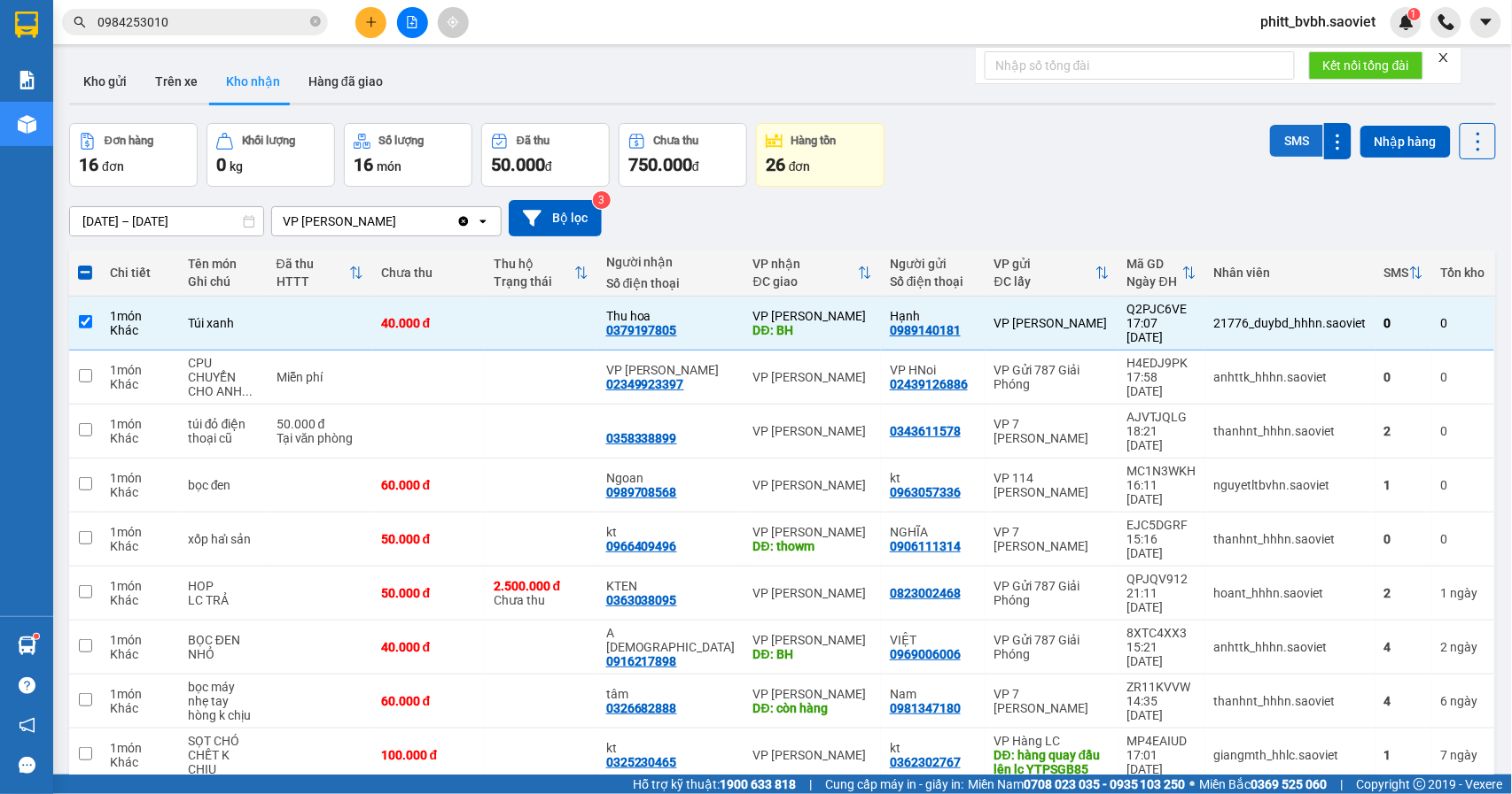
click at [1270, 133] on button "SMS" at bounding box center [1297, 140] width 53 height 32
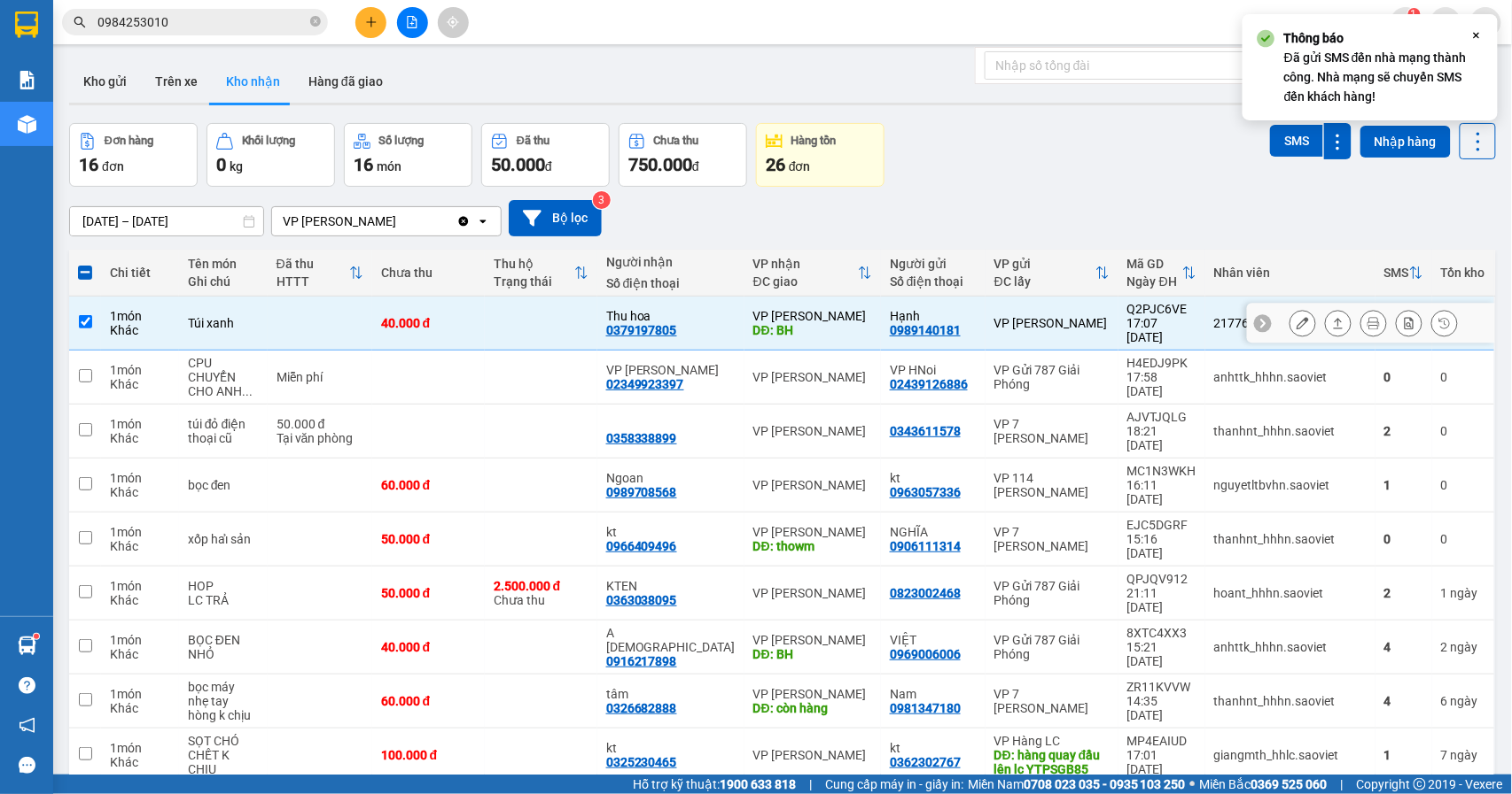
click at [319, 331] on td at bounding box center [320, 323] width 104 height 54
checkbox input "false"
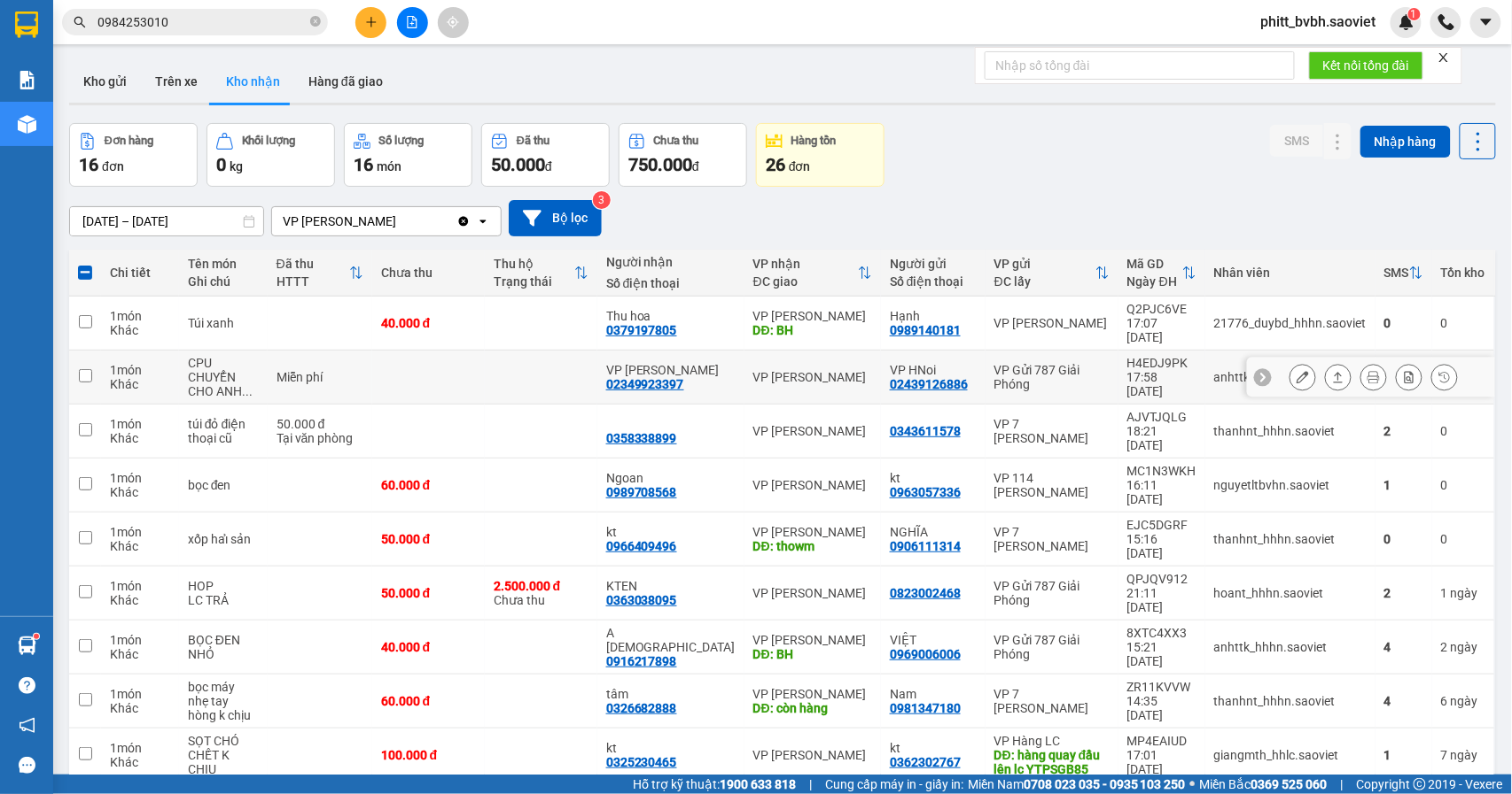
click at [334, 354] on td "Miễn phí" at bounding box center [320, 377] width 104 height 54
checkbox input "true"
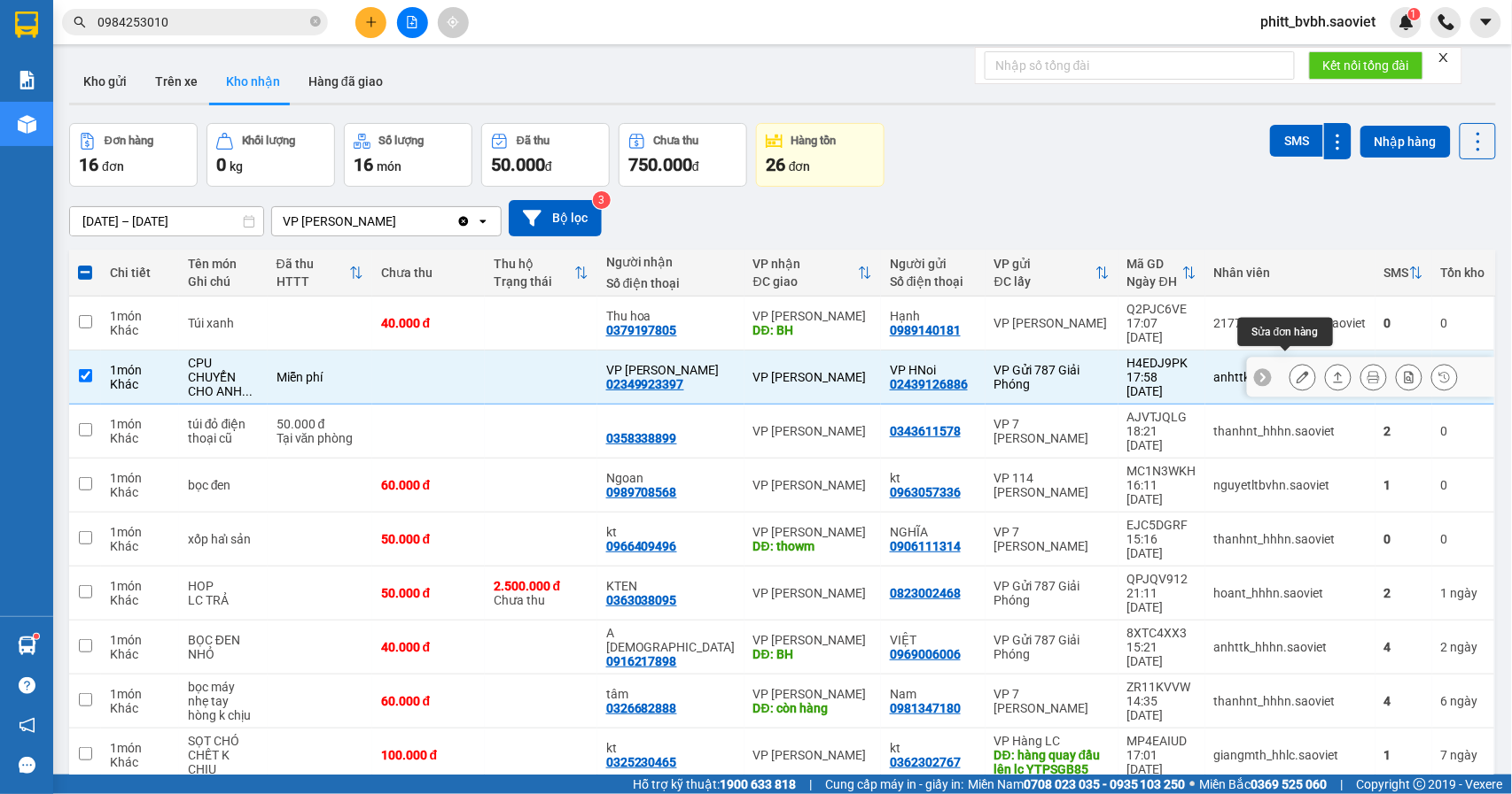
click at [1297, 371] on icon at bounding box center [1303, 377] width 13 height 13
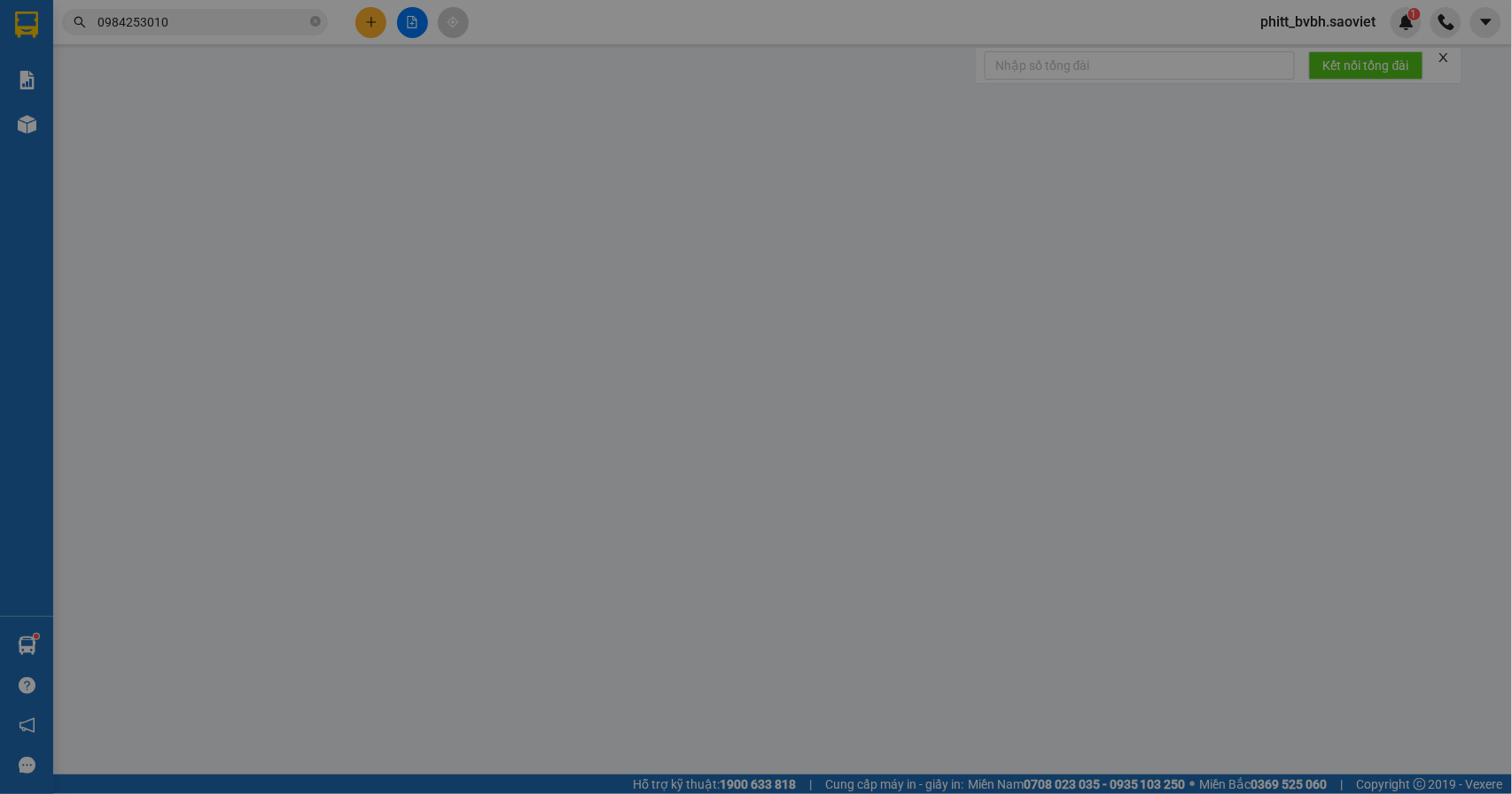
type input "02439126886"
type input "VP HNoi"
type input "02349923397"
type input "VP bảo hà"
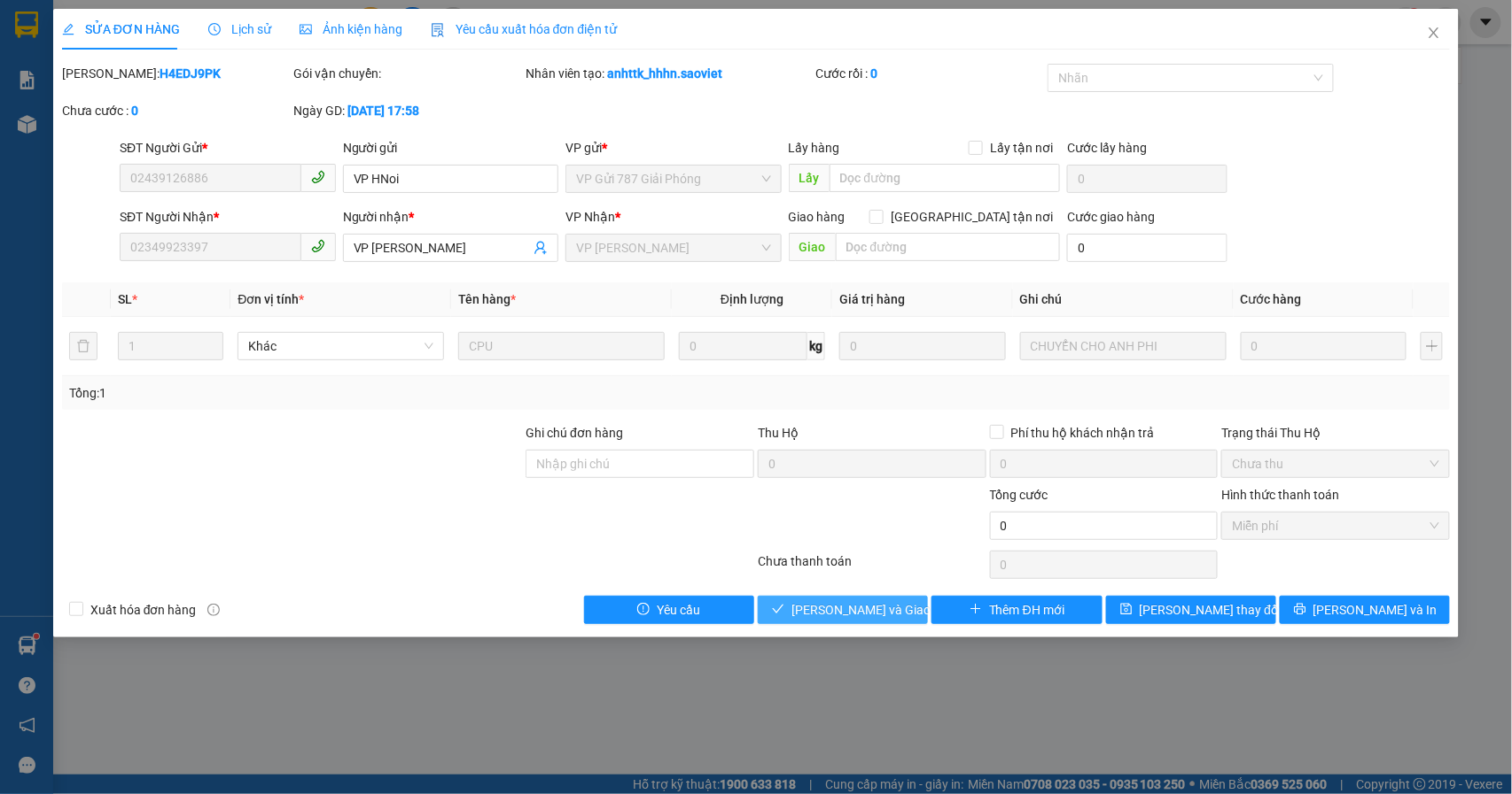
click at [881, 604] on span "Lưu và Giao hàng" at bounding box center [877, 610] width 170 height 19
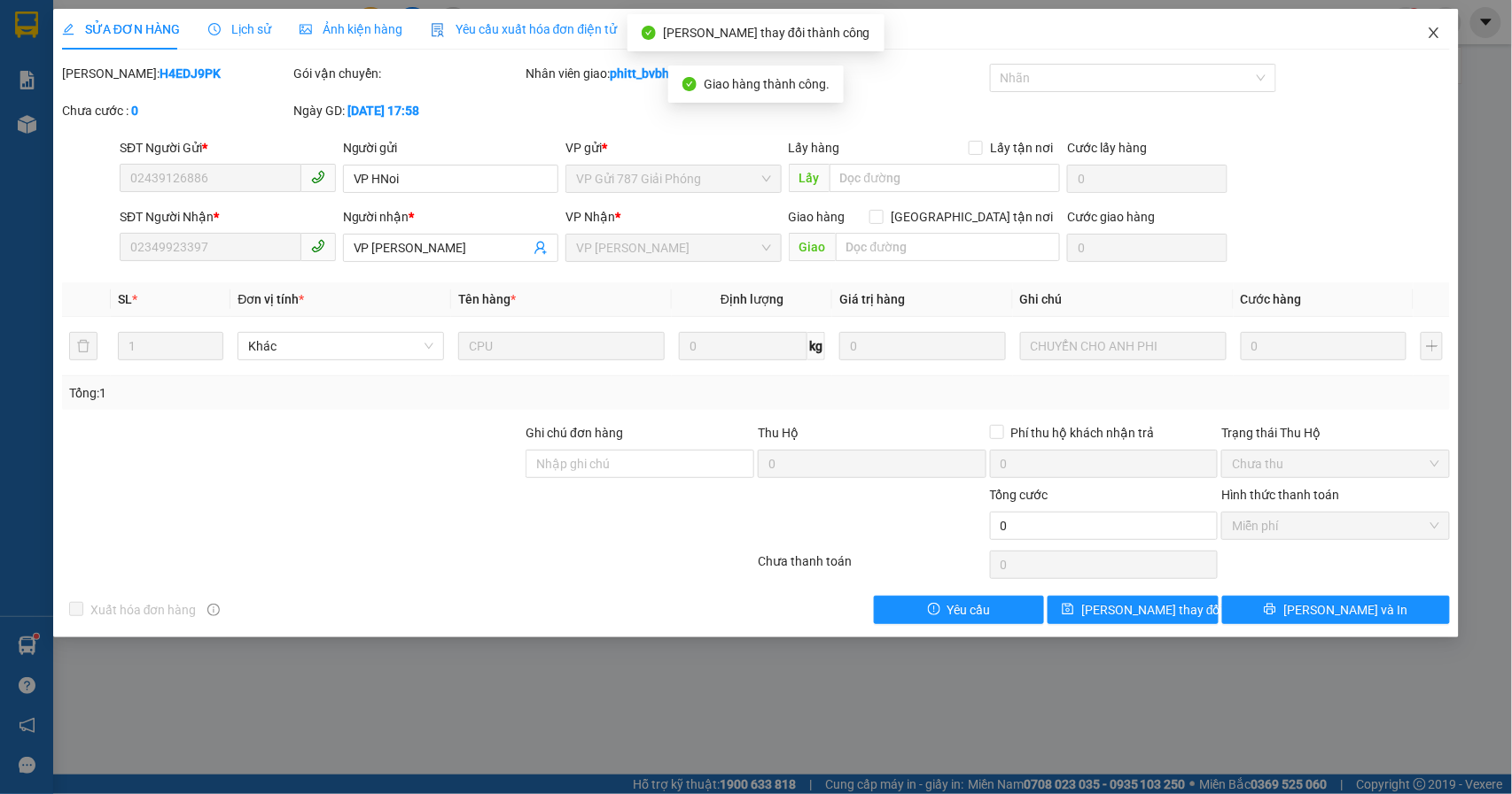
click at [1439, 29] on icon "close" at bounding box center [1434, 33] width 10 height 11
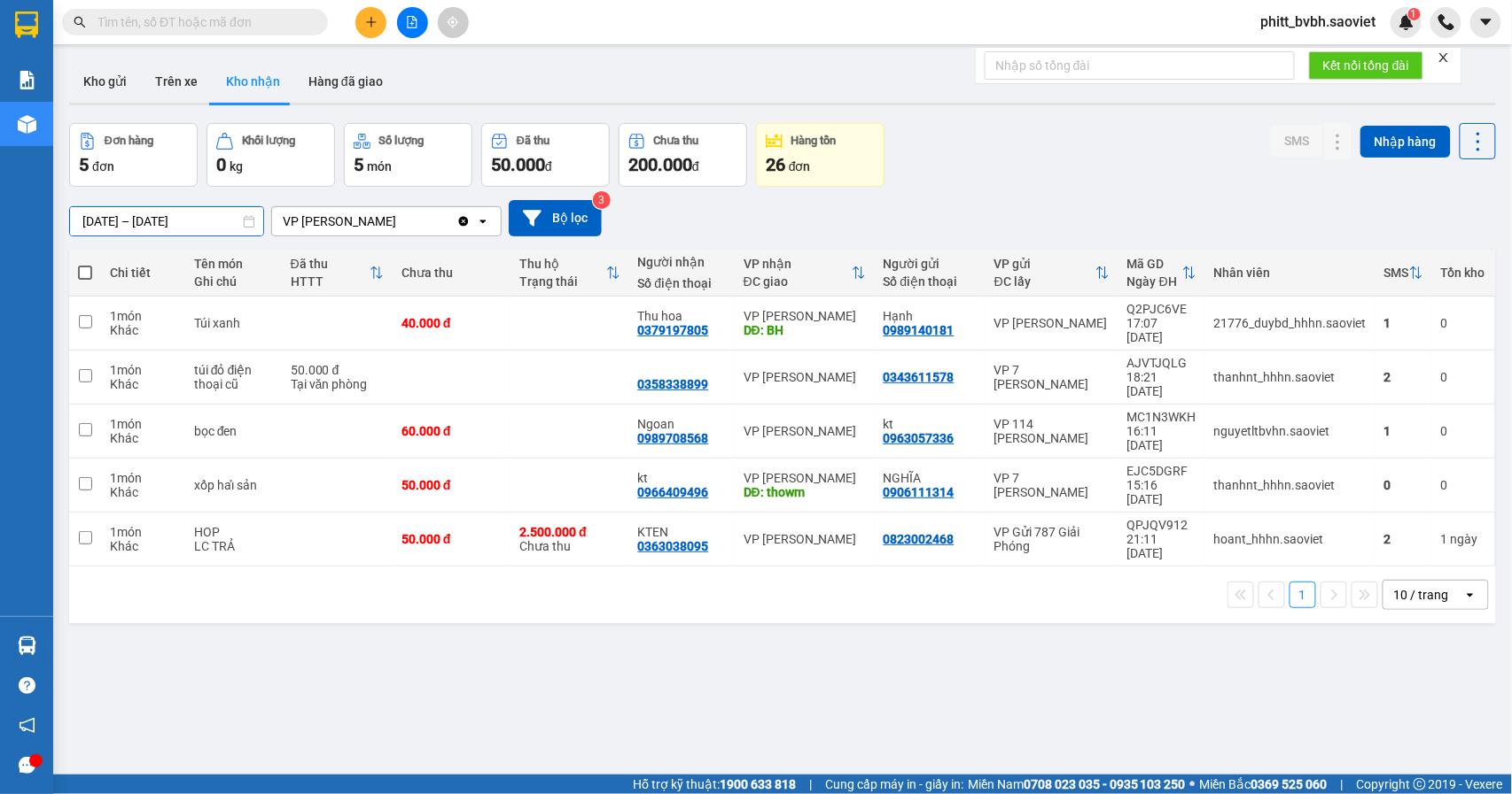
drag, startPoint x: 95, startPoint y: 224, endPoint x: 62, endPoint y: 230, distance: 33.5
click at [50, 221] on section "Kết quả tìm kiếm ( 0 ) Bộ lọc No Data phitt_bvbh.saoviet 1 Báo cáo 1B. Chi tiết…" at bounding box center [756, 397] width 1512 height 794
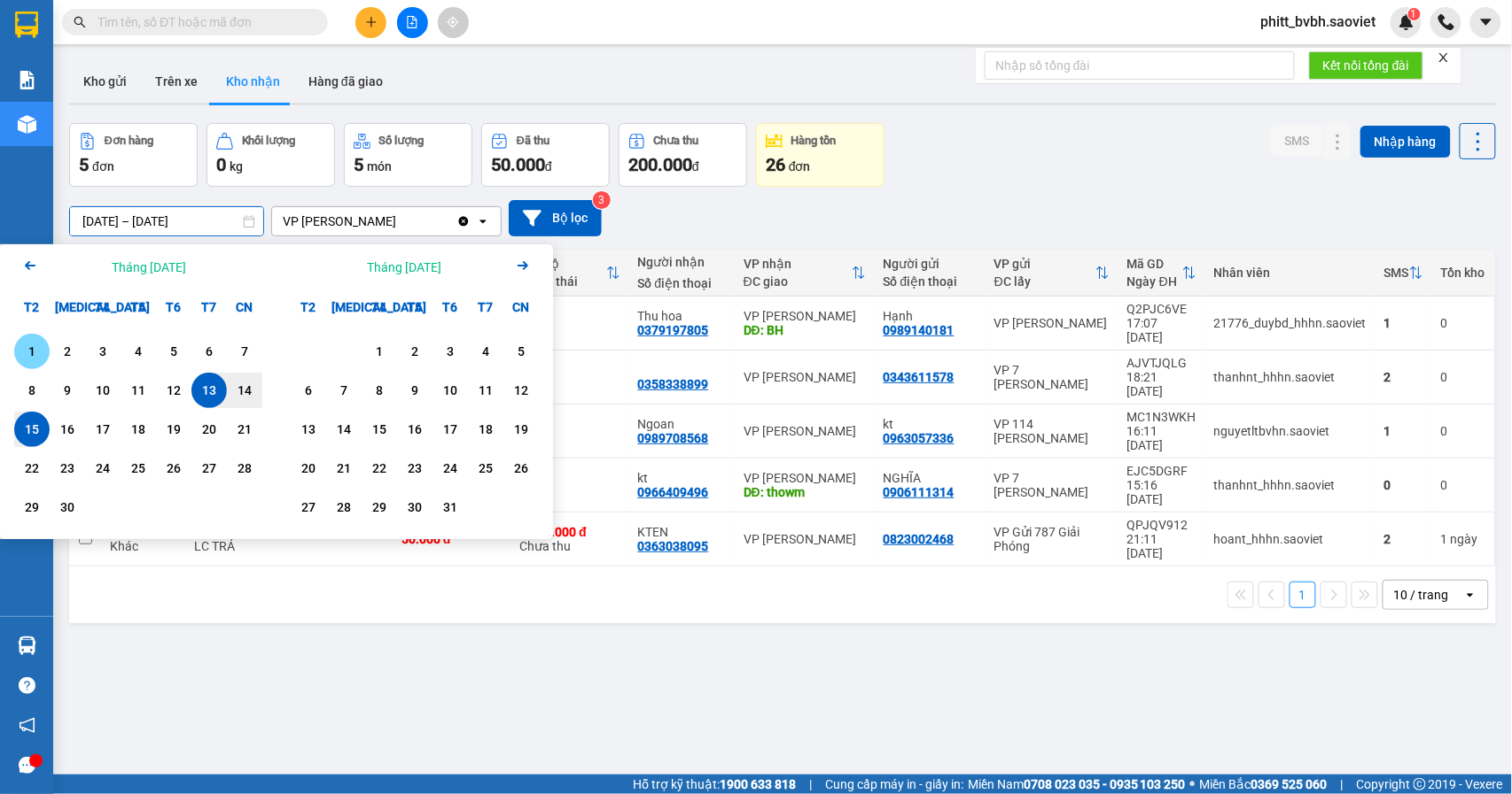
click at [23, 351] on div "1" at bounding box center [31, 351] width 25 height 21
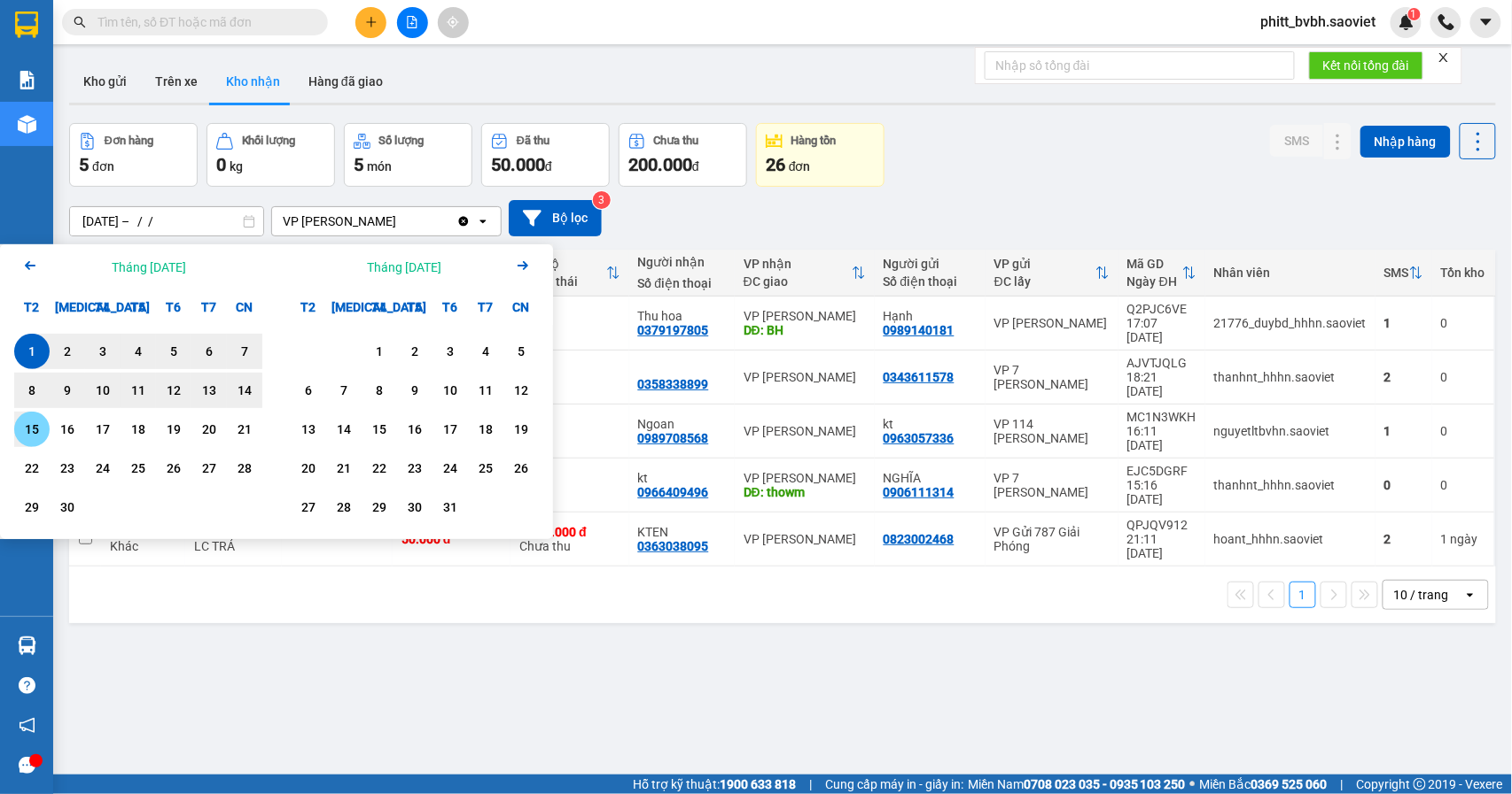
click at [27, 430] on div "15" at bounding box center [31, 429] width 25 height 21
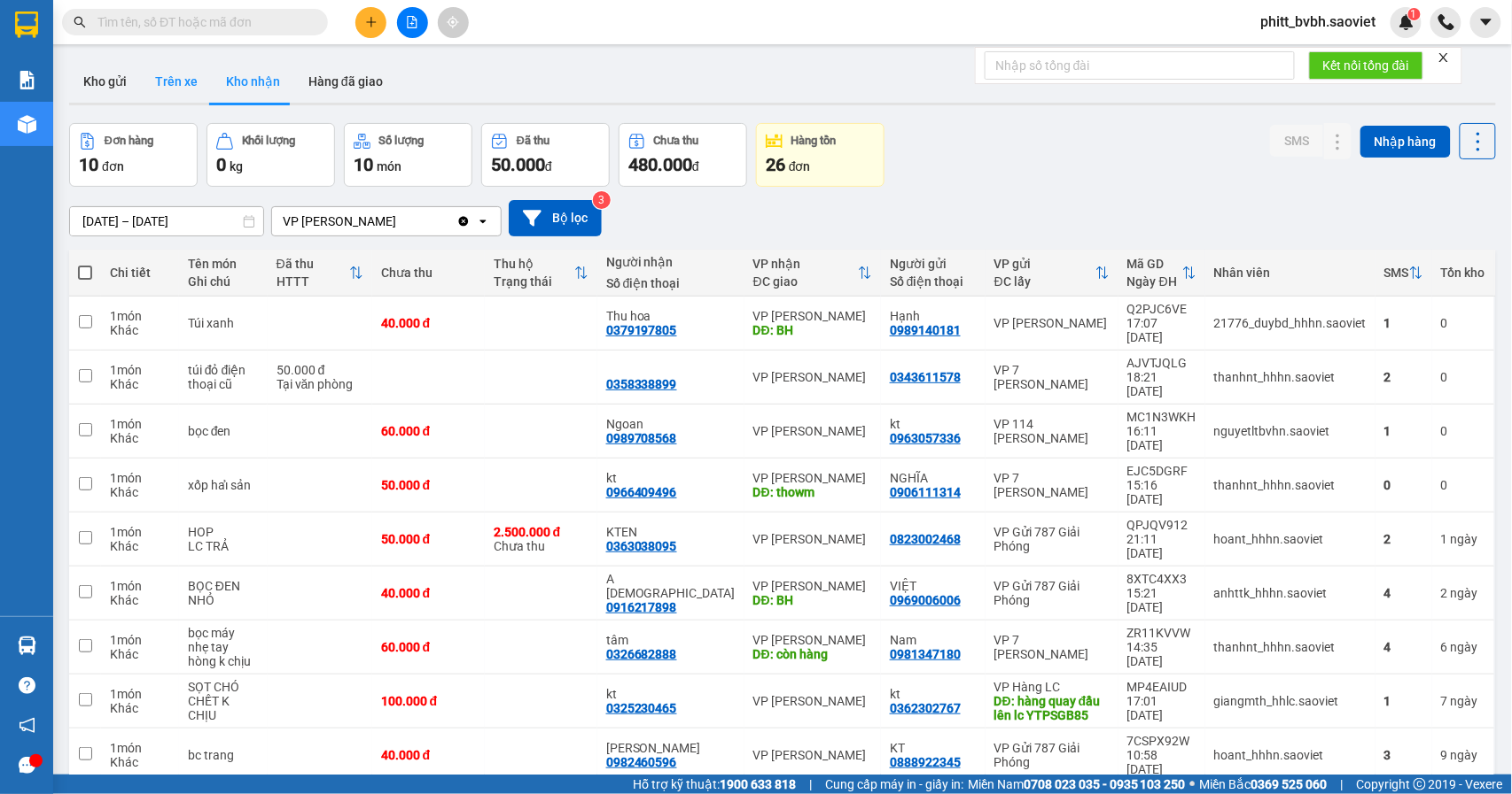
click at [185, 76] on button "Trên xe" at bounding box center [176, 82] width 71 height 42
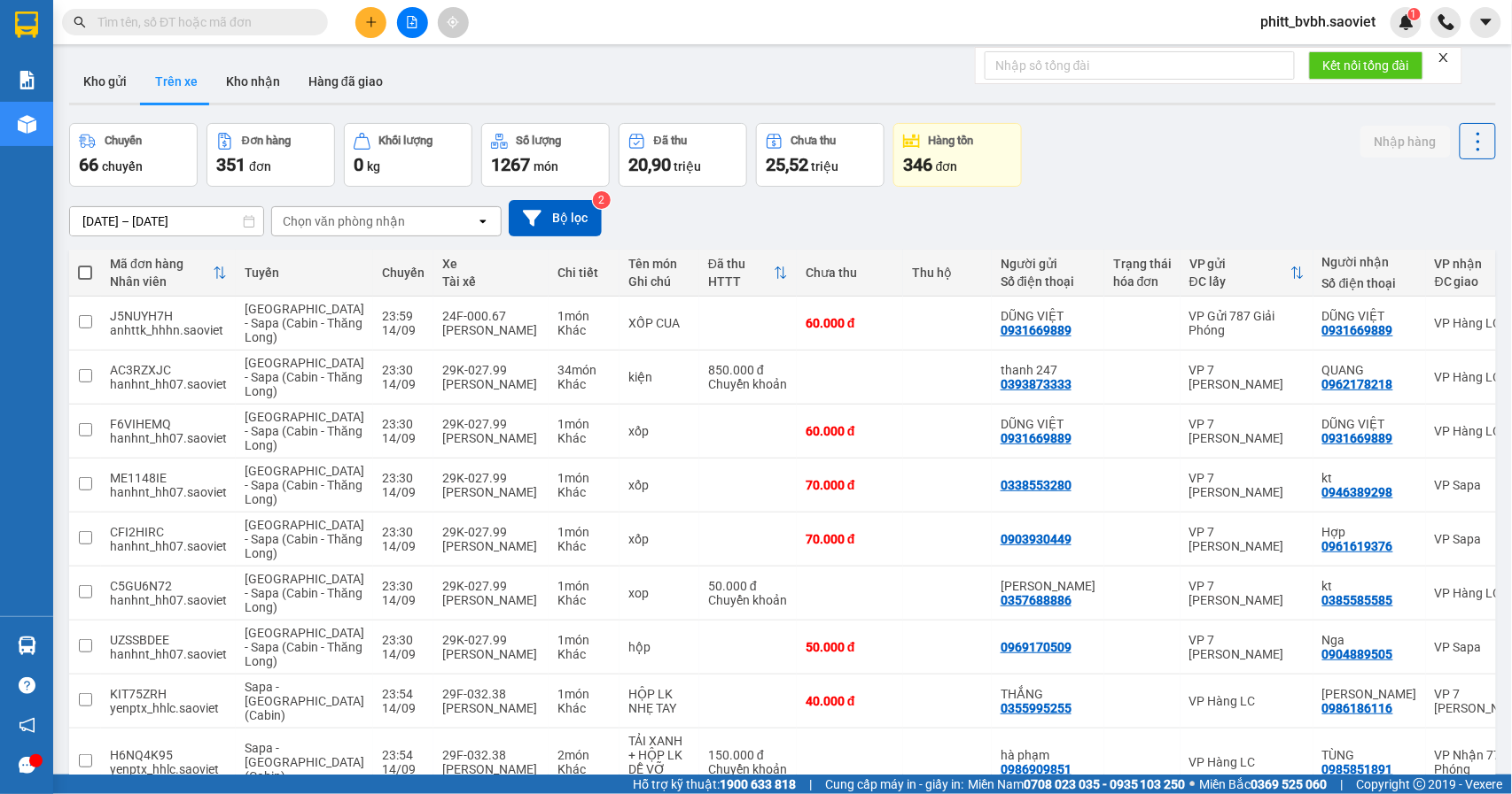
click at [373, 223] on div "Chọn văn phòng nhận" at bounding box center [343, 221] width 122 height 17
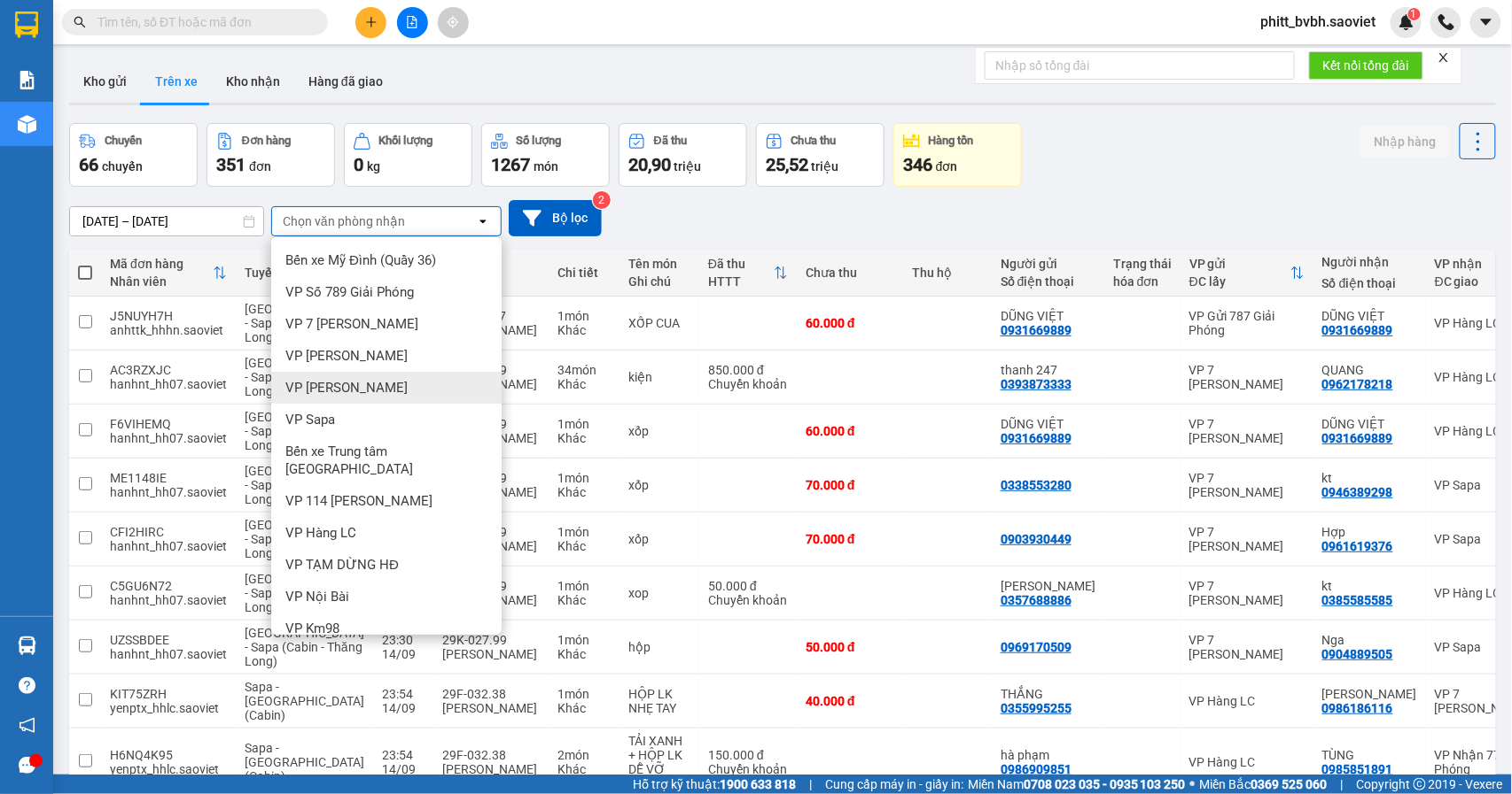
click at [352, 388] on div "VP [PERSON_NAME]" at bounding box center [386, 387] width 230 height 32
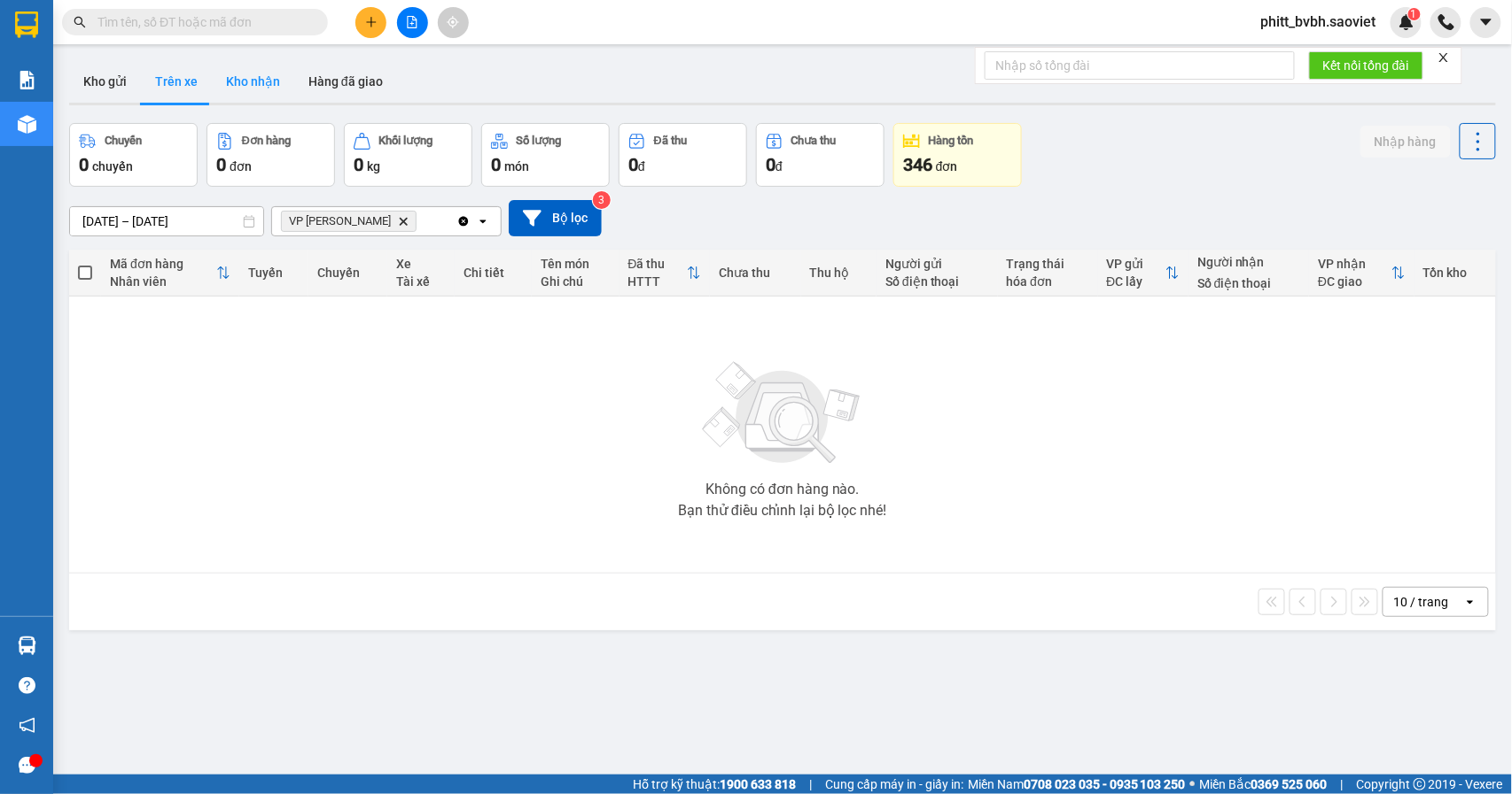
click at [247, 79] on button "Kho nhận" at bounding box center [253, 82] width 82 height 42
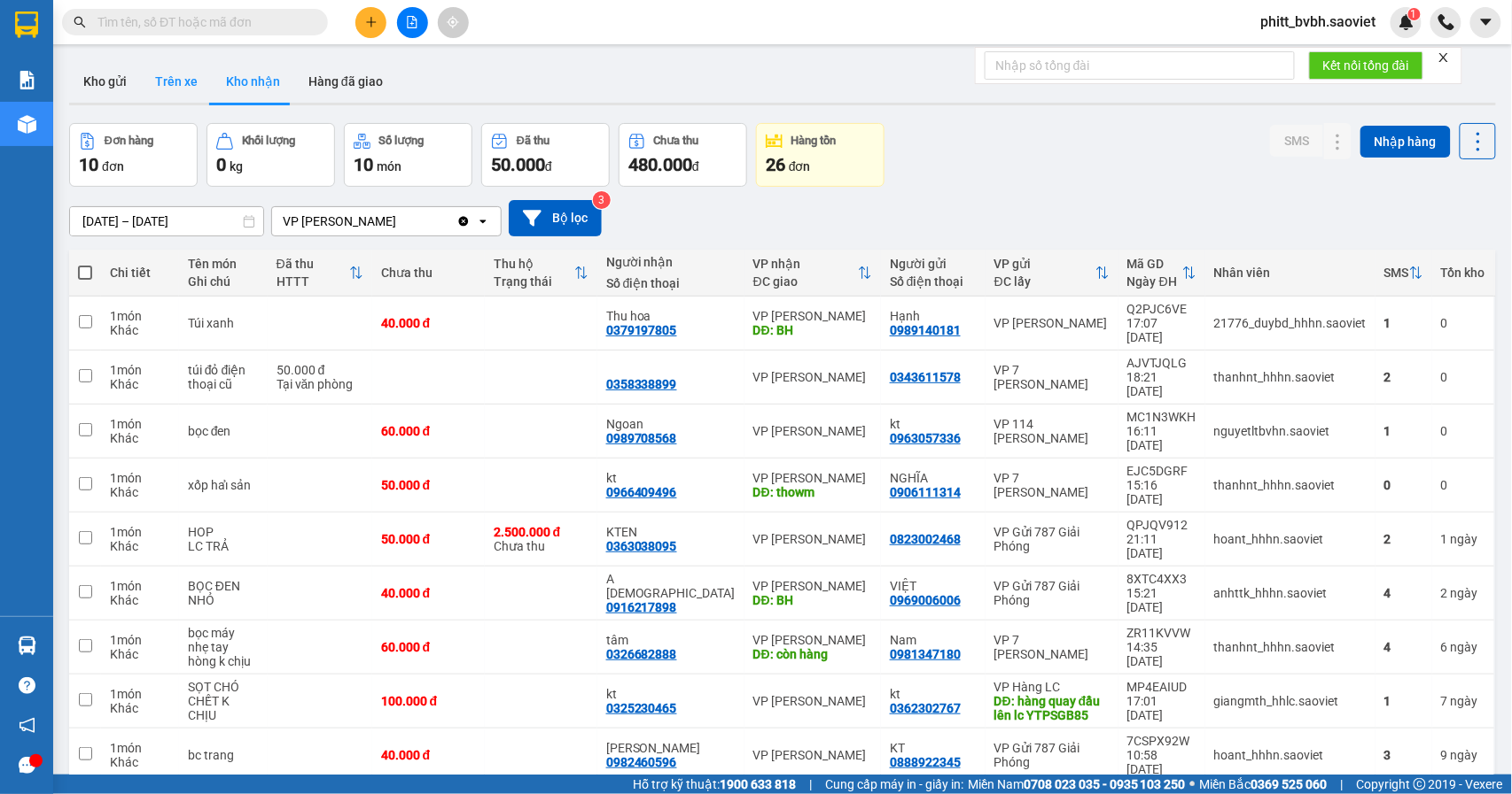
click at [164, 80] on button "Trên xe" at bounding box center [176, 82] width 71 height 42
type input "[DATE] – [DATE]"
